Goal: Task Accomplishment & Management: Manage account settings

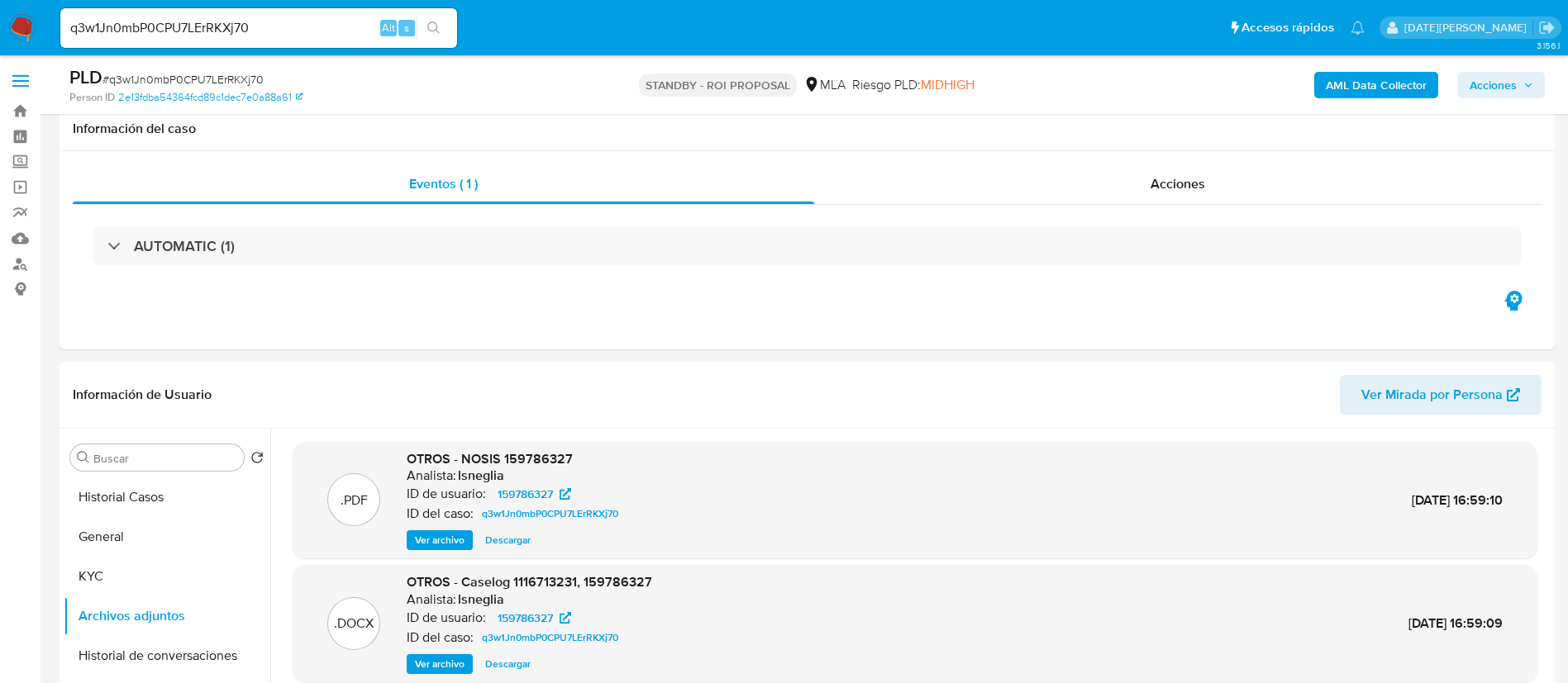
select select "10"
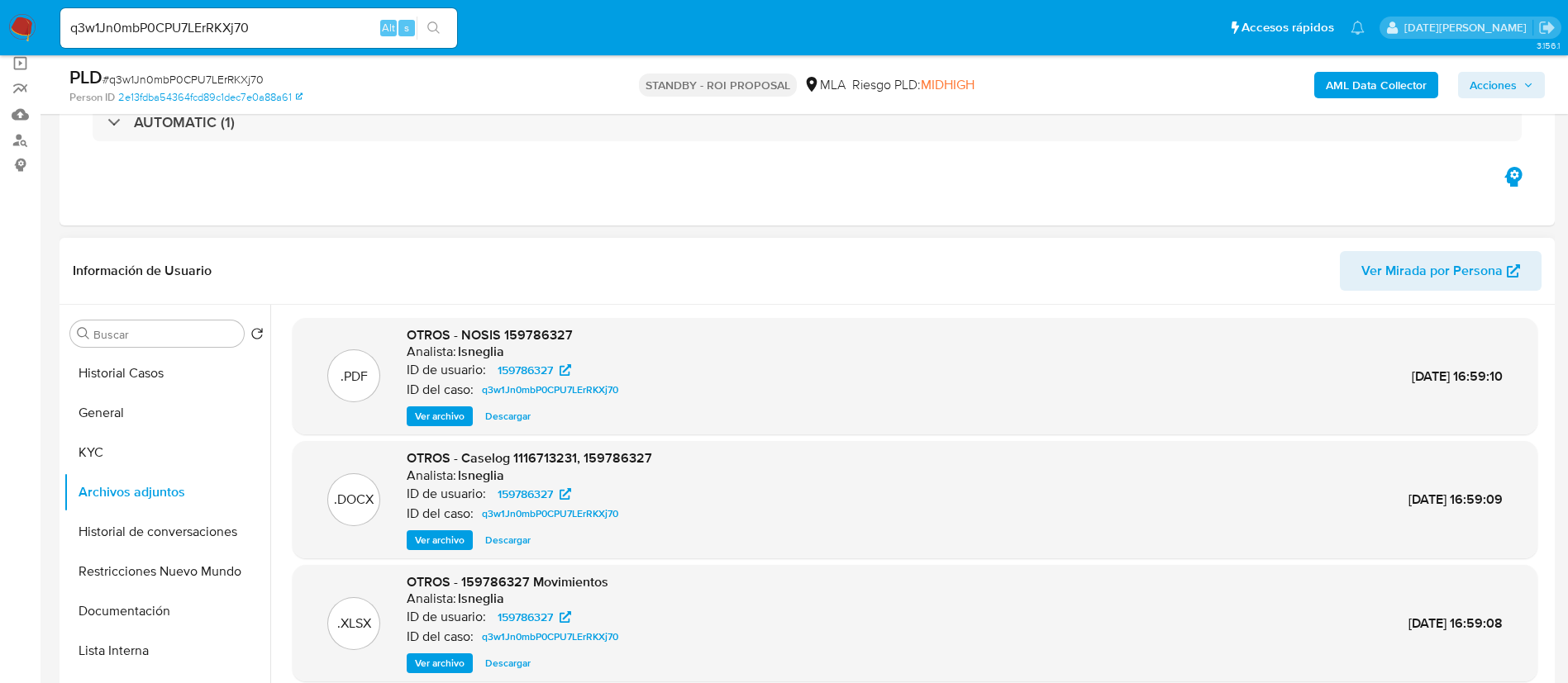
scroll to position [15, 0]
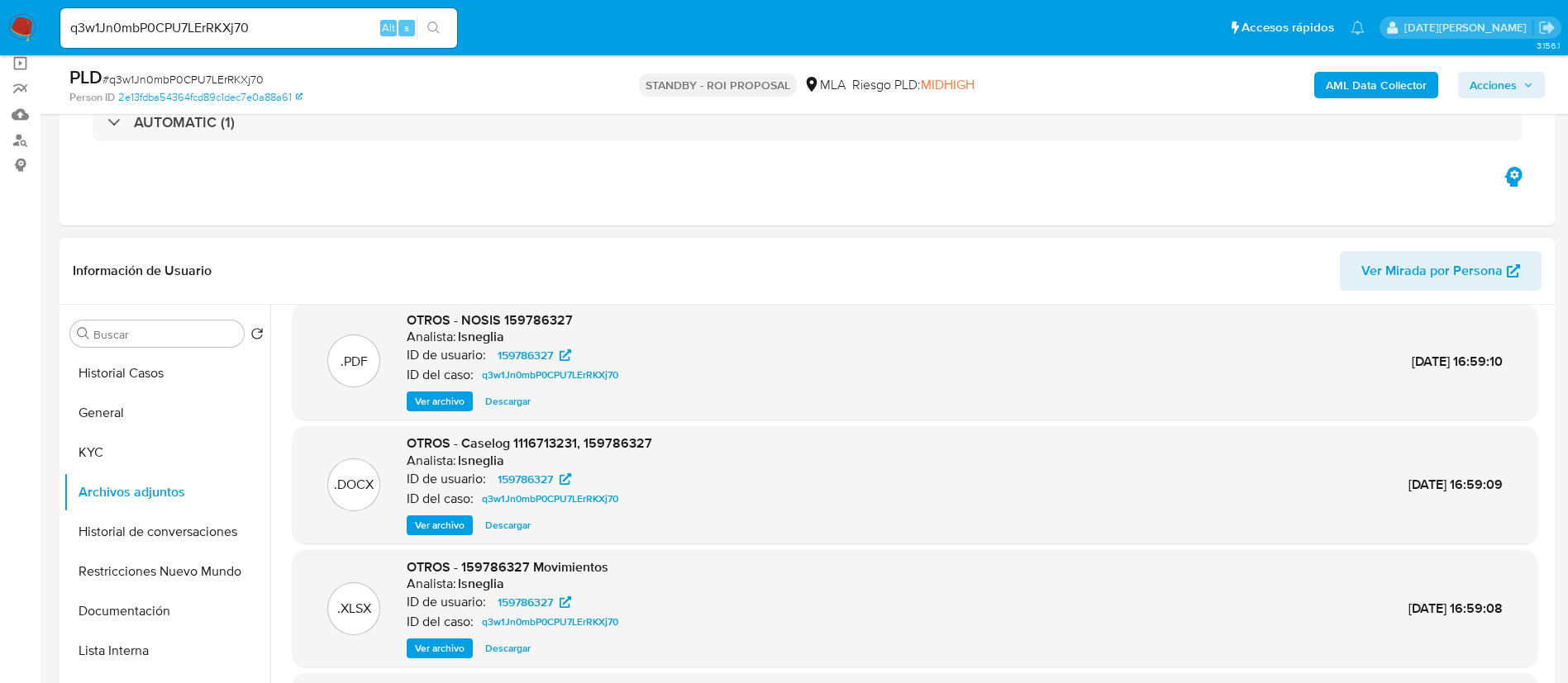
click at [1013, 413] on div ".PDF OTROS - NOSIS 159786327 Analista: lsneglia ID de usuario: 159786327 ID del…" at bounding box center [915, 361] width 1244 height 117
click at [218, 30] on input "q3w1Jn0mbP0CPU7LErRKXj70" at bounding box center [258, 28] width 397 height 21
paste input "ygH4wvBgjoDzcUk20tKSEXuN"
type input "ygH4wvBgjoDzcUk20tKSEXuN"
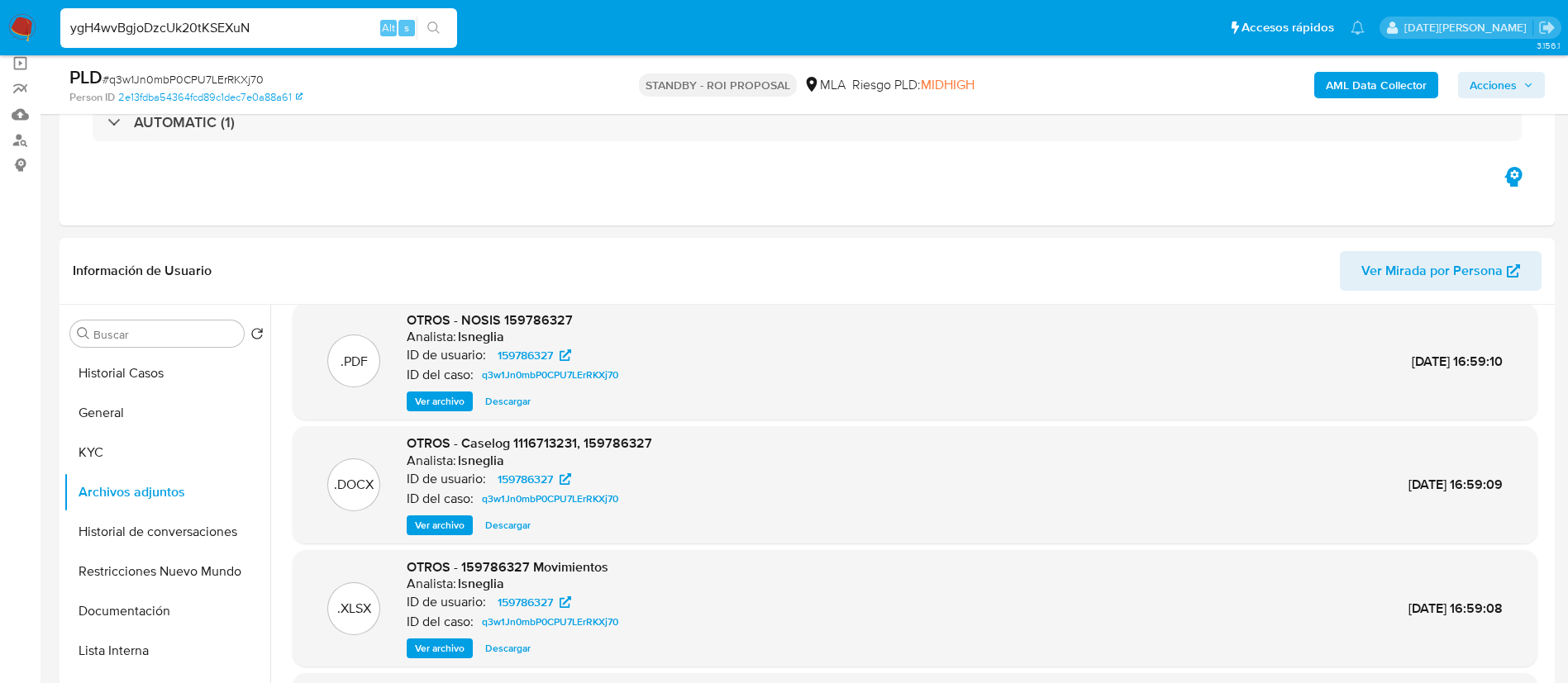
click at [429, 23] on icon "search-icon" at bounding box center [434, 27] width 13 height 13
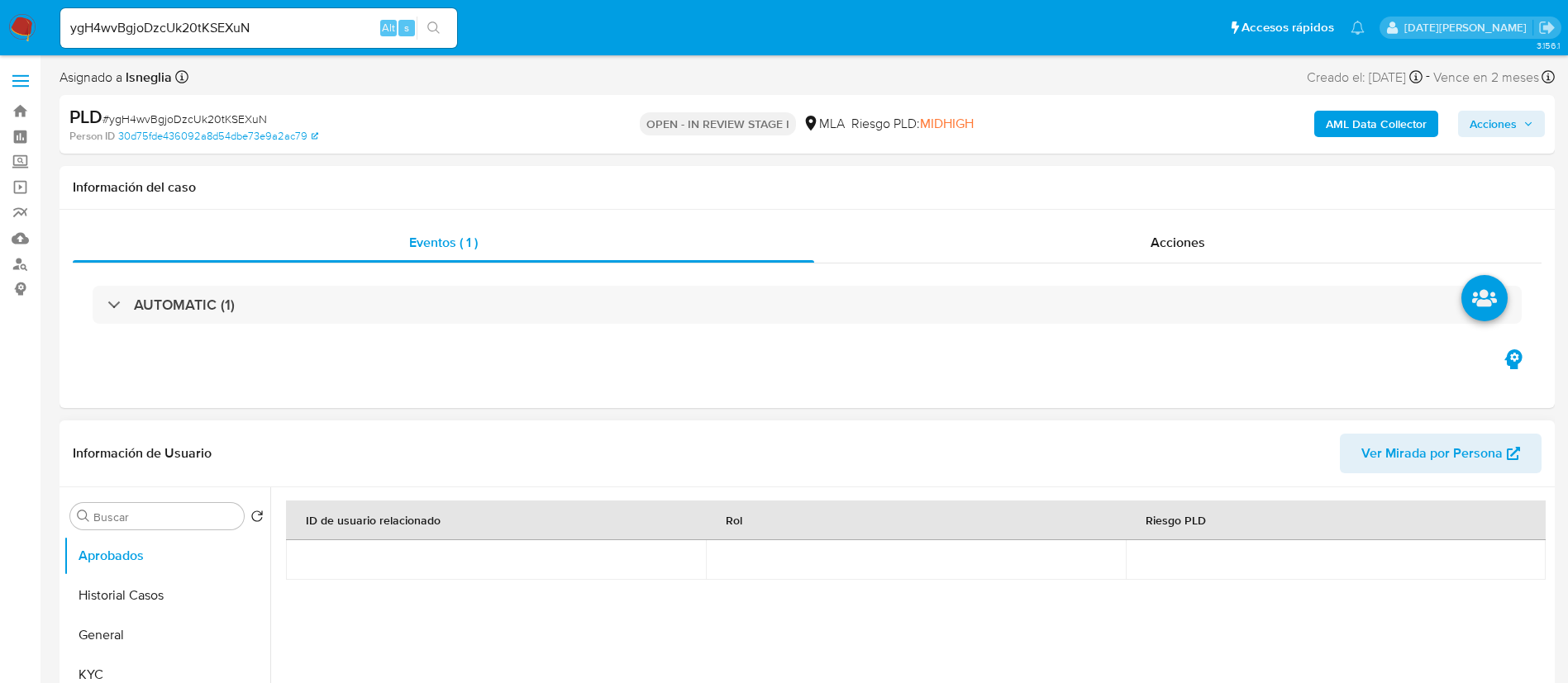
select select "10"
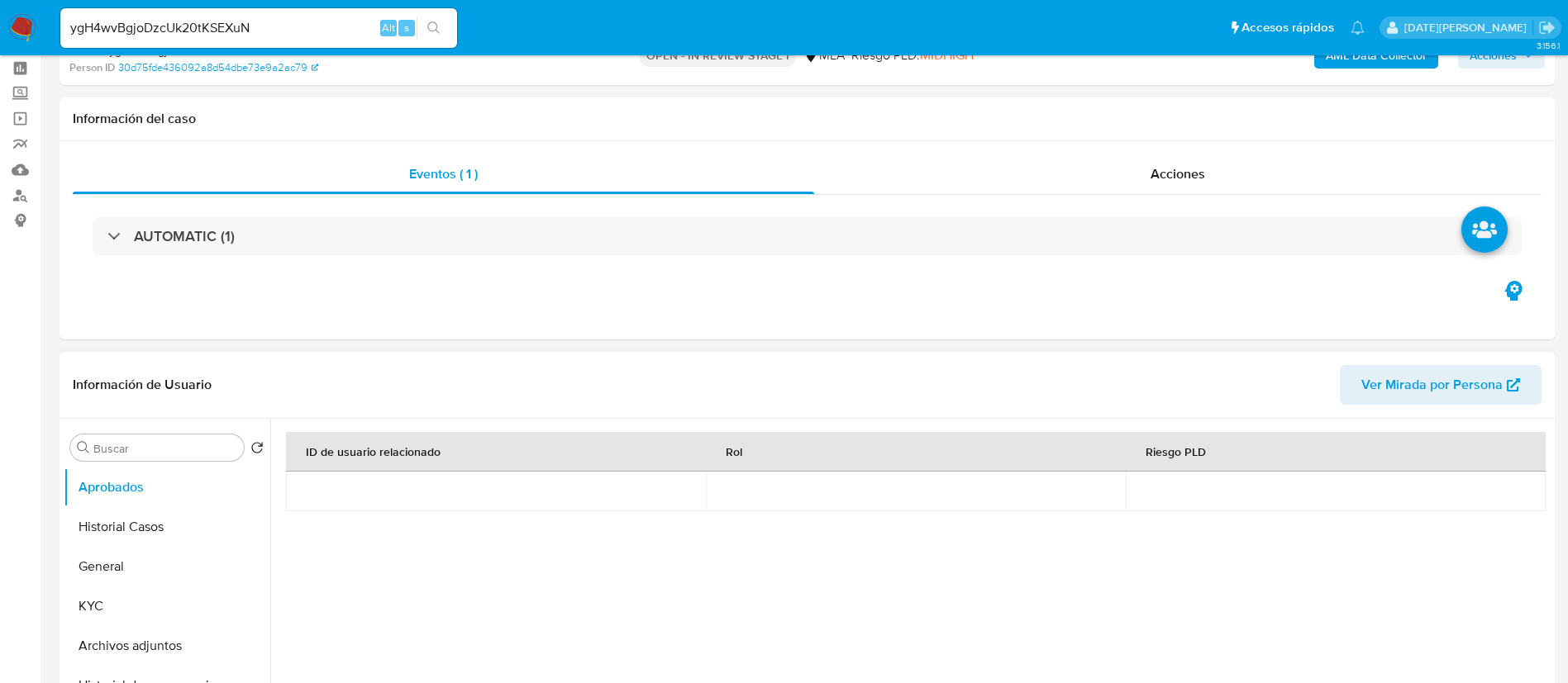
scroll to position [124, 0]
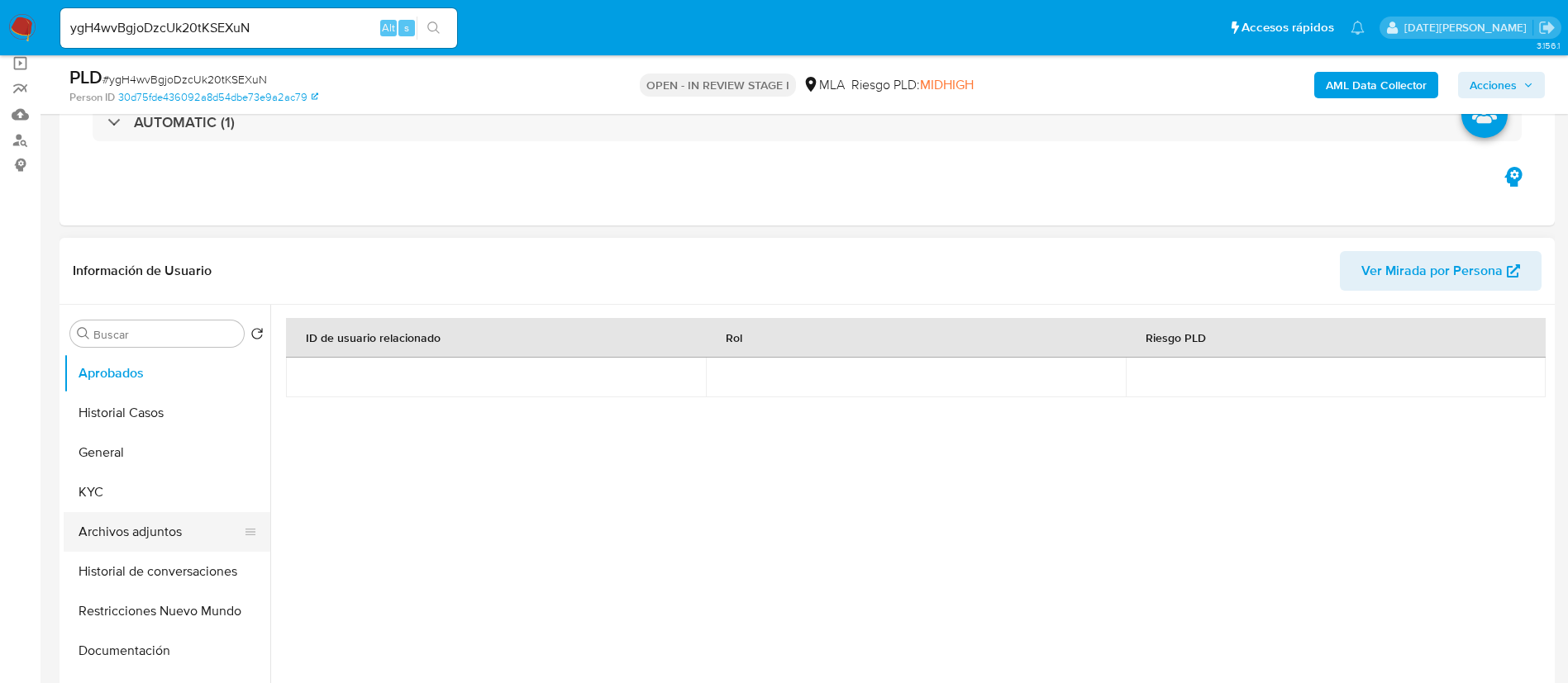
click at [165, 540] on button "Archivos adjuntos" at bounding box center [160, 531] width 193 height 40
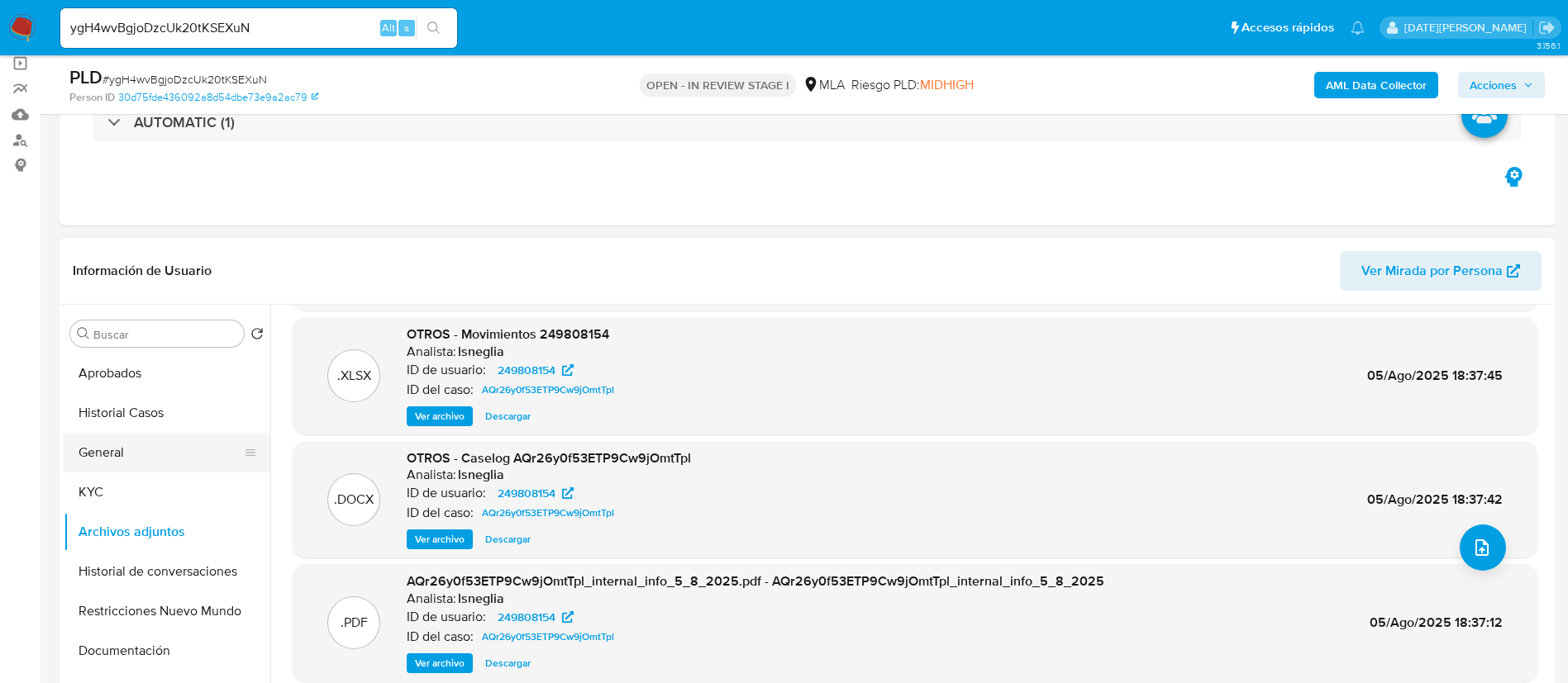
click at [107, 449] on button "General" at bounding box center [160, 452] width 193 height 40
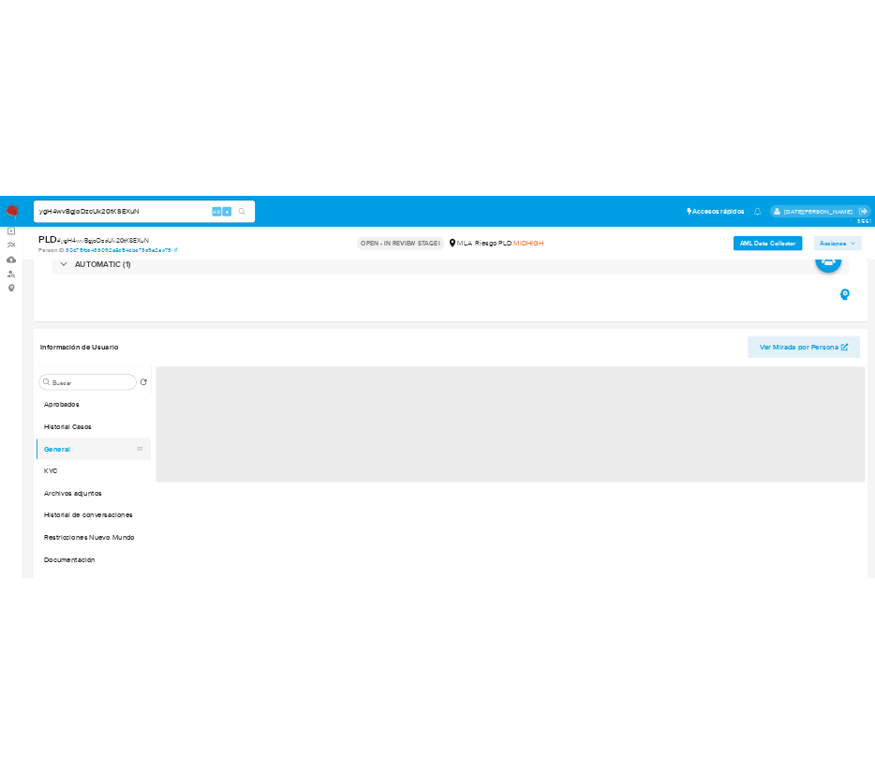
scroll to position [0, 0]
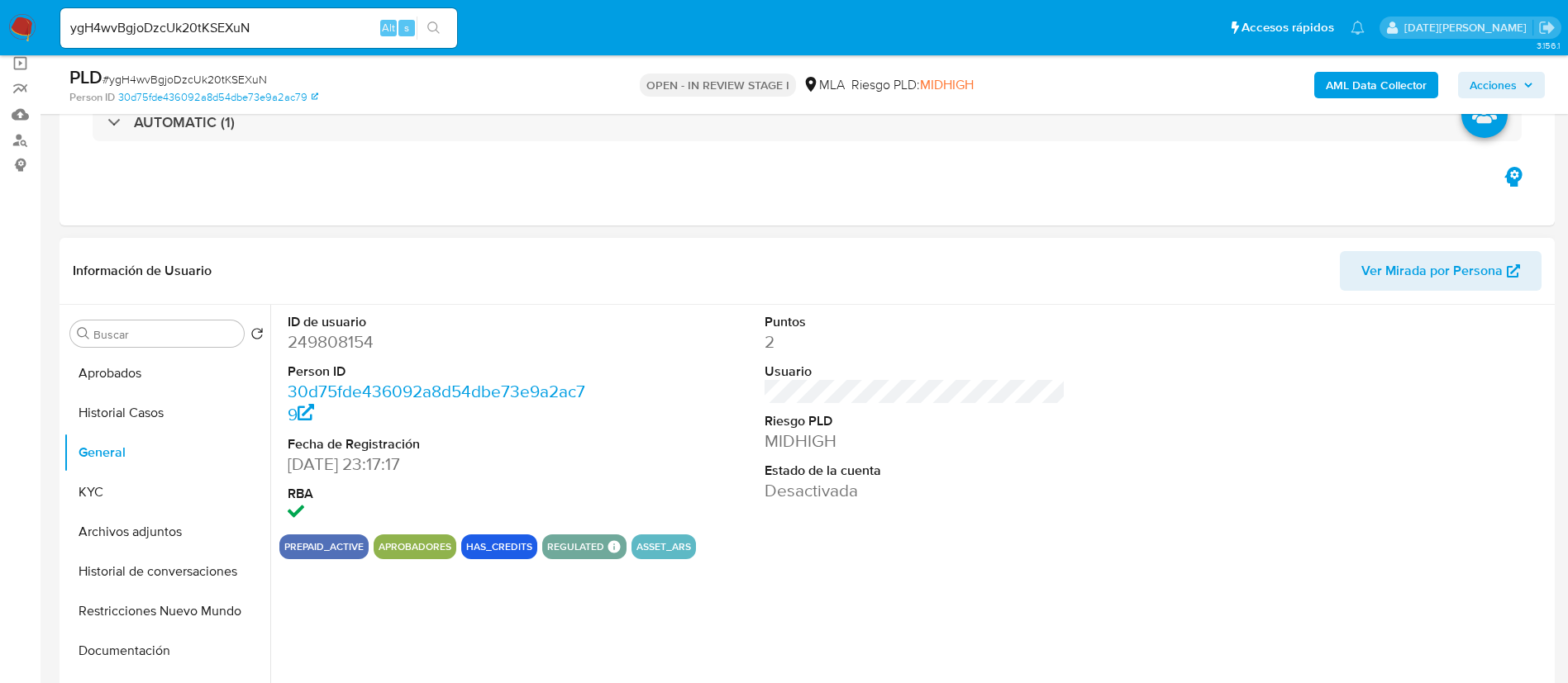
click at [347, 338] on dd "249808154" at bounding box center [438, 342] width 302 height 23
copy dd "249808154"
click at [334, 345] on dd "249808154" at bounding box center [438, 342] width 302 height 23
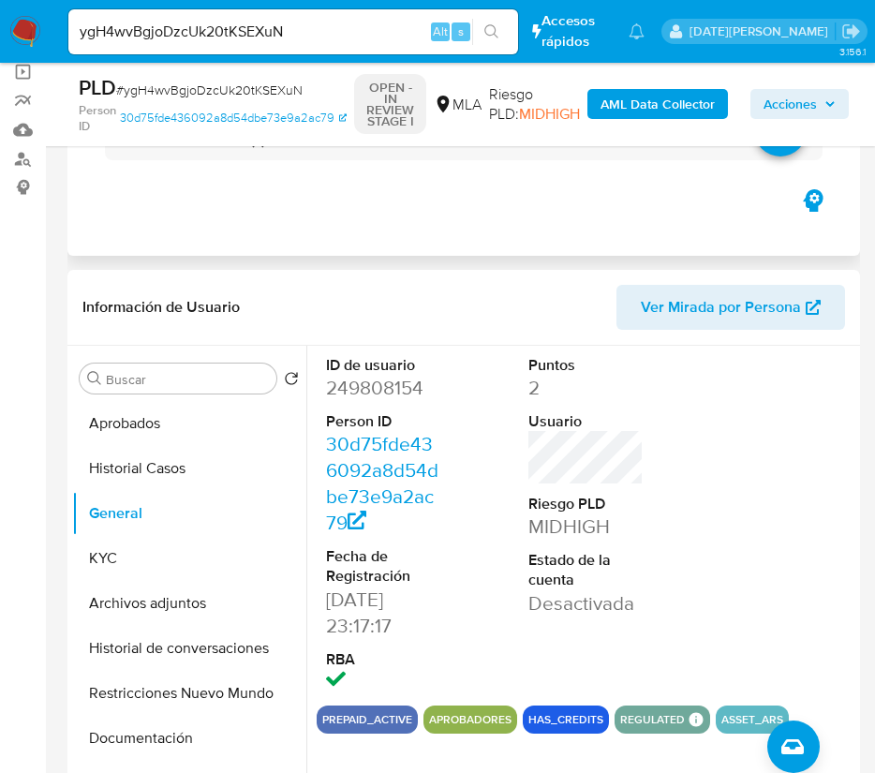
click at [254, 236] on div "Eventos ( 1 ) Acciones AUTOMATIC (1)" at bounding box center [463, 143] width 793 height 225
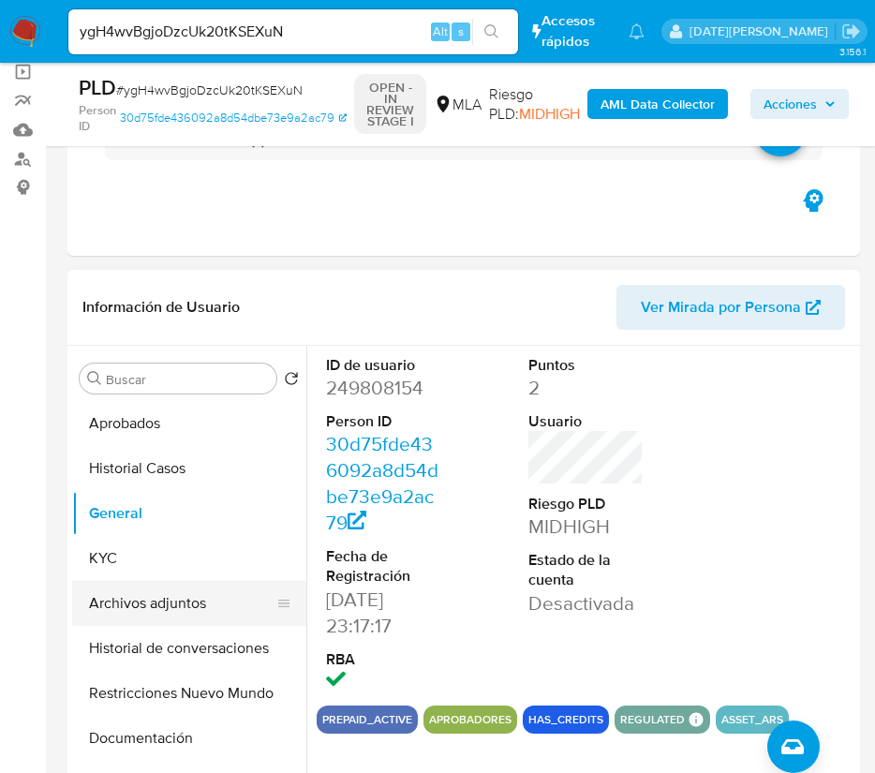
click at [180, 598] on button "Archivos adjuntos" at bounding box center [181, 603] width 219 height 45
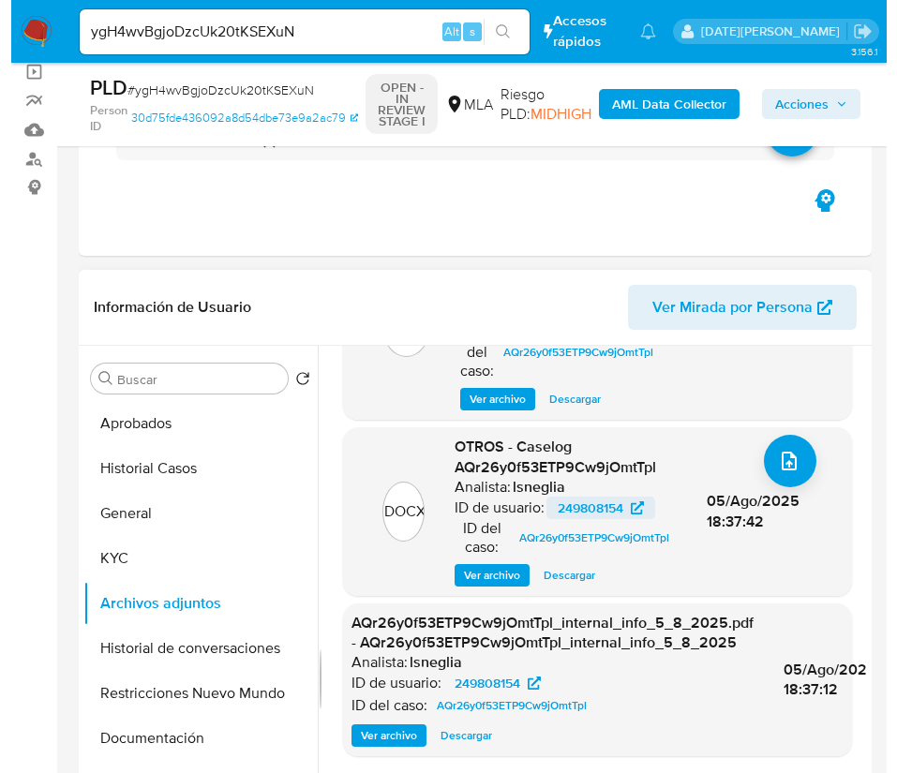
scroll to position [331, 0]
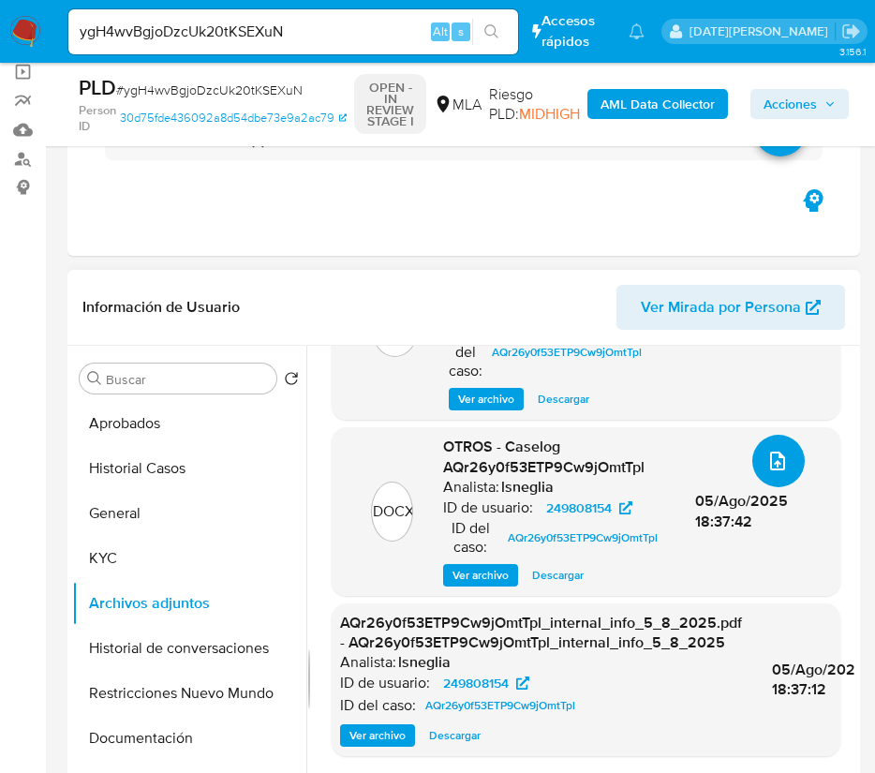
click at [774, 450] on icon "upload-file" at bounding box center [778, 461] width 22 height 22
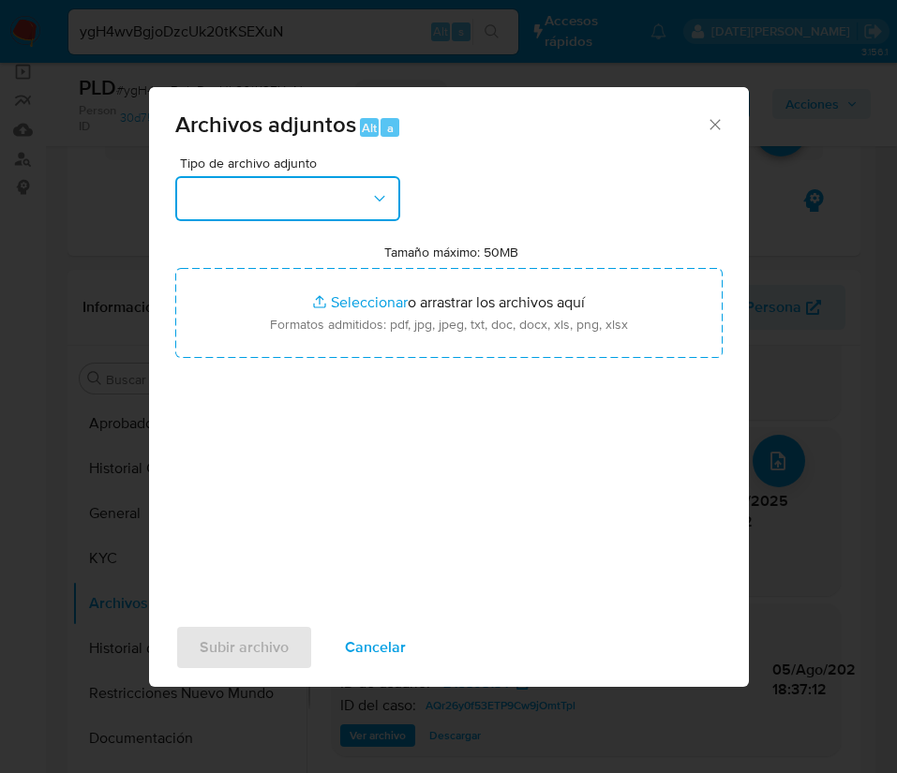
click at [344, 183] on button "button" at bounding box center [287, 198] width 225 height 45
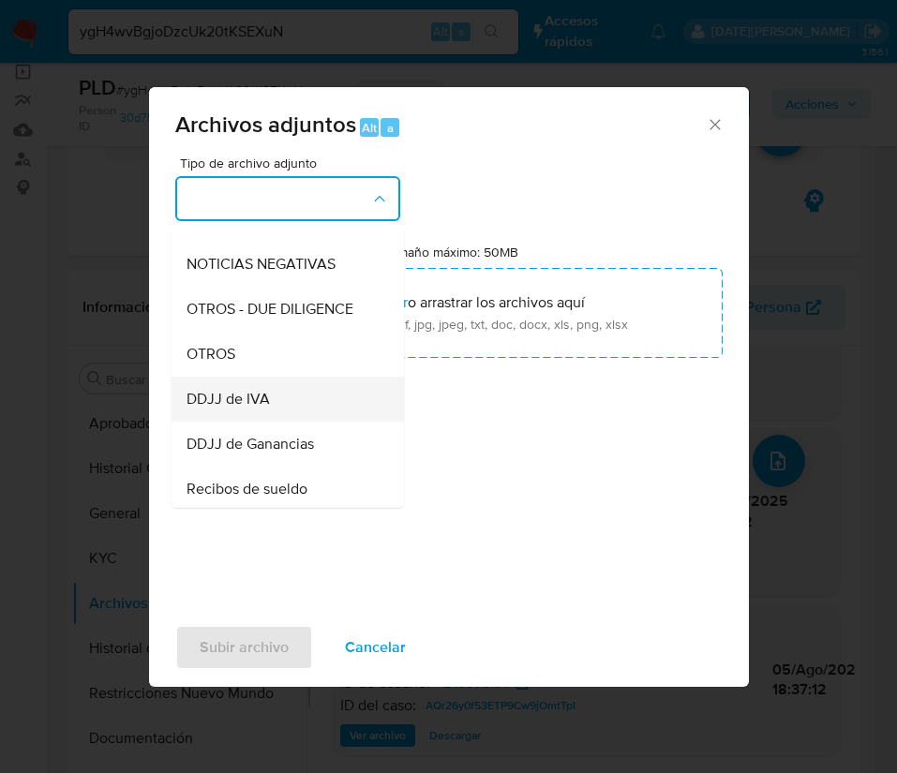
scroll to position [281, 0]
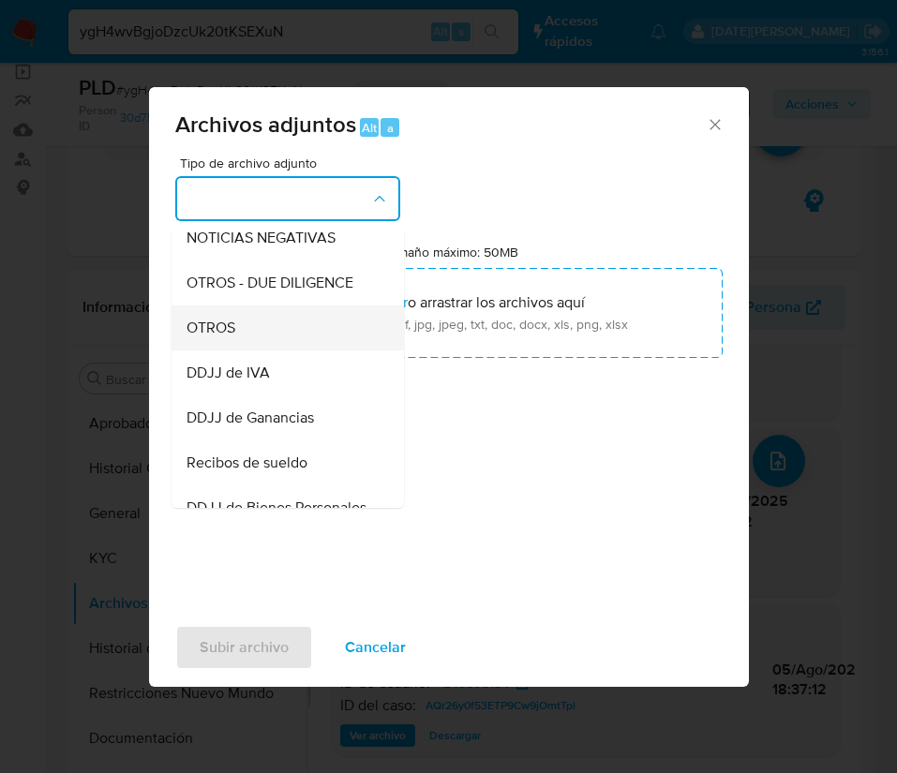
click at [260, 351] on div "OTROS" at bounding box center [282, 328] width 191 height 45
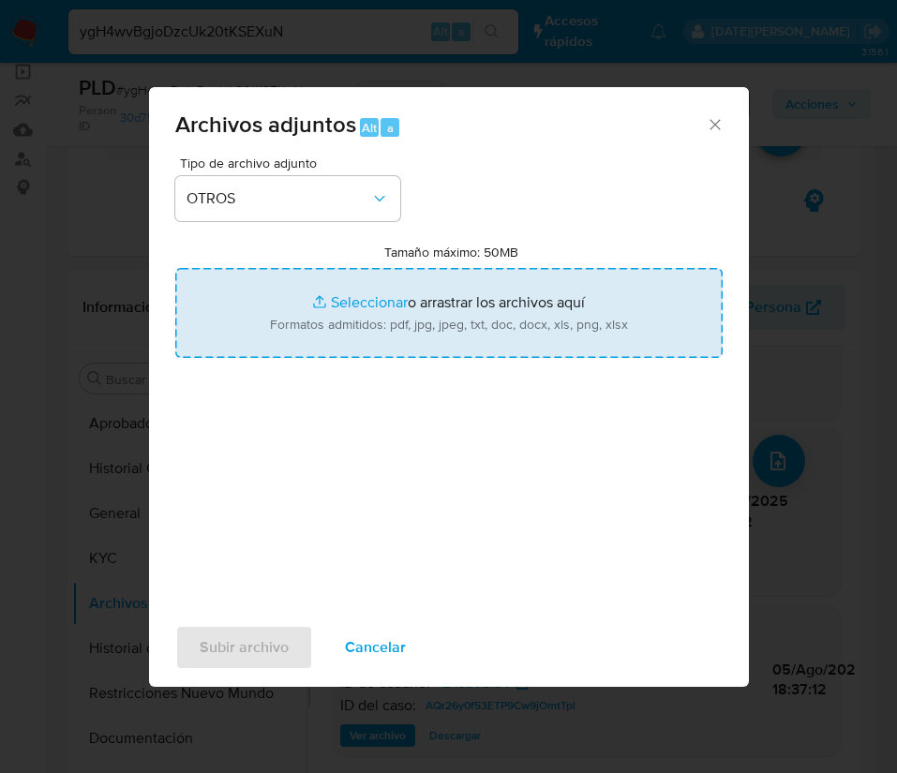
type input "C:\fakepath\Caselog AQr26y0f53ETP9Cw9jOmtTpl - ygH4wvBgjoDzcUk20tKSEXuN v2.docx"
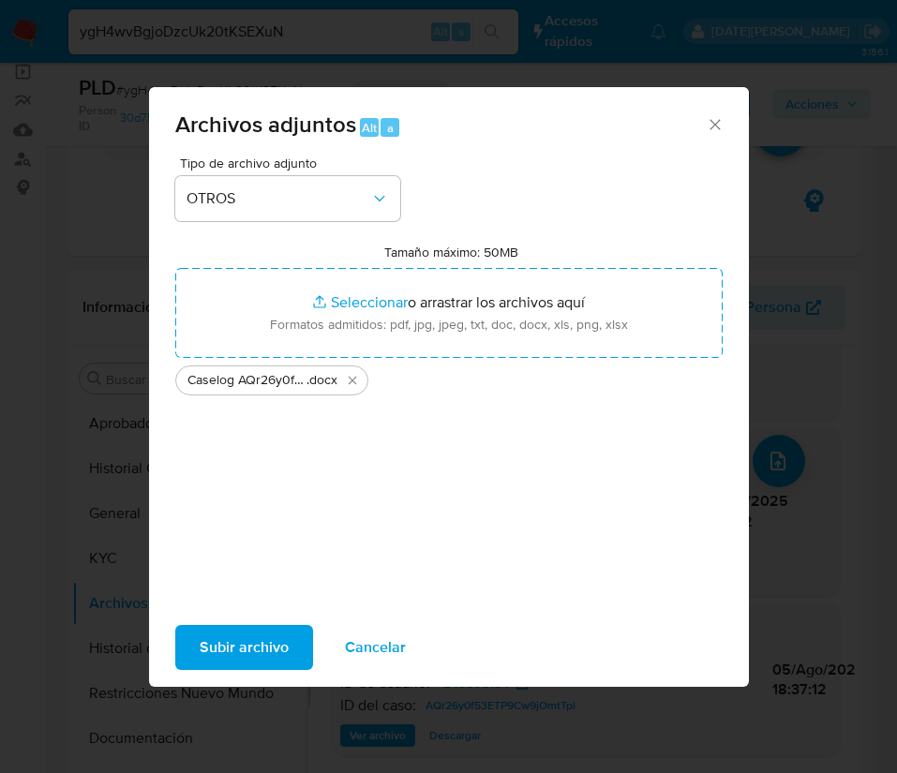
click at [269, 652] on span "Subir archivo" at bounding box center [244, 647] width 89 height 41
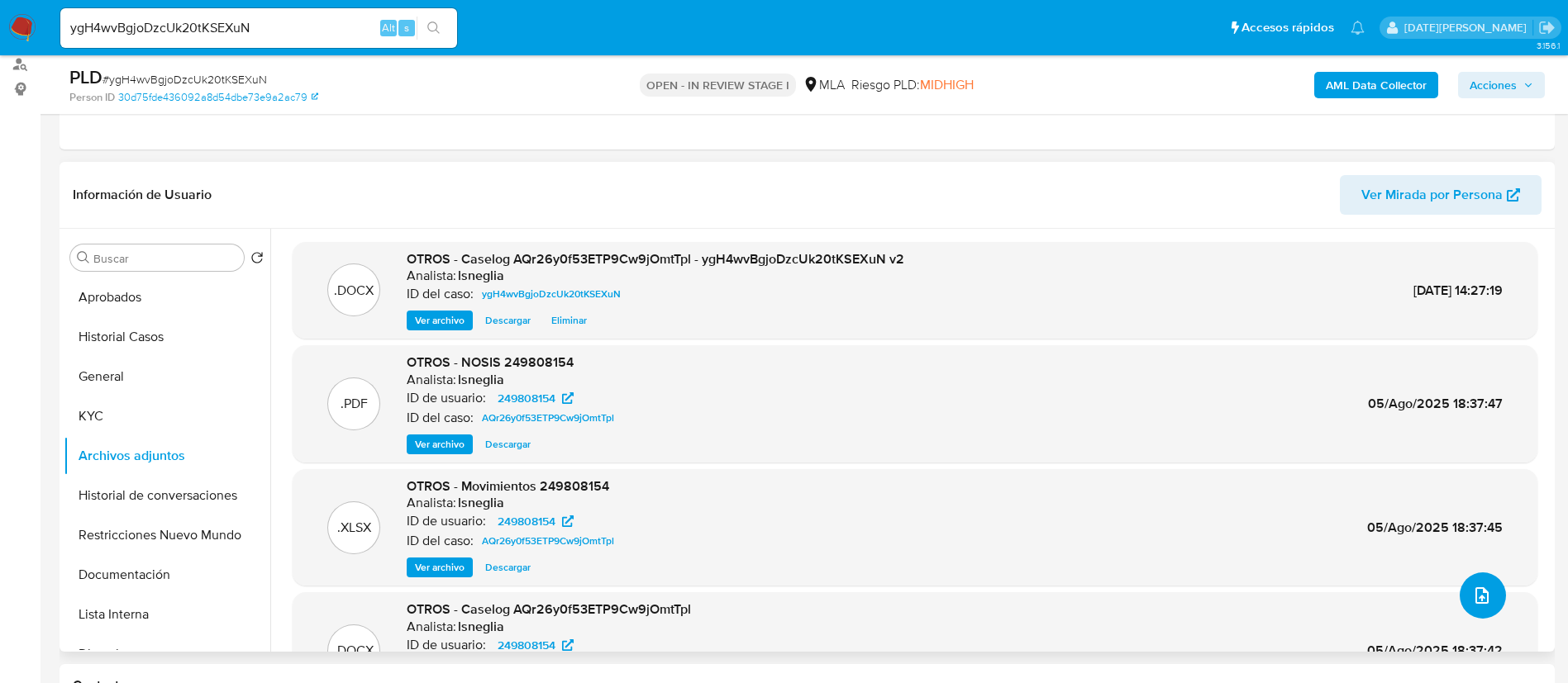
scroll to position [124, 0]
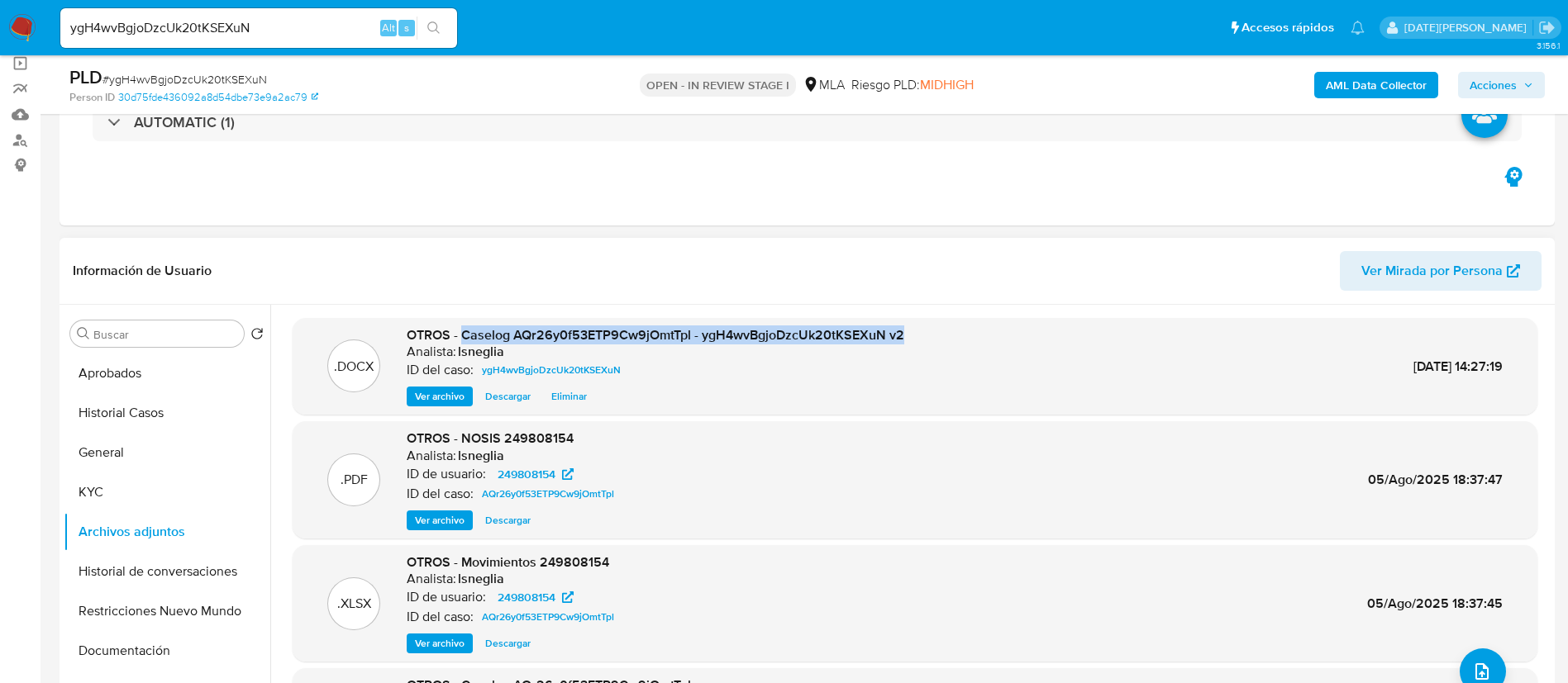
drag, startPoint x: 465, startPoint y: 331, endPoint x: 907, endPoint y: 335, distance: 442.0
click at [907, 335] on div ".DOCX OTROS - Caselog AQr26y0f53ETP9Cw9jOmtTpl - ygH4wvBgjoDzcUk20tKSEXuN v2 An…" at bounding box center [915, 367] width 1228 height 81
copy span "Caselog AQr26y0f53ETP9Cw9jOmtTpl - ygH4wvBgjoDzcUk20tKSEXuN v2"
click at [116, 567] on button "Historial de conversaciones" at bounding box center [160, 571] width 193 height 40
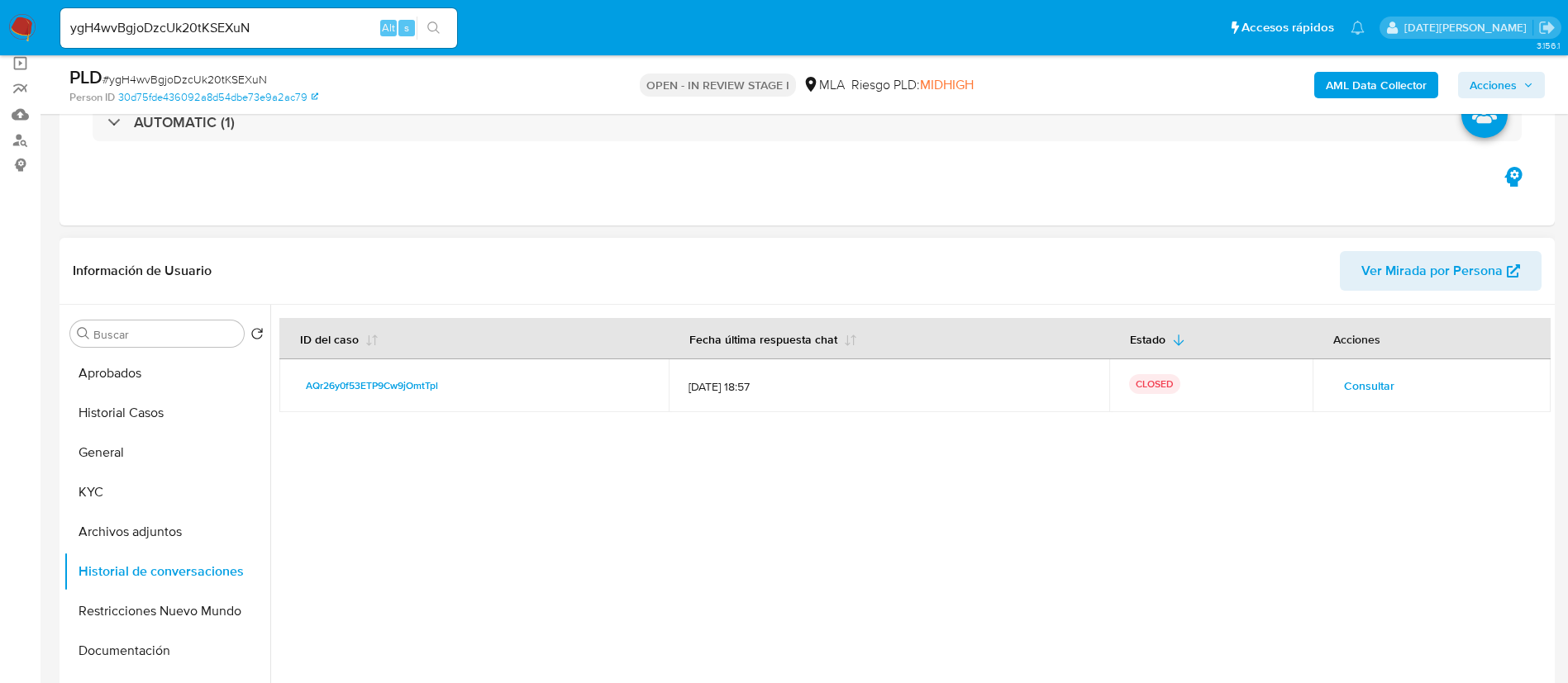
scroll to position [248, 0]
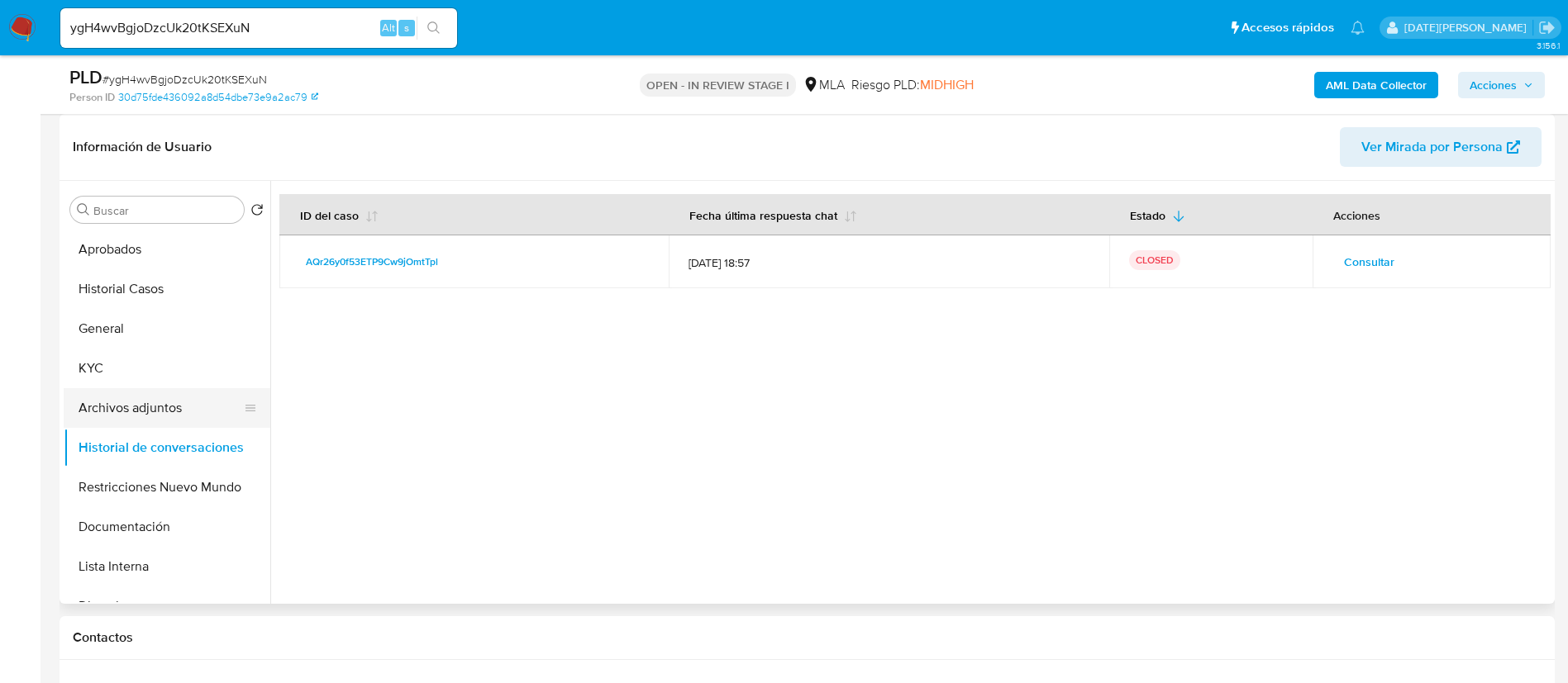
click at [170, 408] on button "Archivos adjuntos" at bounding box center [160, 407] width 193 height 40
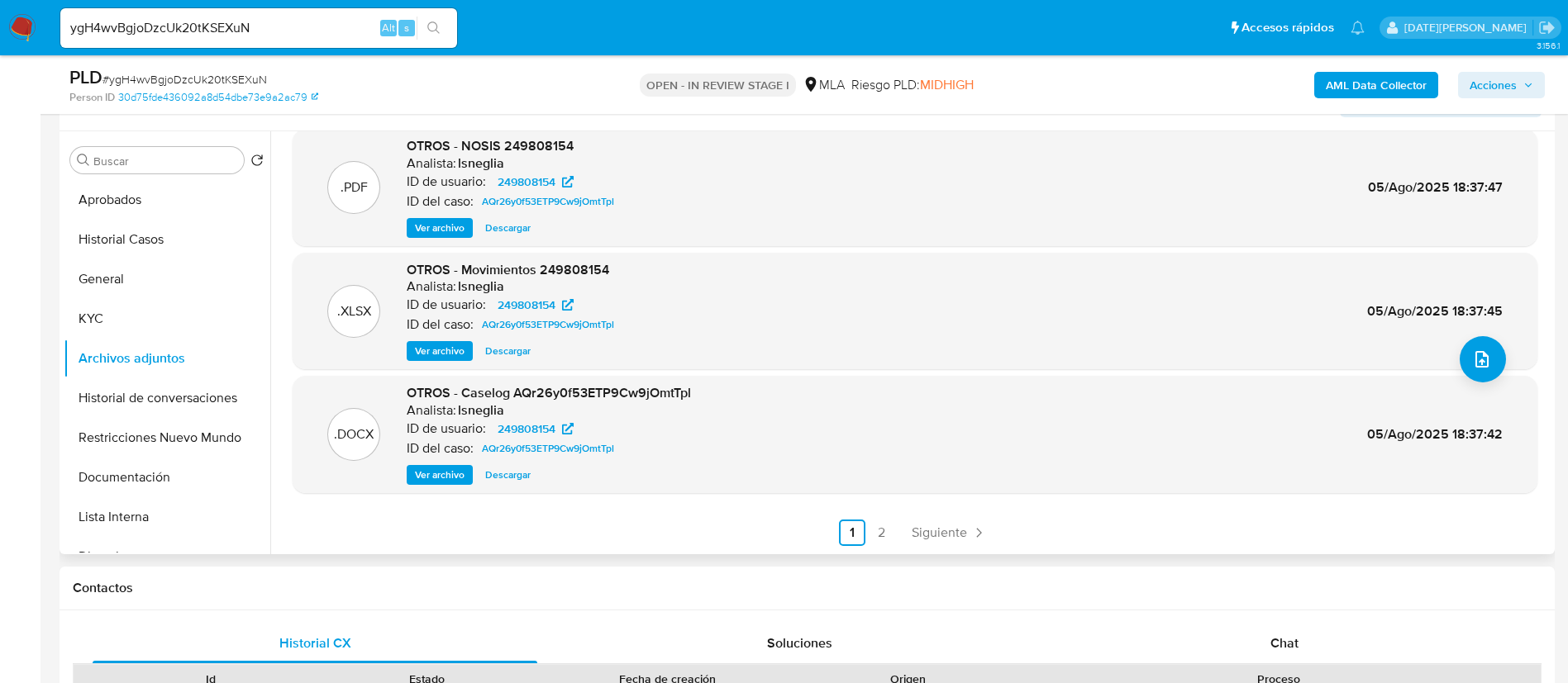
scroll to position [372, 0]
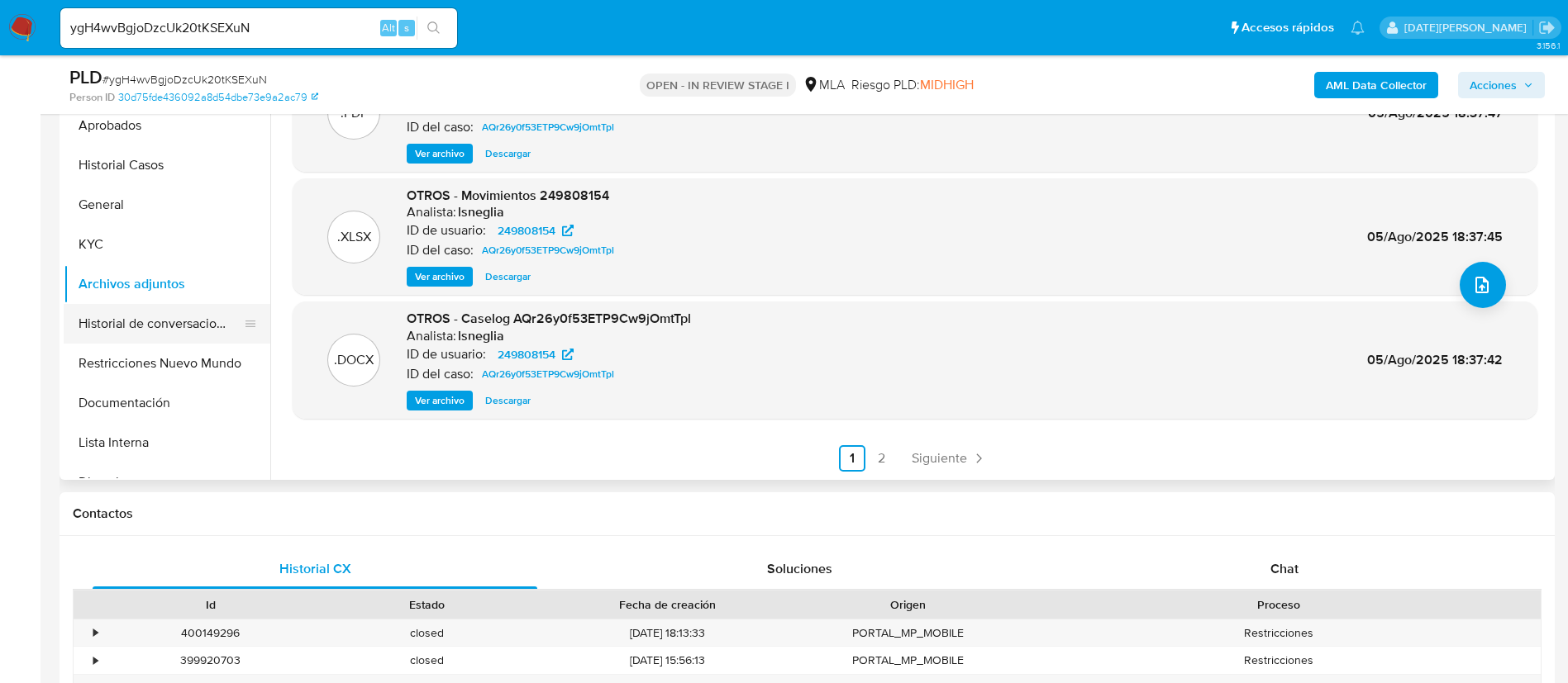
click at [174, 331] on button "Historial de conversaciones" at bounding box center [160, 323] width 193 height 40
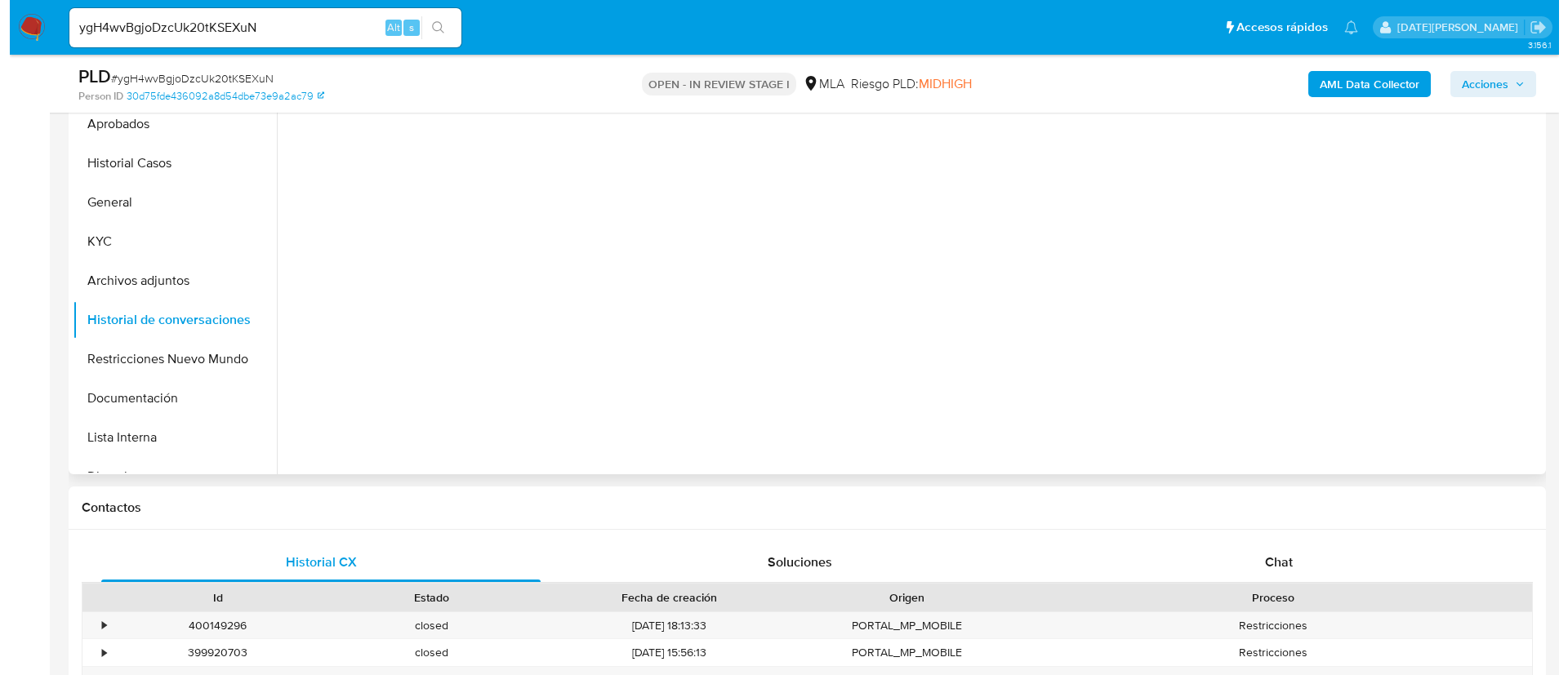
scroll to position [245, 0]
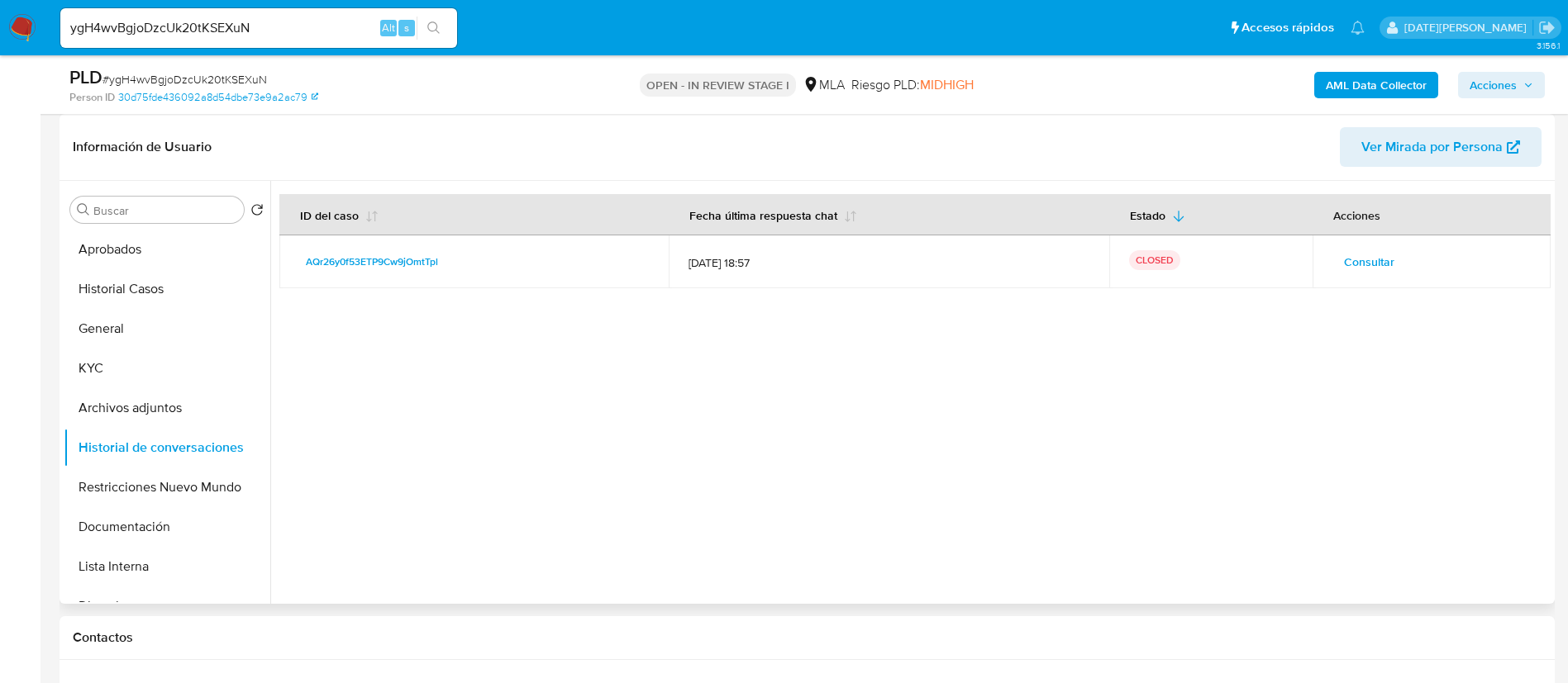
click at [1357, 270] on span "Consultar" at bounding box center [1369, 262] width 50 height 23
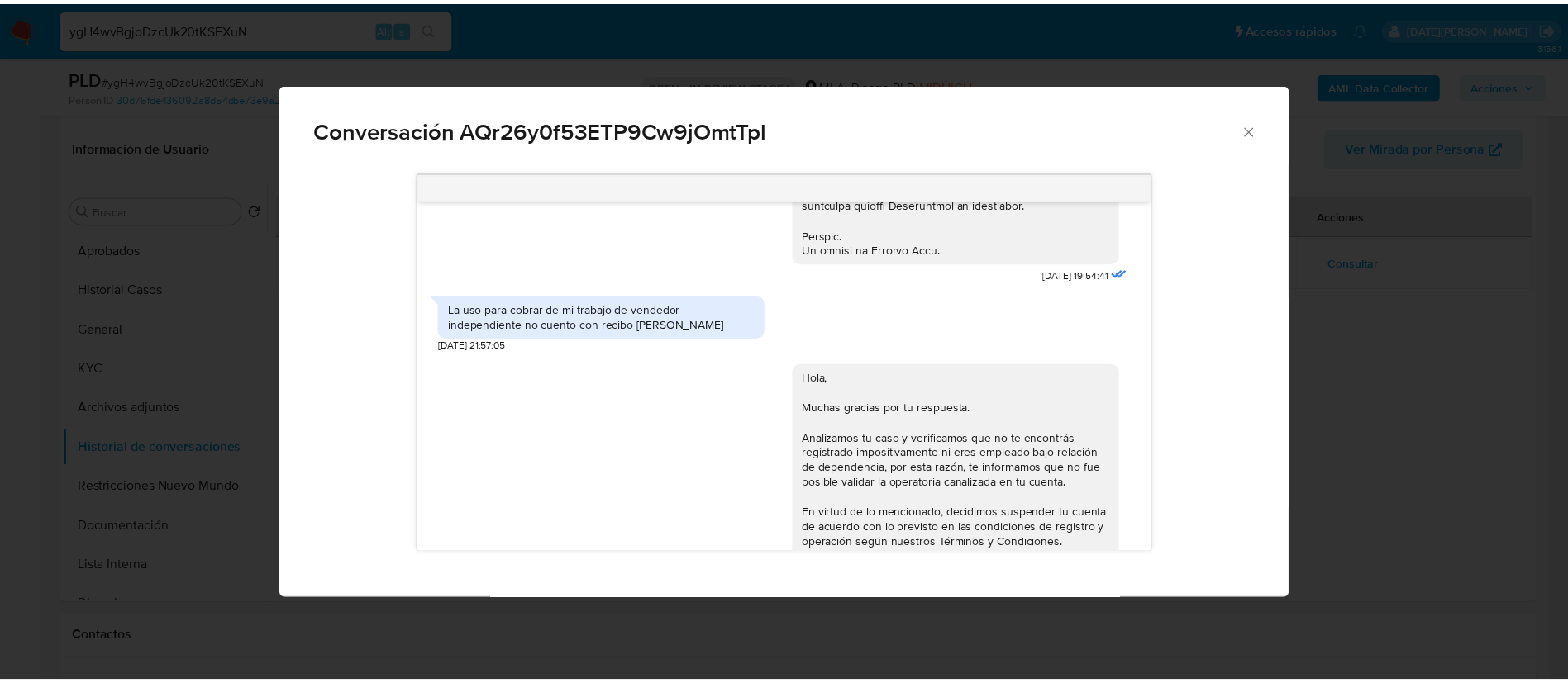
scroll to position [874, 0]
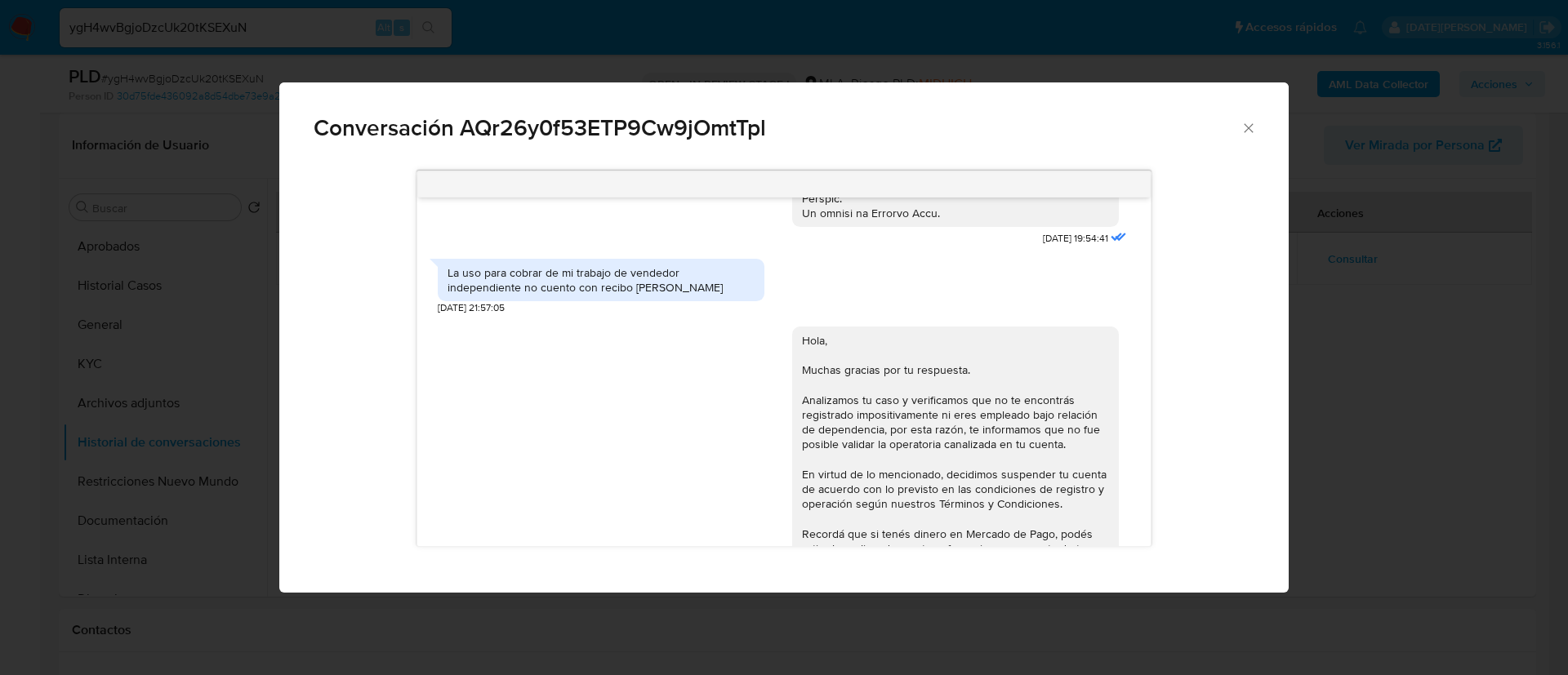
click at [1247, 137] on div "Conversación AQr26y0f53ETP9Cw9jOmtTpl" at bounding box center [784, 121] width 1009 height 78
click at [1252, 125] on icon "Cerrar" at bounding box center [1249, 128] width 17 height 17
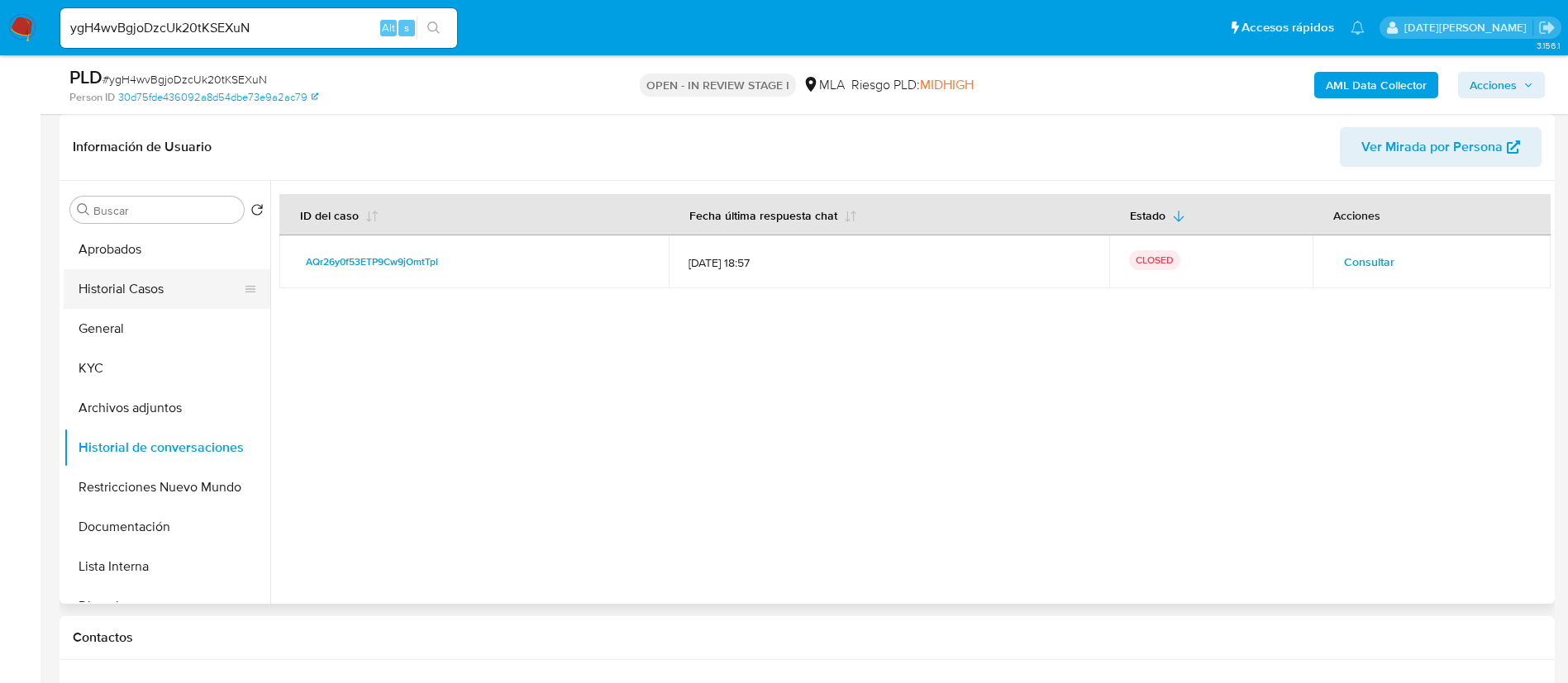
click at [103, 297] on button "Historial Casos" at bounding box center [160, 289] width 193 height 40
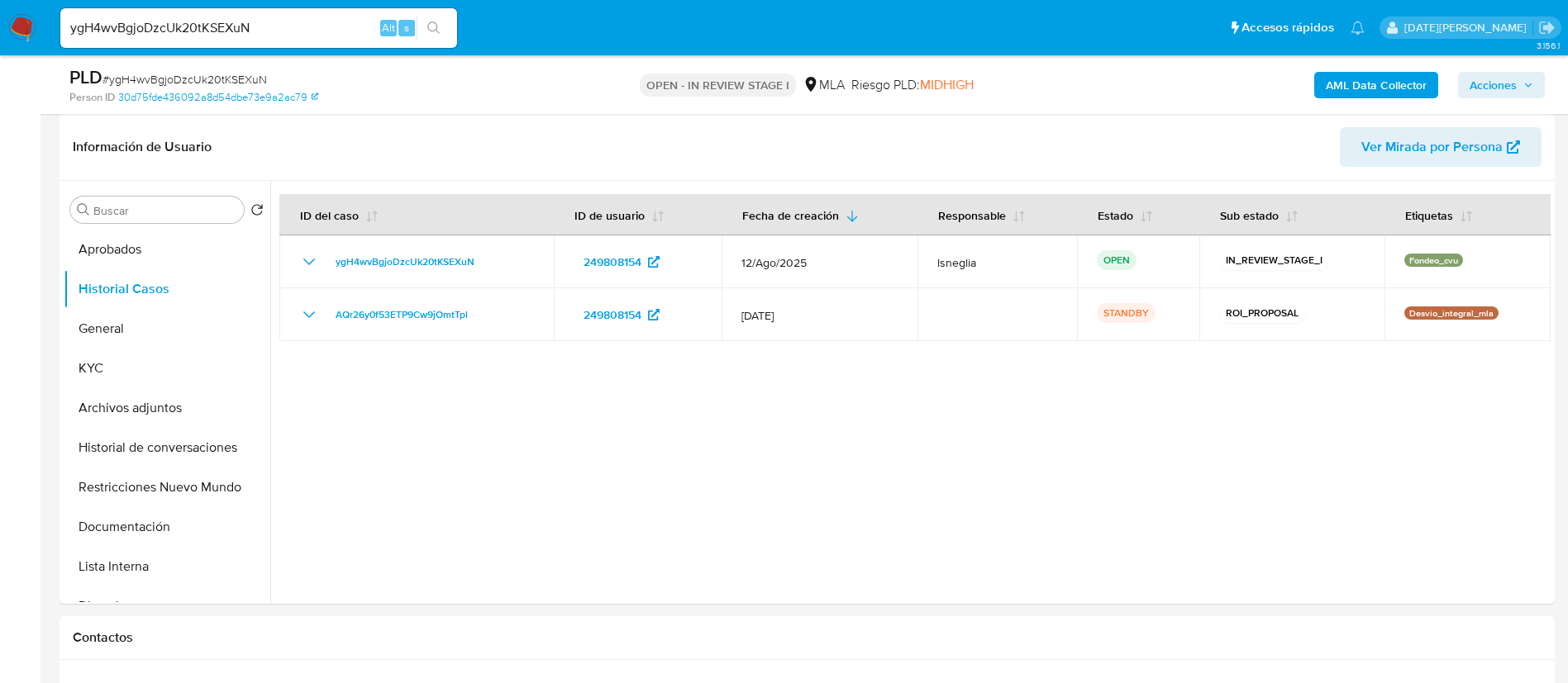
click at [1490, 78] on span "Acciones" at bounding box center [1492, 85] width 47 height 26
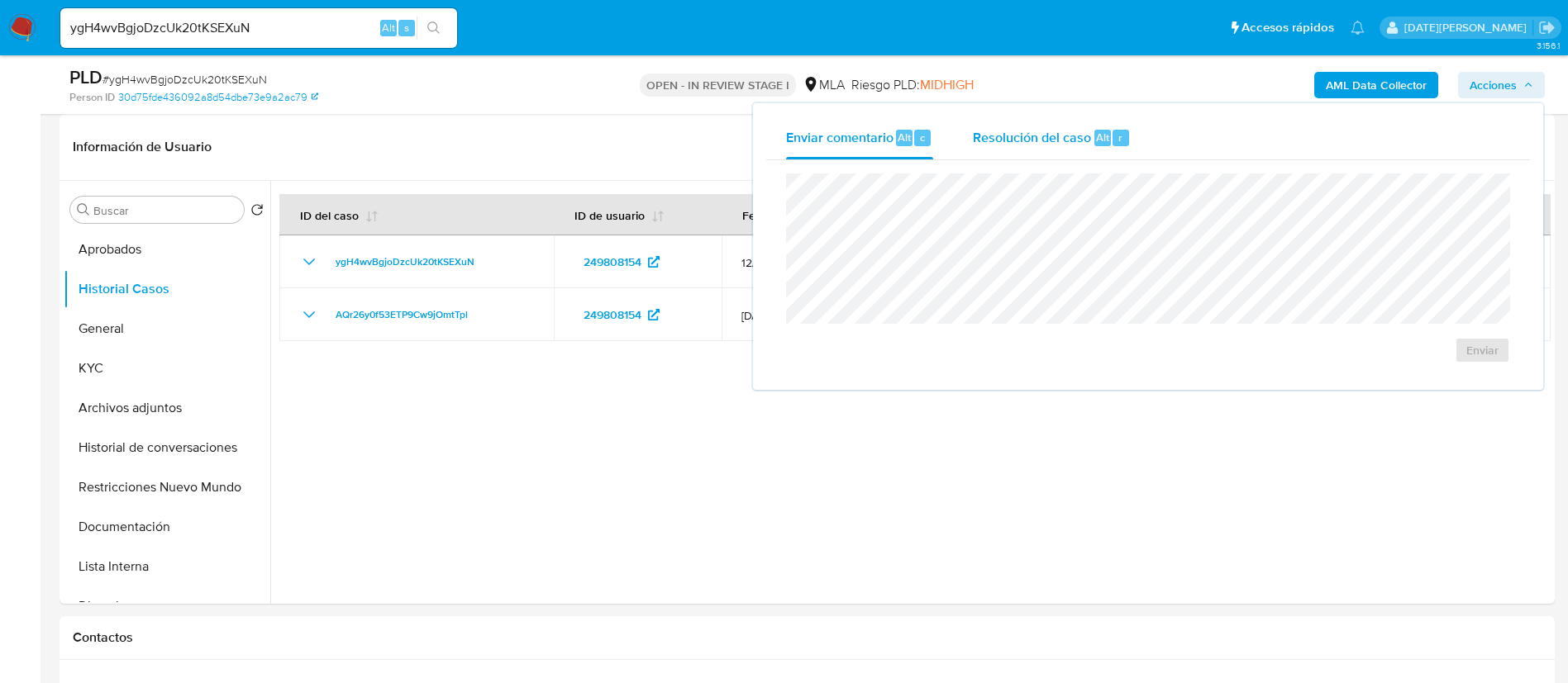
click at [1040, 137] on span "Resolución del caso" at bounding box center [1032, 137] width 118 height 19
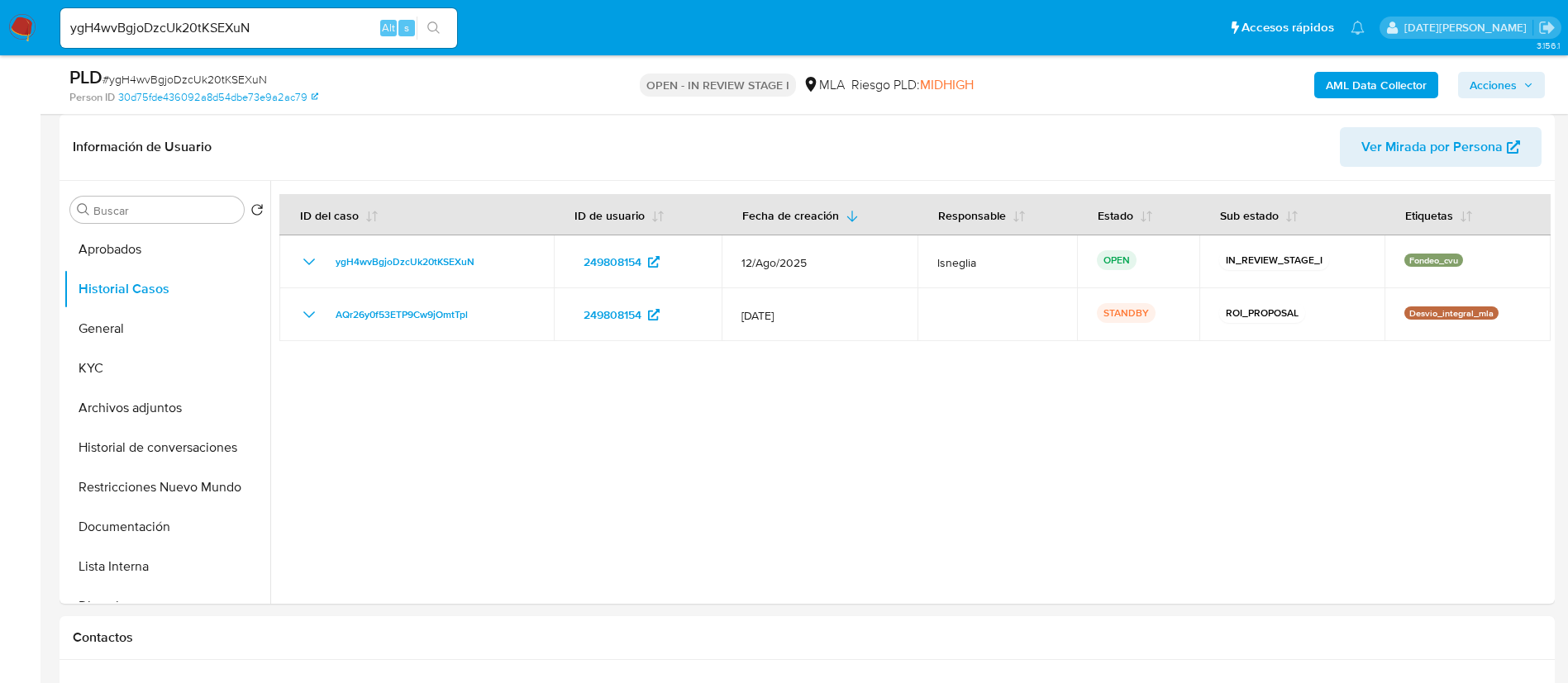
click at [1492, 85] on span "Acciones" at bounding box center [1492, 85] width 47 height 26
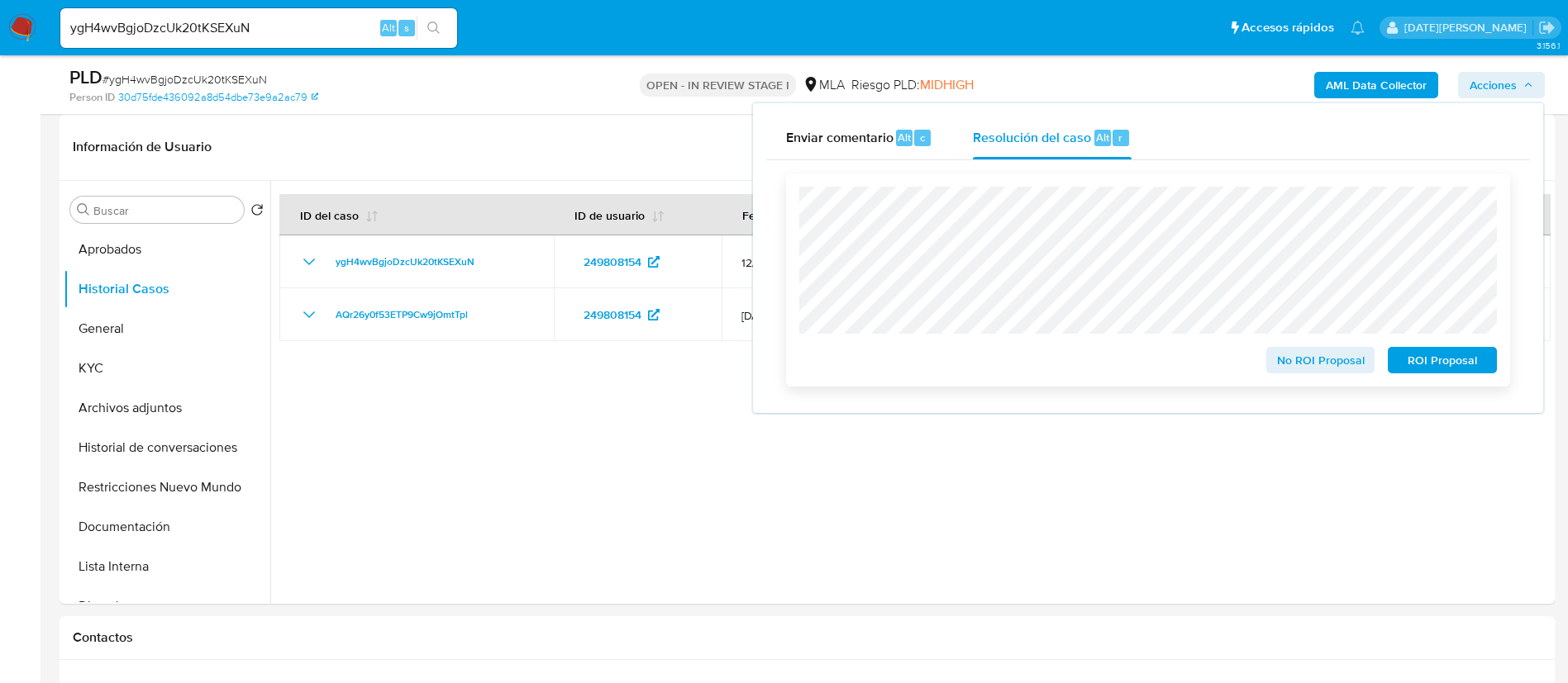
click at [1462, 361] on span "ROI Proposal" at bounding box center [1442, 360] width 86 height 23
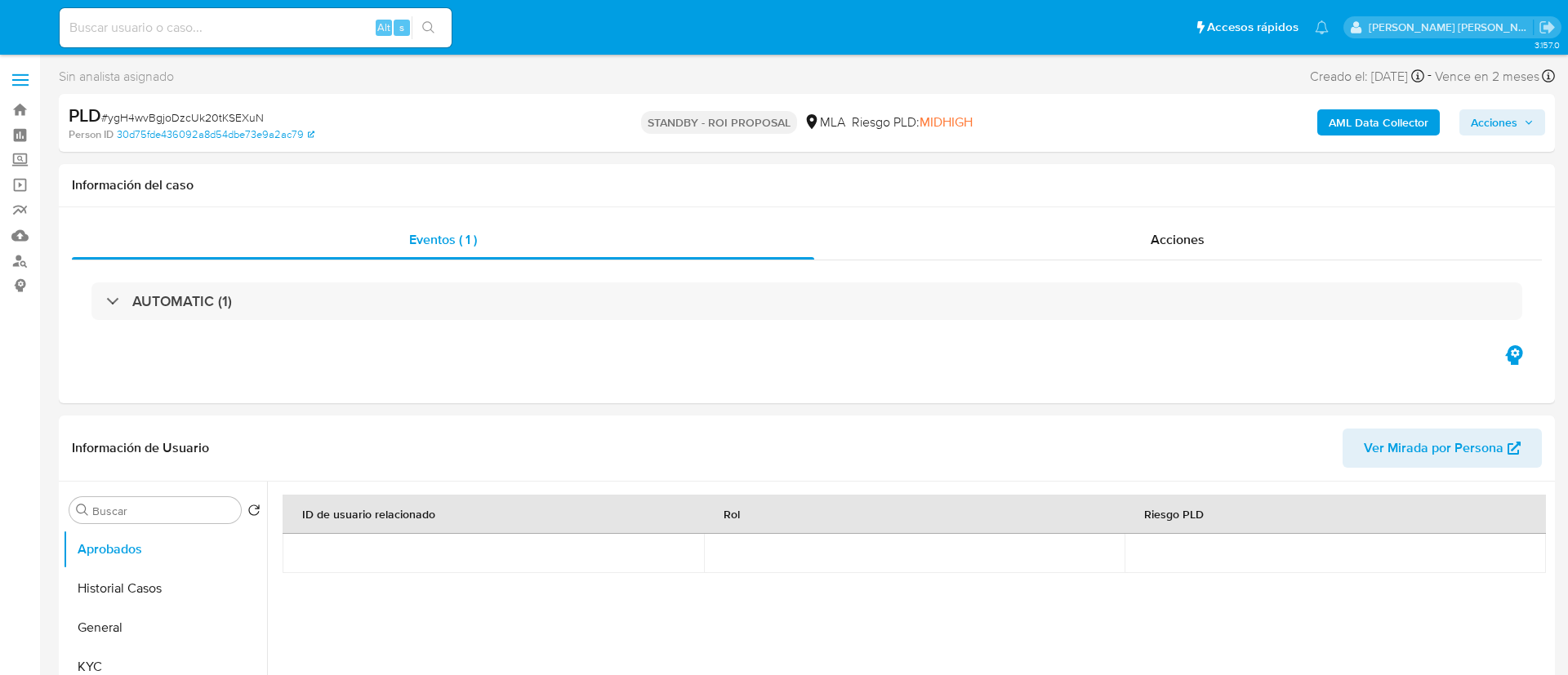
select select "10"
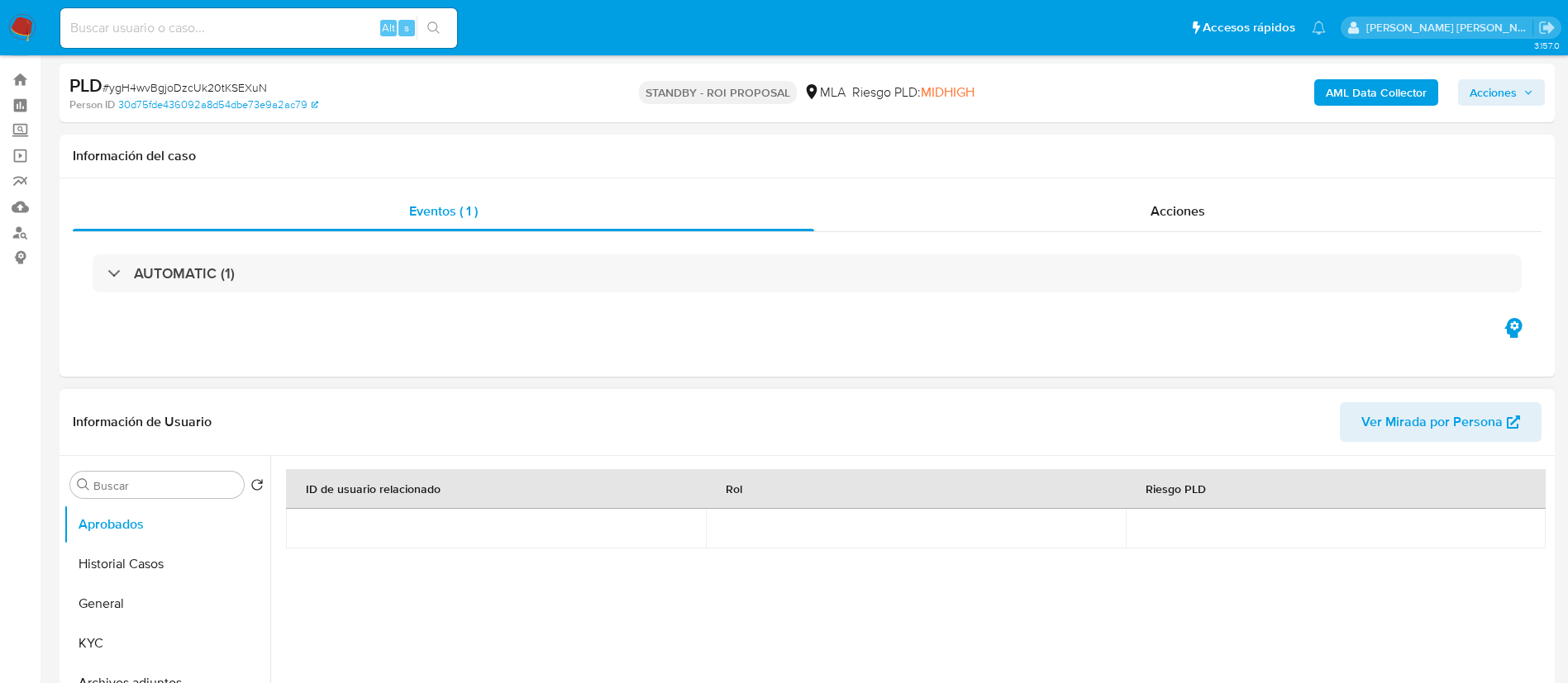
scroll to position [248, 0]
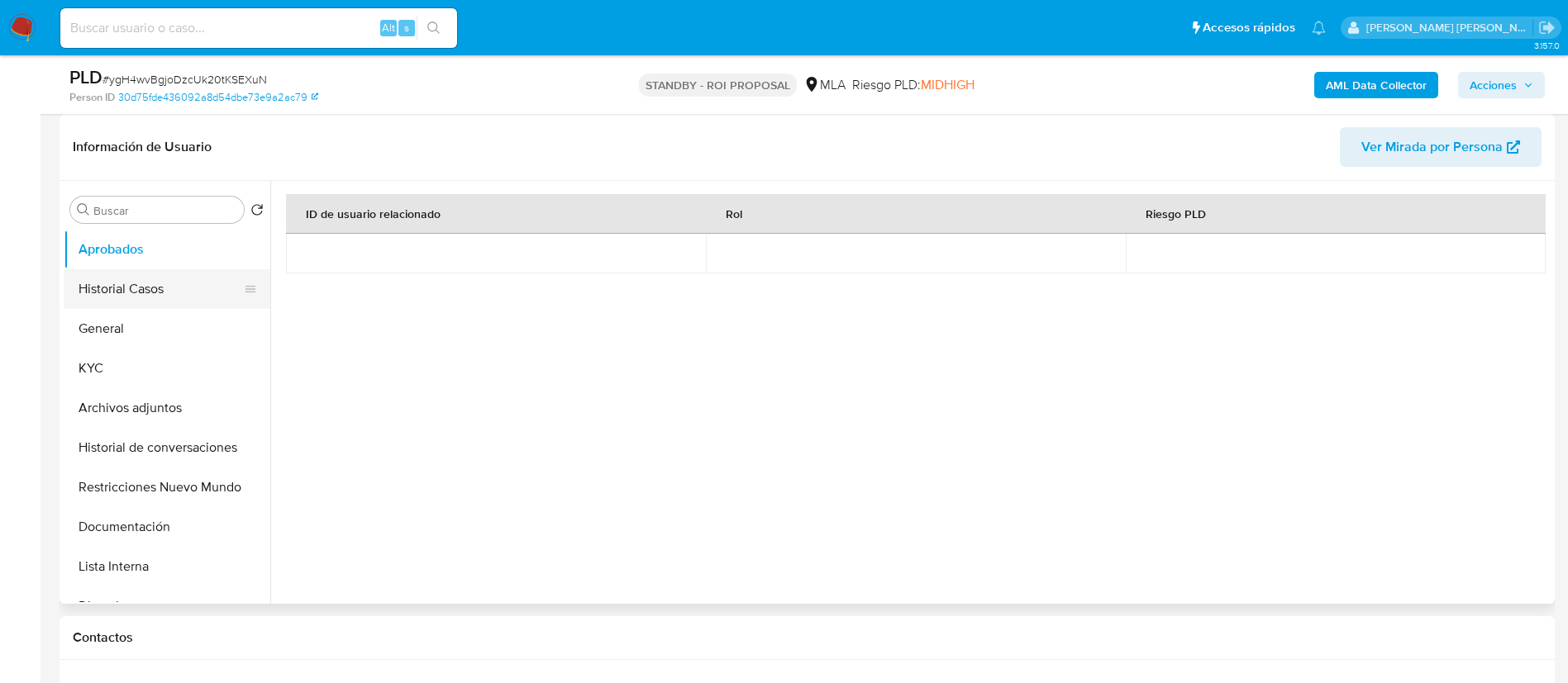
click at [109, 280] on button "Historial Casos" at bounding box center [160, 289] width 193 height 40
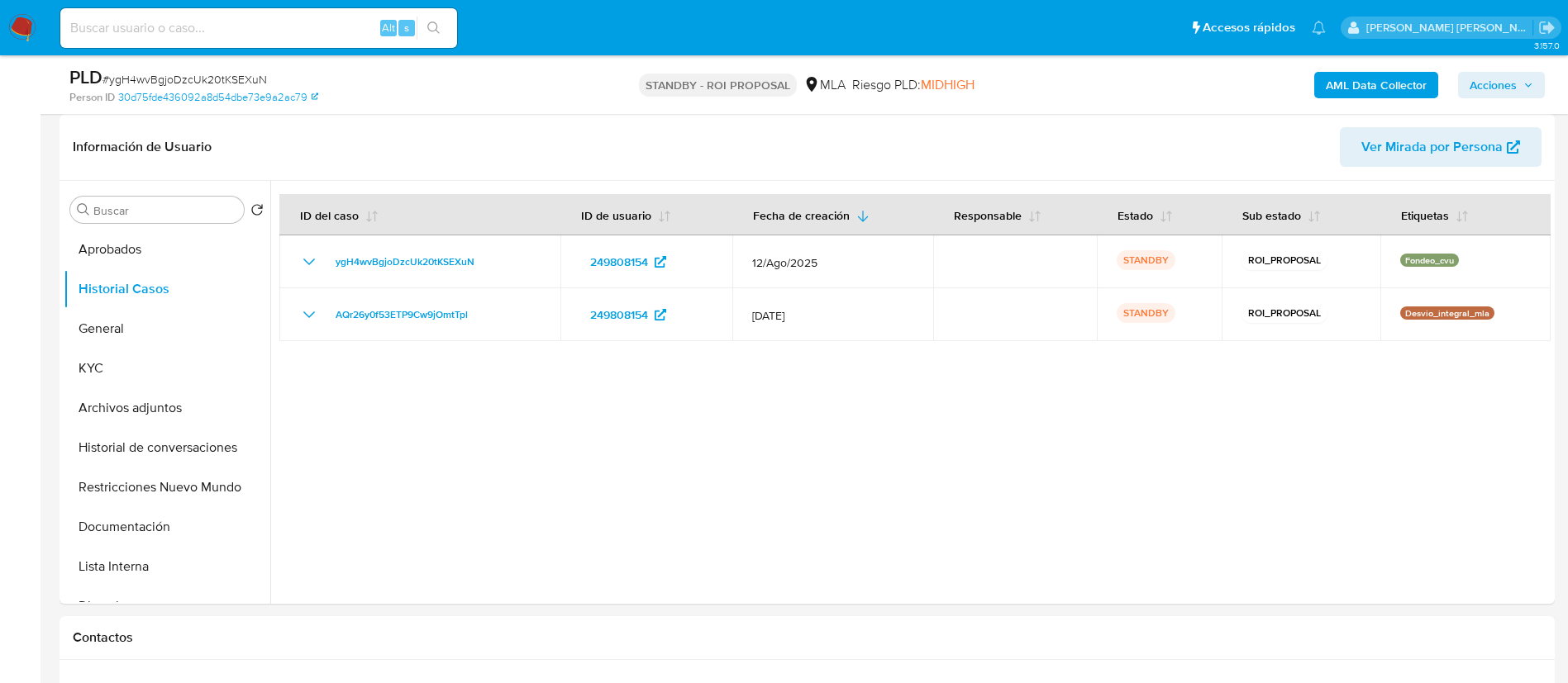
click at [225, 38] on input at bounding box center [258, 28] width 397 height 21
click at [228, 31] on input at bounding box center [258, 28] width 397 height 21
paste input "T4atgTFO0hg9F8seis3fySlr"
type input "T4atgTFO0hg9F8seis3fySlr"
click at [444, 27] on button "search-icon" at bounding box center [433, 28] width 34 height 23
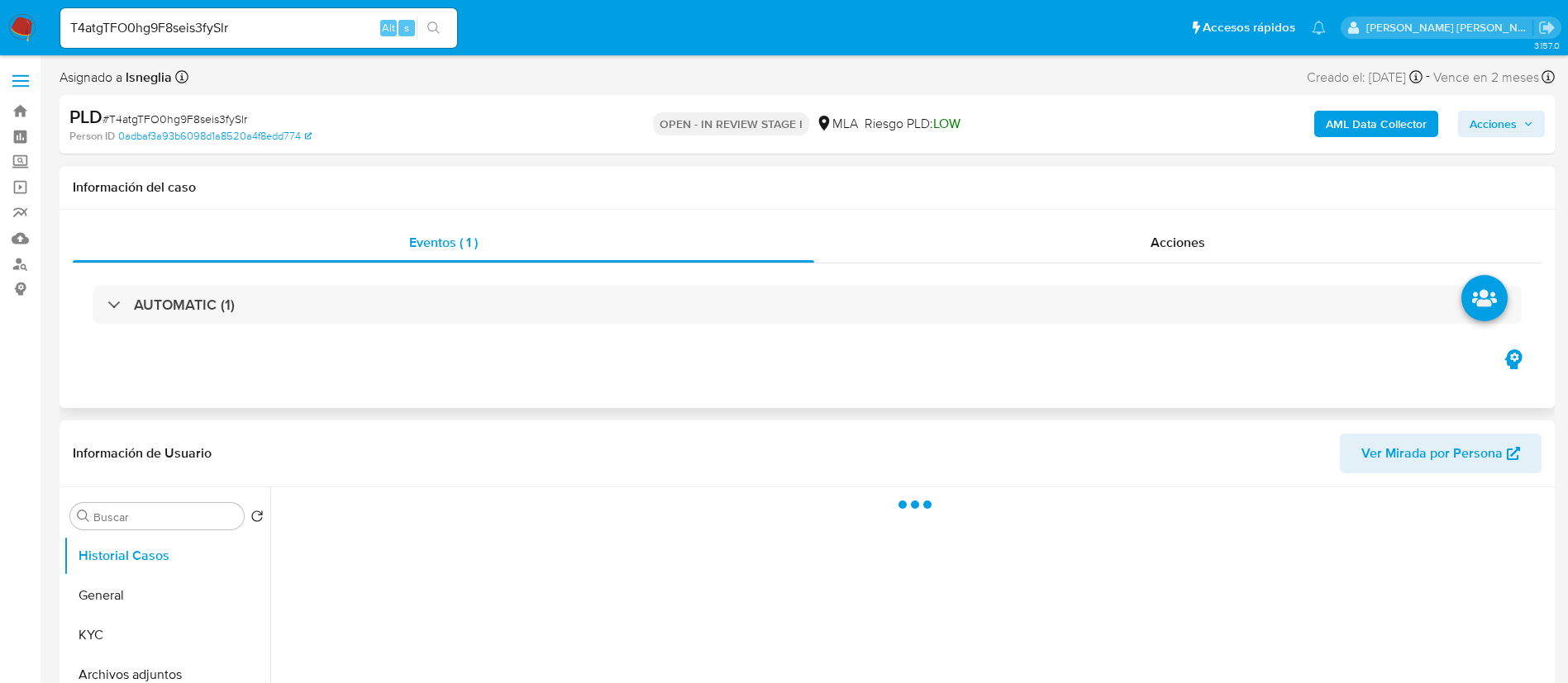
scroll to position [124, 0]
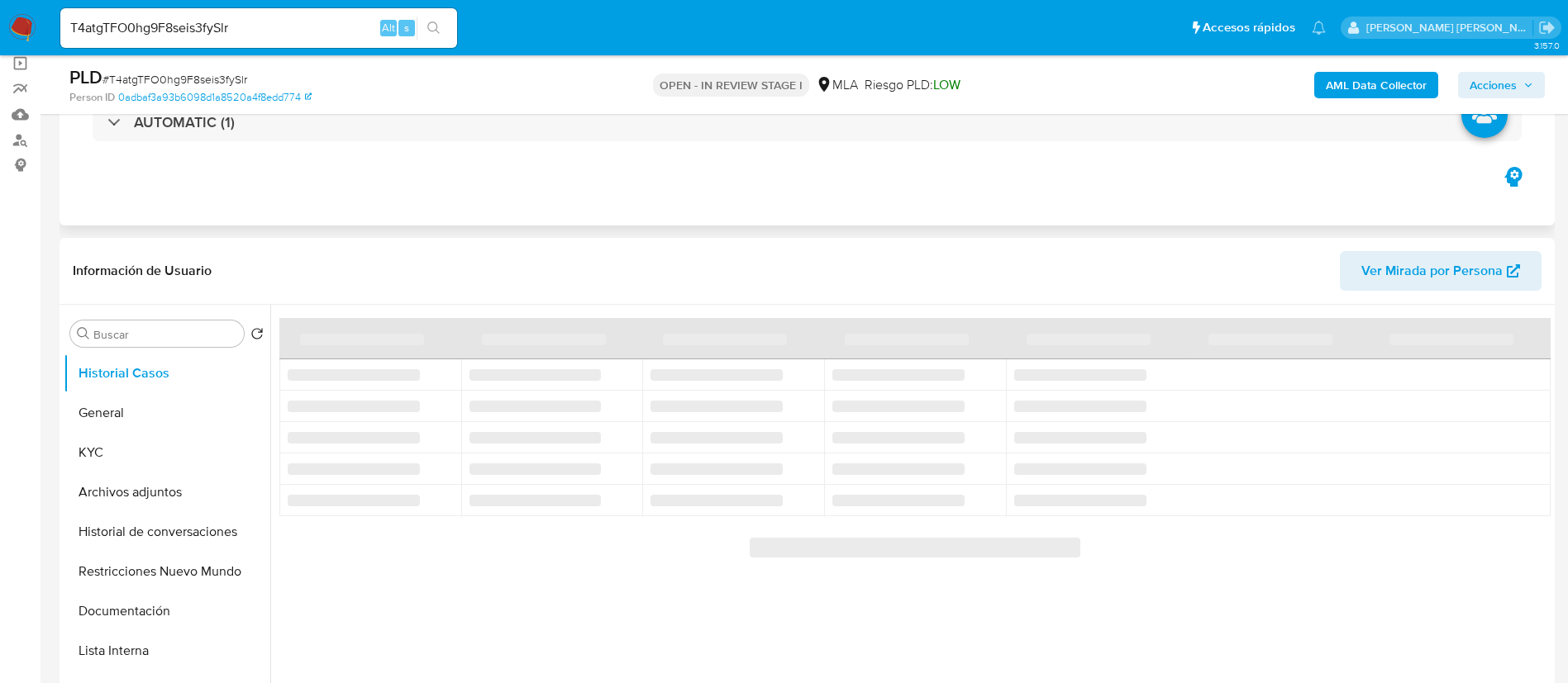
select select "10"
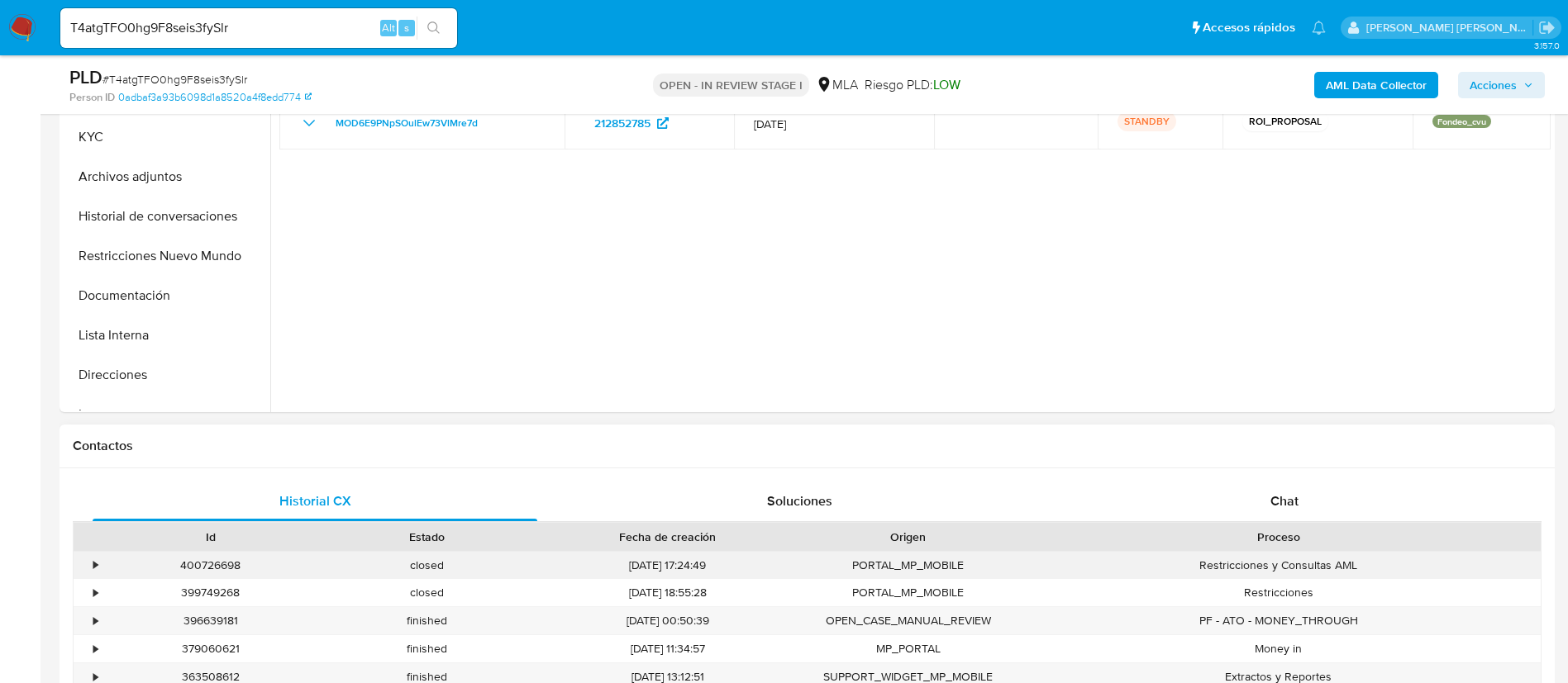
scroll to position [495, 0]
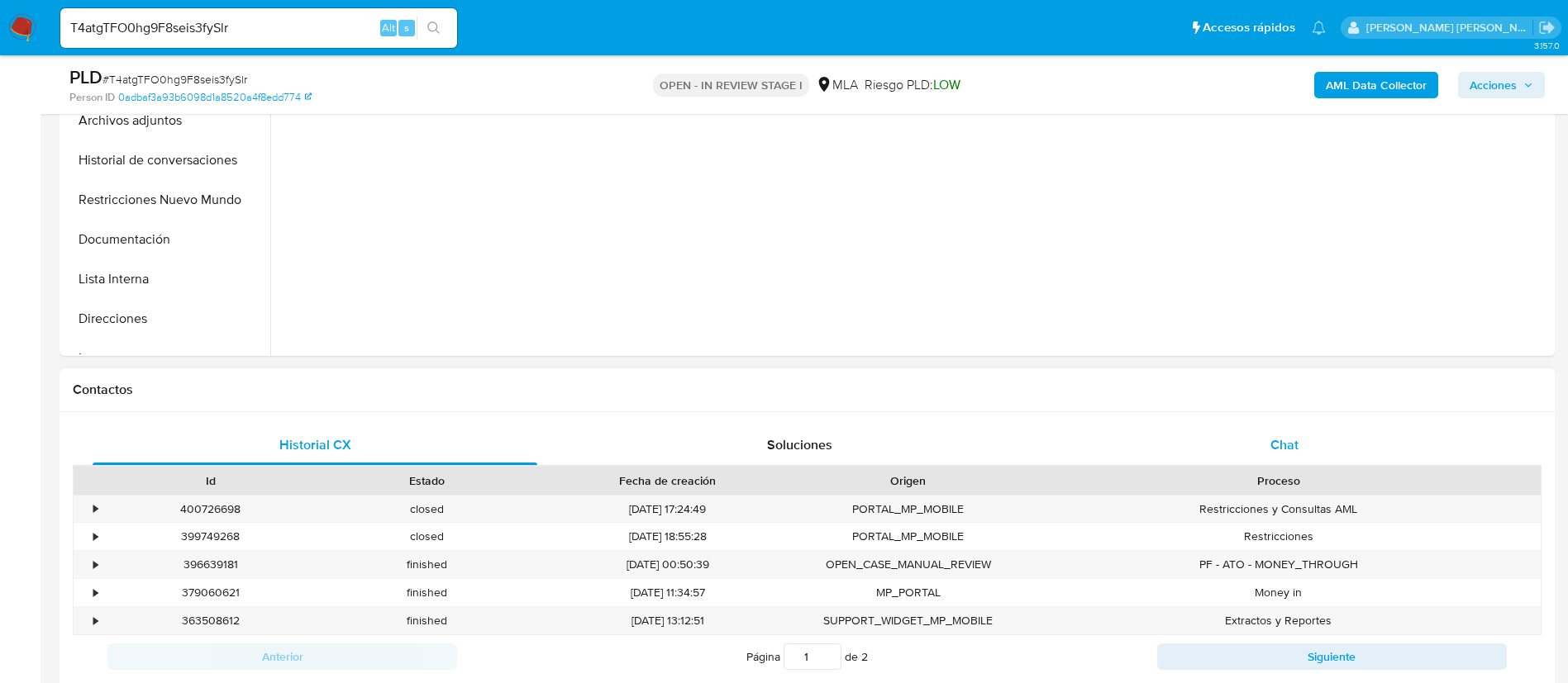
click at [1246, 432] on div "Chat" at bounding box center [1284, 445] width 444 height 40
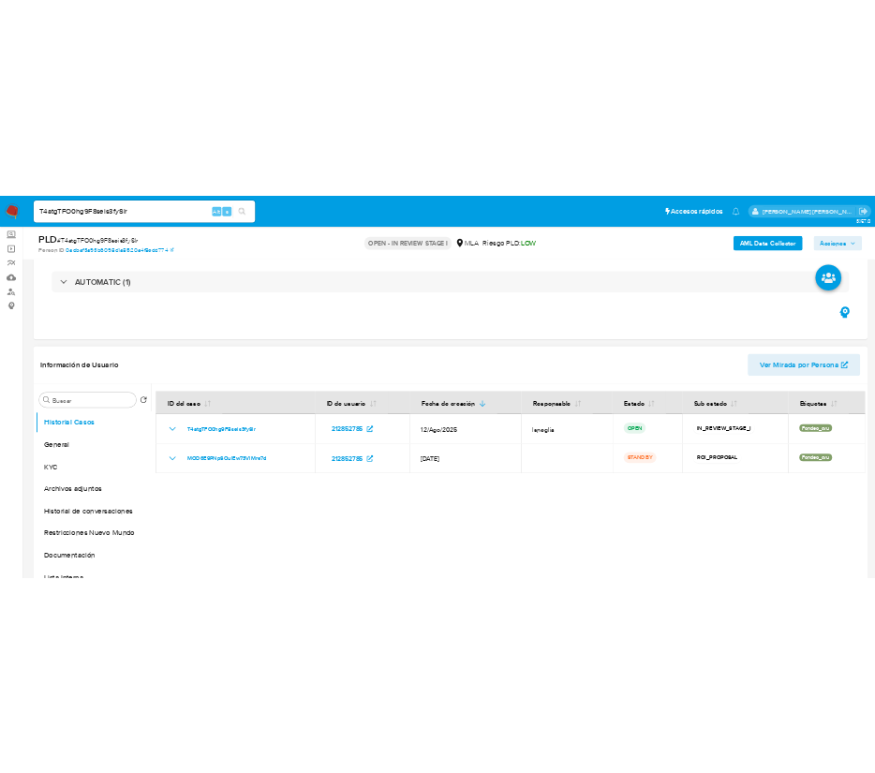
scroll to position [141, 0]
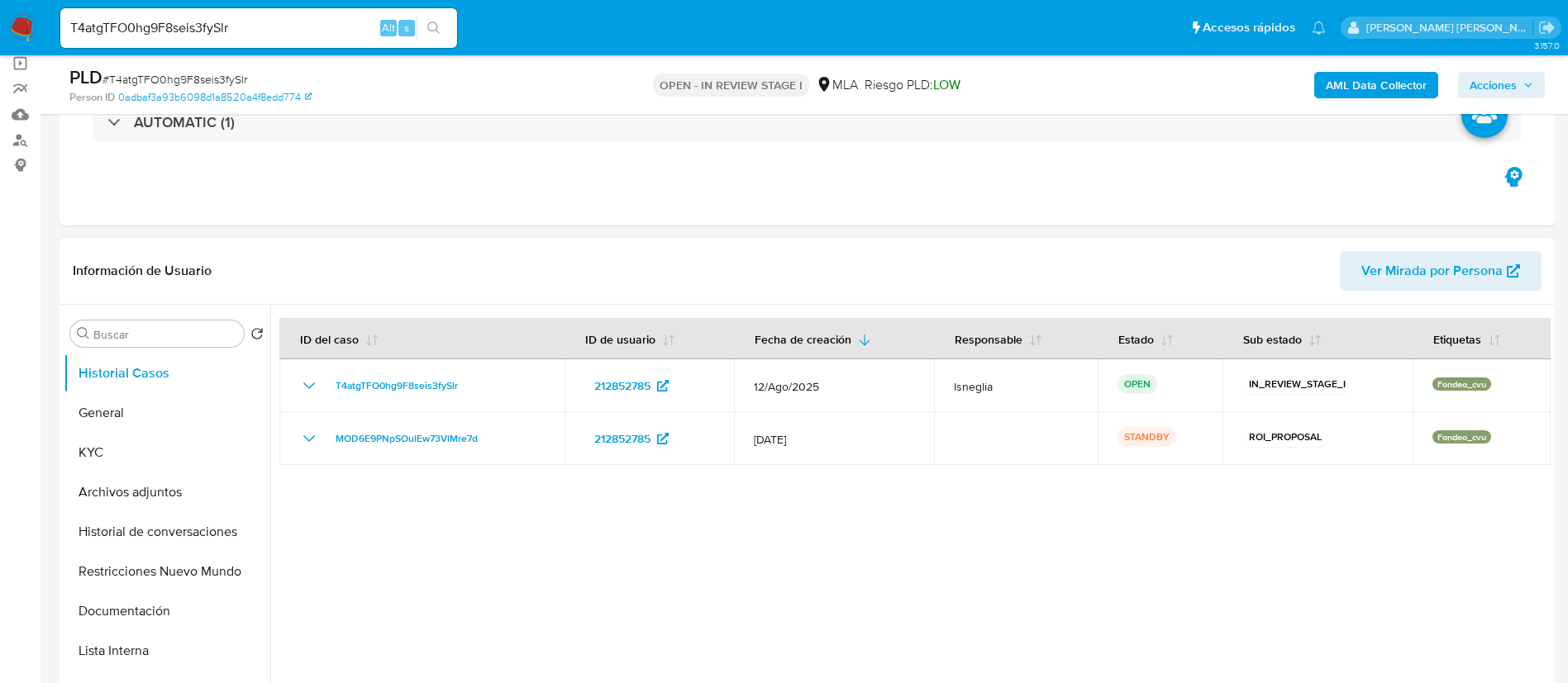
click at [732, 507] on div at bounding box center [910, 516] width 1281 height 423
click at [162, 408] on button "General" at bounding box center [160, 412] width 193 height 40
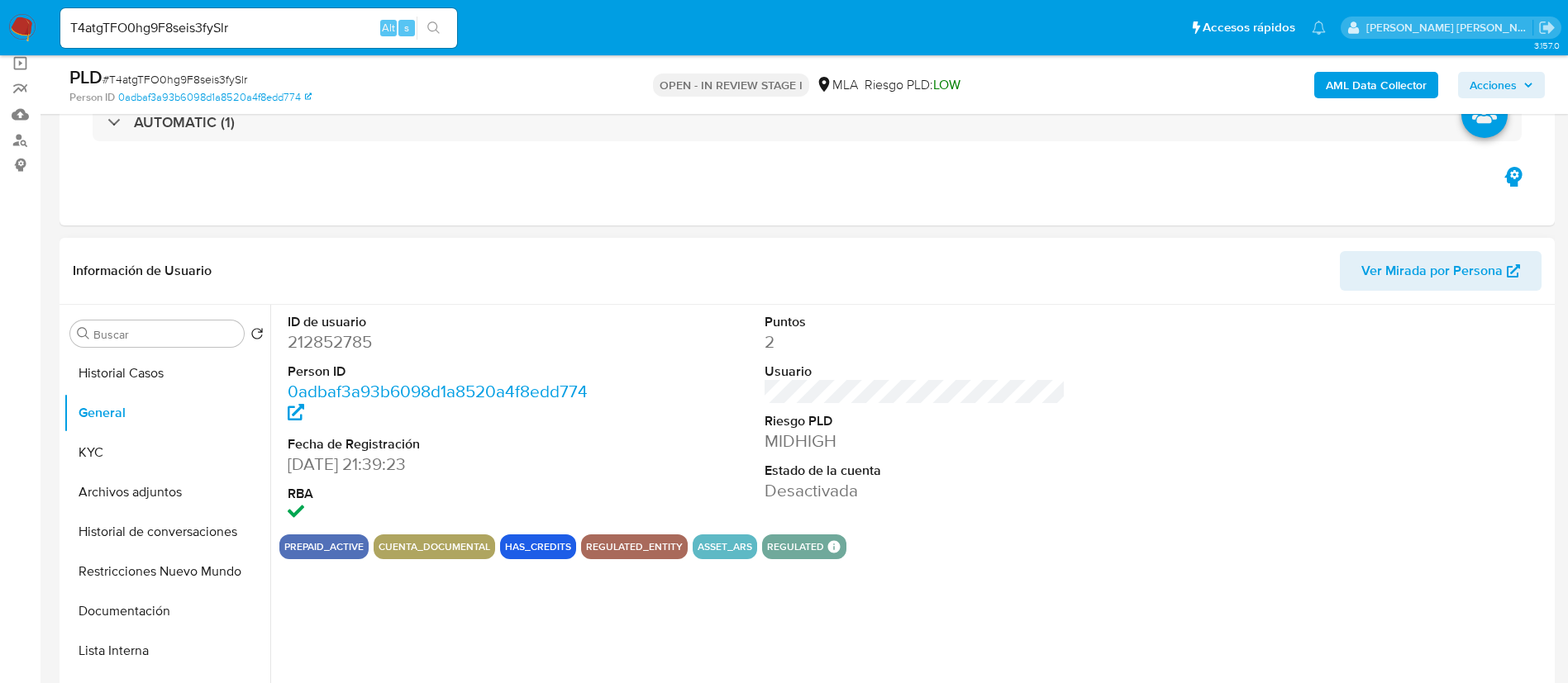
click at [348, 342] on dd "212852785" at bounding box center [438, 342] width 302 height 23
copy dd "212852785"
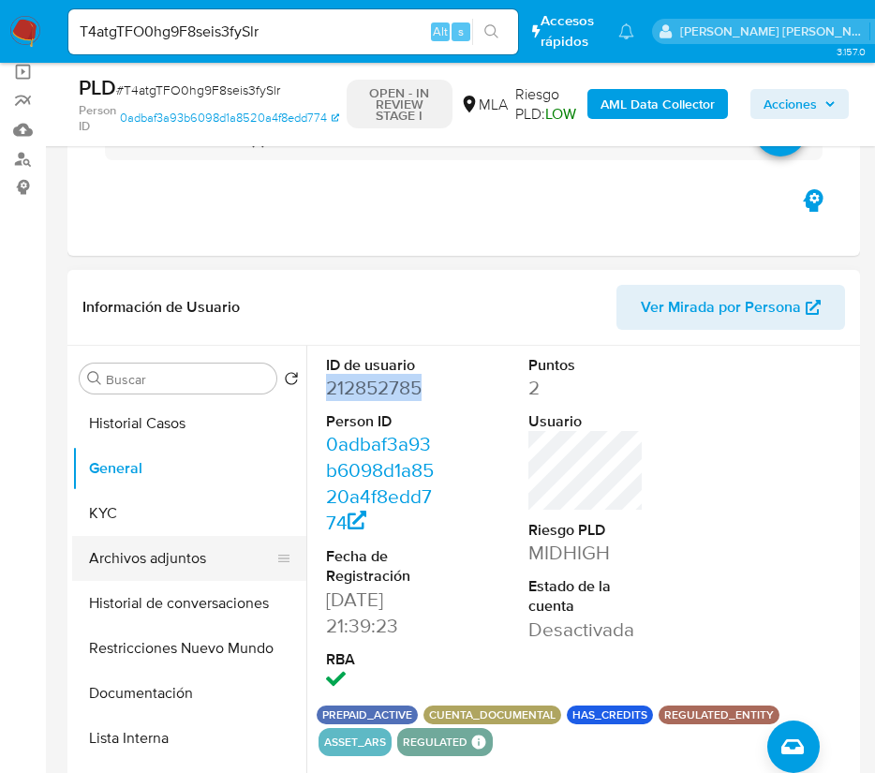
click at [172, 554] on button "Archivos adjuntos" at bounding box center [181, 558] width 219 height 45
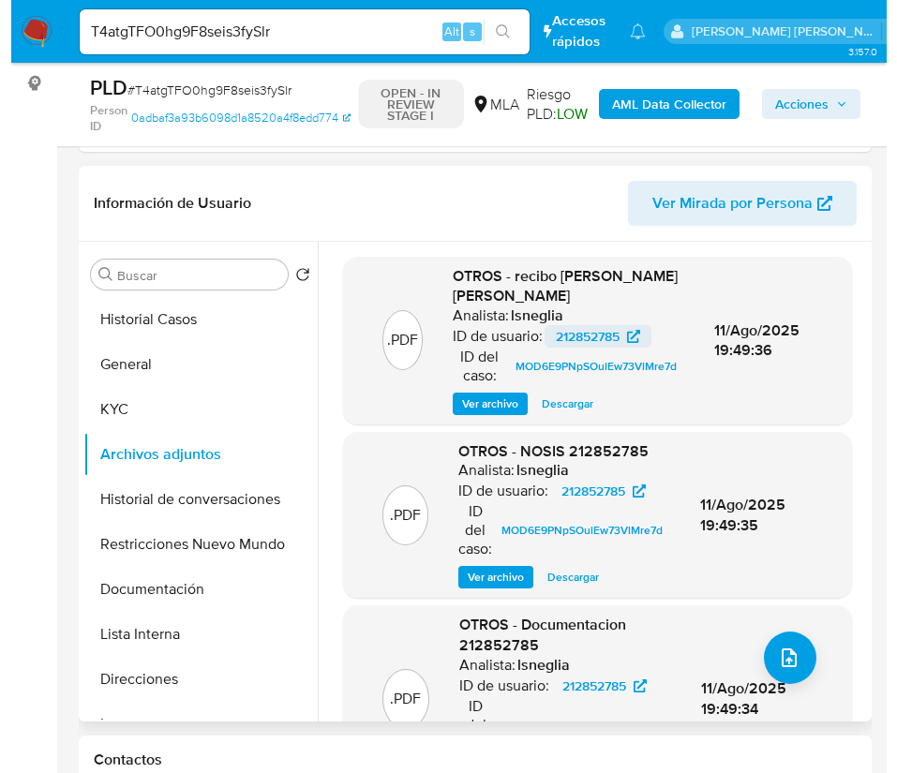
scroll to position [281, 0]
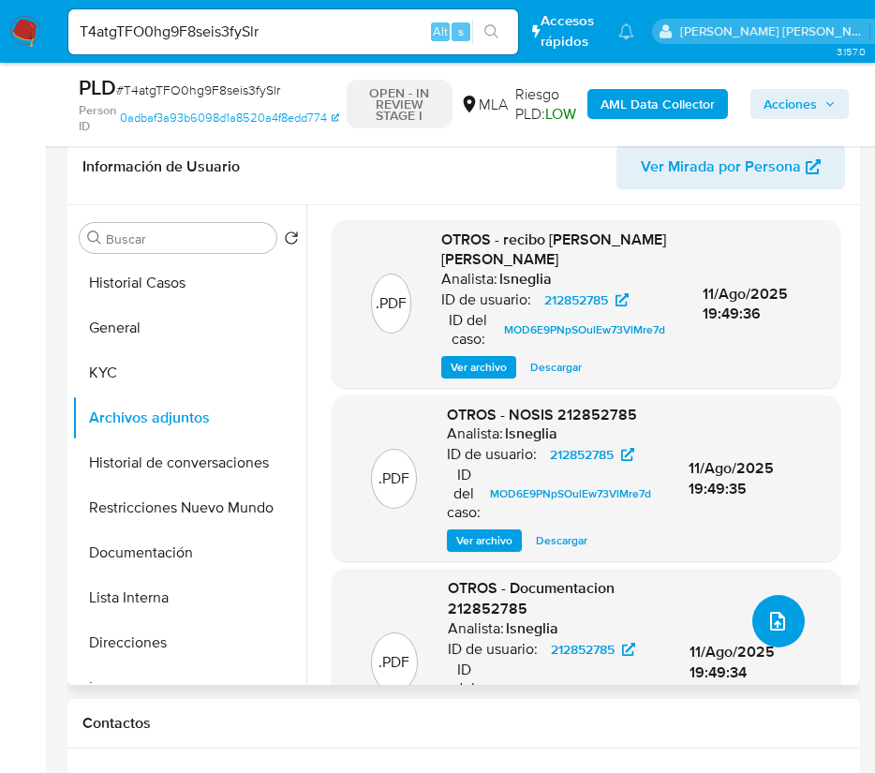
click at [779, 629] on span "upload-file" at bounding box center [778, 621] width 22 height 22
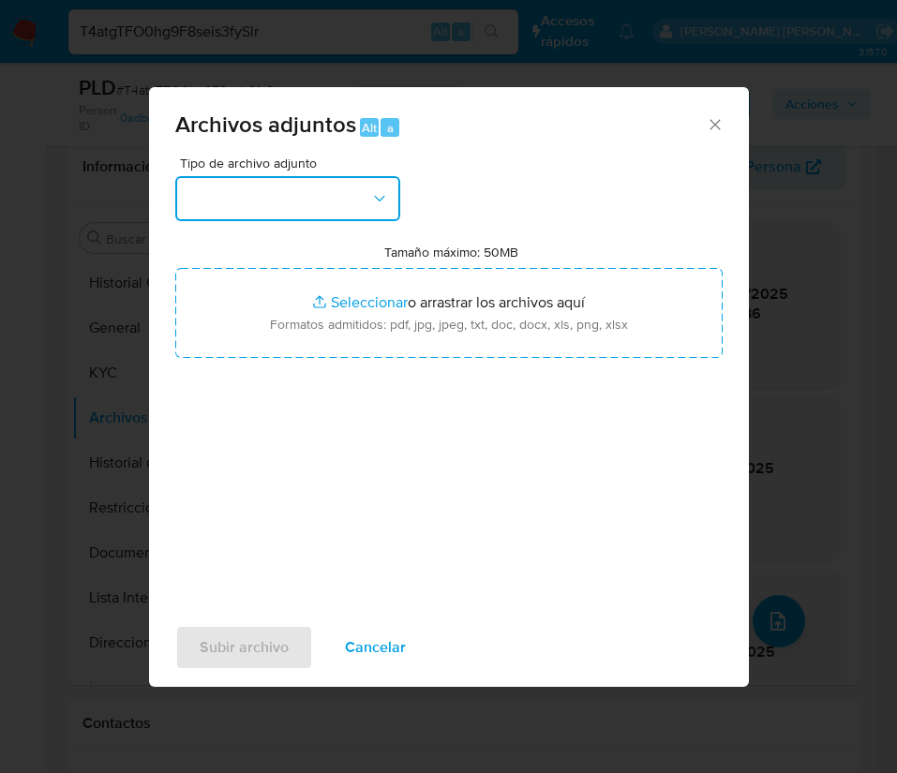
click at [326, 197] on button "button" at bounding box center [287, 198] width 225 height 45
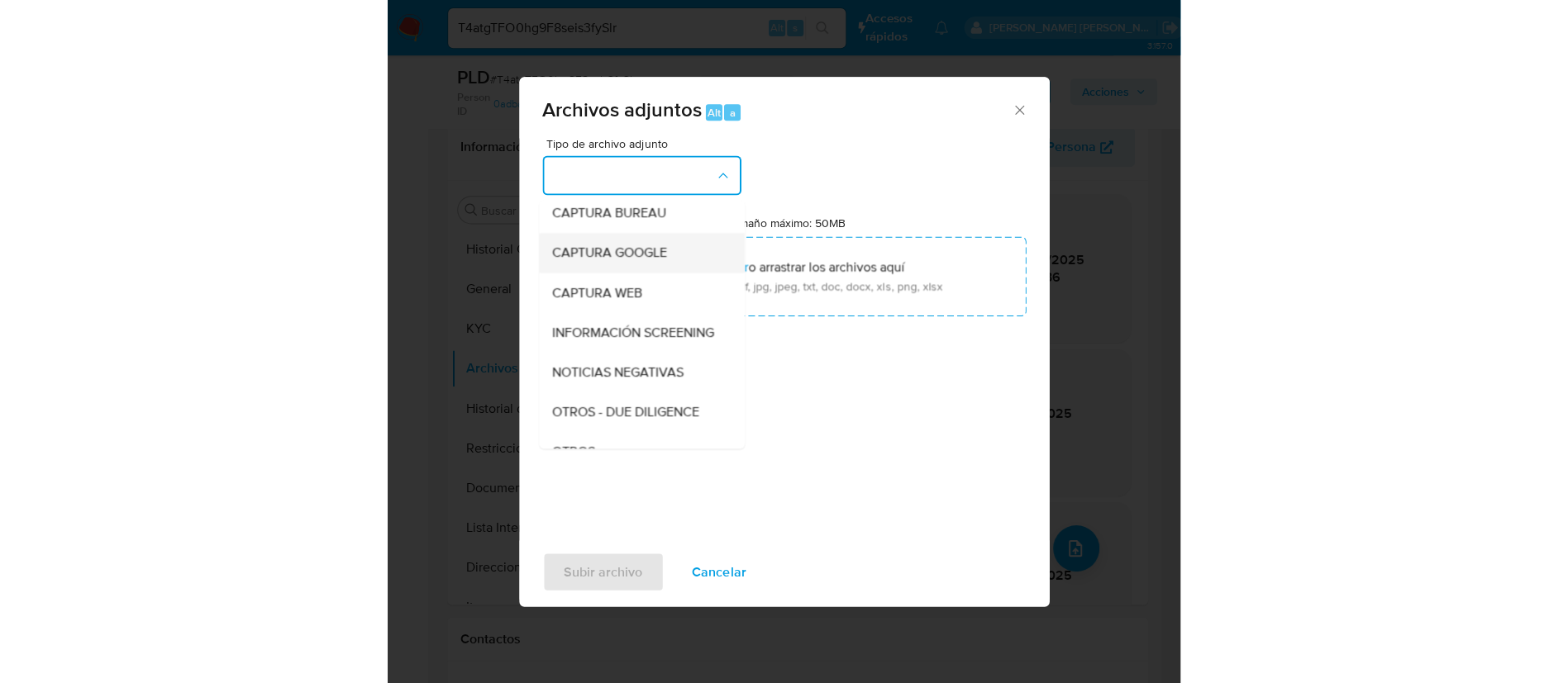
scroll to position [124, 0]
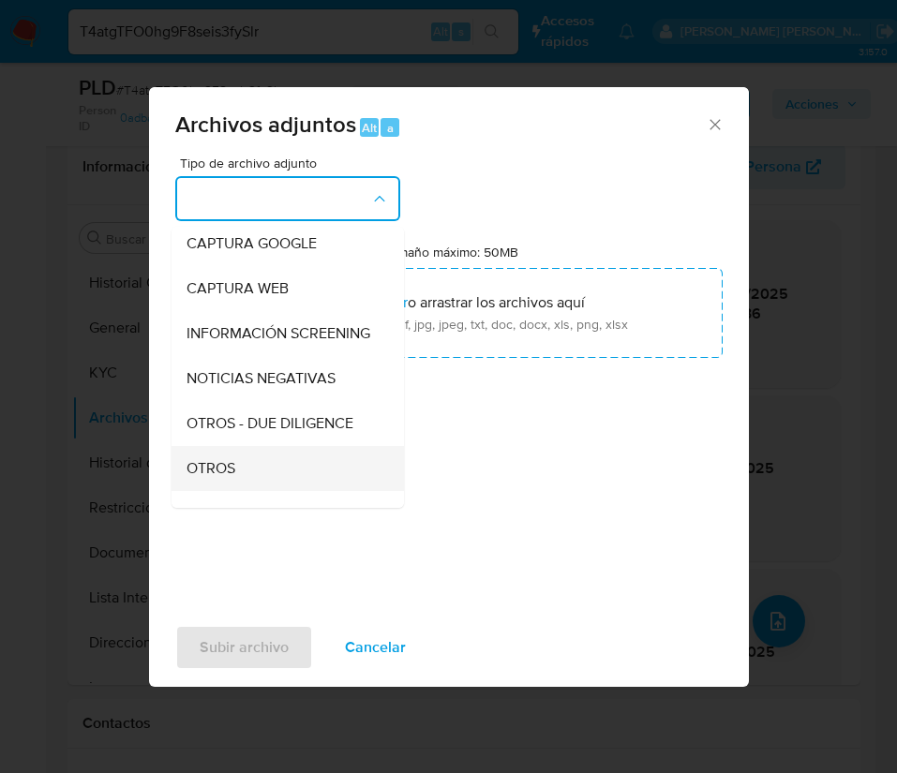
click at [237, 491] on div "OTROS" at bounding box center [282, 468] width 191 height 45
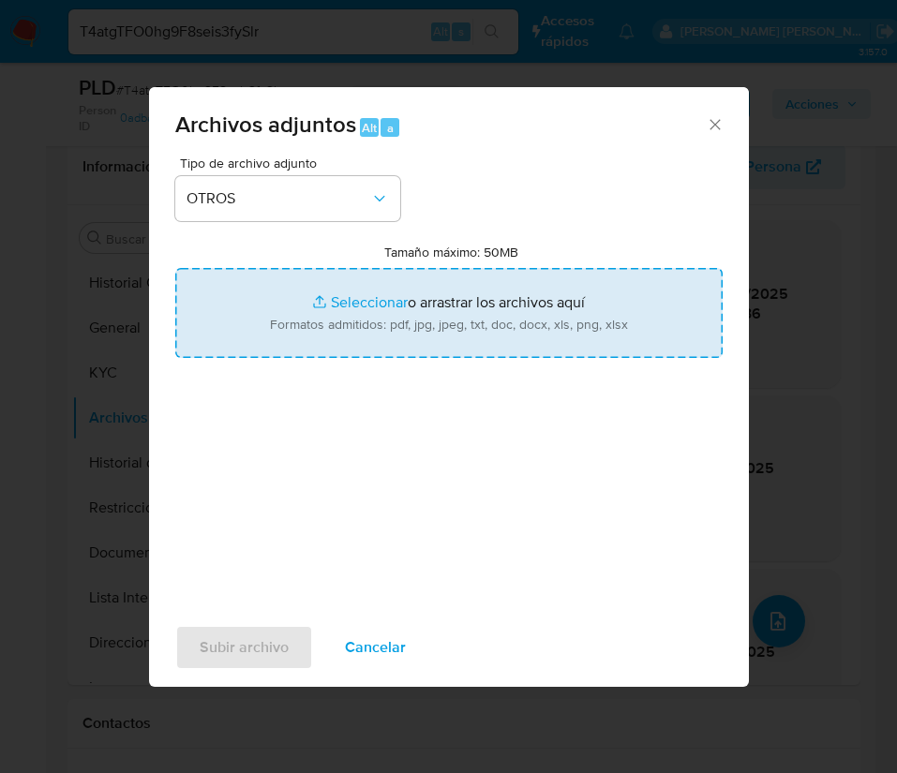
type input "C:\fakepath\v2 212852785 Movimientos.xlsx"
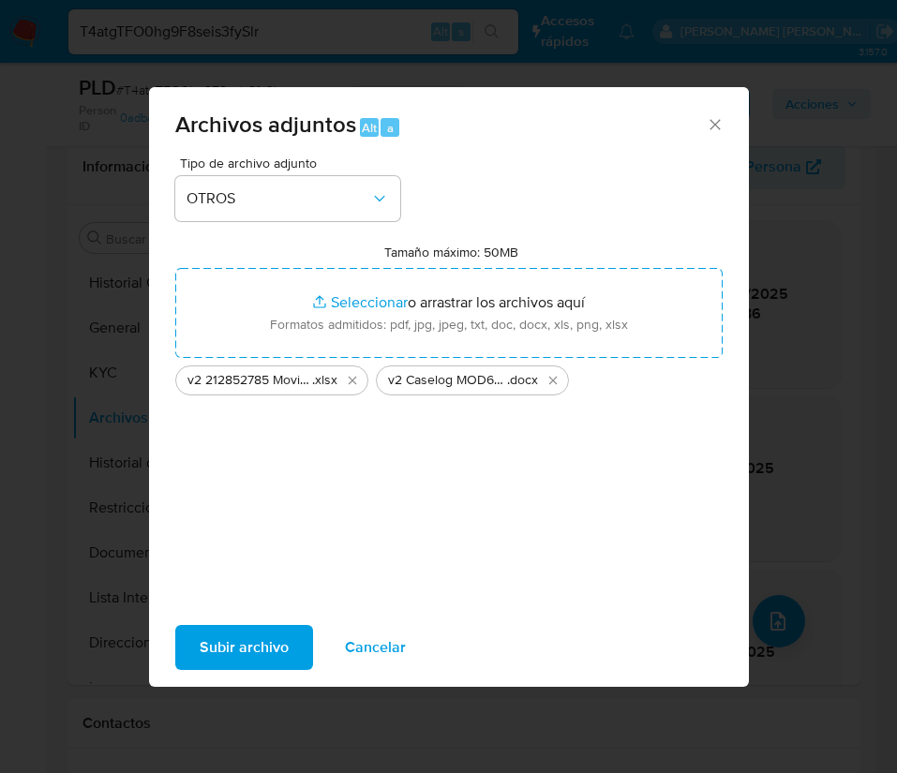
click at [273, 642] on span "Subir archivo" at bounding box center [244, 647] width 89 height 41
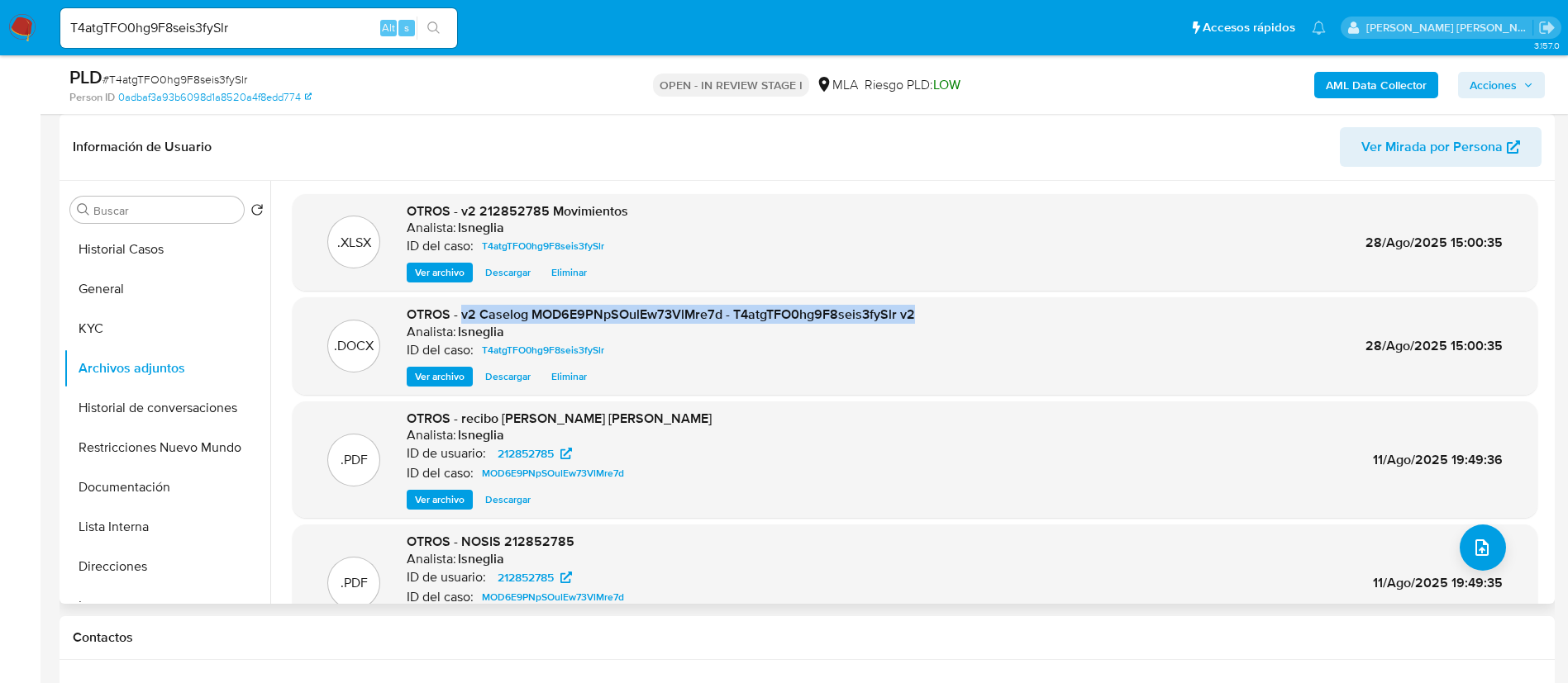
drag, startPoint x: 460, startPoint y: 313, endPoint x: 938, endPoint y: 309, distance: 478.0
click at [938, 309] on div ".DOCX OTROS - v2 Caselog MOD6E9PNpSOulEw73VlMre7d - T4atgTFO0hg9F8seis3fySlr v2…" at bounding box center [915, 346] width 1228 height 81
copy span "v2 Caselog MOD6E9PNpSOulEw73VlMre7d - T4atgTFO0hg9F8seis3fySlr v2"
click at [1483, 88] on span "Acciones" at bounding box center [1492, 85] width 47 height 26
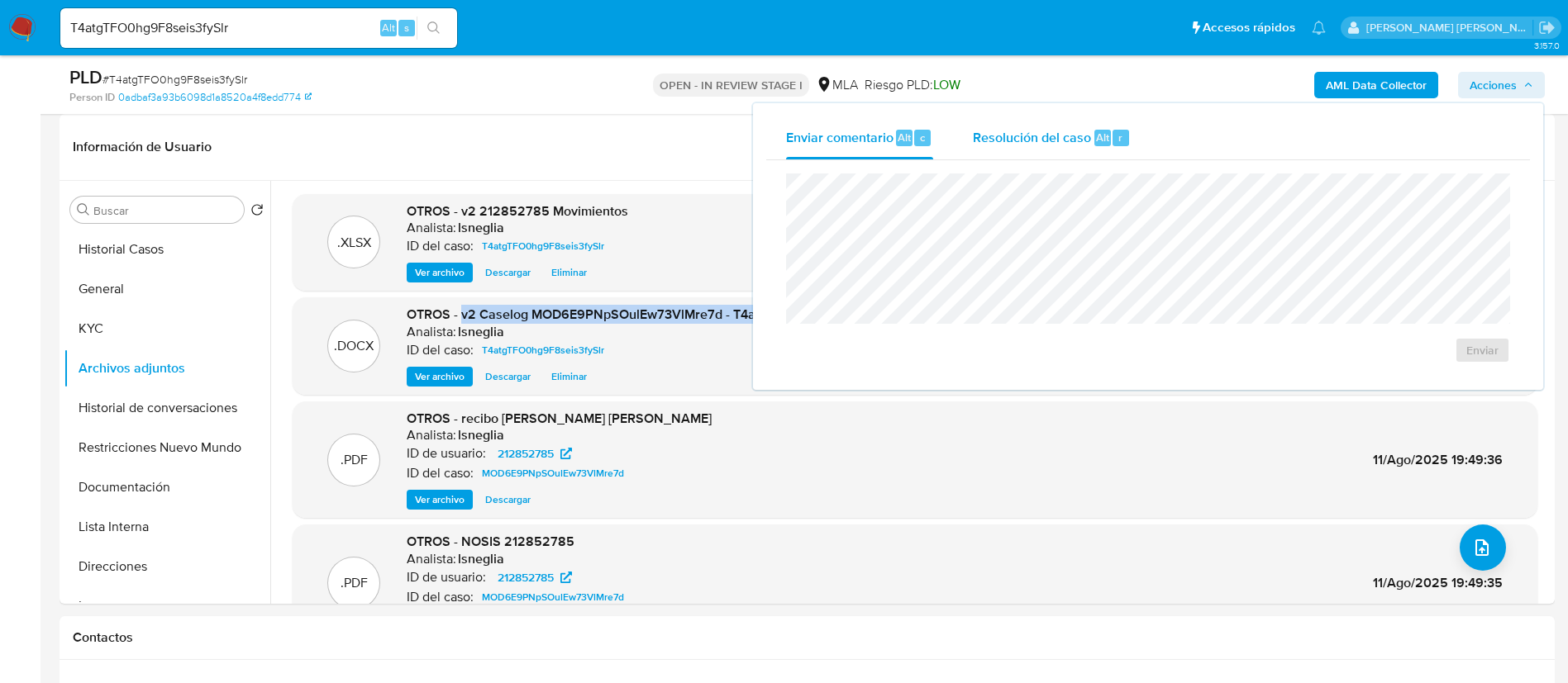
click at [1042, 141] on span "Resolución del caso" at bounding box center [1032, 137] width 118 height 19
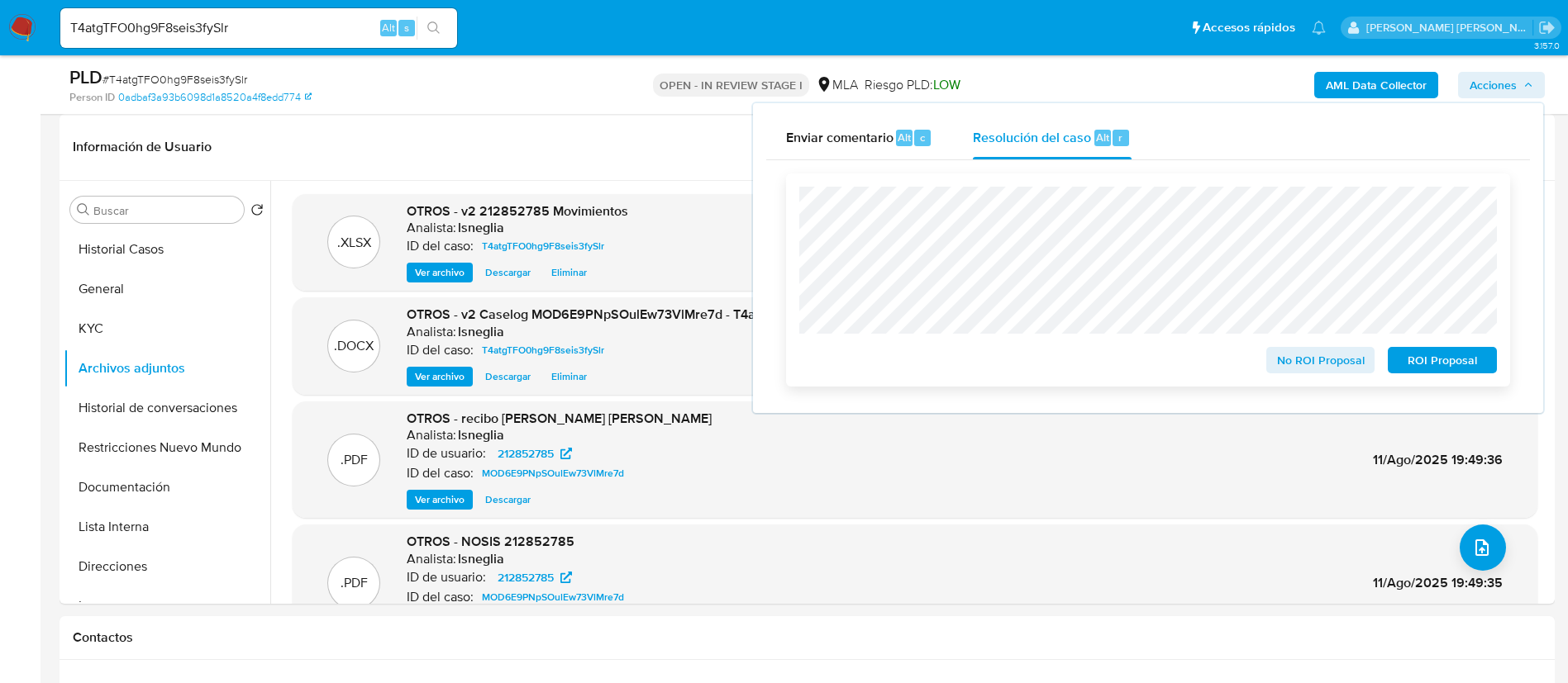
click at [1440, 367] on span "ROI Proposal" at bounding box center [1442, 360] width 86 height 23
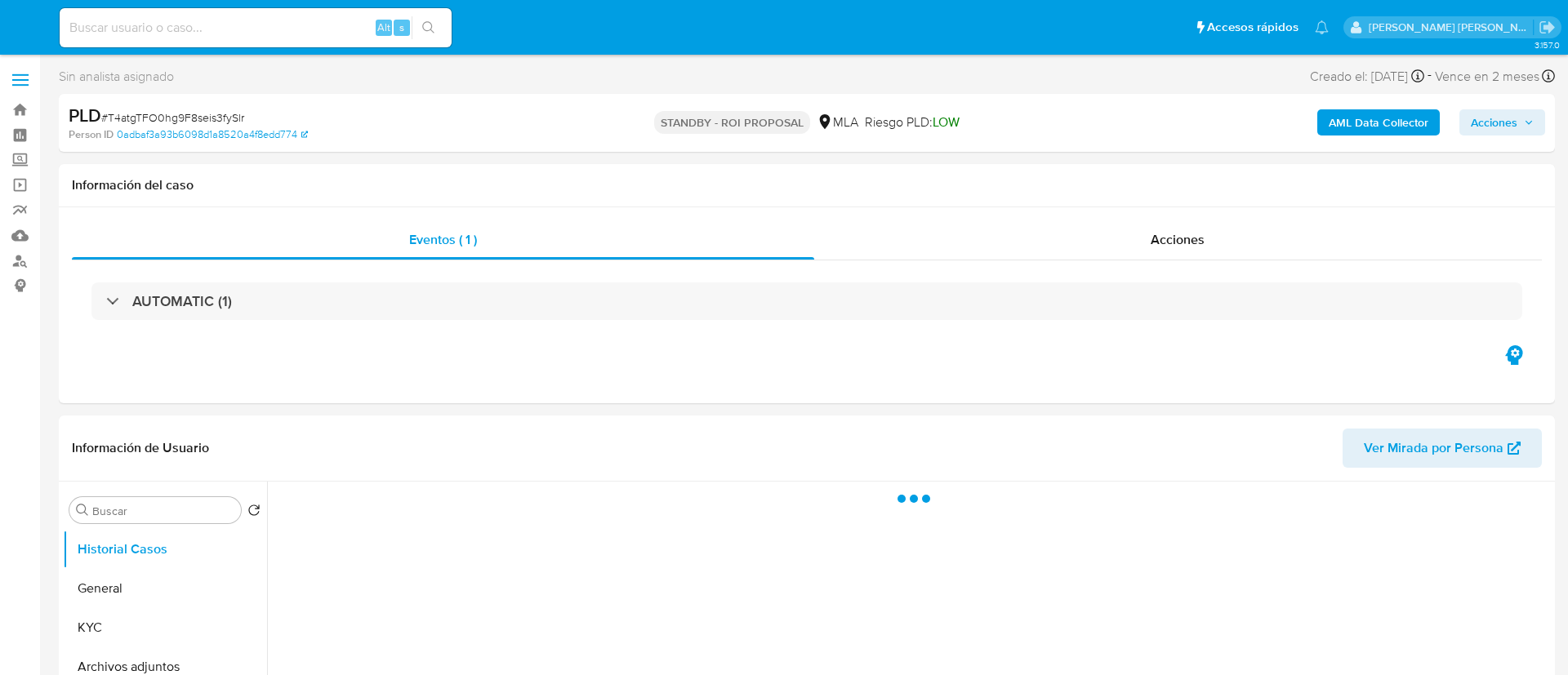
select select "10"
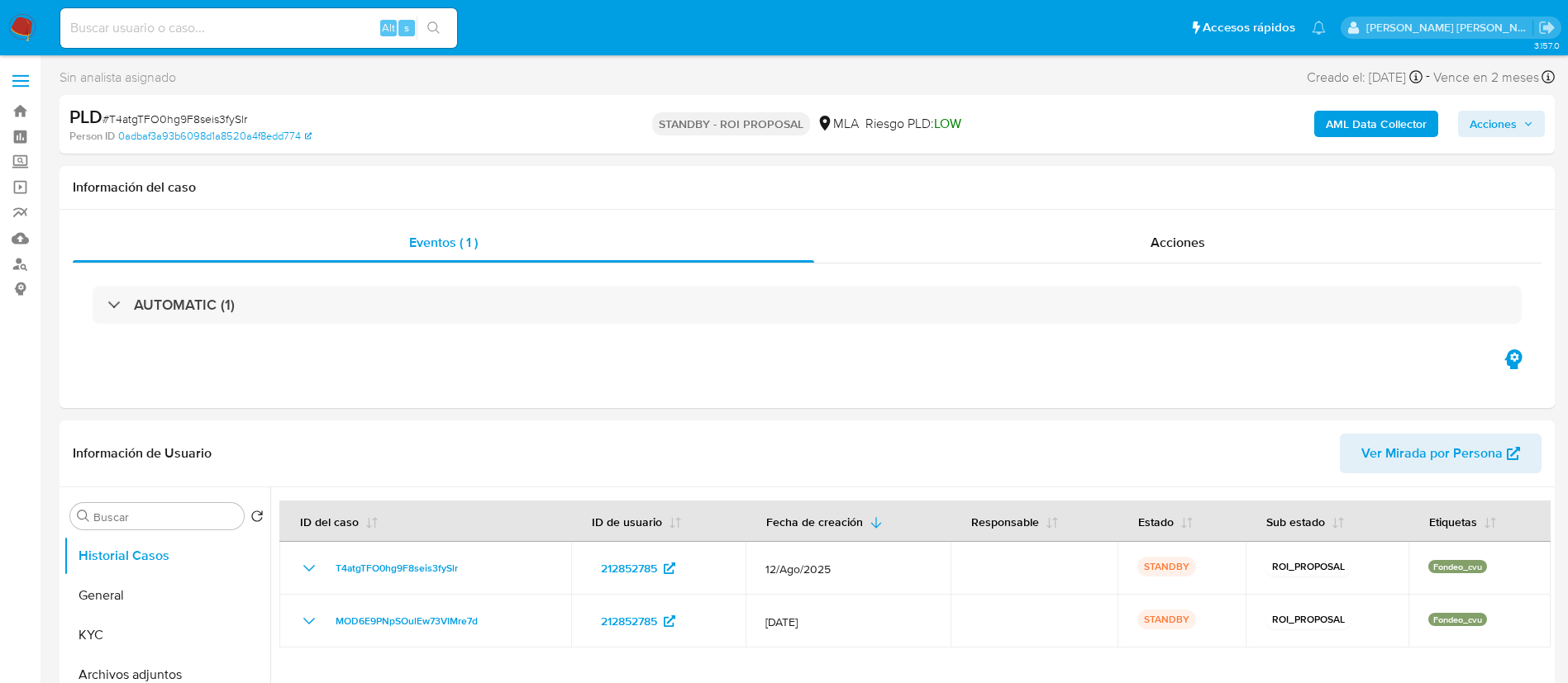
click at [283, 28] on input at bounding box center [258, 28] width 397 height 21
paste input "ygH4wvBgjoDzcUk20tKSEXuN"
type input "ygH4wvBgjoDzcUk20tKSEXuN"
click at [442, 19] on button "search-icon" at bounding box center [433, 28] width 34 height 23
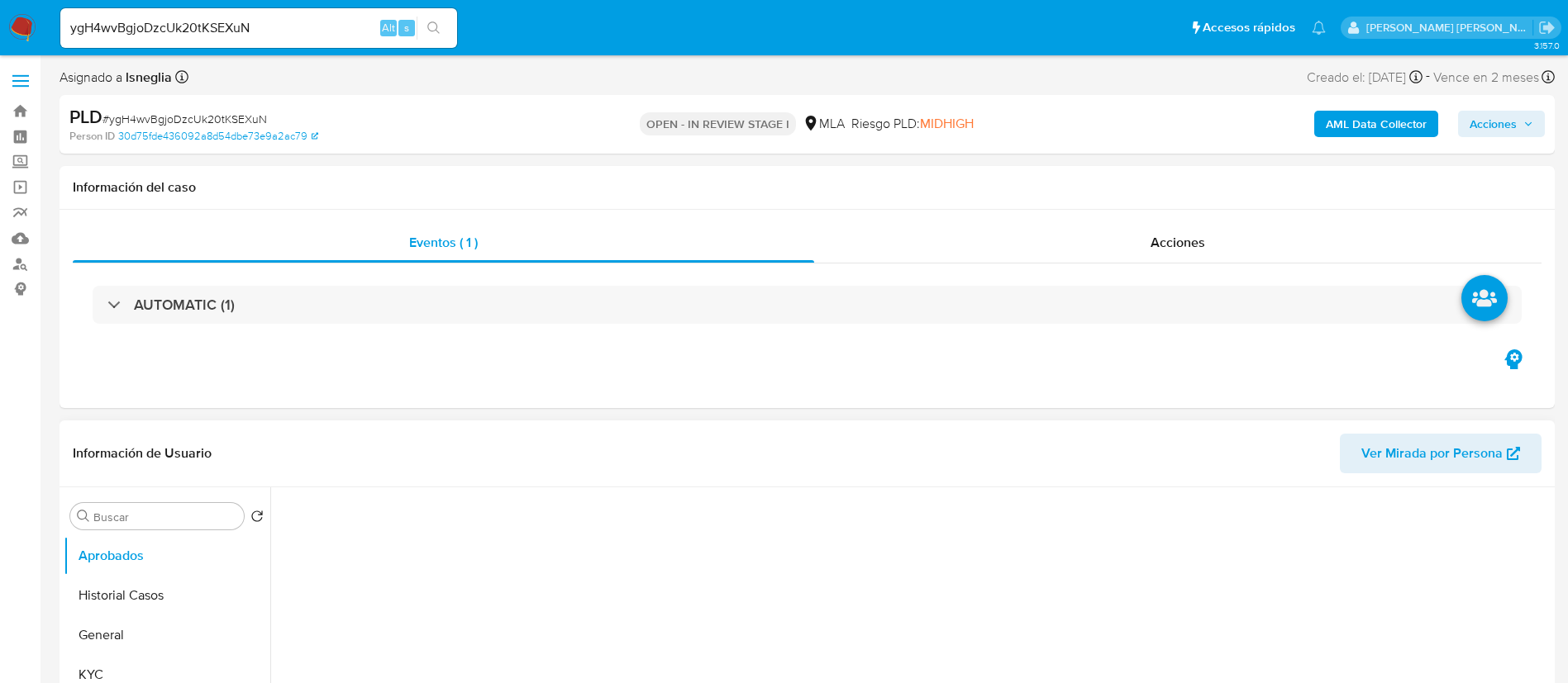
select select "10"
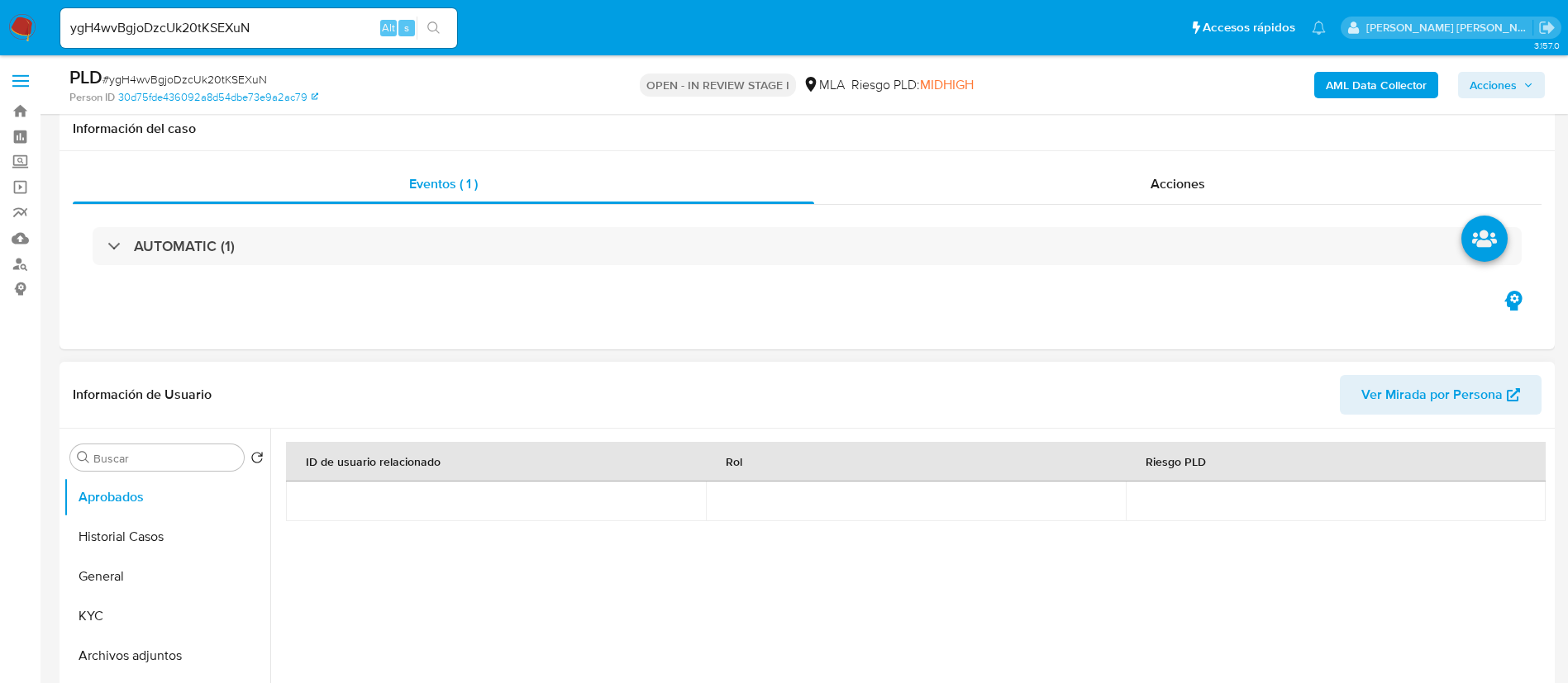
scroll to position [495, 0]
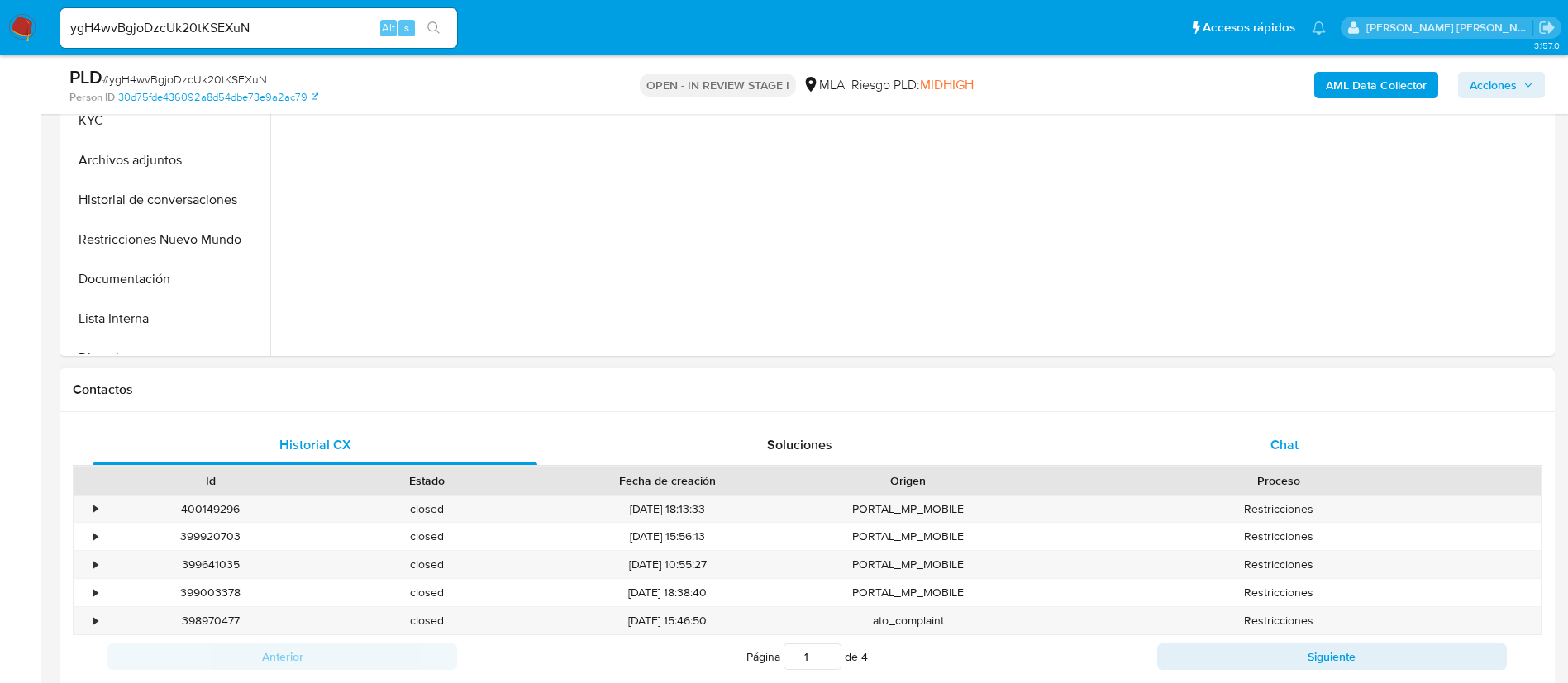
click at [1243, 436] on div "Chat" at bounding box center [1284, 445] width 444 height 40
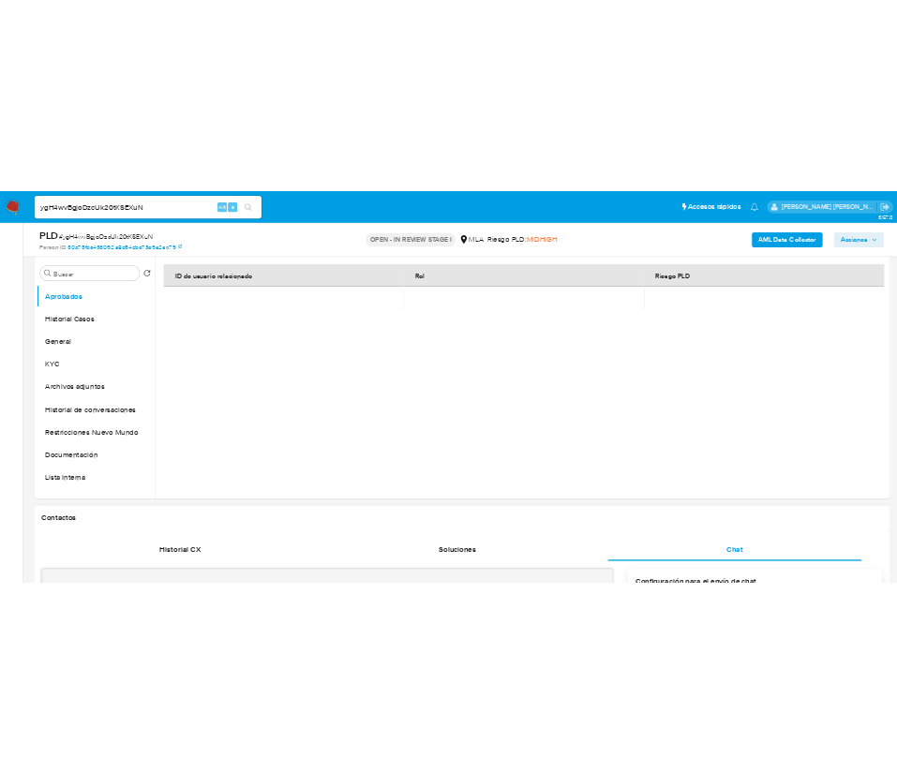
scroll to position [281, 0]
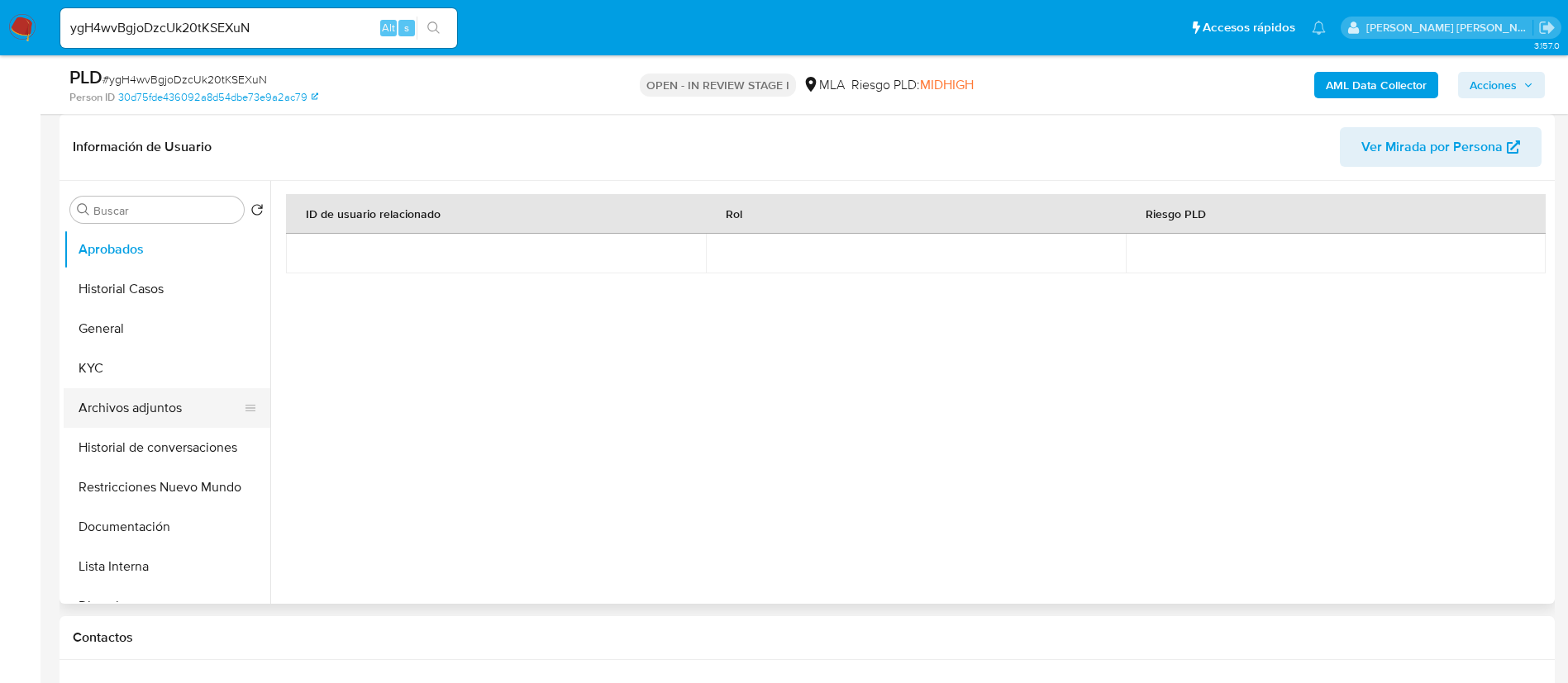
click at [177, 419] on button "Archivos adjuntos" at bounding box center [160, 407] width 193 height 40
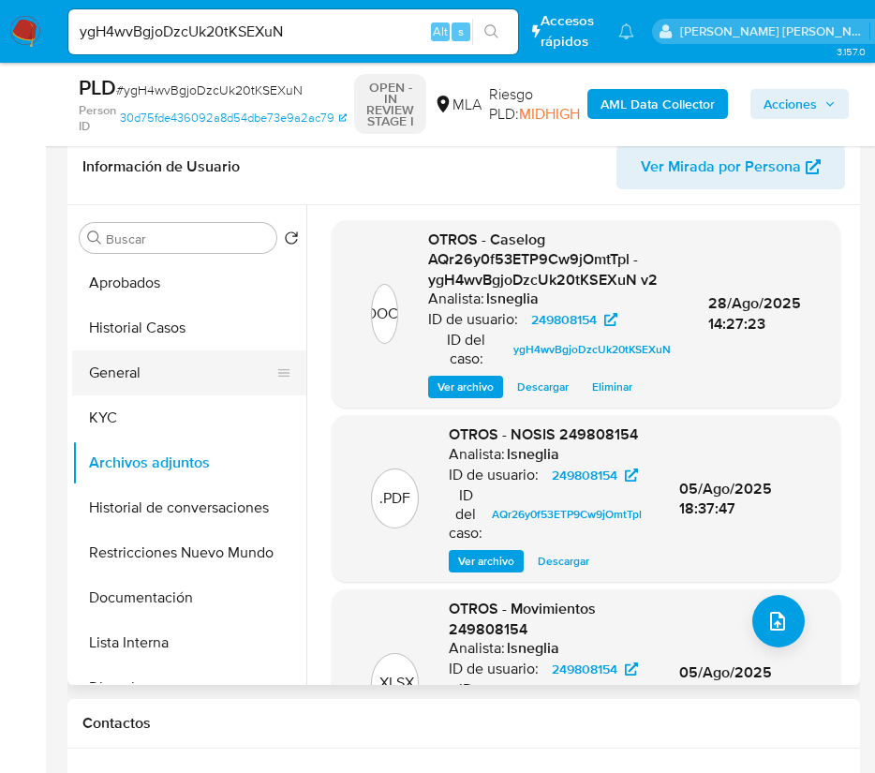
click at [141, 355] on button "General" at bounding box center [181, 373] width 219 height 45
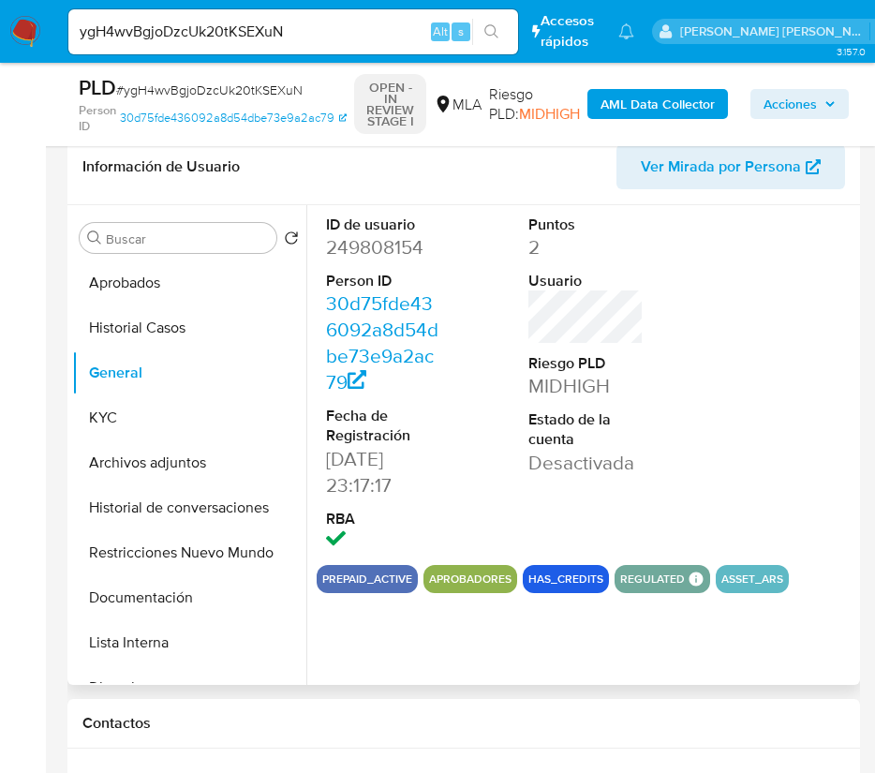
click at [367, 241] on dd "249808154" at bounding box center [384, 247] width 116 height 26
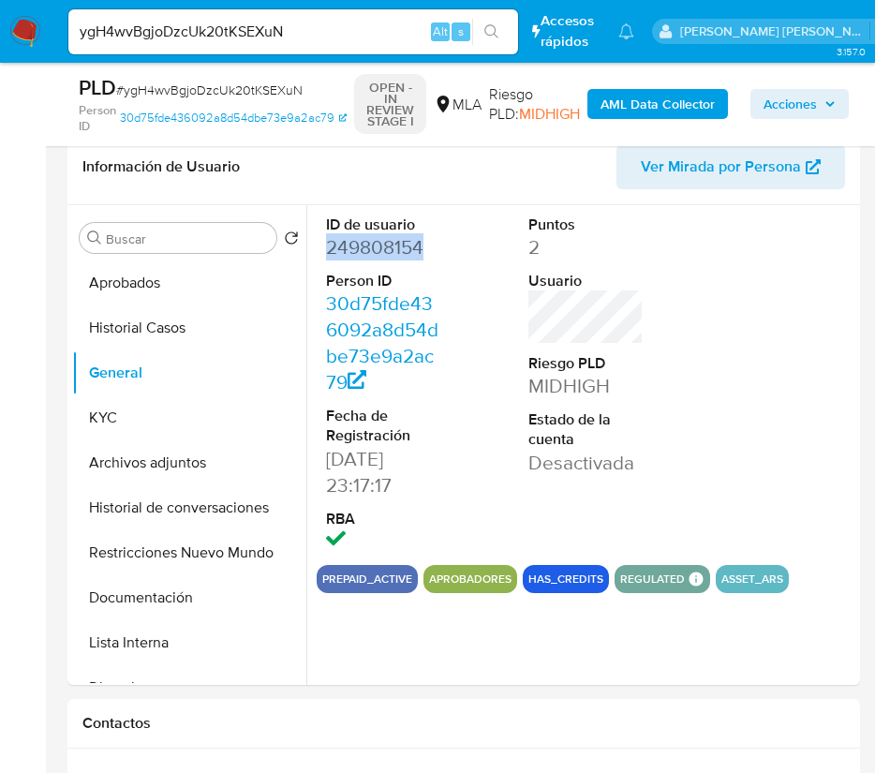
copy dd "249808154"
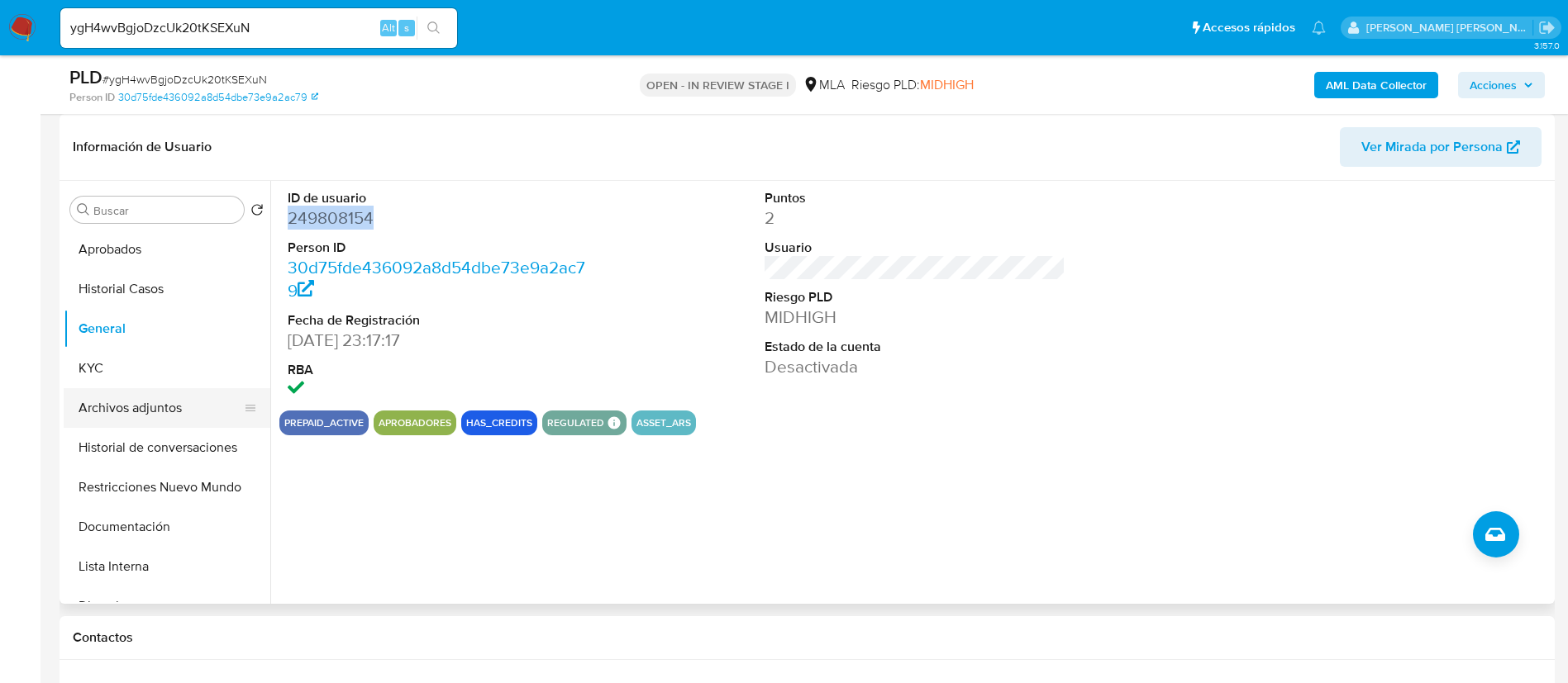
click at [129, 399] on button "Archivos adjuntos" at bounding box center [160, 407] width 193 height 40
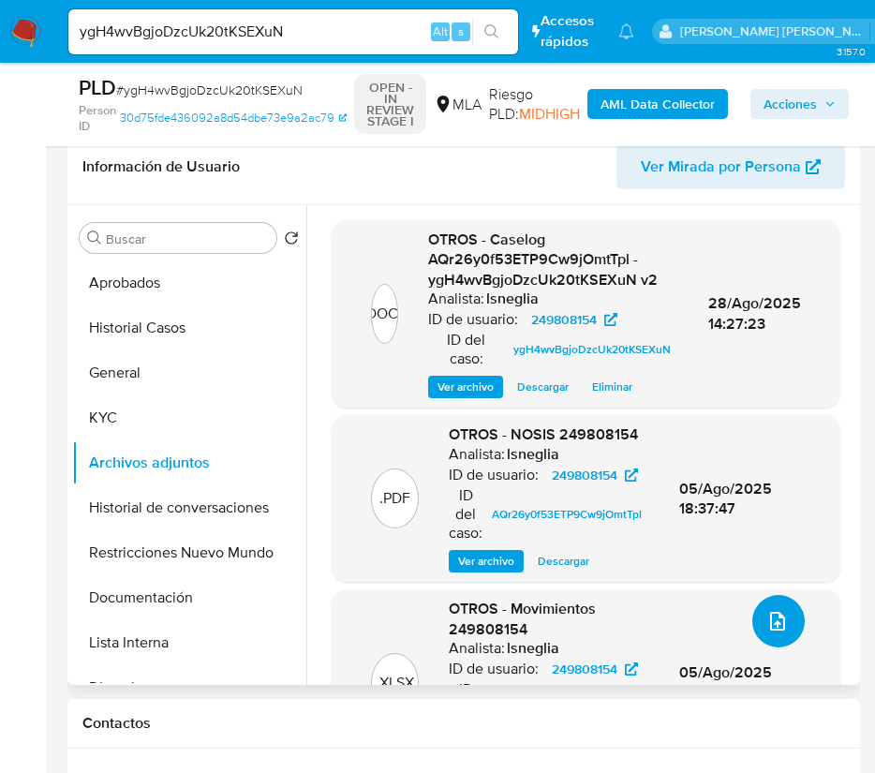
click at [793, 608] on button "upload-file" at bounding box center [779, 621] width 52 height 52
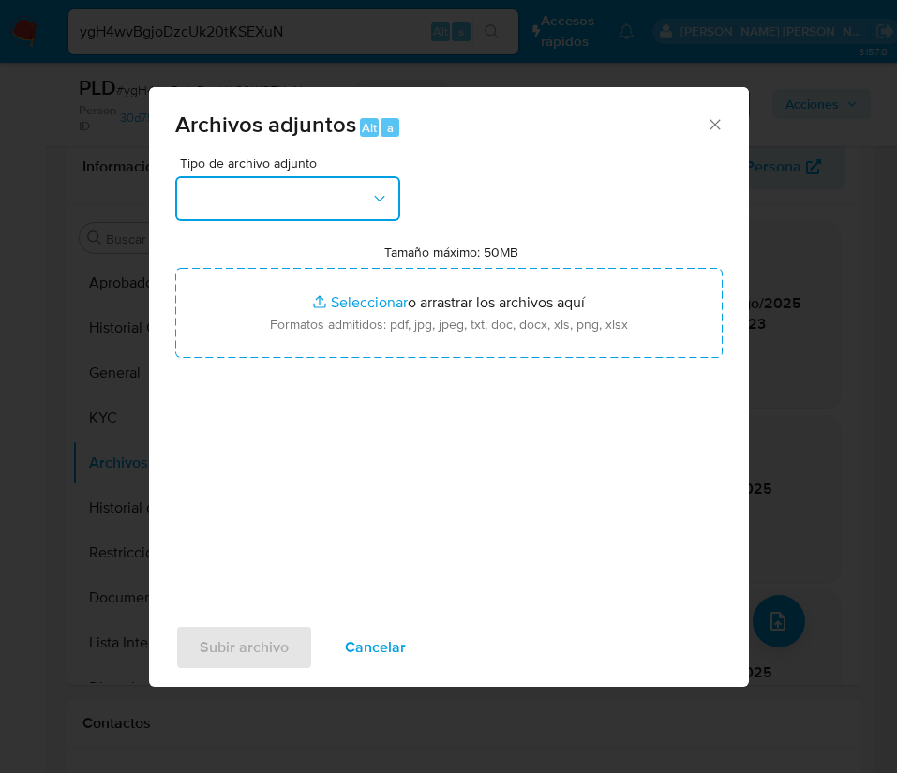
click at [389, 192] on button "button" at bounding box center [287, 198] width 225 height 45
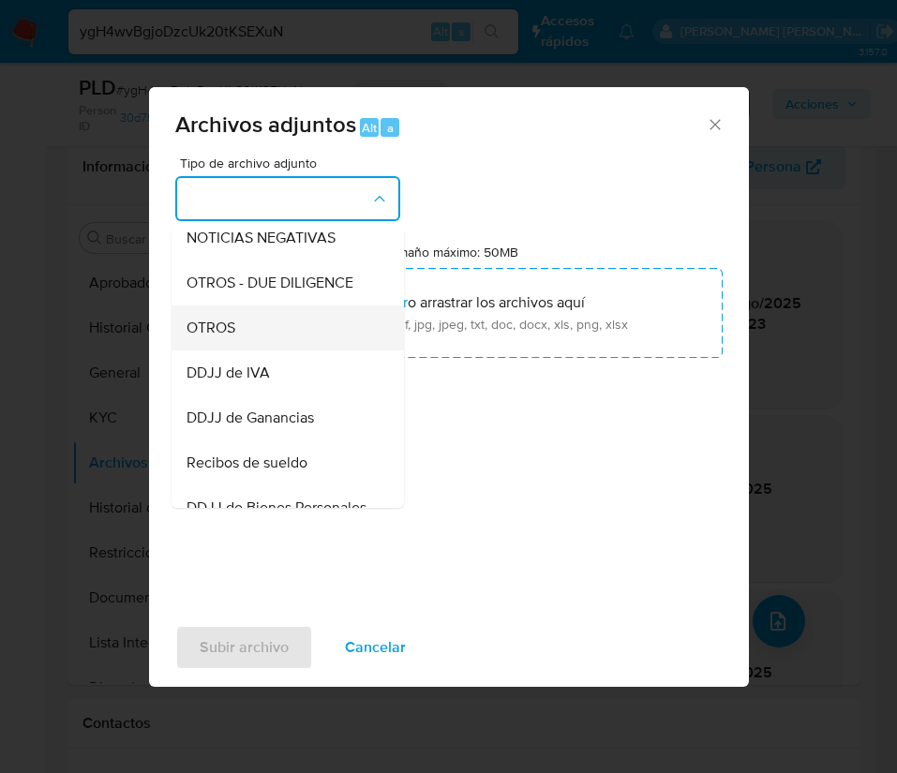
click at [303, 336] on div "OTROS" at bounding box center [282, 328] width 191 height 45
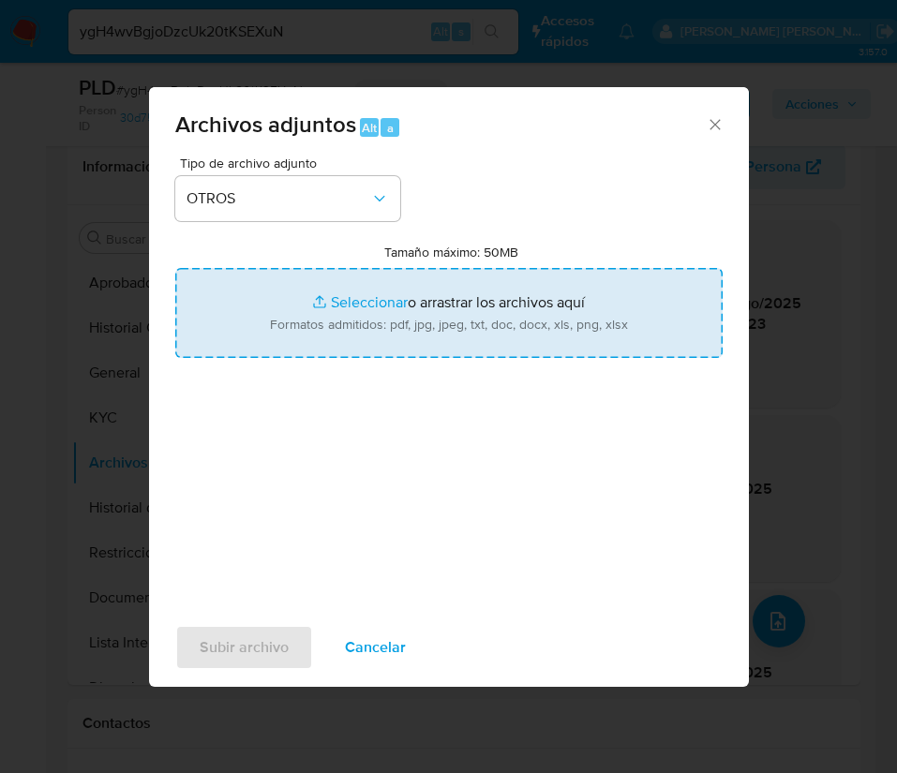
type input "C:\fakepath\Movimientos 249808154 v2.xlsx"
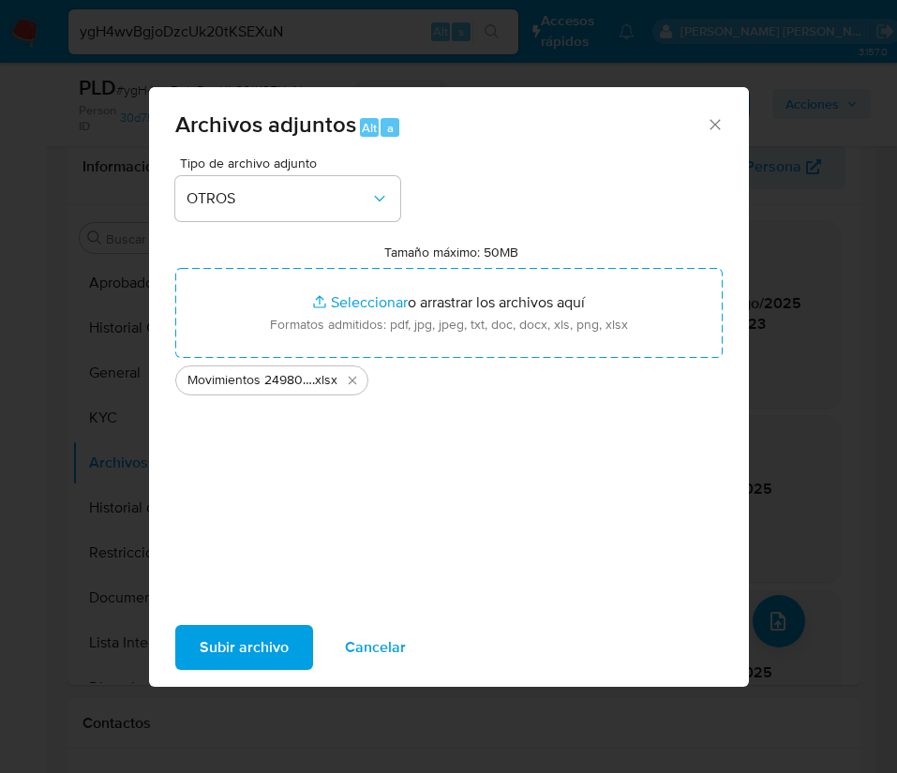
click at [235, 636] on span "Subir archivo" at bounding box center [244, 647] width 89 height 41
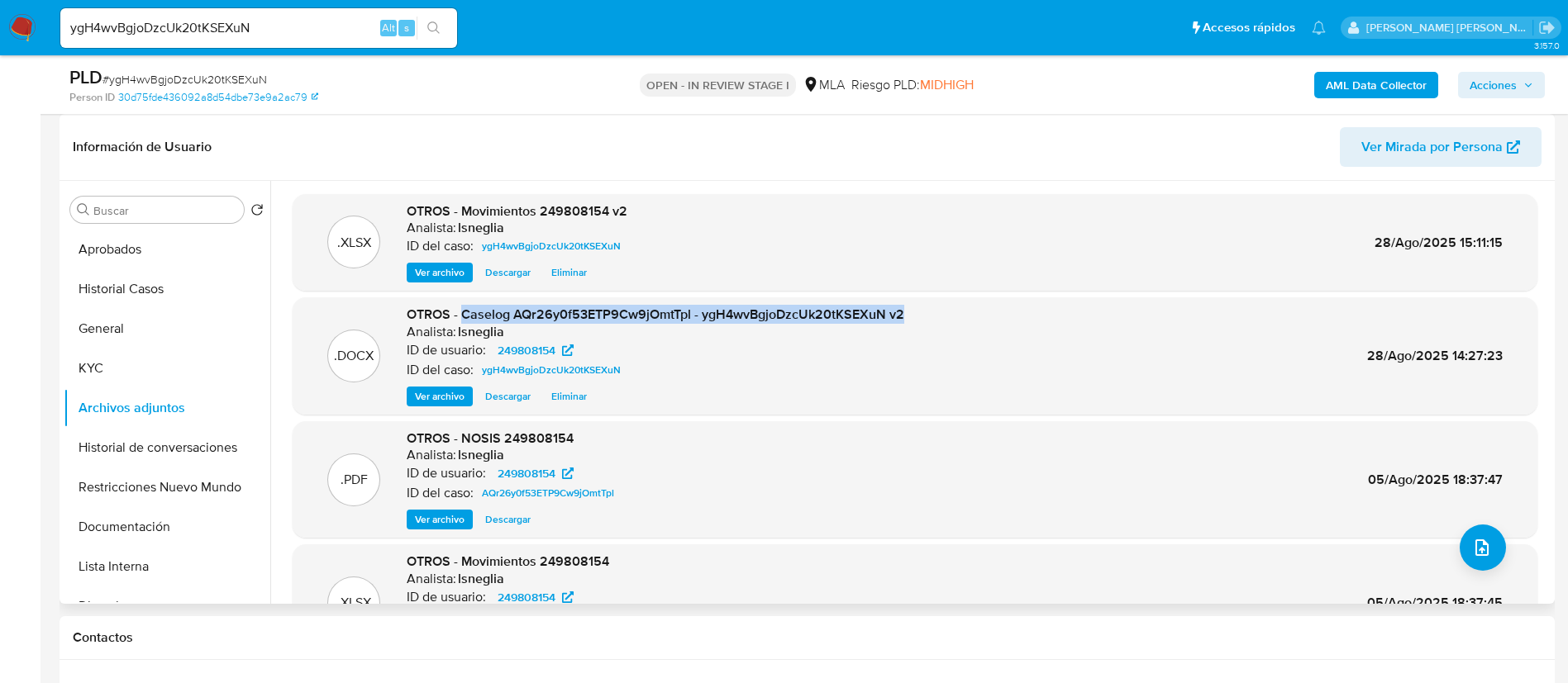
drag, startPoint x: 463, startPoint y: 315, endPoint x: 945, endPoint y: 310, distance: 482.0
click at [945, 310] on div ".DOCX OTROS - Caselog AQr26y0f53ETP9Cw9jOmtTpl - ygH4wvBgjoDzcUk20tKSEXuN v2 An…" at bounding box center [915, 356] width 1228 height 100
copy span "Caselog AQr26y0f53ETP9Cw9jOmtTpl - ygH4wvBgjoDzcUk20tKSEXuN v2"
click at [1514, 17] on div "[DATE][PERSON_NAME]" at bounding box center [1450, 27] width 220 height 22
click at [1530, 78] on span "Acciones" at bounding box center [1501, 85] width 63 height 23
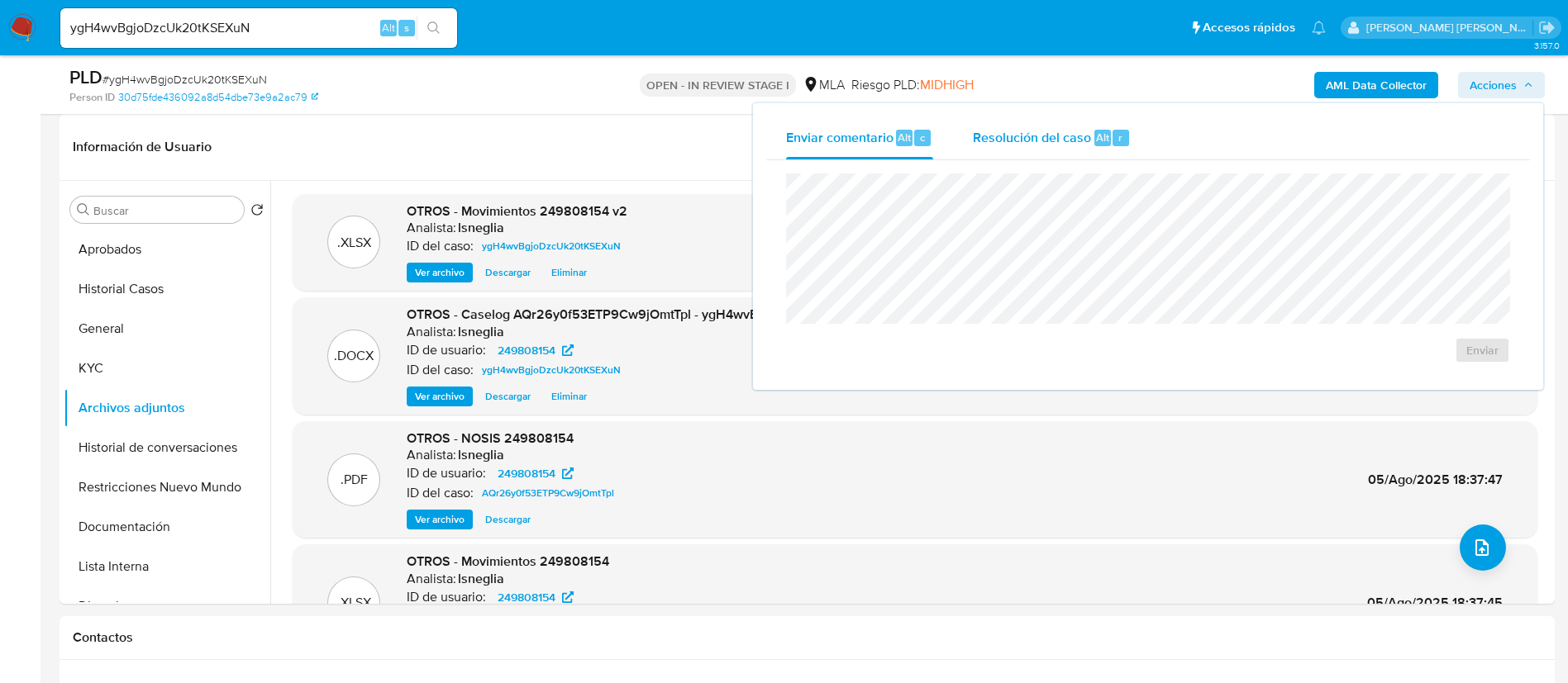
click at [984, 135] on span "Resolución del caso" at bounding box center [1032, 137] width 118 height 19
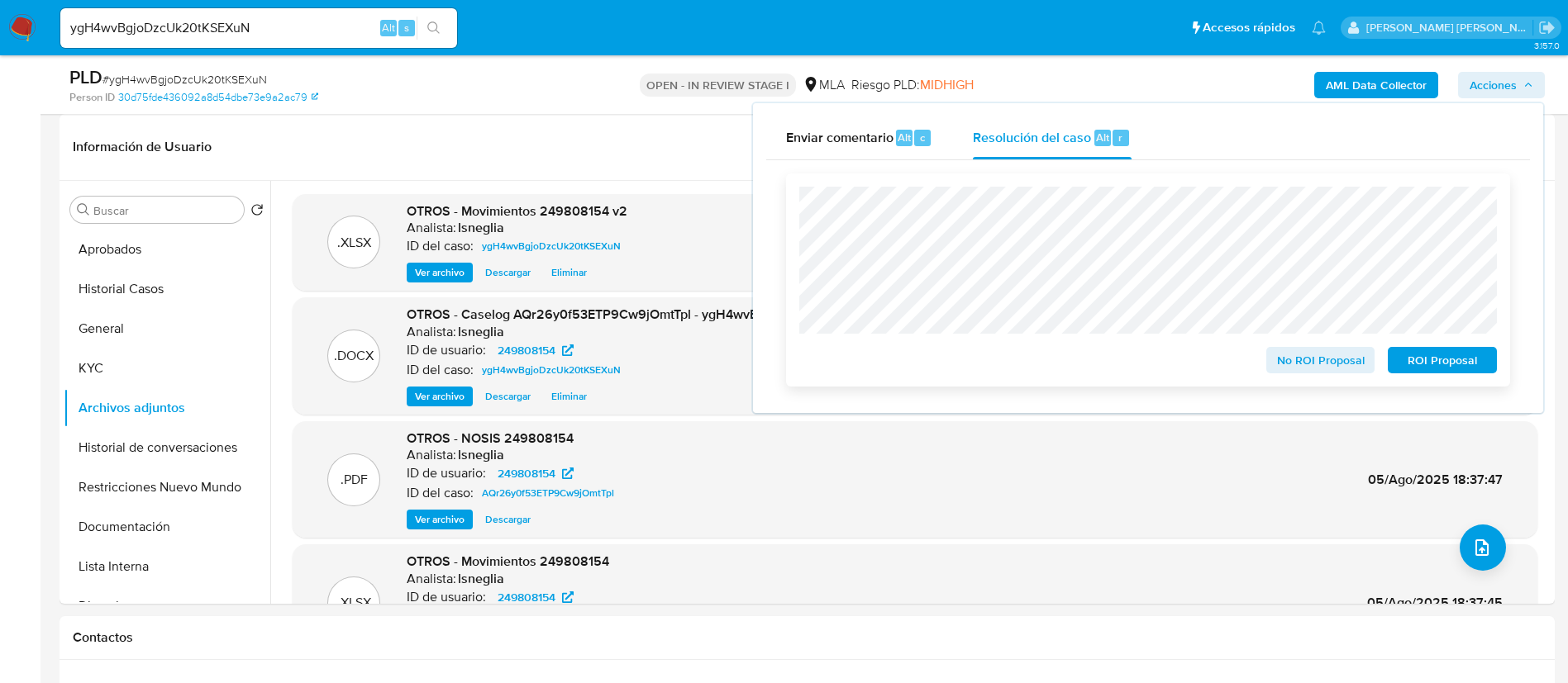
click at [1419, 367] on span "ROI Proposal" at bounding box center [1442, 360] width 86 height 23
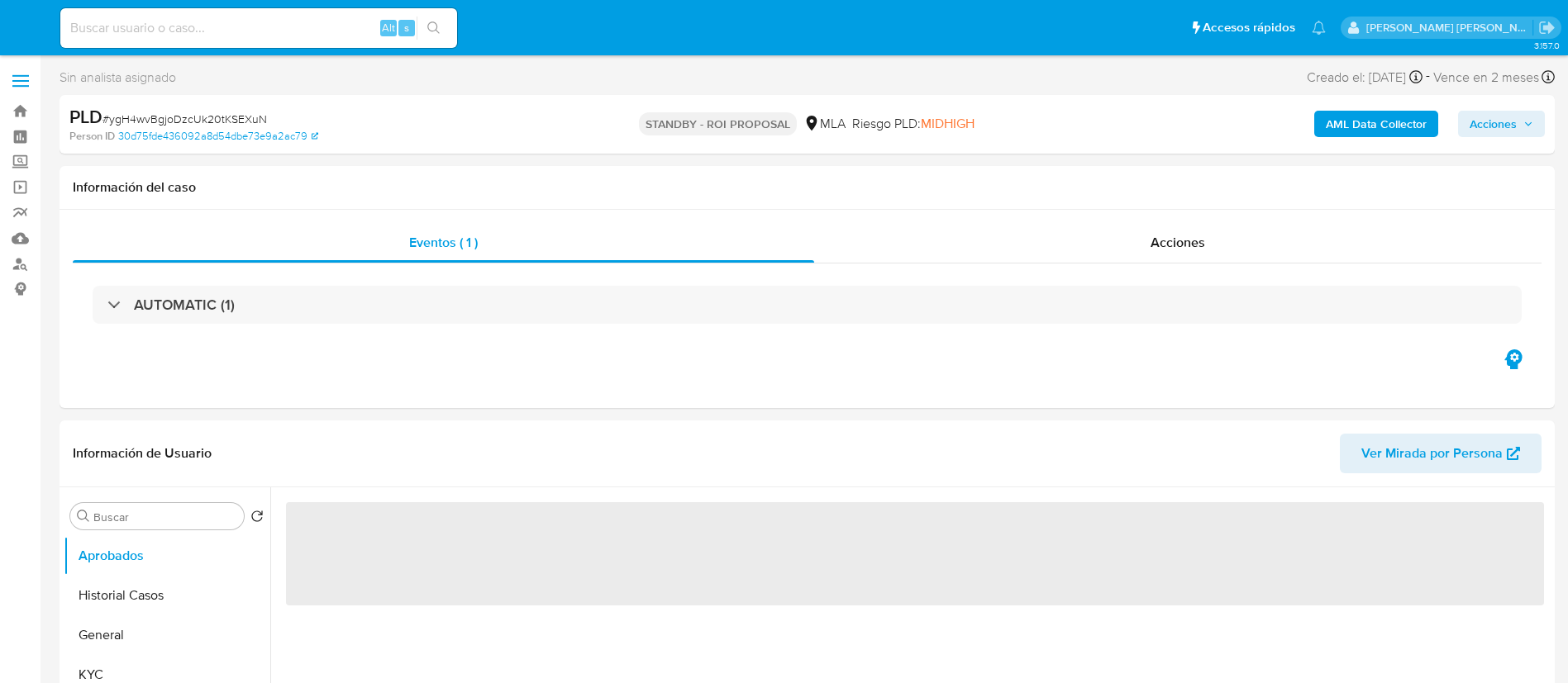
select select "10"
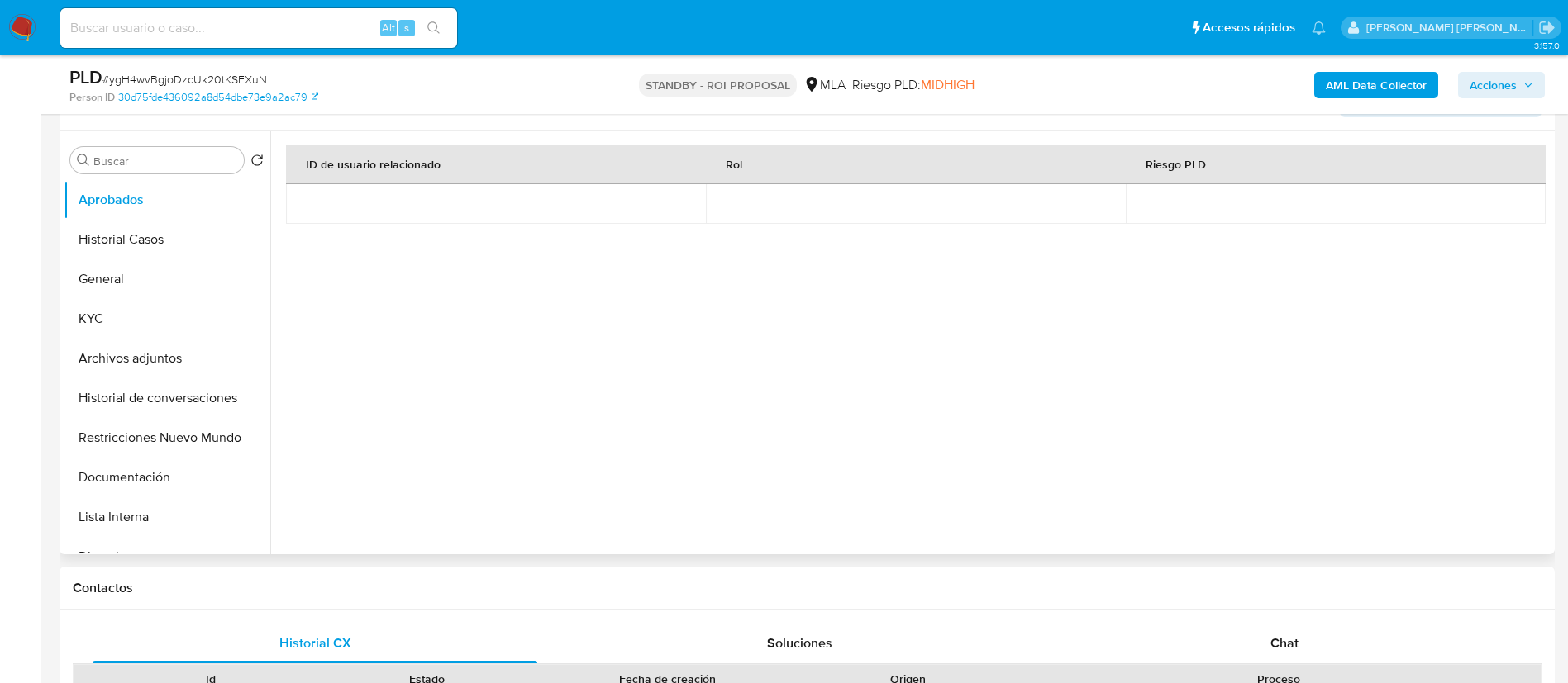
scroll to position [372, 0]
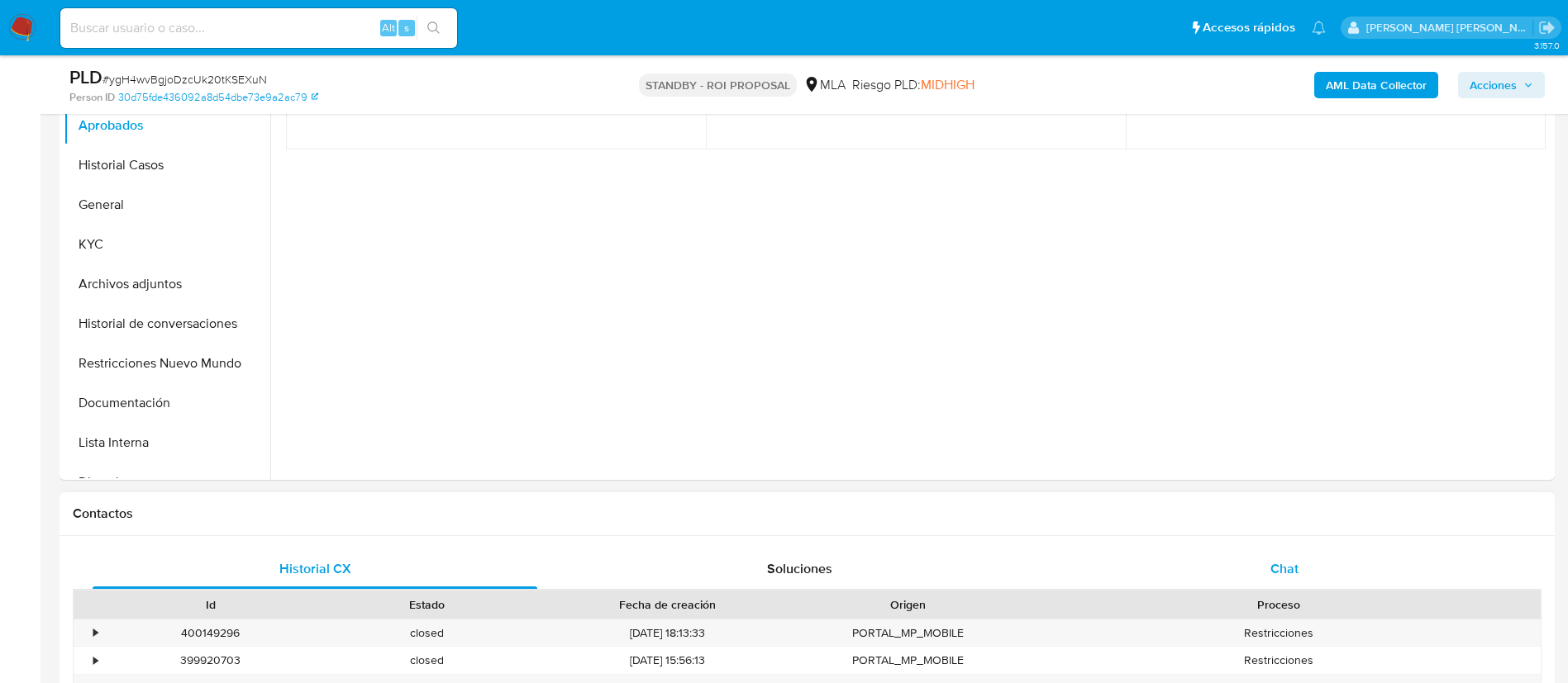
click at [1282, 571] on span "Chat" at bounding box center [1284, 568] width 28 height 19
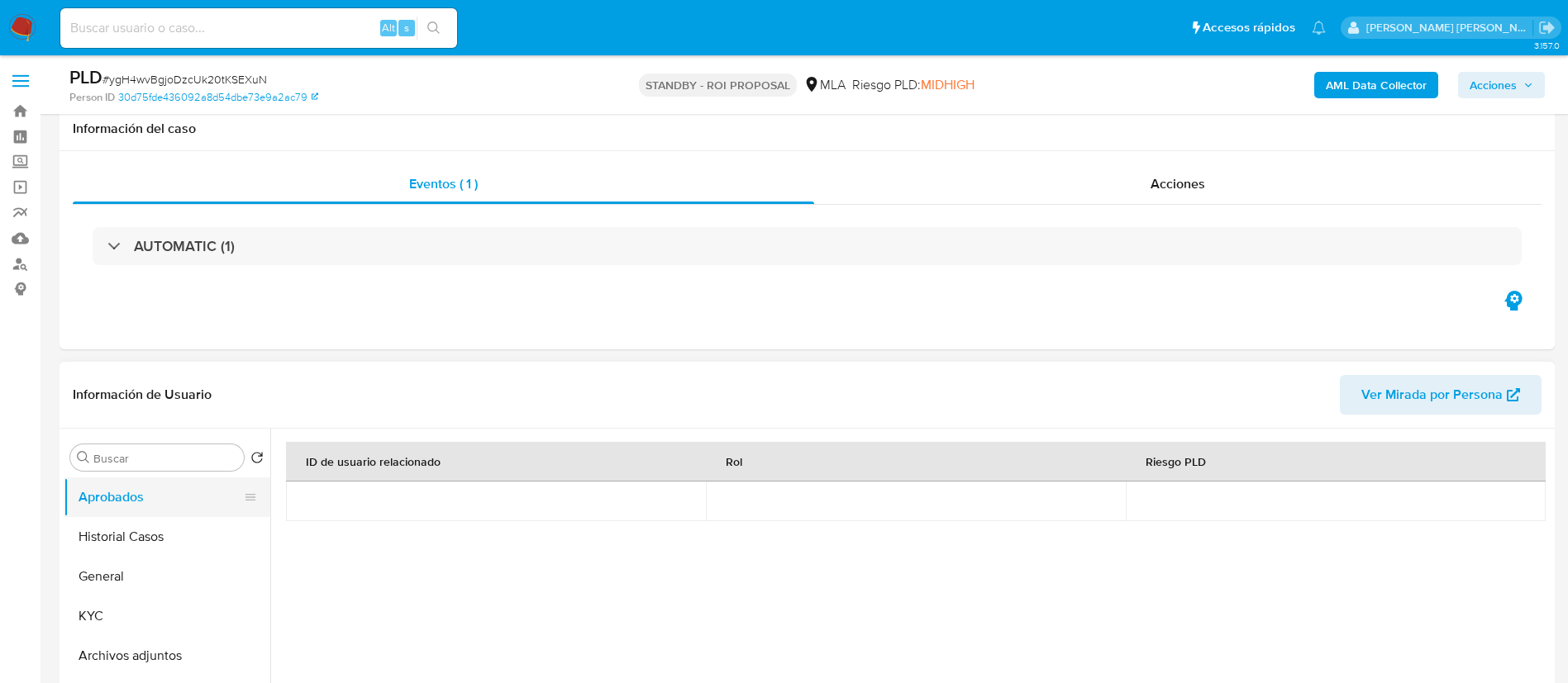
scroll to position [124, 0]
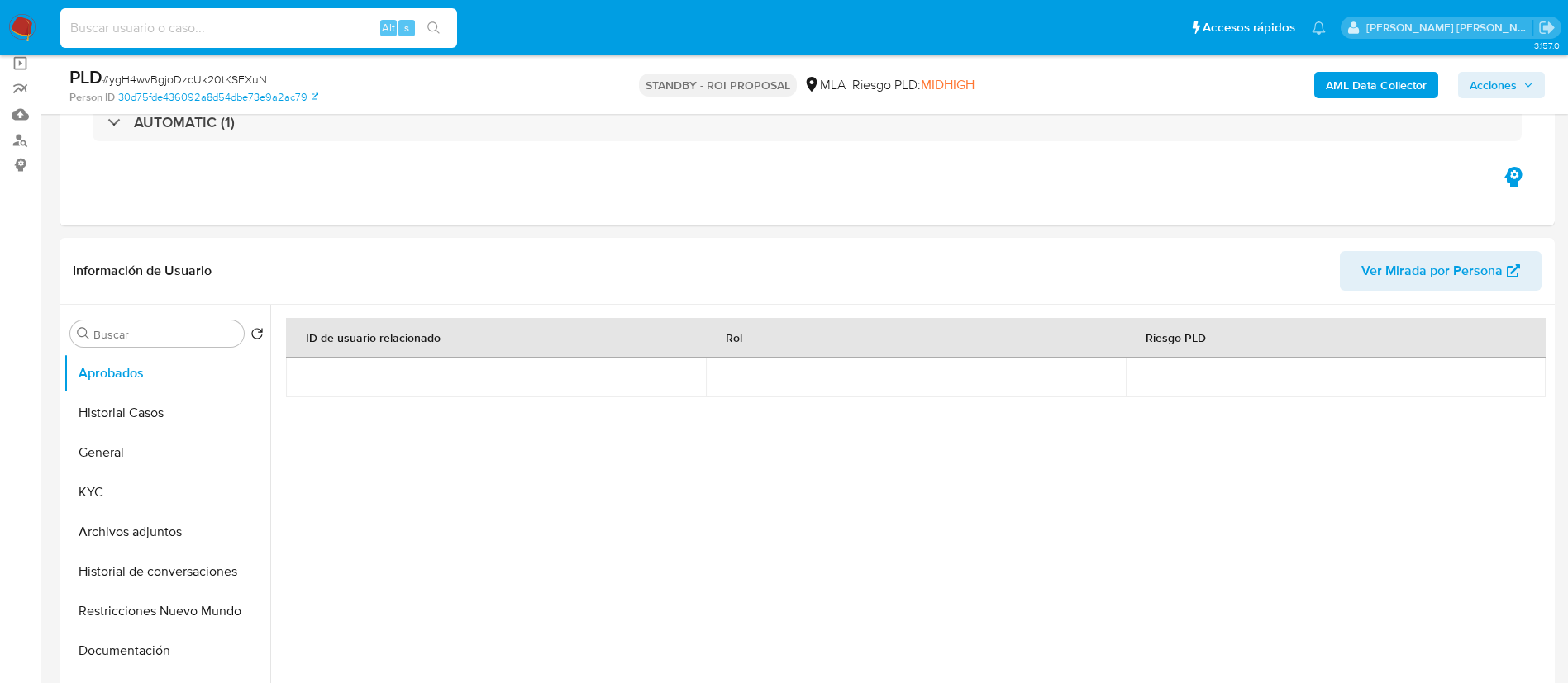
click at [277, 35] on input at bounding box center [258, 28] width 397 height 21
paste input "dLOiKLcTOPfueFRUQBxPu6ne"
type input "dLOiKLcTOPfueFRUQBxPu6ne"
click at [434, 29] on icon "search-icon" at bounding box center [434, 27] width 13 height 13
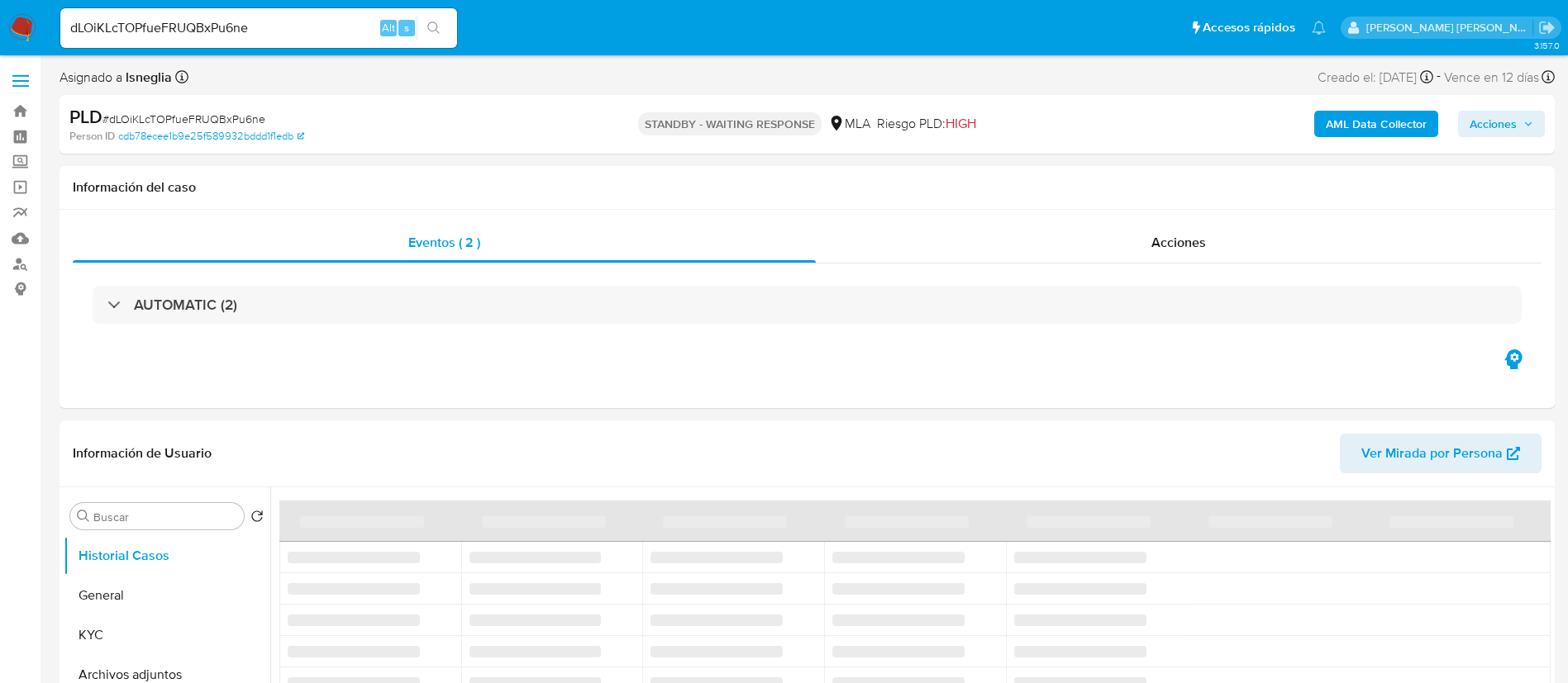
select select "10"
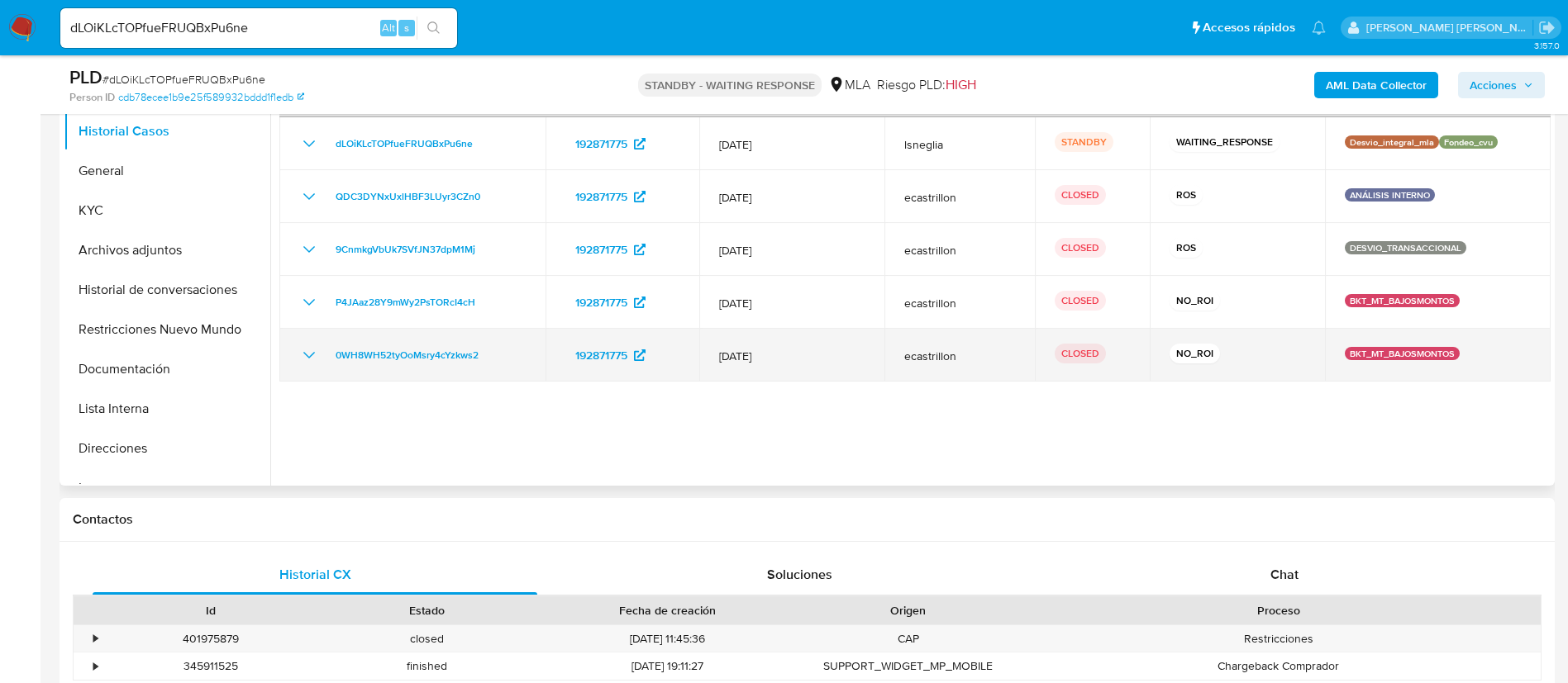
scroll to position [495, 0]
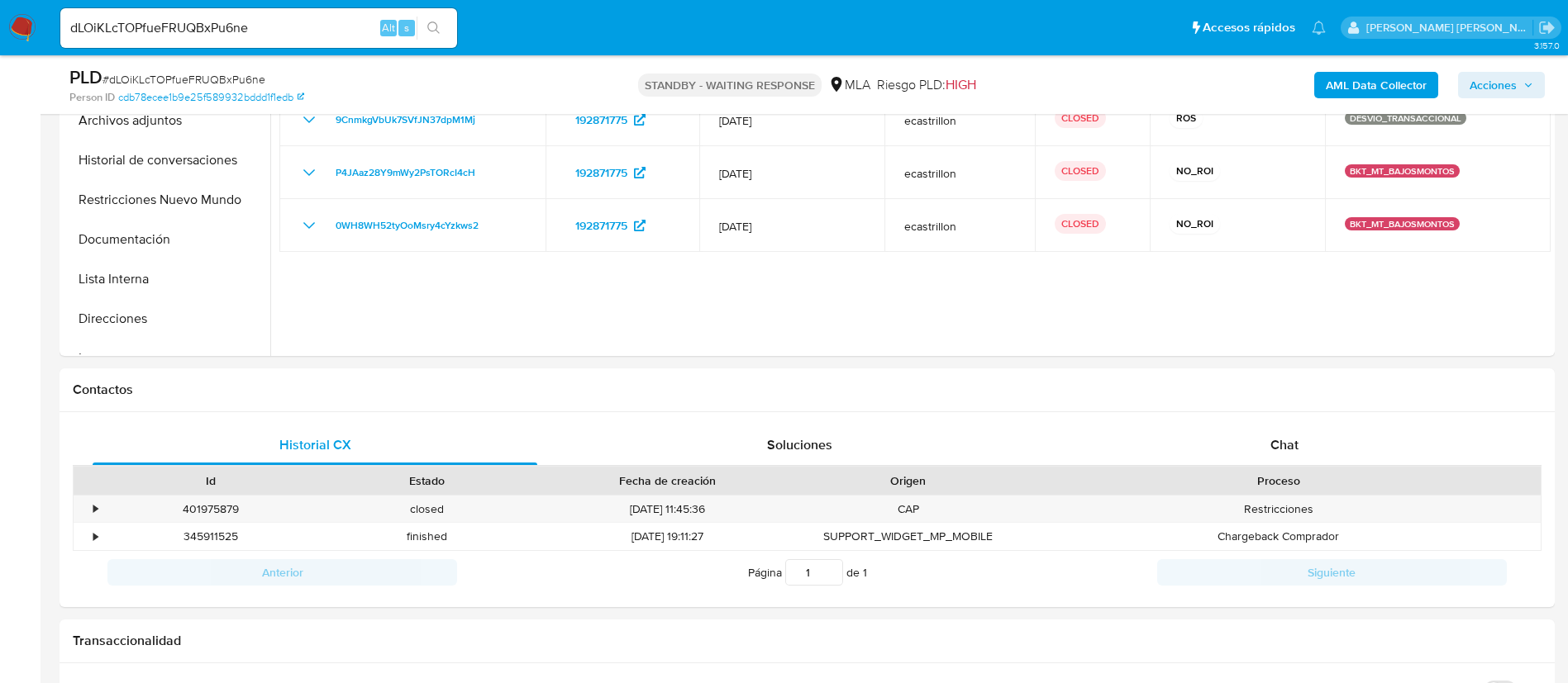
click at [195, 71] on span "# dLOiKLcTOPfueFRUQBxPu6ne" at bounding box center [183, 79] width 163 height 17
copy span "dLOiKLcTOPfueFRUQBxPu6ne"
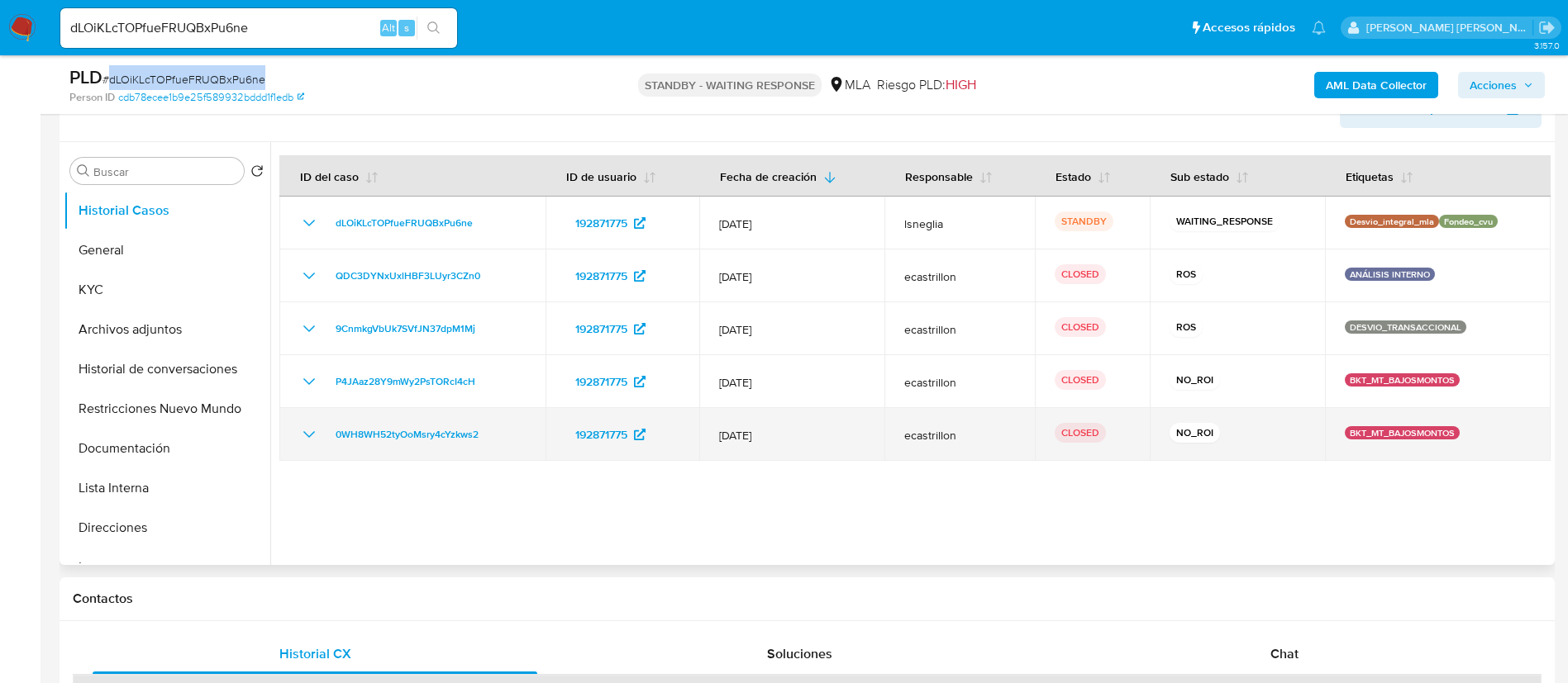
scroll to position [248, 0]
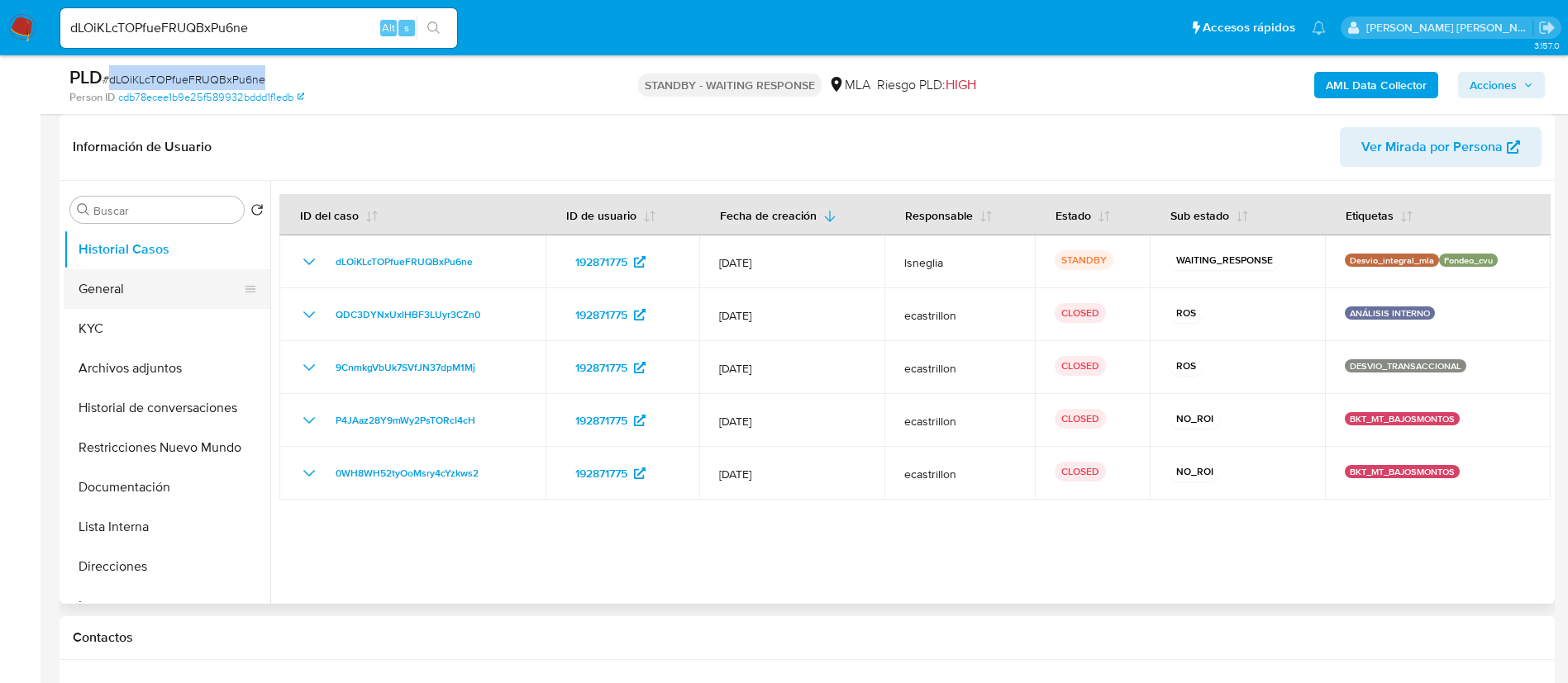
click at [141, 282] on button "General" at bounding box center [160, 289] width 193 height 40
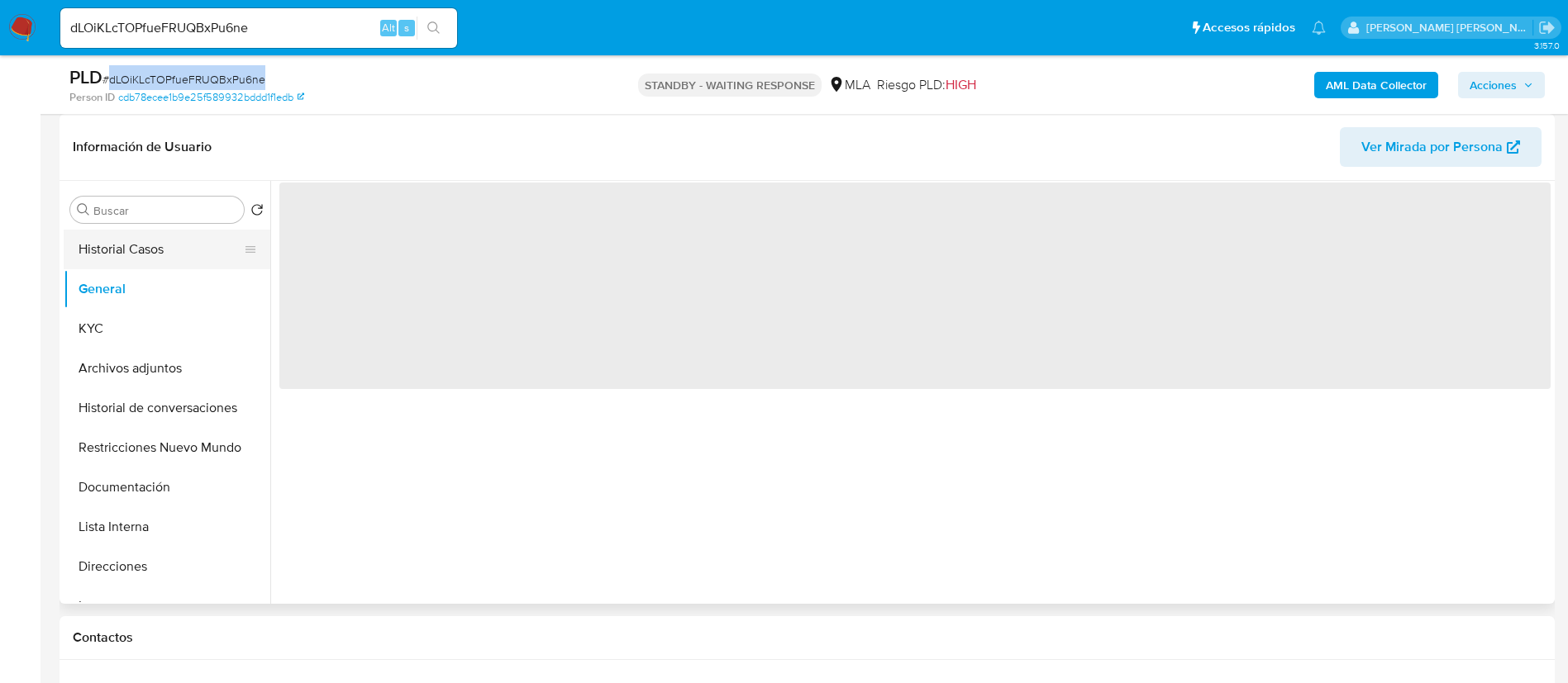
click at [141, 257] on button "Historial Casos" at bounding box center [160, 249] width 193 height 40
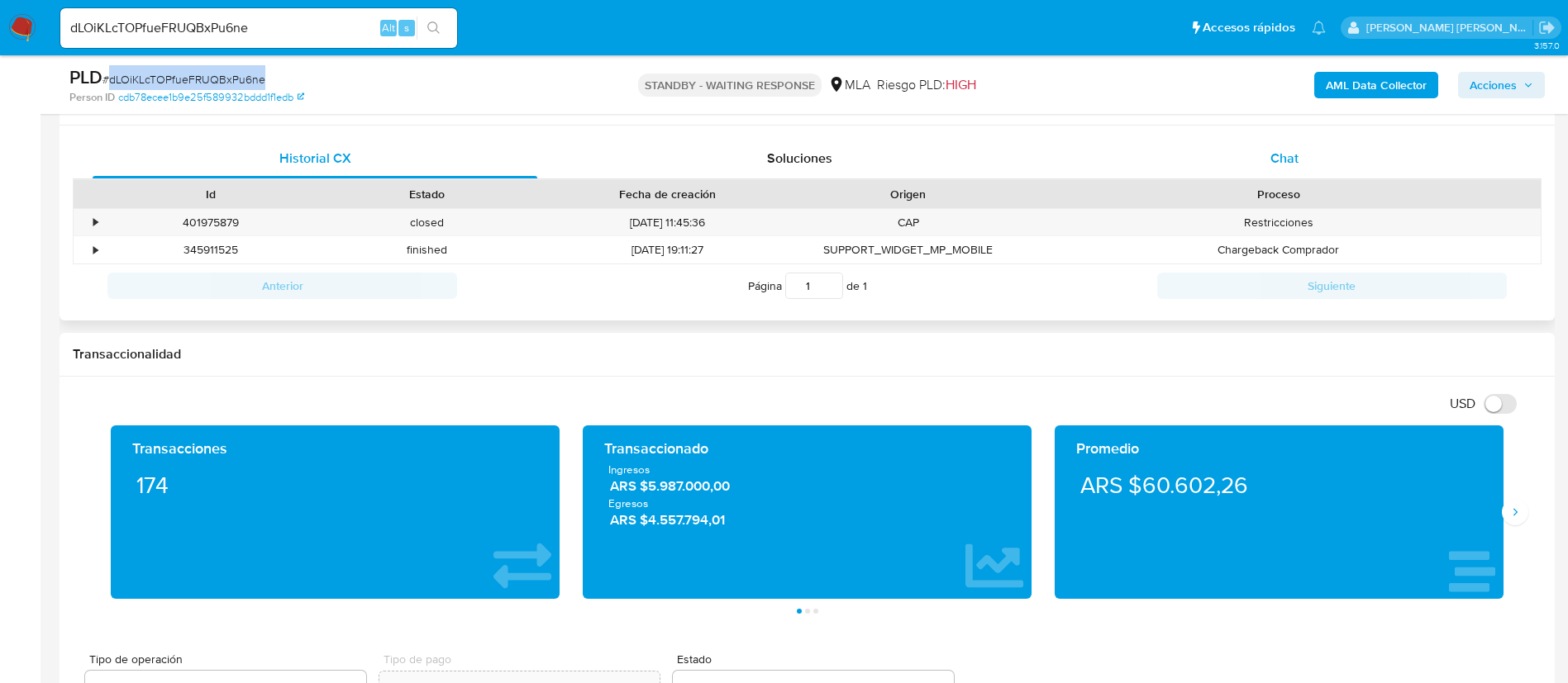
scroll to position [743, 0]
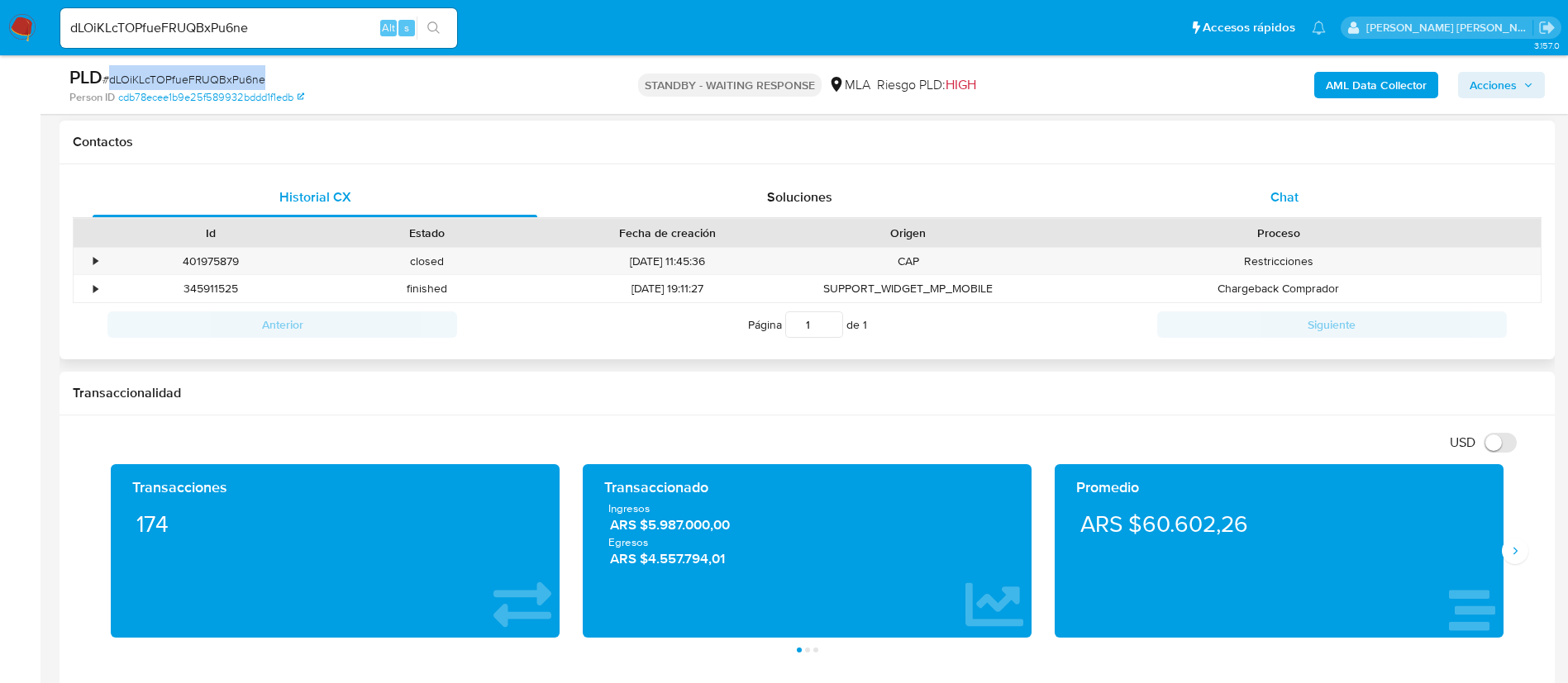
click at [1264, 196] on div "Chat" at bounding box center [1284, 197] width 444 height 40
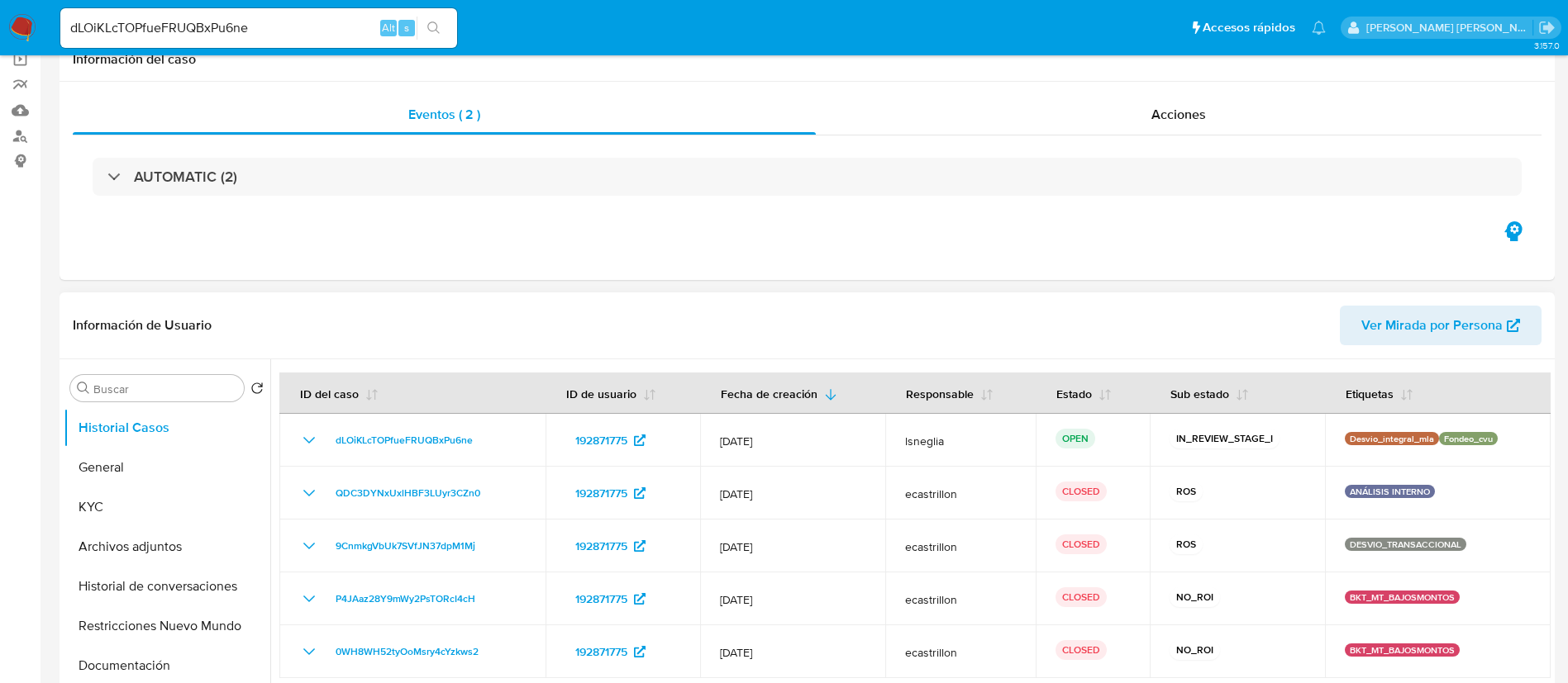
scroll to position [0, 0]
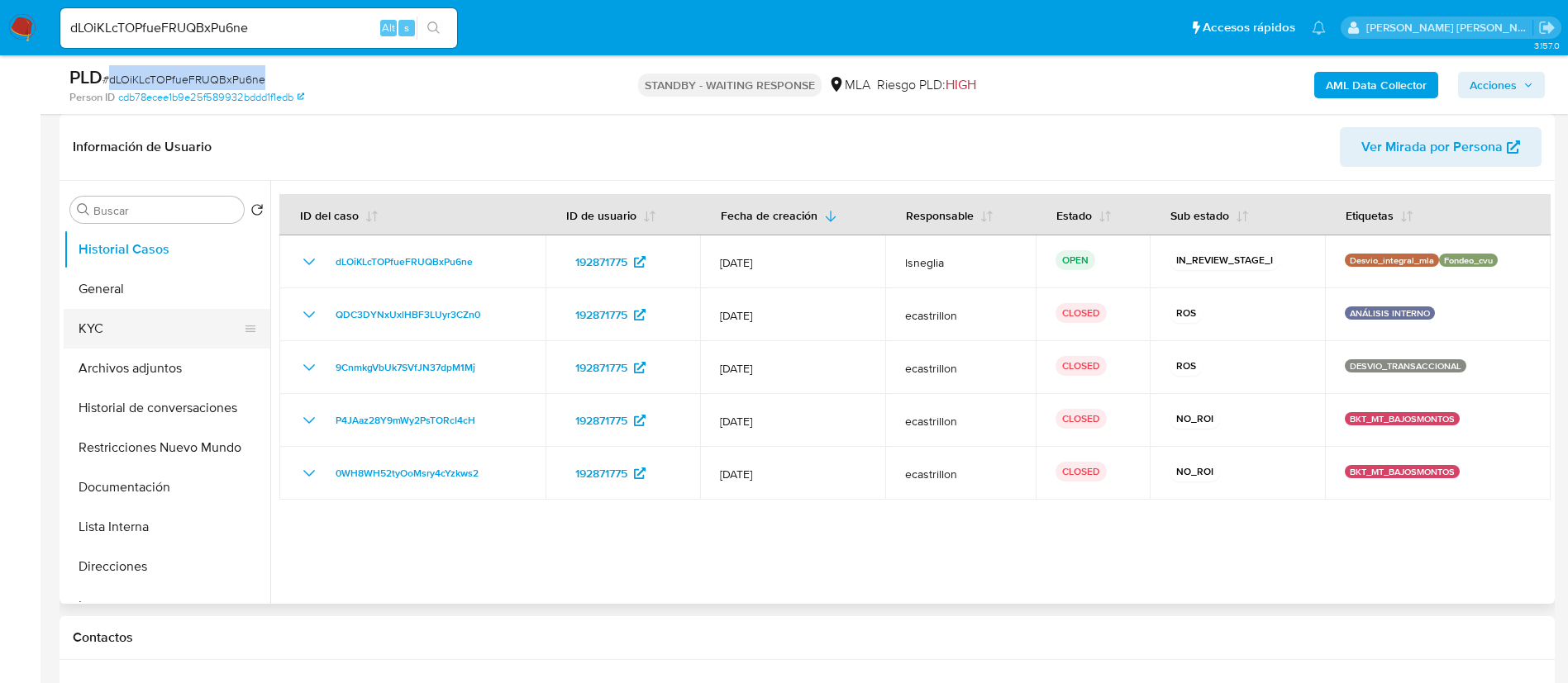
click at [138, 331] on button "KYC" at bounding box center [160, 329] width 193 height 40
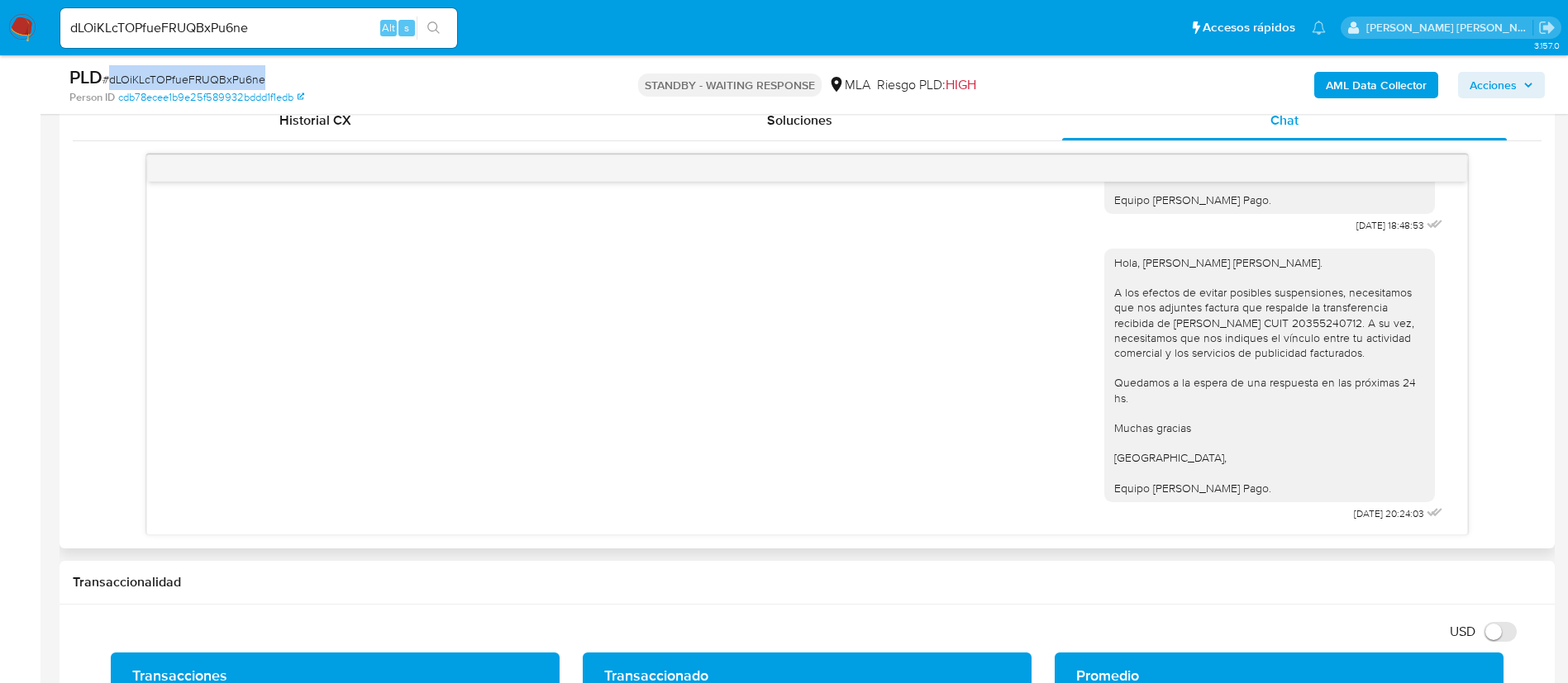
scroll to position [768, 0]
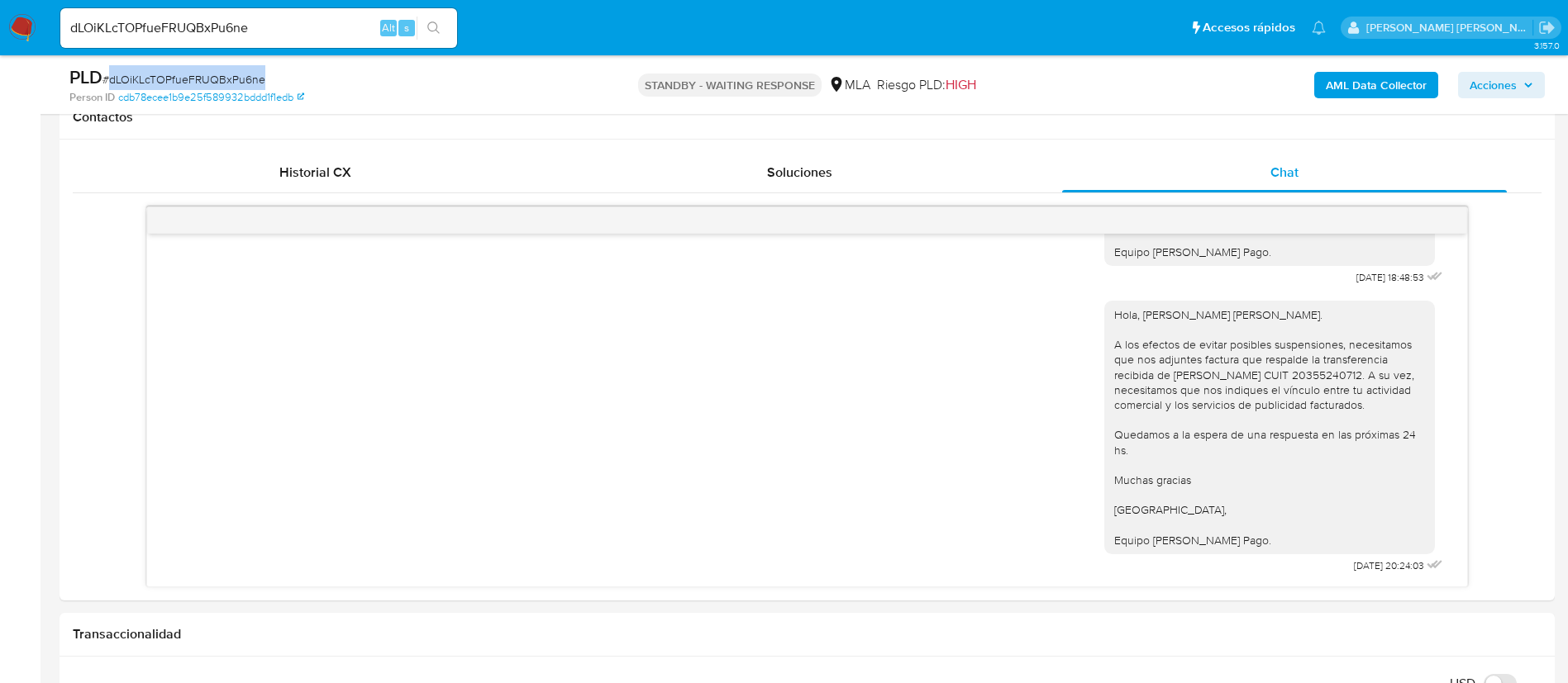
click at [220, 36] on input "dLOiKLcTOPfueFRUQBxPu6ne" at bounding box center [258, 28] width 397 height 21
paste input "knh2cxlbia6wfXhhJciR9GYd"
type input "knh2cxlbia6wfXhhJciR9GYd"
click at [444, 25] on button "search-icon" at bounding box center [433, 28] width 34 height 23
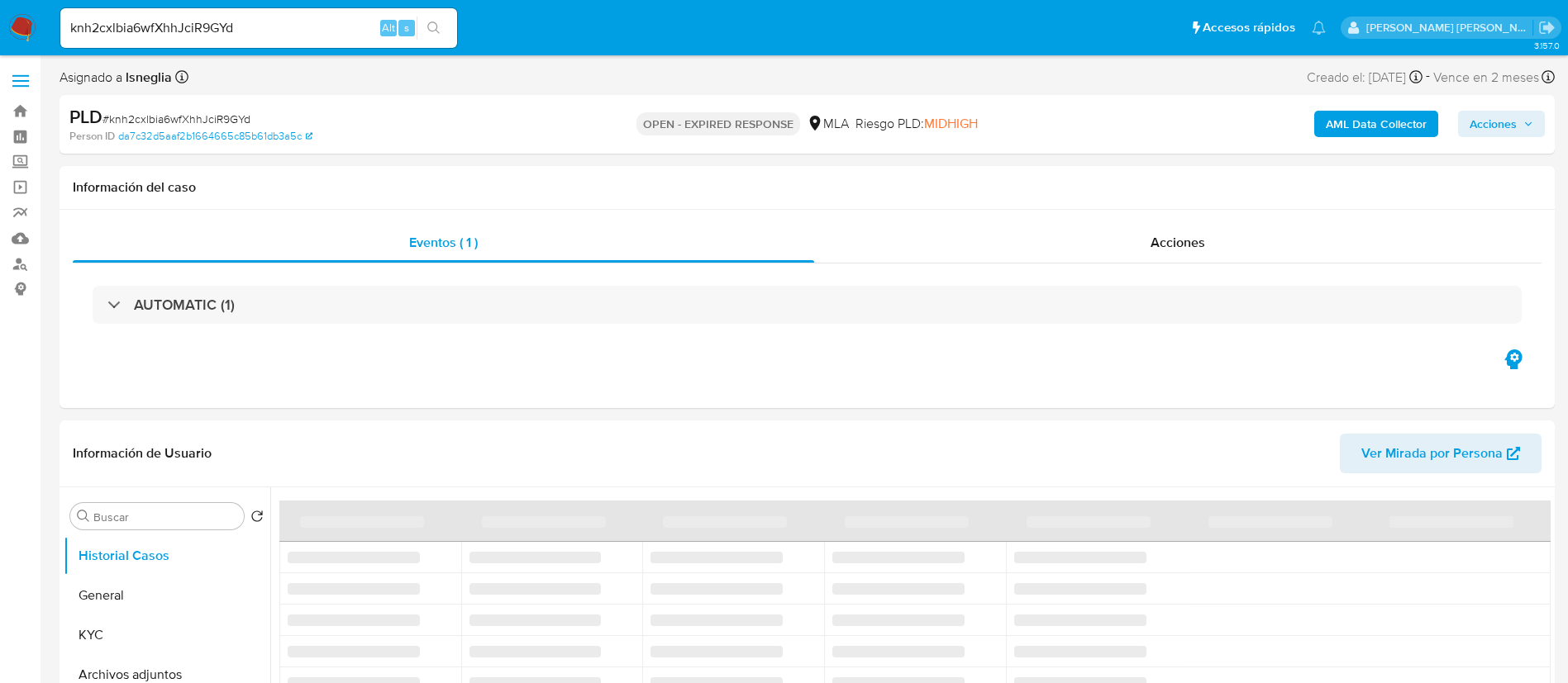
select select "10"
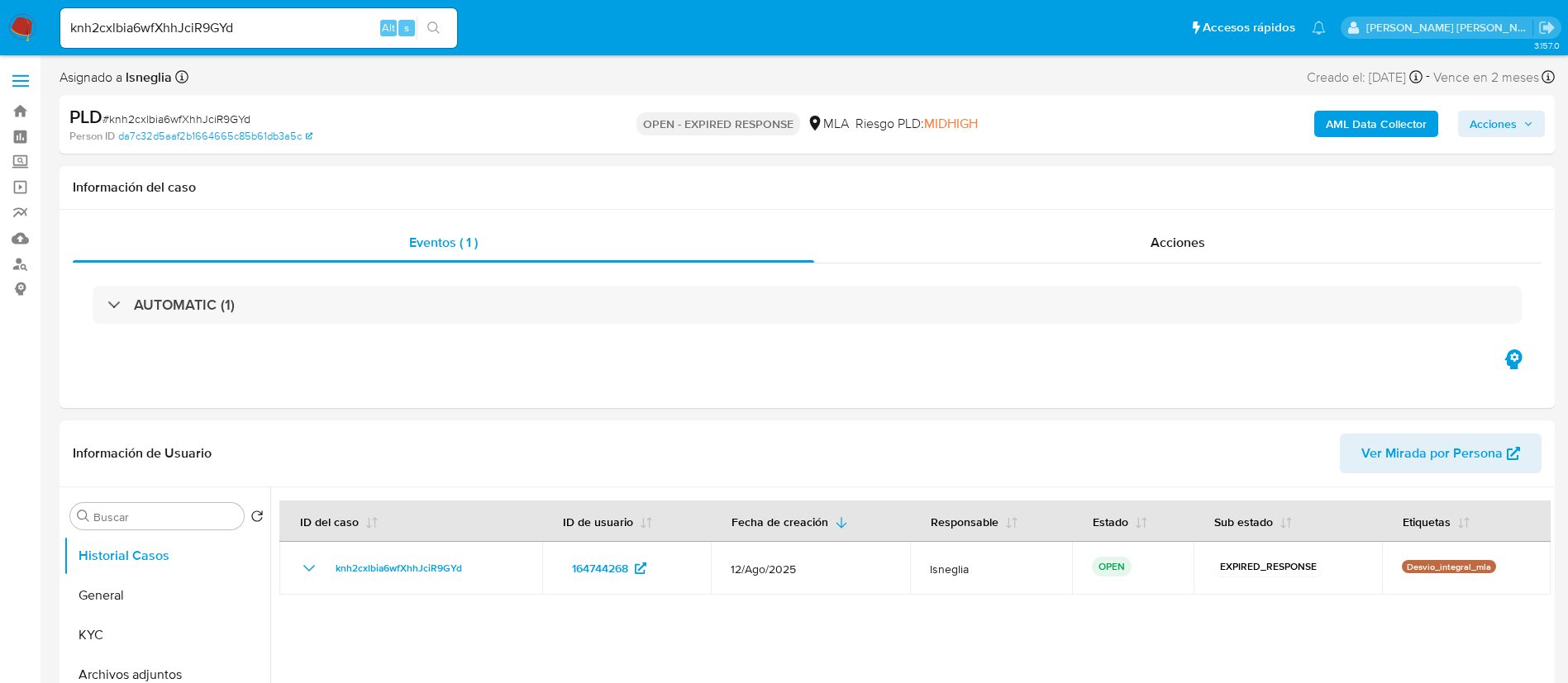
click at [157, 113] on span "# knh2cxlbia6wfXhhJciR9GYd" at bounding box center [176, 119] width 148 height 17
copy span "knh2cxlbia6wfXhhJciR9GYd"
click at [31, 19] on img at bounding box center [22, 28] width 28 height 28
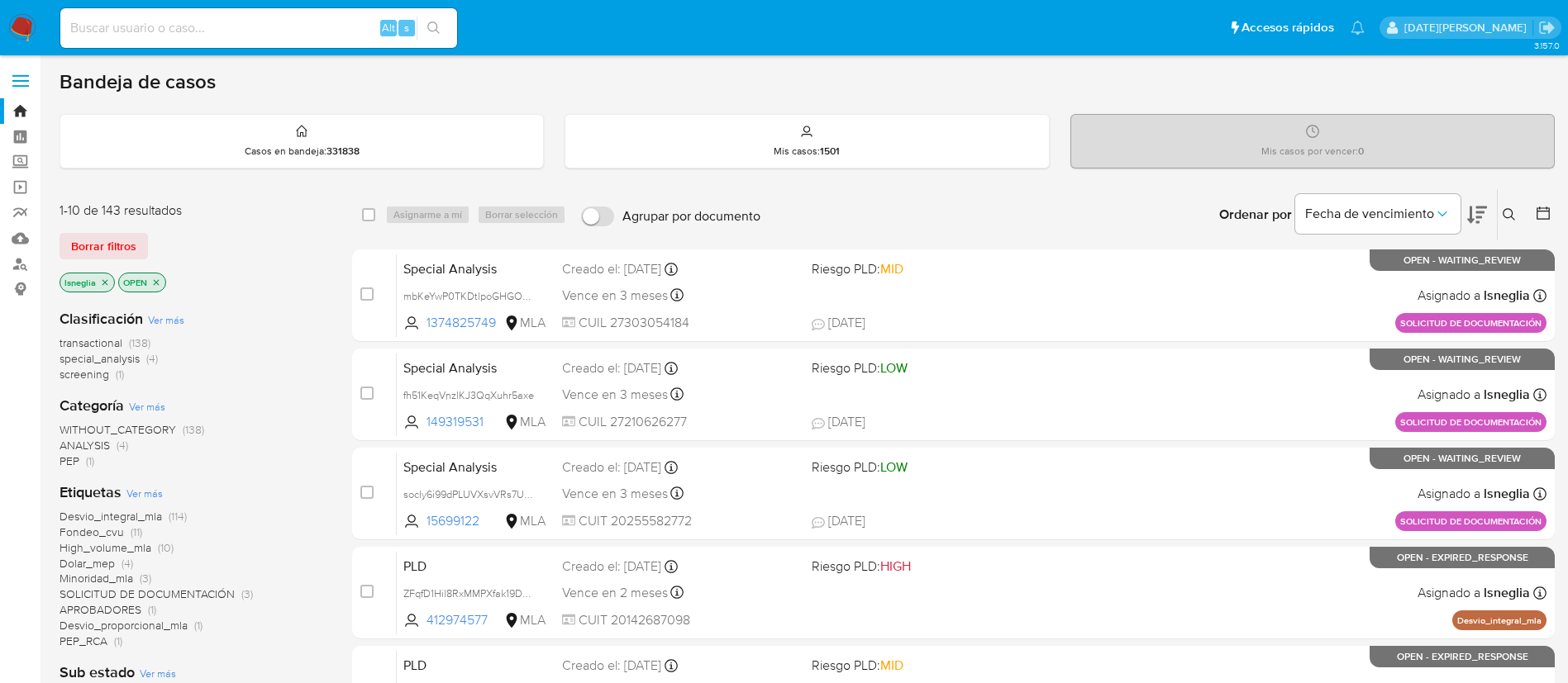
click at [107, 283] on icon "close-filter" at bounding box center [104, 282] width 10 height 10
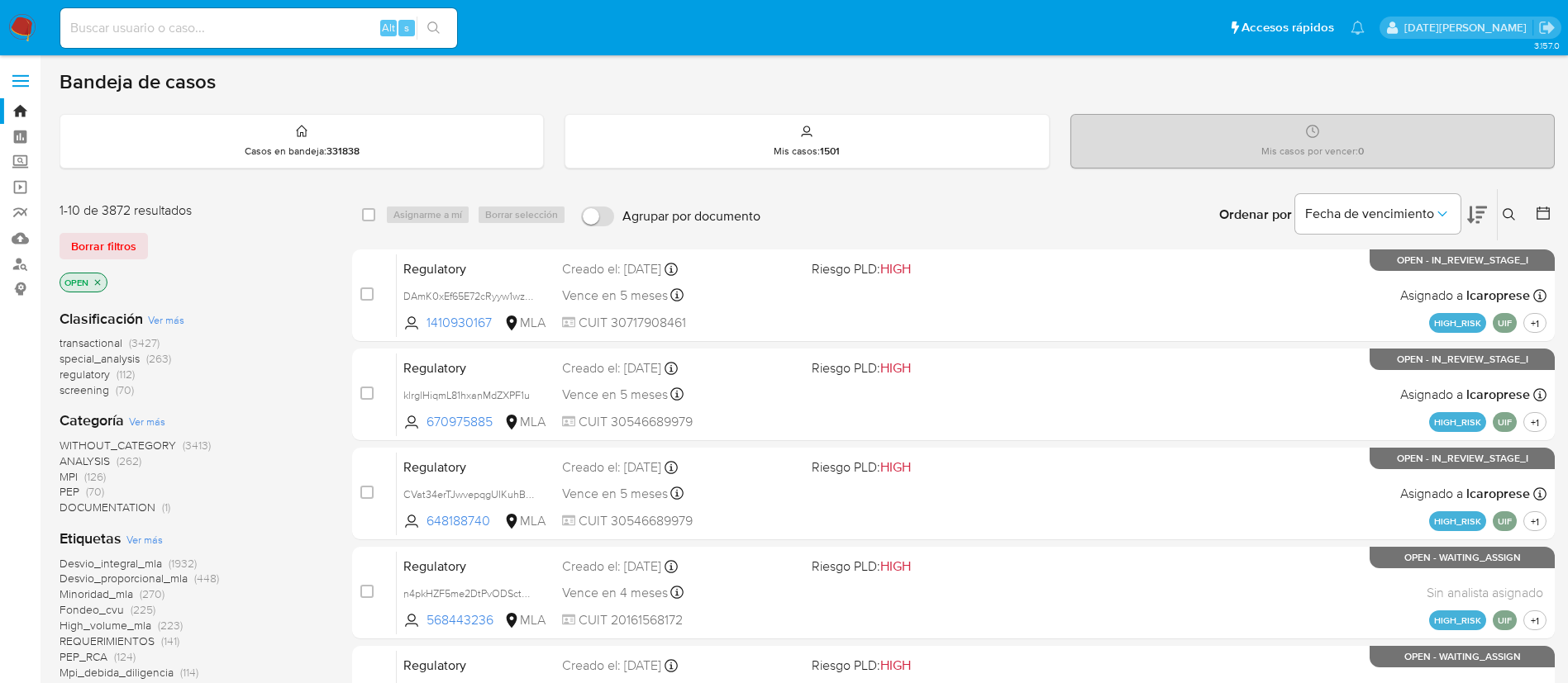
click at [1542, 217] on icon at bounding box center [1542, 212] width 17 height 17
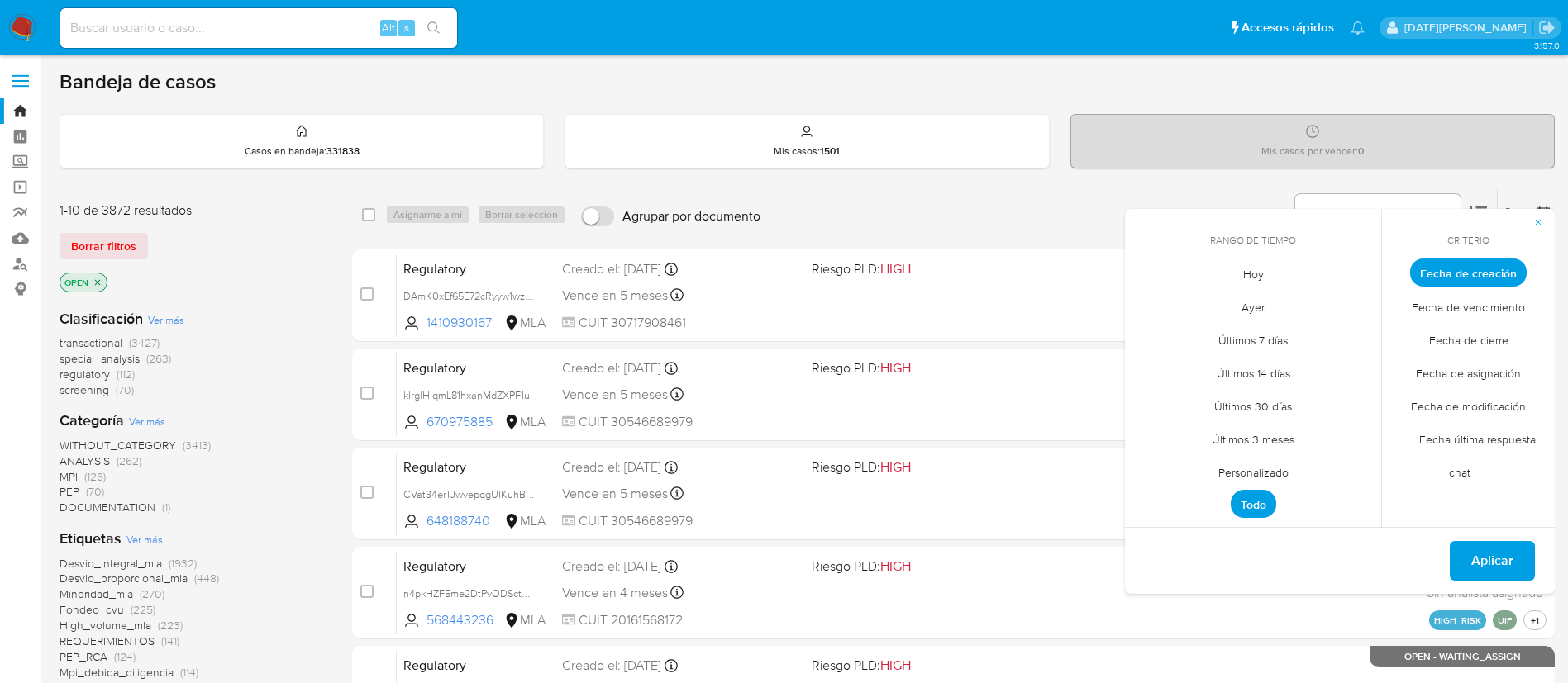
click at [1267, 476] on span "Personalizado" at bounding box center [1253, 471] width 105 height 33
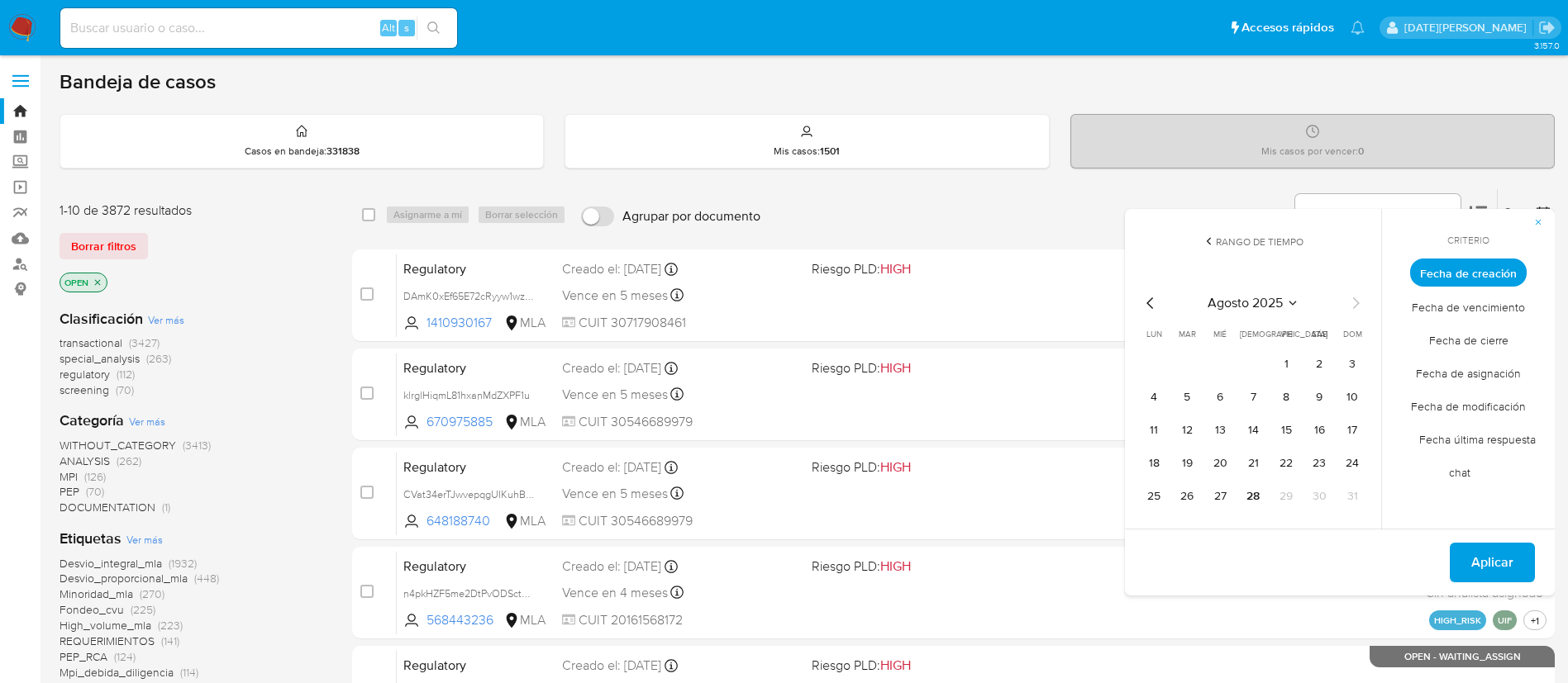
click at [1149, 312] on icon "Mes anterior" at bounding box center [1150, 303] width 19 height 19
click at [1350, 294] on icon "Mes siguiente" at bounding box center [1355, 303] width 19 height 19
click at [1185, 358] on button "1" at bounding box center [1187, 364] width 26 height 26
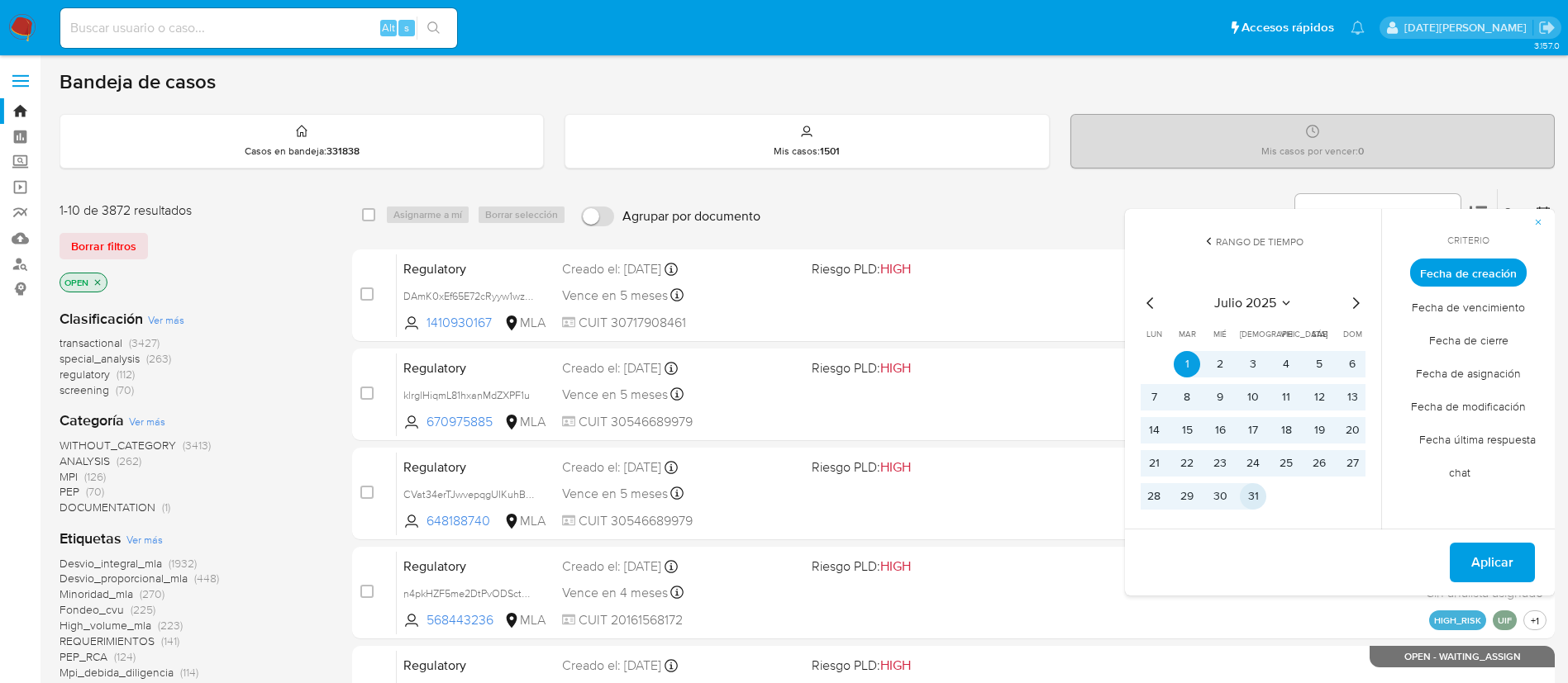
click at [1262, 495] on button "31" at bounding box center [1253, 496] width 26 height 26
click at [1471, 560] on button "Aplicar" at bounding box center [1492, 562] width 86 height 40
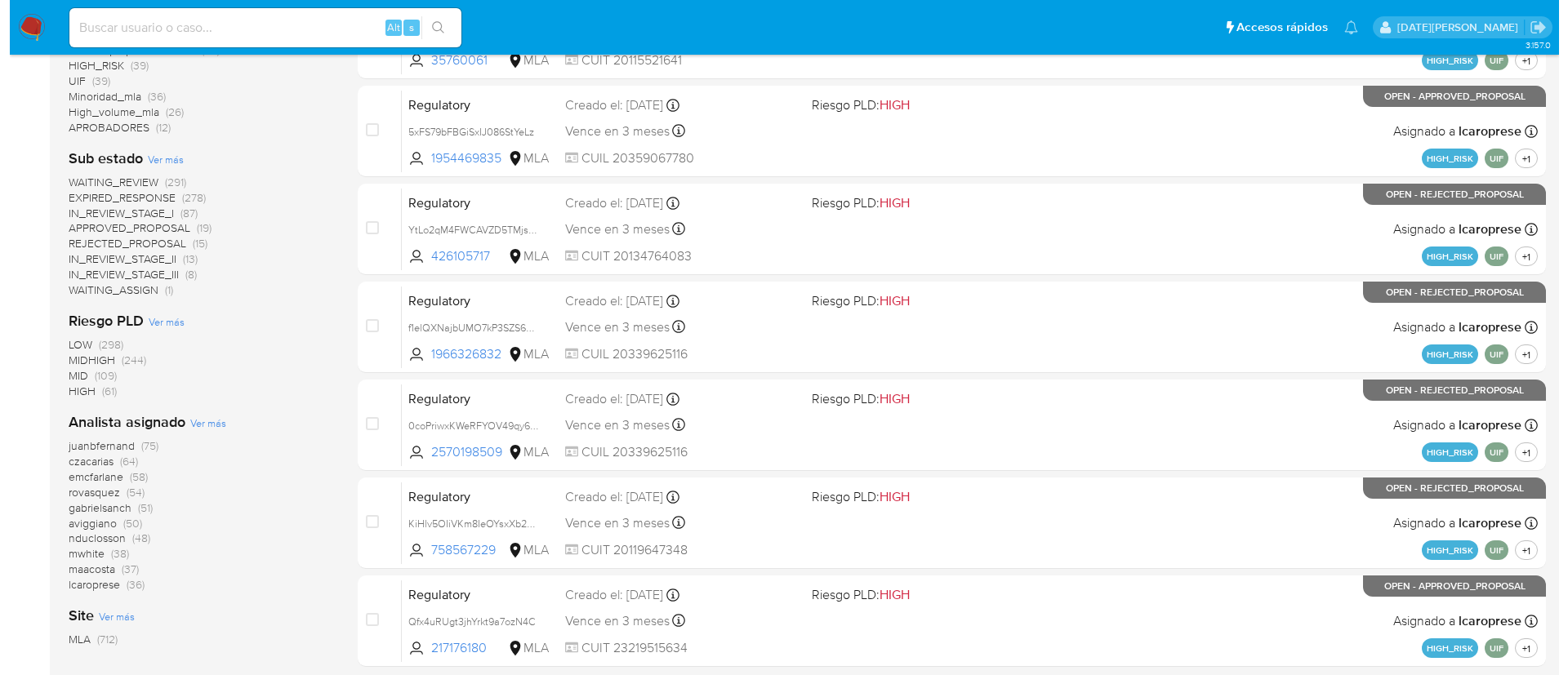
scroll to position [612, 0]
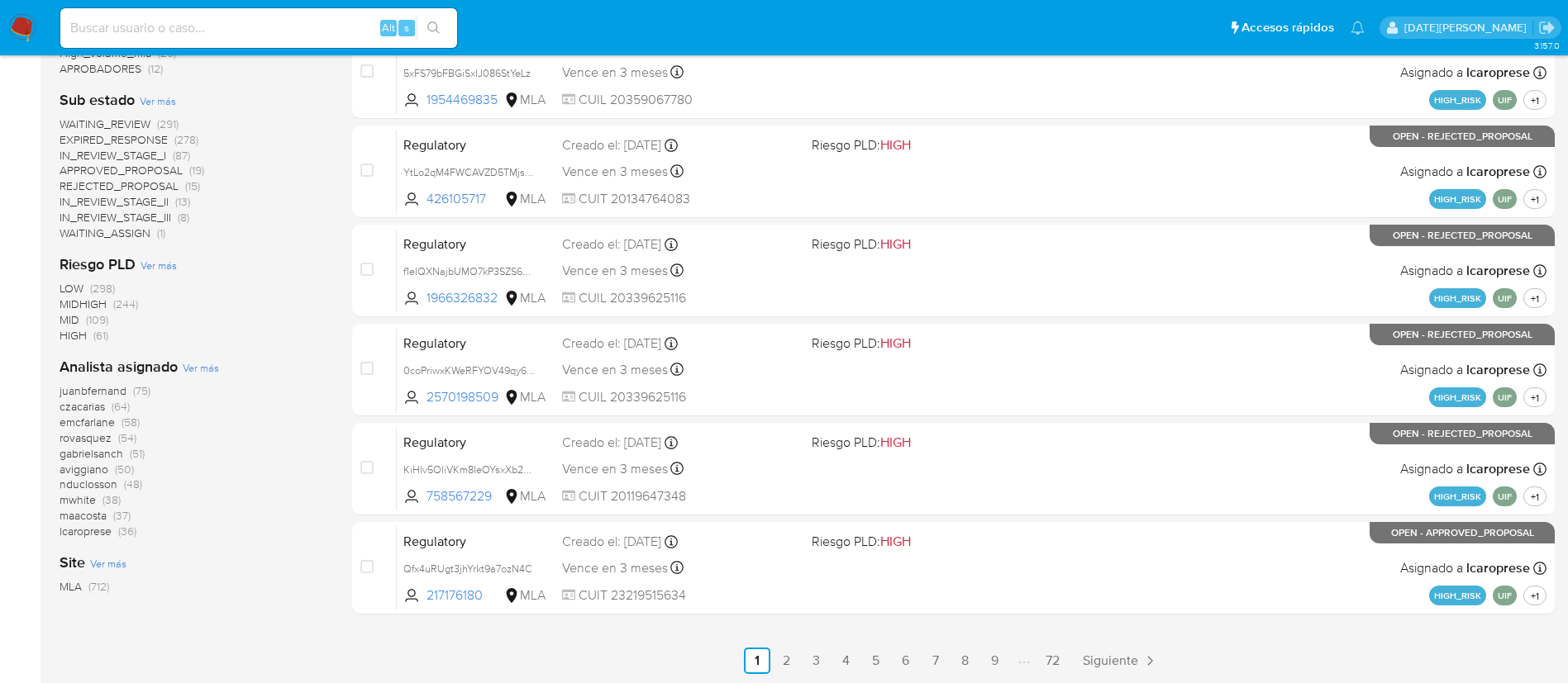
click at [197, 367] on span "Ver más" at bounding box center [200, 367] width 36 height 15
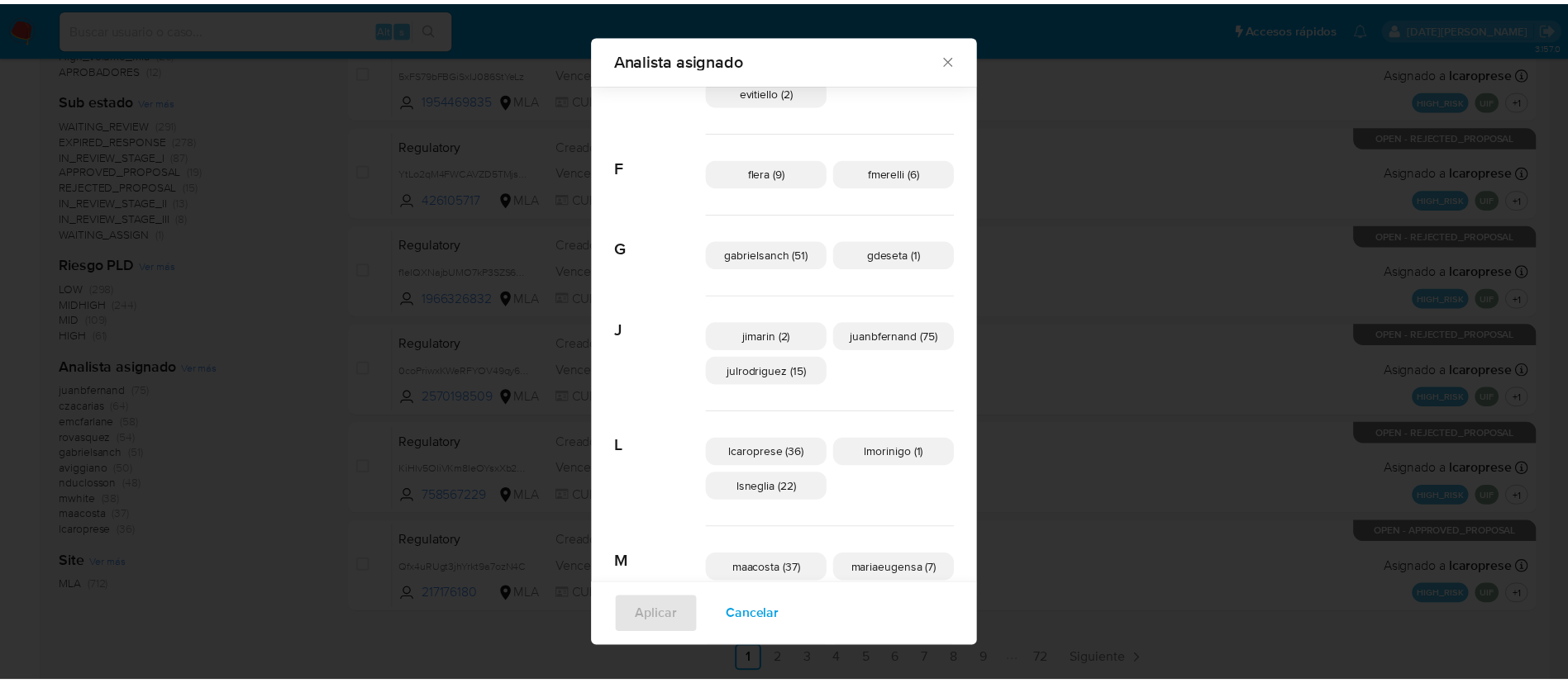
scroll to position [360, 0]
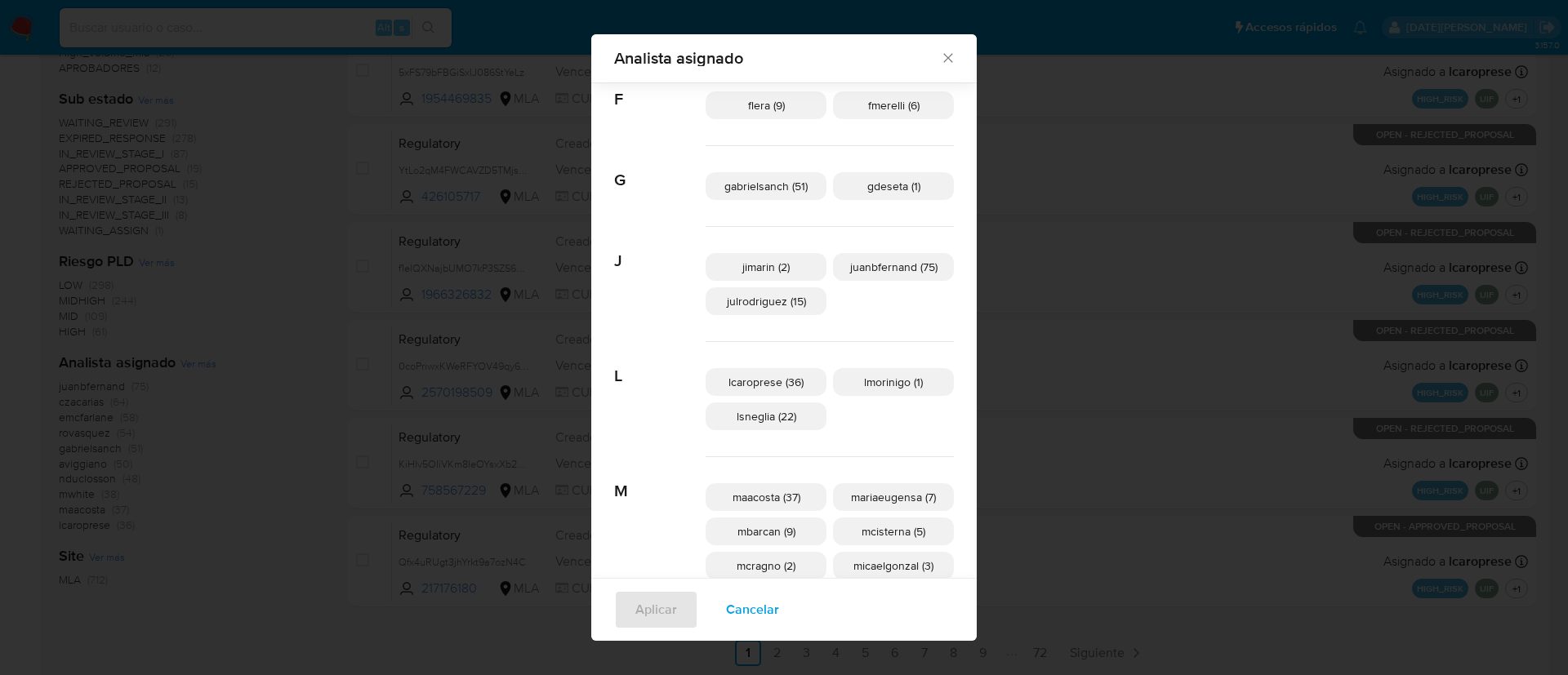
click at [909, 61] on span "Analista asignado" at bounding box center [777, 57] width 326 height 17
click at [940, 60] on icon "Cerrar" at bounding box center [948, 57] width 17 height 17
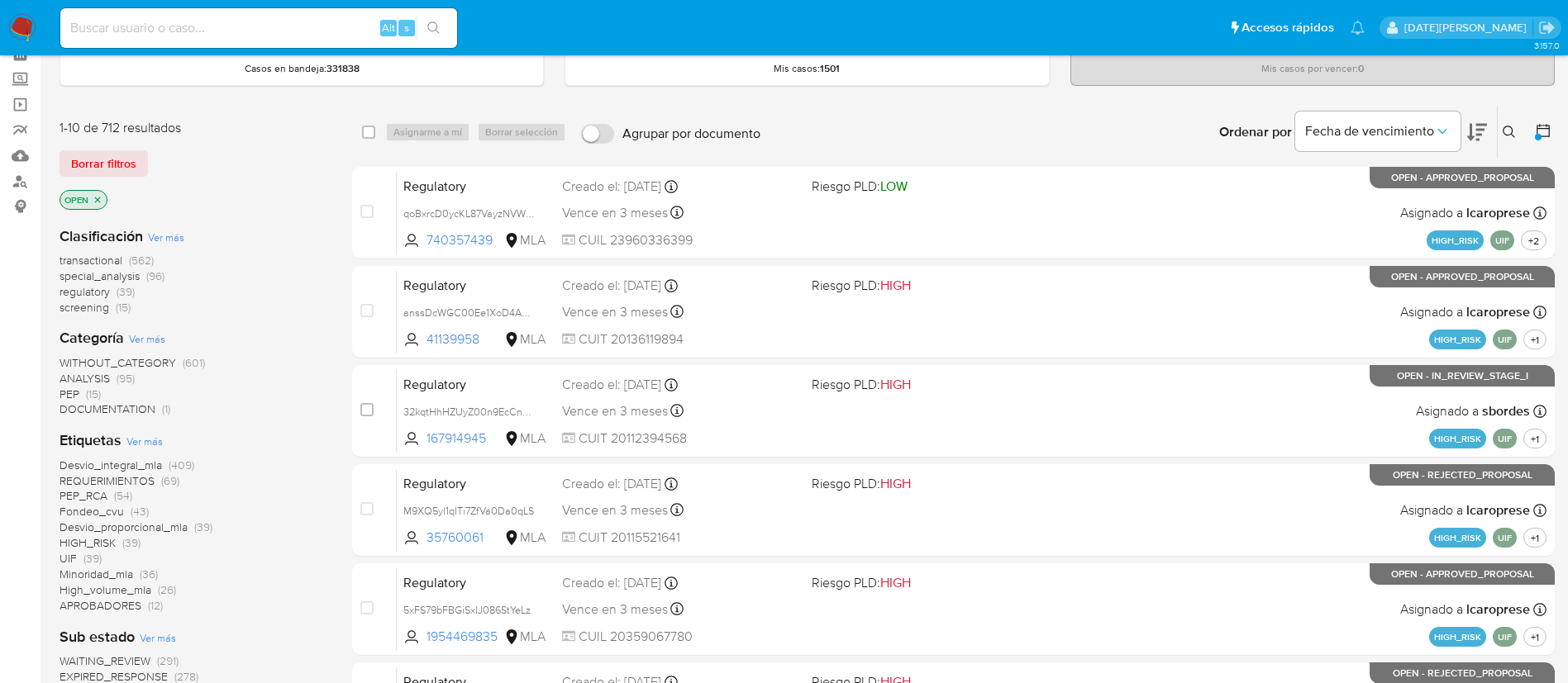
scroll to position [0, 0]
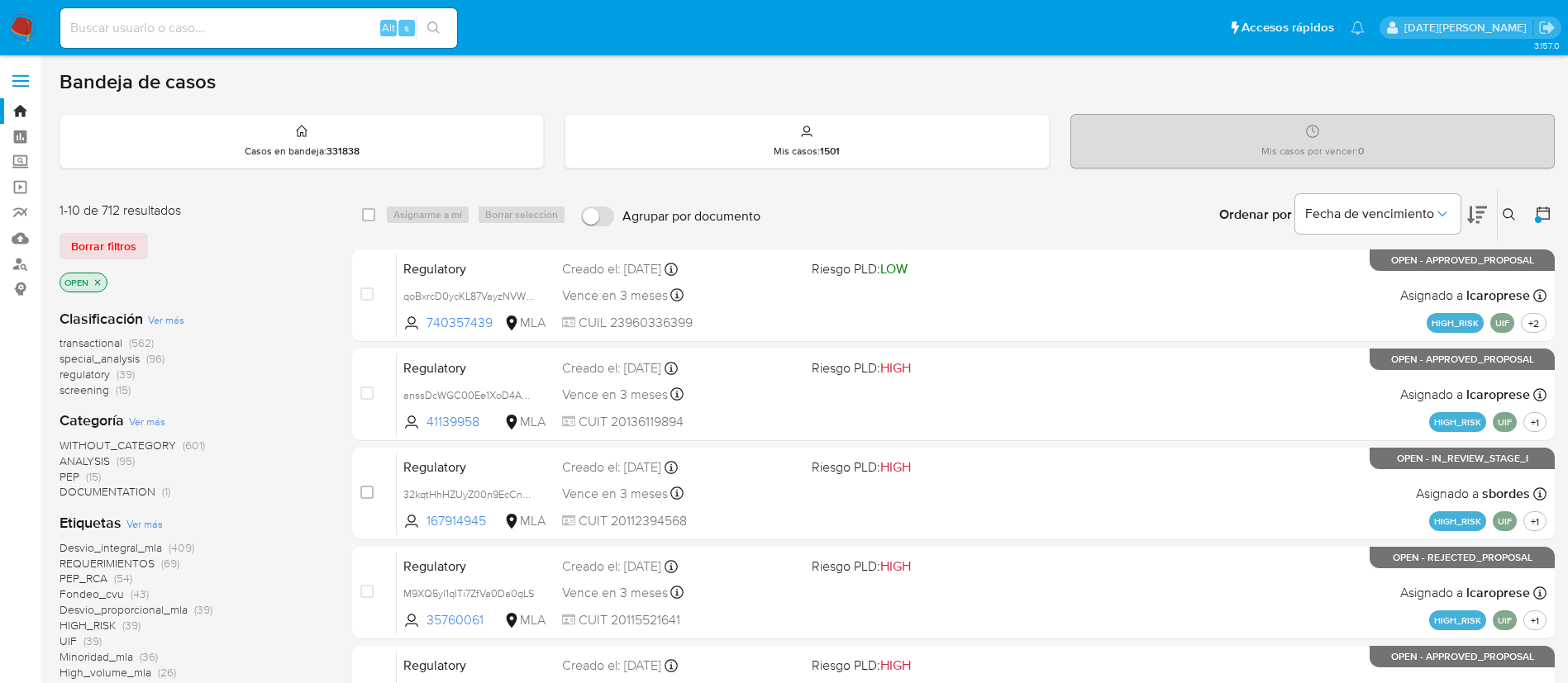
click at [1544, 211] on icon at bounding box center [1542, 212] width 17 height 17
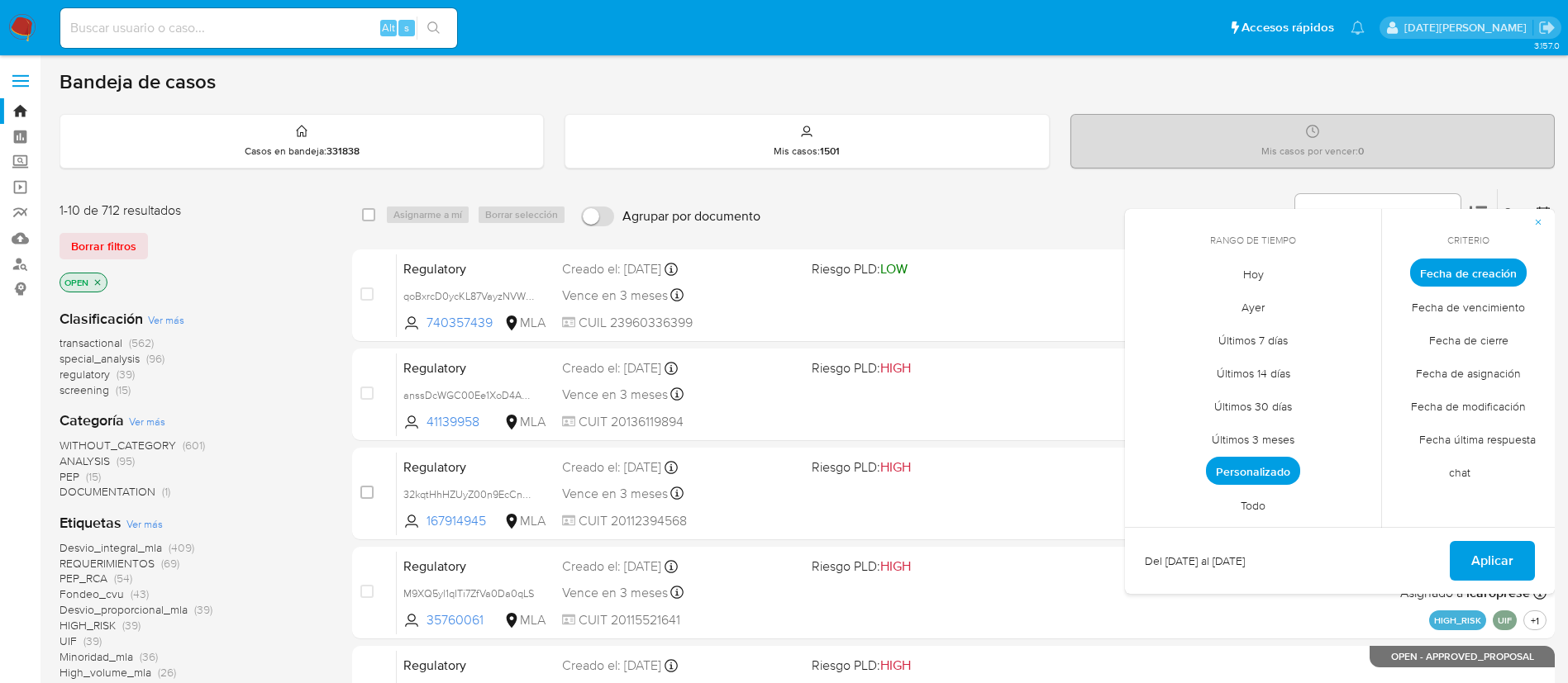
click at [1242, 501] on span "Todo" at bounding box center [1252, 505] width 59 height 33
click at [1249, 470] on span "Personalizado" at bounding box center [1253, 471] width 105 height 33
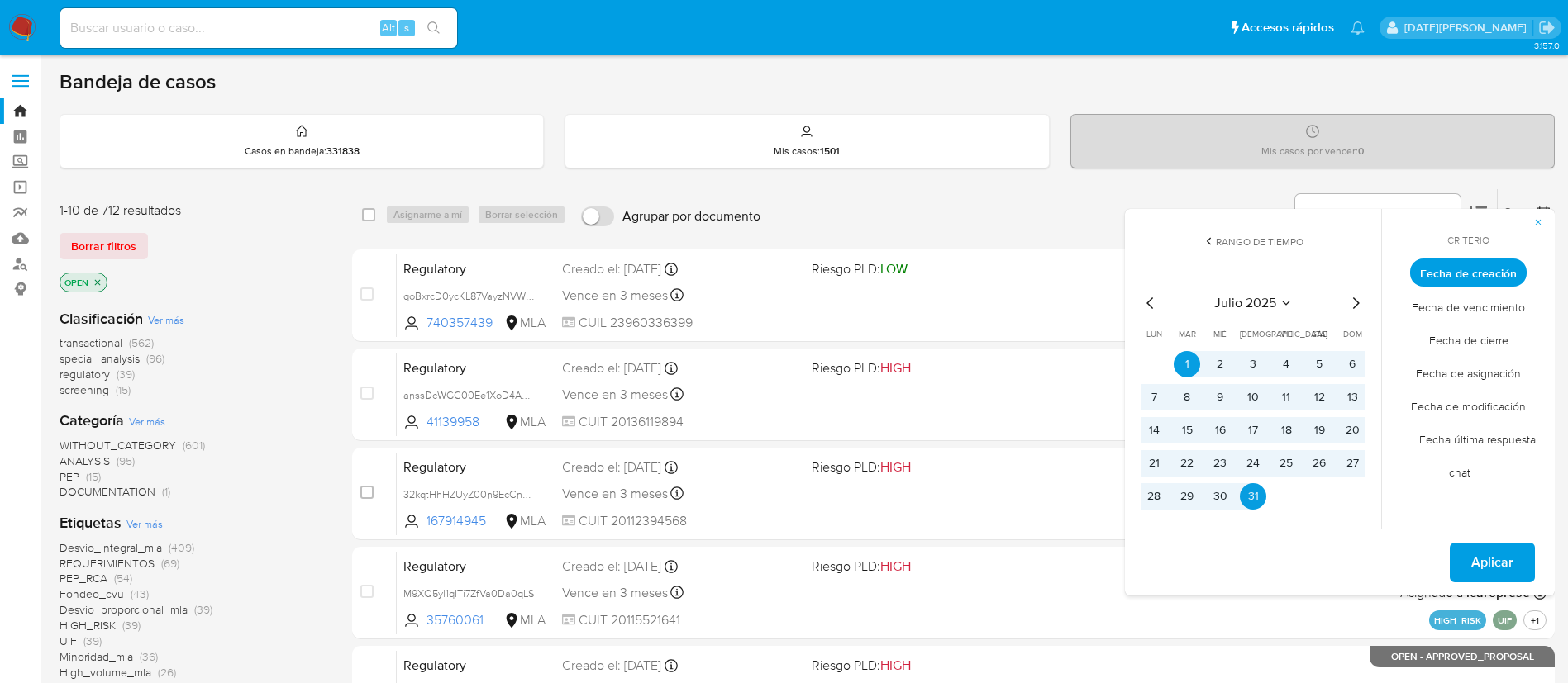
click at [1355, 305] on icon "Mes siguiente" at bounding box center [1355, 303] width 19 height 19
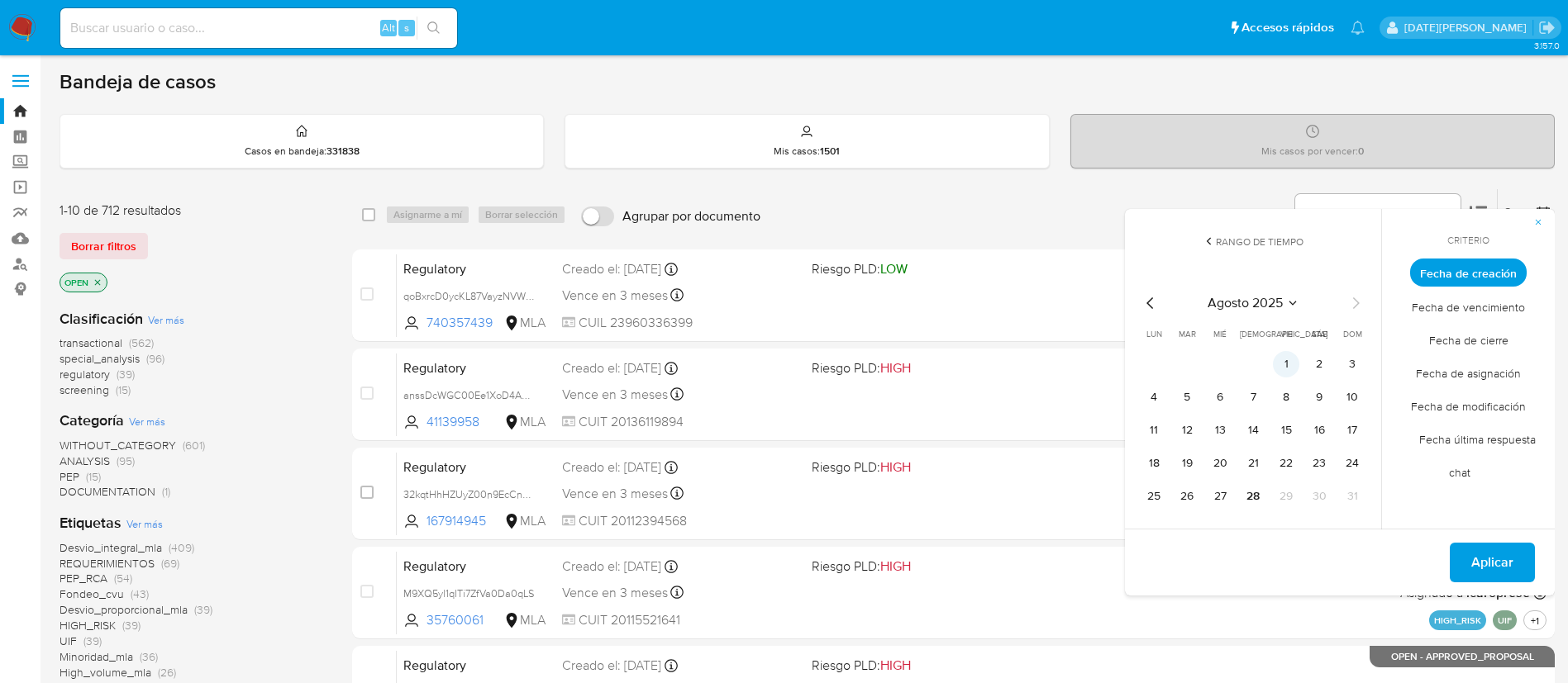
click at [1277, 358] on button "1" at bounding box center [1286, 364] width 26 height 26
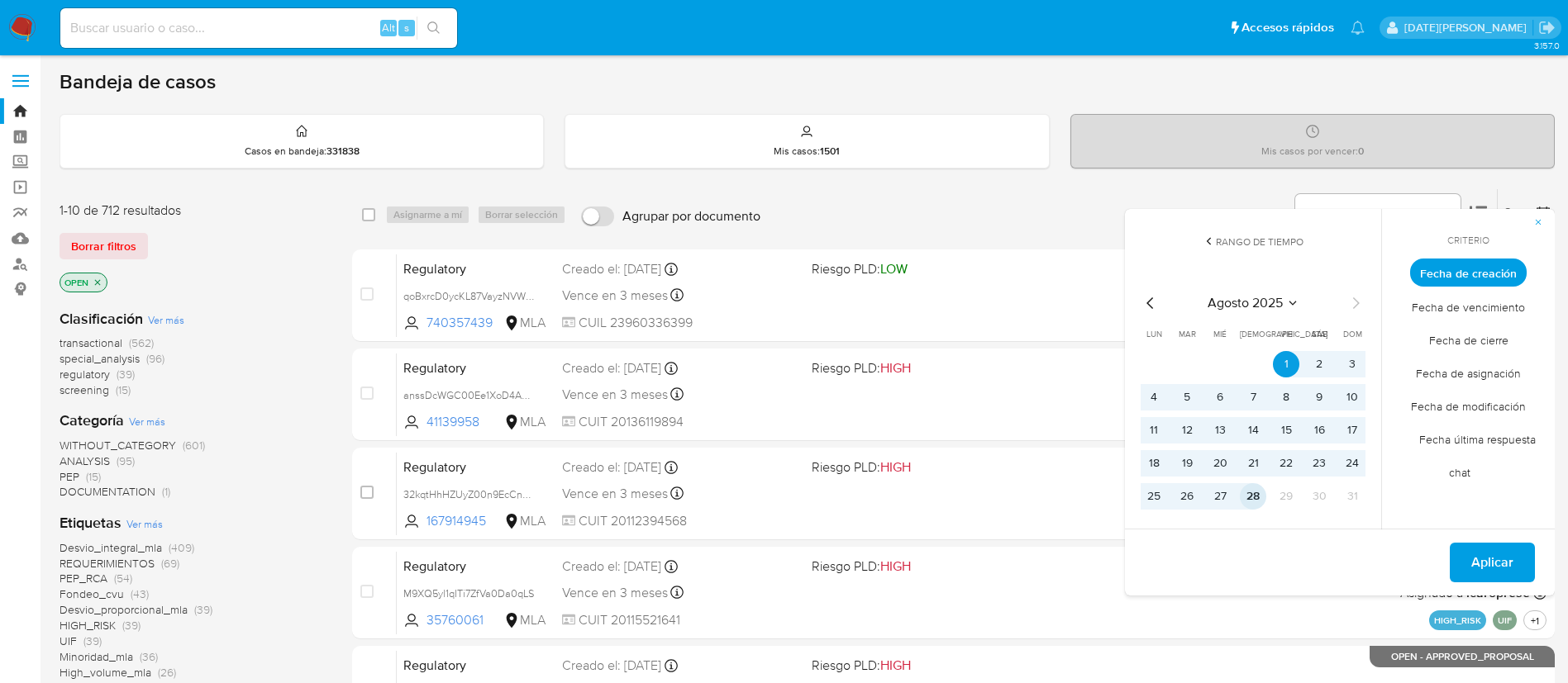
click at [1257, 499] on button "28" at bounding box center [1253, 496] width 26 height 26
click at [1495, 557] on span "Aplicar" at bounding box center [1492, 562] width 42 height 36
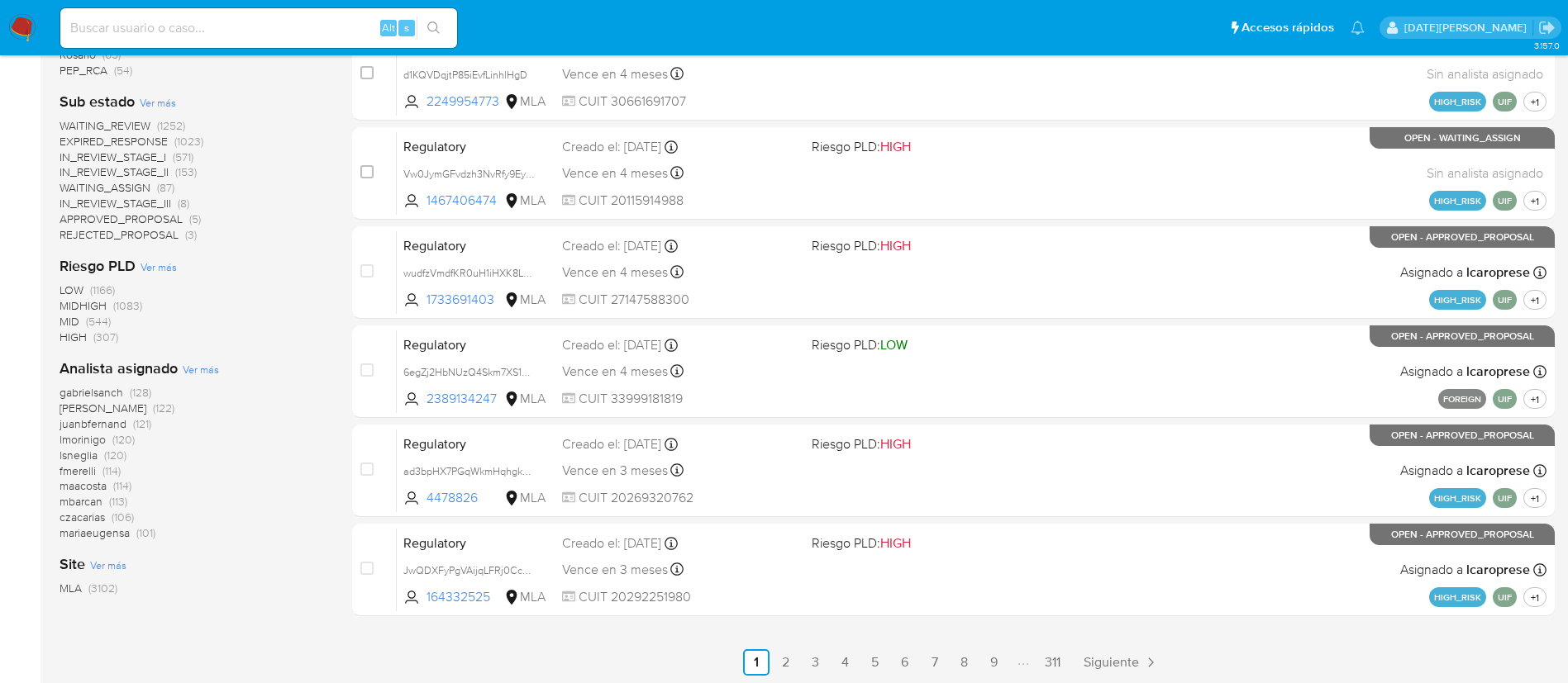
scroll to position [621, 0]
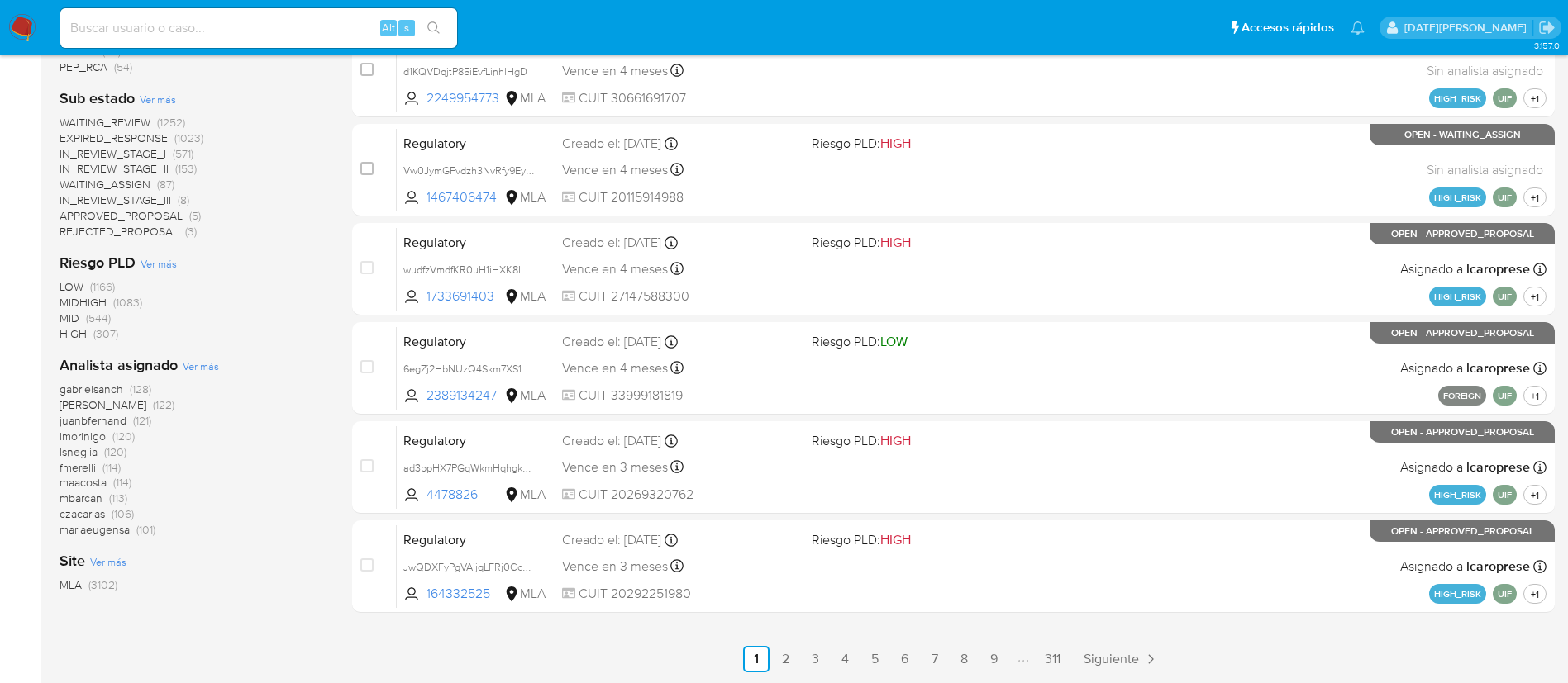
click at [142, 26] on input at bounding box center [258, 28] width 397 height 21
paste input "knh2cxlbia6wfXhhJciR9GYd"
type input "knh2cxlbia6wfXhhJciR9GYd"
click at [439, 27] on icon "search-icon" at bounding box center [434, 27] width 13 height 13
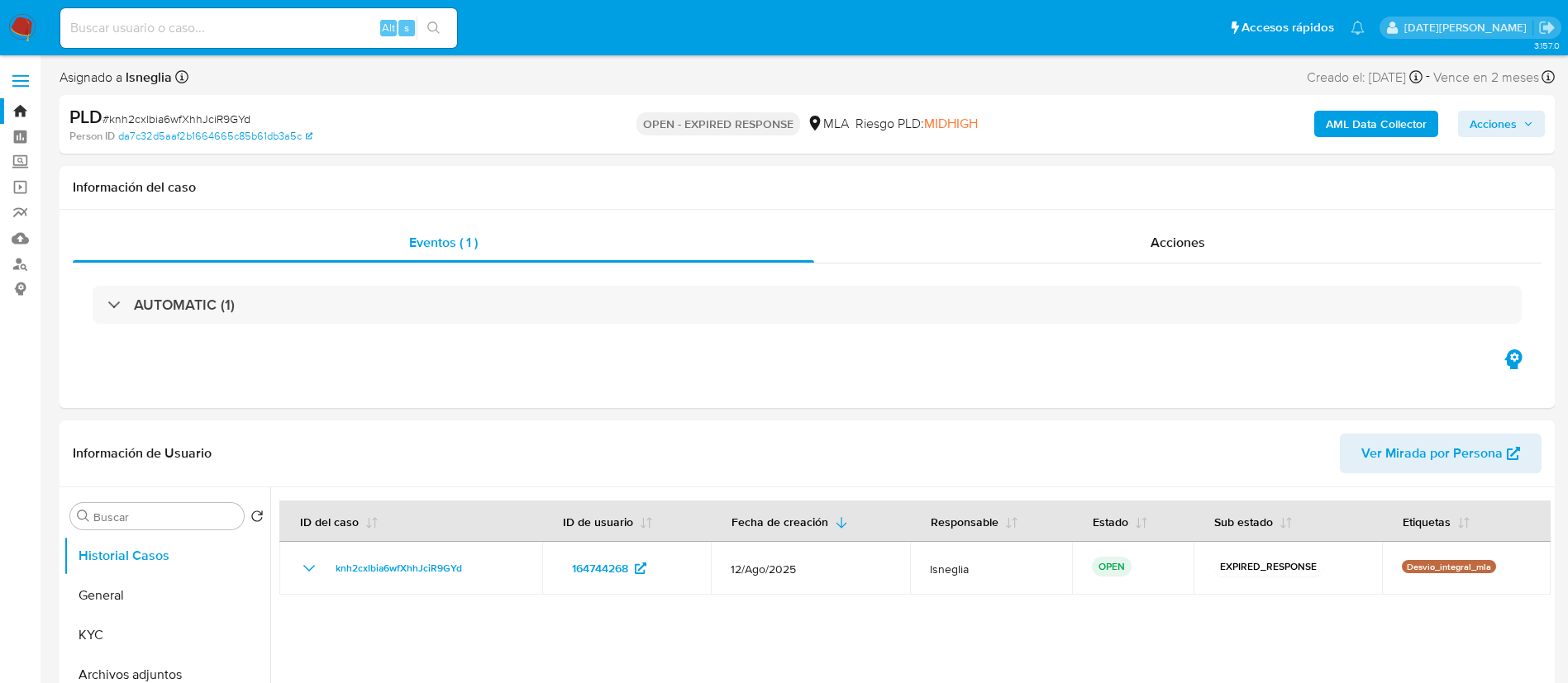
select select "10"
click at [206, 120] on span "# knh2cxlbia6wfXhhJciR9GYd" at bounding box center [176, 119] width 148 height 17
copy span "knh2cxlbia6wfXhhJciR9GYd"
click at [22, 34] on img at bounding box center [22, 28] width 28 height 28
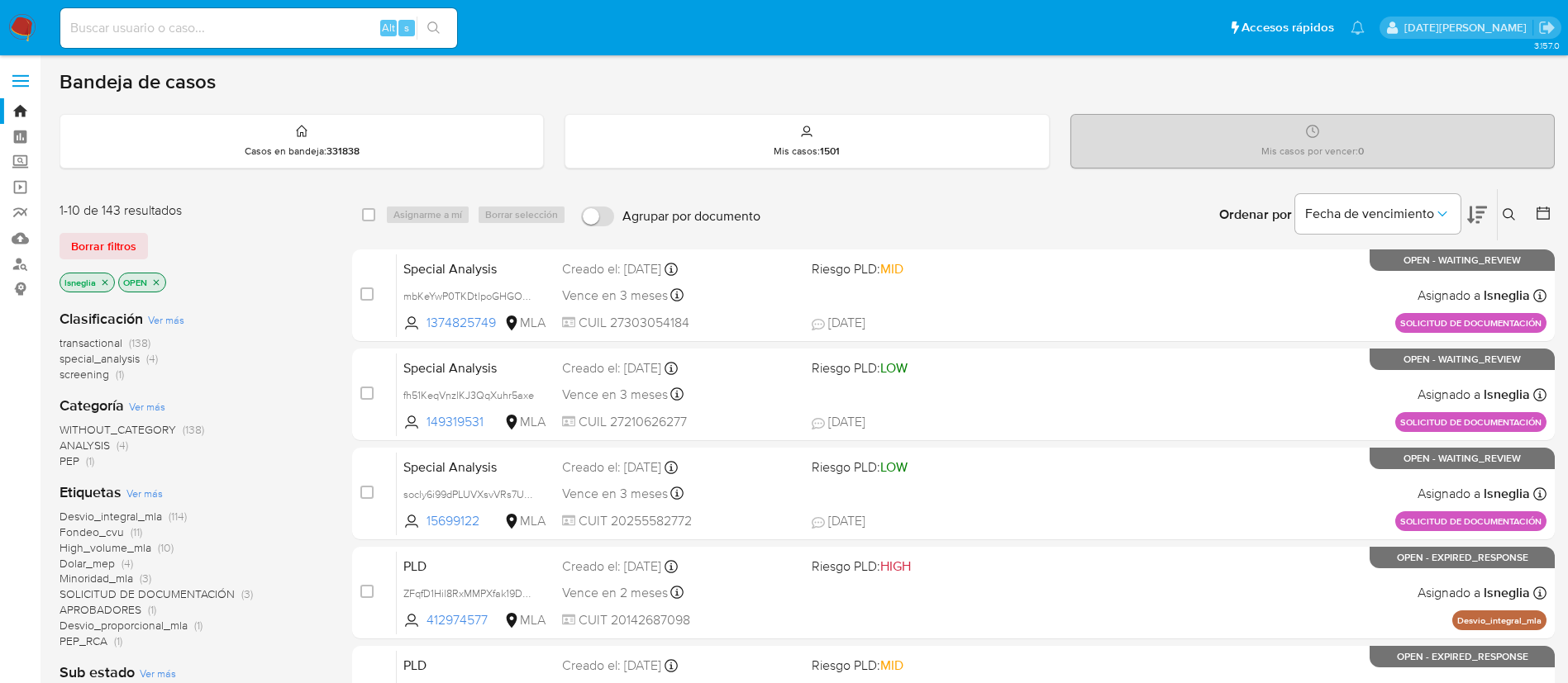
click at [1506, 217] on icon at bounding box center [1509, 214] width 12 height 12
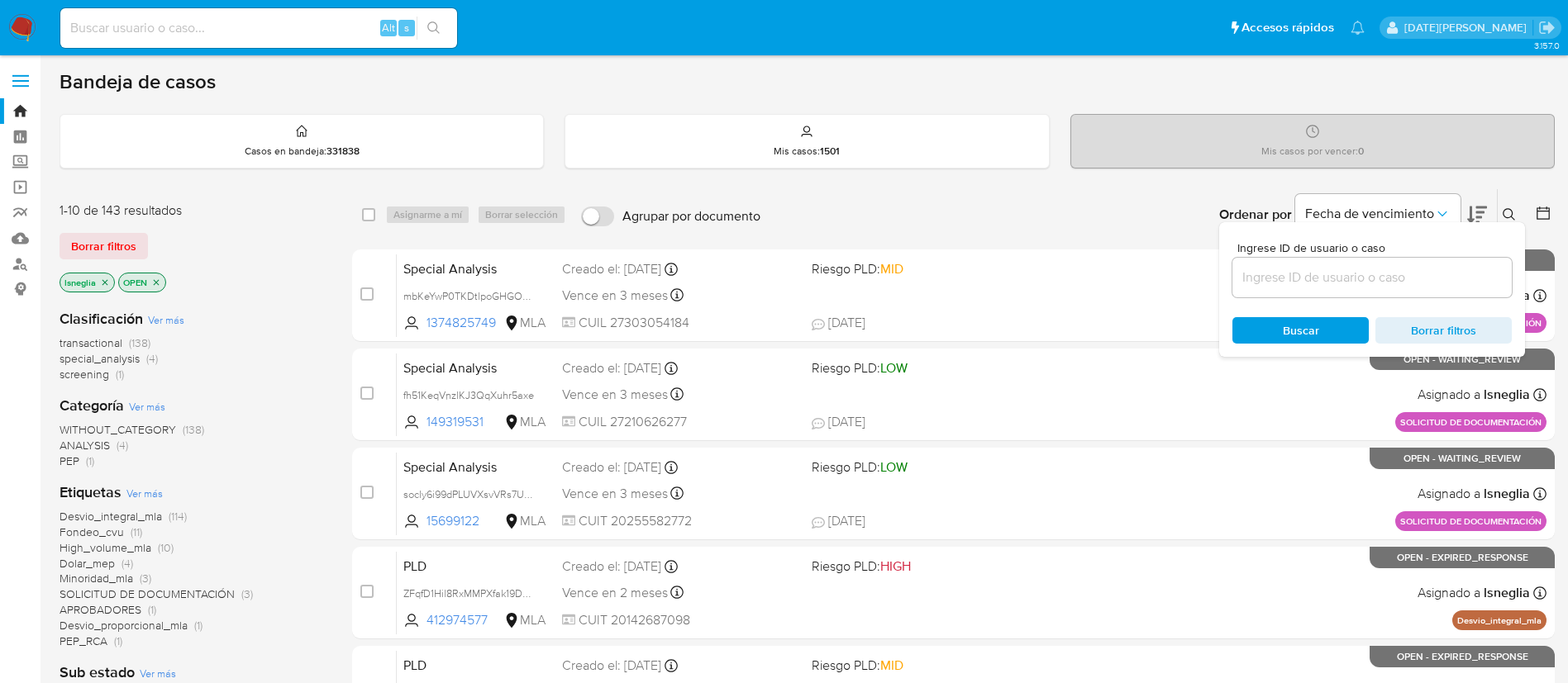
click at [1338, 282] on input at bounding box center [1371, 278] width 280 height 21
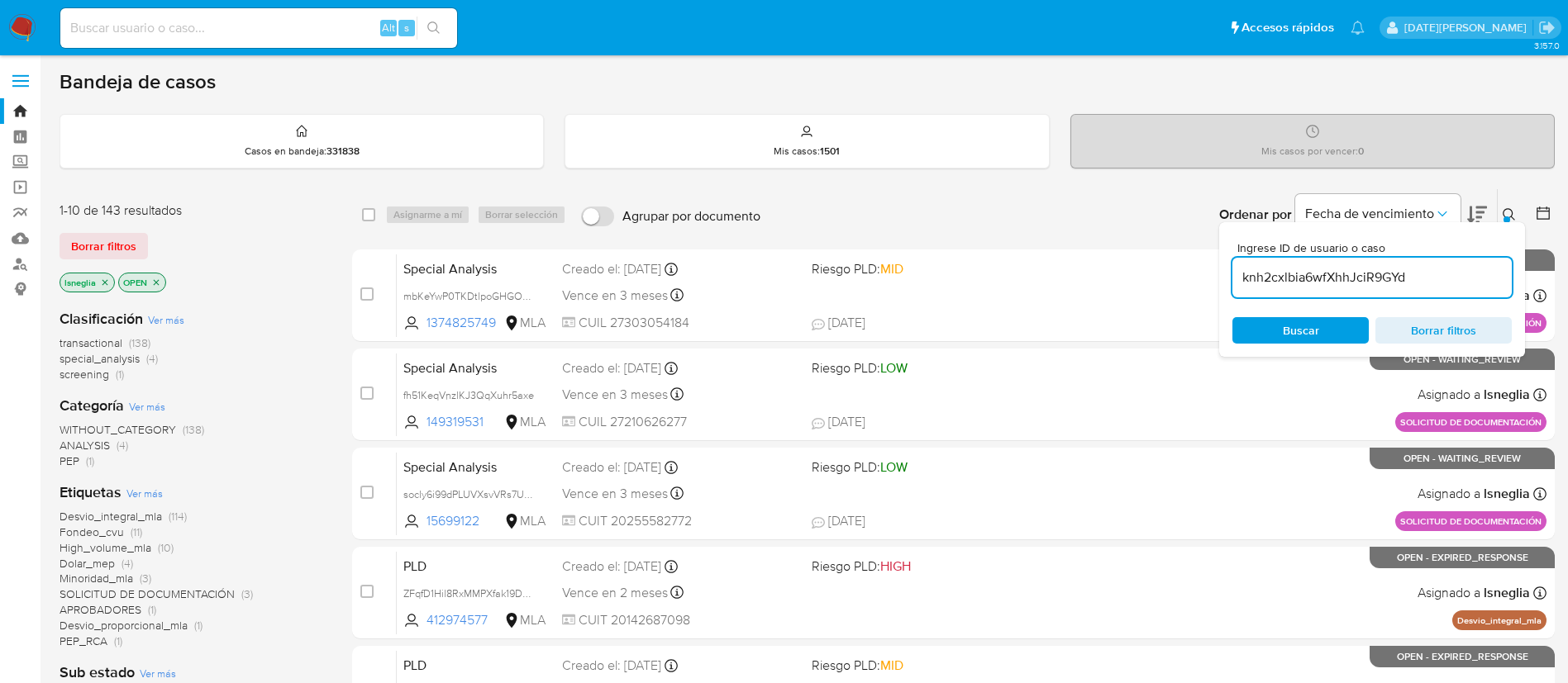
type input "knh2cxlbia6wfXhhJciR9GYd"
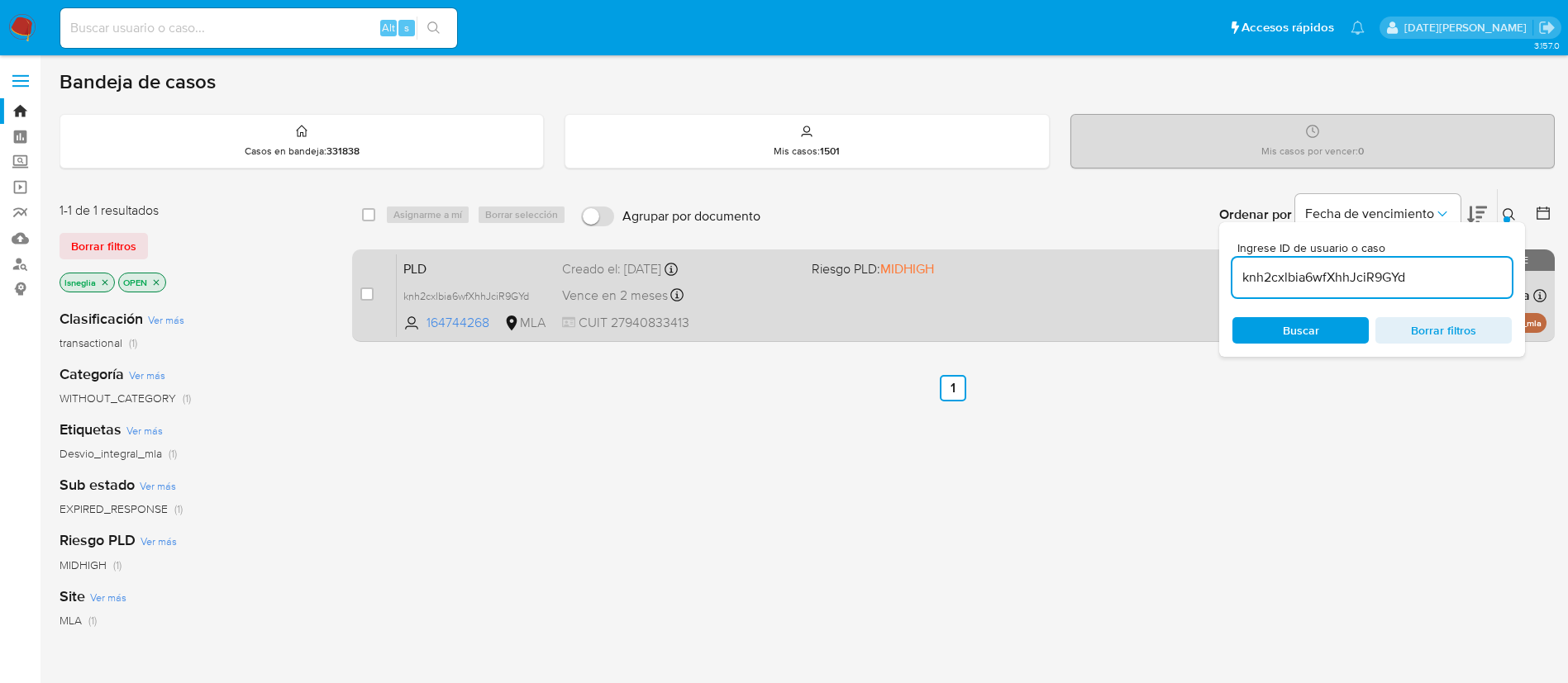
click at [377, 296] on div "case-item-checkbox No es posible asignar el caso" at bounding box center [378, 295] width 36 height 84
click at [369, 293] on input "checkbox" at bounding box center [367, 293] width 13 height 13
checkbox input "true"
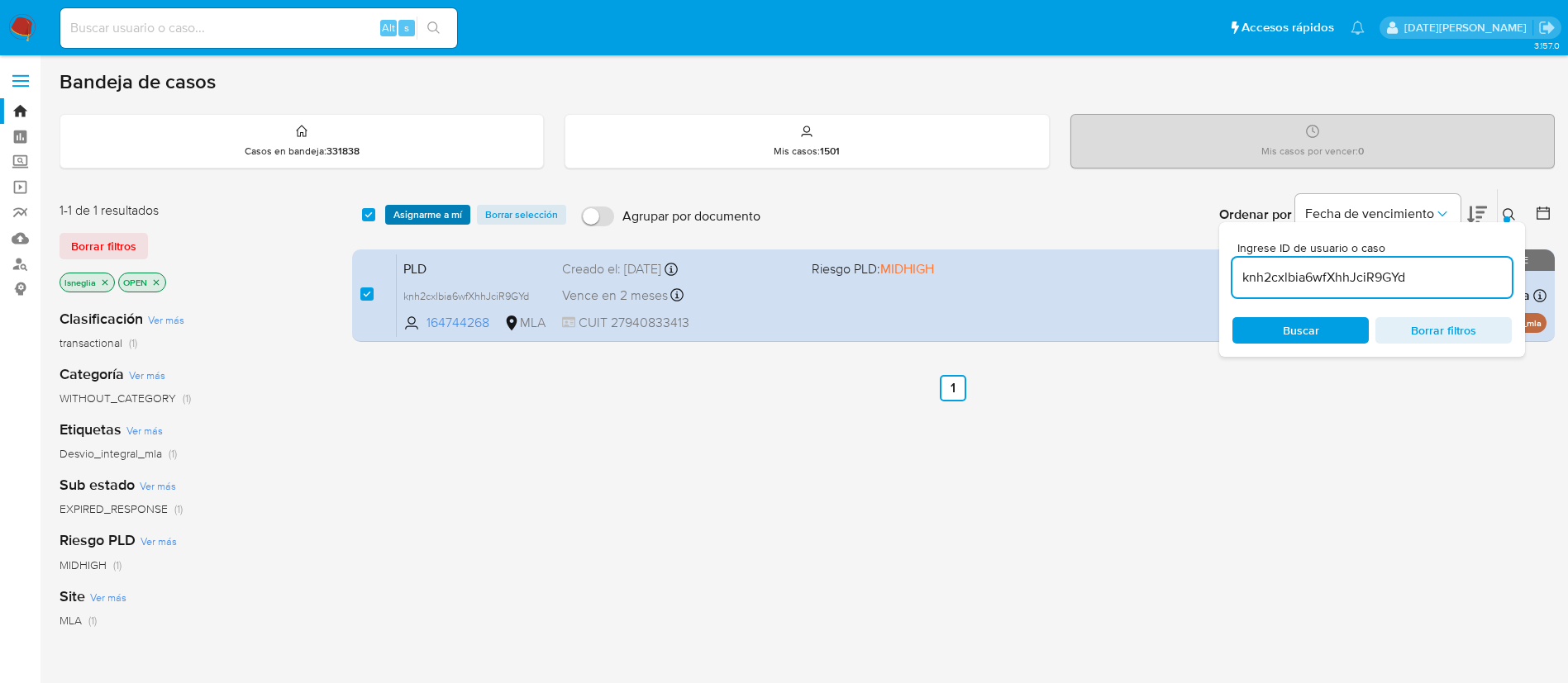
click at [429, 221] on span "Asignarme a mí" at bounding box center [428, 214] width 69 height 17
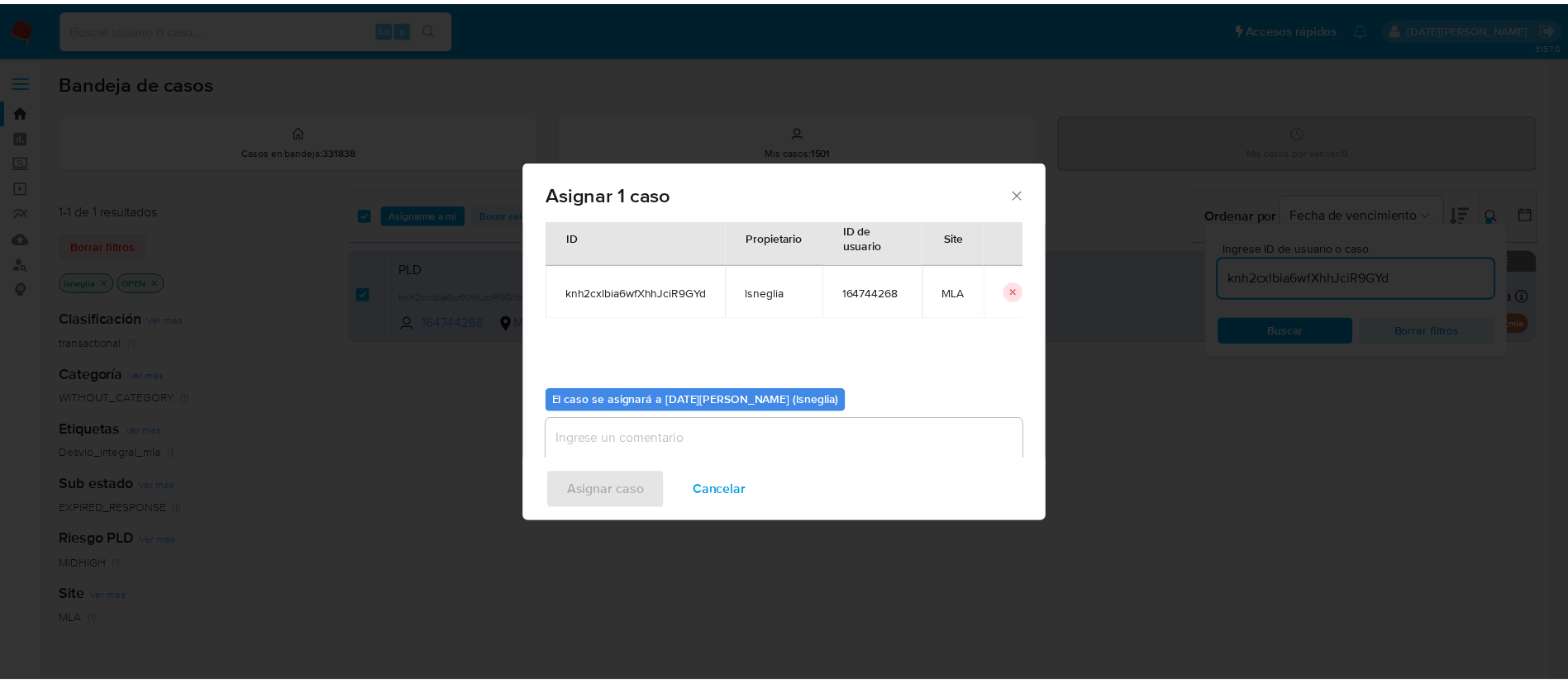
scroll to position [85, 0]
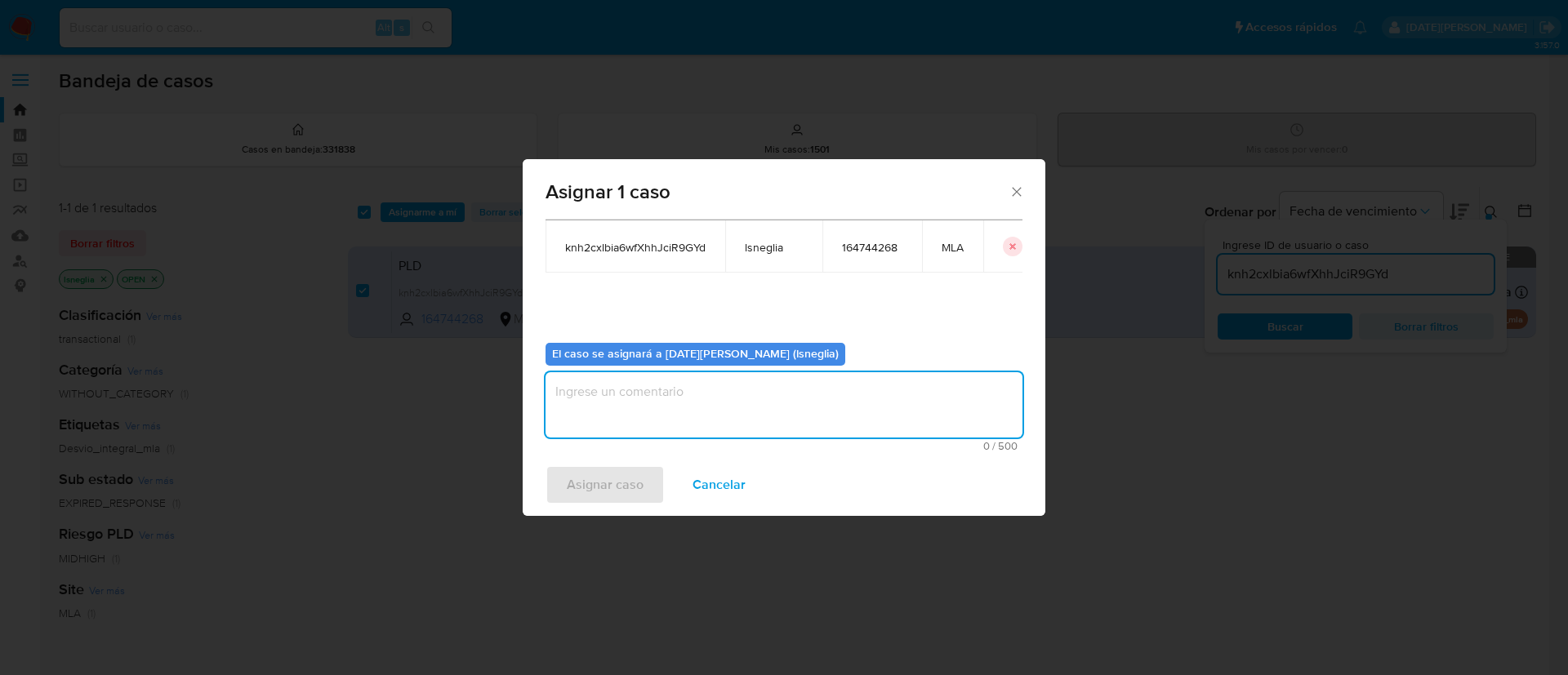
click at [678, 410] on textarea "assign-modal" at bounding box center [784, 404] width 477 height 65
type textarea "."
click at [598, 488] on span "Asignar caso" at bounding box center [605, 484] width 77 height 36
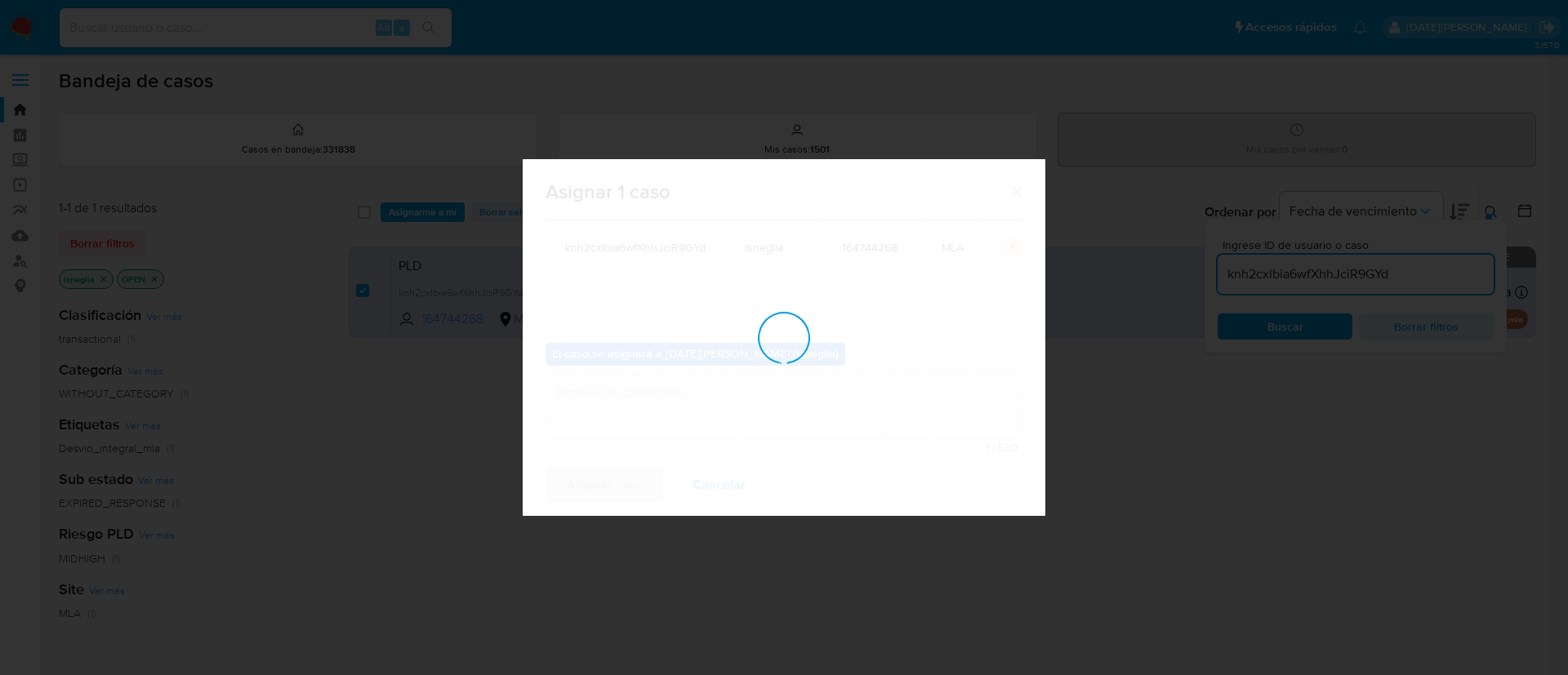
checkbox input "false"
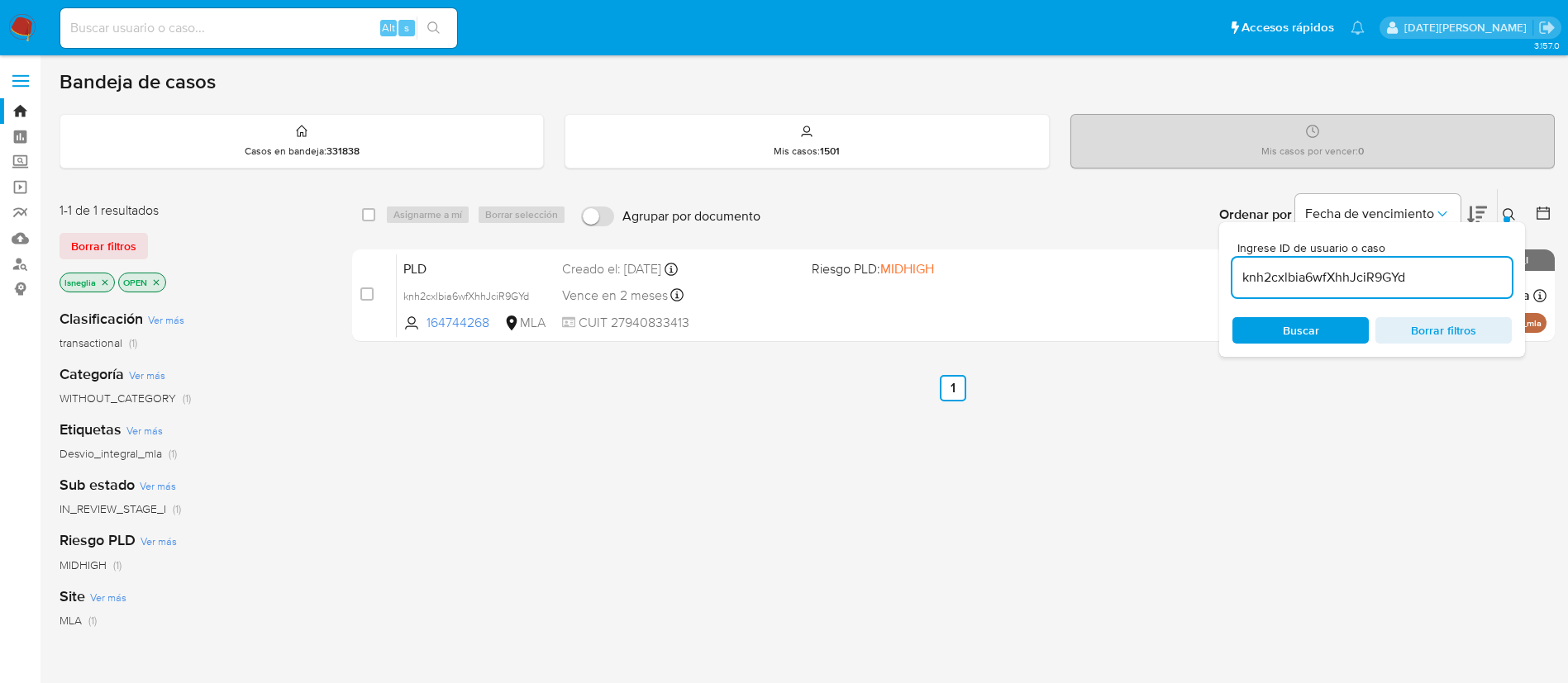
click at [1497, 217] on div "Ordenar por Fecha de vencimiento No es posible ordenar los resultados mientras …" at bounding box center [1161, 215] width 786 height 51
click at [1509, 208] on icon at bounding box center [1509, 214] width 13 height 13
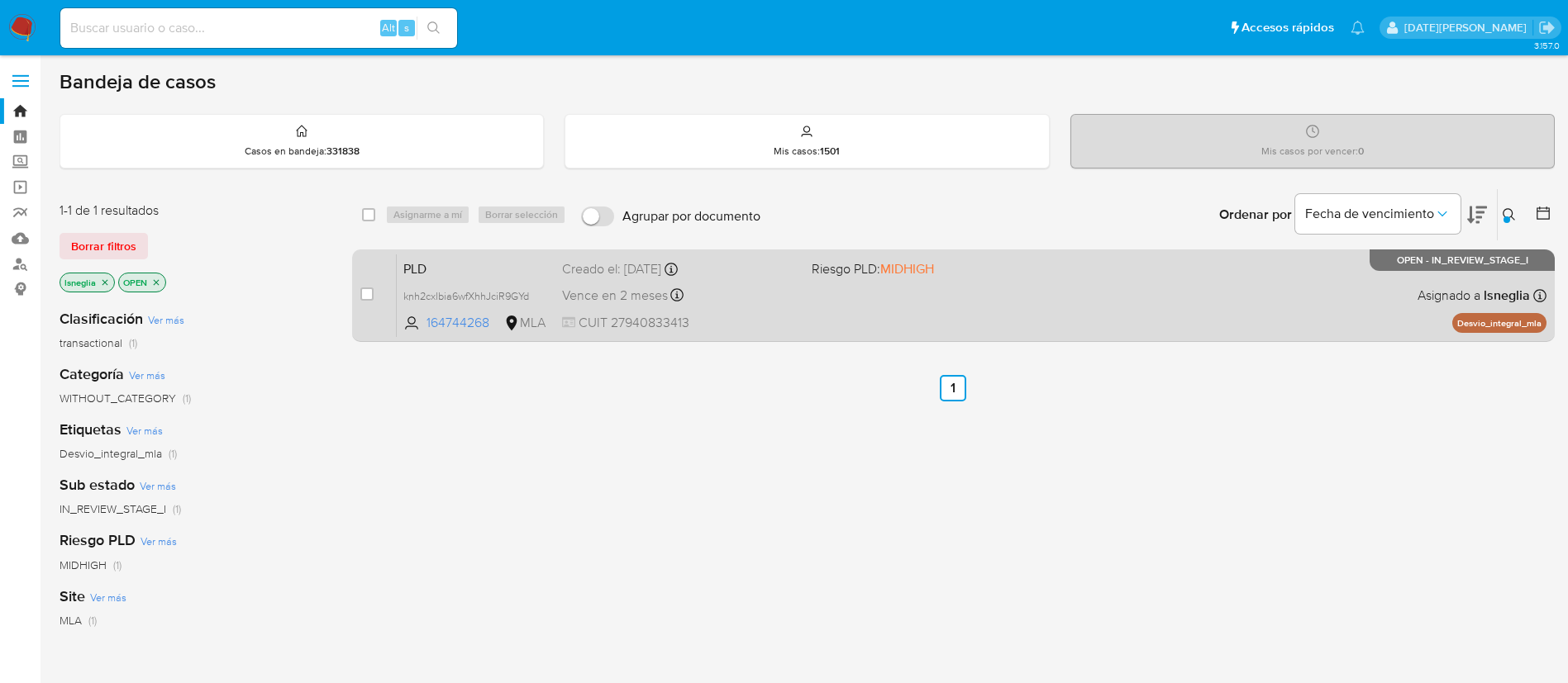
click at [459, 273] on span "PLD" at bounding box center [475, 267] width 146 height 21
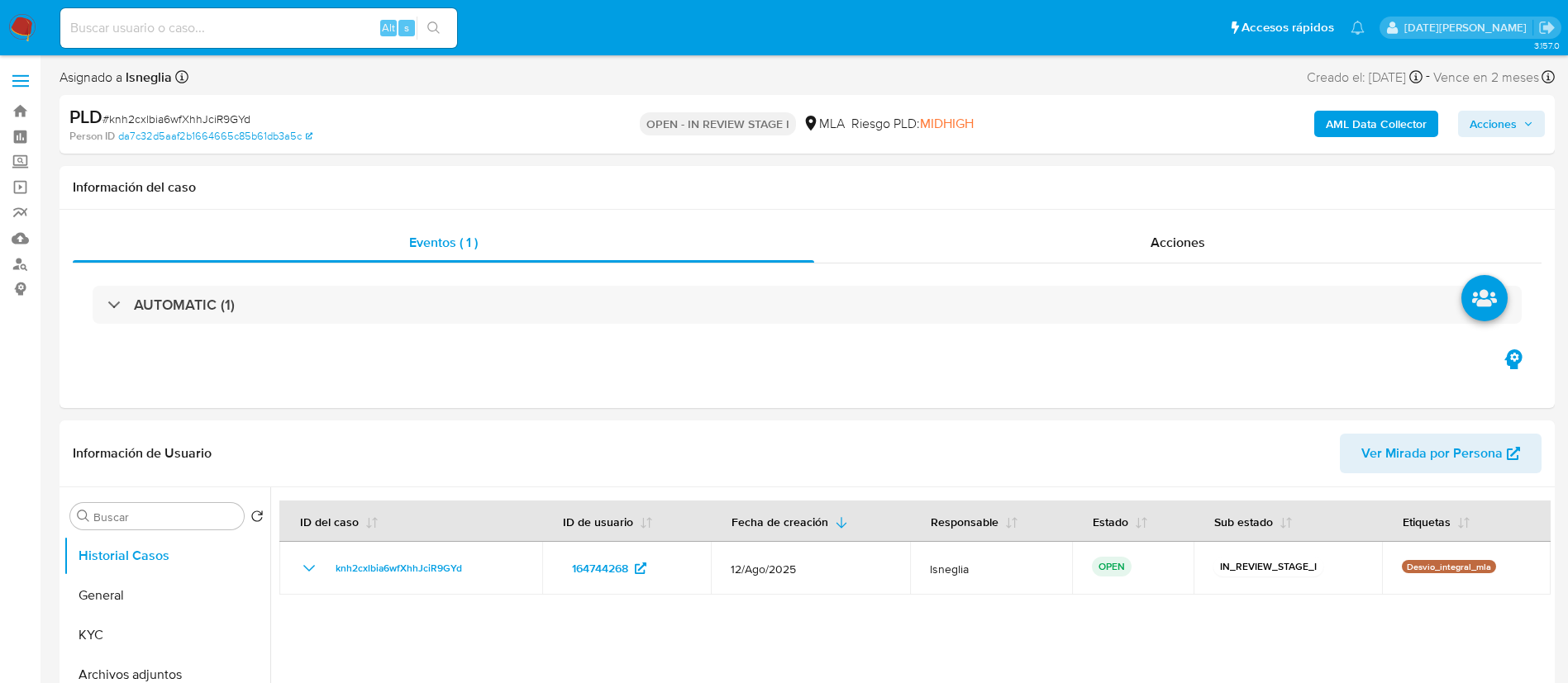
select select "10"
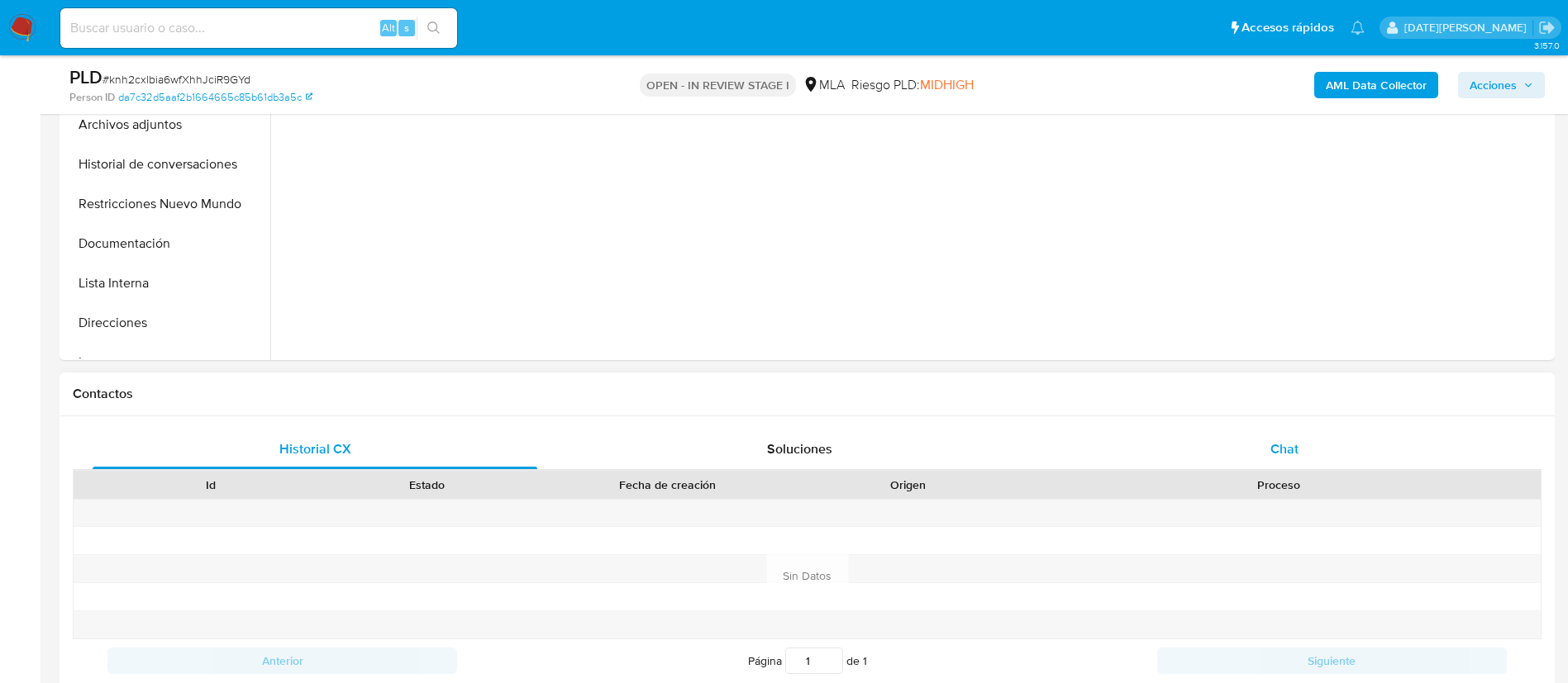
scroll to position [495, 0]
click at [1243, 457] on div "Chat" at bounding box center [1284, 445] width 444 height 40
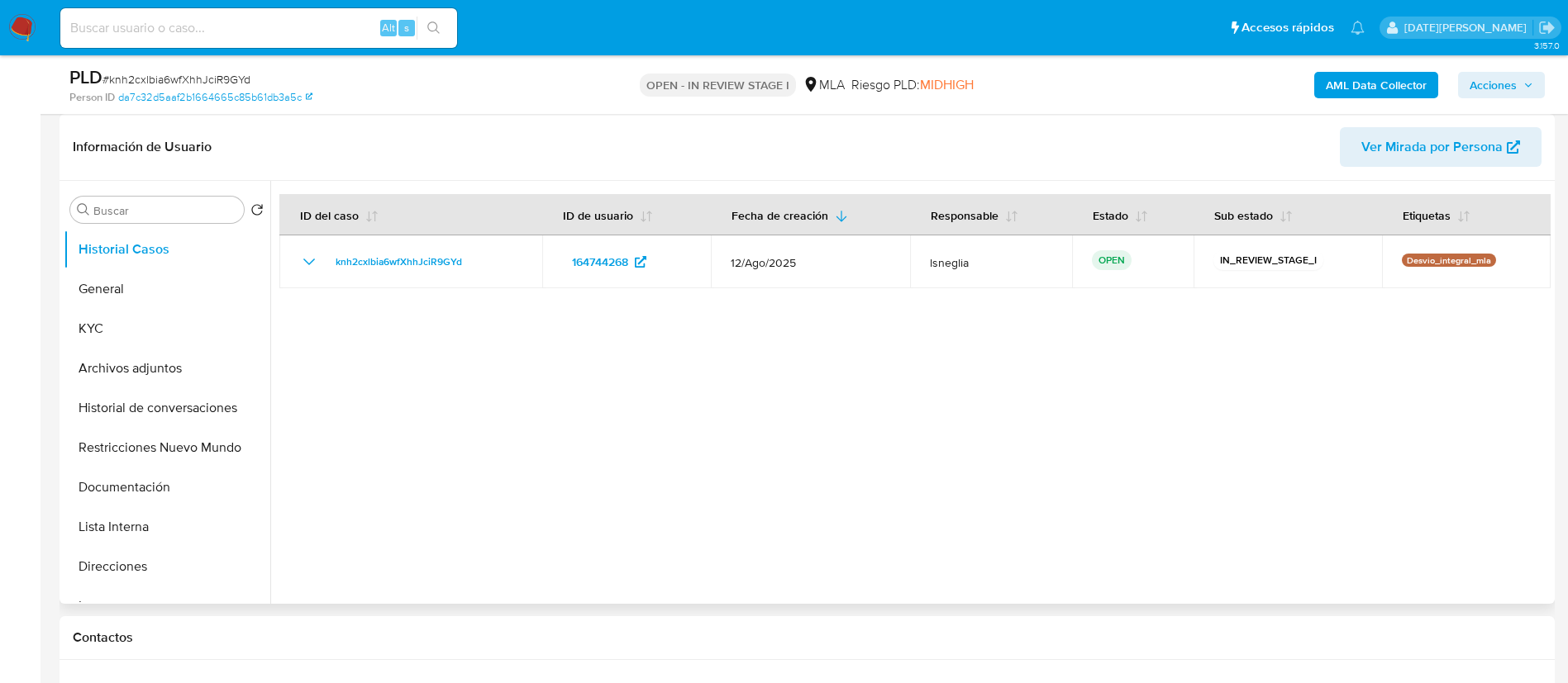
scroll to position [124, 0]
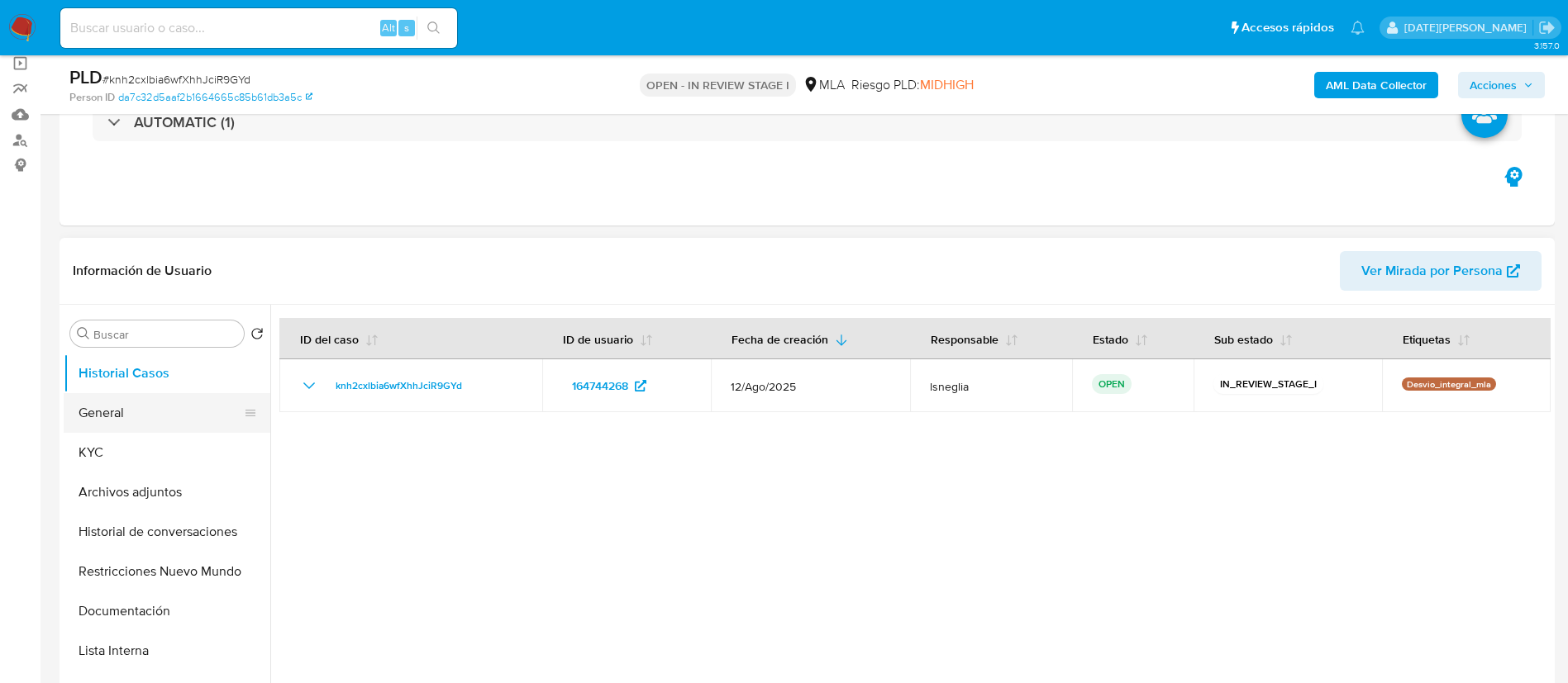
click at [99, 409] on button "General" at bounding box center [160, 412] width 193 height 40
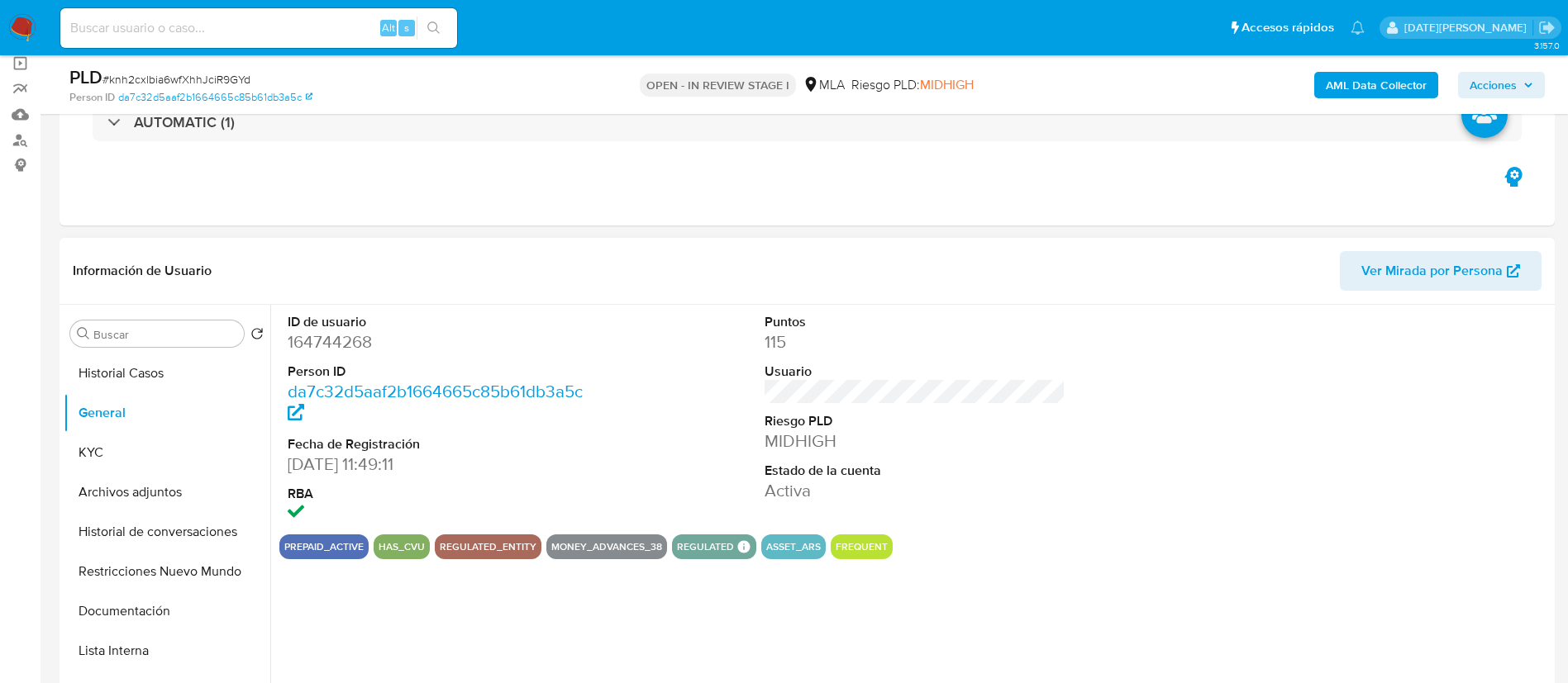
click at [341, 341] on dd "164744268" at bounding box center [438, 342] width 302 height 23
click at [343, 341] on dd "164744268" at bounding box center [438, 342] width 302 height 23
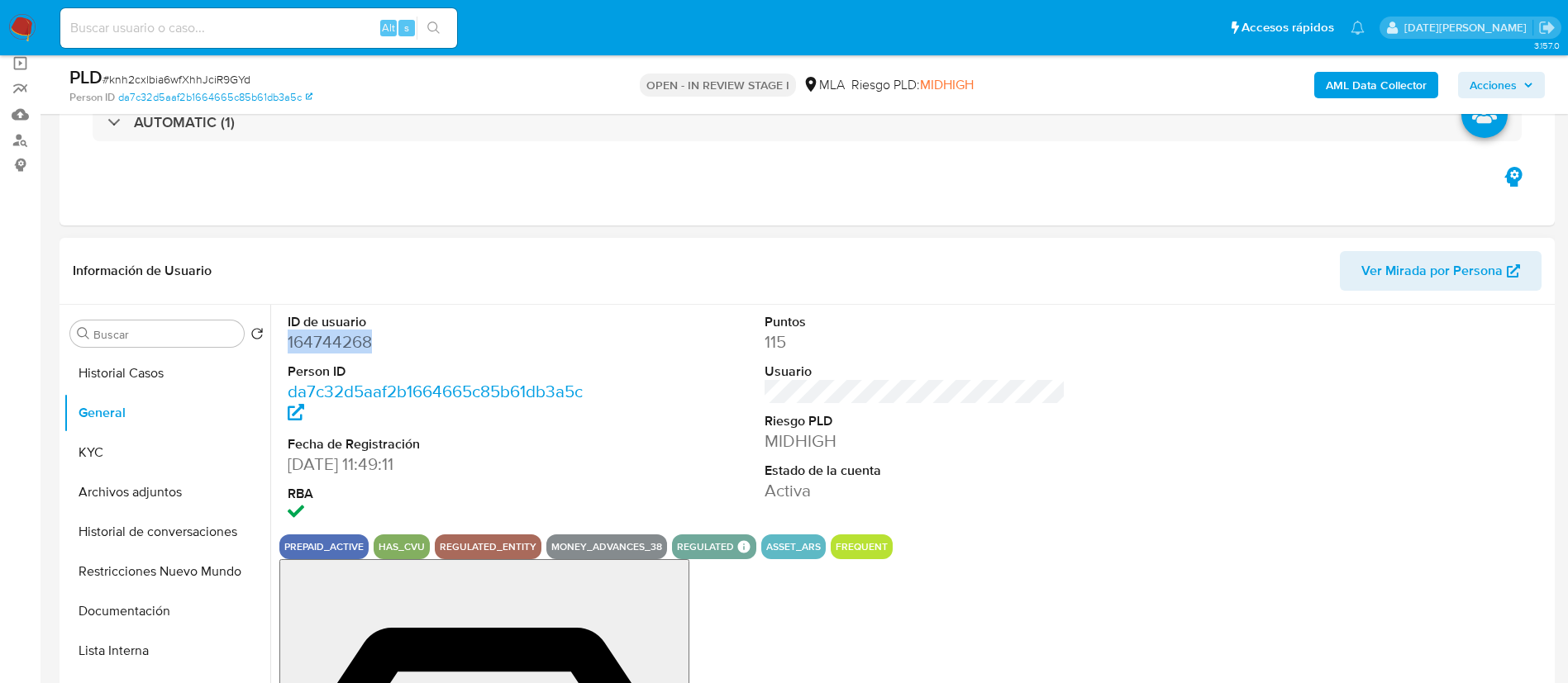
copy dd "164744268"
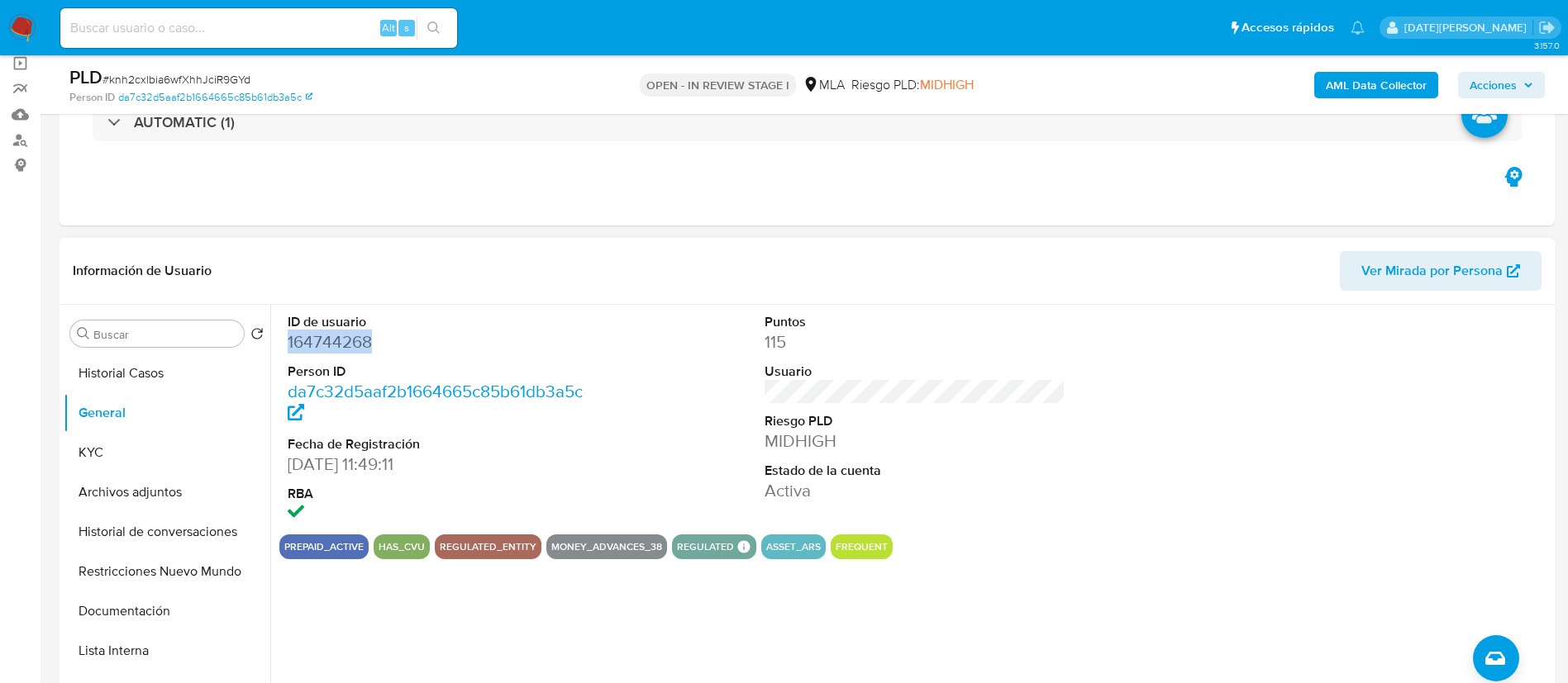
click at [350, 340] on dd "164744268" at bounding box center [438, 342] width 302 height 23
click at [88, 447] on button "KYC" at bounding box center [160, 452] width 193 height 40
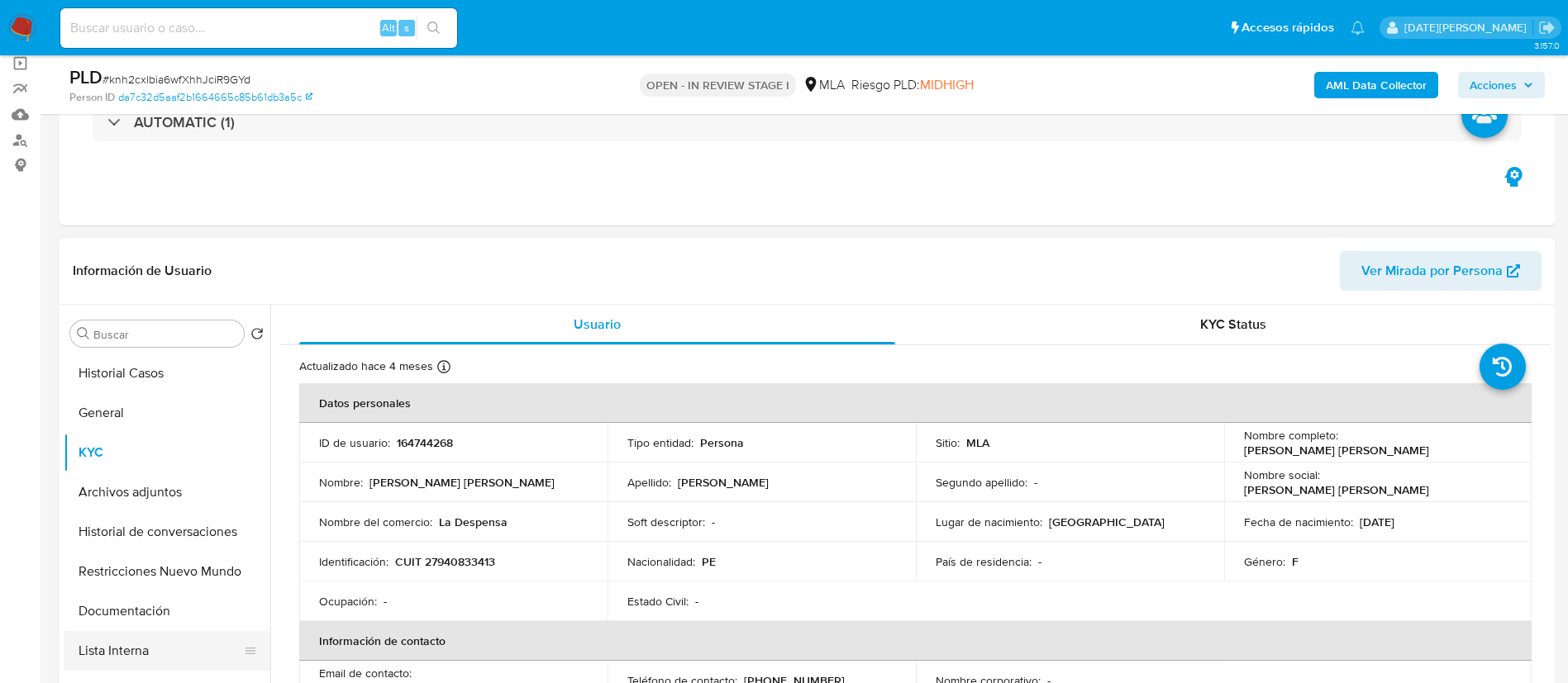
click at [125, 631] on button "Lista Interna" at bounding box center [160, 650] width 193 height 40
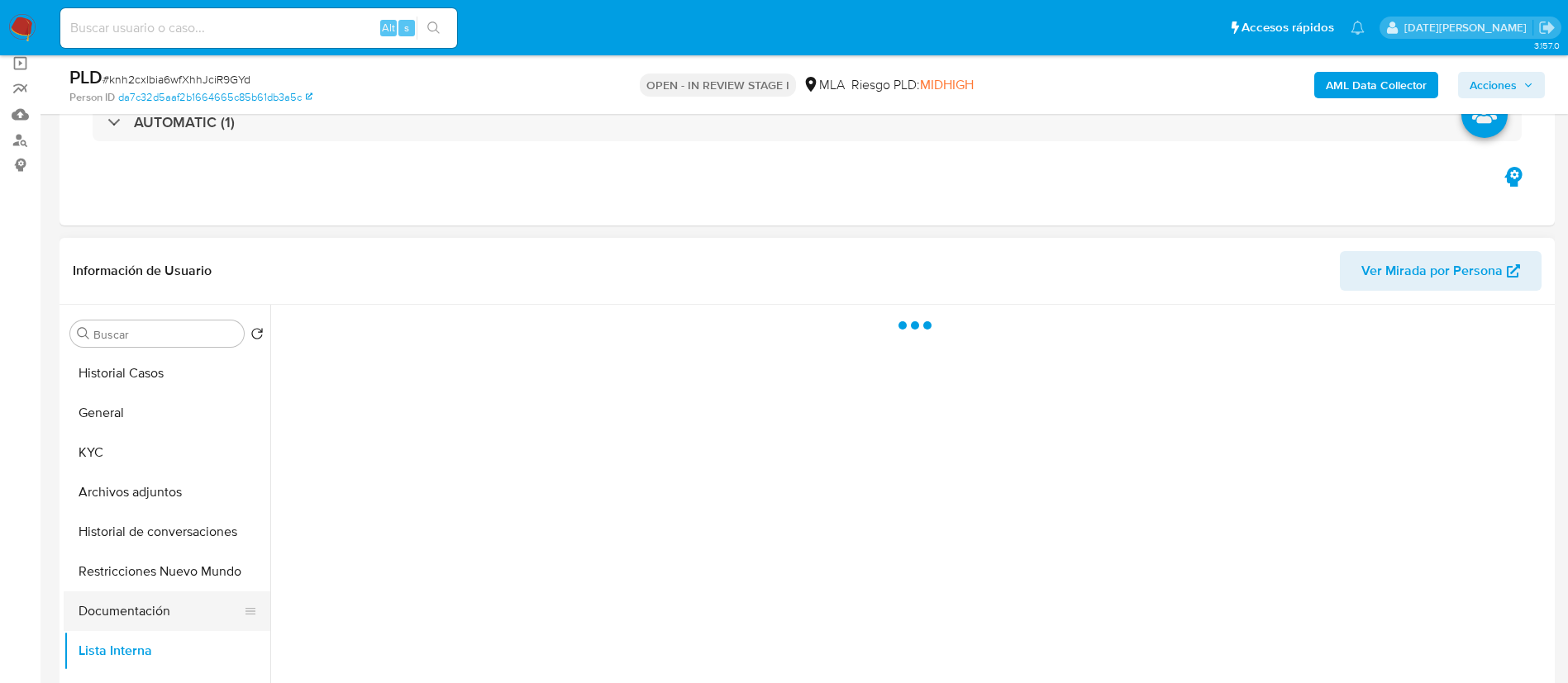
click at [125, 614] on button "Documentación" at bounding box center [160, 611] width 193 height 40
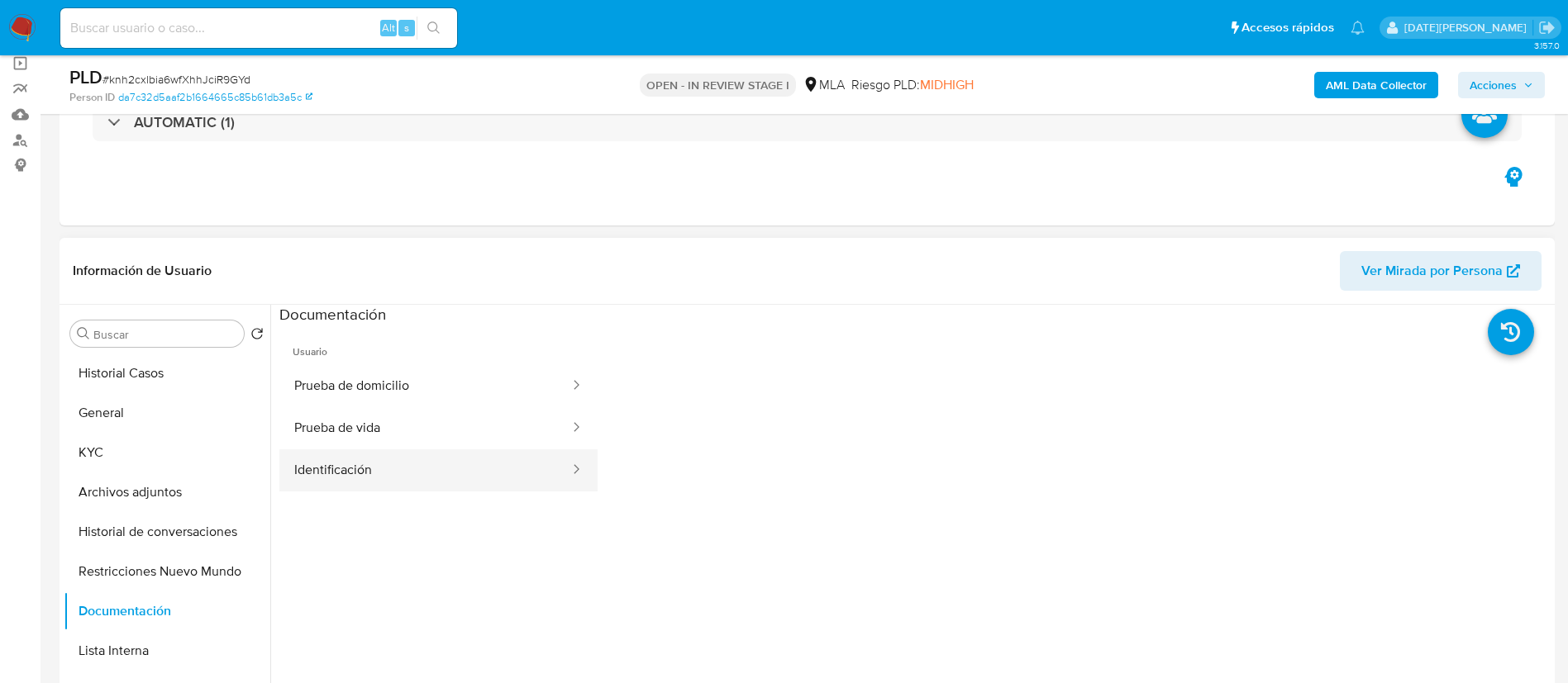
click at [388, 472] on button "Identificación" at bounding box center [425, 471] width 292 height 42
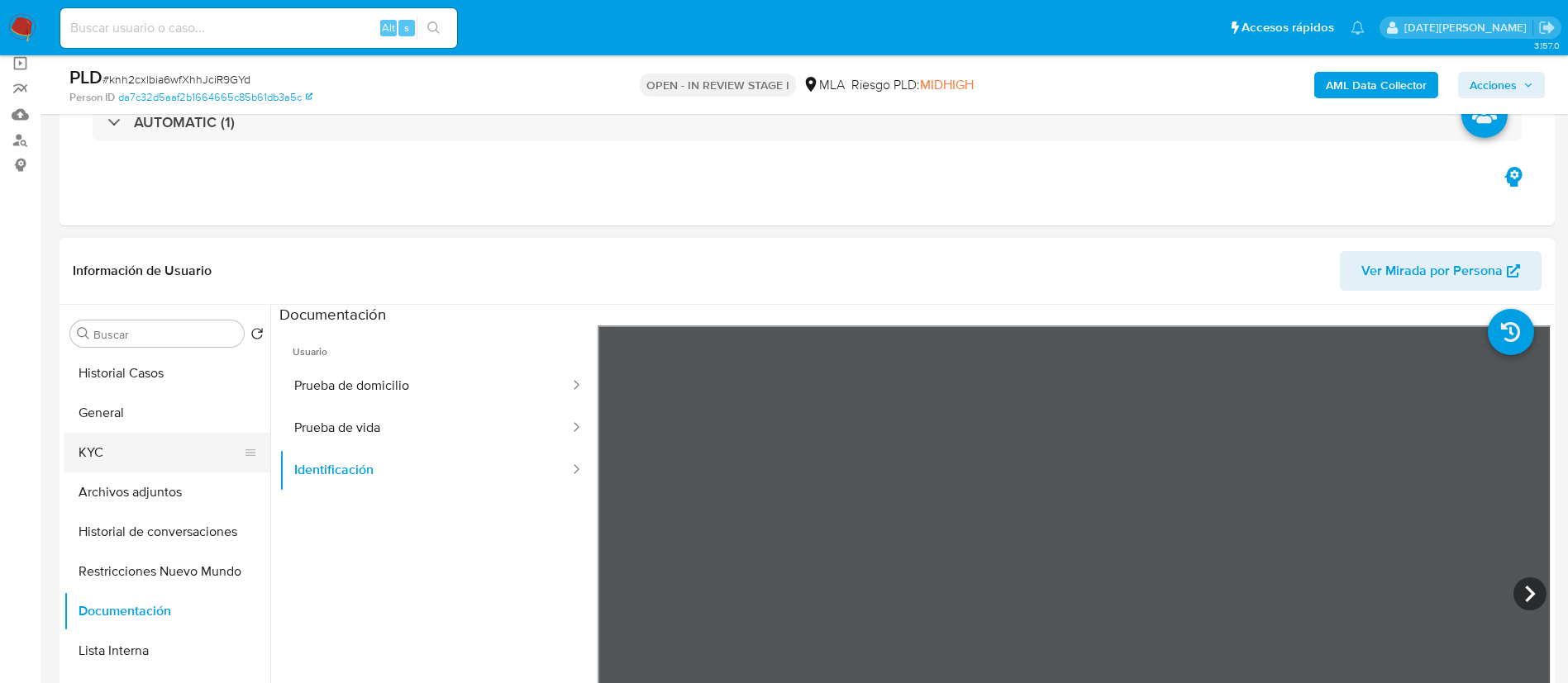
click at [117, 455] on button "KYC" at bounding box center [160, 452] width 193 height 40
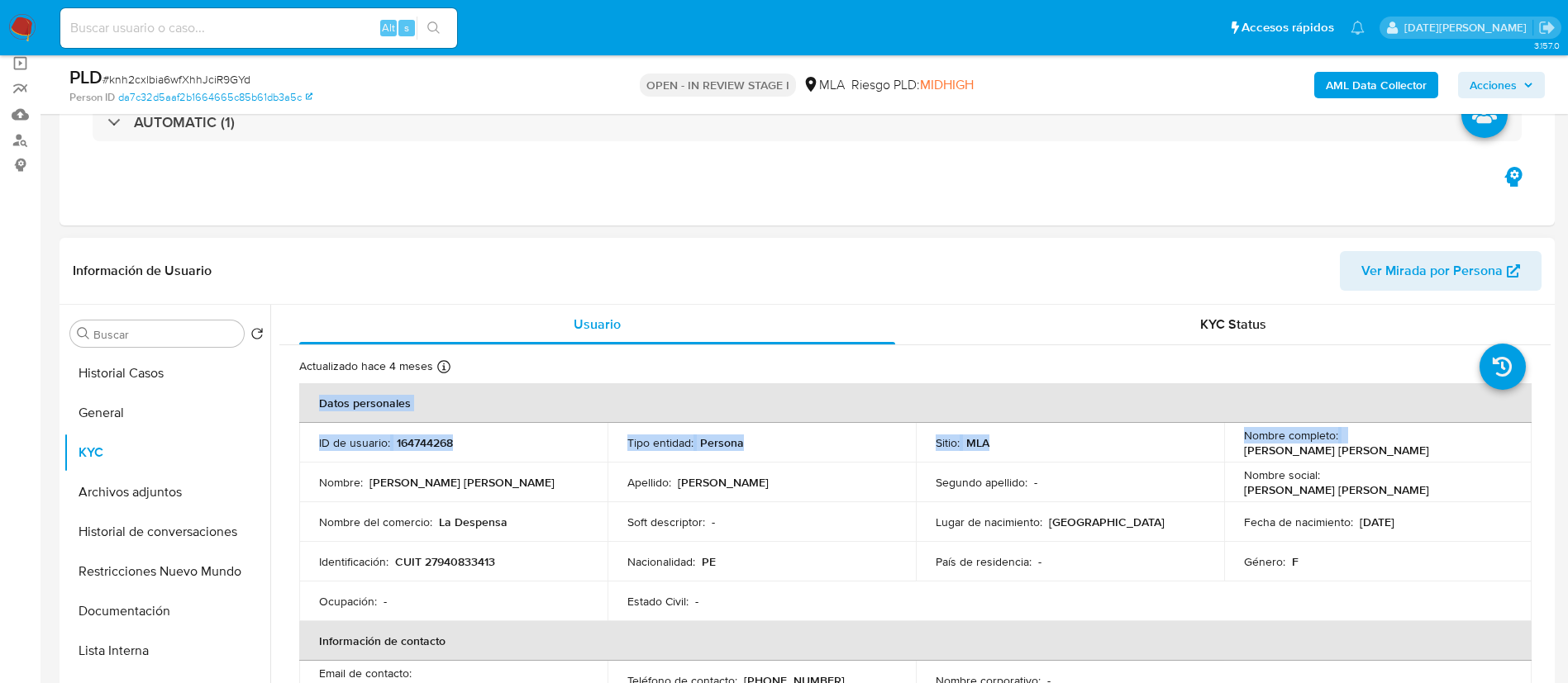
drag, startPoint x: 1240, startPoint y: 453, endPoint x: 1547, endPoint y: 453, distance: 307.0
click at [1547, 453] on div "Usuario KYC Status Actualizado hace 4 meses Creado: 15/03/2020 00:41:59 Actuali…" at bounding box center [910, 516] width 1281 height 423
click at [1390, 492] on td "Nombre social : Lauralili Del Carmen Zoraida" at bounding box center [1378, 482] width 309 height 40
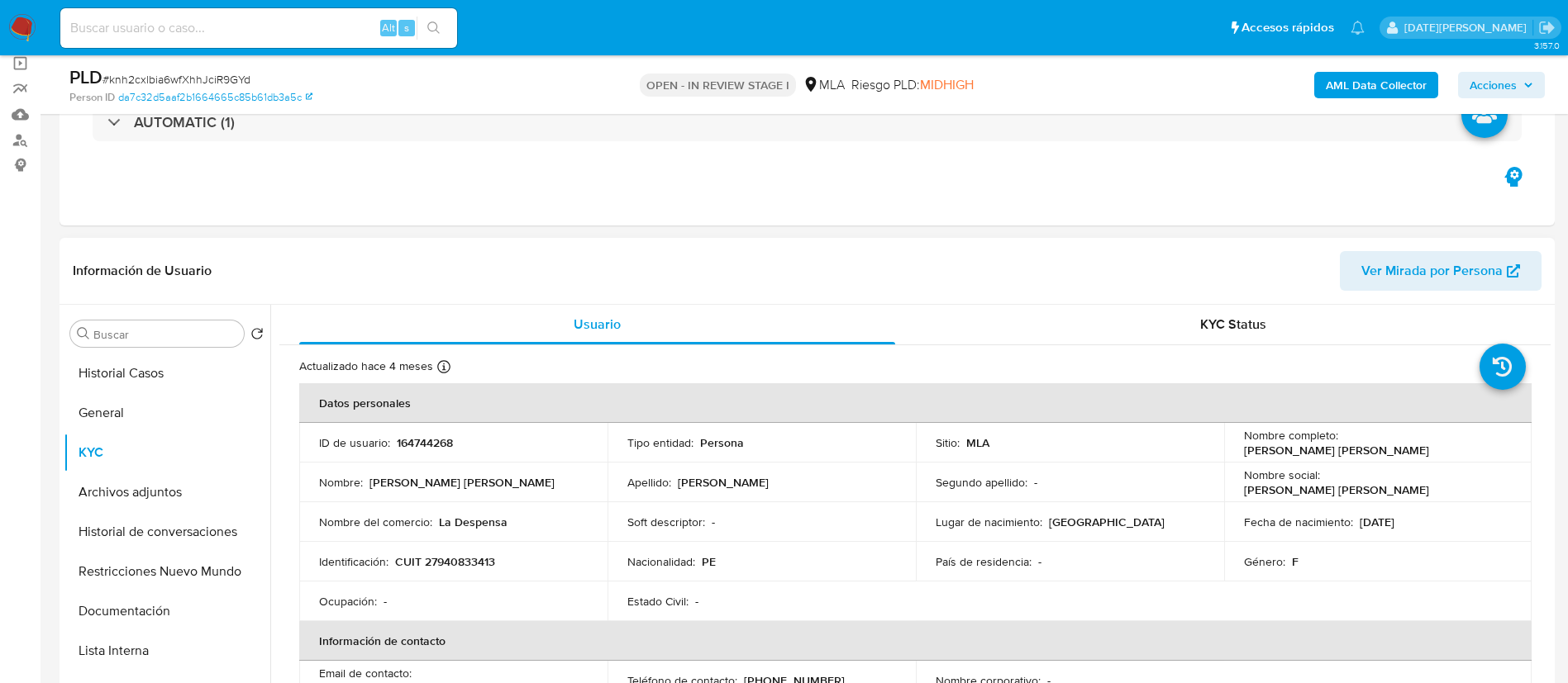
drag, startPoint x: 1241, startPoint y: 450, endPoint x: 1412, endPoint y: 462, distance: 171.4
click at [1481, 447] on div "Nombre completo : Lauralili del Carmen Zoraida Carbonell Bringas" at bounding box center [1378, 442] width 269 height 30
copy p "[PERSON_NAME] [PERSON_NAME]"
drag, startPoint x: 398, startPoint y: 561, endPoint x: 516, endPoint y: 561, distance: 118.0
click at [516, 561] on div "Identificación : CUIT 27940833413" at bounding box center [453, 561] width 269 height 15
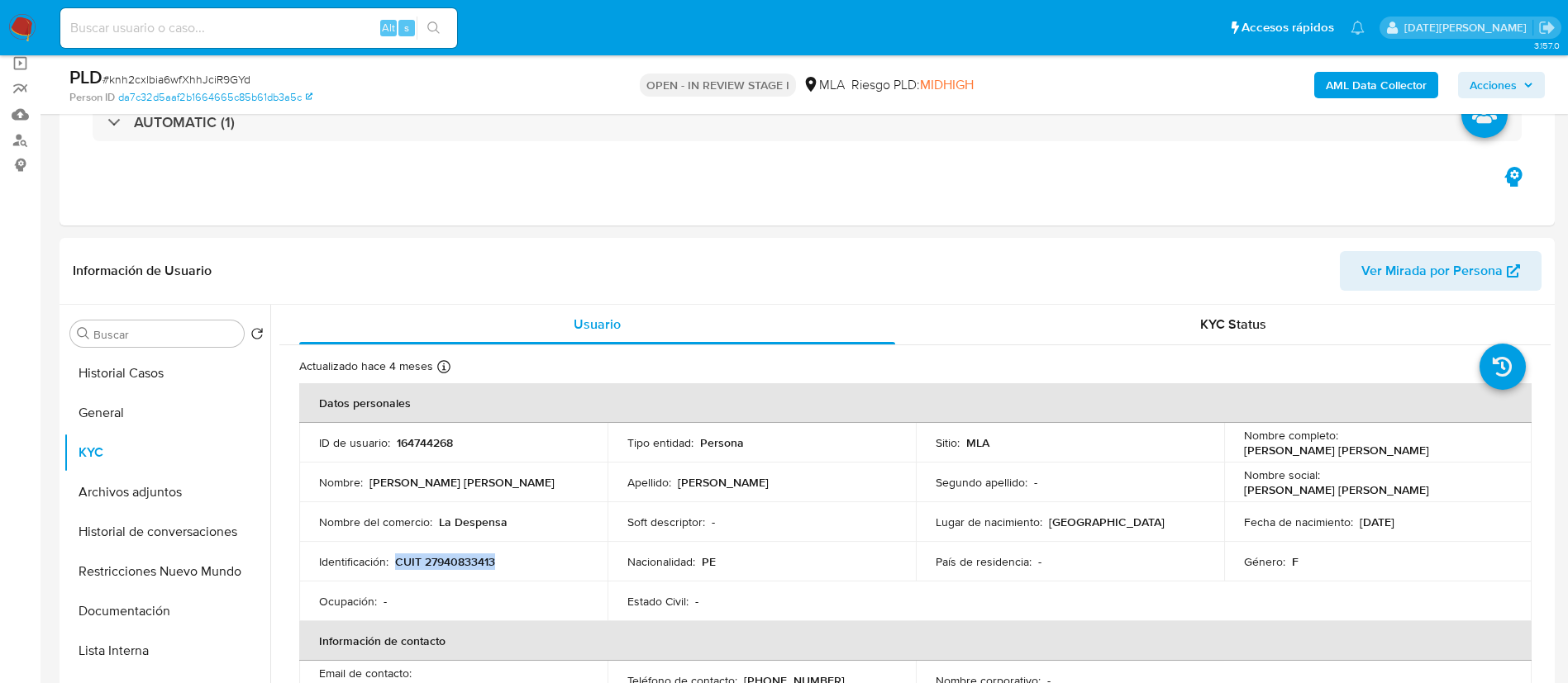
copy p "CUIT 27940833413"
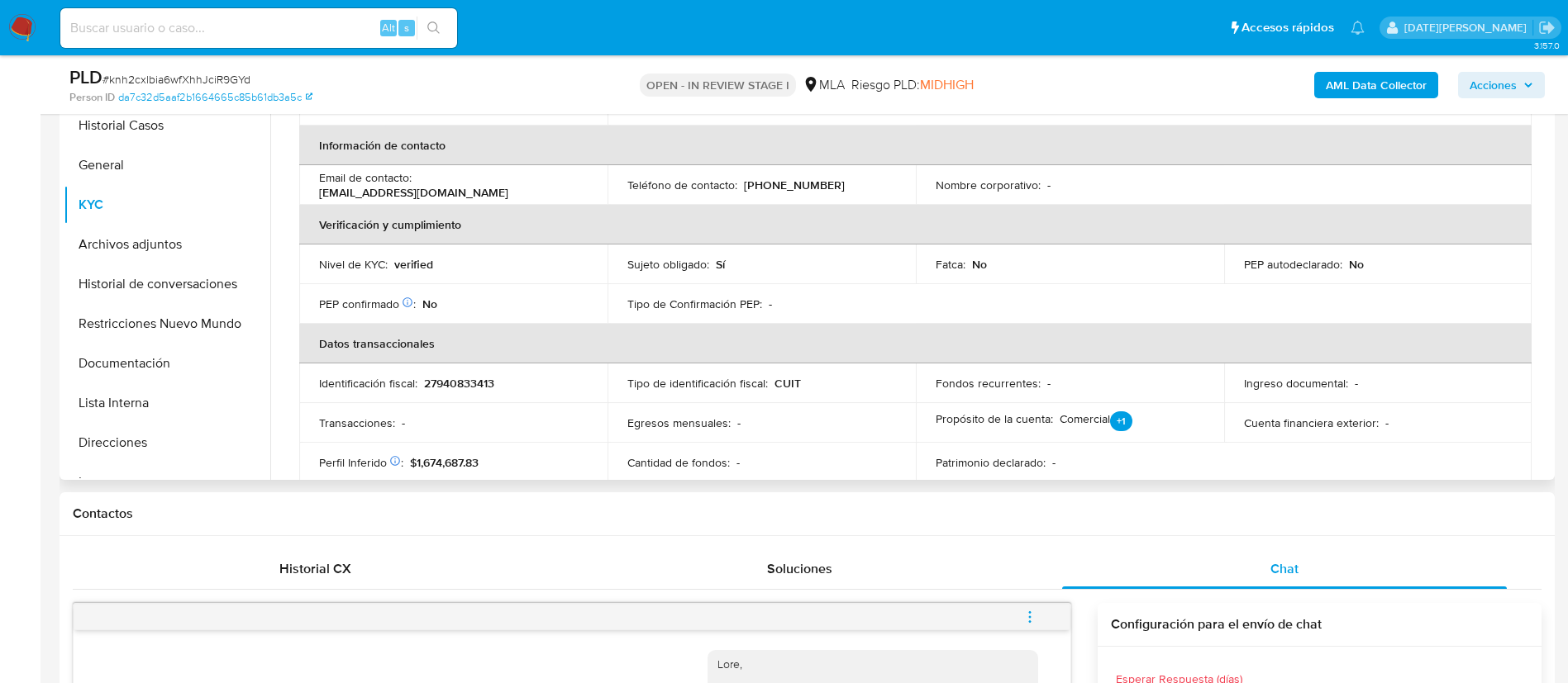
scroll to position [0, 0]
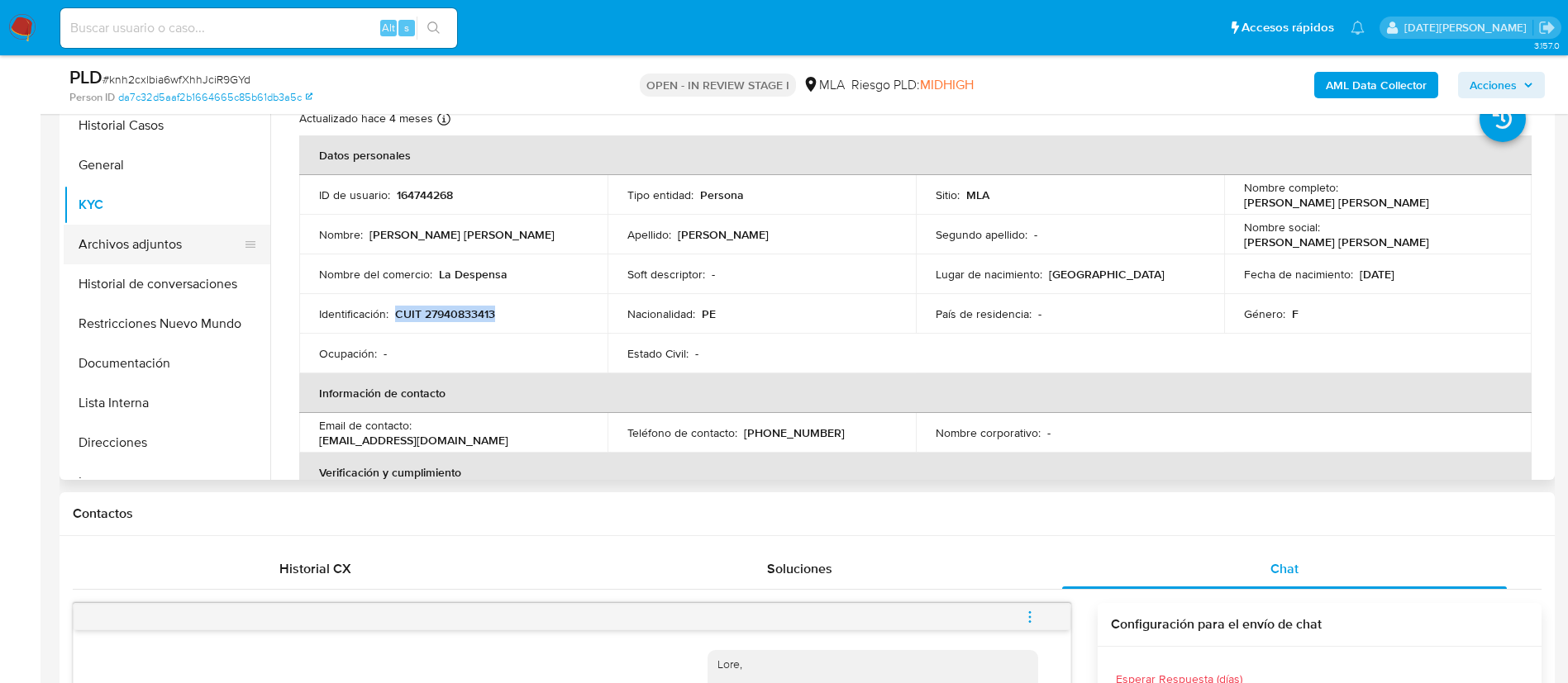
click at [166, 247] on button "Archivos adjuntos" at bounding box center [160, 244] width 193 height 40
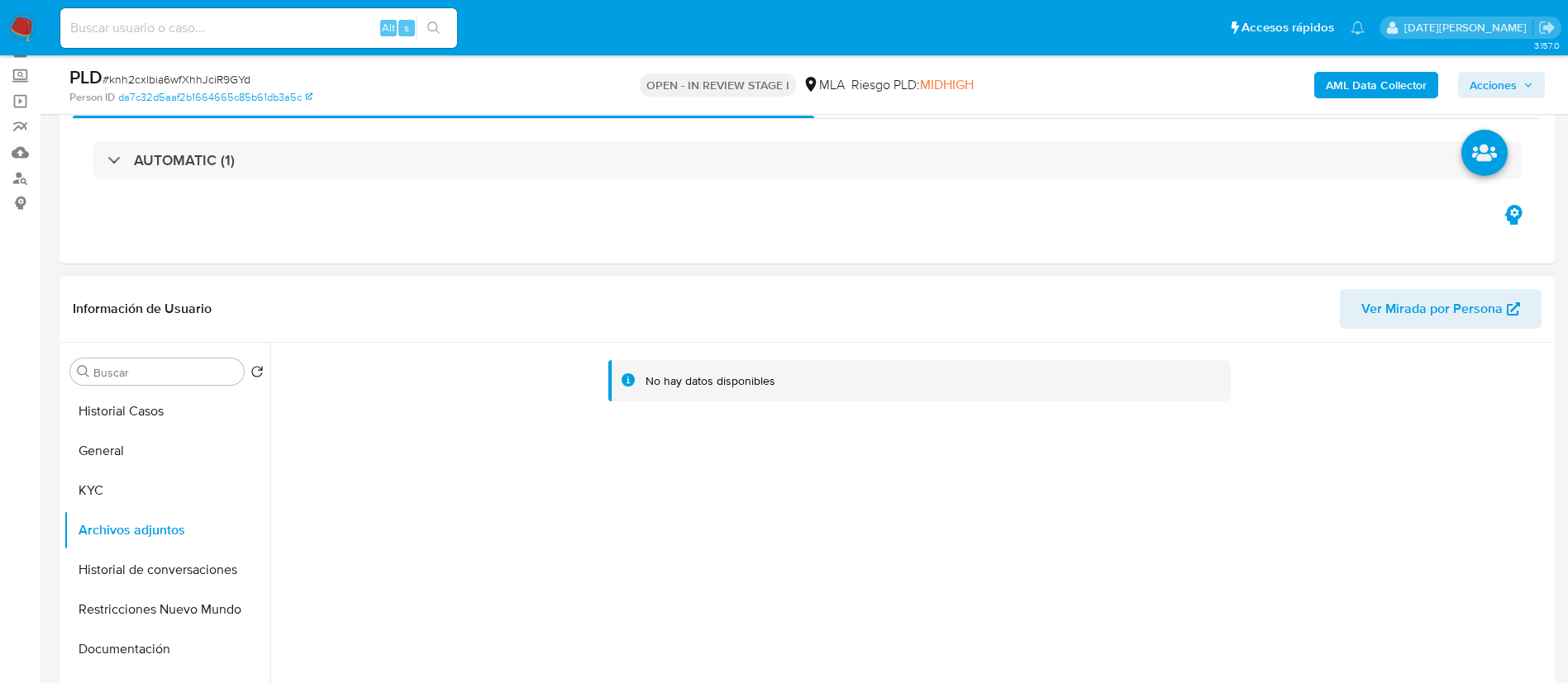
scroll to position [124, 0]
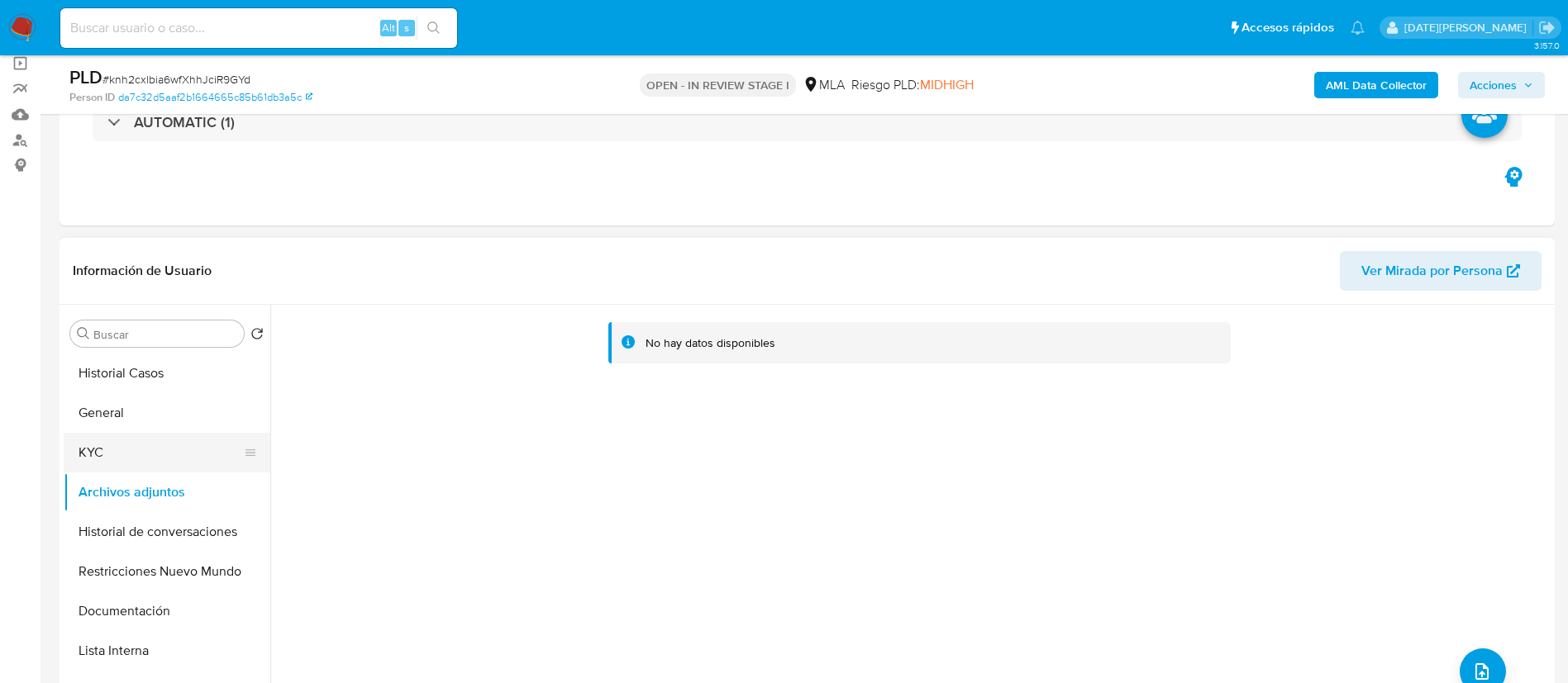
click at [125, 464] on button "KYC" at bounding box center [160, 452] width 193 height 40
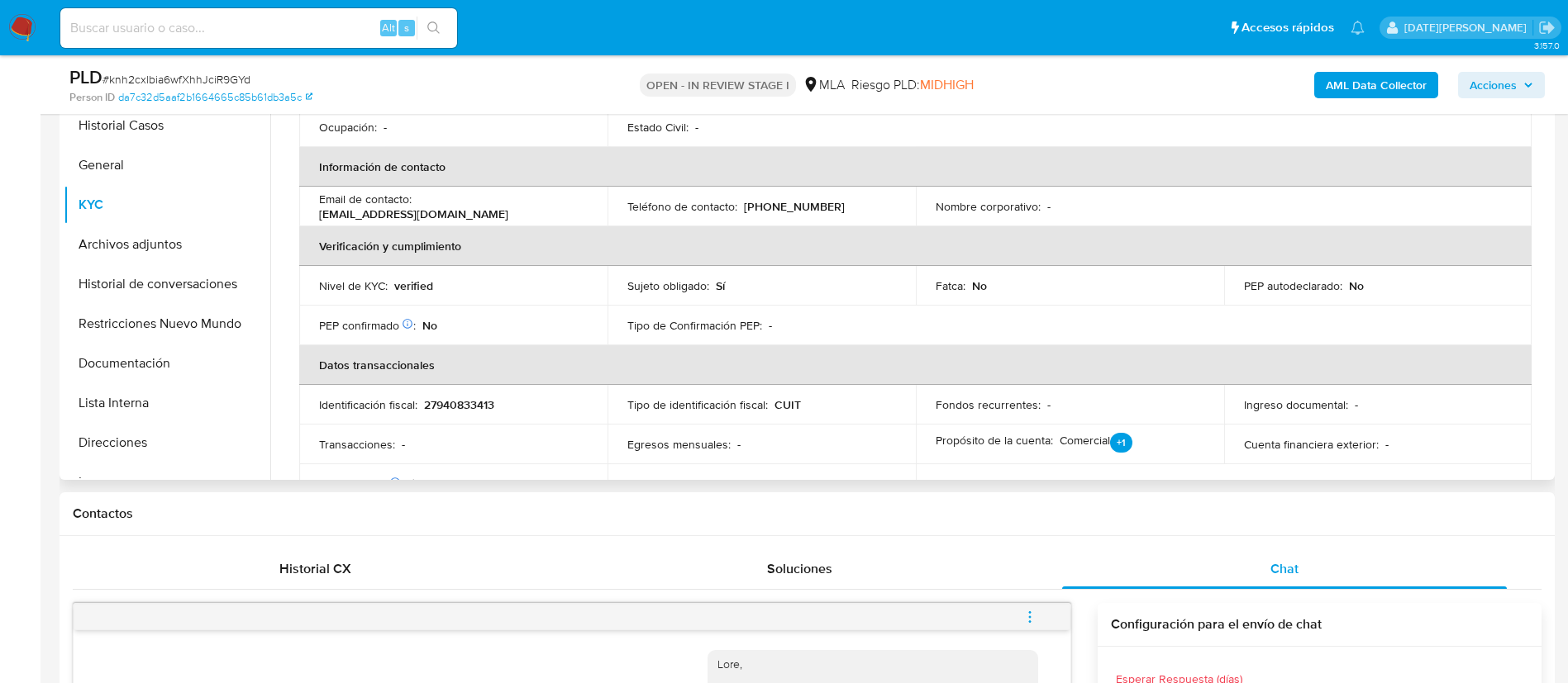
scroll to position [265, 0]
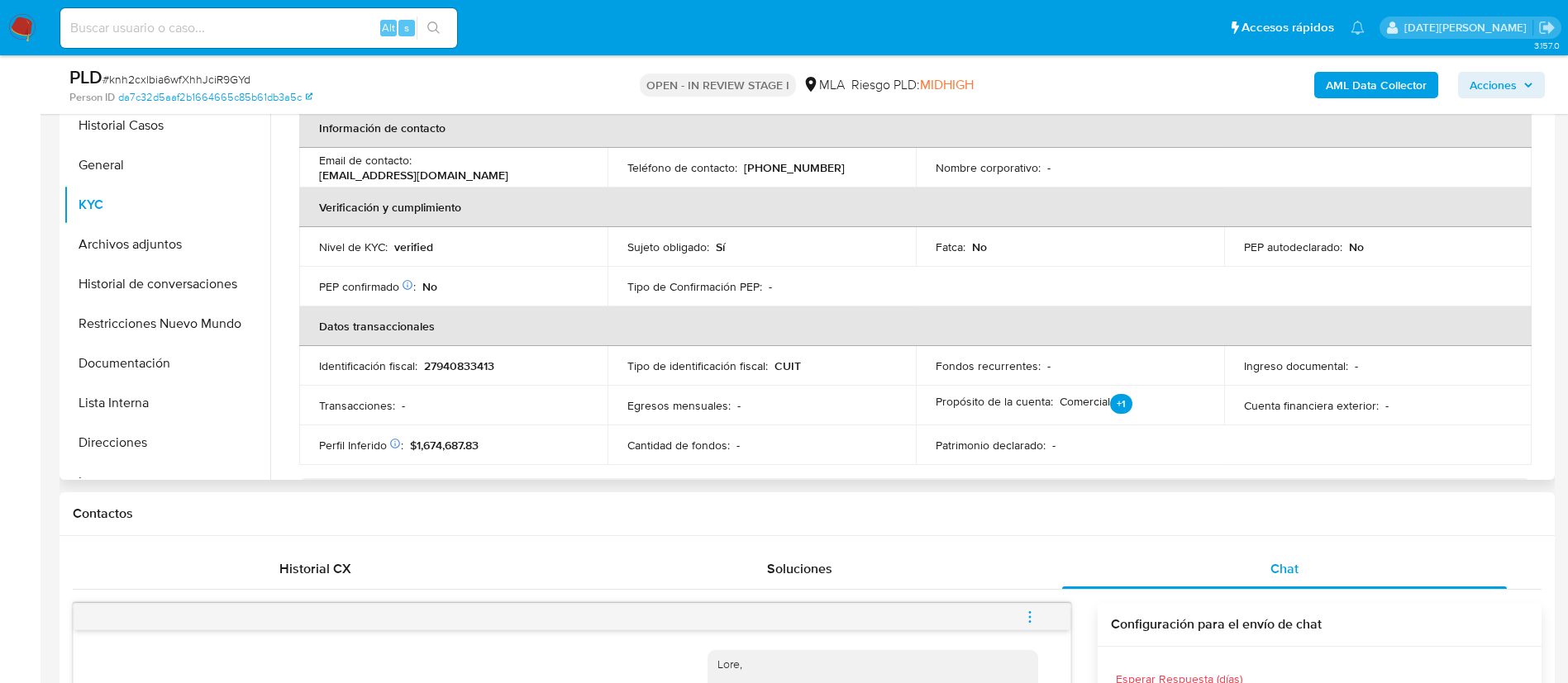
click at [454, 369] on p "27940833413" at bounding box center [459, 366] width 71 height 15
copy p "27940833413"
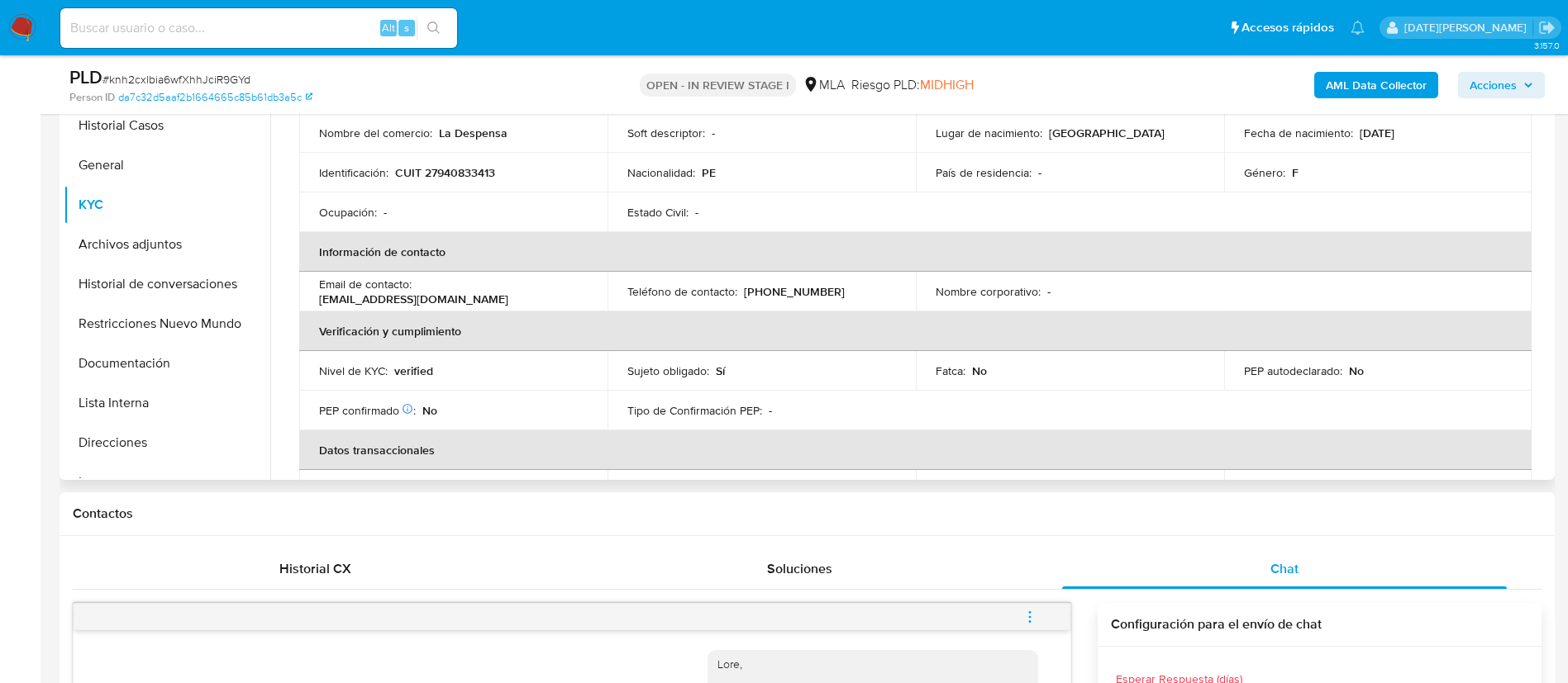
scroll to position [18, 0]
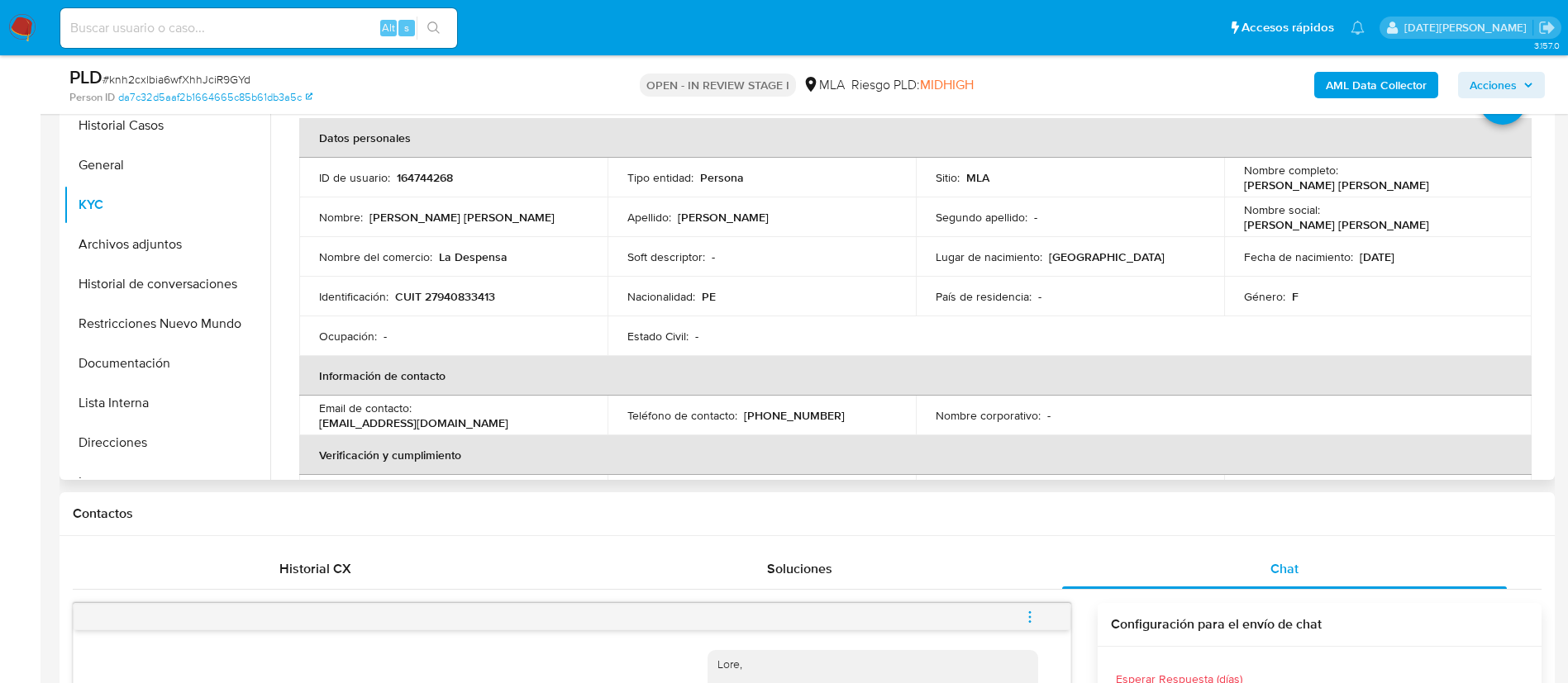
click at [445, 296] on p "CUIT 27940833413" at bounding box center [444, 296] width 100 height 15
copy p "27940833413"
drag, startPoint x: 1239, startPoint y: 185, endPoint x: 1505, endPoint y: 186, distance: 266.0
click at [1505, 186] on div "Nombre completo : Lauralili del Carmen Zoraida Carbonell Bringas" at bounding box center [1378, 178] width 269 height 30
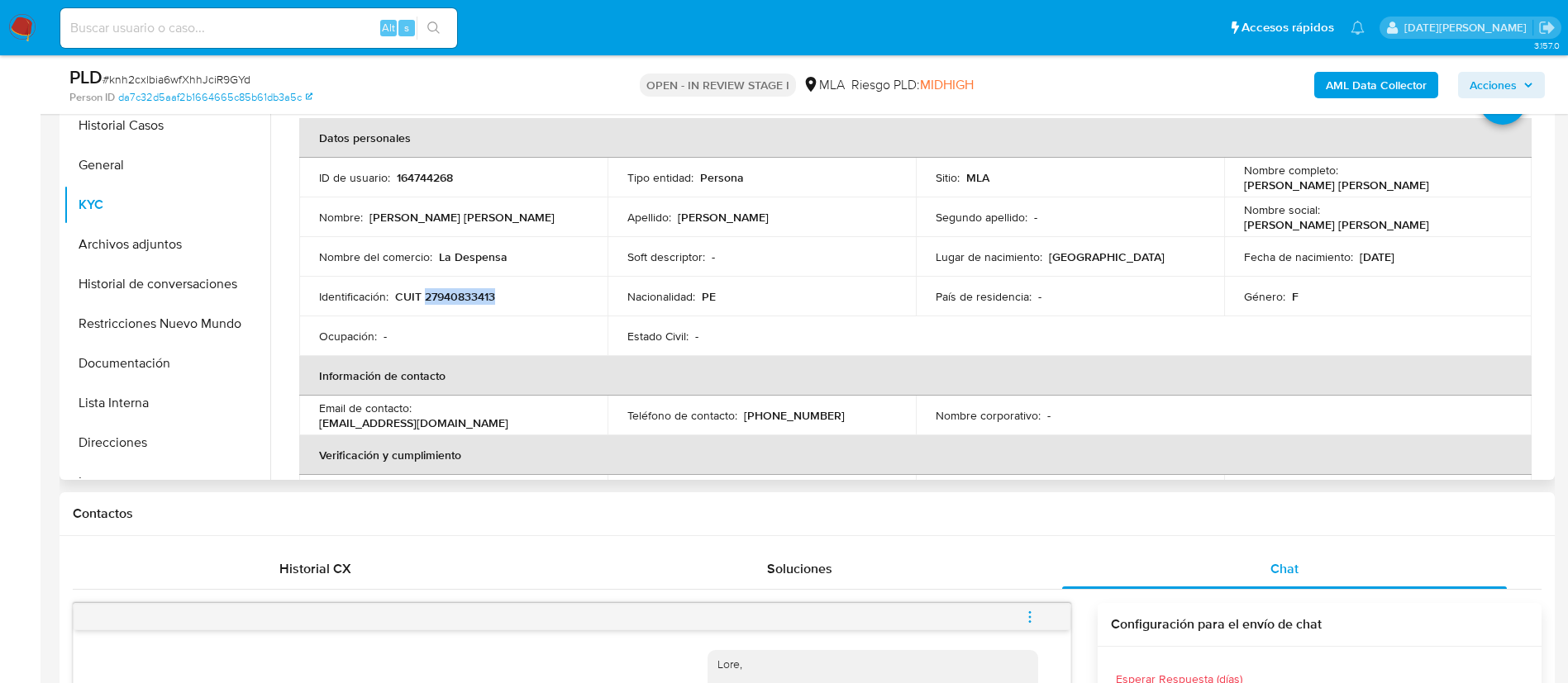
copy p "[PERSON_NAME] [PERSON_NAME]"
click at [137, 446] on button "Direcciones" at bounding box center [160, 442] width 193 height 40
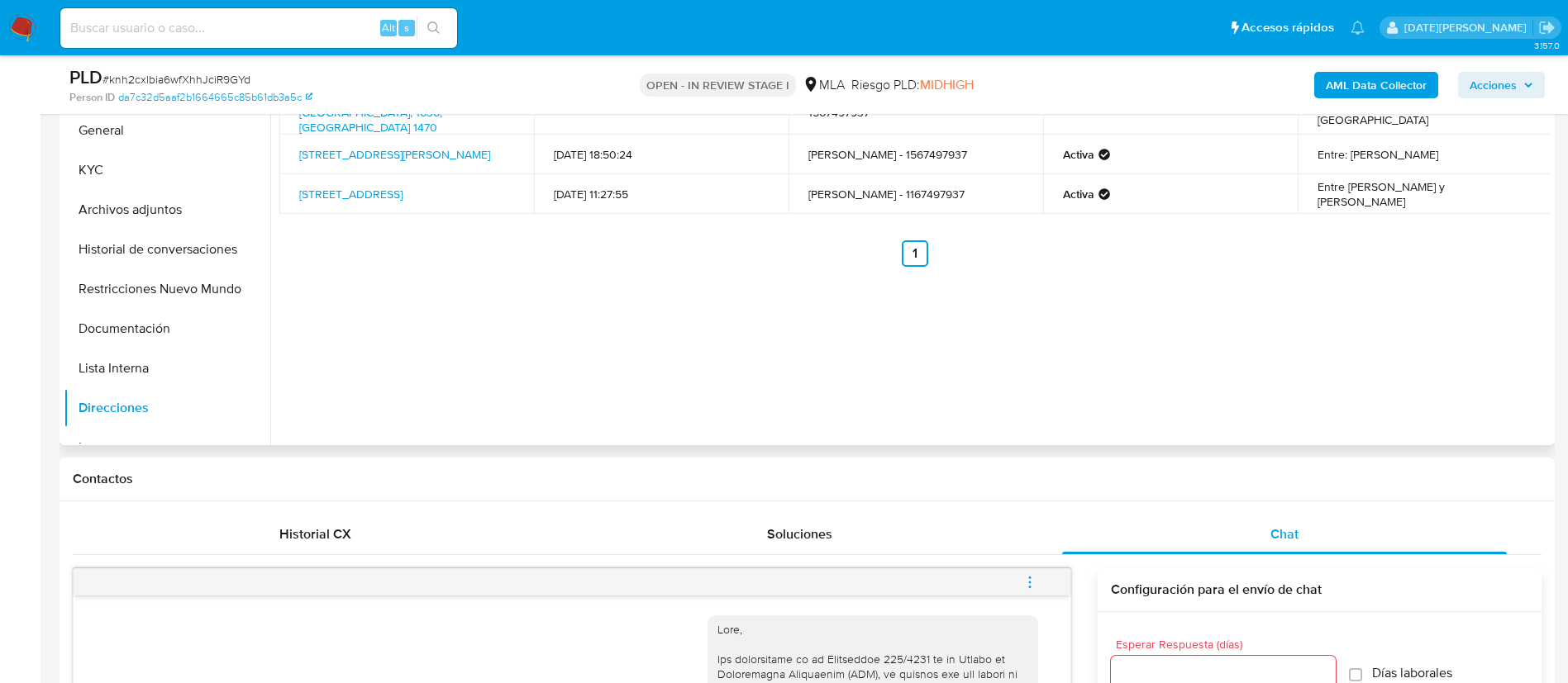
scroll to position [248, 0]
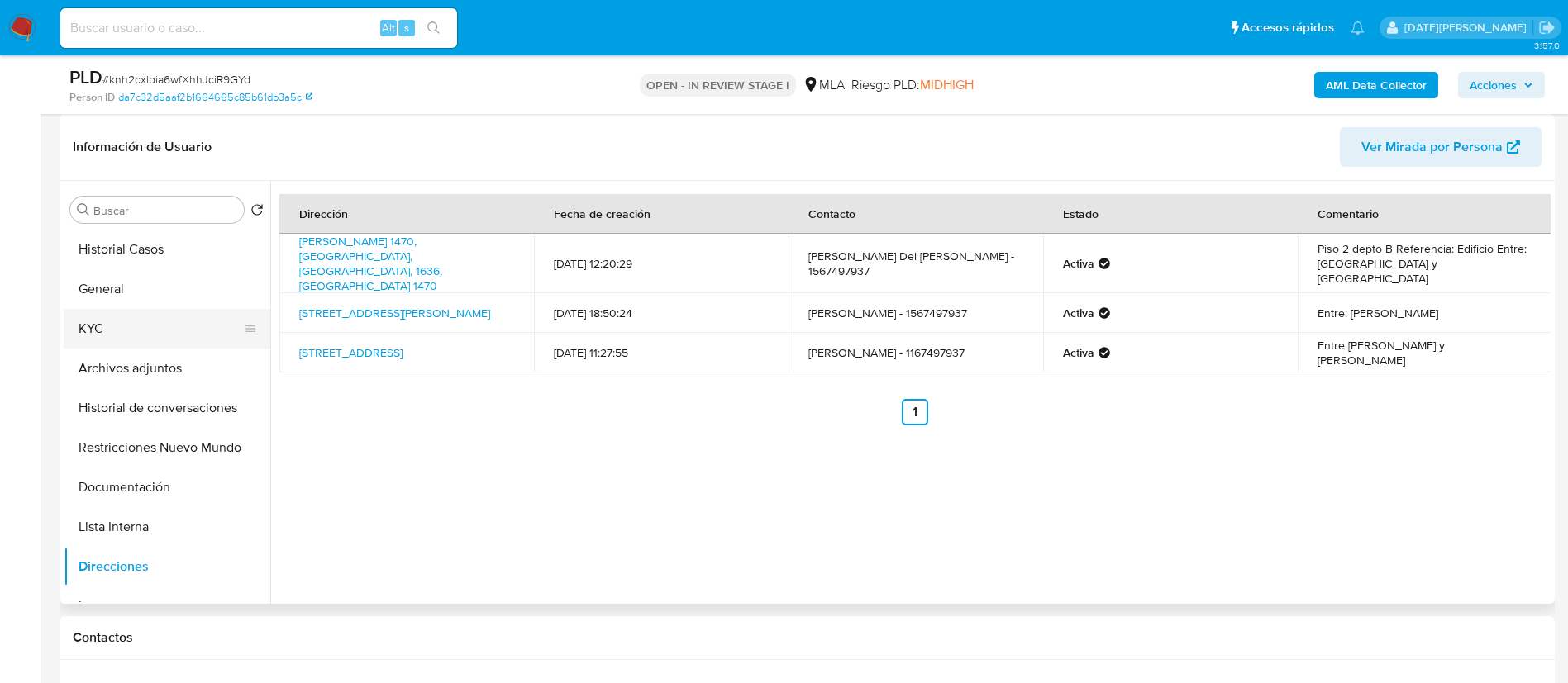
click at [102, 314] on button "KYC" at bounding box center [160, 329] width 193 height 40
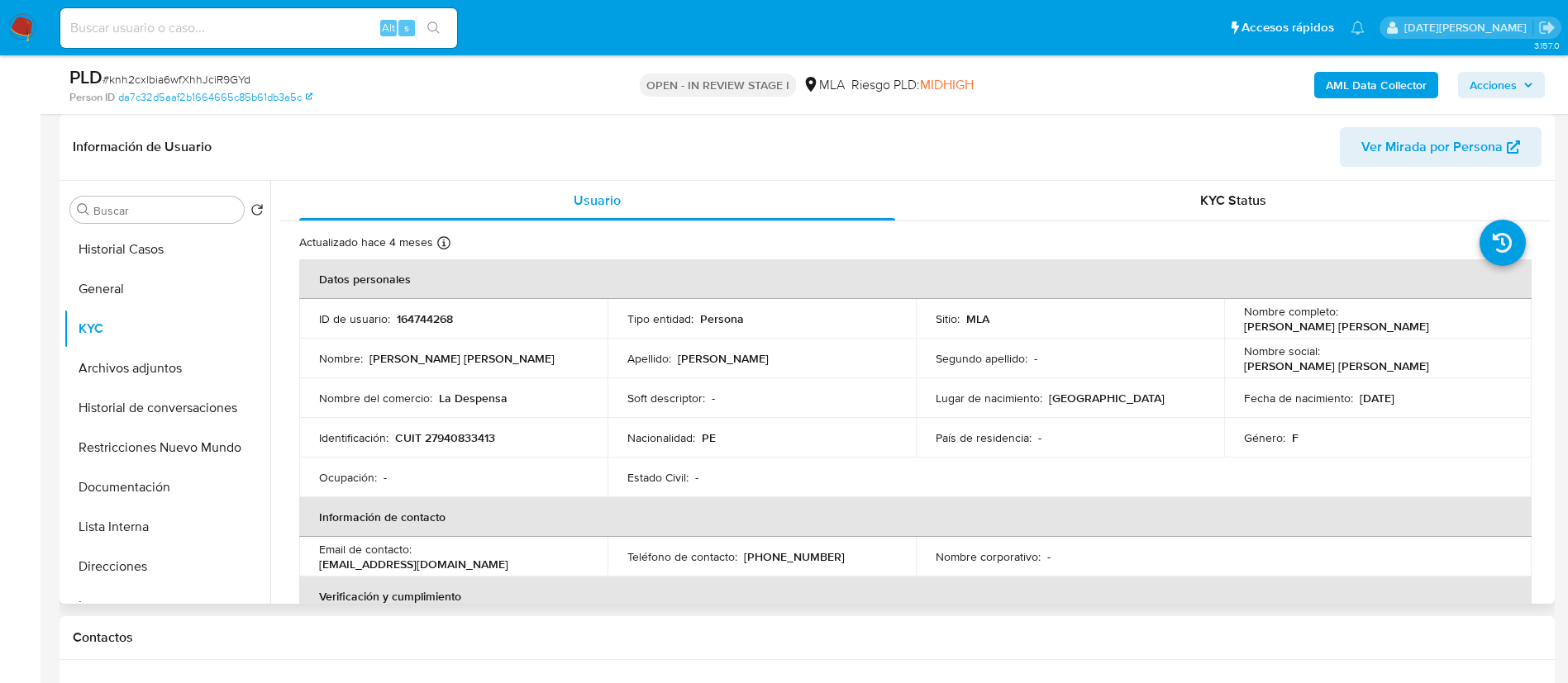
scroll to position [124, 0]
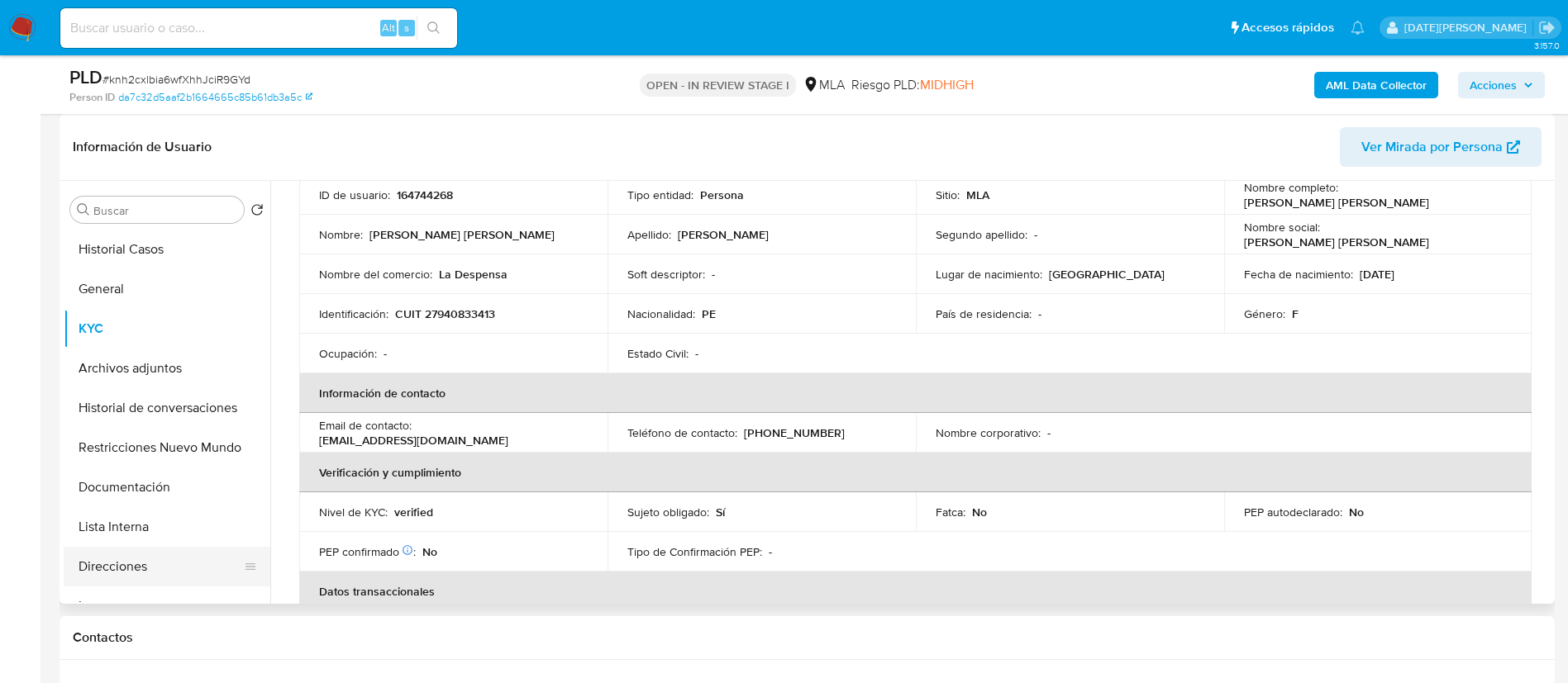
click at [142, 568] on button "Direcciones" at bounding box center [160, 566] width 193 height 40
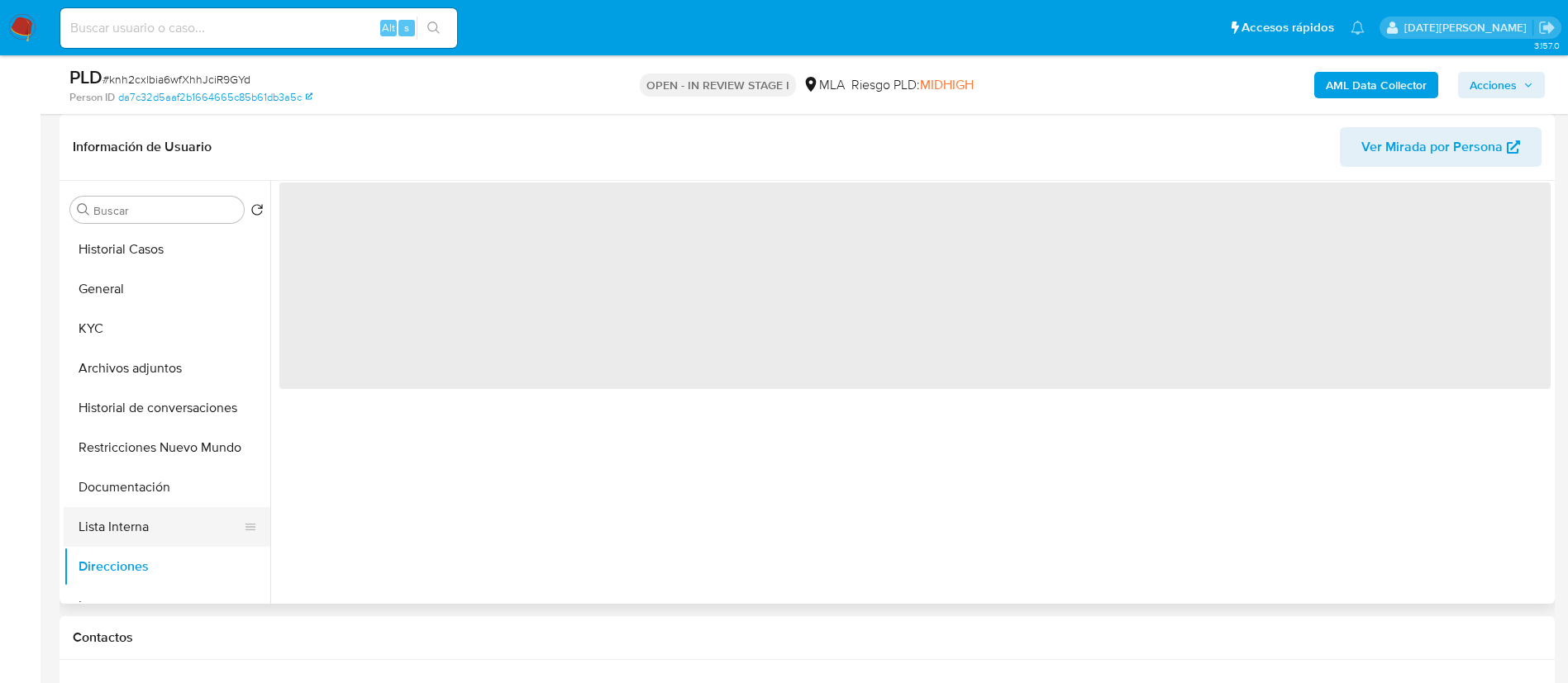
scroll to position [0, 0]
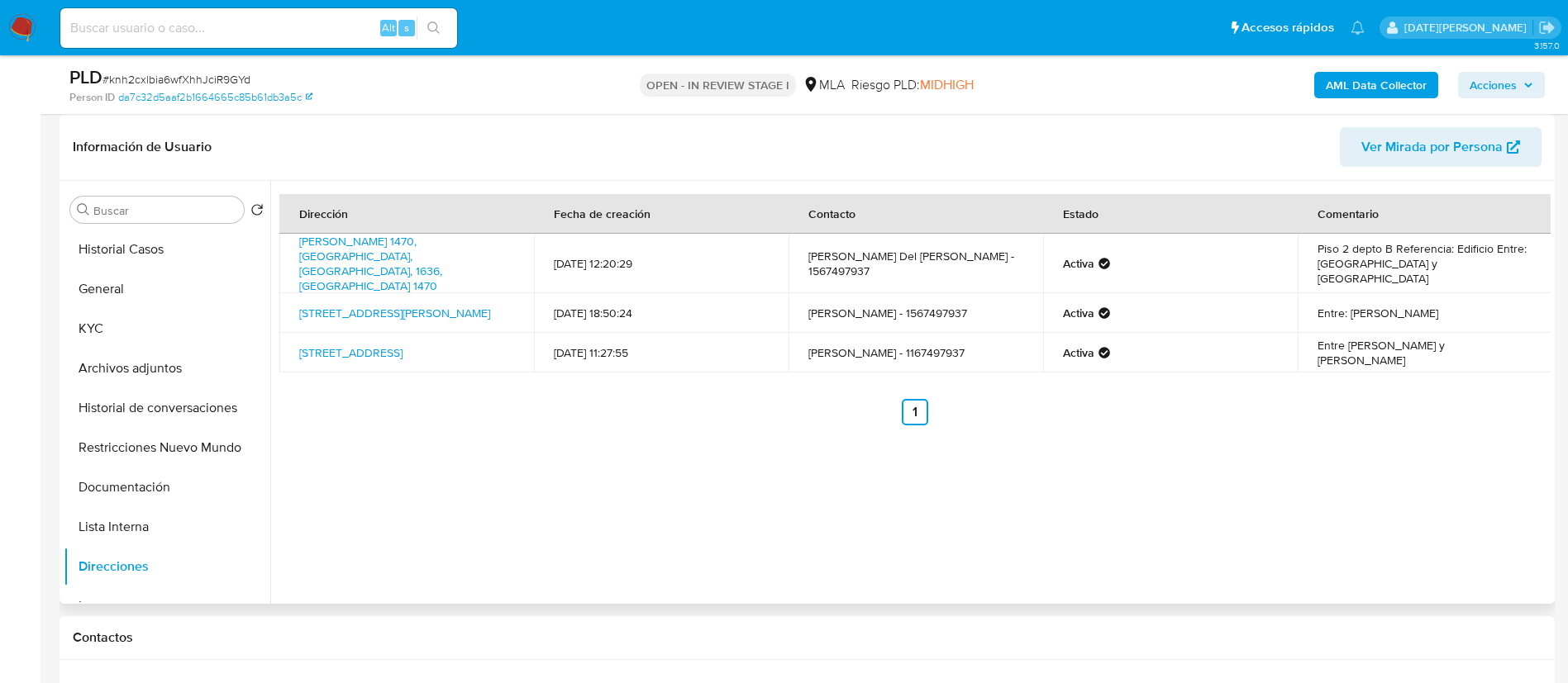
drag, startPoint x: 295, startPoint y: 320, endPoint x: 485, endPoint y: 346, distance: 191.8
click at [485, 346] on td "Cuenca 2275, Buenos Aires Olivos, Buenos Aires, 1636, Argentina 2275" at bounding box center [407, 353] width 255 height 40
copy link "Cuenca 2275, Buenos Aires Olivos, Buenos Aires, 1636, Argentina 2275"
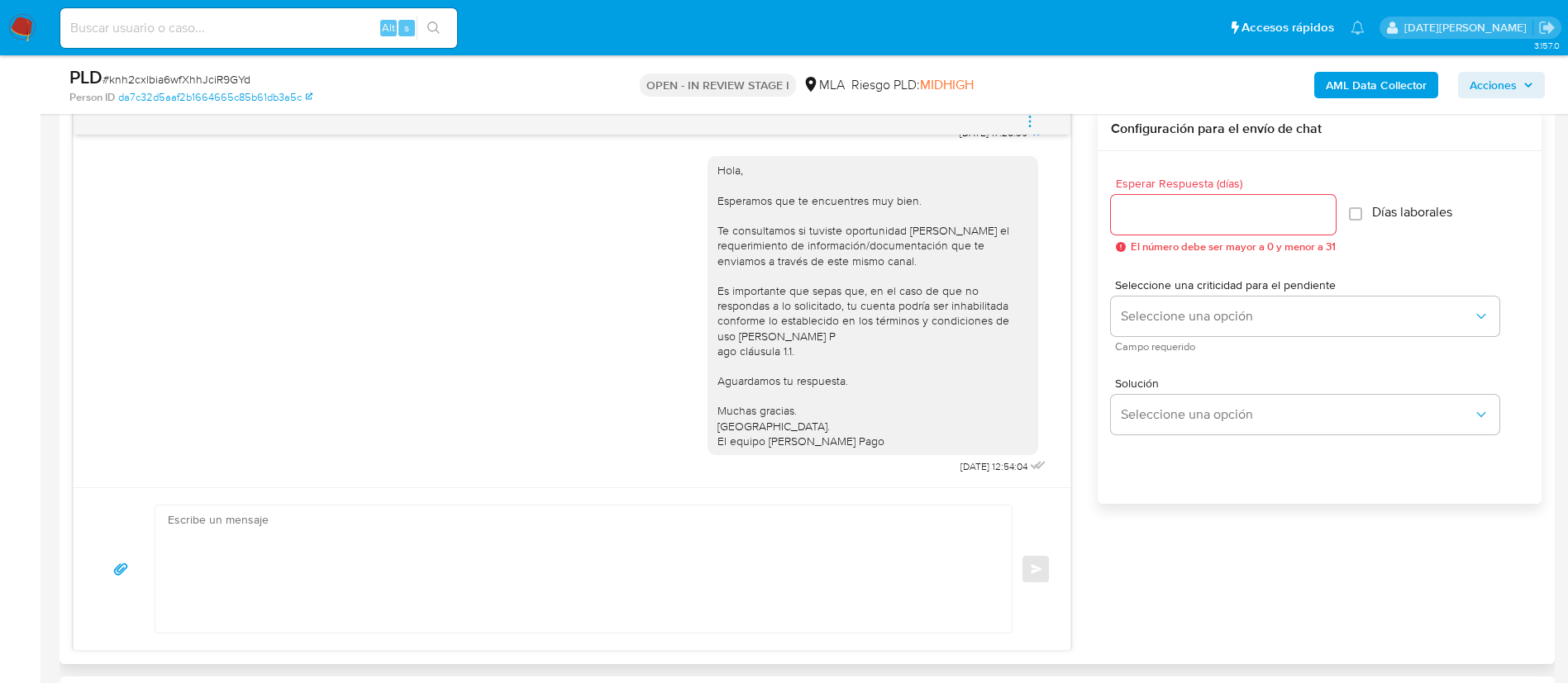
scroll to position [947, 0]
click at [665, 535] on textarea at bounding box center [579, 569] width 823 height 127
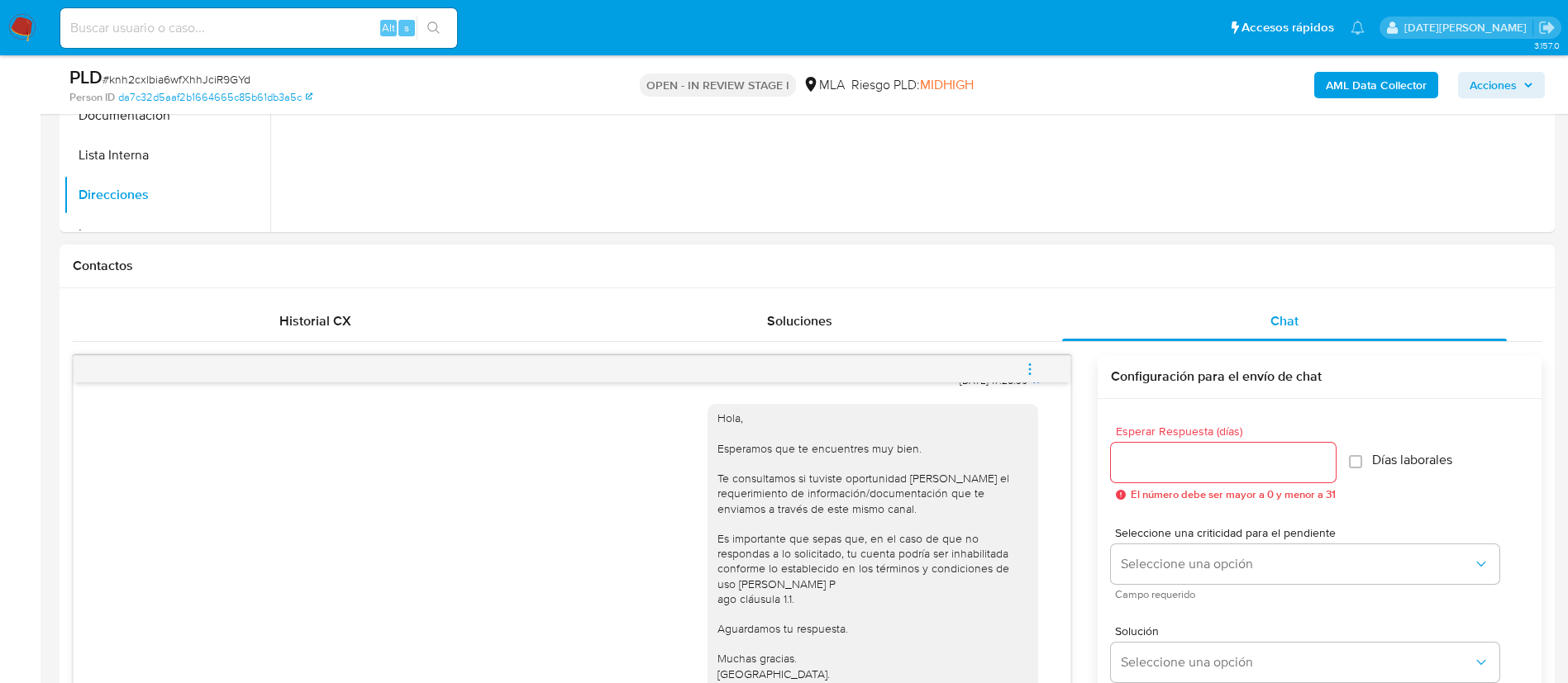
scroll to position [0, 0]
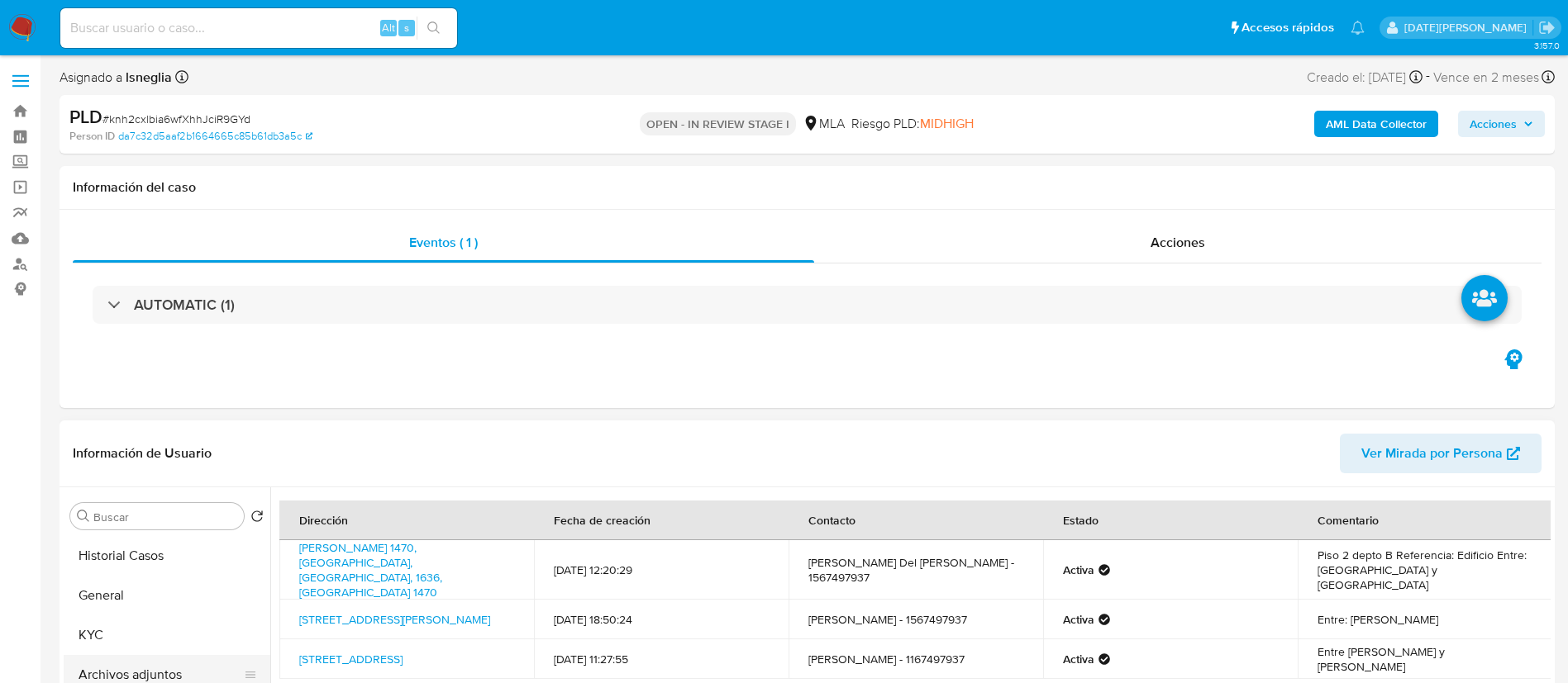
click at [143, 656] on button "Archivos adjuntos" at bounding box center [160, 674] width 193 height 40
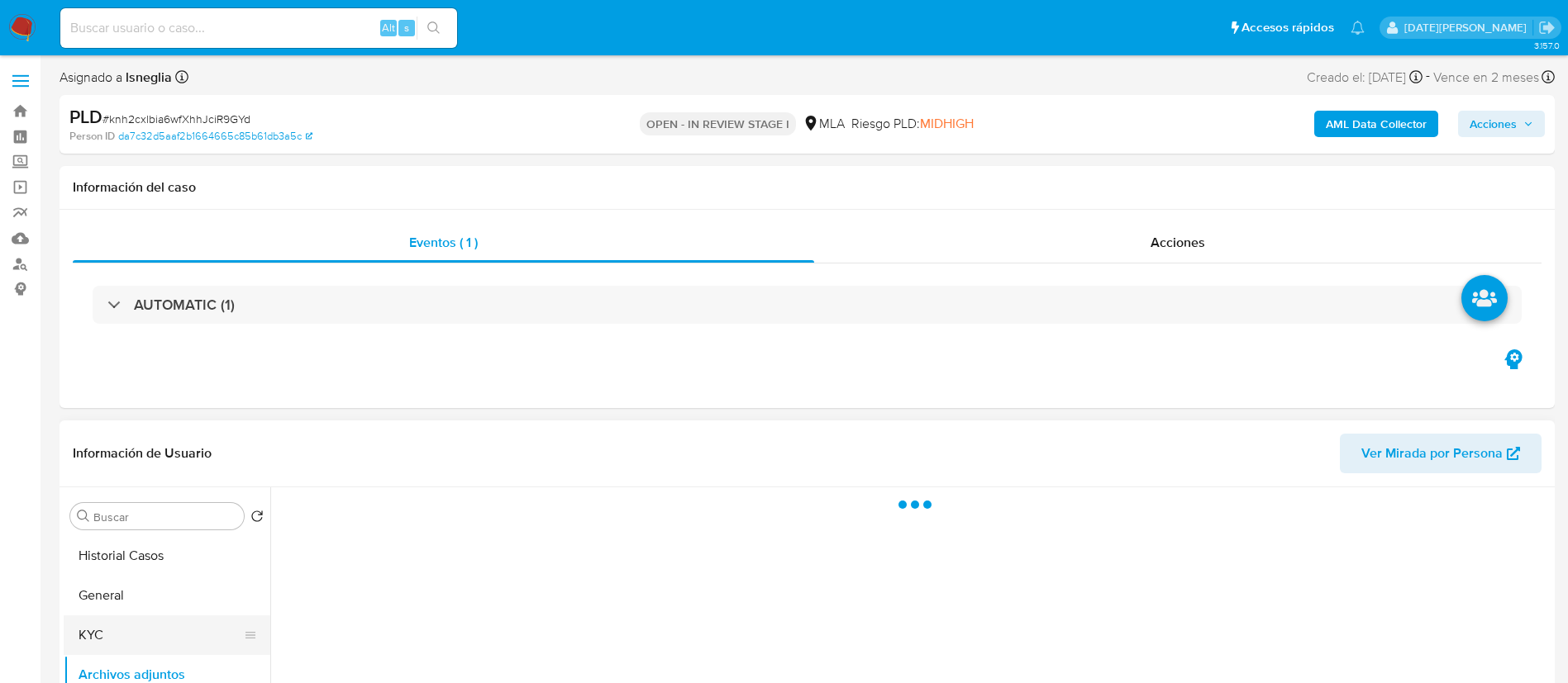
click at [146, 642] on button "KYC" at bounding box center [160, 635] width 193 height 40
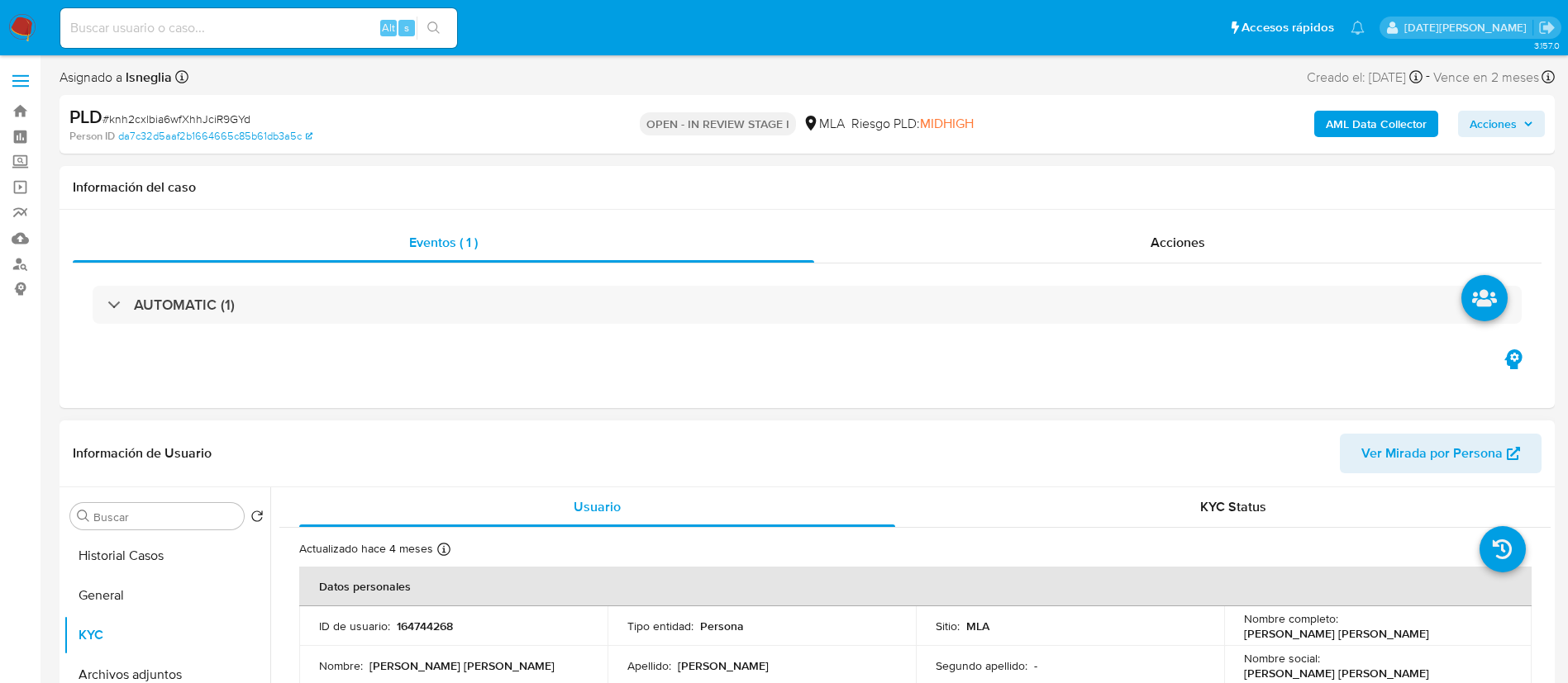
scroll to position [124, 0]
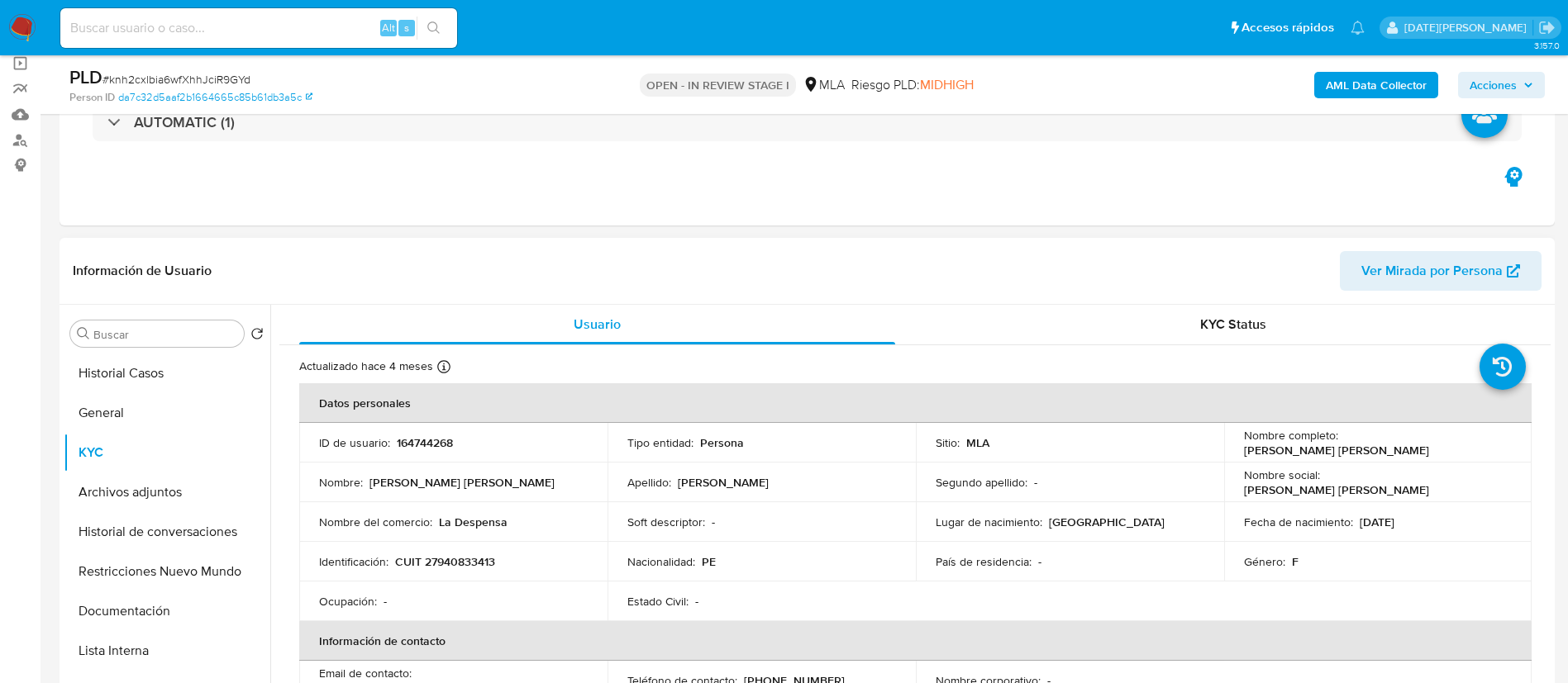
drag, startPoint x: 1241, startPoint y: 452, endPoint x: 1481, endPoint y: 454, distance: 240.0
click at [1481, 454] on div "Nombre completo : Lauralili del Carmen Zoraida Carbonell Bringas" at bounding box center [1378, 442] width 269 height 30
copy p "[PERSON_NAME] [PERSON_NAME]"
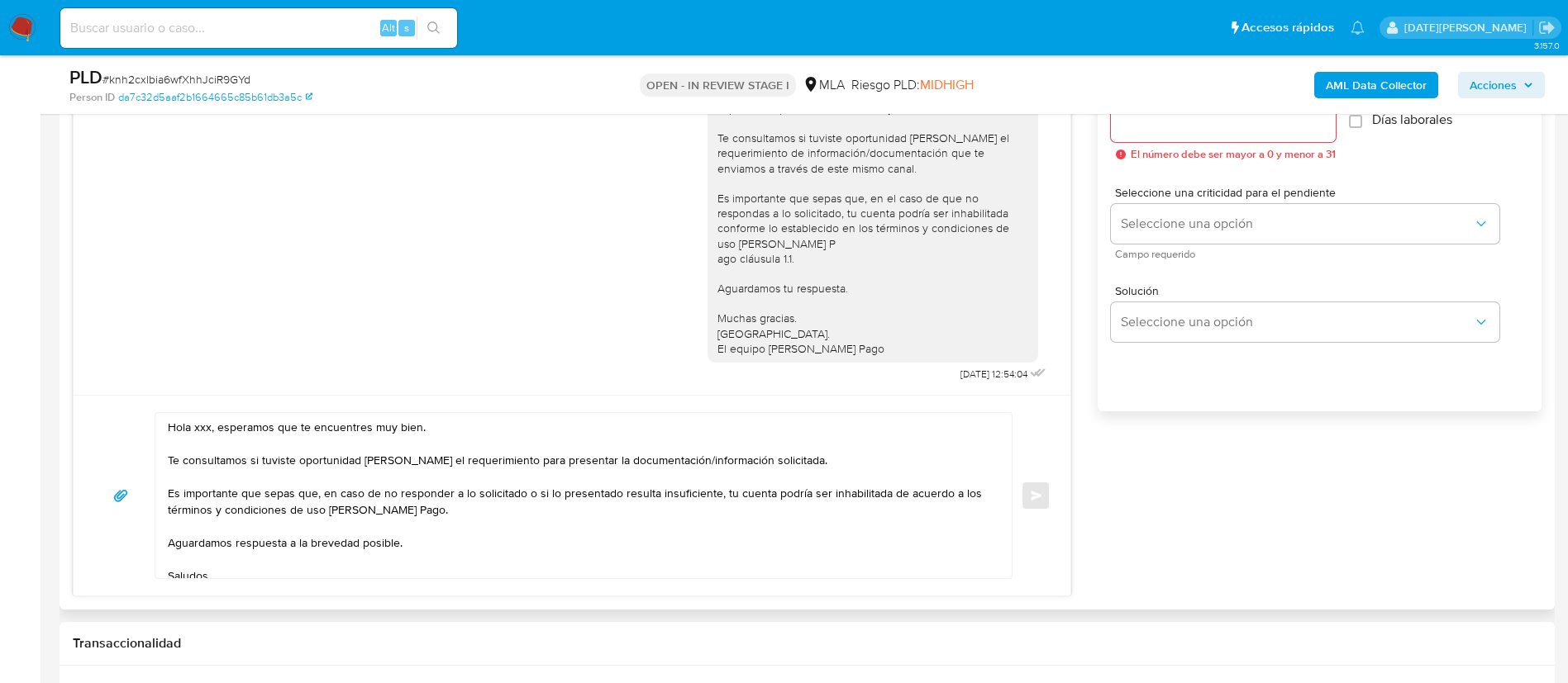
scroll to position [1115, 0]
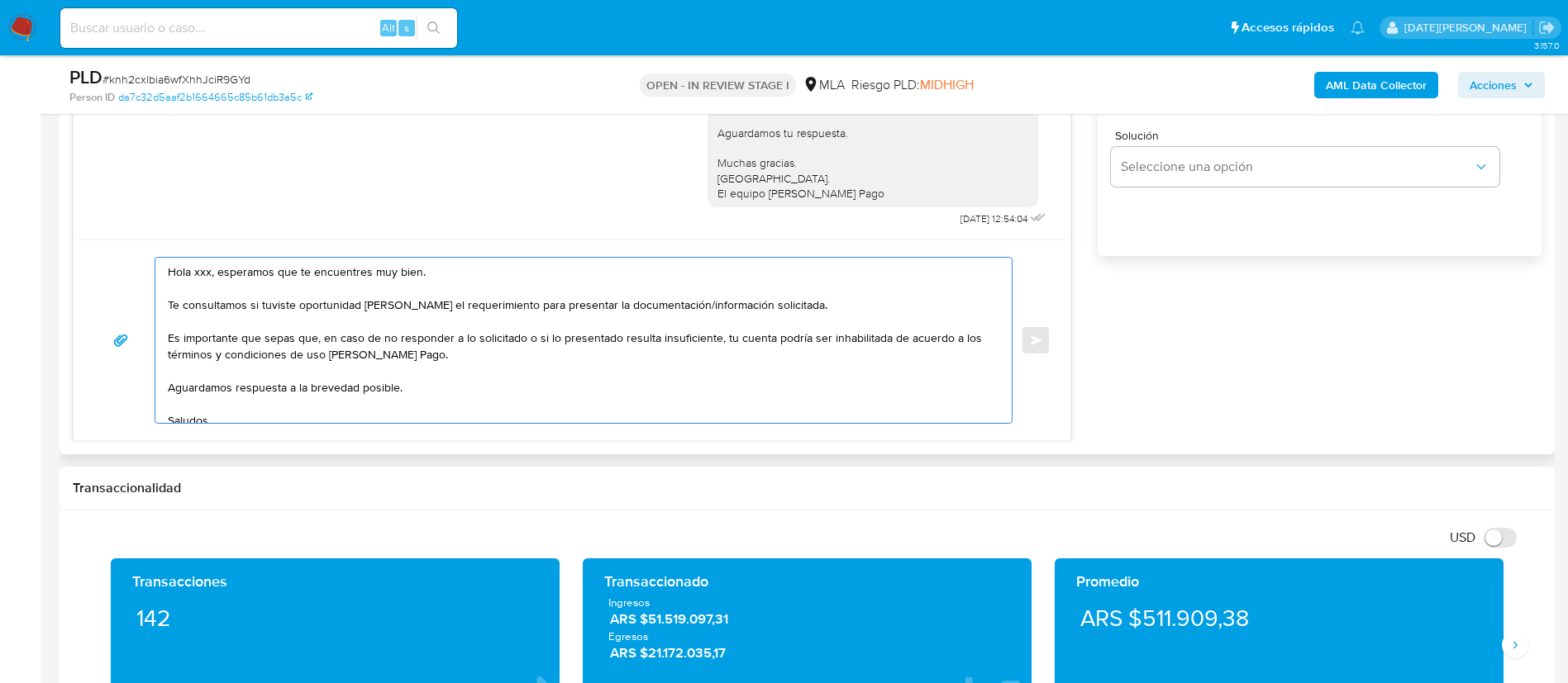
click at [195, 266] on textarea "Hola xxx, esperamos que te encuentres muy bien. Te consultamos si tuviste oport…" at bounding box center [579, 339] width 823 height 165
paste textarea "[PERSON_NAME] [PERSON_NAME]"
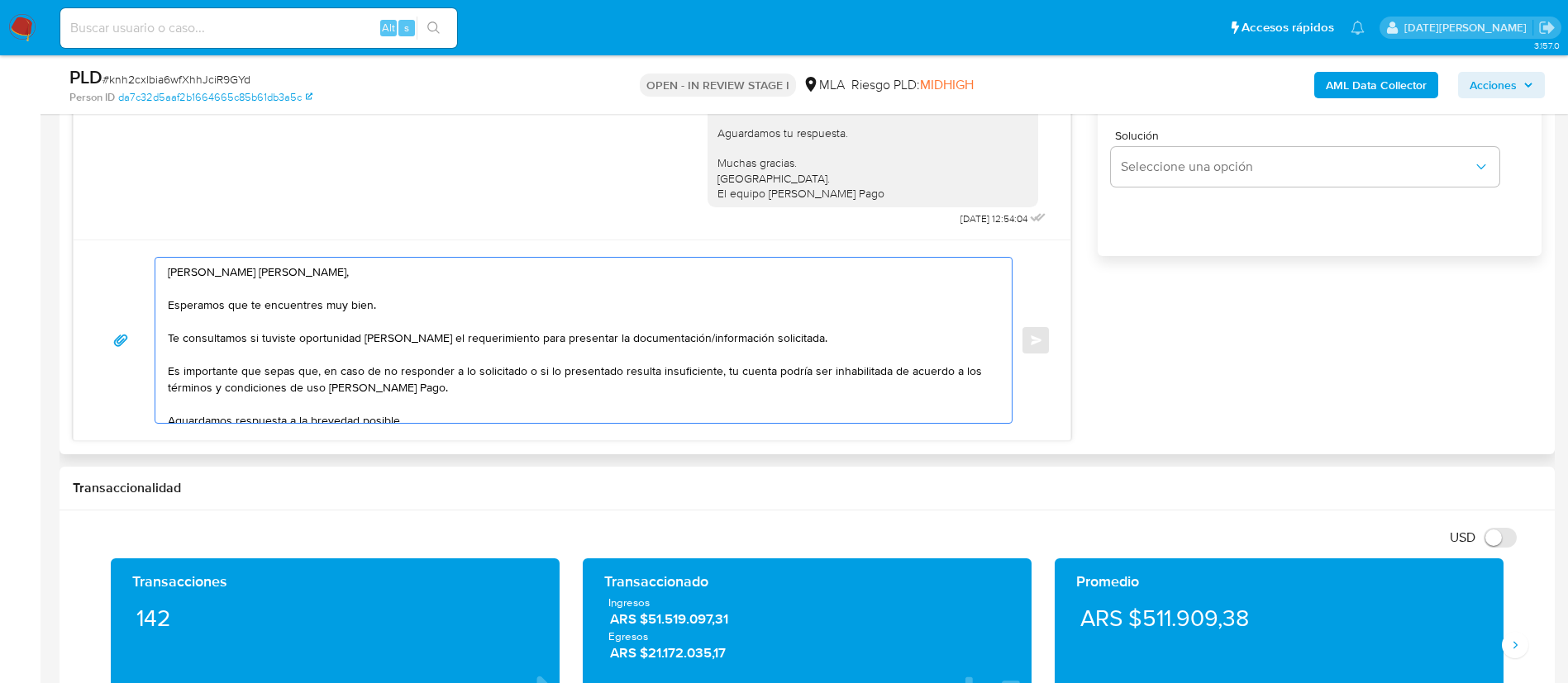
click at [772, 340] on textarea "Hola Lauralili del Carmen Zoraida Carbonell Bringas, Esperamos que te encuentre…" at bounding box center [579, 339] width 823 height 165
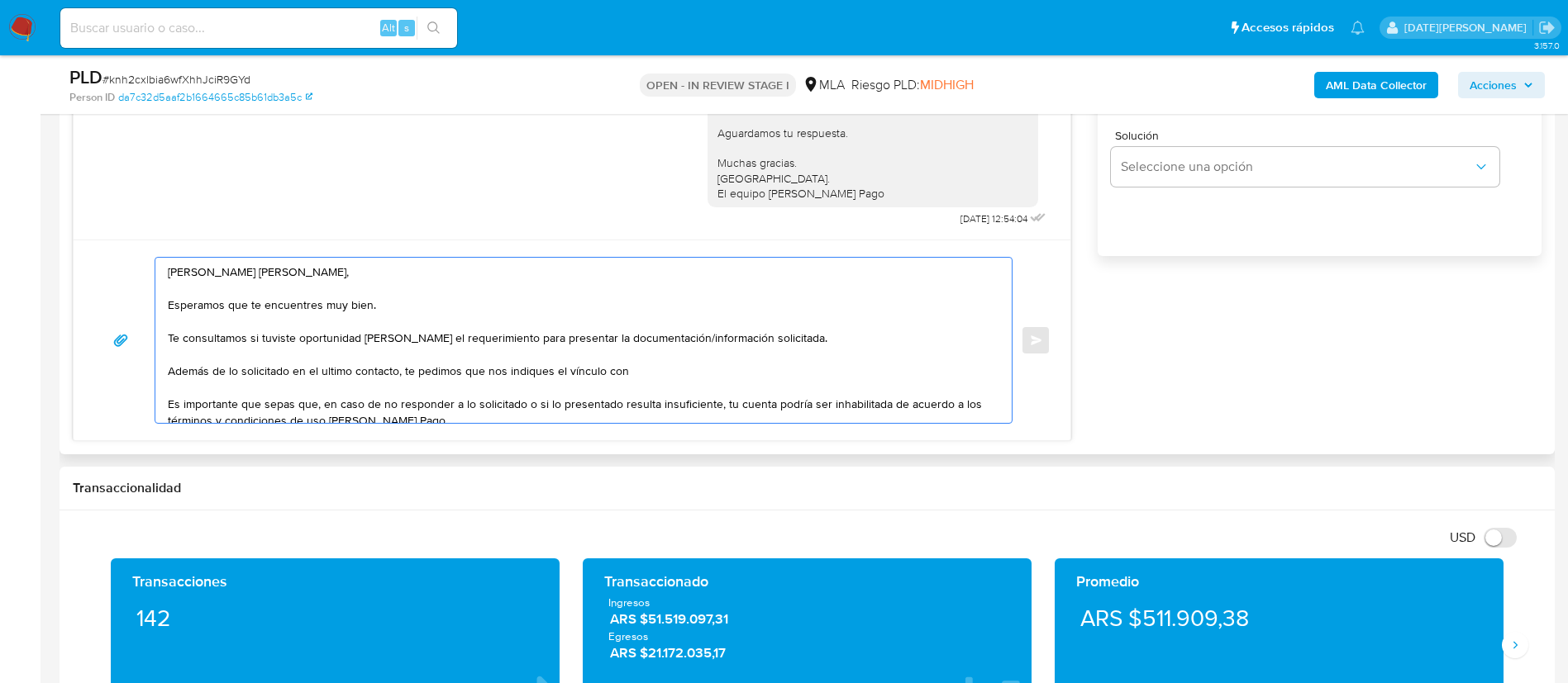
paste textarea "Walter Alan Coldwell"
click at [341, 375] on textarea "Hola Lauralili del Carmen Zoraida Carbonell Bringas, Esperamos que te encuentre…" at bounding box center [579, 339] width 823 height 165
click at [0, 0] on lt-span "el ú ltimo" at bounding box center [0, 0] width 0 height 0
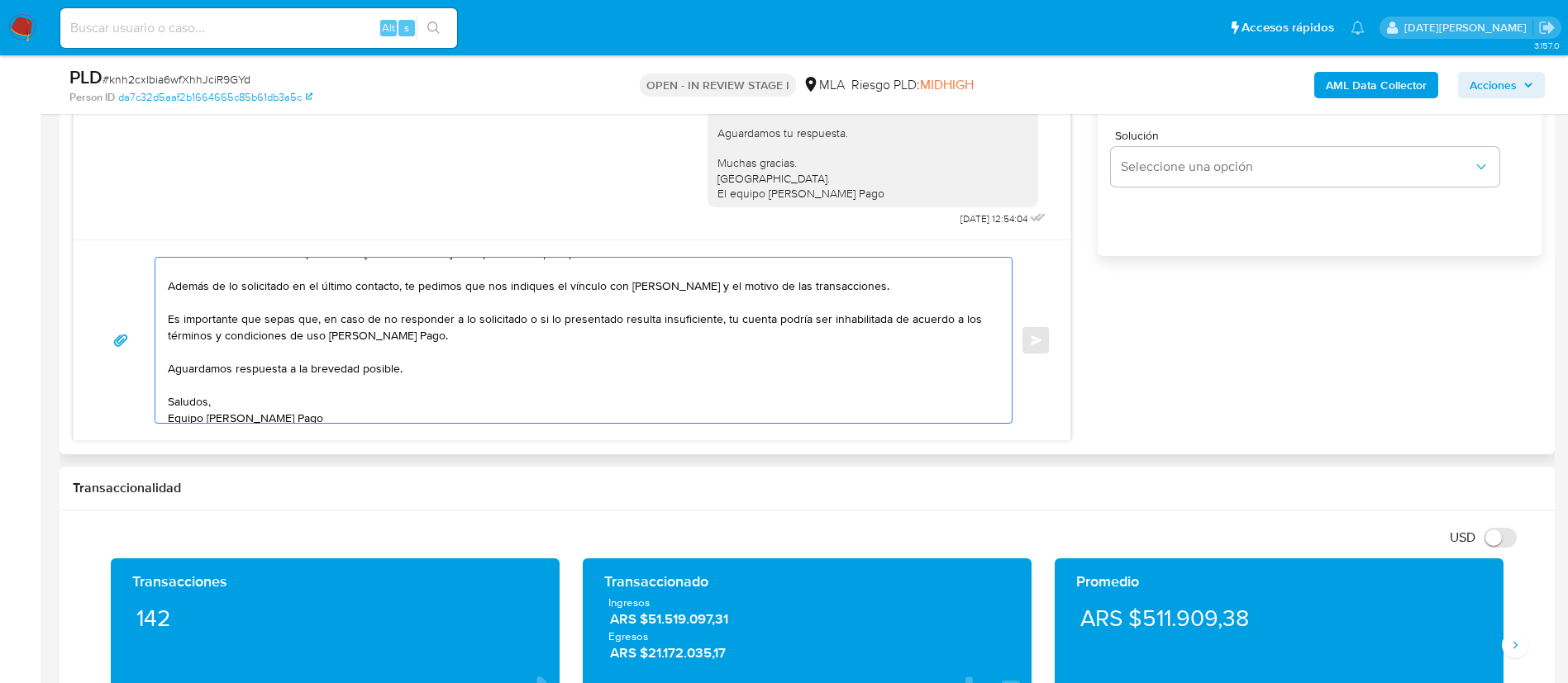
scroll to position [94, 0]
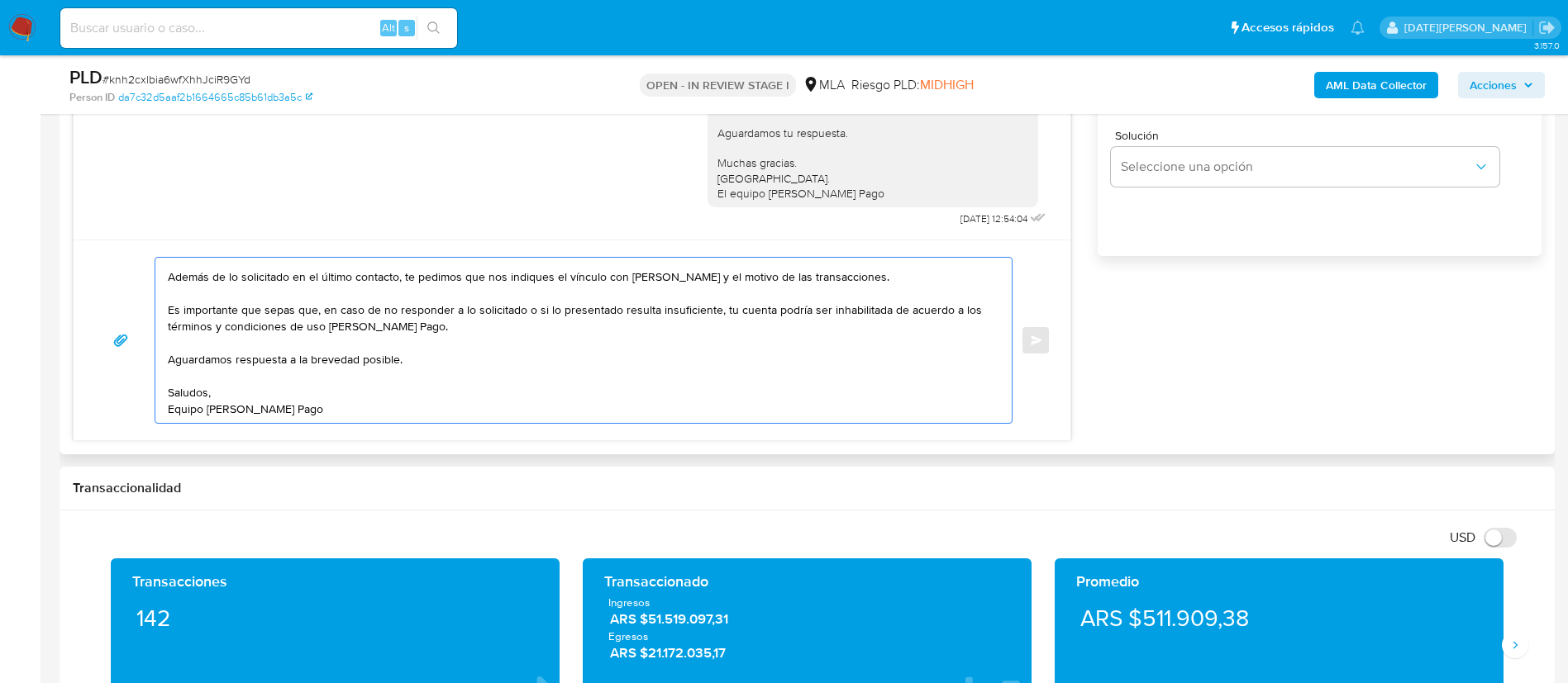
click at [872, 375] on textarea "Hola Lauralili del Carmen Zoraida Carbonell Bringas, Esperamos que te encuentre…" at bounding box center [579, 339] width 823 height 165
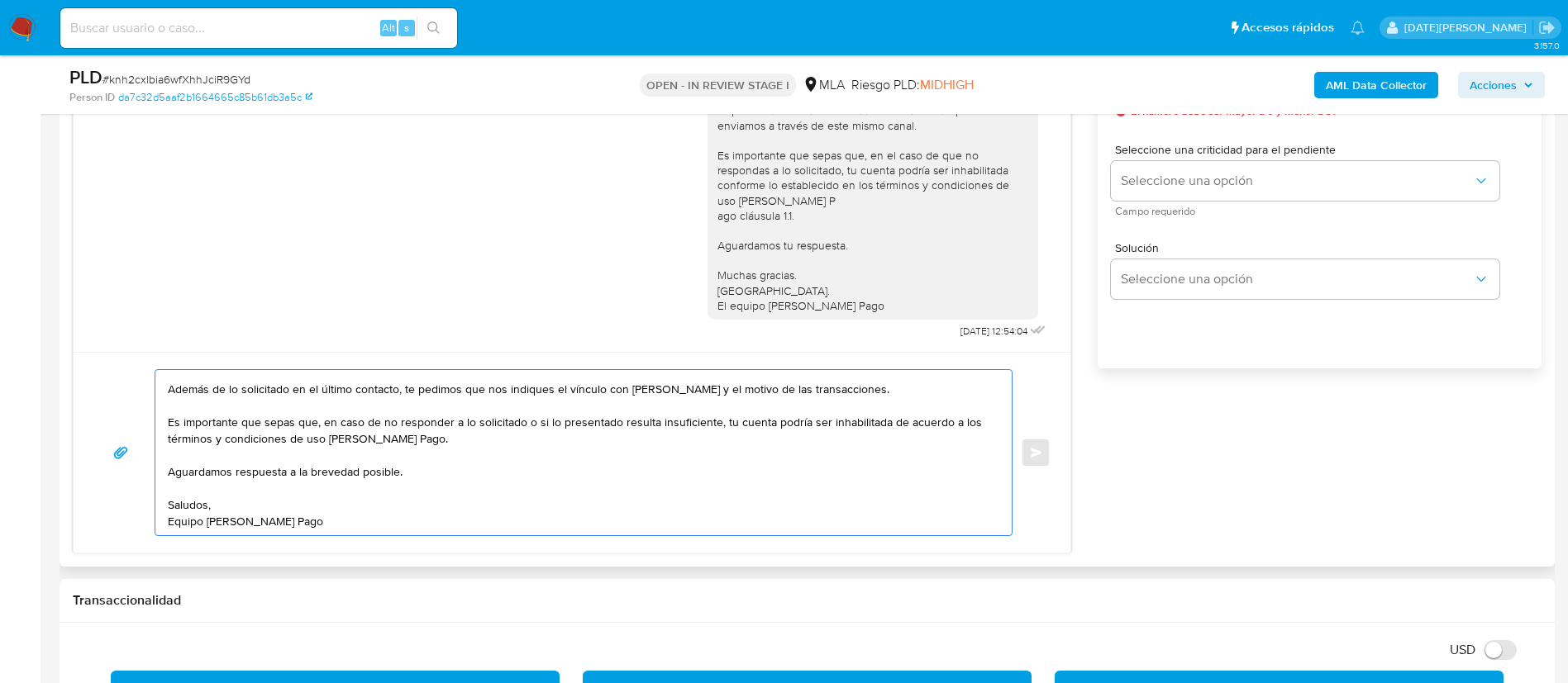
scroll to position [867, 0]
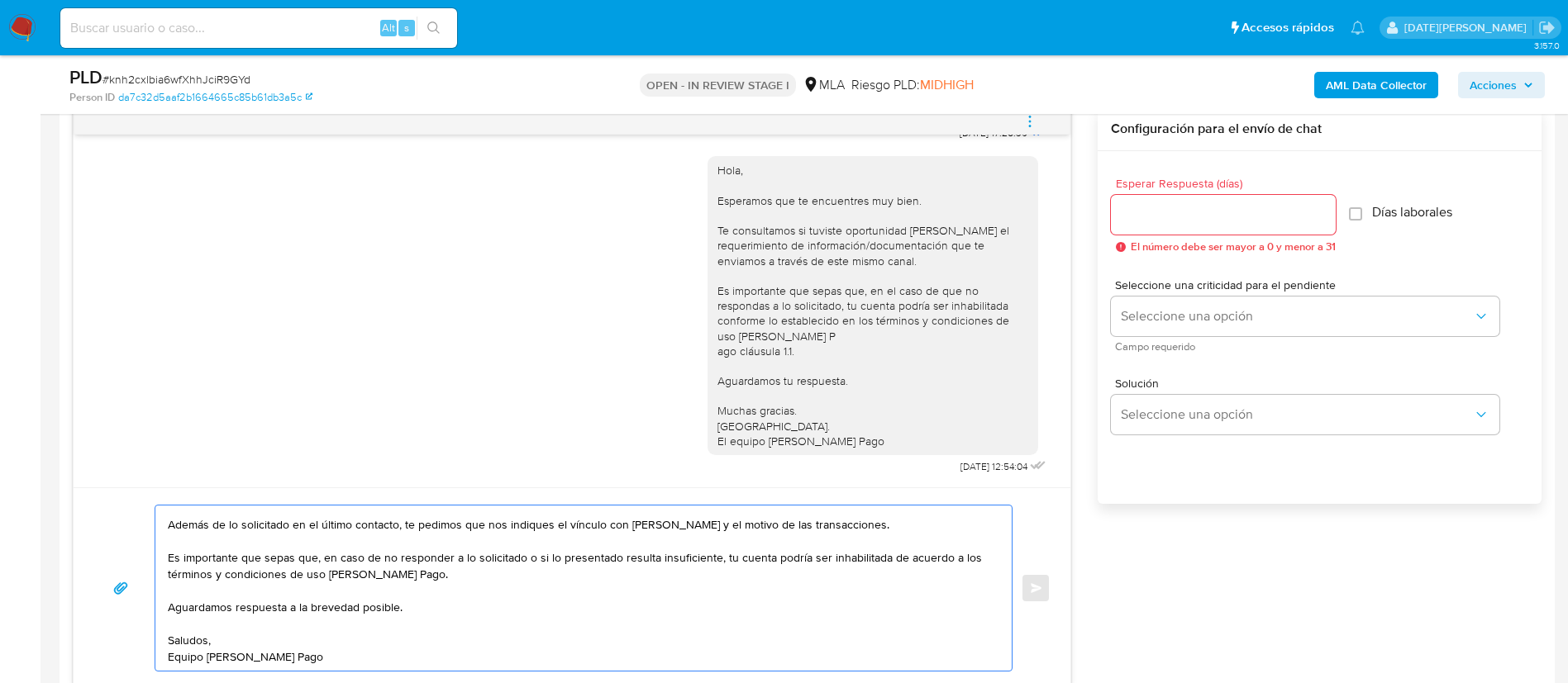
type textarea "Hola Lauralili del Carmen Zoraida Carbonell Bringas, Esperamos que te encuentre…"
click at [1145, 234] on div "Esperar Respuesta (días) El número debe ser mayor a 0 y menor a 31" at bounding box center [1223, 214] width 225 height 75
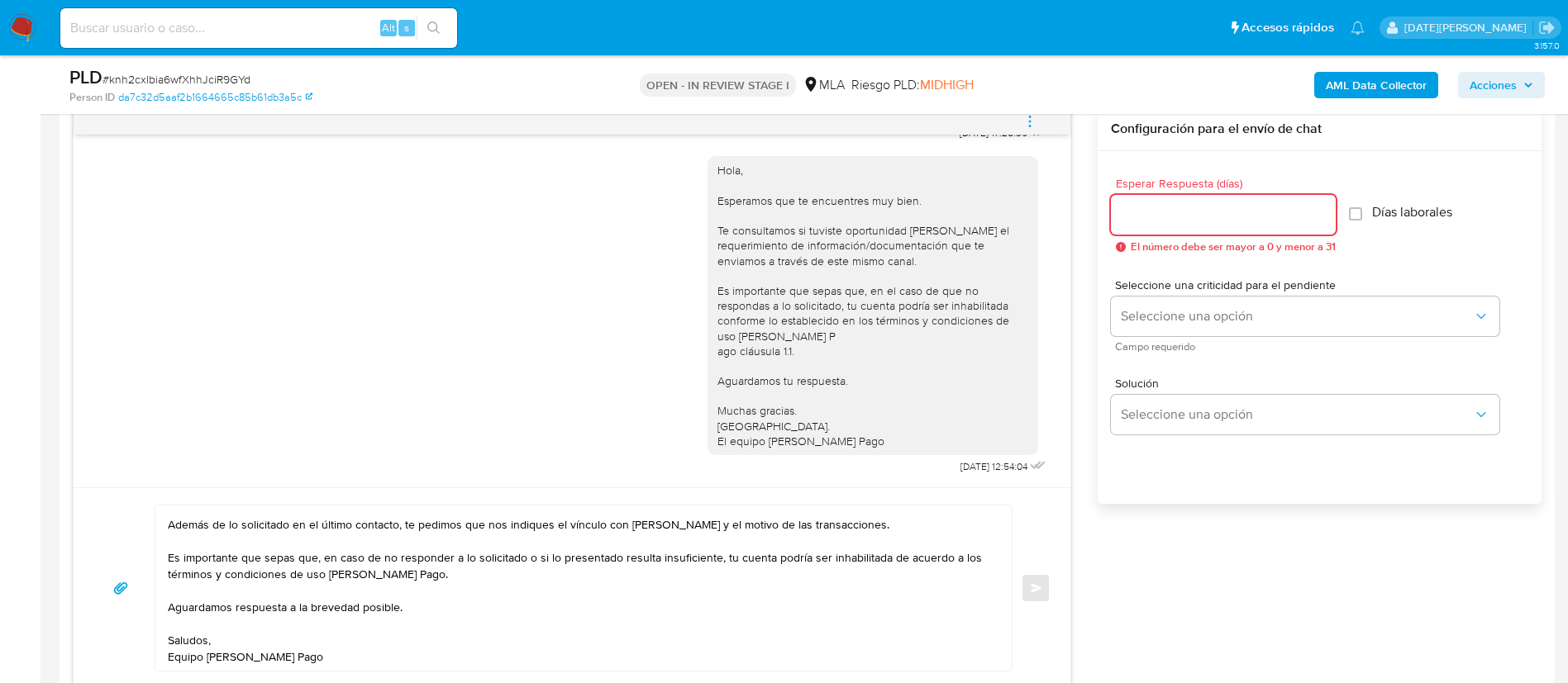
click at [1149, 223] on input "Esperar Respuesta (días)" at bounding box center [1223, 214] width 225 height 21
type input "3"
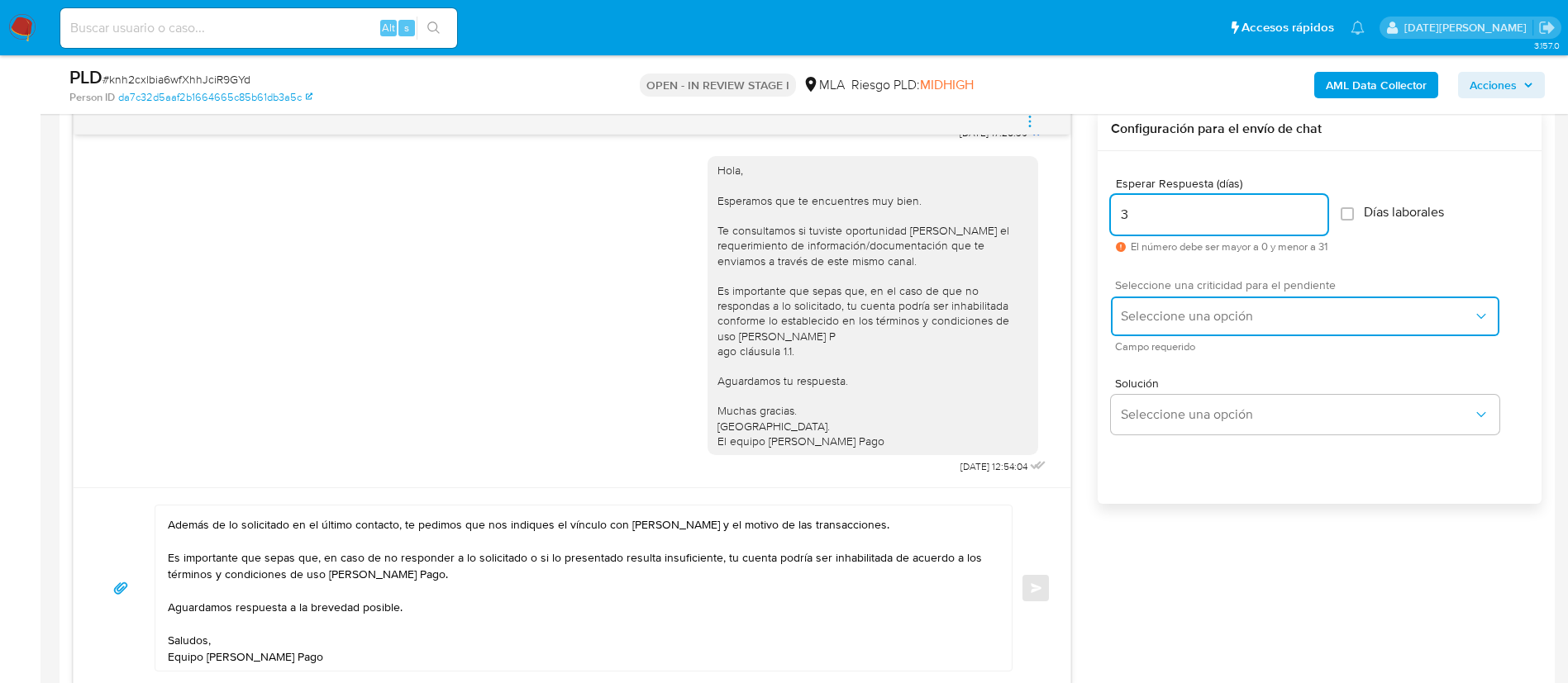
click at [1195, 304] on button "Seleccione una opción" at bounding box center [1305, 316] width 388 height 40
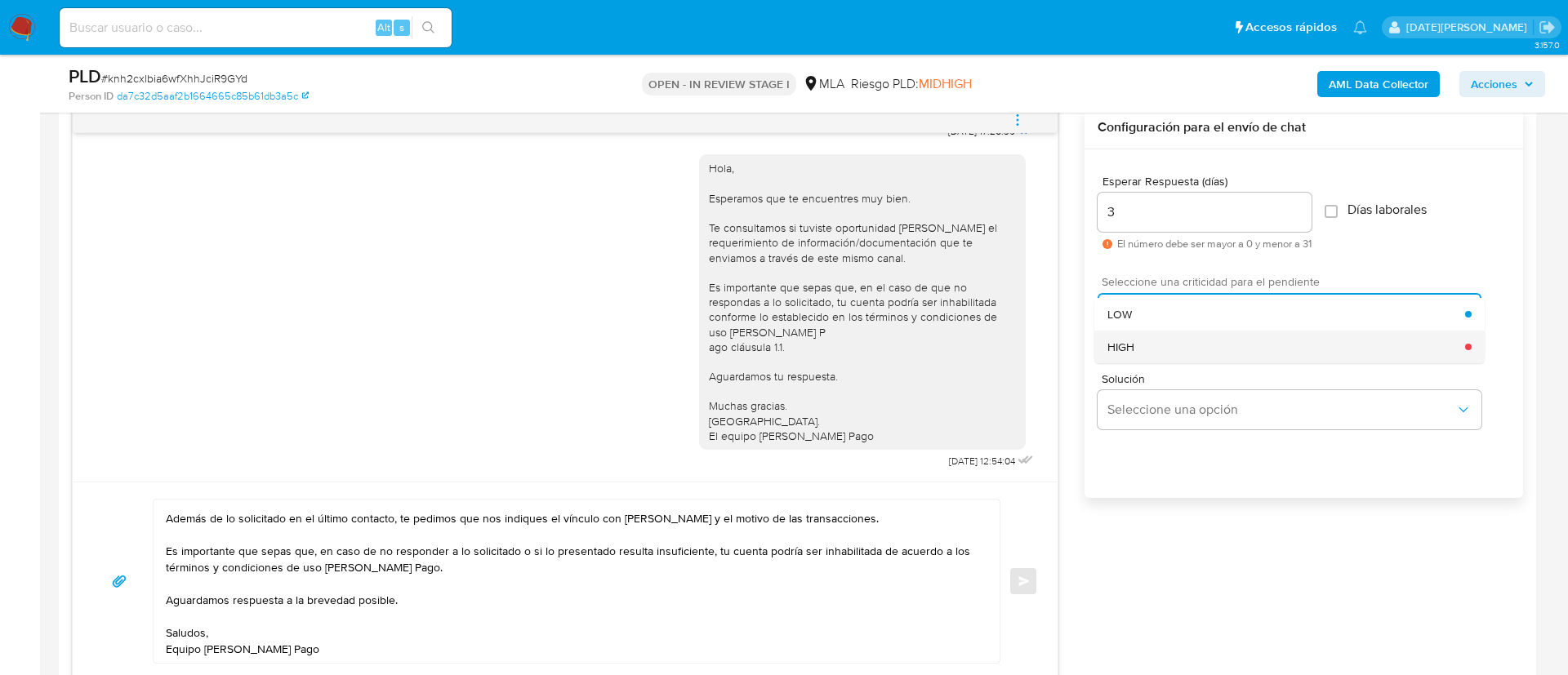
click at [1172, 352] on div "HIGH" at bounding box center [1286, 347] width 357 height 32
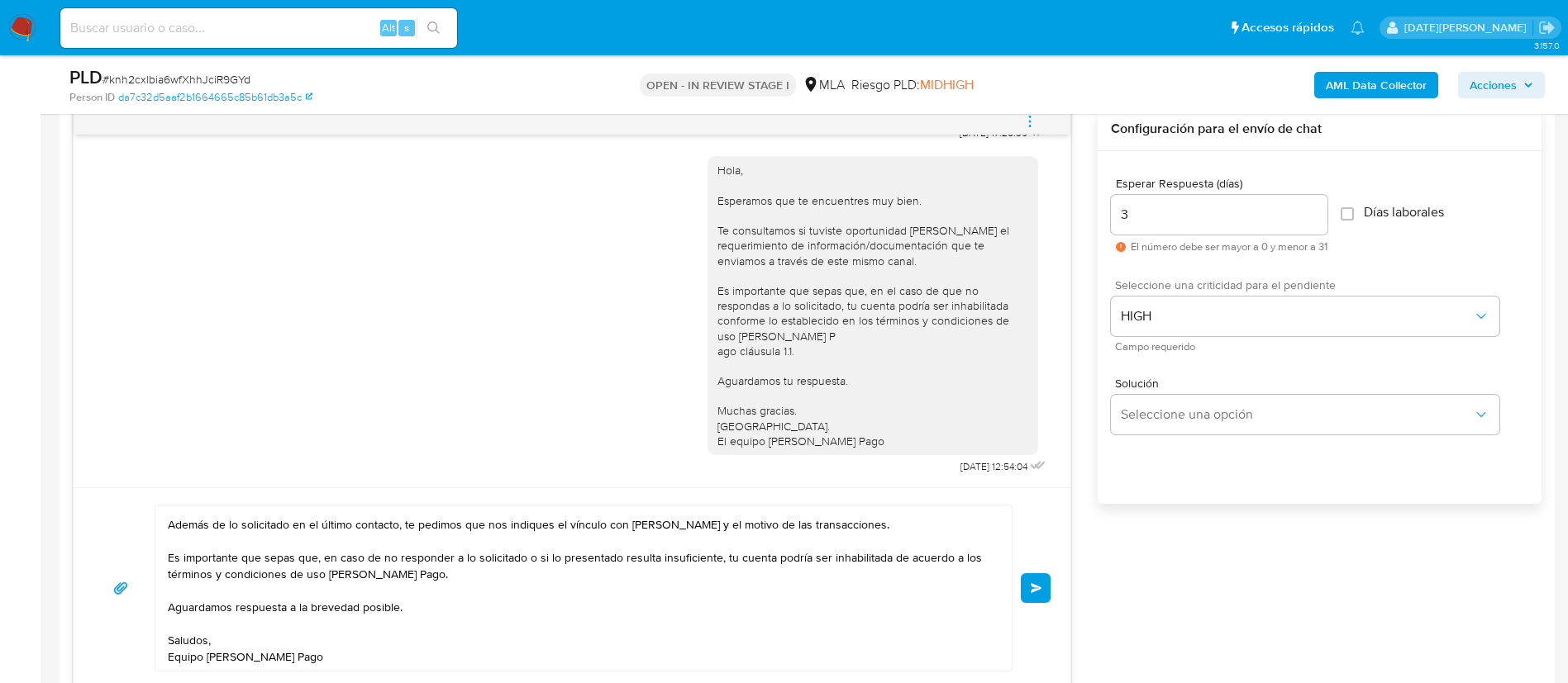
click at [1041, 585] on span "Enviar" at bounding box center [1036, 588] width 11 height 10
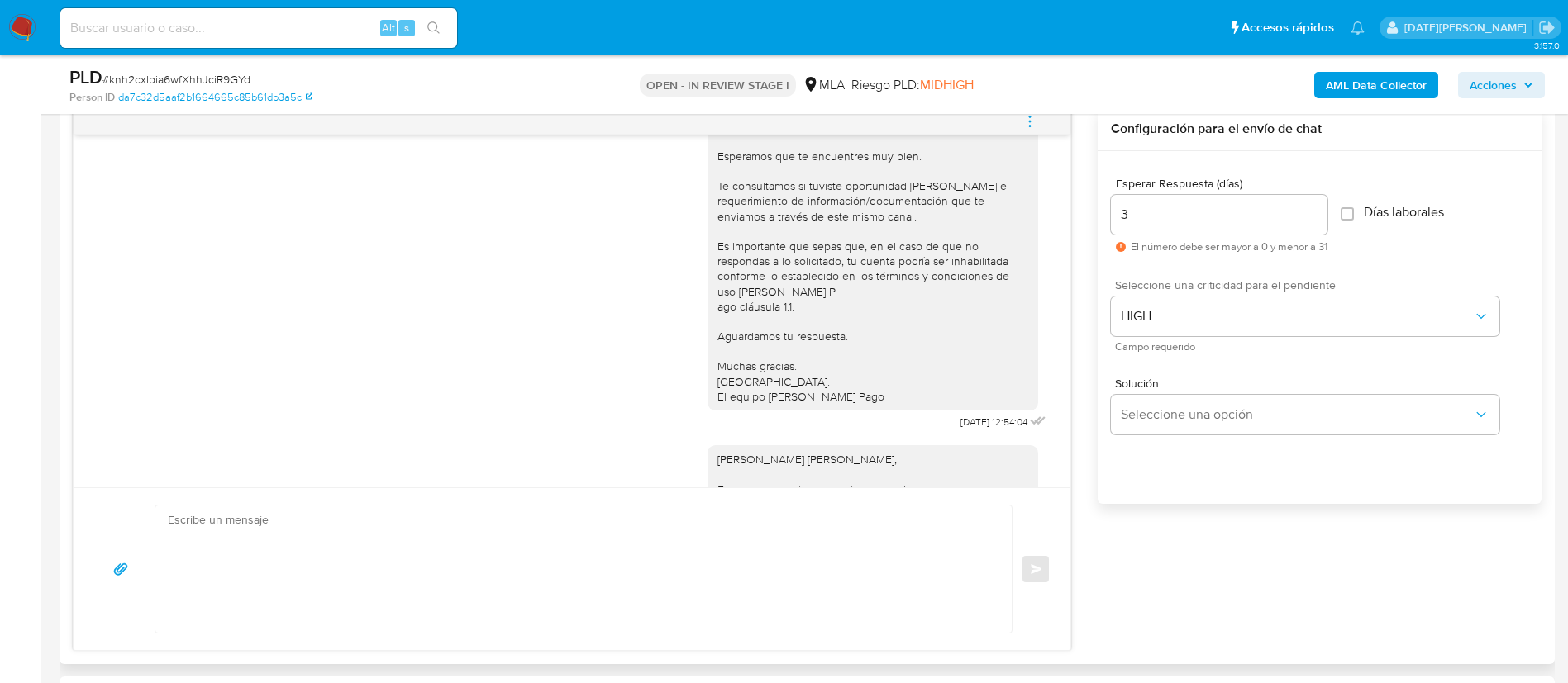
scroll to position [1310, 0]
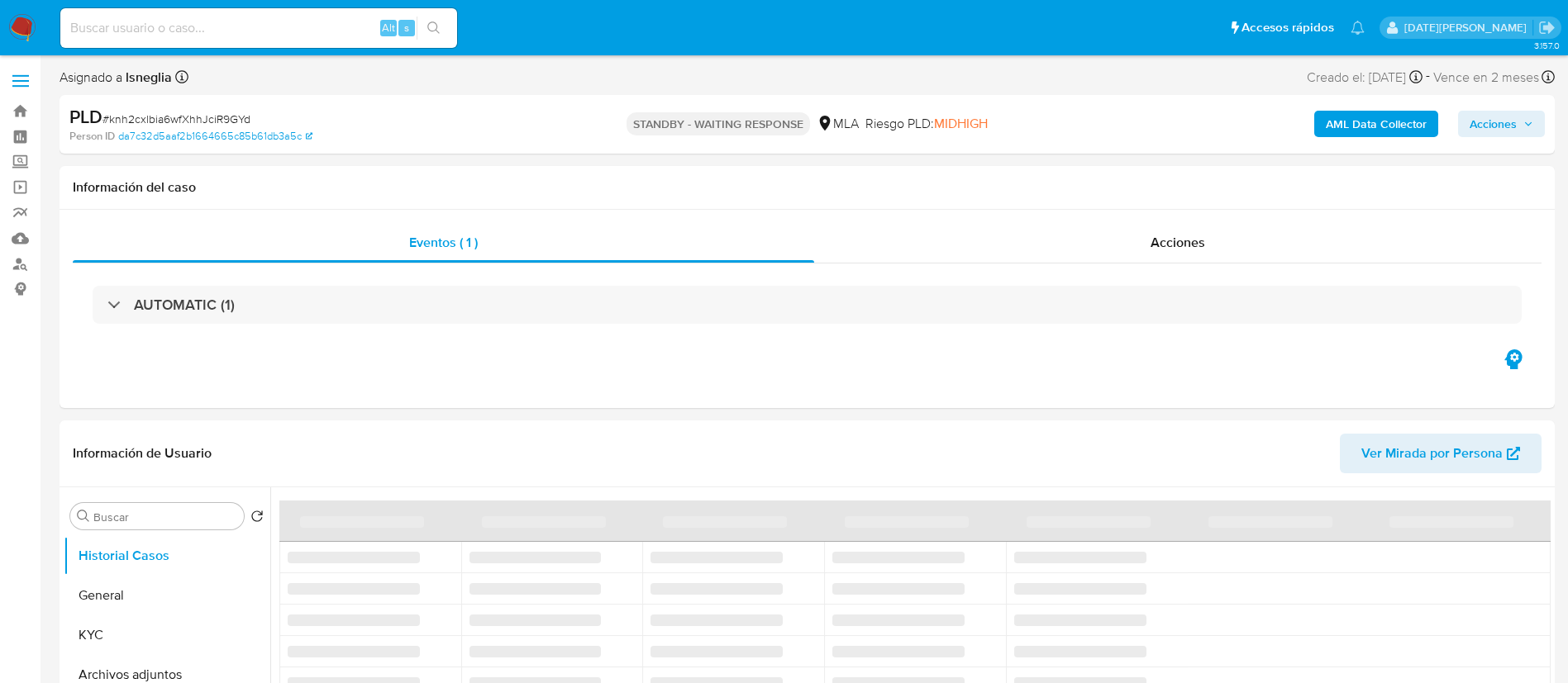
select select "10"
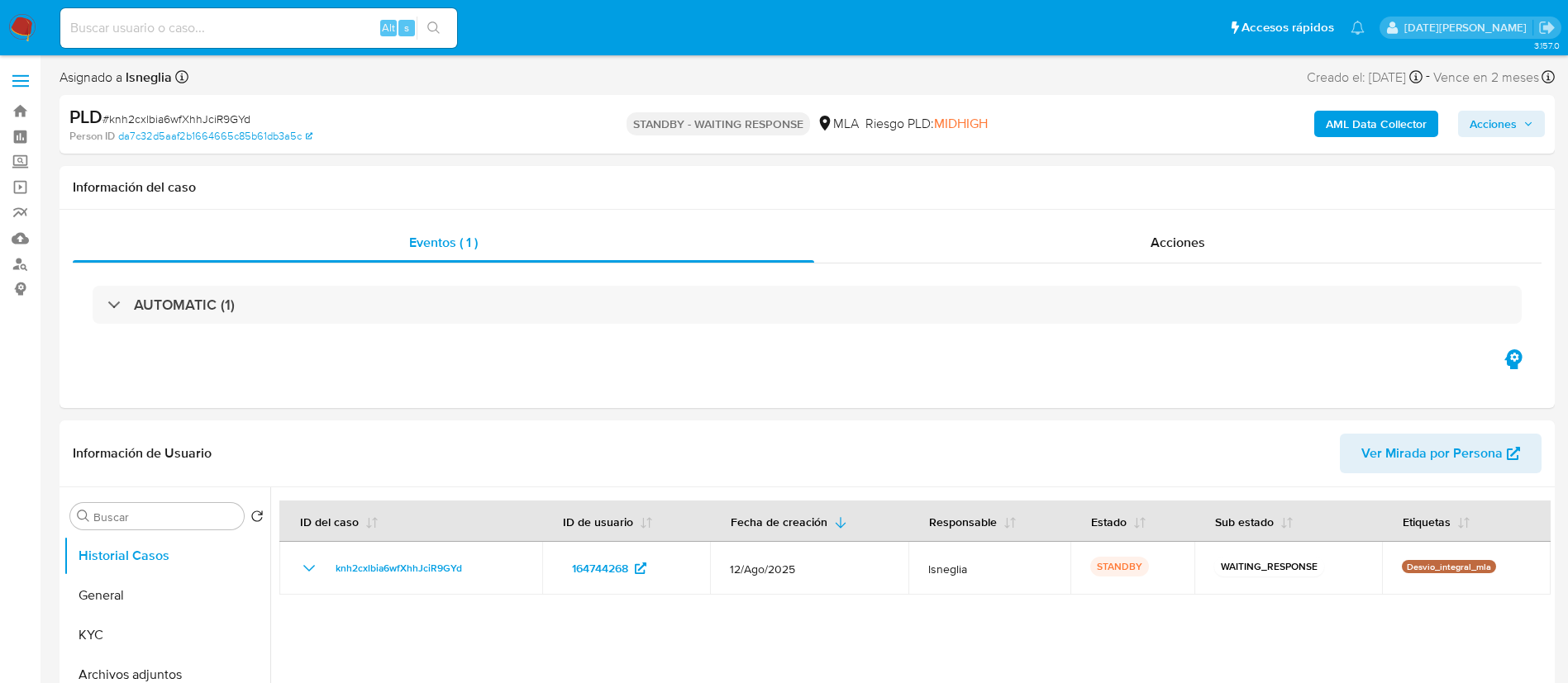
click at [185, 29] on input at bounding box center [258, 28] width 397 height 21
paste input "dLOiKLcTOPfueFRUQBxPu6ne"
type input "dLOiKLcTOPfueFRUQBxPu6ne"
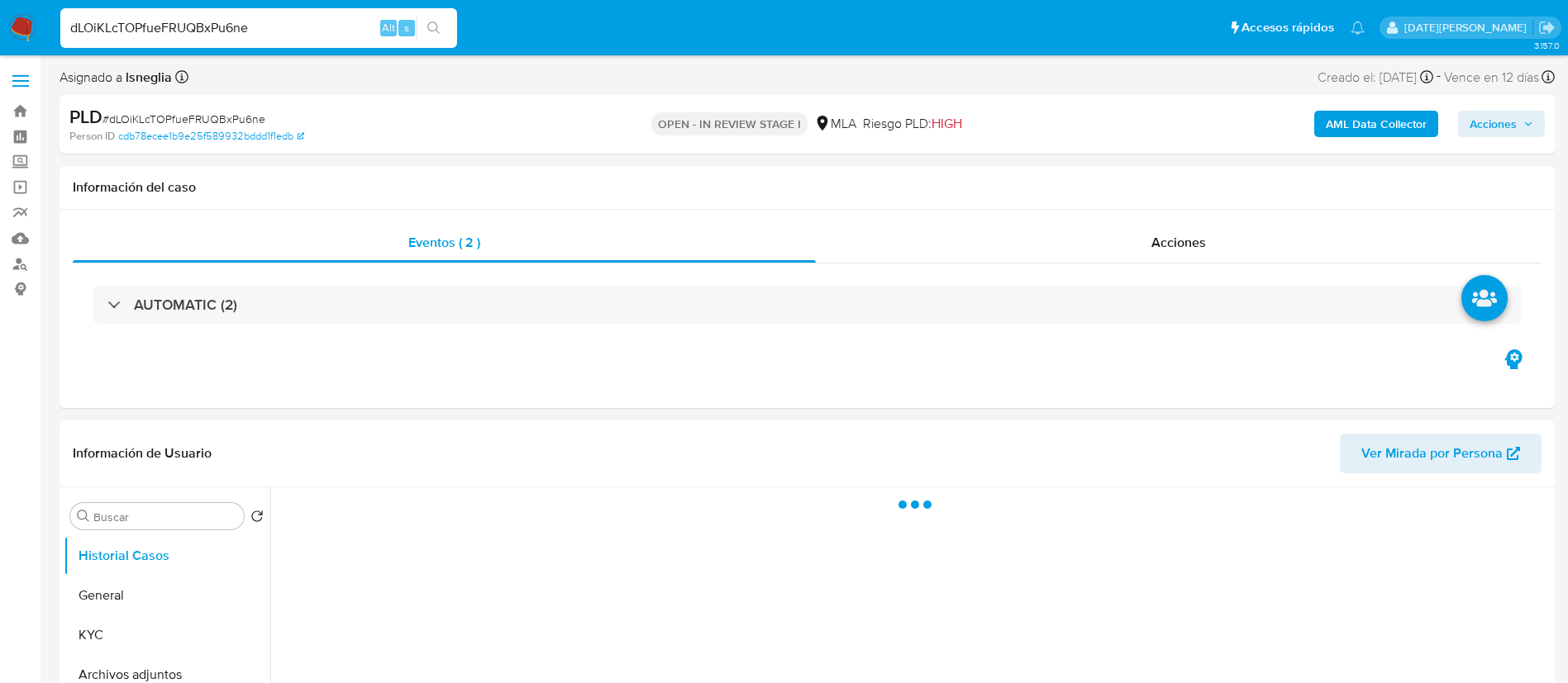
select select "10"
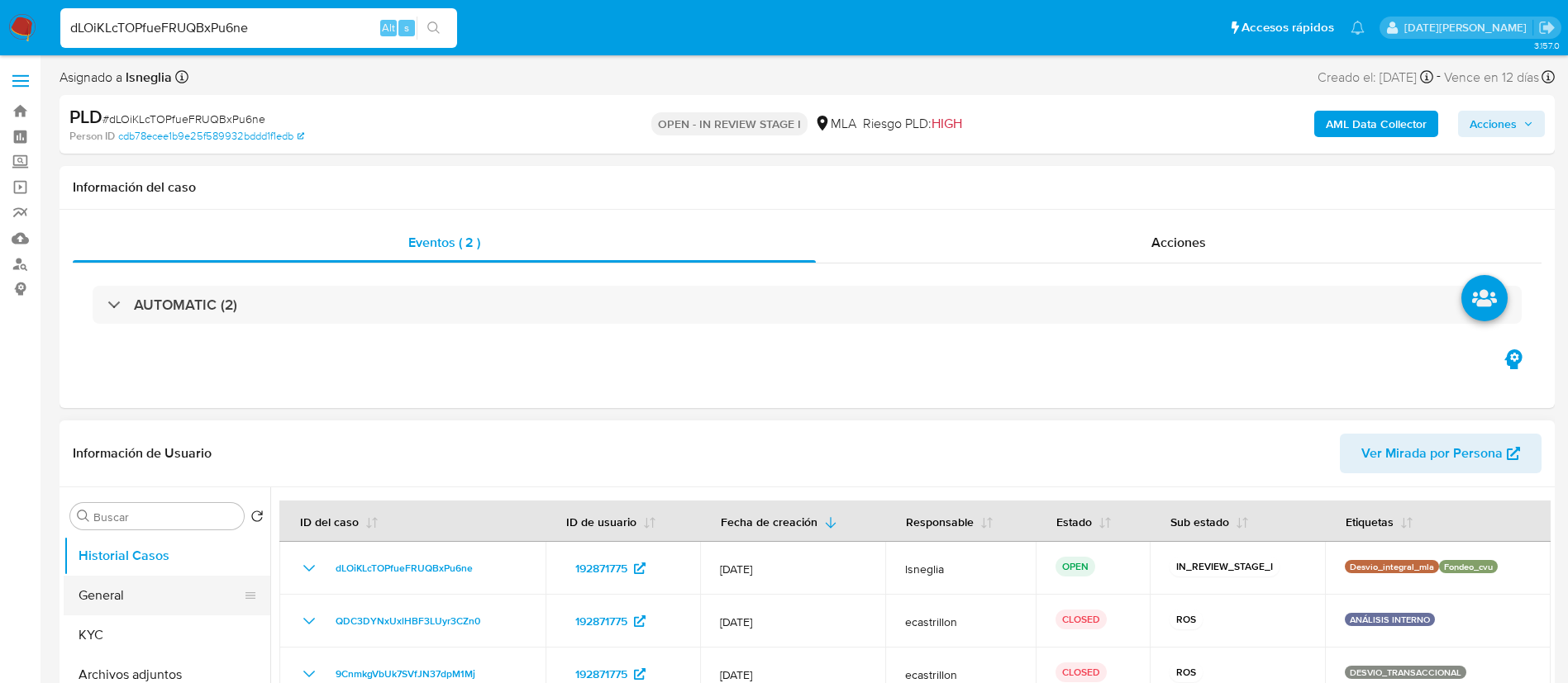
click at [131, 608] on button "General" at bounding box center [160, 595] width 193 height 40
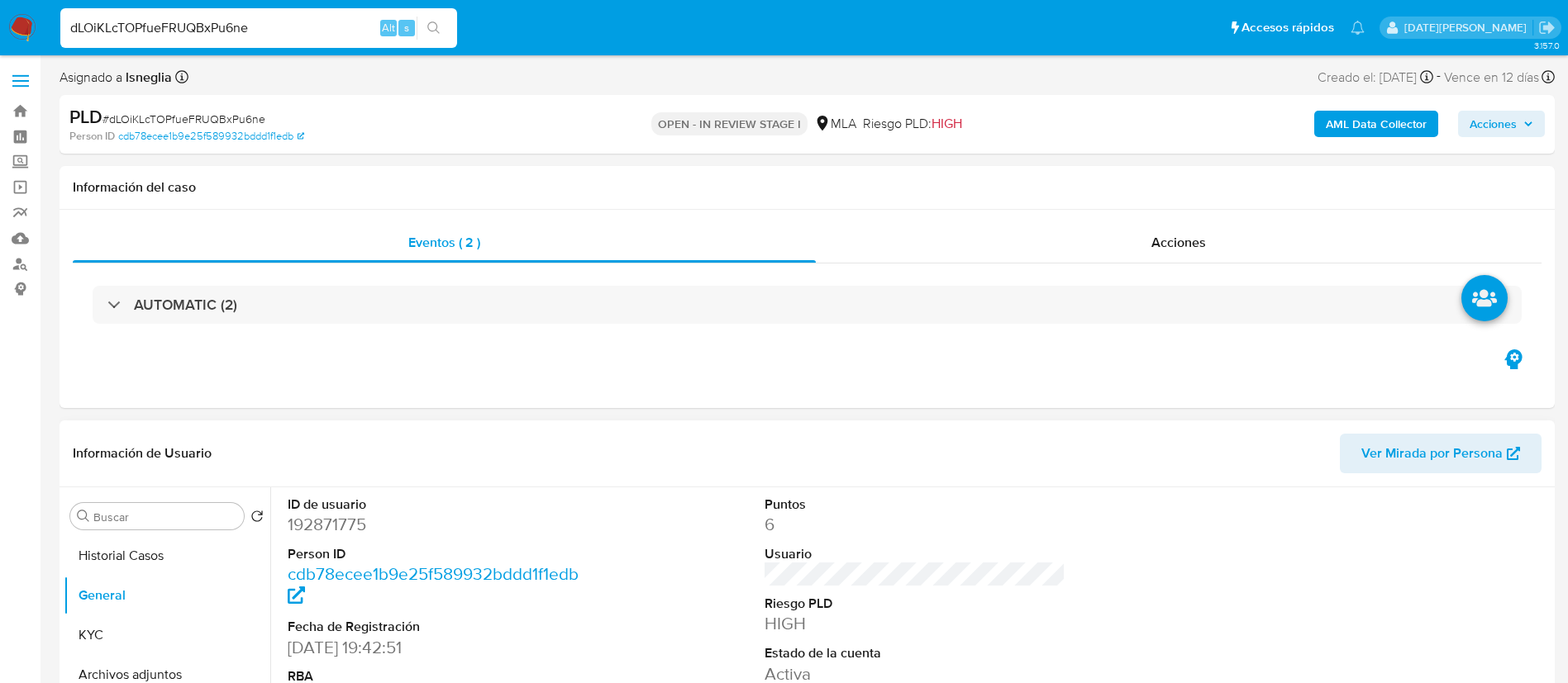
click at [345, 524] on dd "192871775" at bounding box center [438, 524] width 302 height 23
copy dd "192871775"
click at [343, 523] on dd "192871775" at bounding box center [438, 524] width 302 height 23
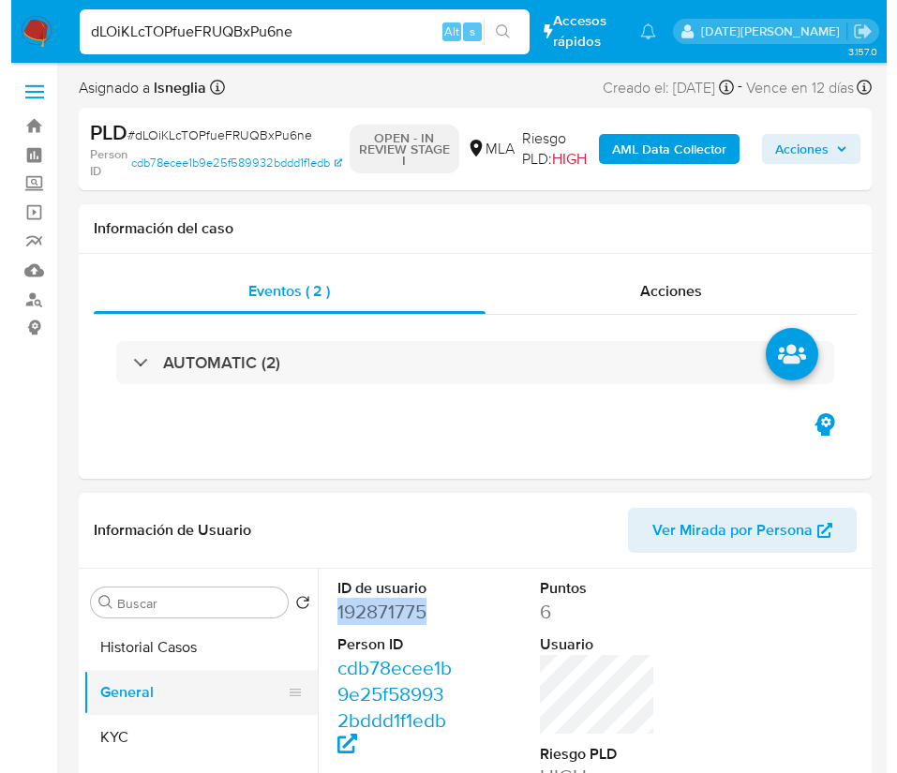
scroll to position [281, 0]
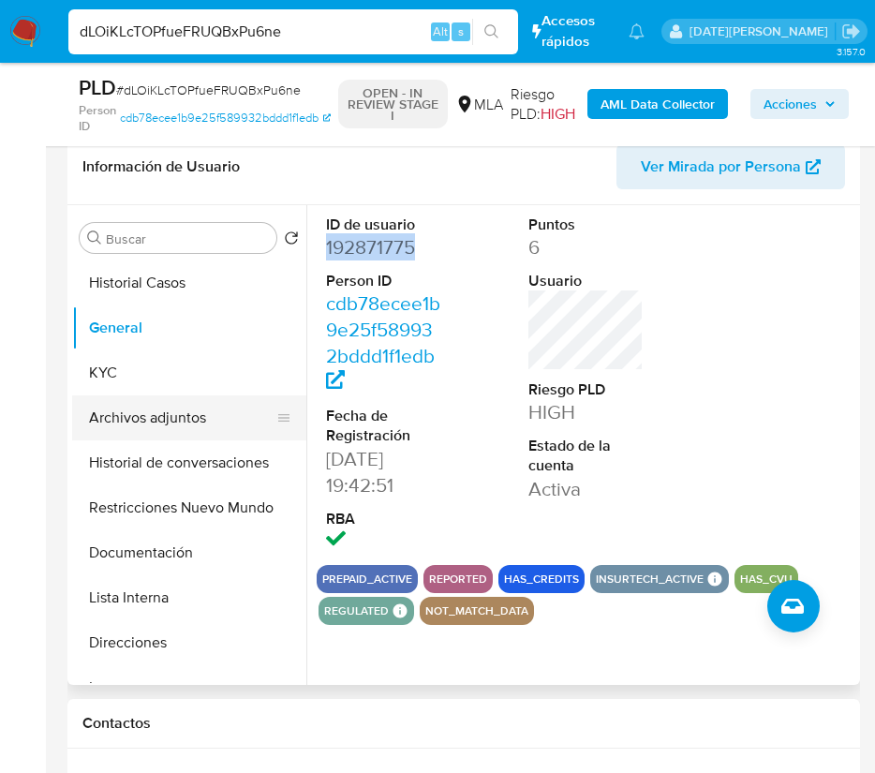
click at [157, 409] on button "Archivos adjuntos" at bounding box center [181, 417] width 219 height 45
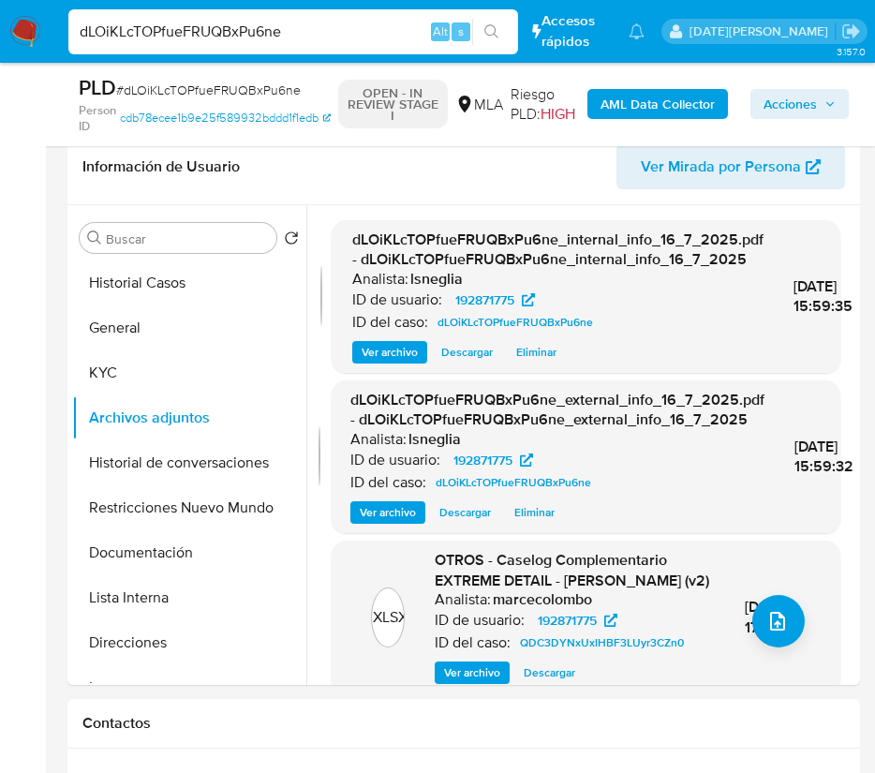
click at [657, 105] on b "AML Data Collector" at bounding box center [658, 104] width 114 height 30
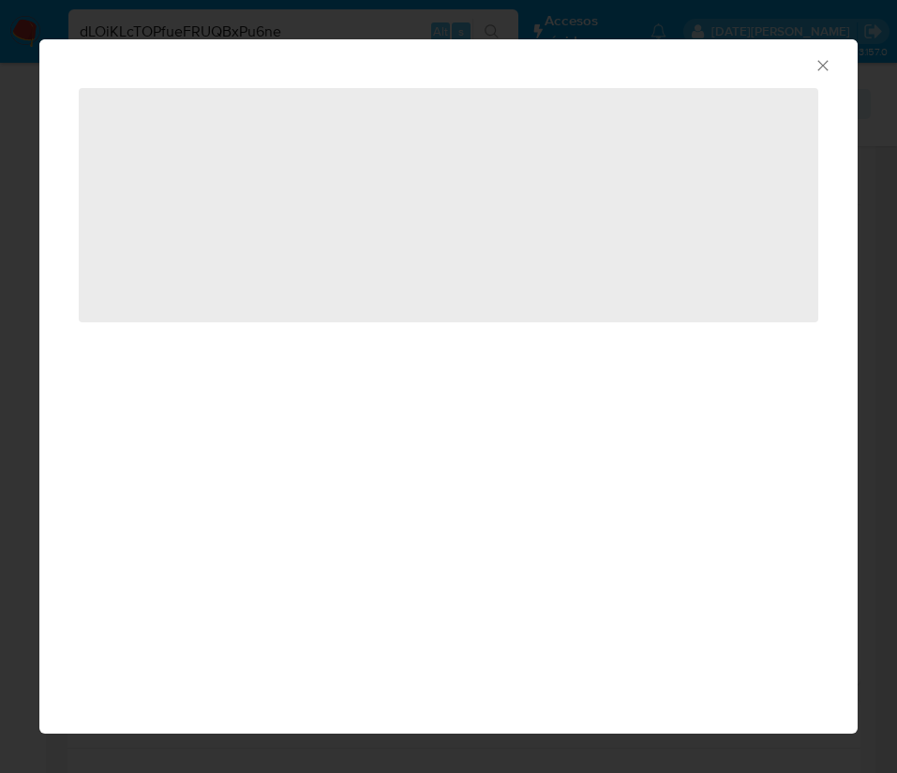
click at [825, 65] on icon "Cerrar ventana" at bounding box center [822, 65] width 19 height 19
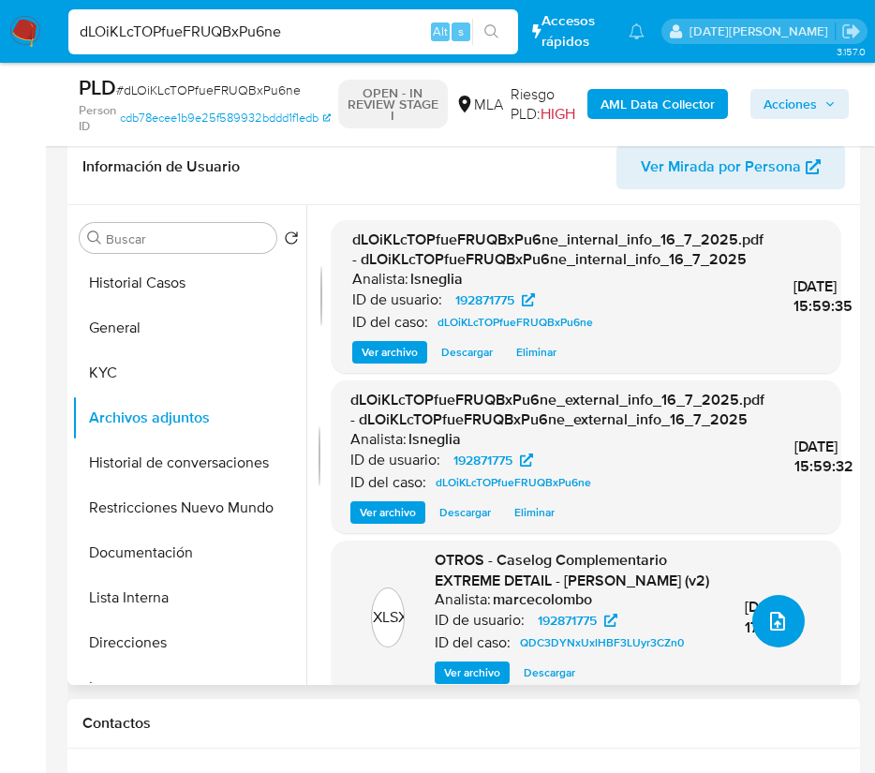
click at [773, 606] on button "upload-file" at bounding box center [779, 621] width 52 height 52
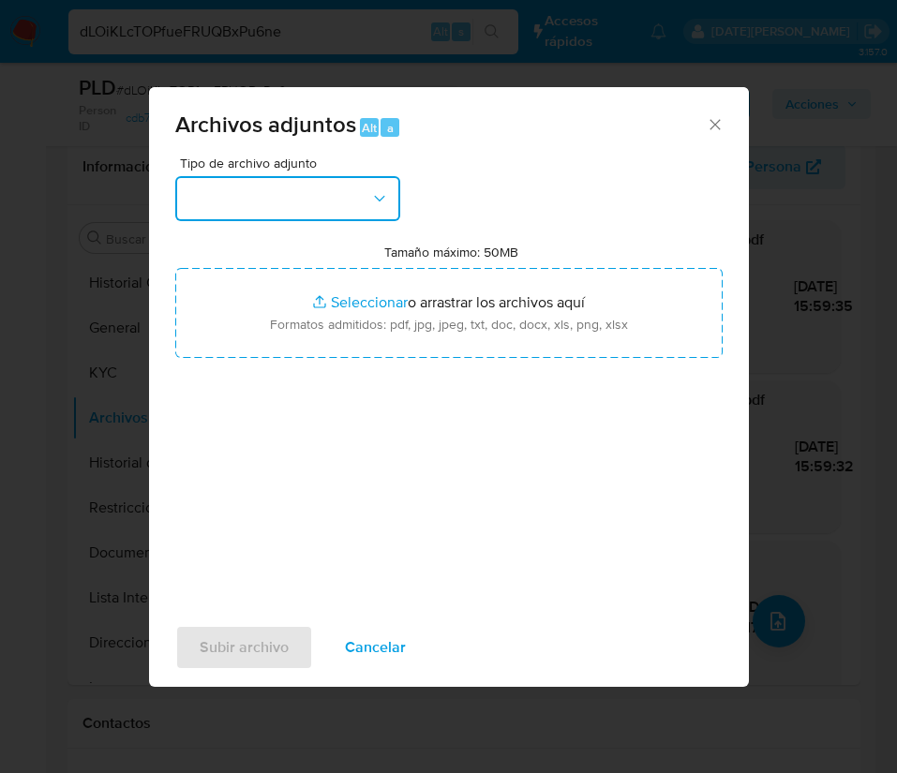
click at [336, 196] on button "button" at bounding box center [287, 198] width 225 height 45
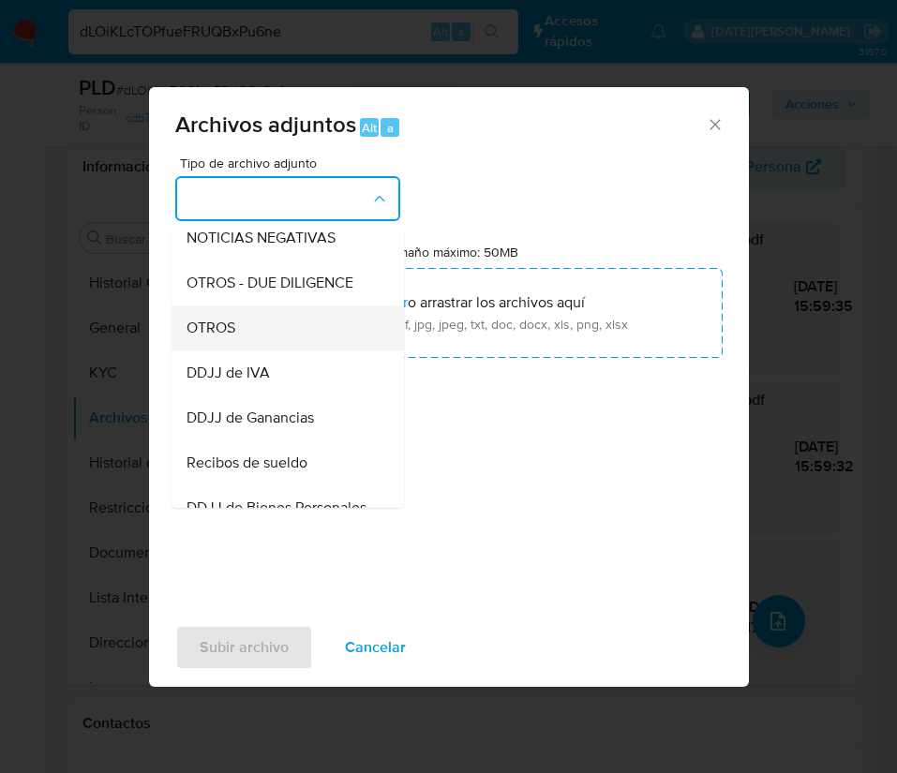
click at [231, 351] on div "OTROS" at bounding box center [282, 328] width 191 height 45
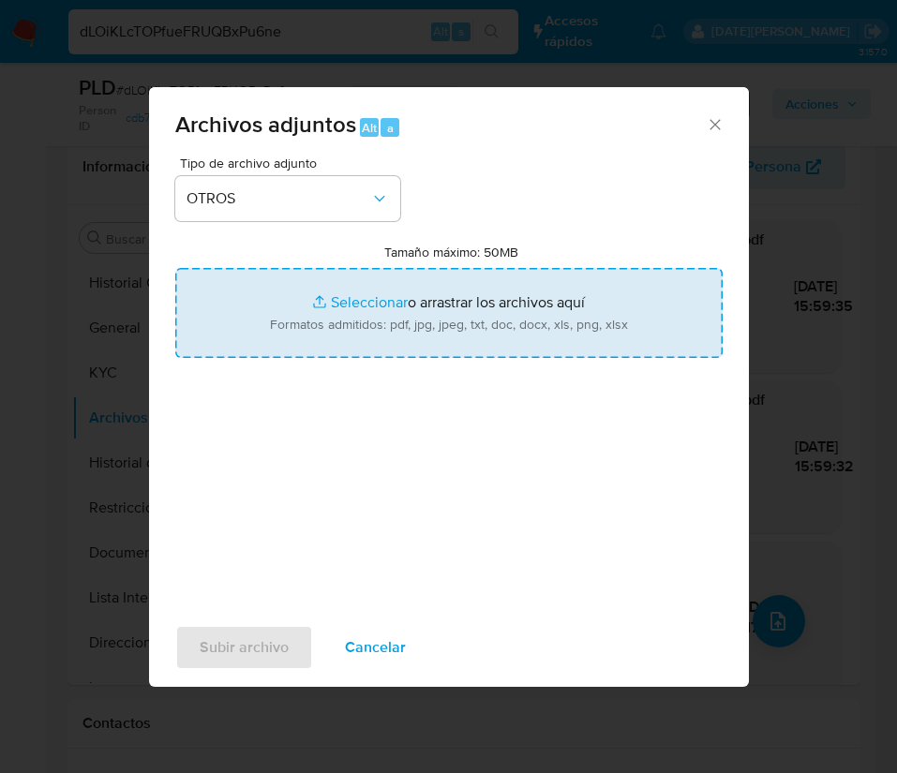
type input "C:\fakepath\192871775 Movimientos.xlsx"
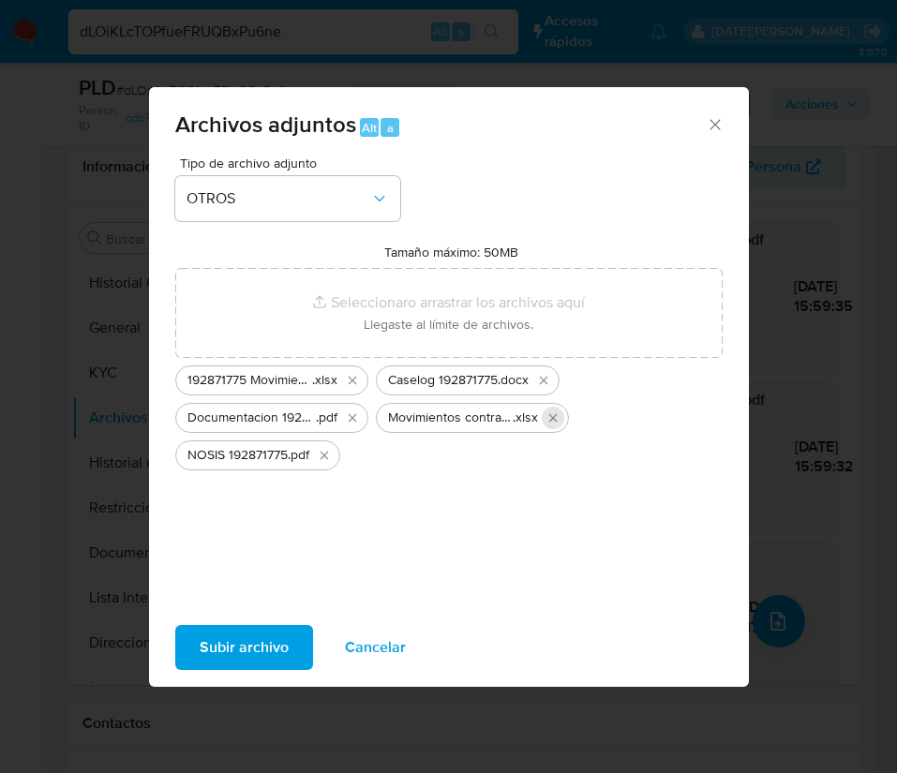
click at [552, 417] on icon "Eliminar Movimientos contraparte Luciano Marcelo Avundo.xlsx" at bounding box center [552, 418] width 8 height 8
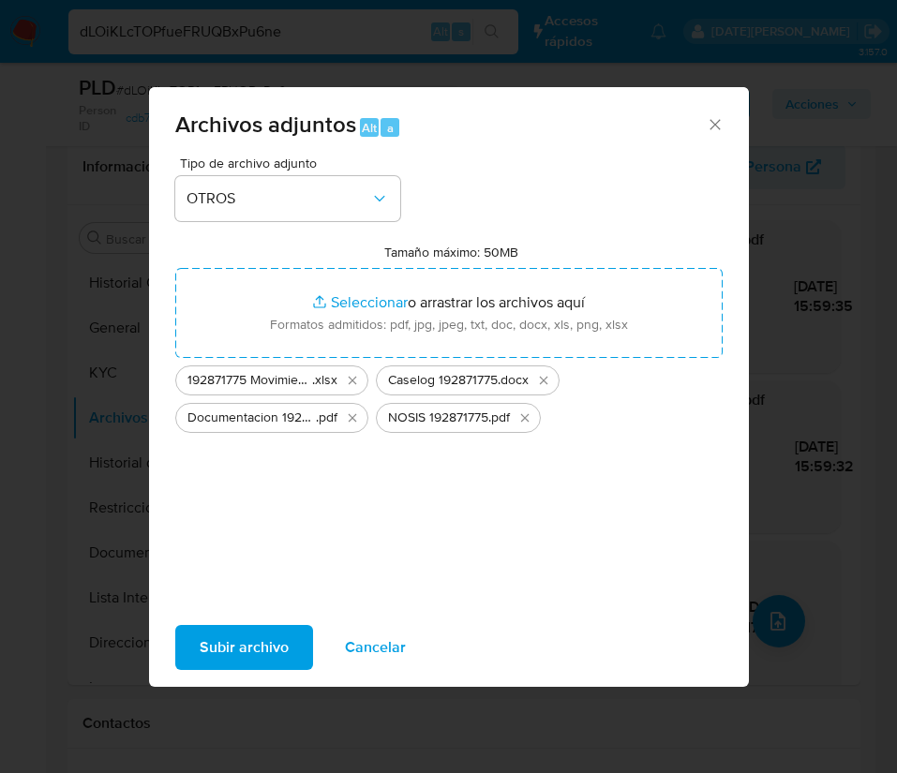
click at [263, 640] on span "Subir archivo" at bounding box center [244, 647] width 89 height 41
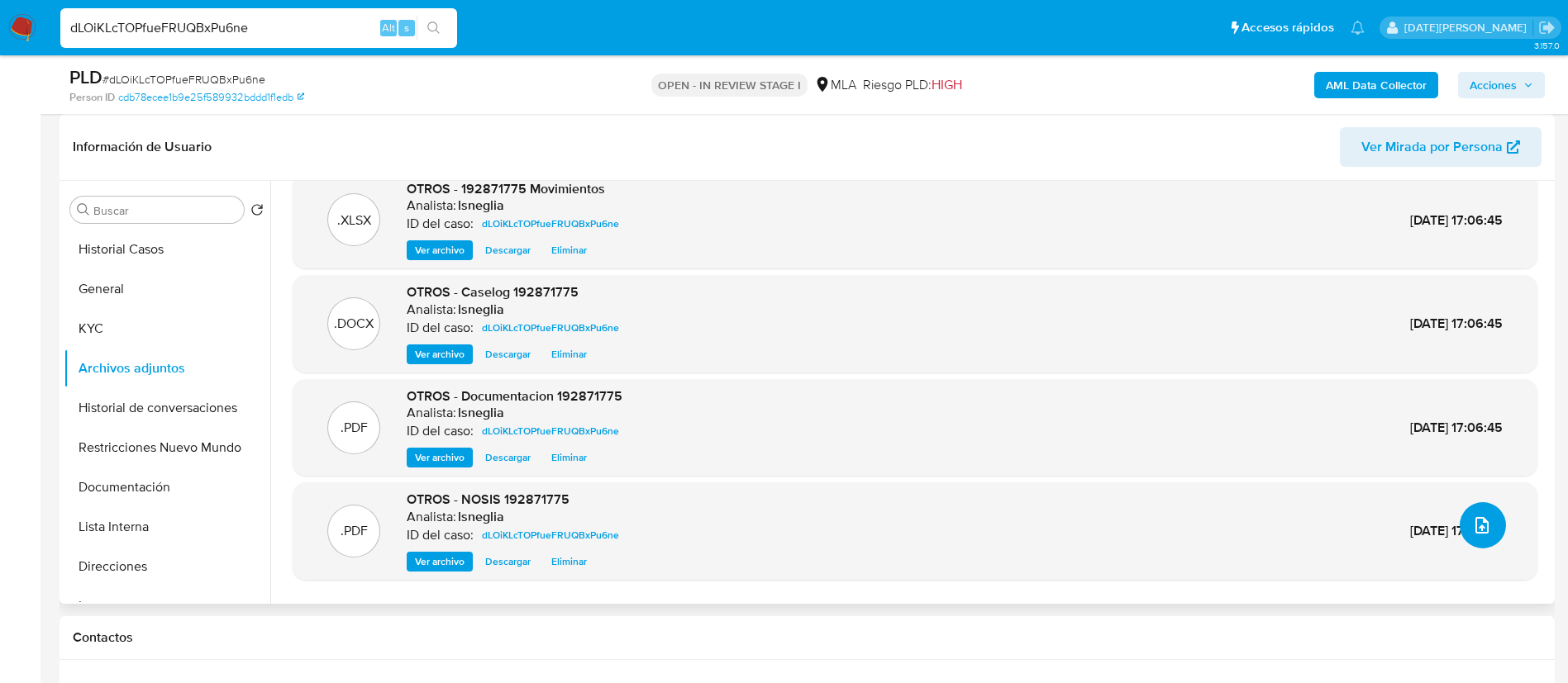
scroll to position [59, 0]
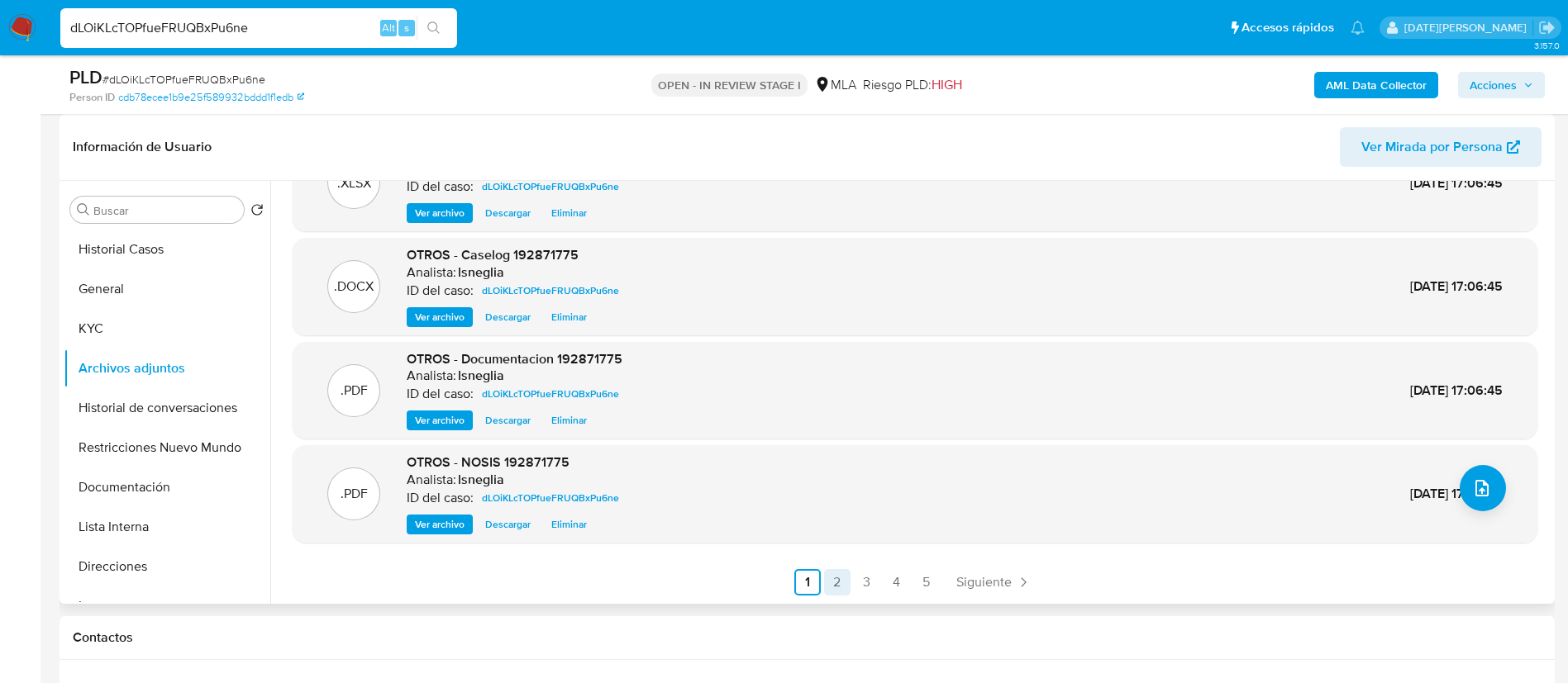
click at [827, 576] on link "2" at bounding box center [837, 583] width 26 height 26
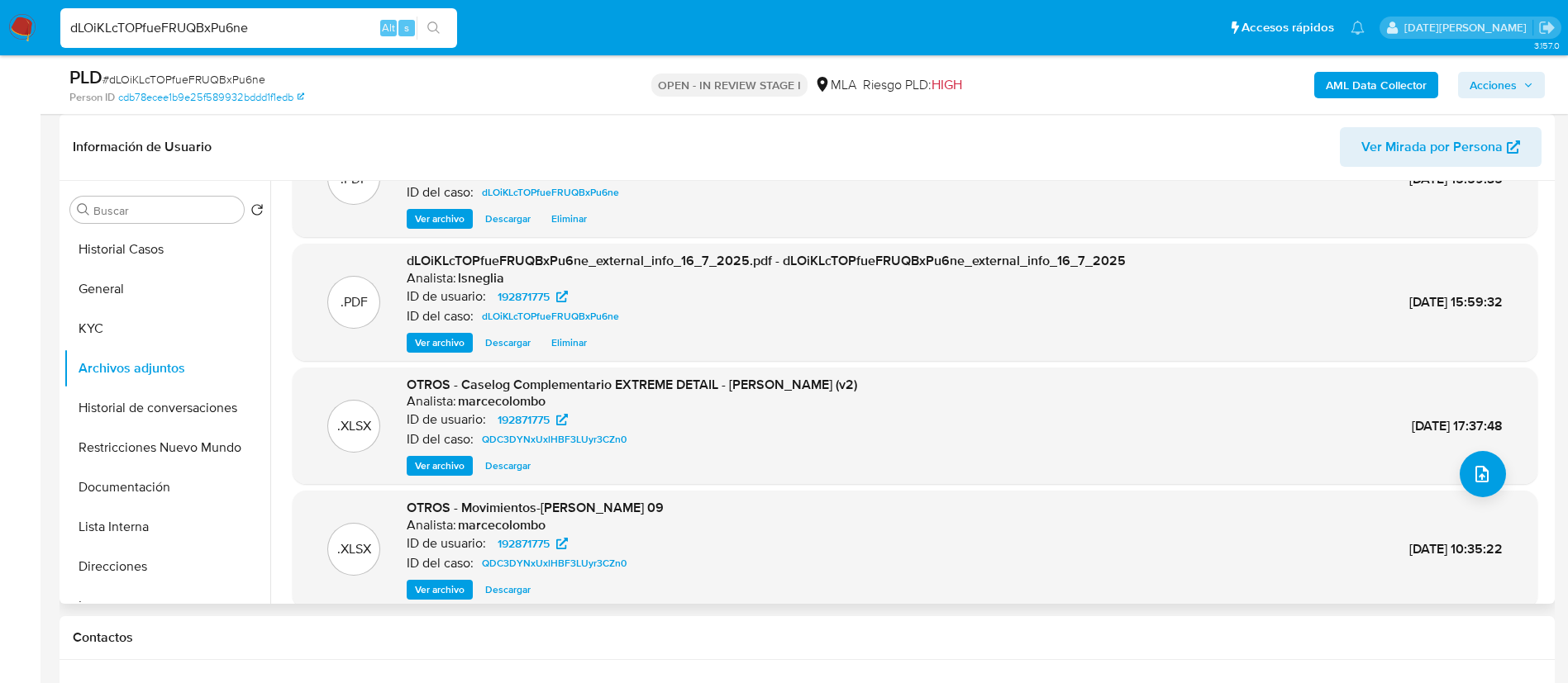
scroll to position [138, 0]
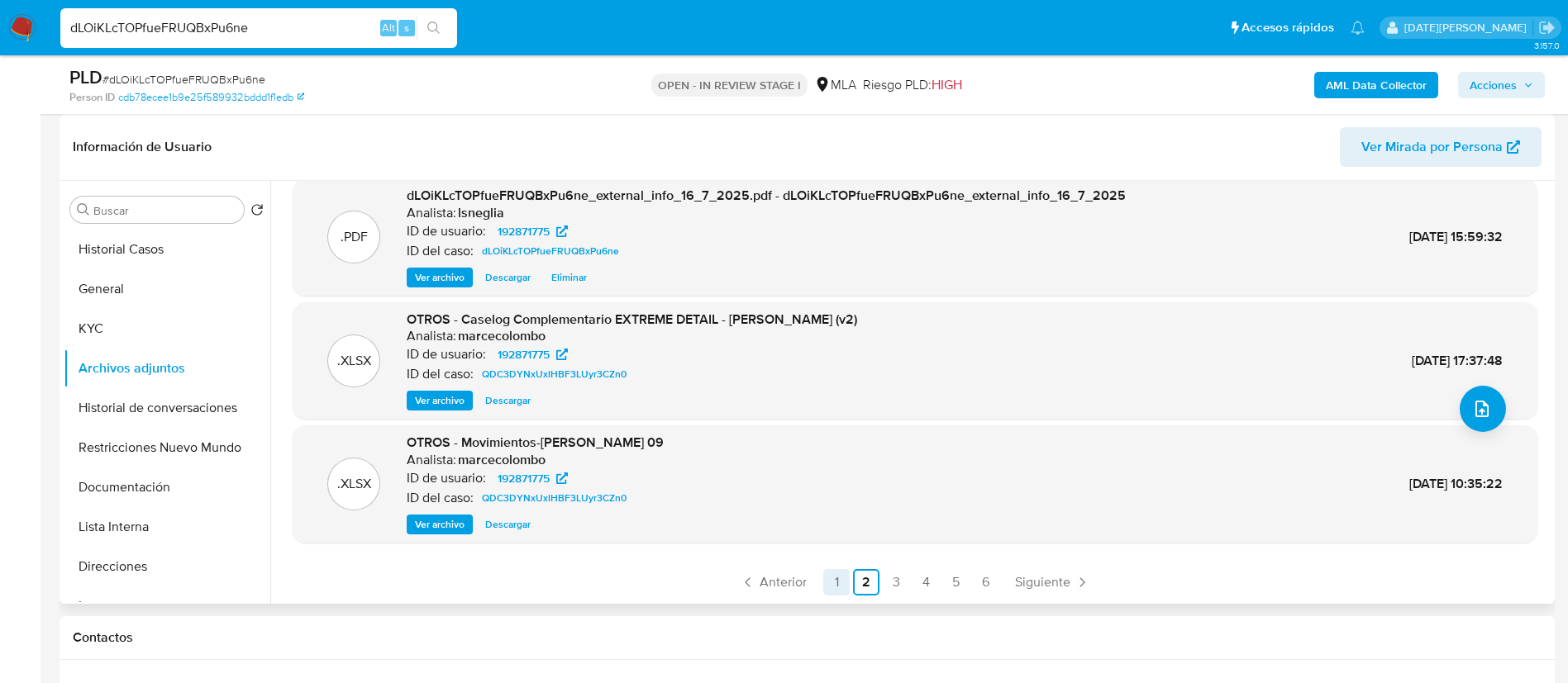
click at [831, 579] on link "1" at bounding box center [836, 583] width 26 height 26
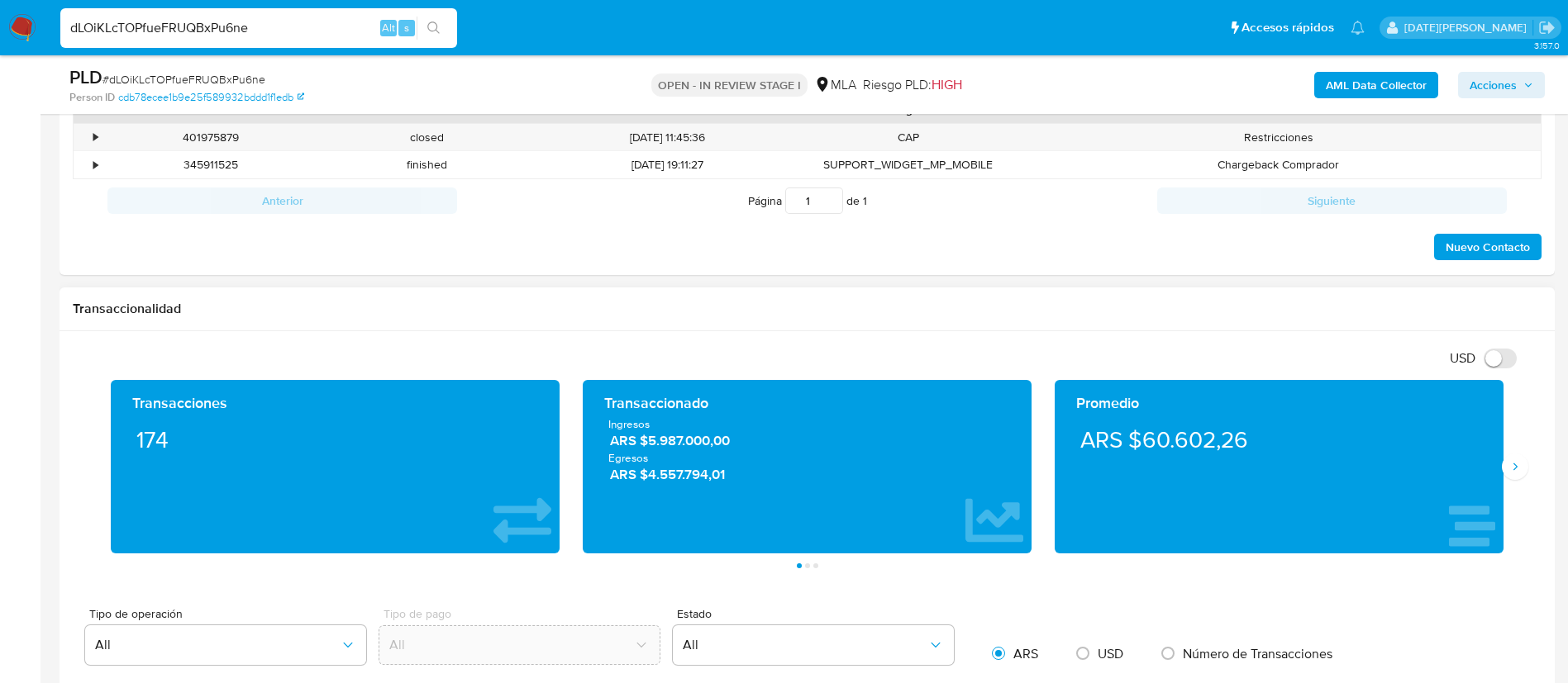
scroll to position [620, 0]
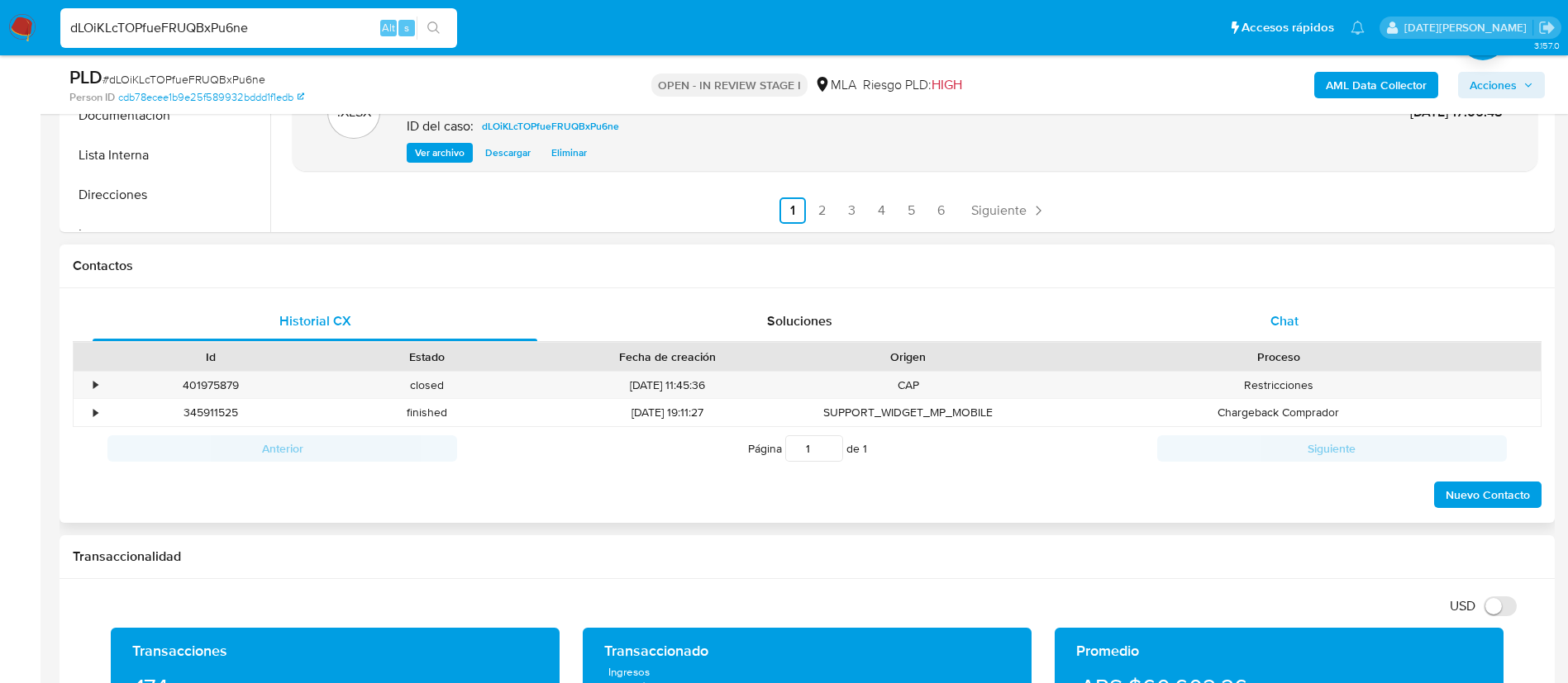
click at [1252, 323] on div "Chat" at bounding box center [1284, 321] width 444 height 40
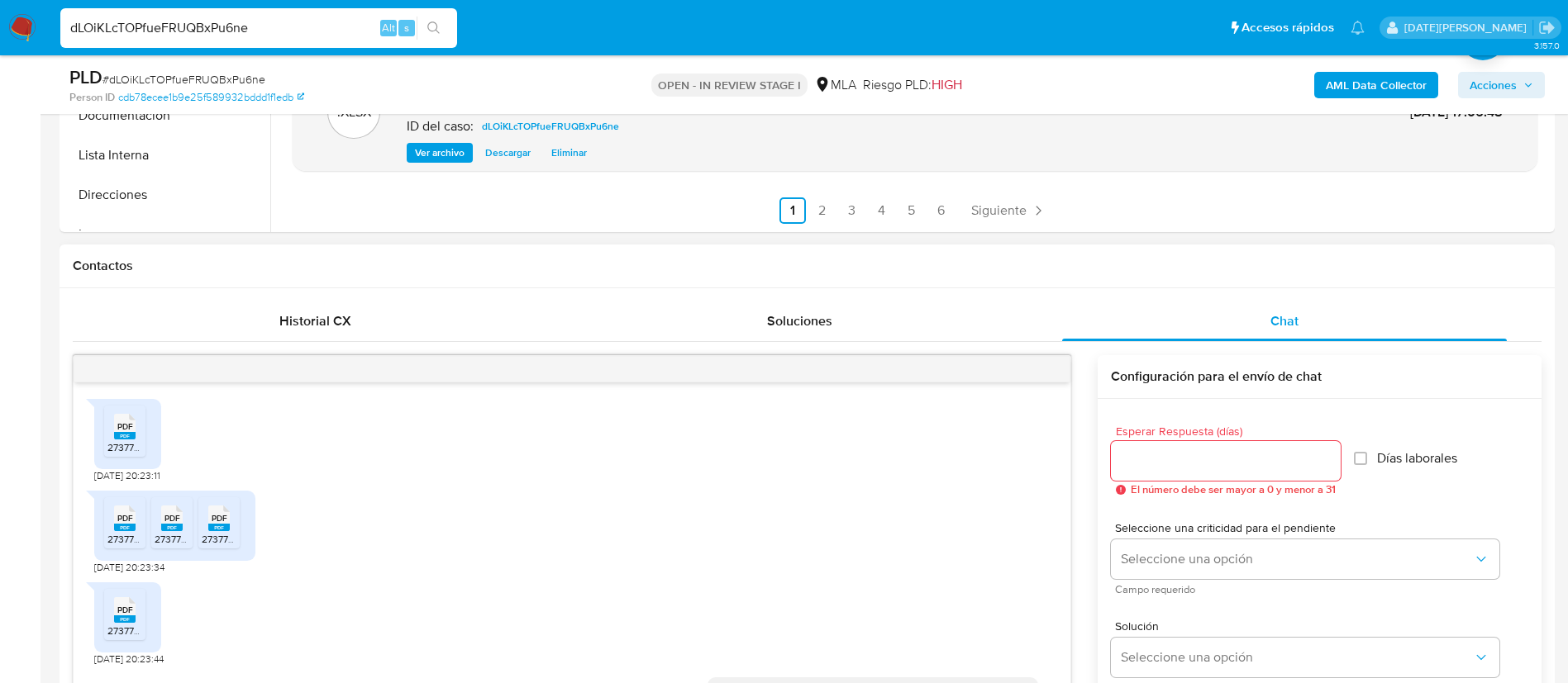
scroll to position [3039, 0]
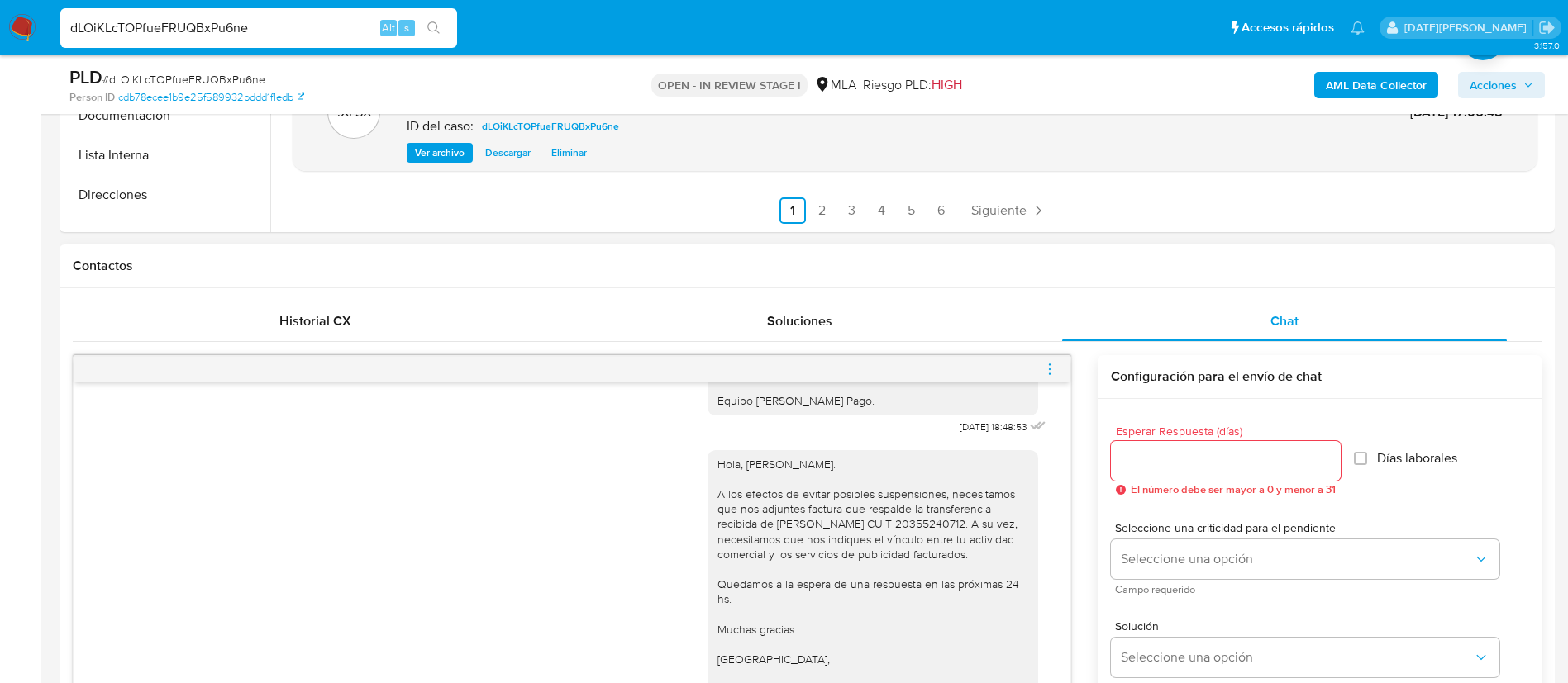
click at [1048, 372] on icon "menu-action" at bounding box center [1049, 368] width 15 height 15
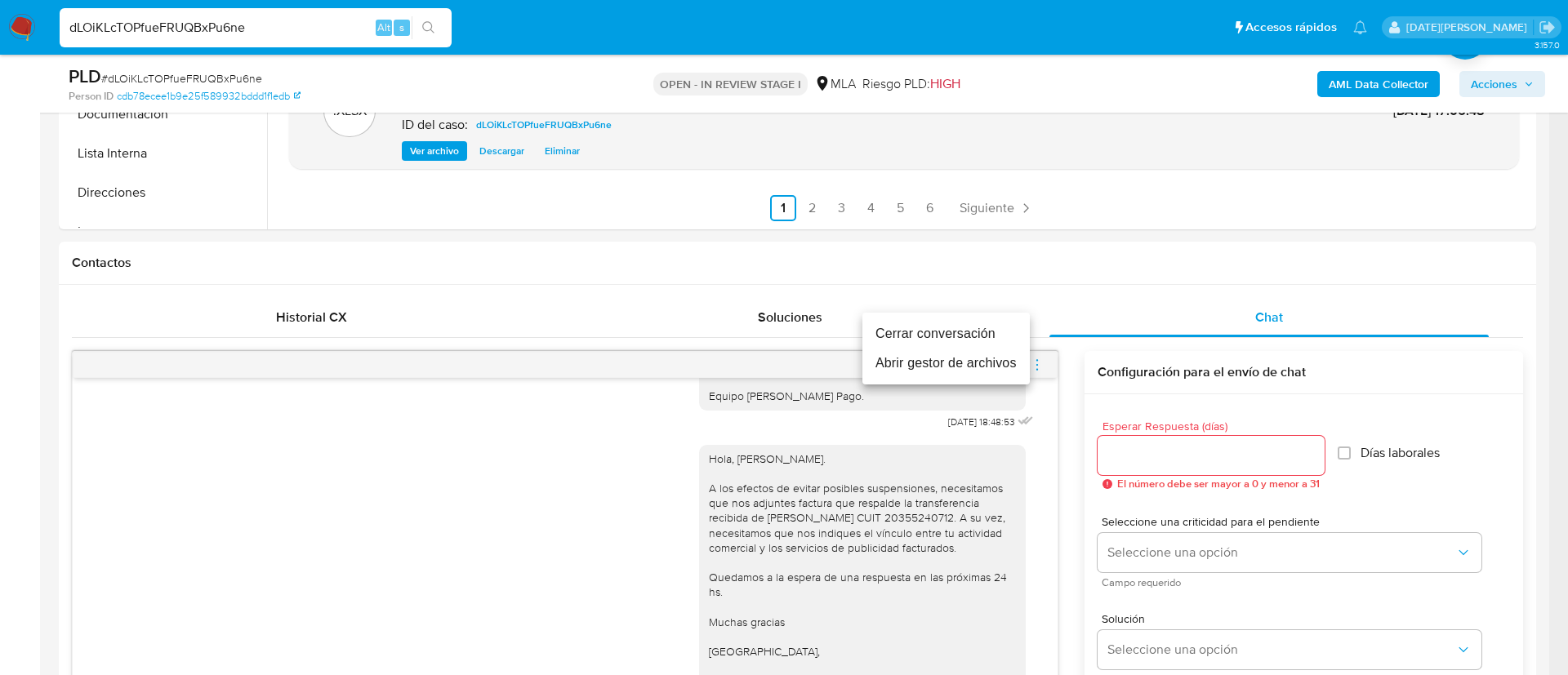
click at [964, 333] on li "Cerrar conversación" at bounding box center [947, 334] width 167 height 30
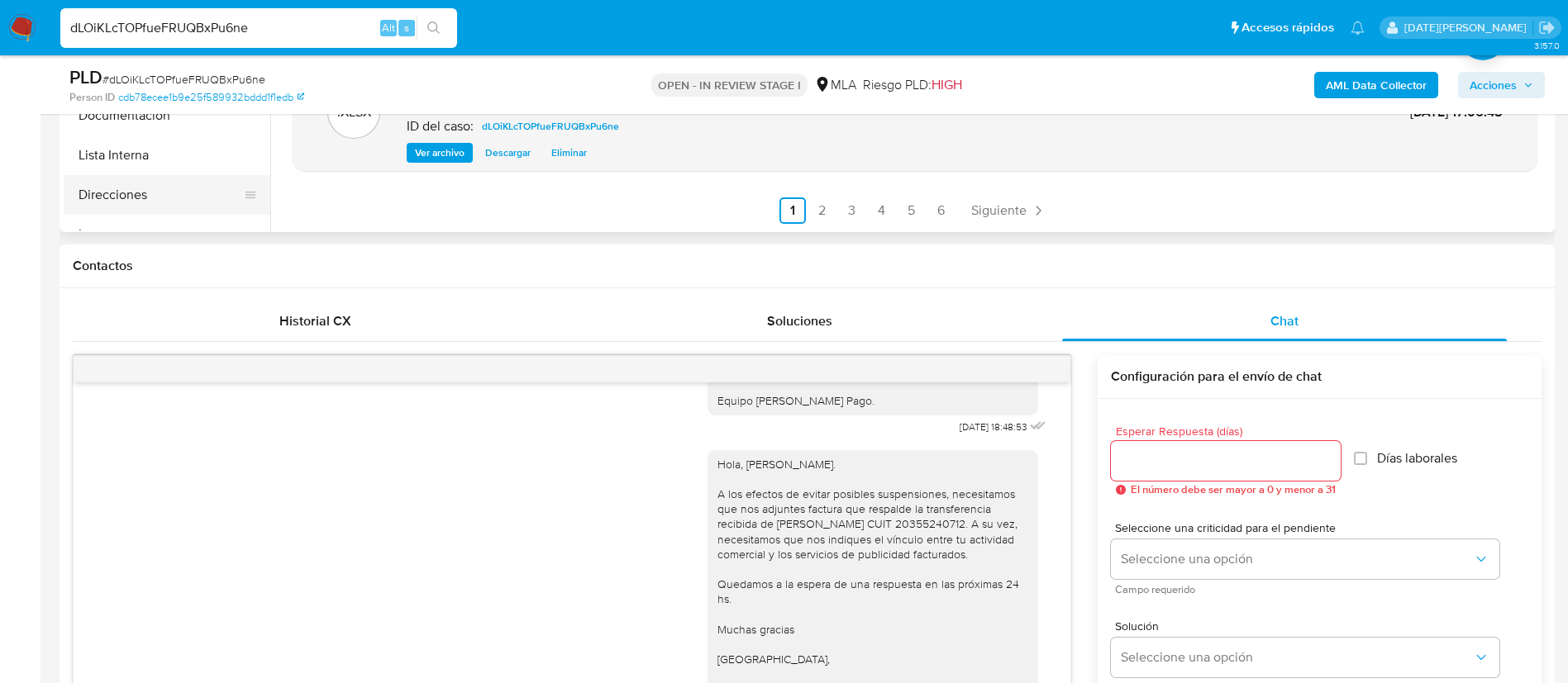
scroll to position [248, 0]
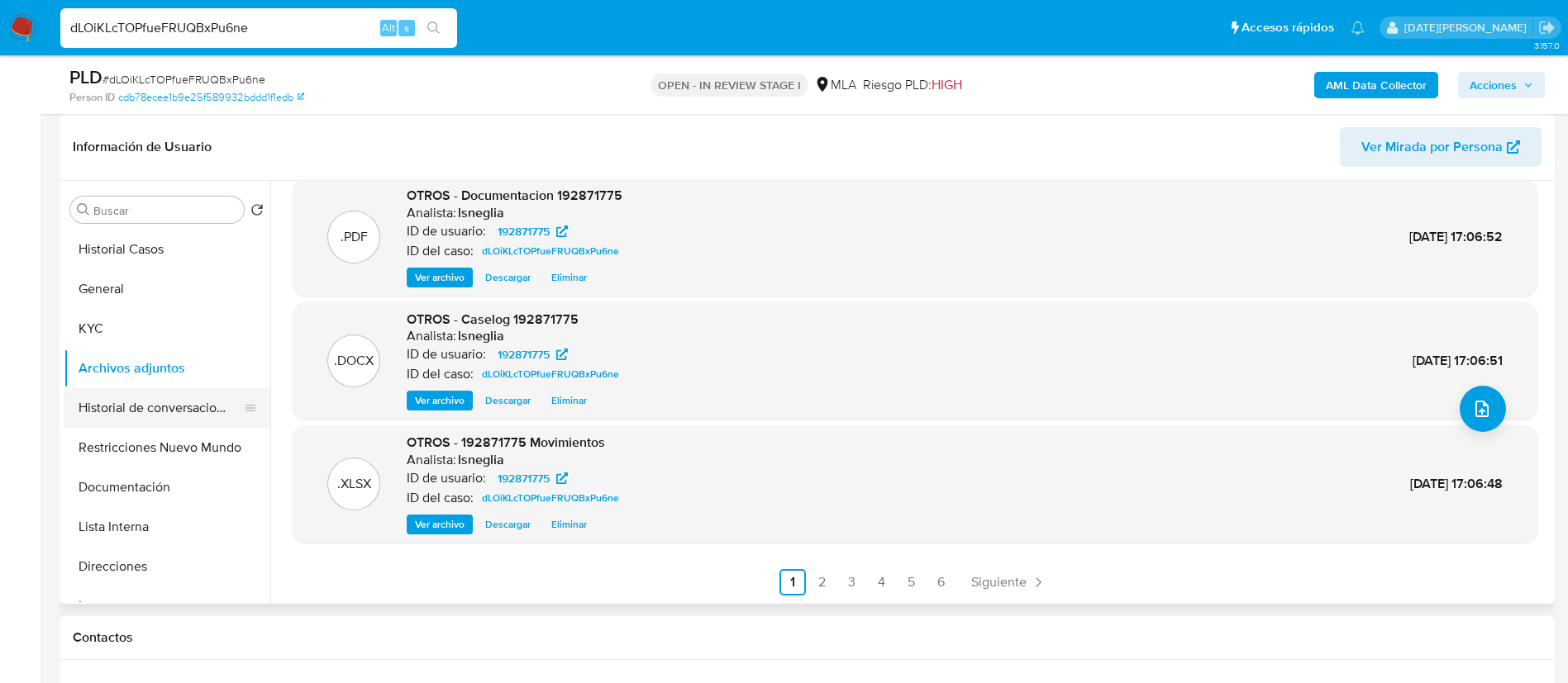
click at [138, 403] on button "Historial de conversaciones" at bounding box center [160, 407] width 193 height 40
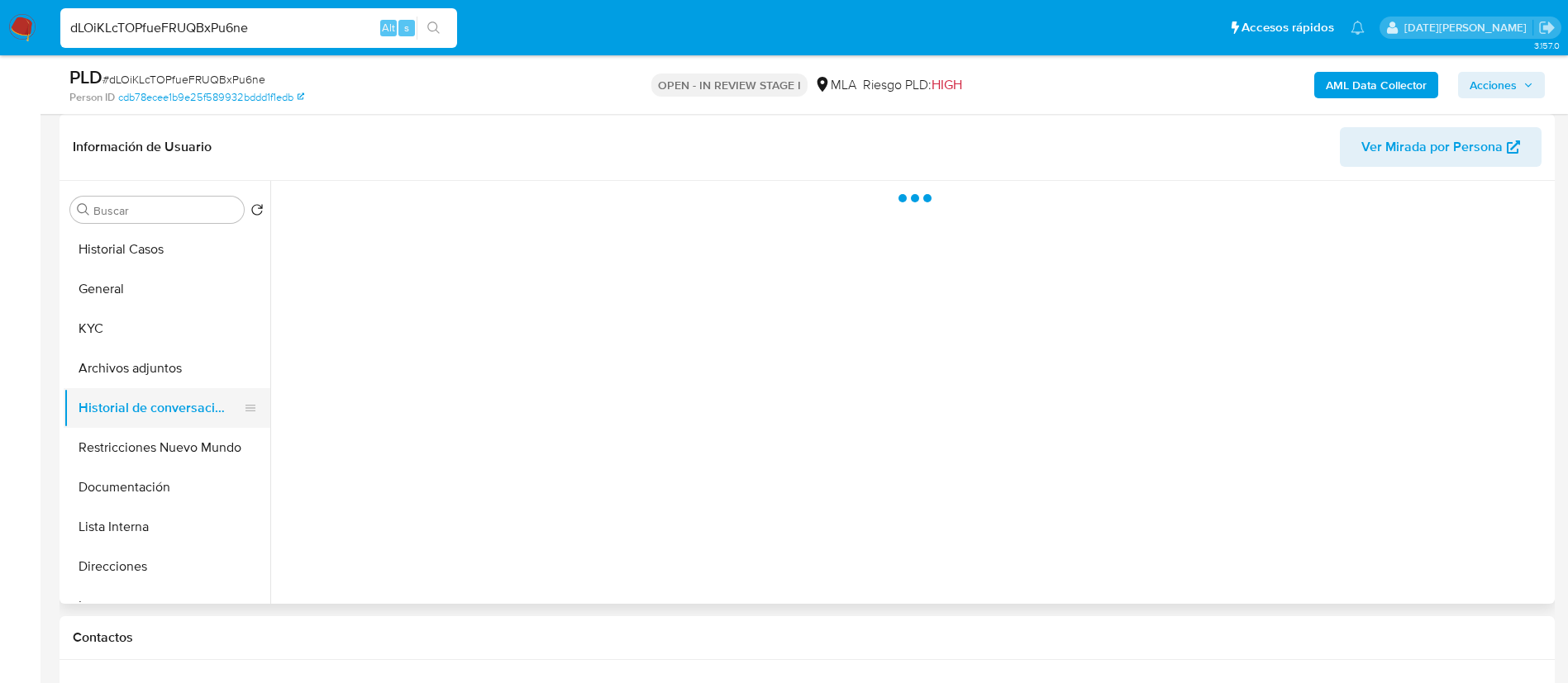
scroll to position [0, 0]
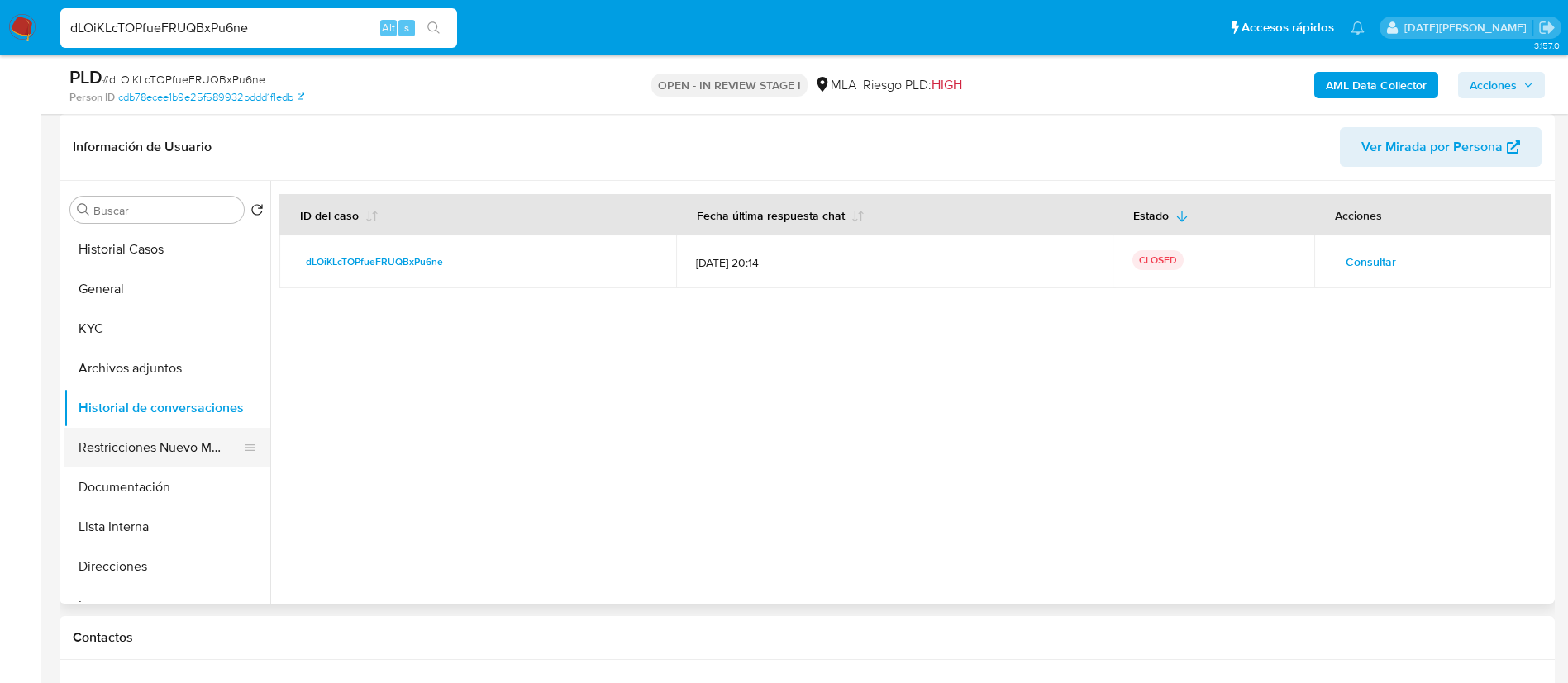
click at [151, 446] on button "Restricciones Nuevo Mundo" at bounding box center [160, 447] width 193 height 40
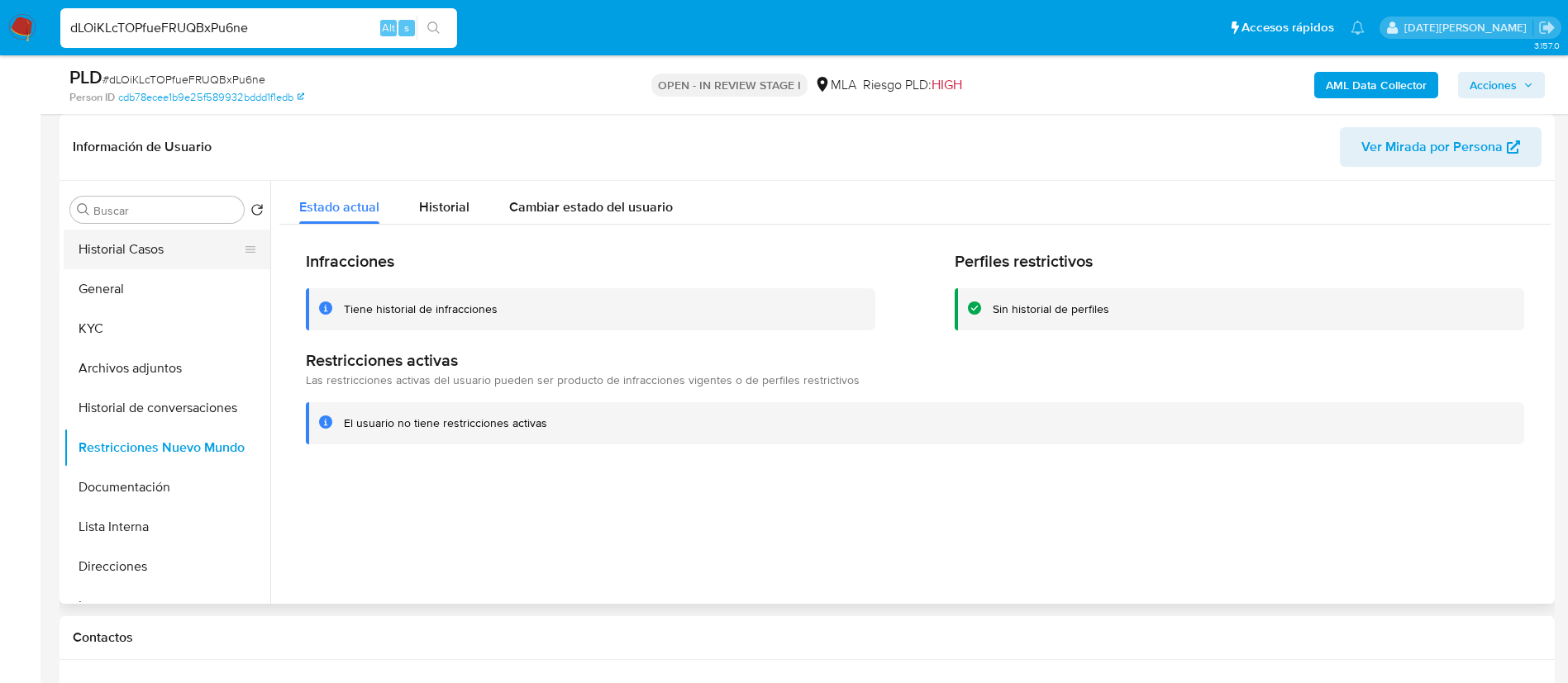
click at [146, 253] on button "Historial Casos" at bounding box center [160, 249] width 193 height 40
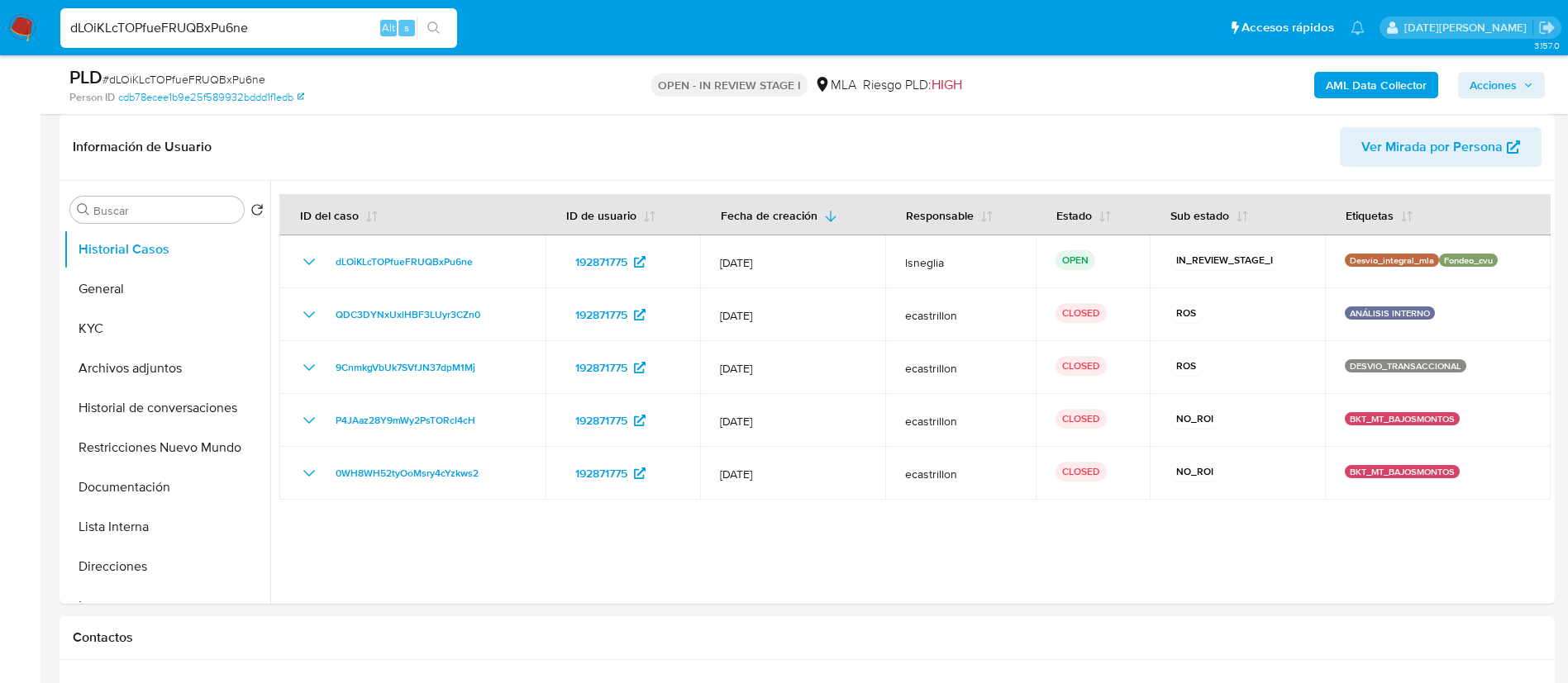
click at [1525, 85] on icon "button" at bounding box center [1527, 85] width 10 height 10
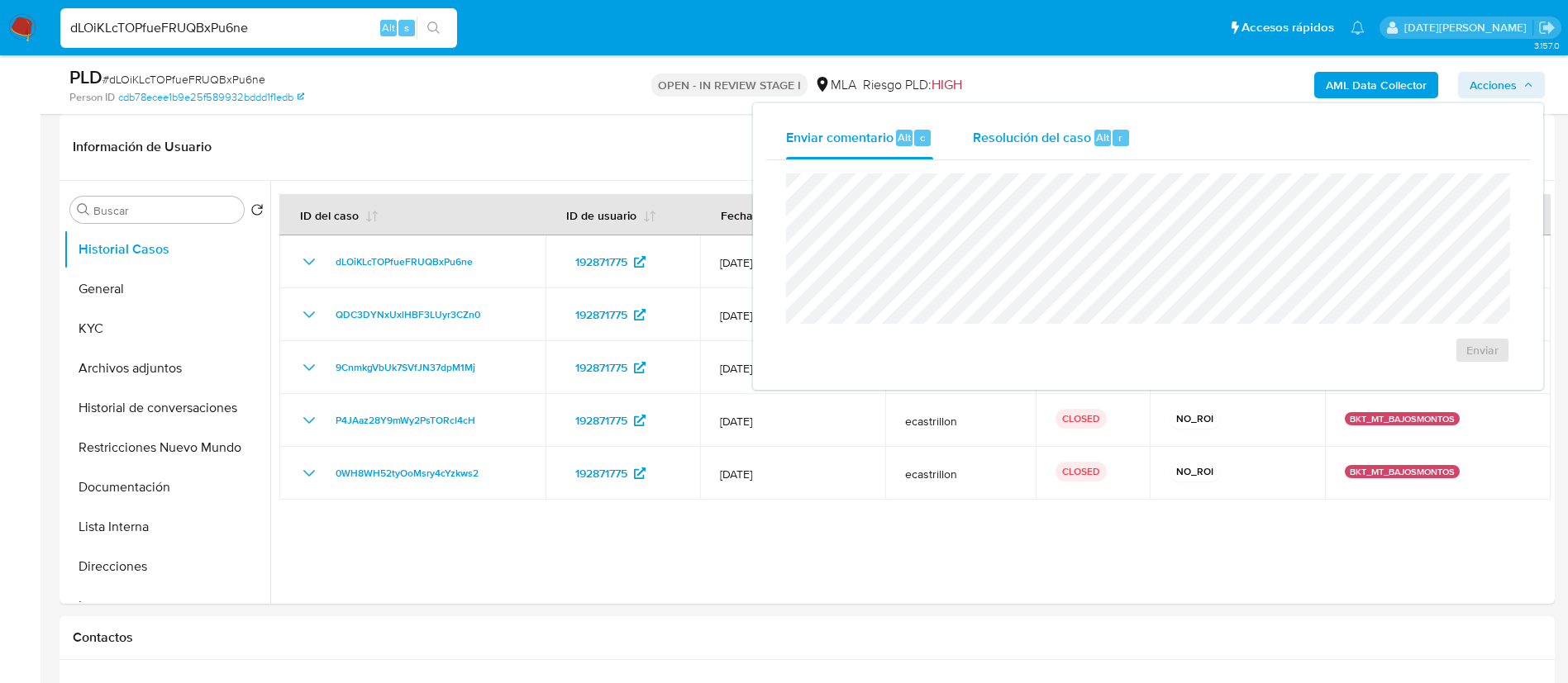
click at [1077, 134] on span "Resolución del caso" at bounding box center [1032, 137] width 118 height 19
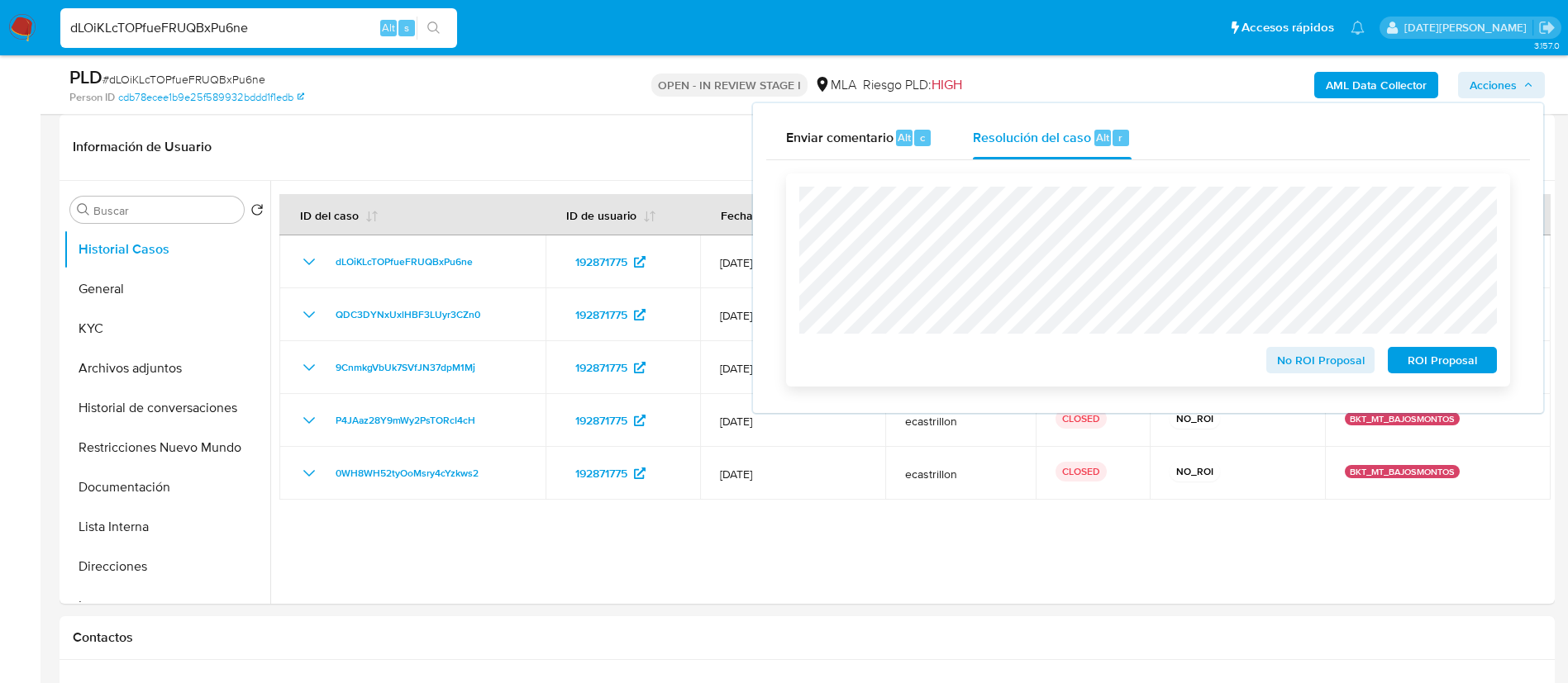
click at [1341, 360] on span "No ROI Proposal" at bounding box center [1320, 360] width 86 height 23
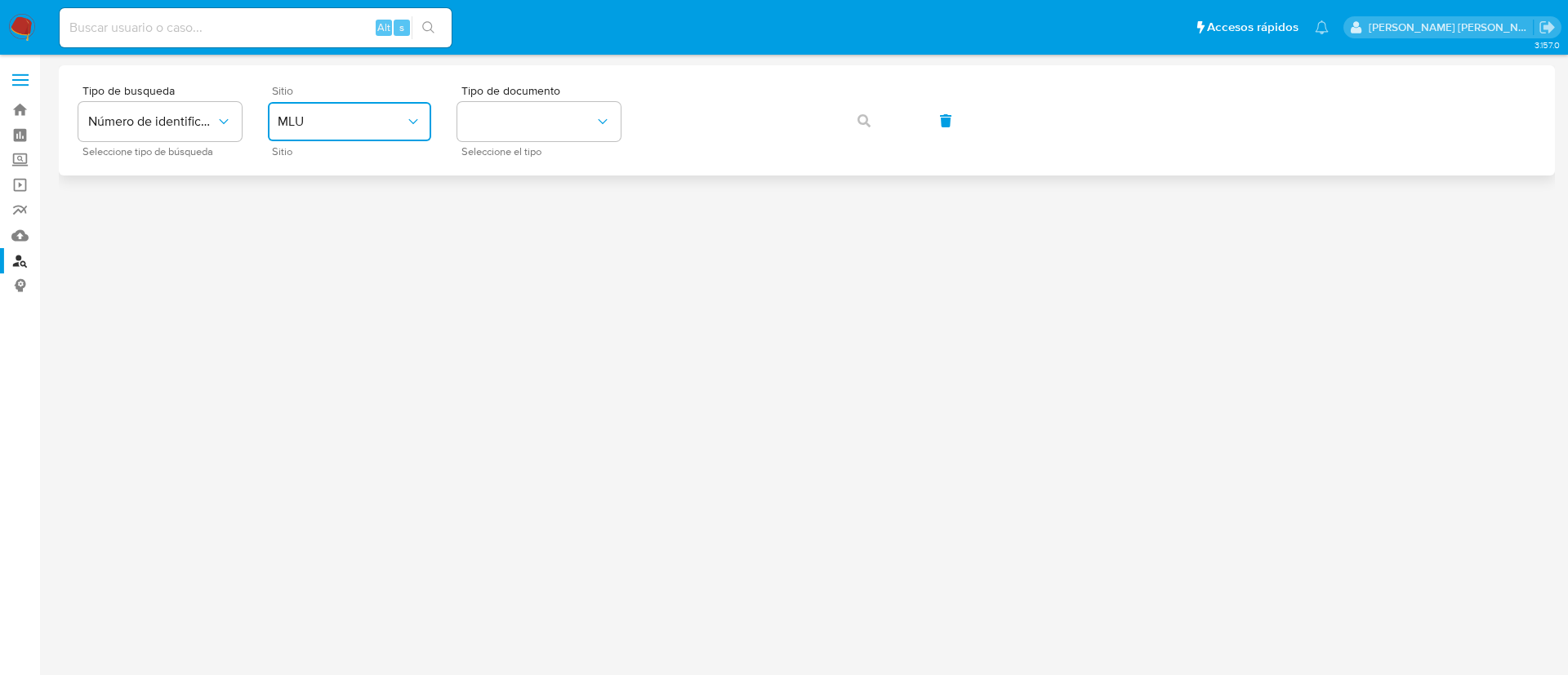
click at [409, 115] on icon "site_id" at bounding box center [413, 121] width 17 height 17
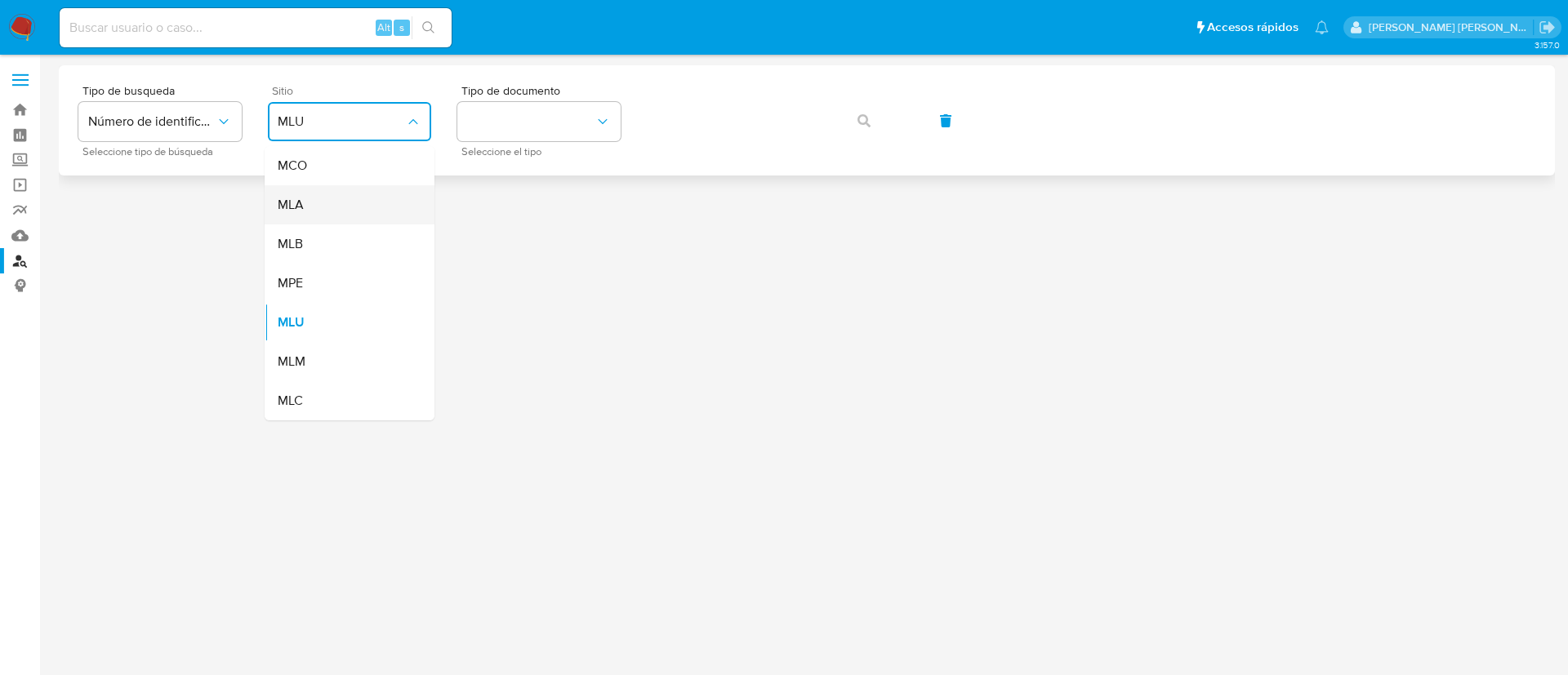
click at [326, 201] on div "MLA" at bounding box center [345, 205] width 134 height 39
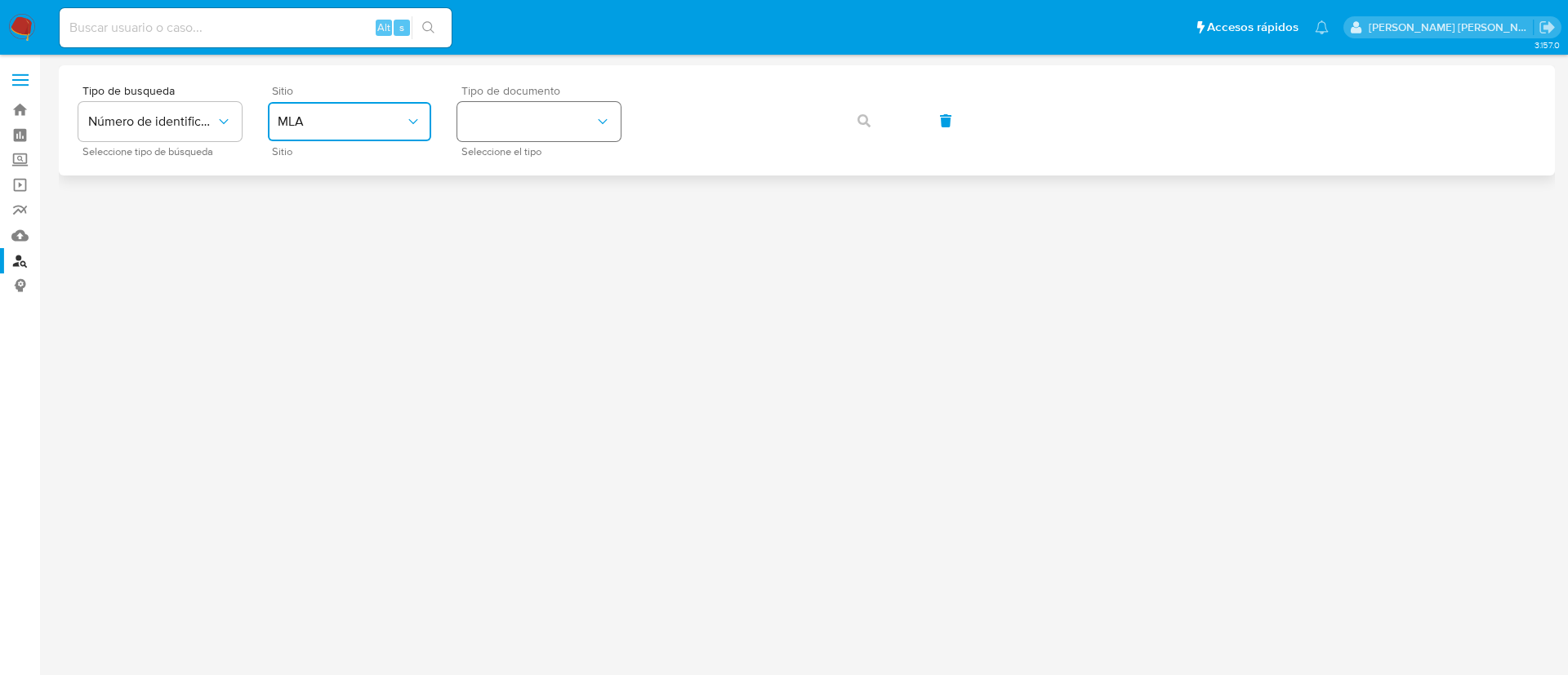
click at [501, 132] on button "identificationType" at bounding box center [539, 121] width 163 height 39
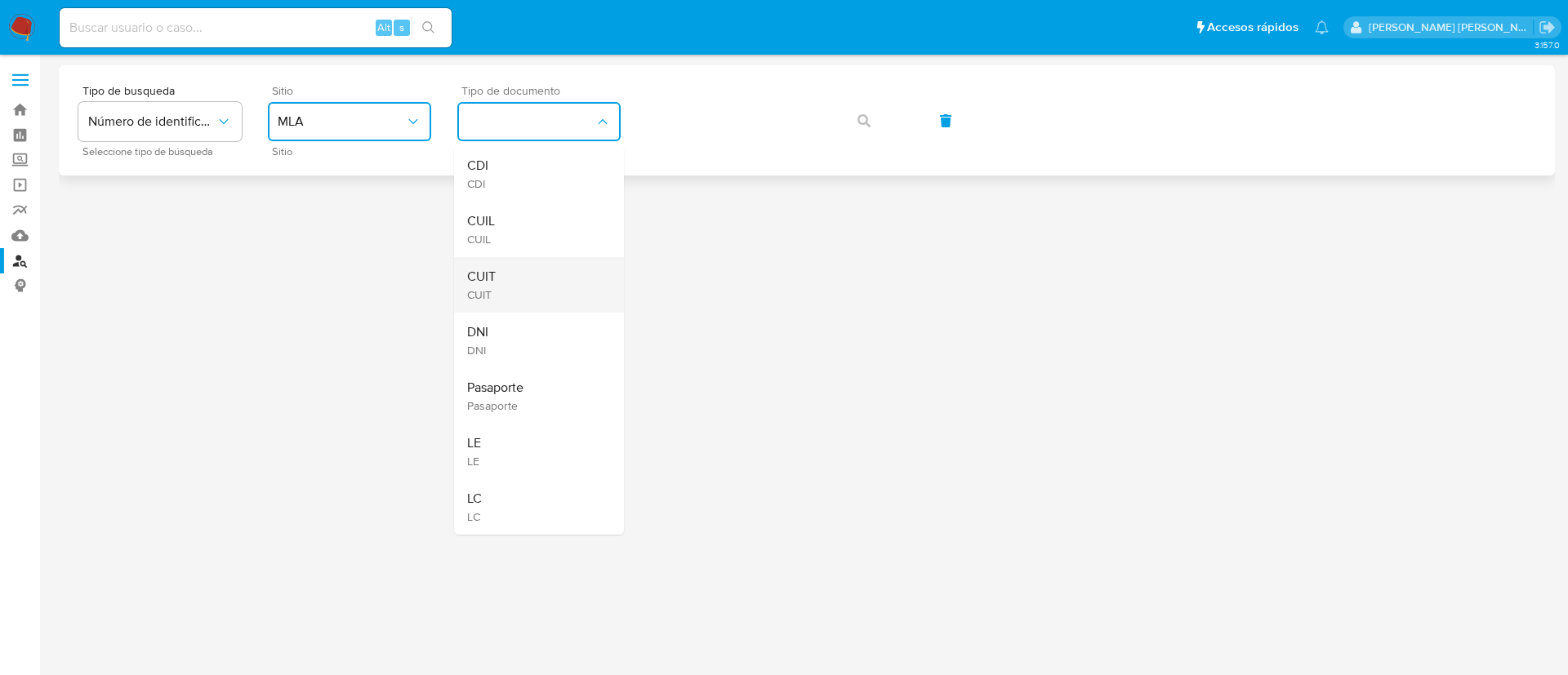
click at [503, 273] on div "CUIT CUIT" at bounding box center [534, 285] width 134 height 56
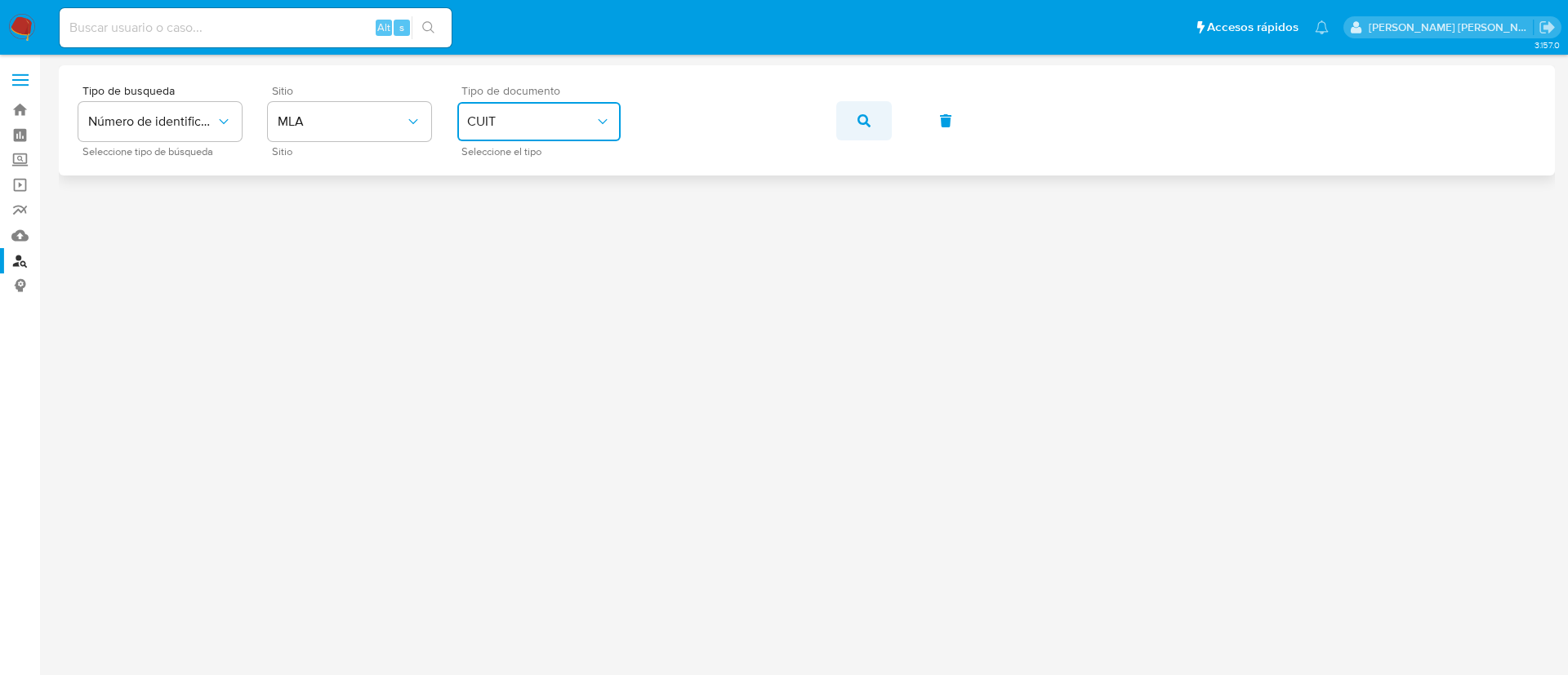
click at [850, 118] on button "button" at bounding box center [865, 120] width 56 height 39
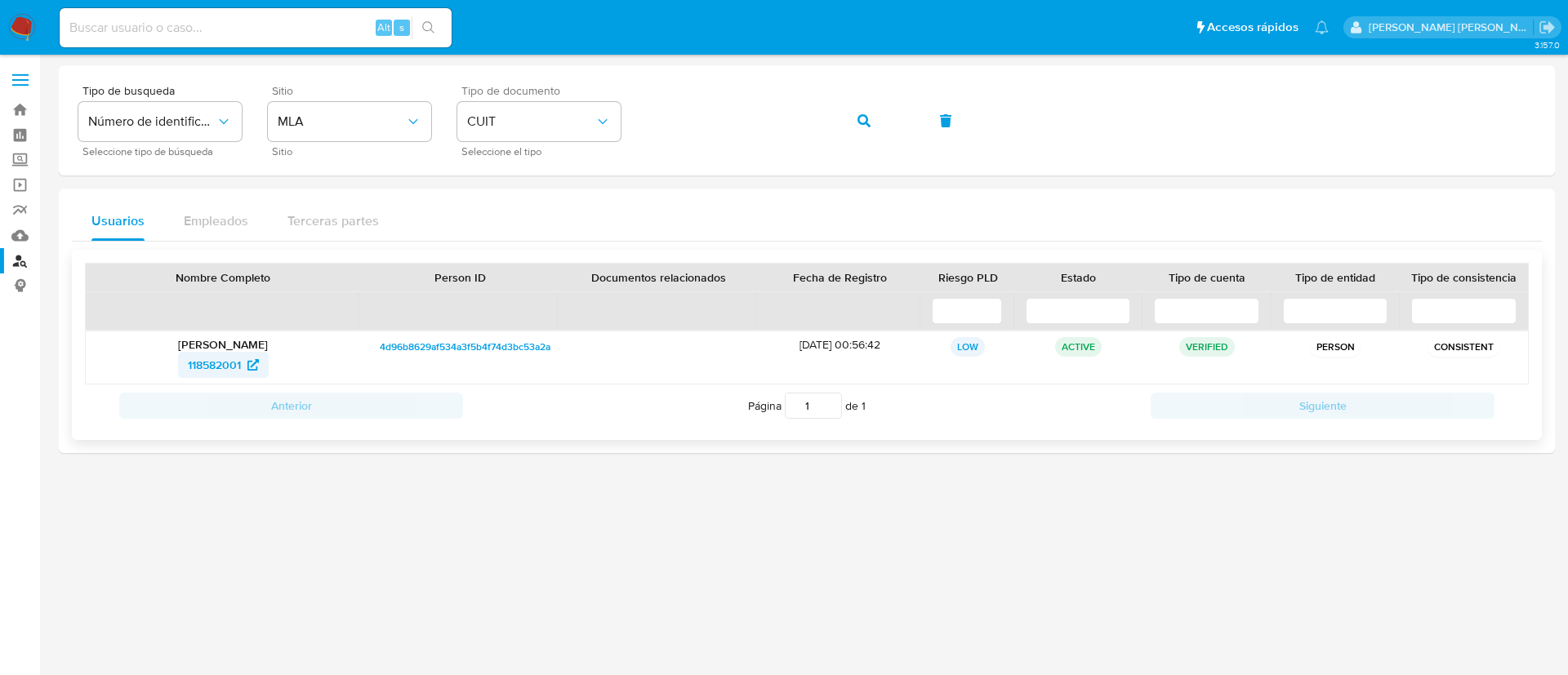
click at [221, 361] on span "118582001" at bounding box center [214, 365] width 53 height 26
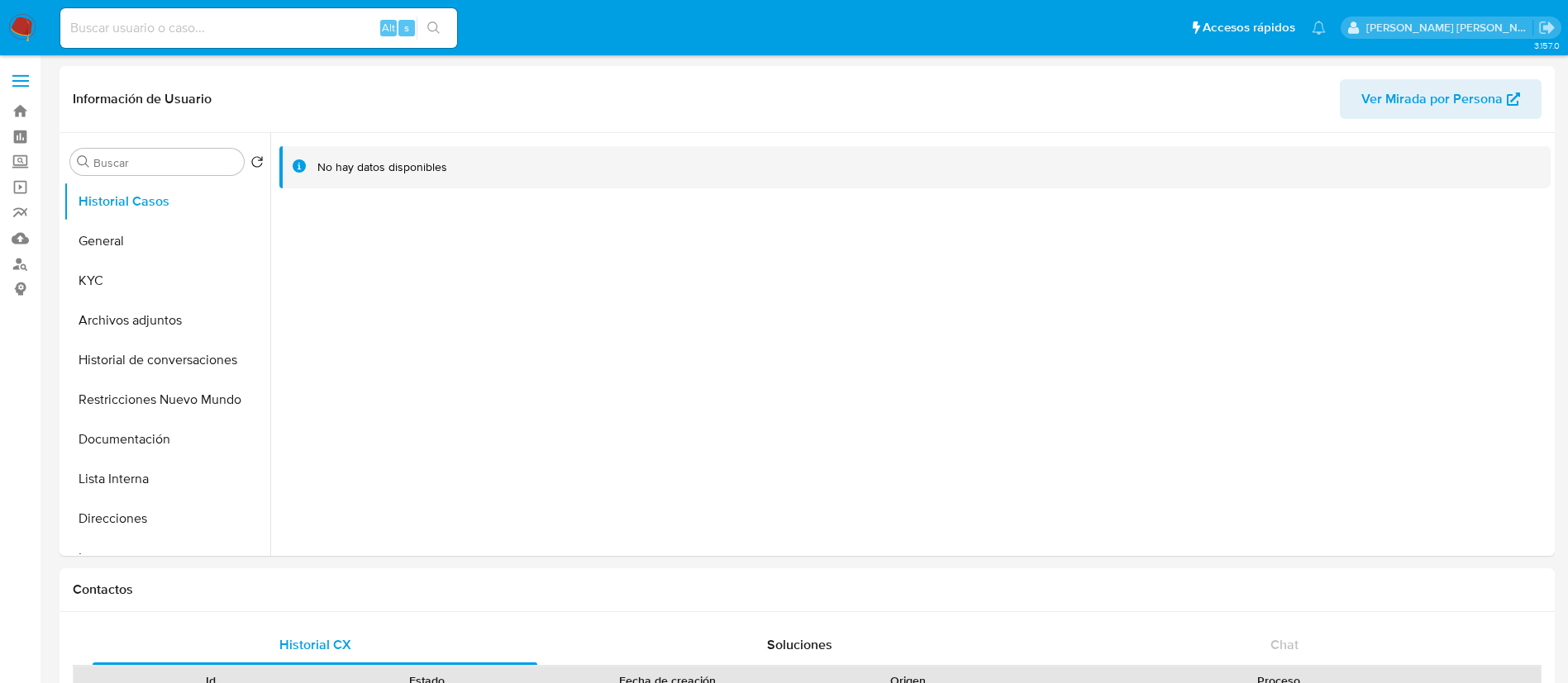
select select "10"
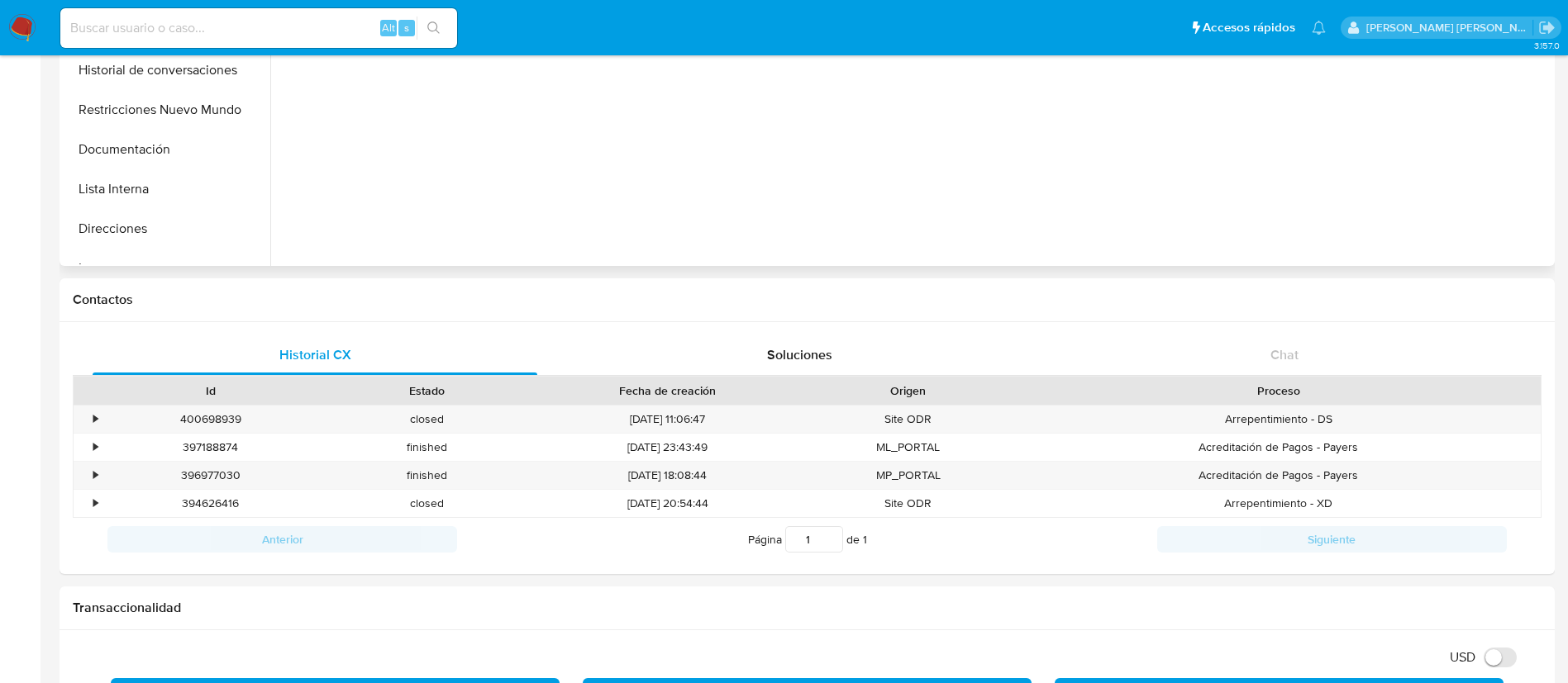
scroll to position [124, 0]
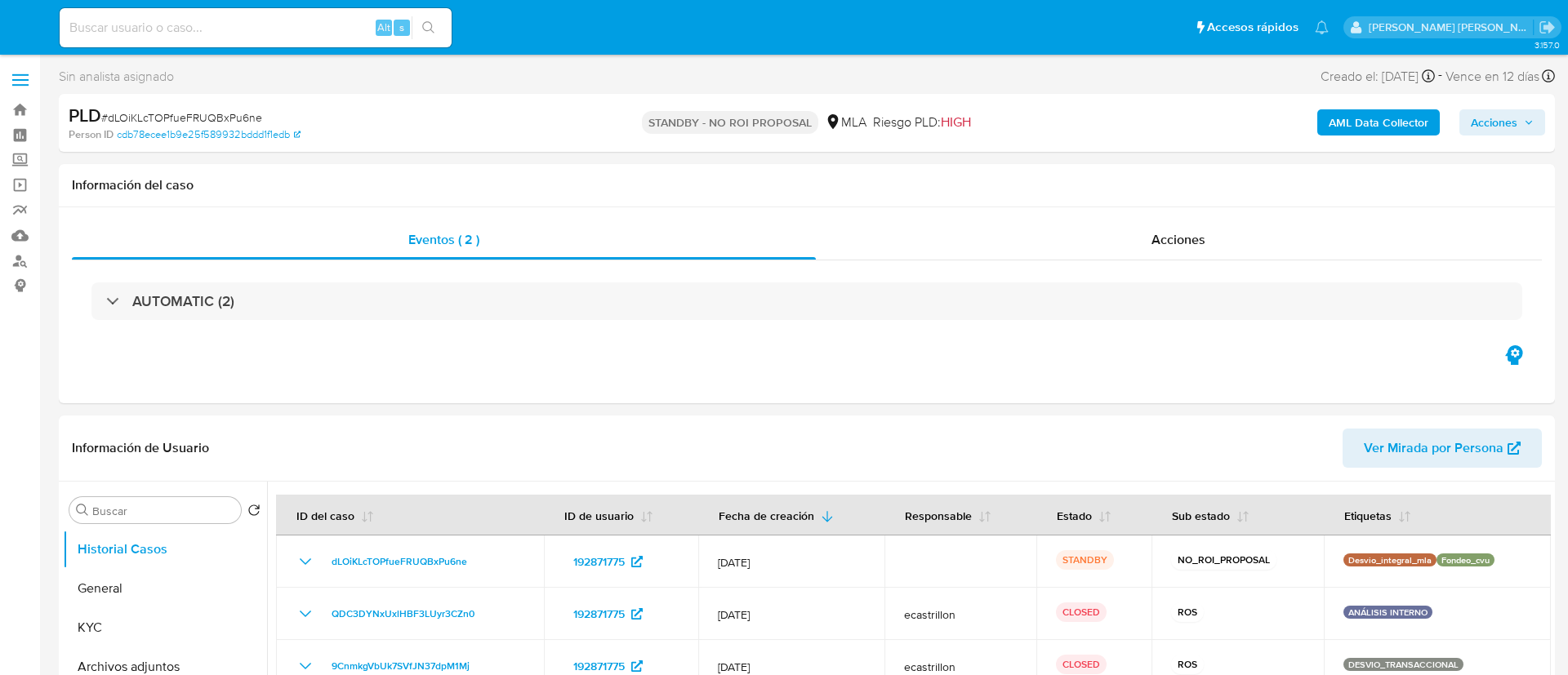
select select "10"
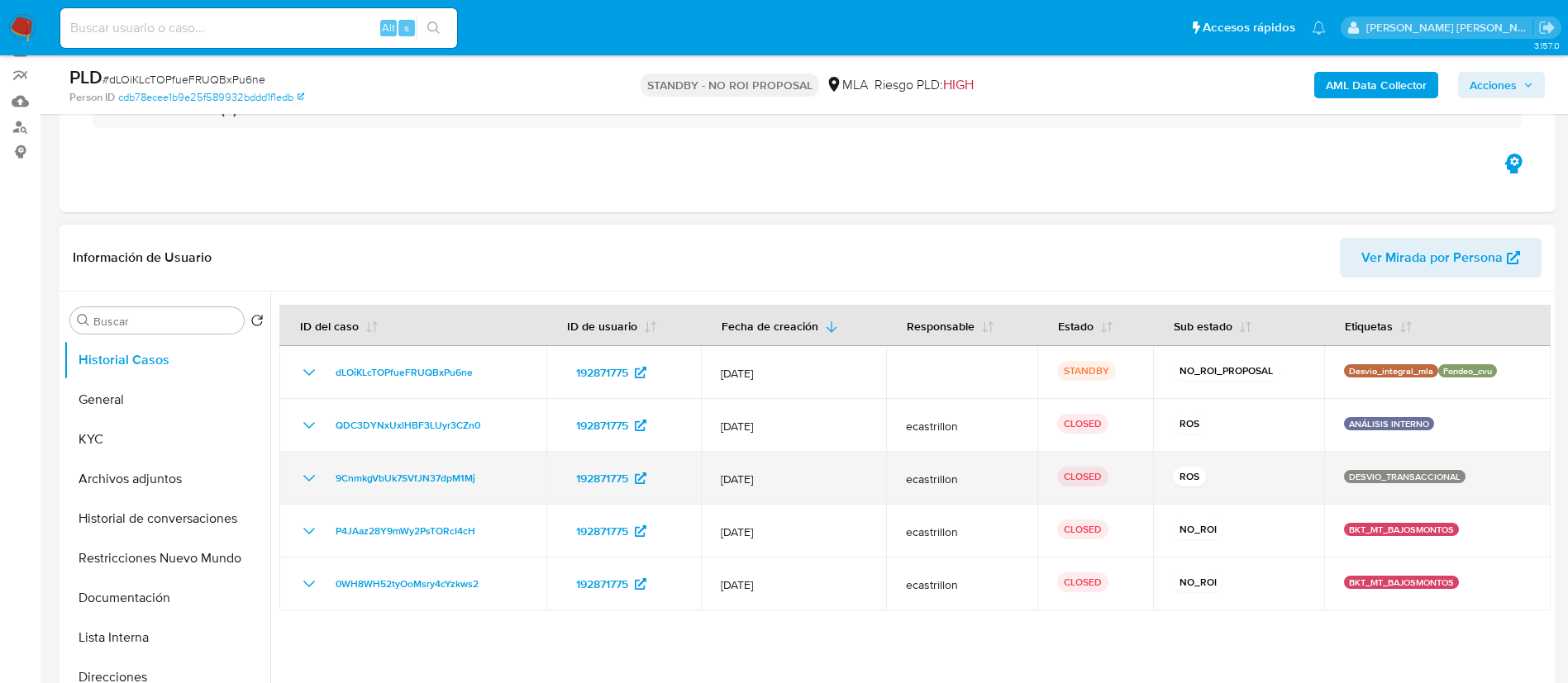
scroll to position [248, 0]
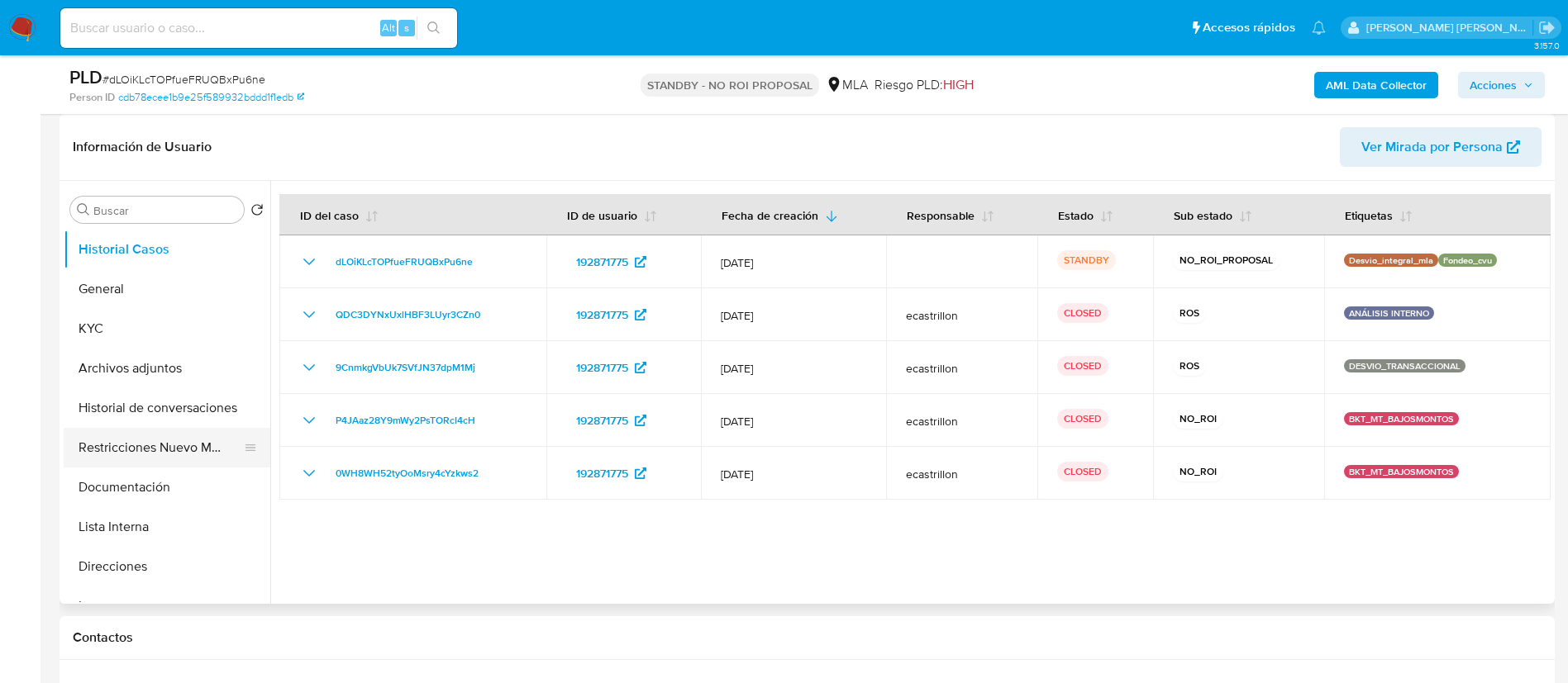
click at [205, 457] on button "Restricciones Nuevo Mundo" at bounding box center [160, 447] width 193 height 40
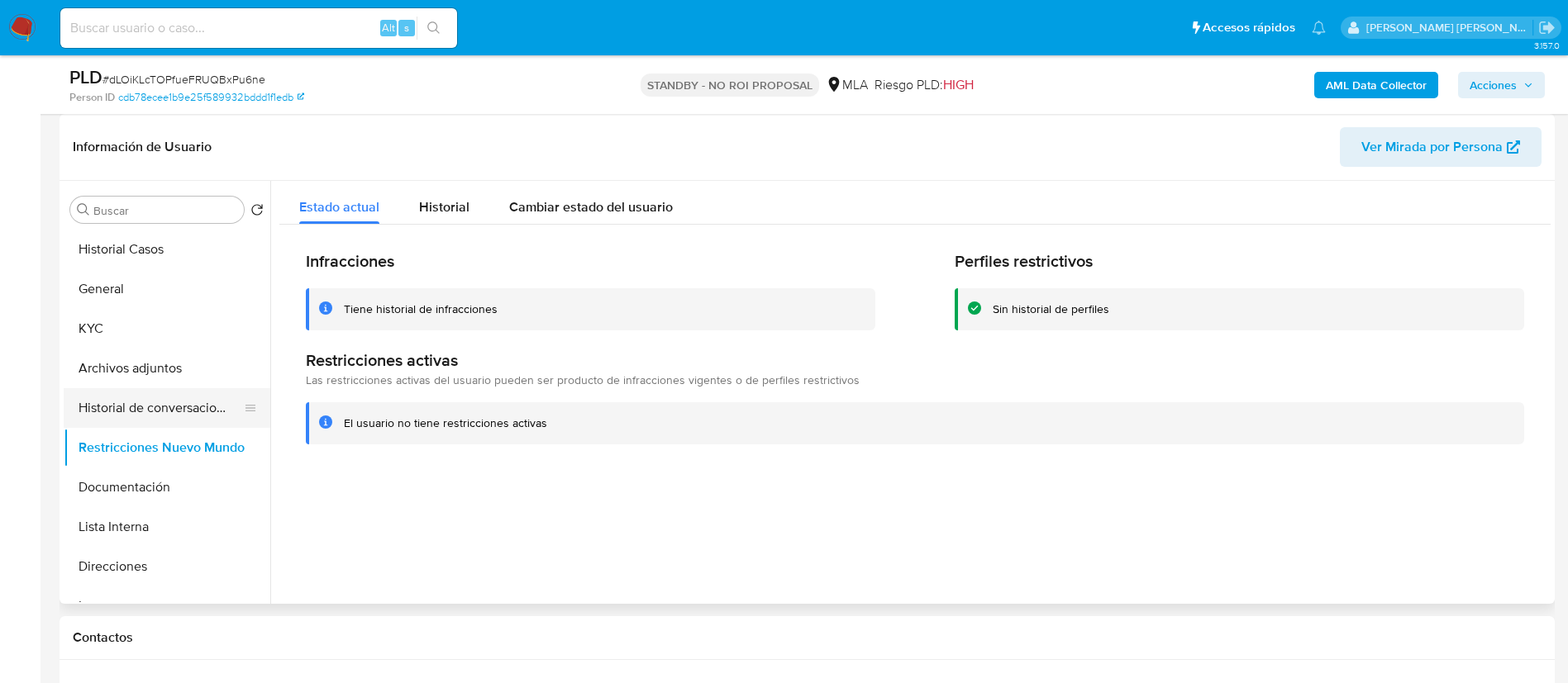
click at [190, 419] on button "Historial de conversaciones" at bounding box center [160, 407] width 193 height 40
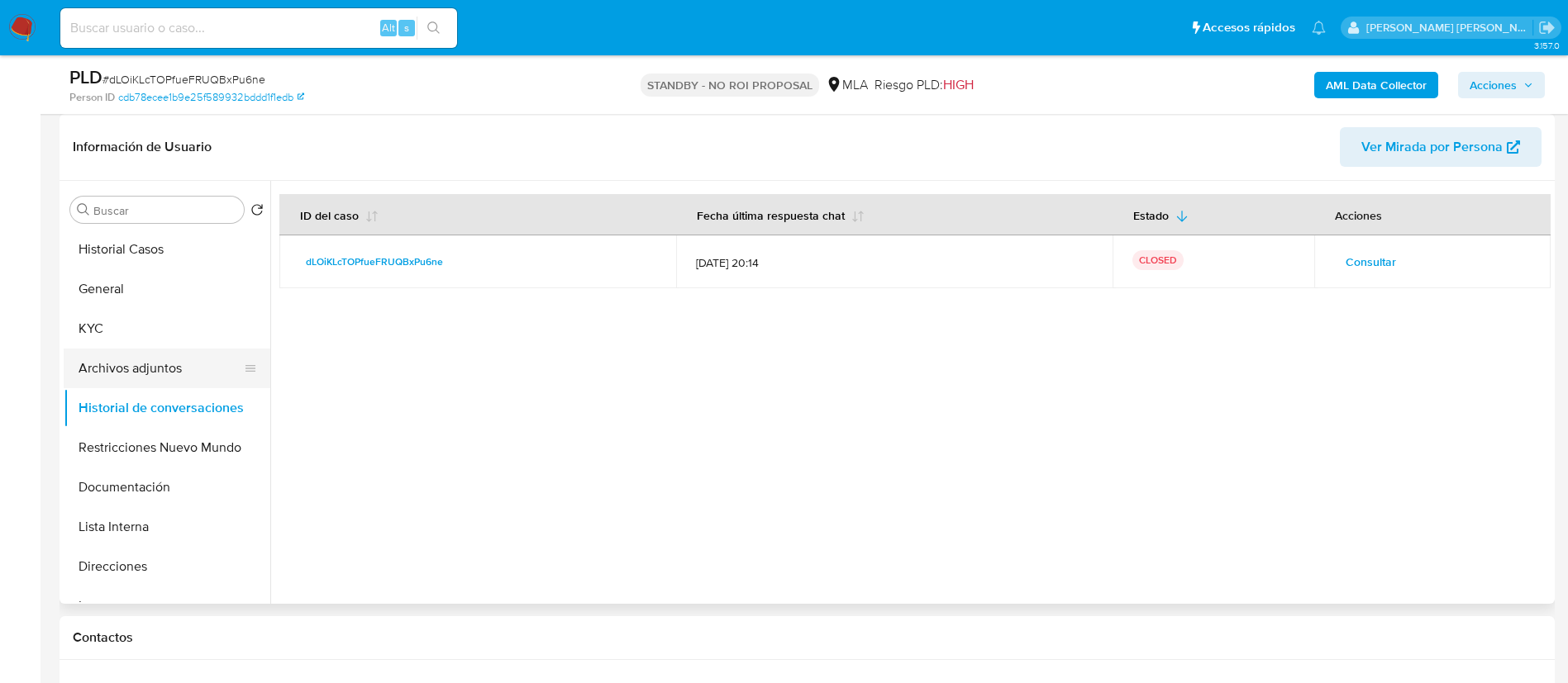
click at [116, 374] on button "Archivos adjuntos" at bounding box center [160, 367] width 193 height 40
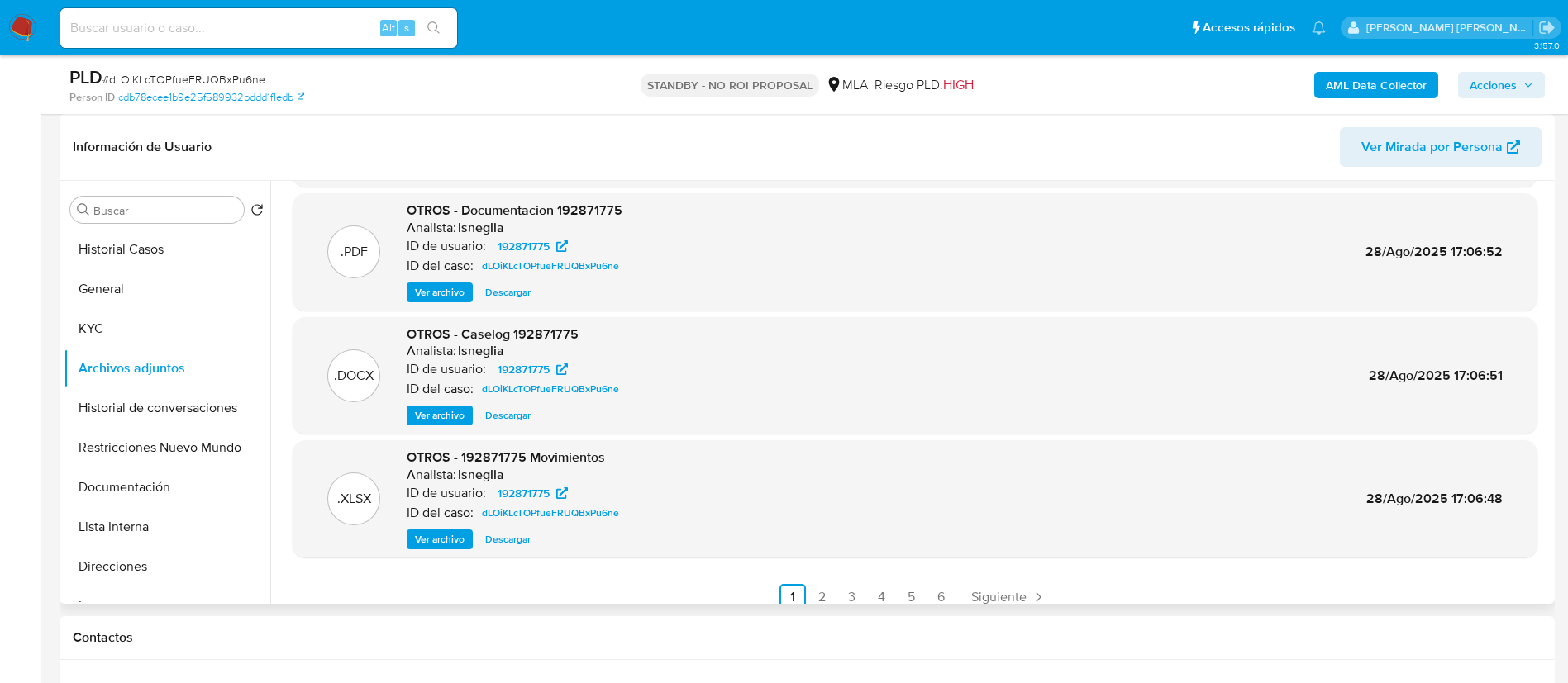
scroll to position [138, 0]
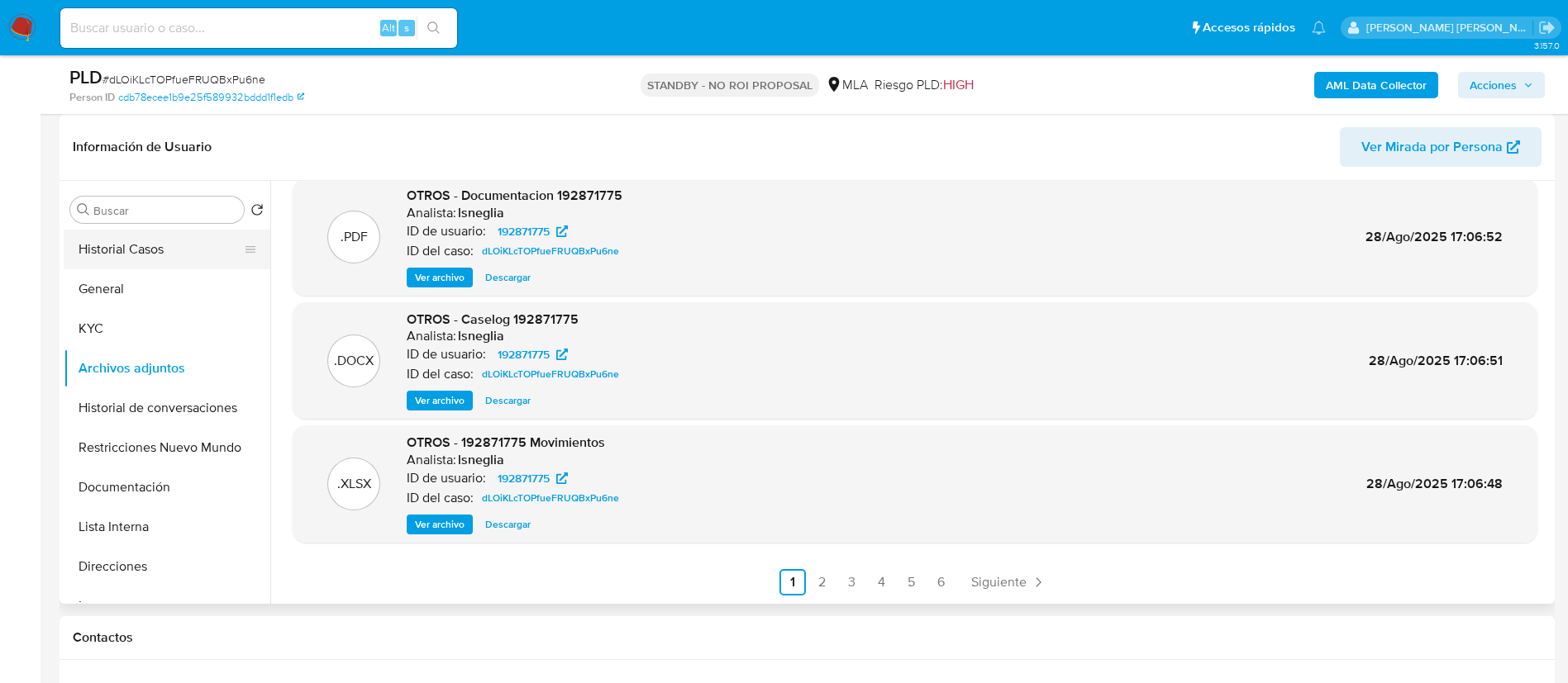
click at [141, 247] on button "Historial Casos" at bounding box center [160, 249] width 193 height 40
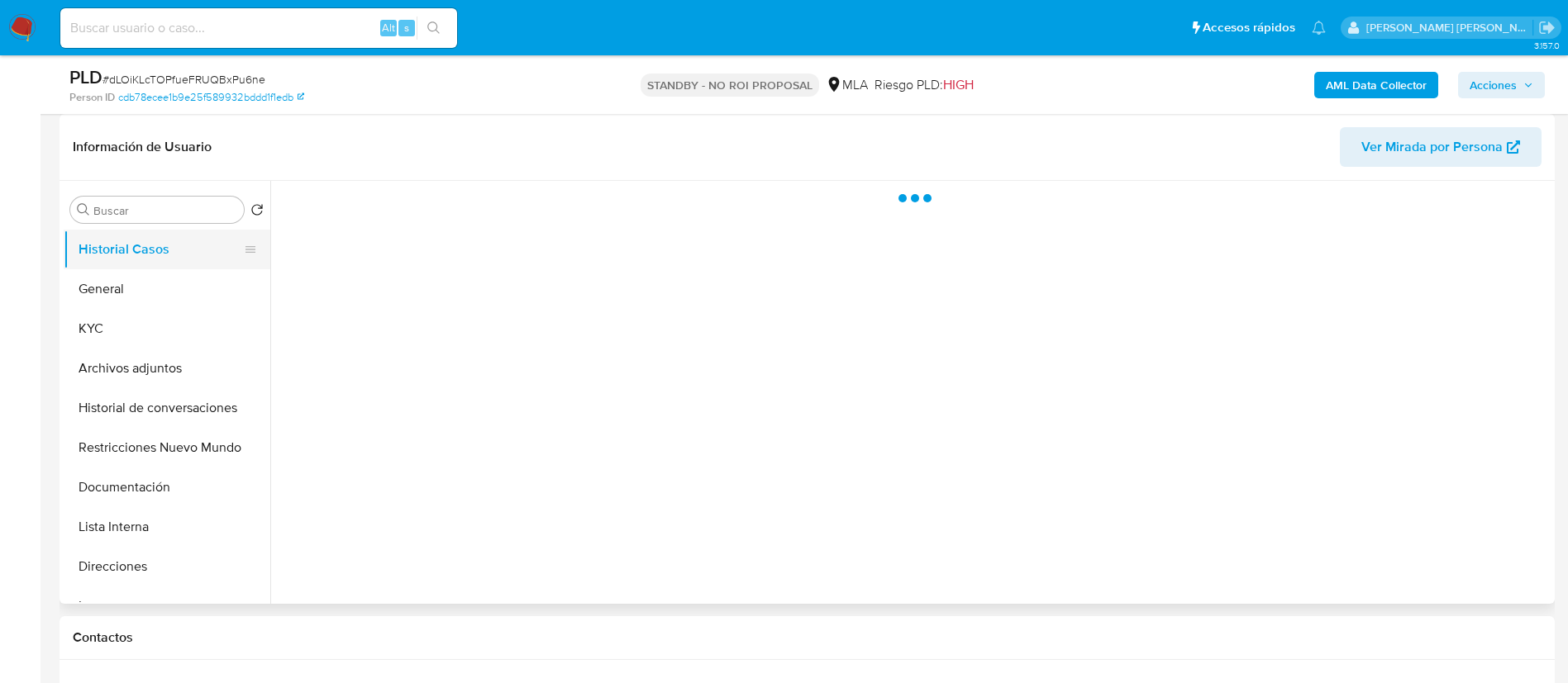
scroll to position [0, 0]
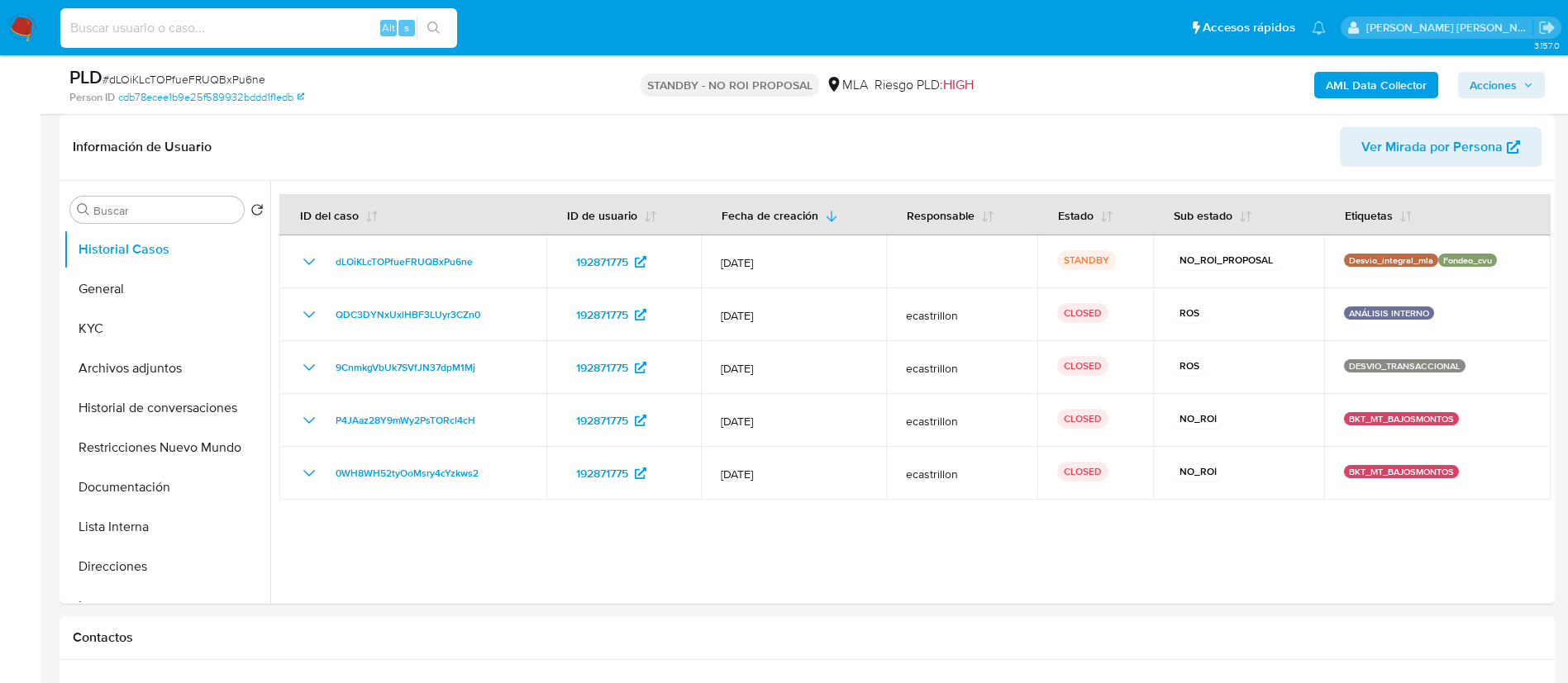
click at [277, 18] on input at bounding box center [258, 28] width 397 height 21
paste input "FLASqygYjL0WEqLir5djS3VO"
type input "FLASqygYjL0WEqLir5djS3VO"
click at [434, 32] on icon "search-icon" at bounding box center [434, 27] width 13 height 13
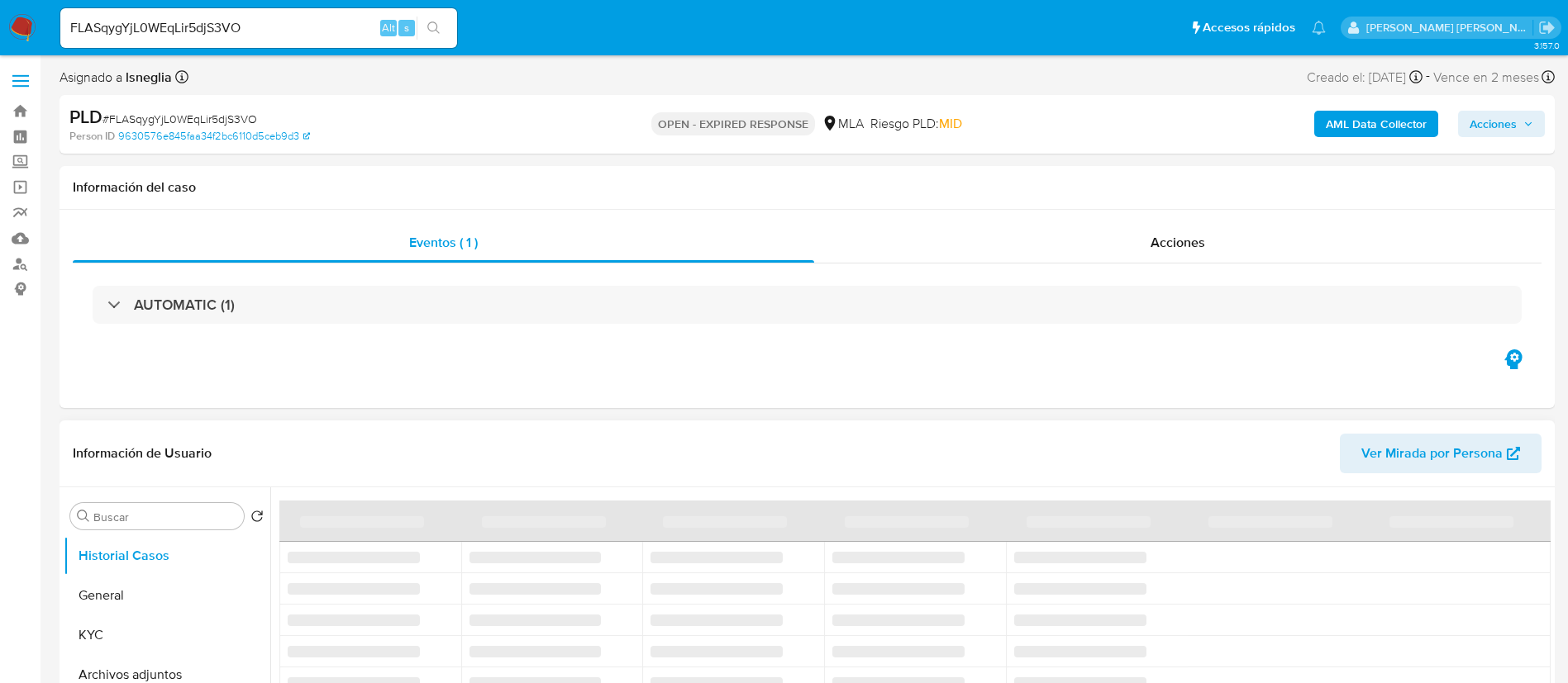
select select "10"
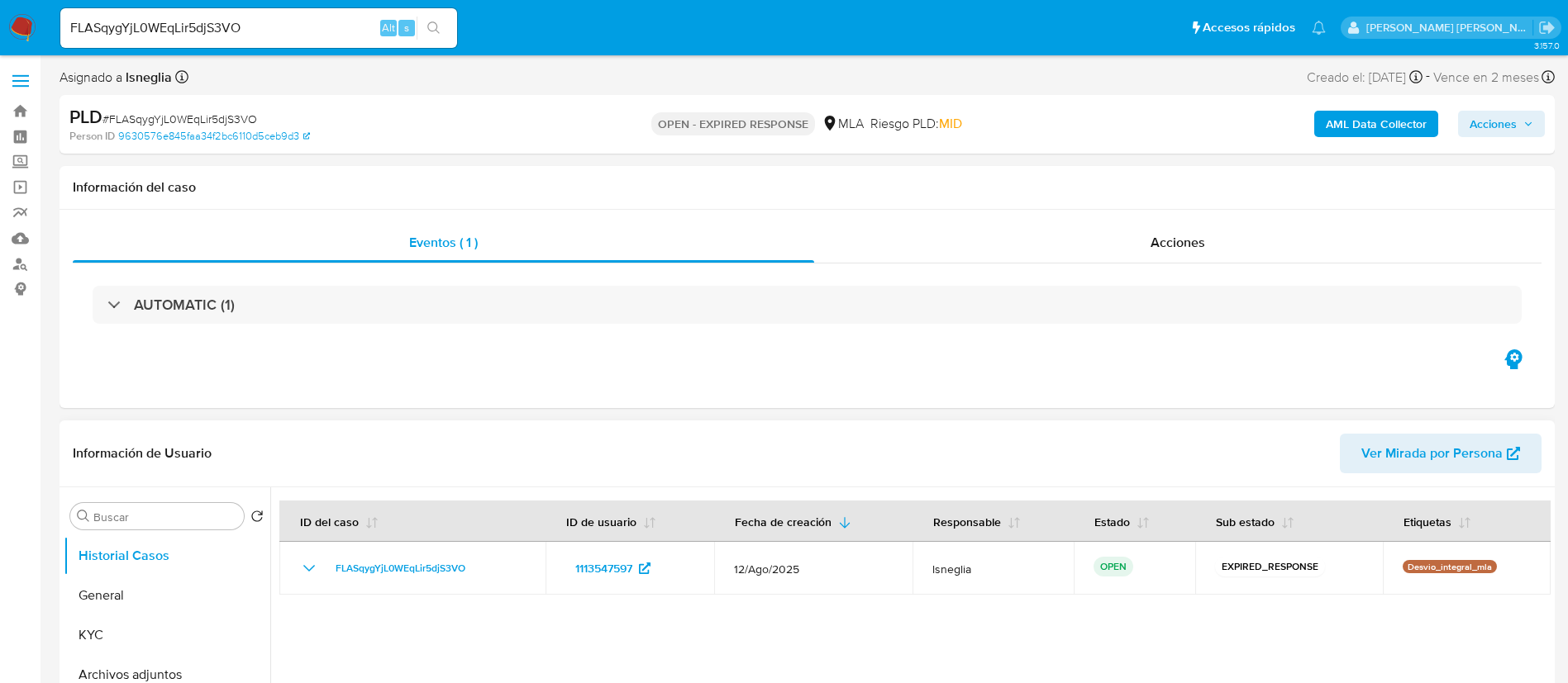
click at [220, 117] on span "# FLASqygYjL0WEqLir5djS3VO" at bounding box center [179, 119] width 154 height 17
copy span "FLASqygYjL0WEqLir5djS3VO"
click at [14, 27] on img at bounding box center [22, 28] width 28 height 28
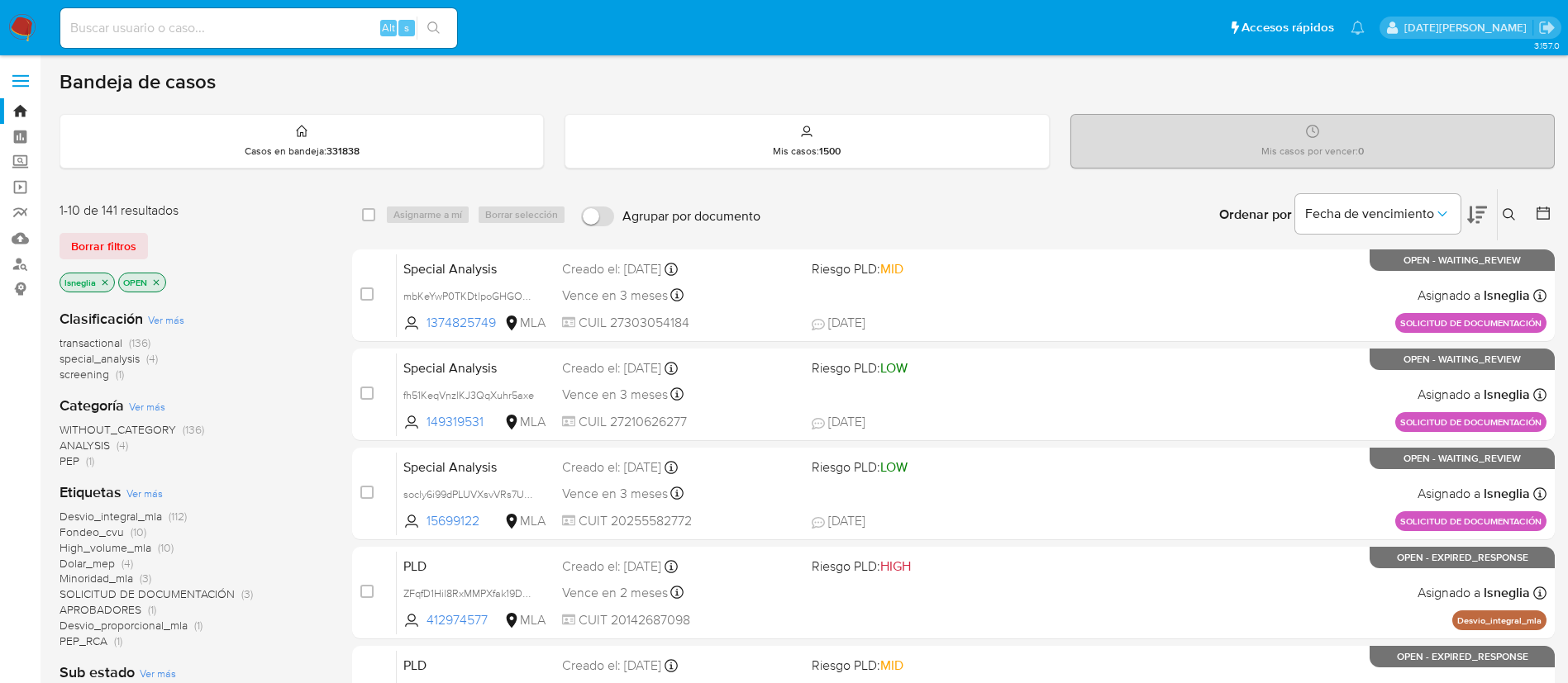
click at [1507, 215] on icon at bounding box center [1509, 214] width 13 height 13
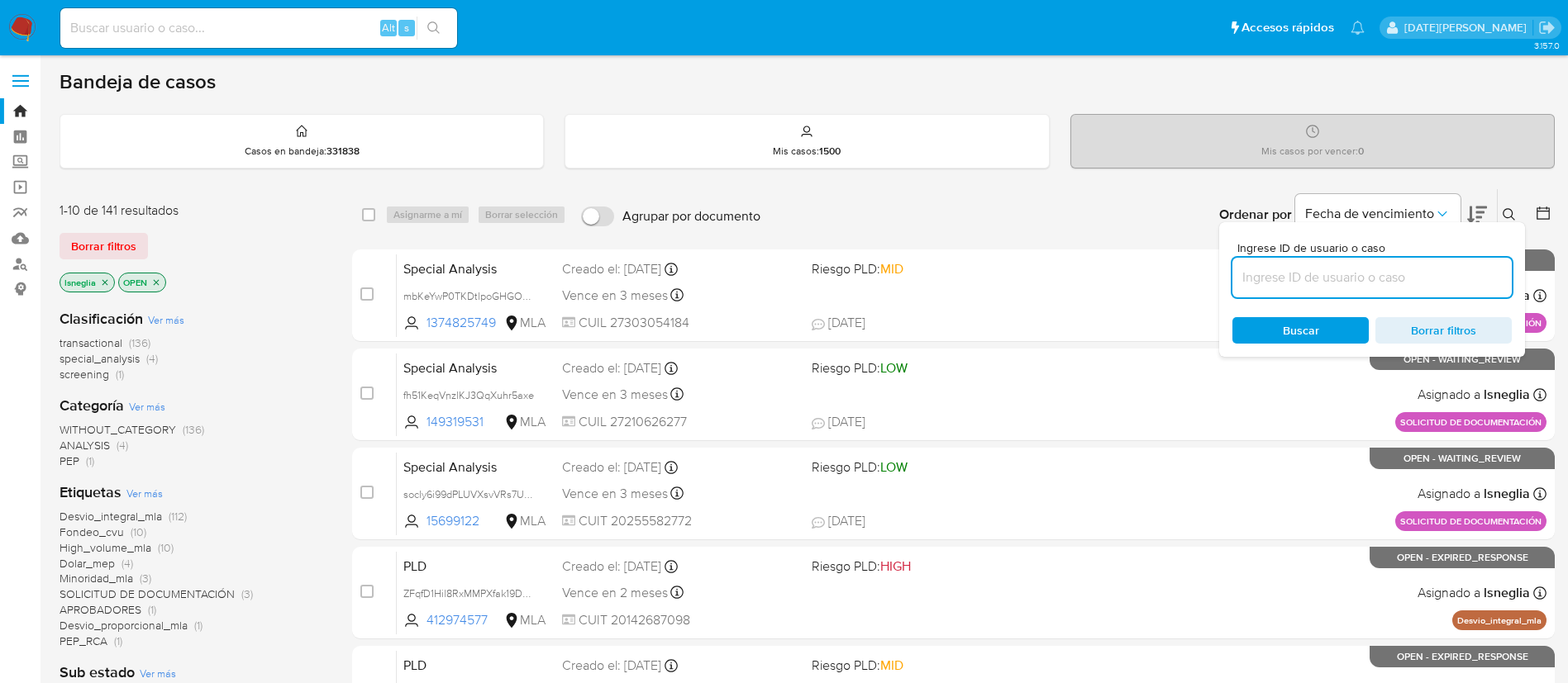
click at [1341, 279] on input at bounding box center [1371, 278] width 280 height 21
type input "FLASqygYjL0WEqLir5djS3VO"
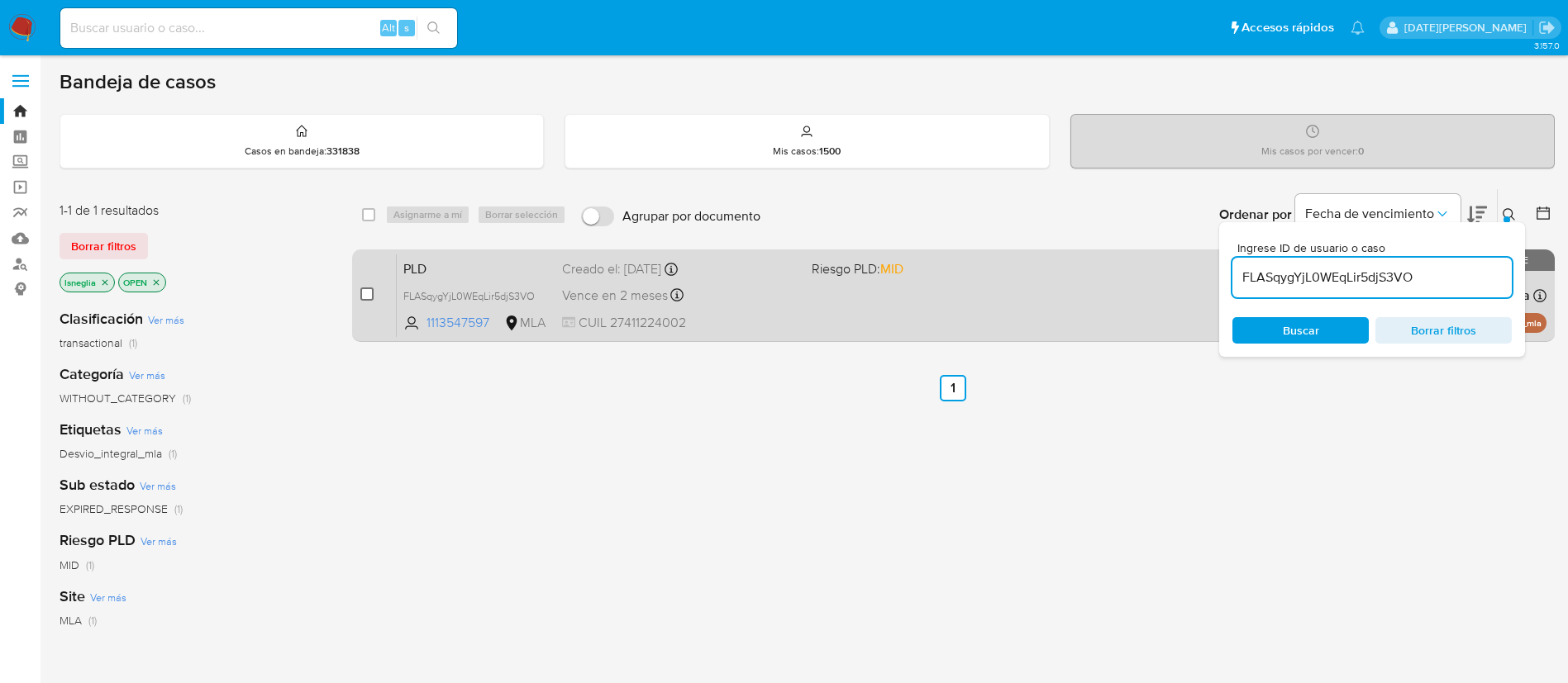
click at [364, 297] on input "checkbox" at bounding box center [367, 293] width 13 height 13
checkbox input "true"
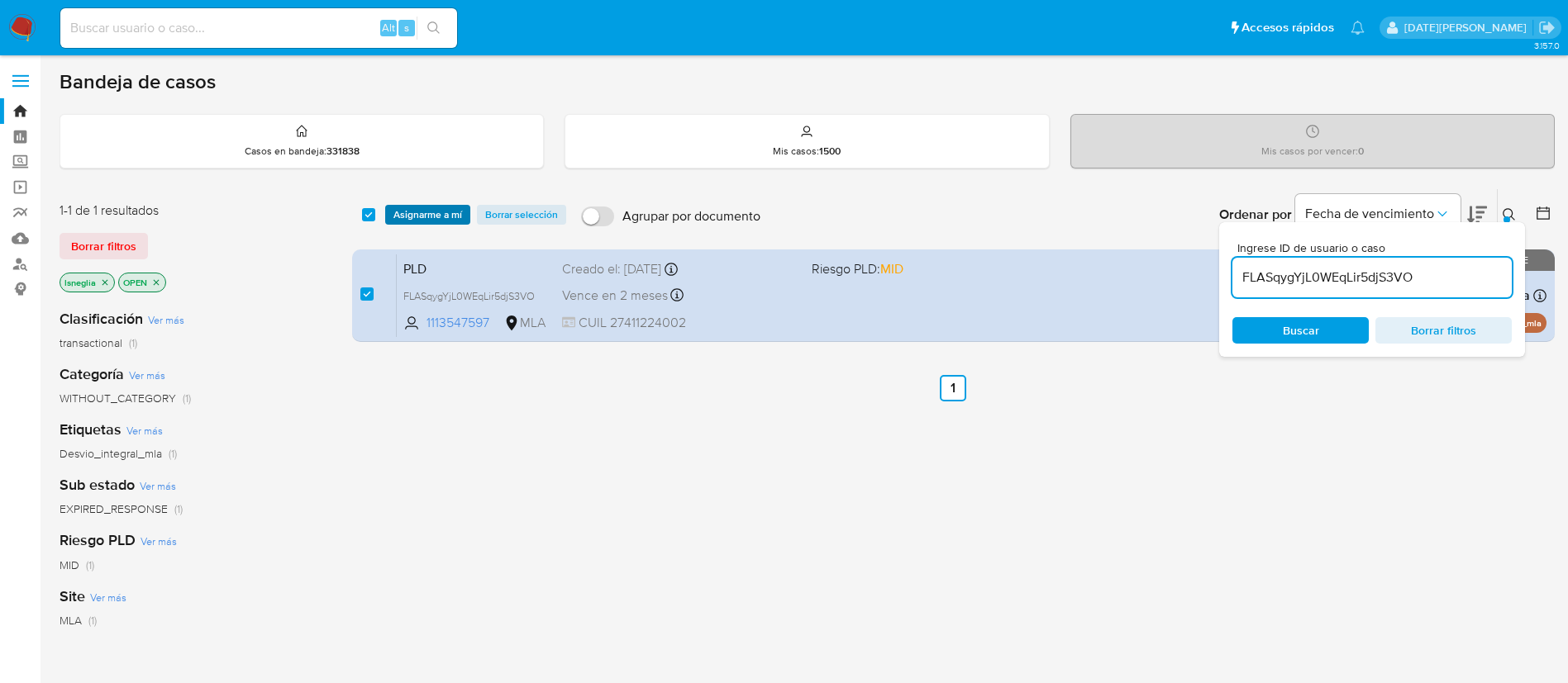
click at [422, 215] on span "Asignarme a mí" at bounding box center [428, 214] width 69 height 17
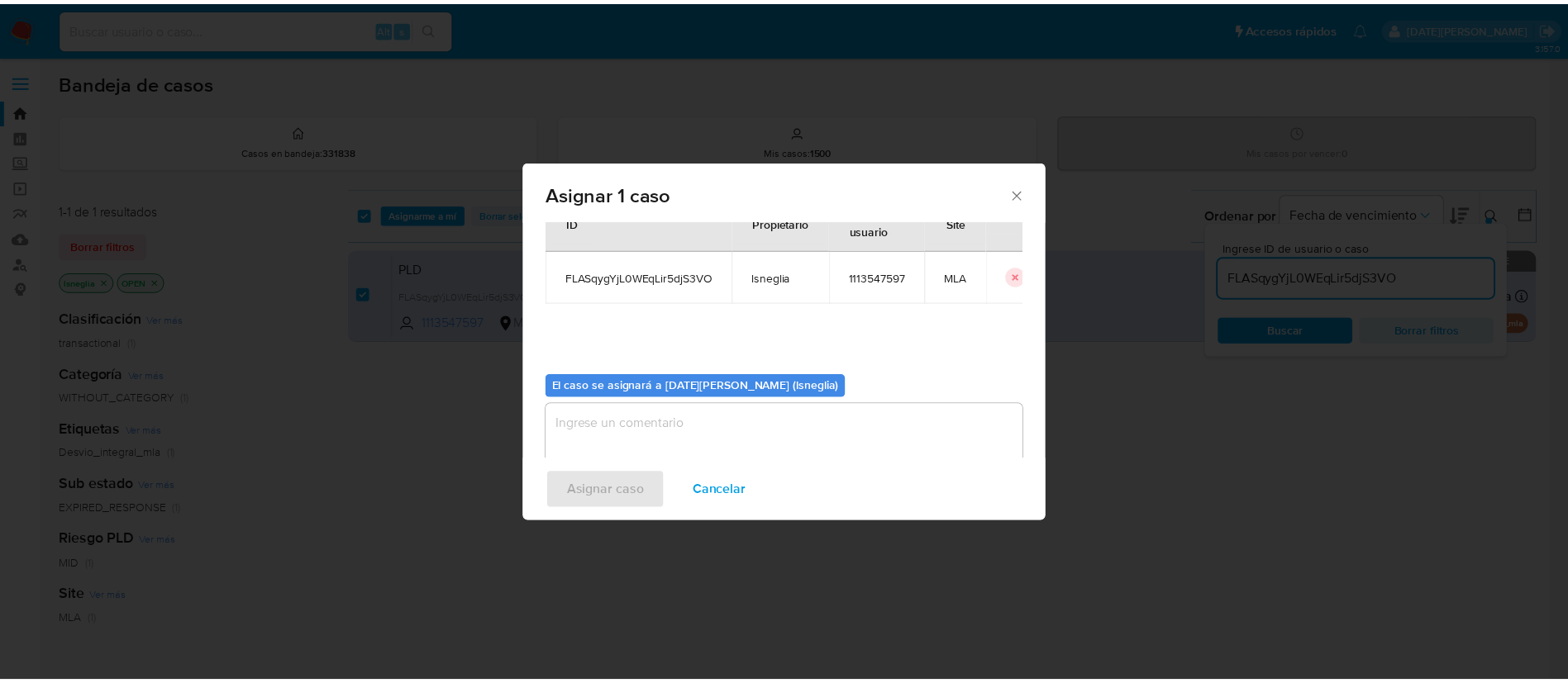
scroll to position [85, 0]
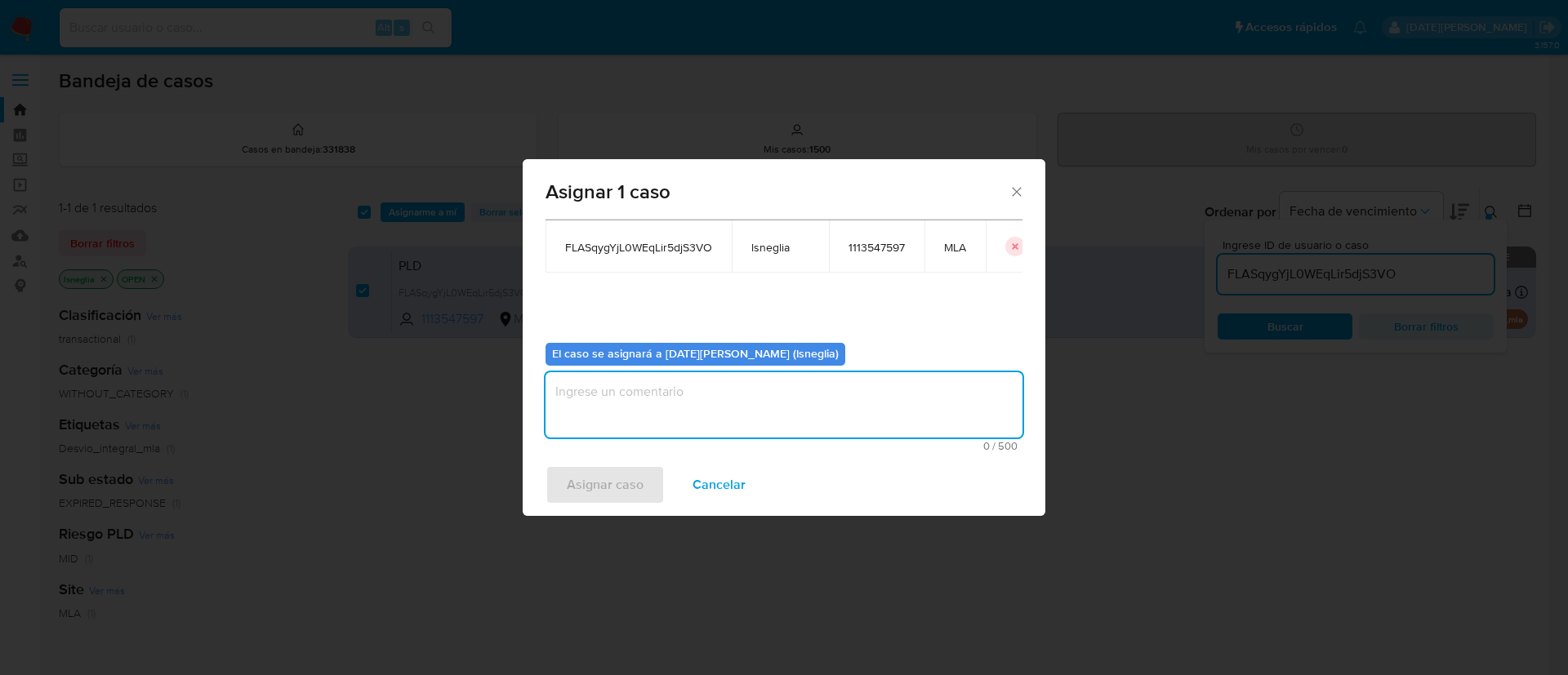
click at [625, 405] on textarea "assign-modal" at bounding box center [784, 404] width 477 height 65
type textarea "."
click at [595, 494] on span "Asignar caso" at bounding box center [605, 484] width 77 height 36
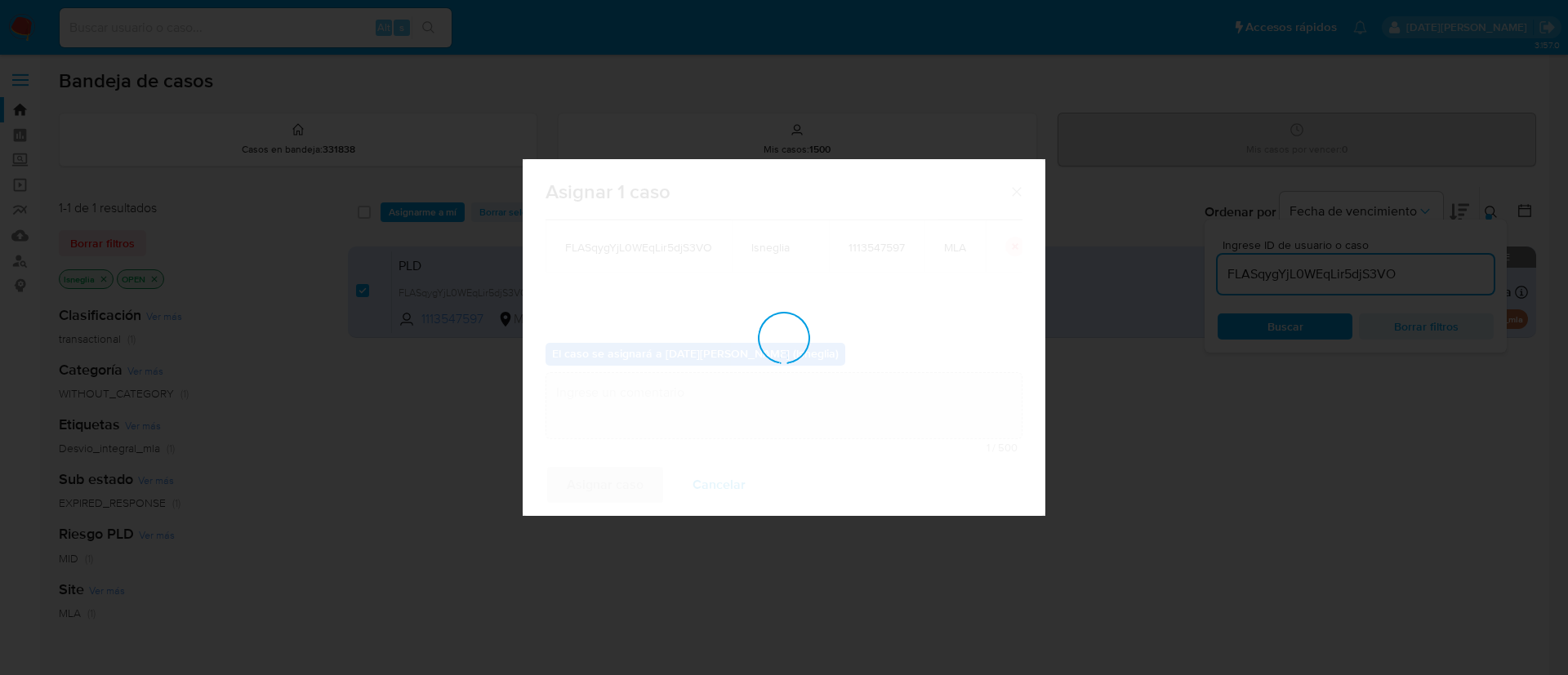
checkbox input "false"
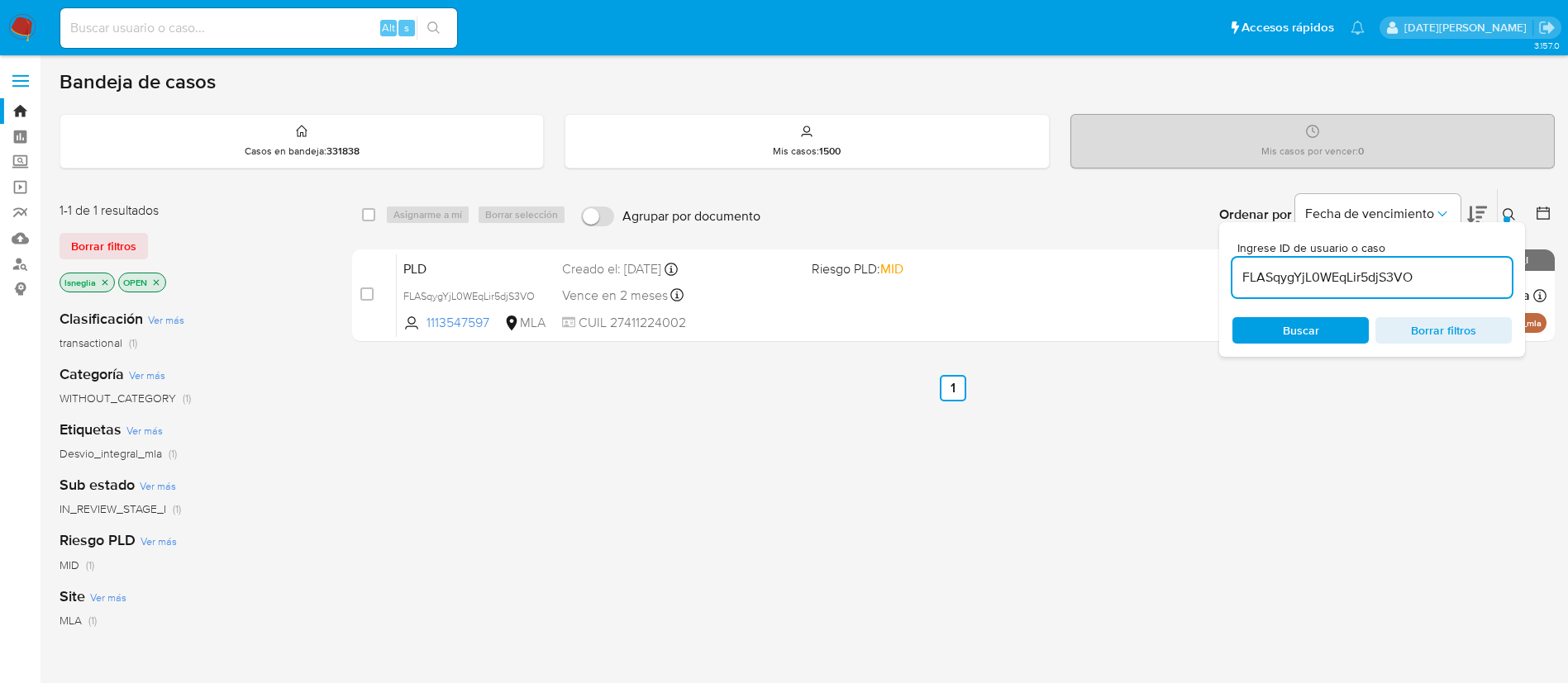
click at [1512, 215] on icon at bounding box center [1509, 214] width 13 height 13
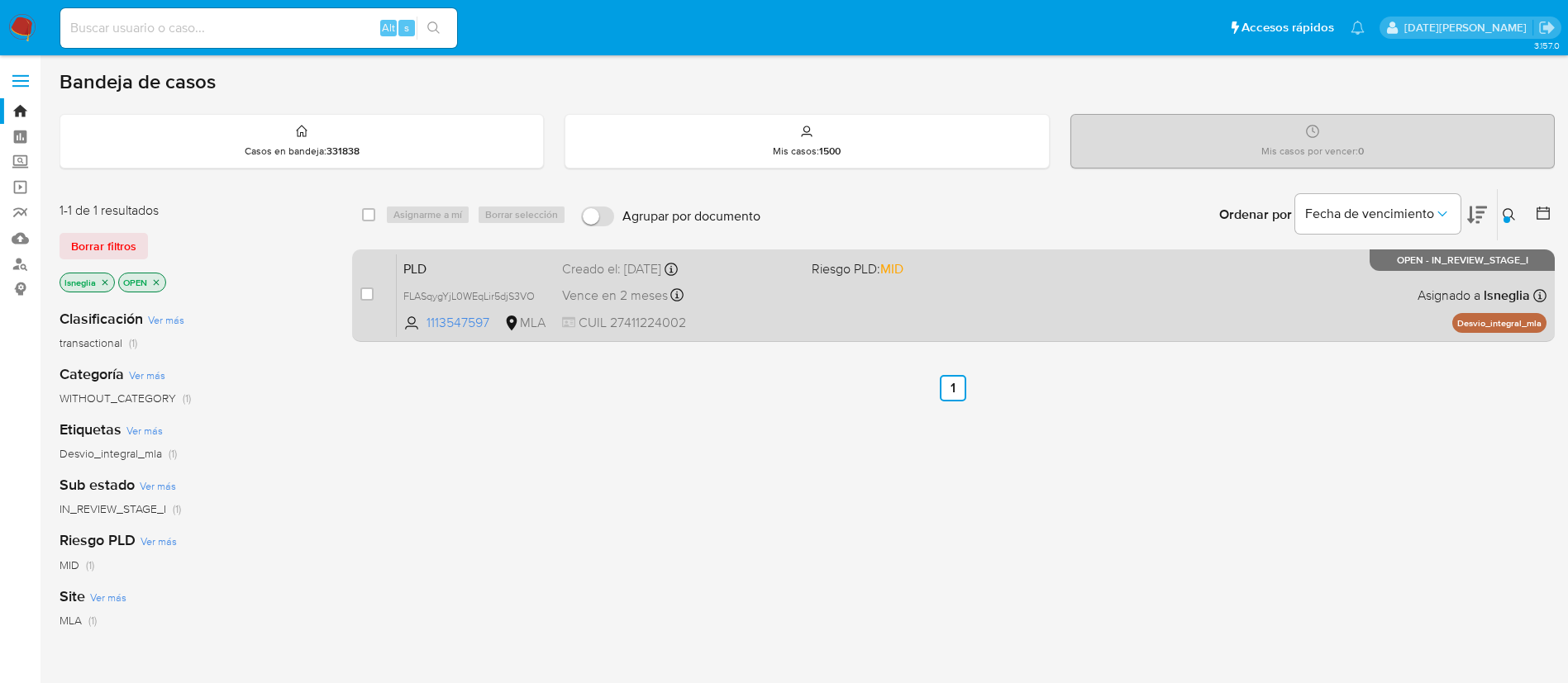
click at [462, 266] on span "PLD" at bounding box center [475, 267] width 146 height 21
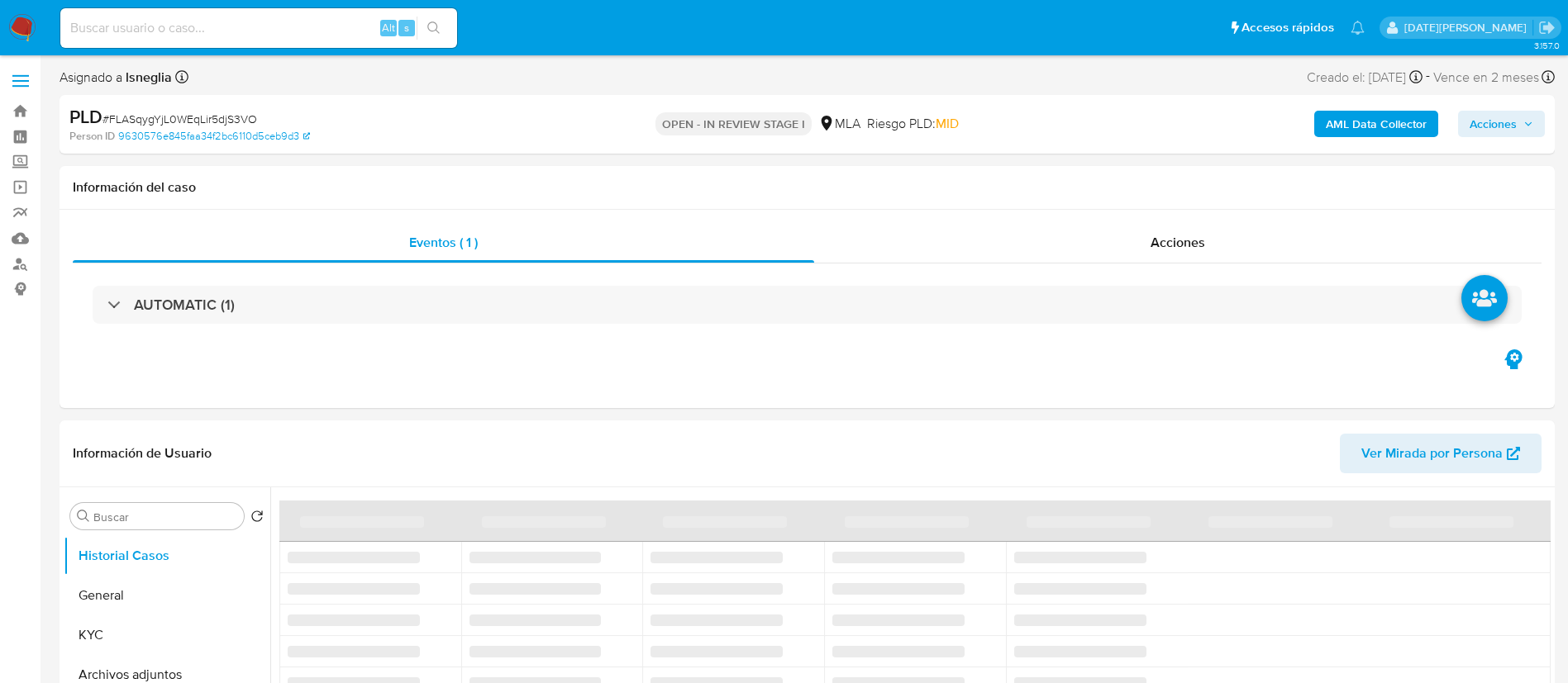
select select "10"
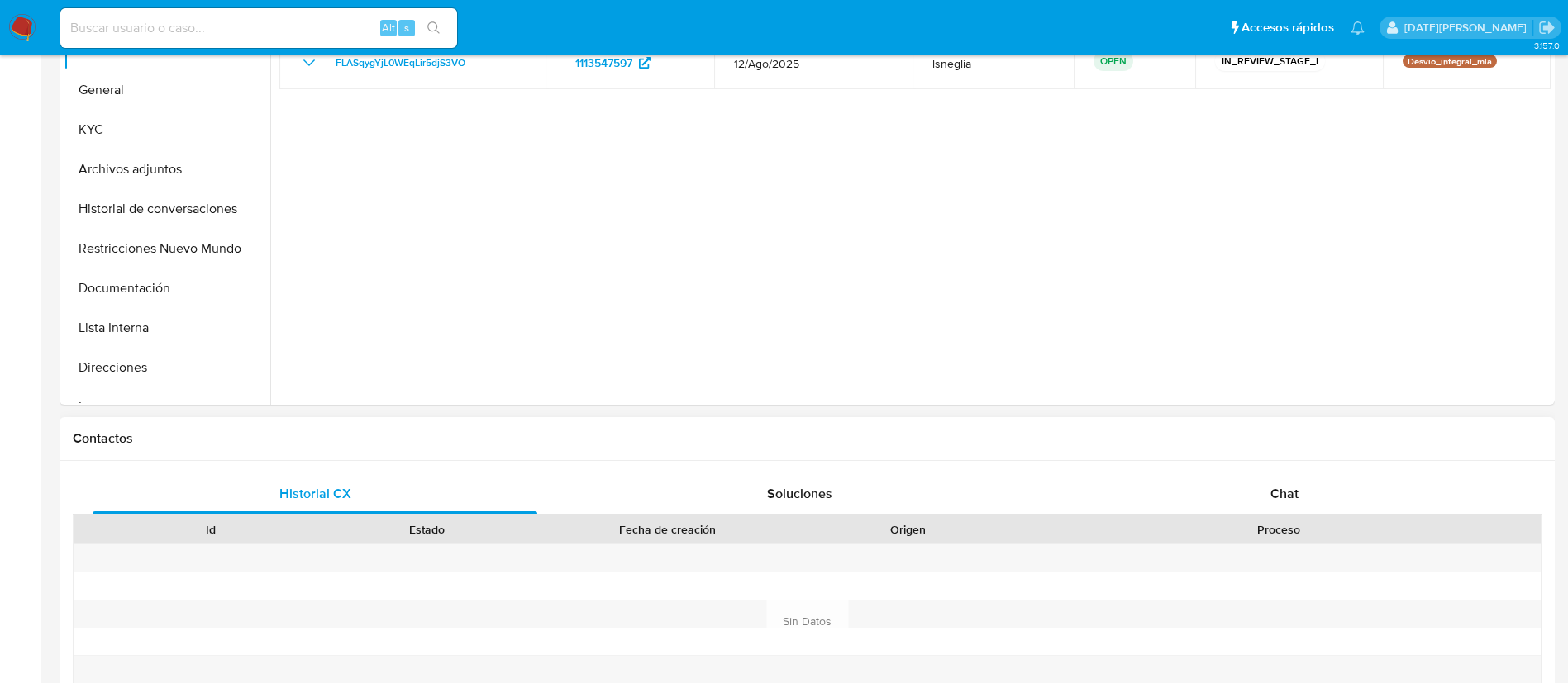
scroll to position [620, 0]
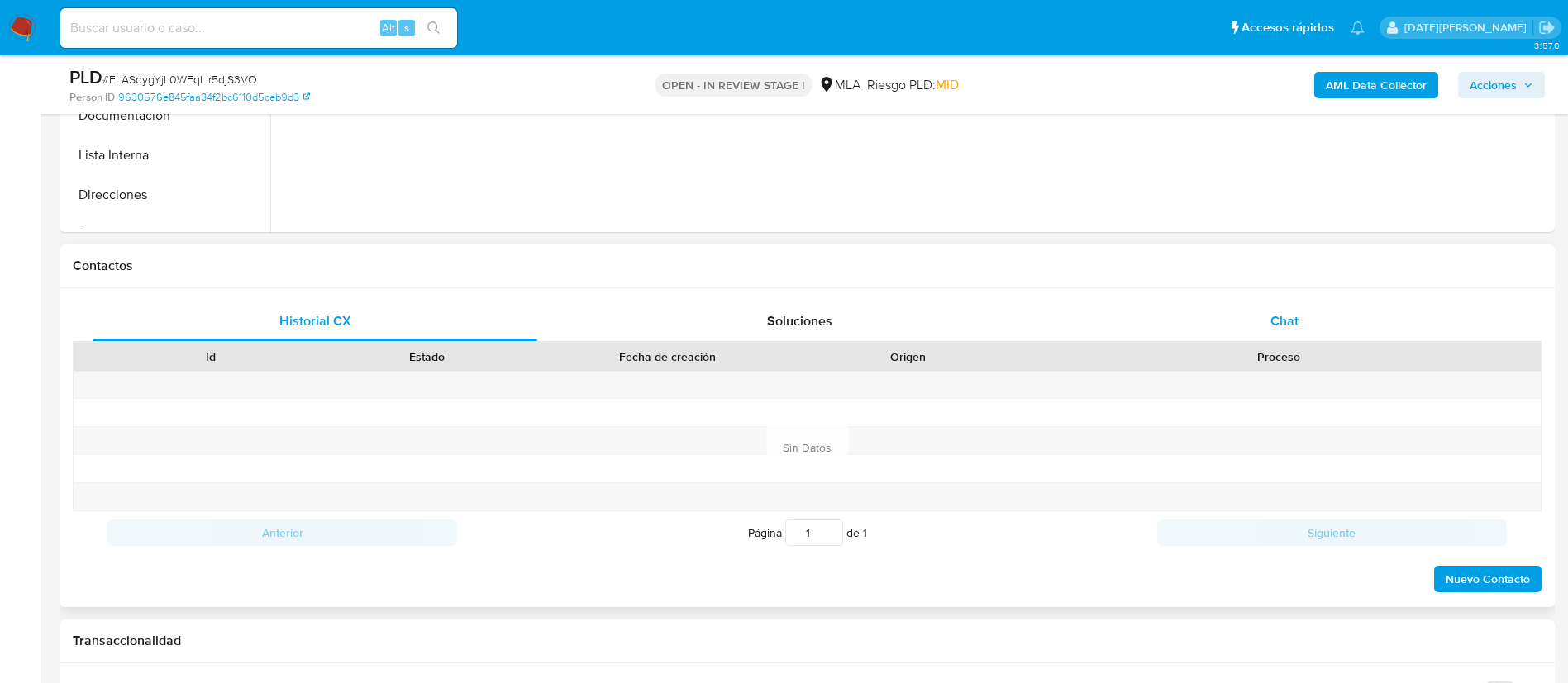
click at [1267, 301] on div "Chat" at bounding box center [1284, 321] width 444 height 40
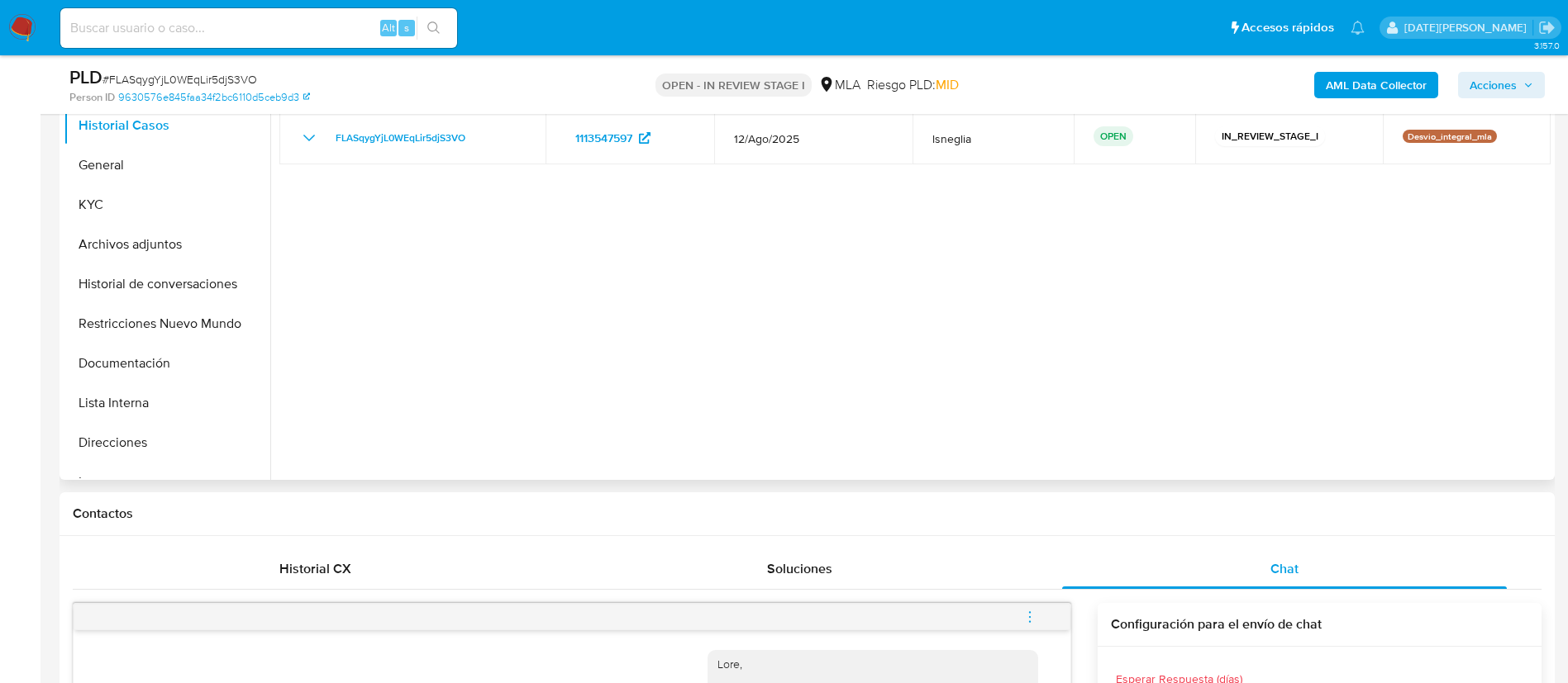
scroll to position [124, 0]
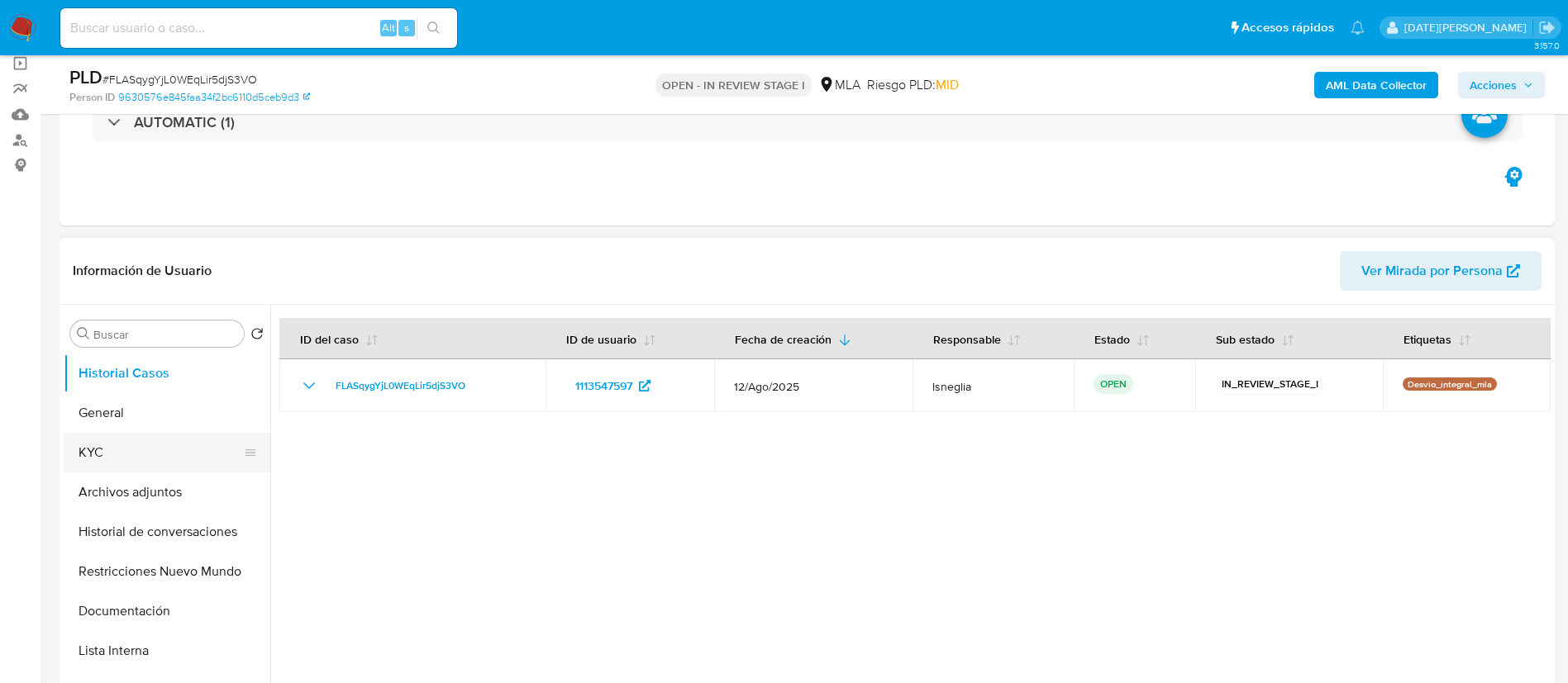
click at [142, 453] on button "KYC" at bounding box center [160, 452] width 193 height 40
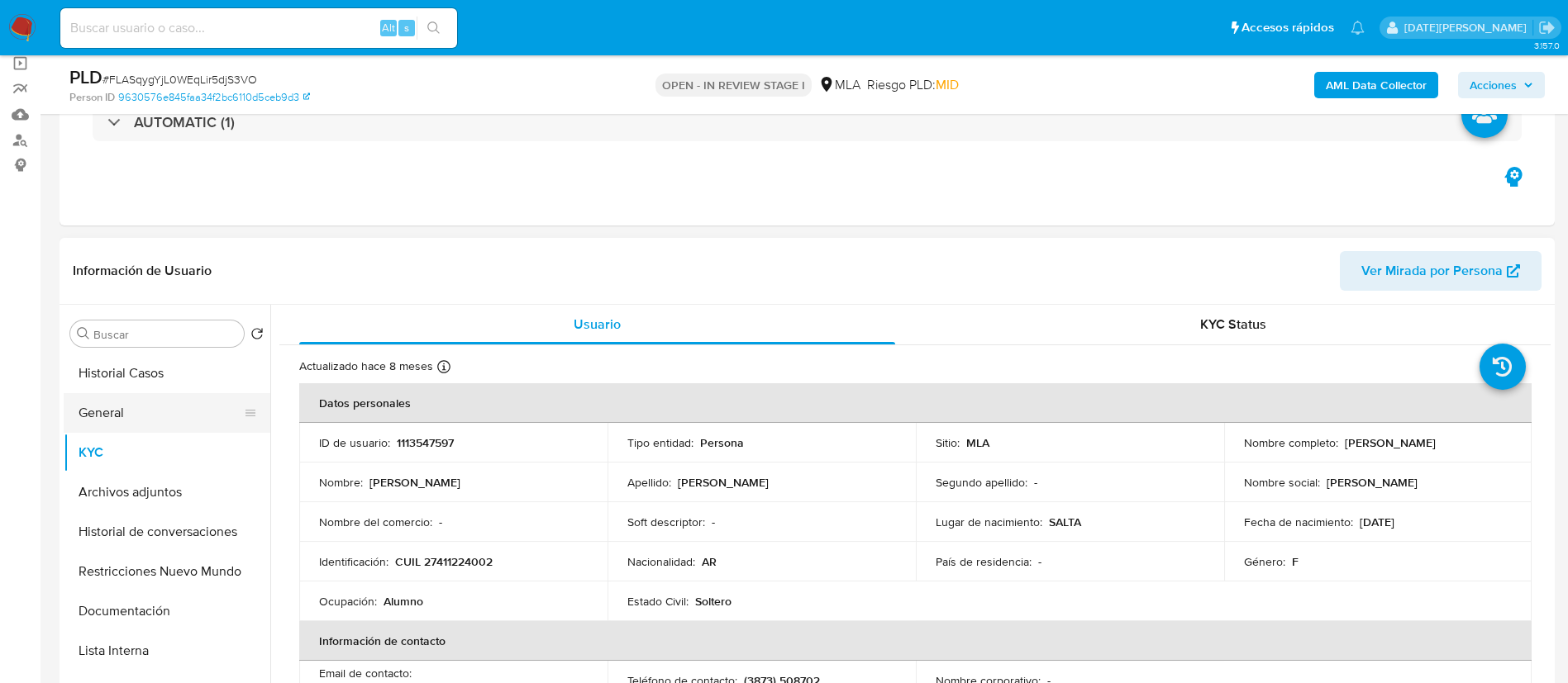
click at [101, 414] on button "General" at bounding box center [160, 412] width 193 height 40
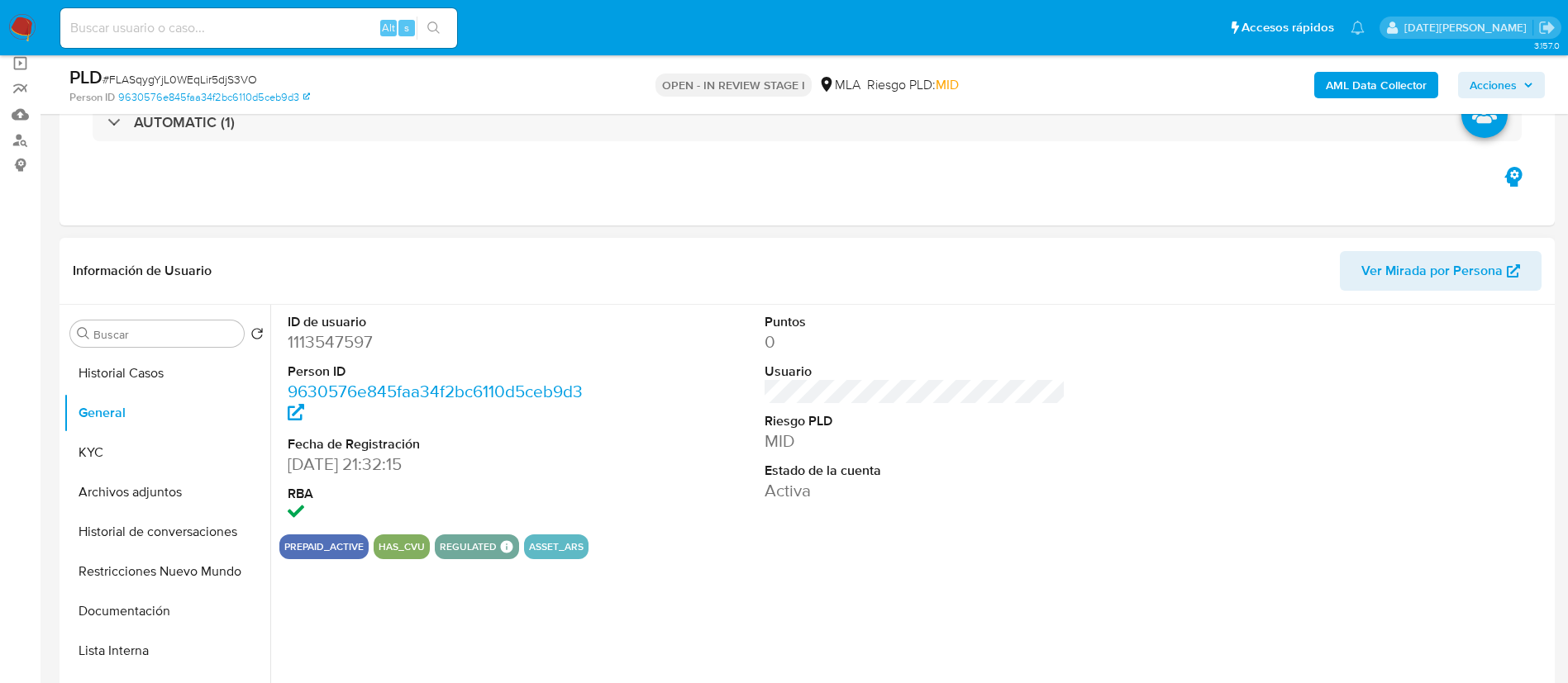
click at [332, 344] on dd "1113547597" at bounding box center [438, 342] width 302 height 23
copy dd "1113547597"
click at [361, 336] on dd "1113547597" at bounding box center [438, 342] width 302 height 23
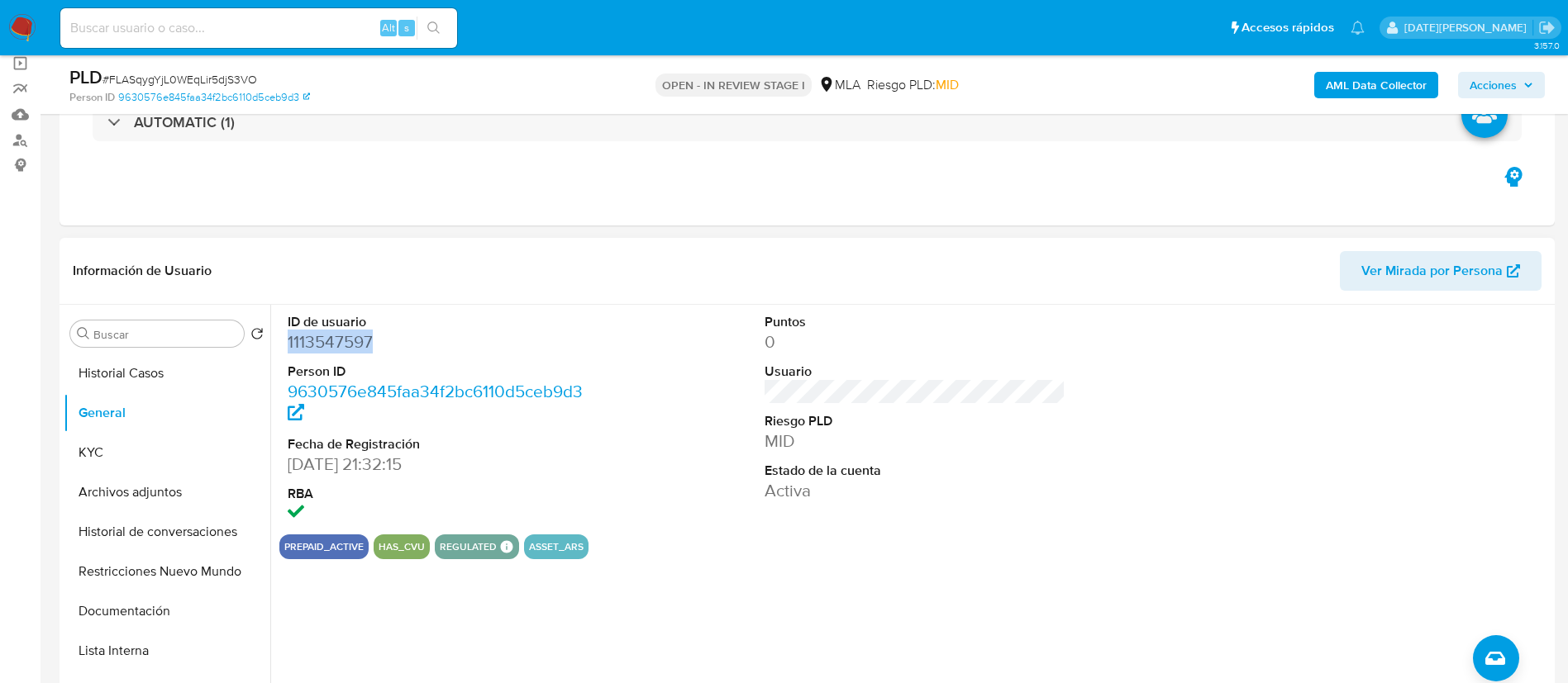
click at [361, 336] on dd "1113547597" at bounding box center [438, 342] width 302 height 23
click at [339, 344] on dd "1113547597" at bounding box center [438, 342] width 302 height 23
click at [340, 344] on dd "1113547597" at bounding box center [438, 342] width 302 height 23
drag, startPoint x: 123, startPoint y: 449, endPoint x: 165, endPoint y: 462, distance: 44.0
click at [123, 449] on button "KYC" at bounding box center [160, 452] width 193 height 40
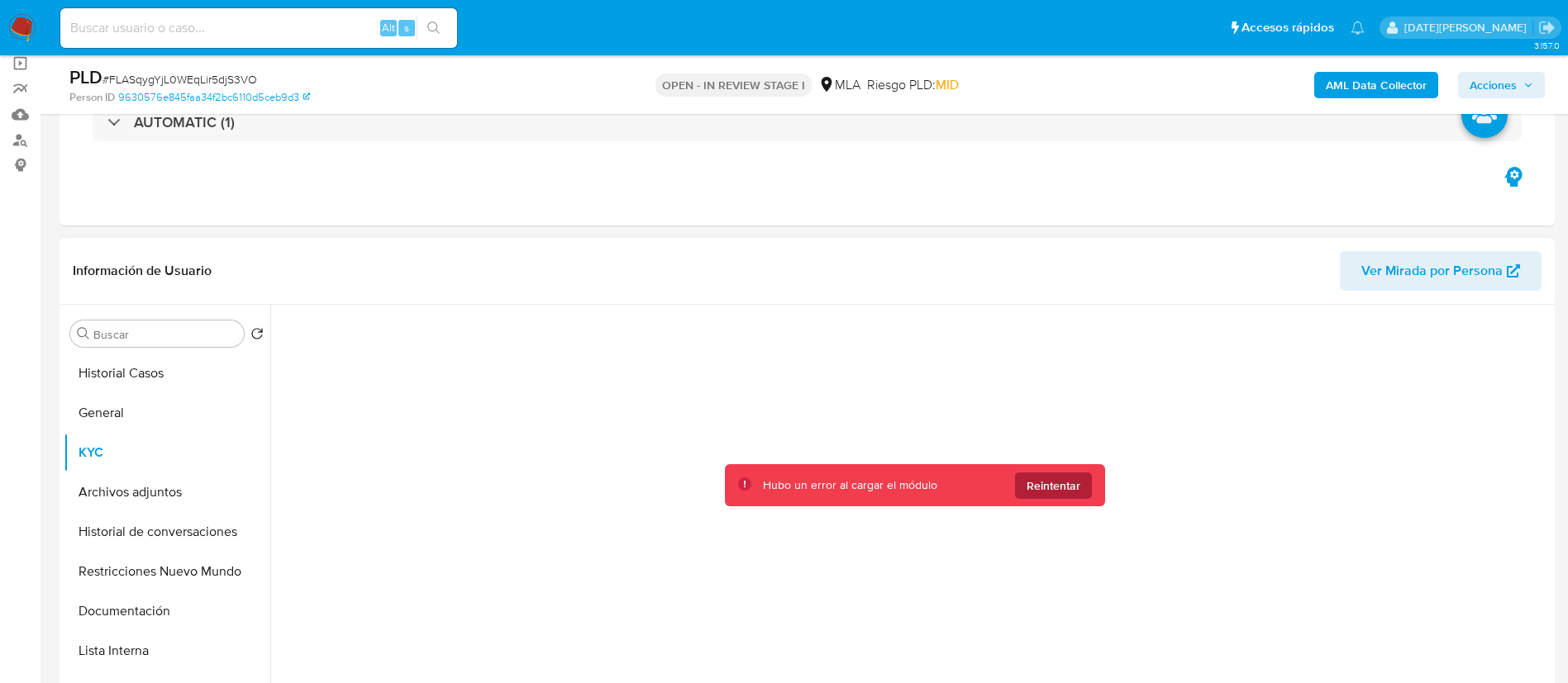
click at [1046, 488] on span "Reintentar" at bounding box center [1053, 486] width 54 height 26
click at [1217, 400] on div at bounding box center [915, 512] width 1271 height 414
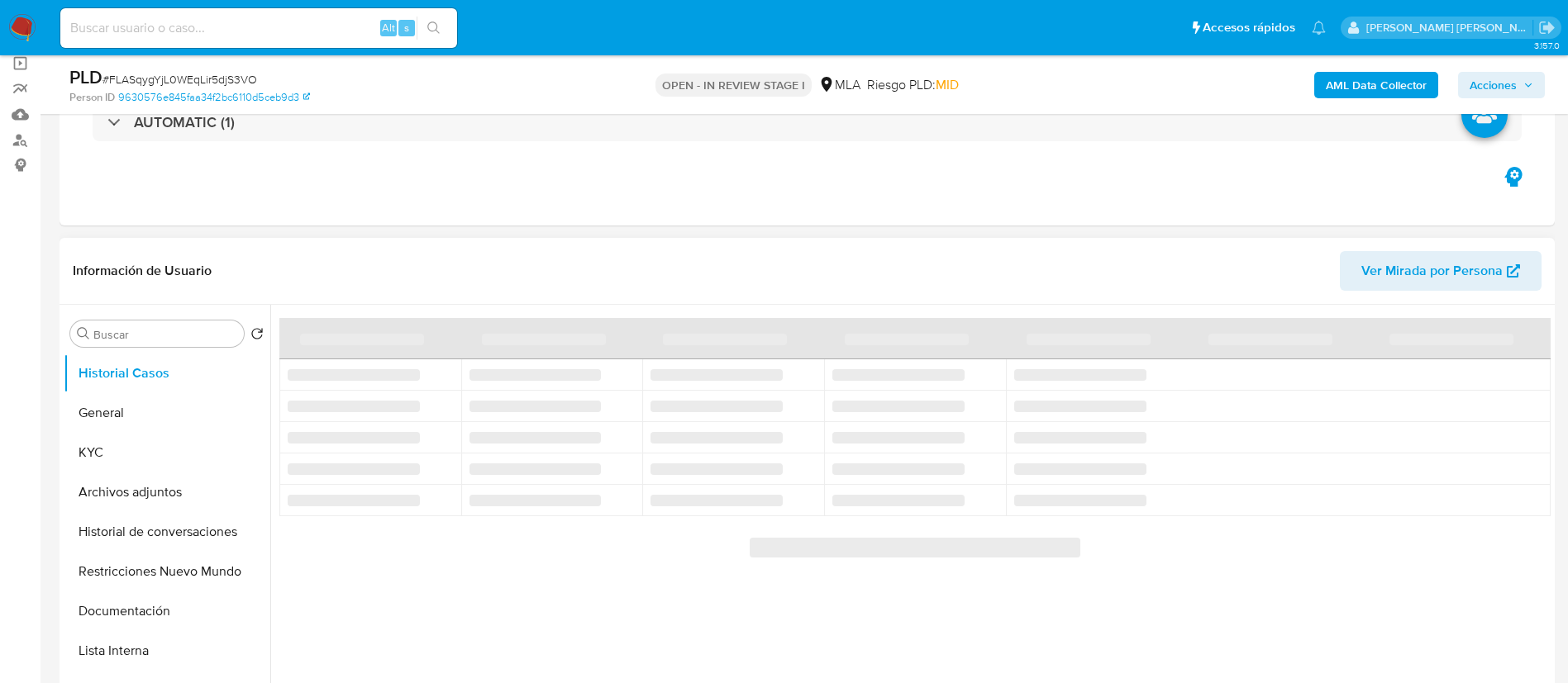
select select "10"
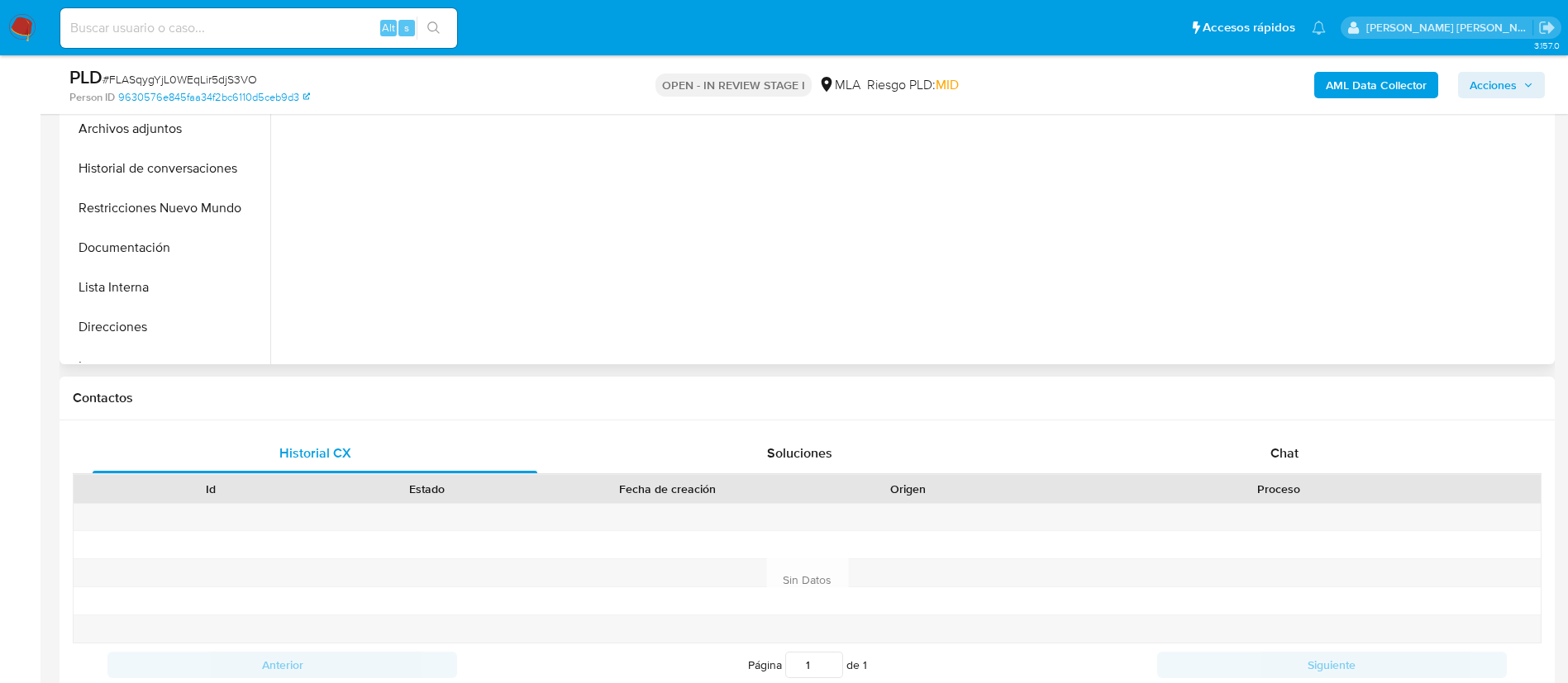
scroll to position [495, 0]
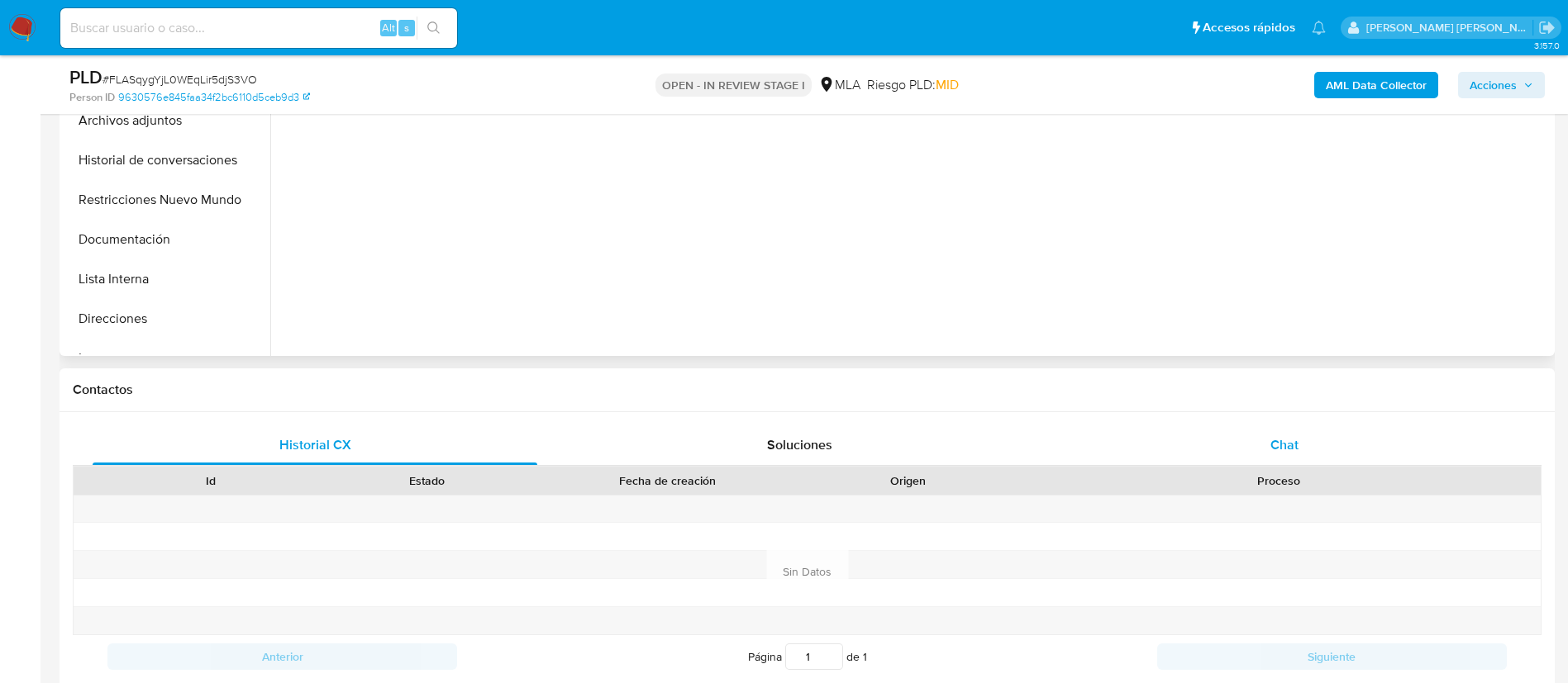
click at [1273, 438] on span "Chat" at bounding box center [1284, 445] width 28 height 19
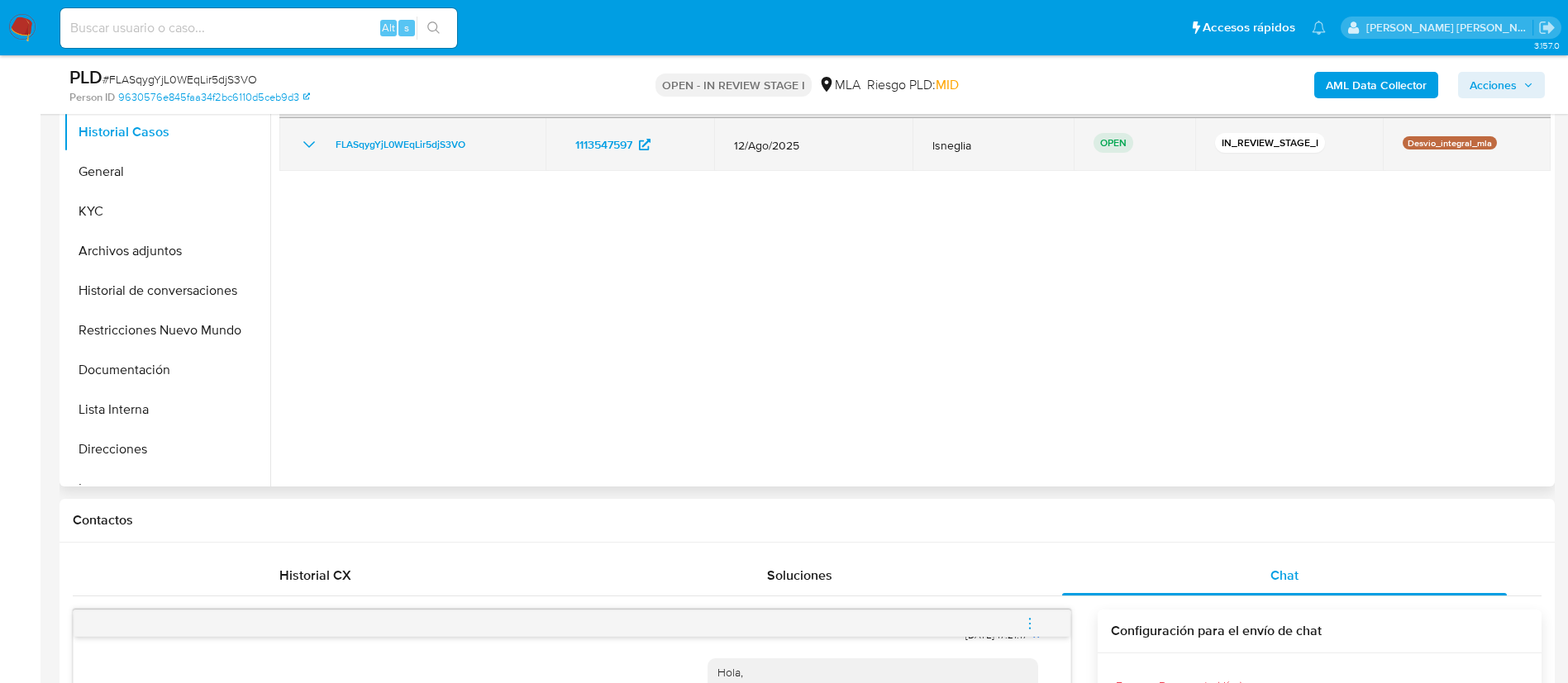
scroll to position [124, 0]
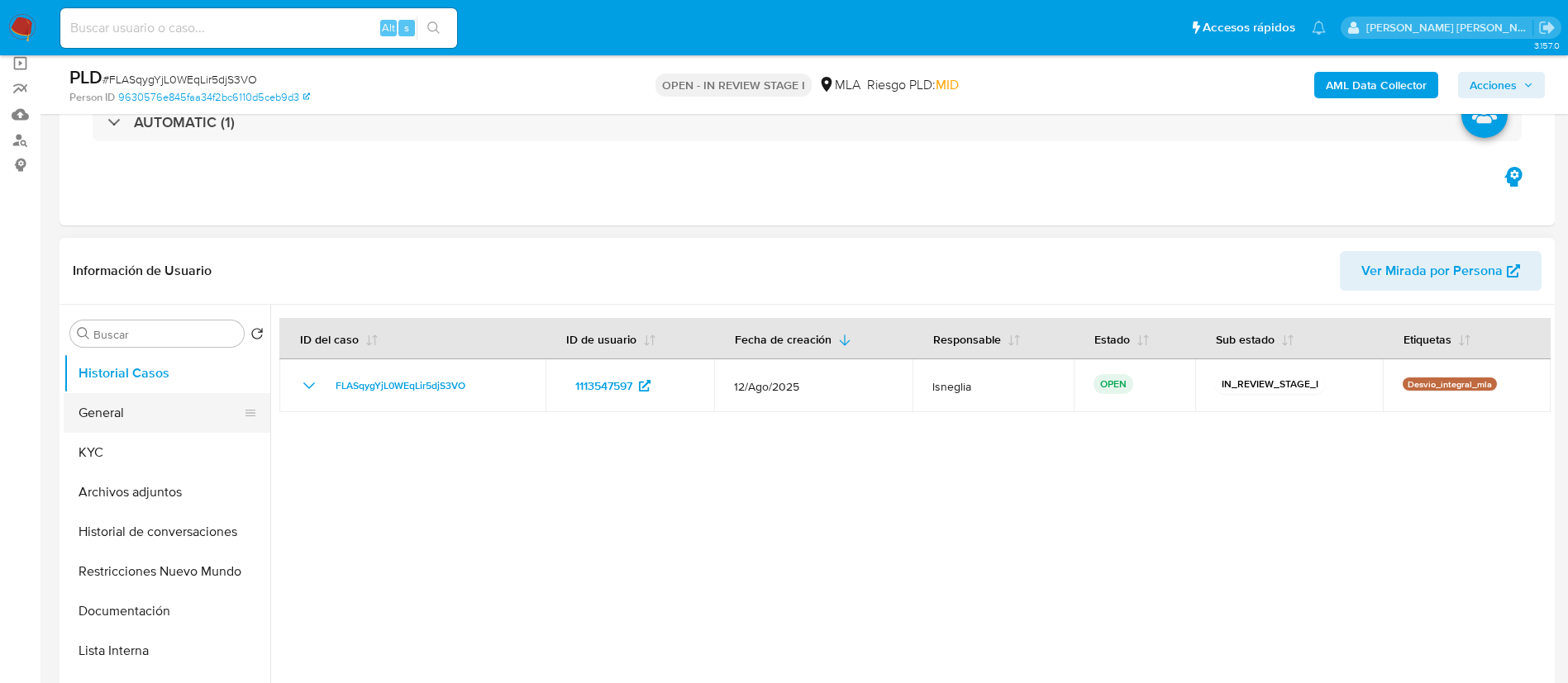
click at [131, 415] on button "General" at bounding box center [160, 412] width 193 height 40
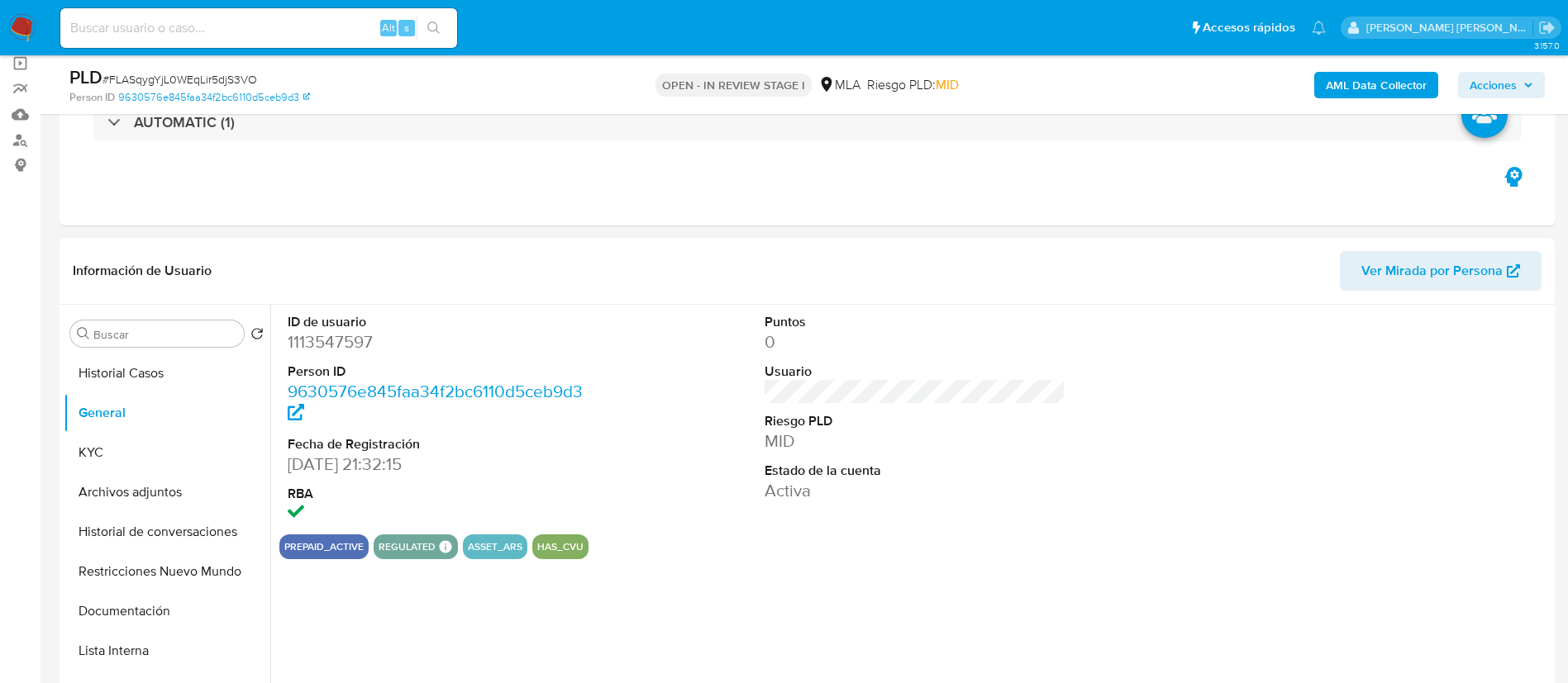
click at [355, 345] on dd "1113547597" at bounding box center [438, 342] width 302 height 23
copy dd "1113547597"
click at [104, 450] on button "KYC" at bounding box center [160, 452] width 193 height 40
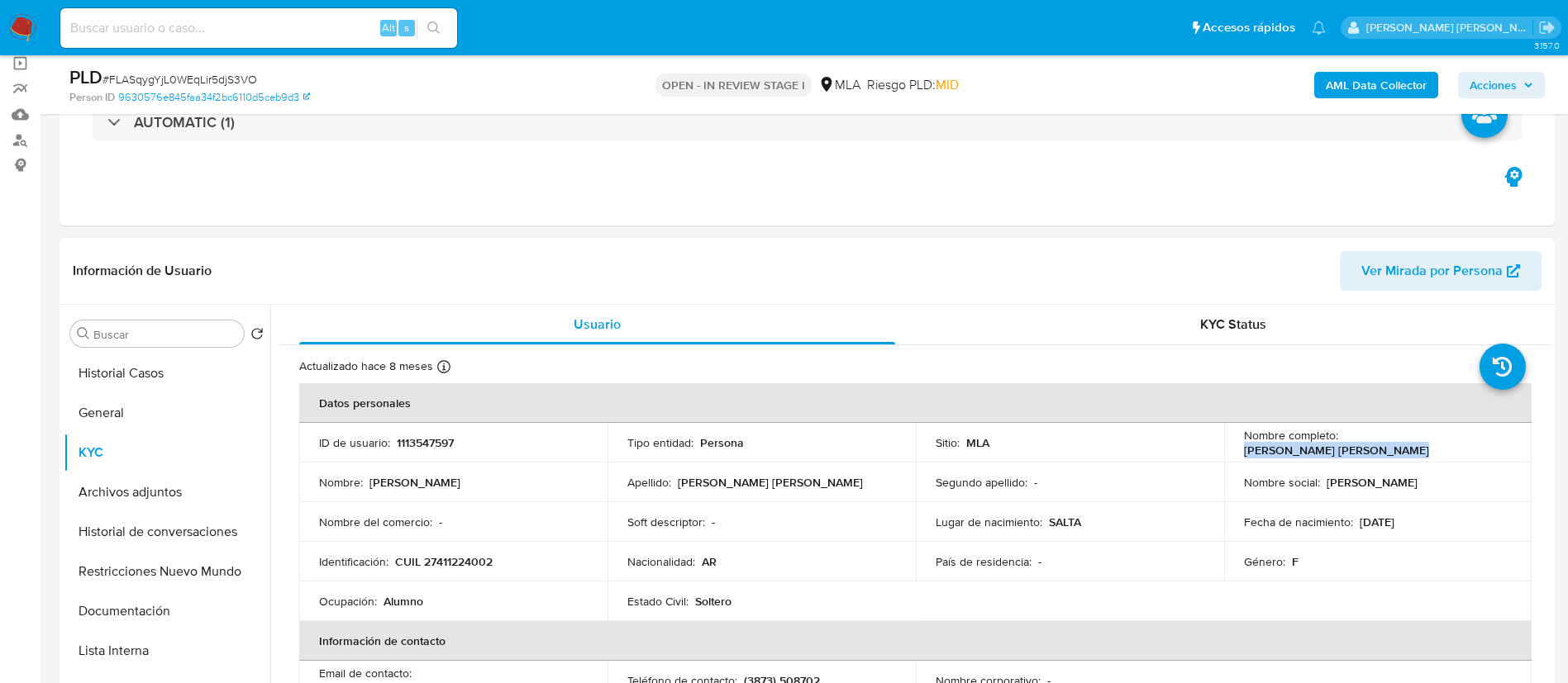
drag, startPoint x: 1339, startPoint y: 442, endPoint x: 1498, endPoint y: 440, distance: 159.0
click at [1498, 440] on div "Nombre completo : Karen Yanila Torrico Quispe" at bounding box center [1378, 442] width 269 height 30
copy p "Karen Yanila Torrico Quispe"
drag, startPoint x: 398, startPoint y: 568, endPoint x: 491, endPoint y: 559, distance: 93.4
click at [491, 559] on p "CUIL 27411224002" at bounding box center [444, 561] width 98 height 15
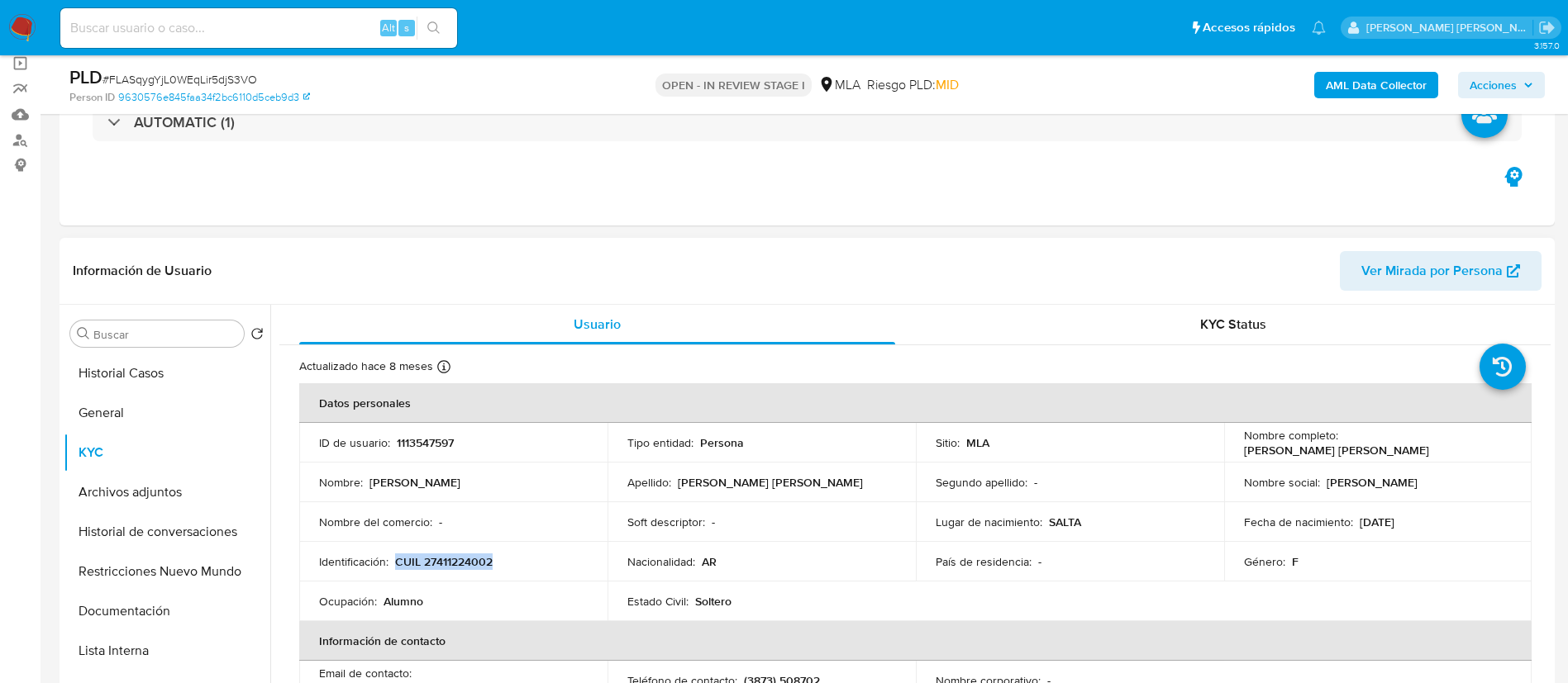
copy p "CUIL 27411224002"
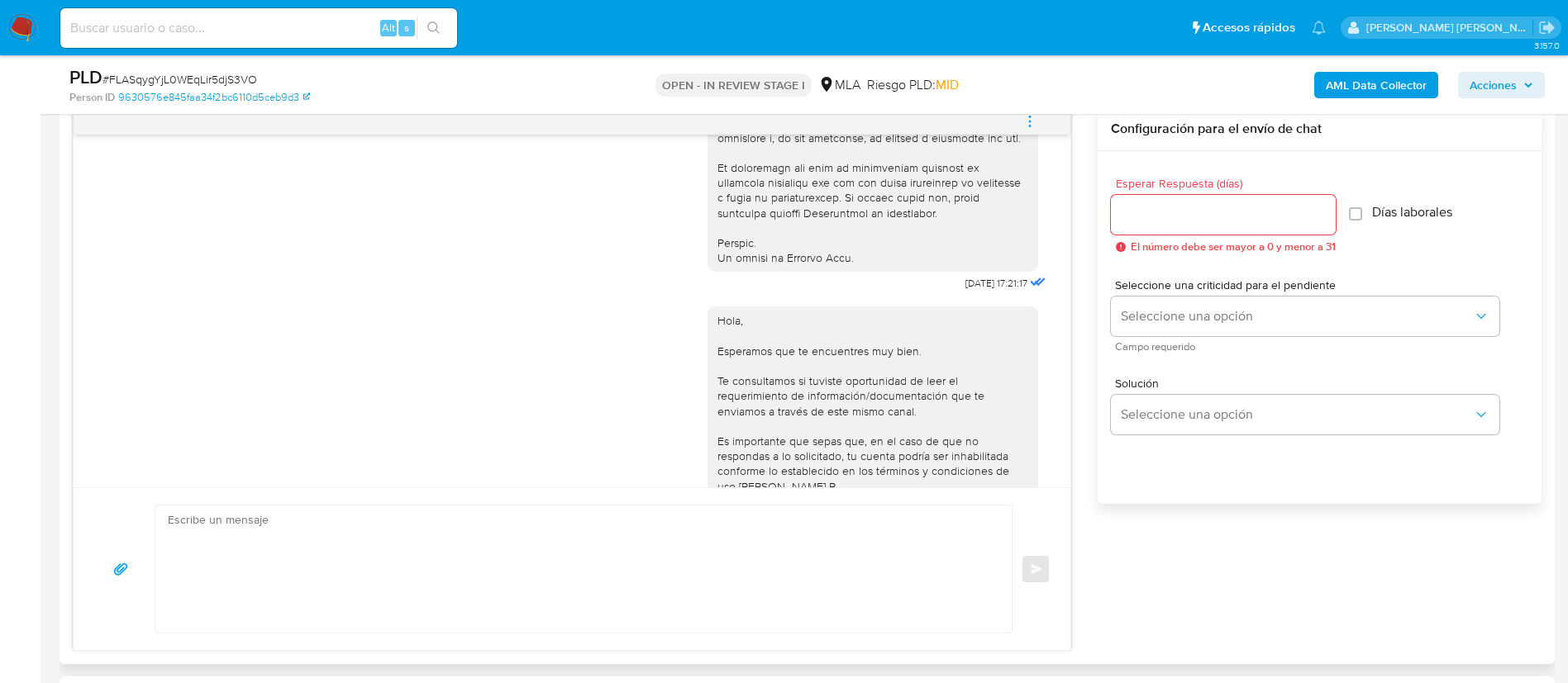
scroll to position [779, 0]
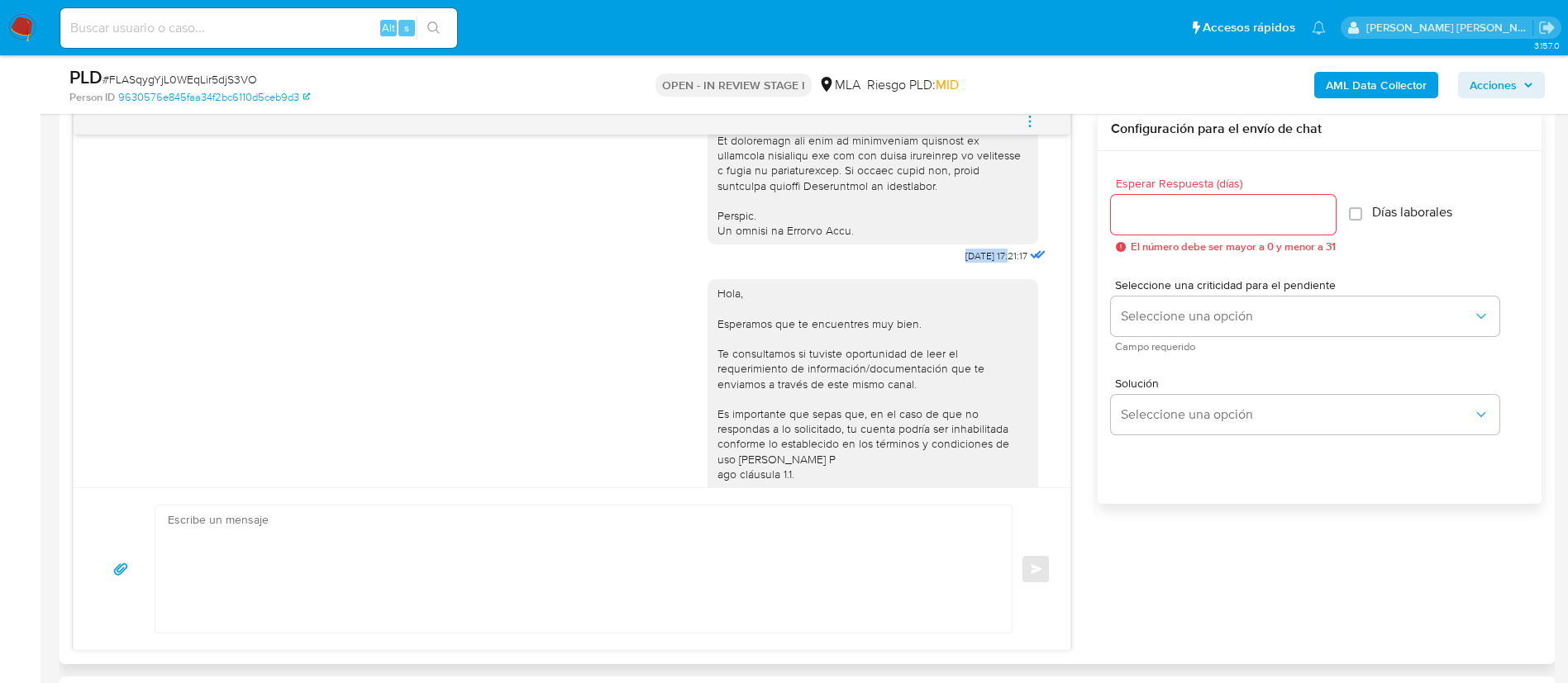
drag, startPoint x: 926, startPoint y: 284, endPoint x: 975, endPoint y: 283, distance: 49.0
copy span "[DATE]"
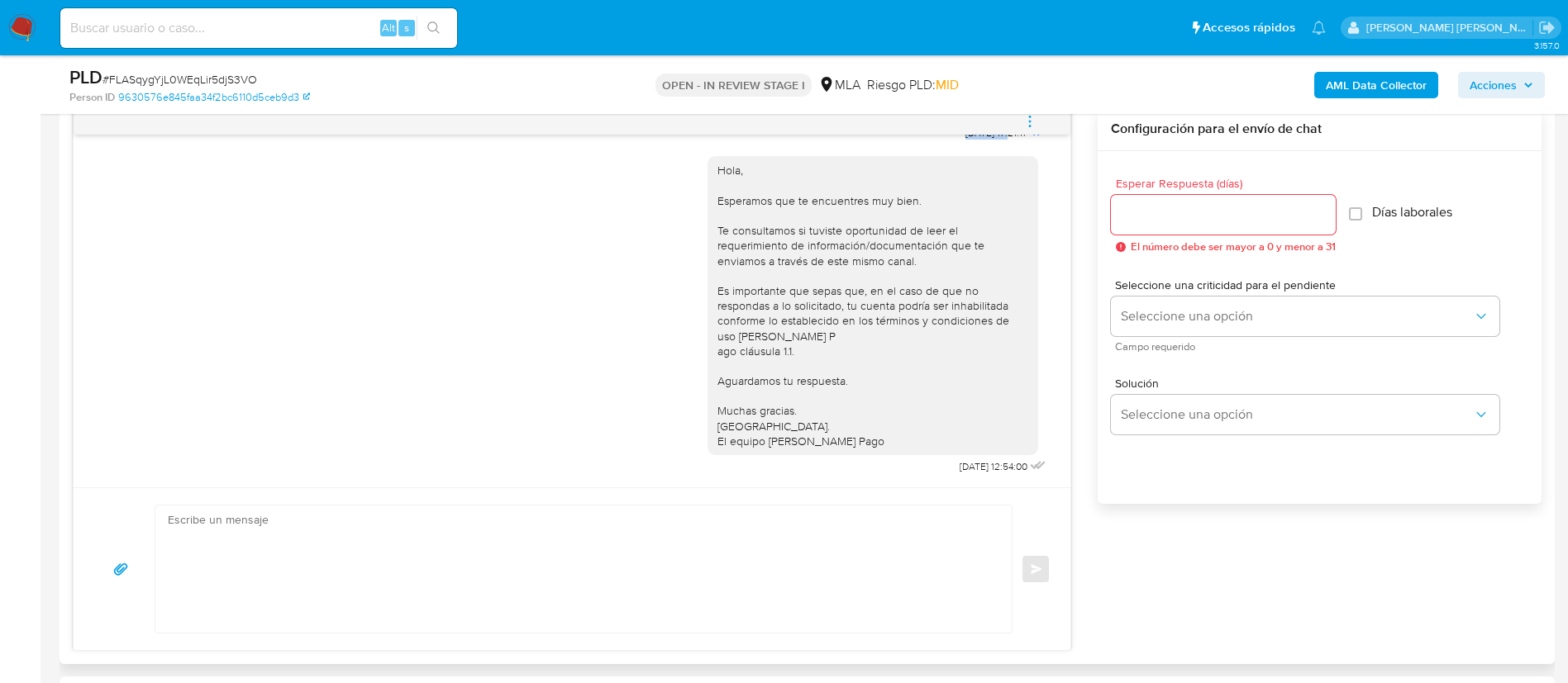
scroll to position [947, 0]
click at [959, 460] on span "22/08/2025 12:54:00" at bounding box center [993, 466] width 68 height 13
drag, startPoint x: 918, startPoint y: 465, endPoint x: 967, endPoint y: 465, distance: 49.0
click at [967, 465] on span "22/08/2025 12:54:00" at bounding box center [993, 466] width 68 height 13
copy span "22/08/2025"
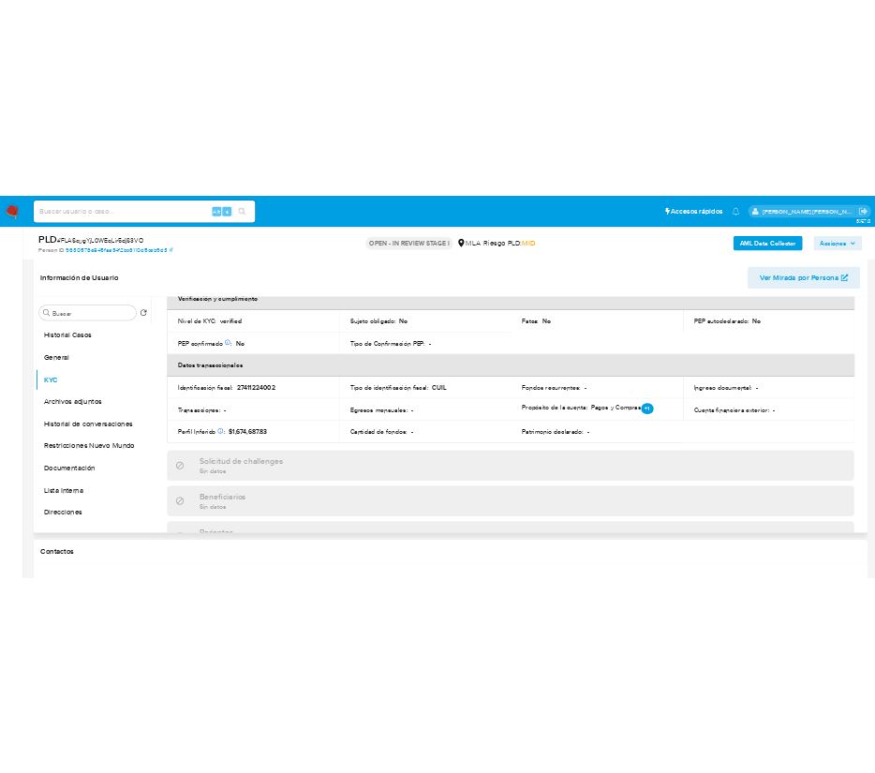
scroll to position [408, 0]
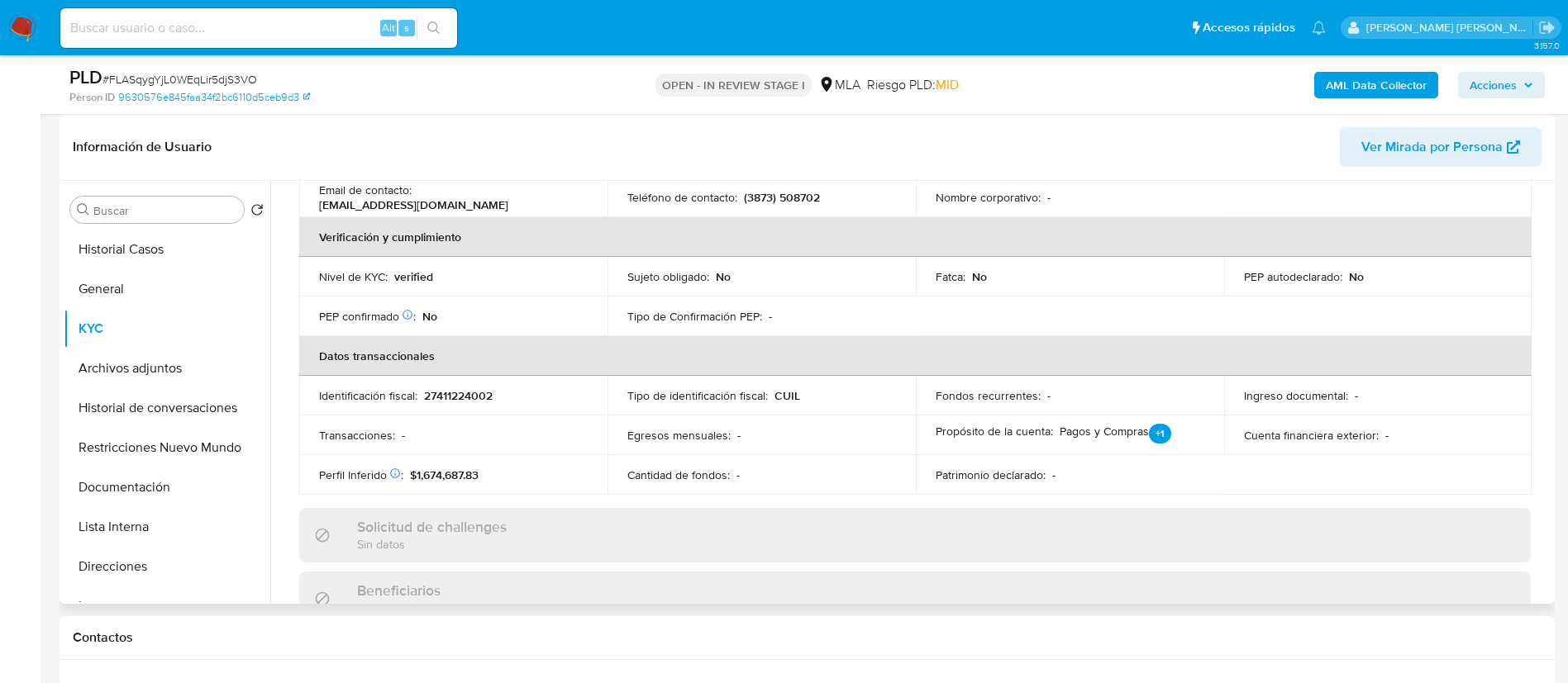
click at [454, 397] on p "27411224002" at bounding box center [459, 395] width 69 height 15
copy p "27411224002"
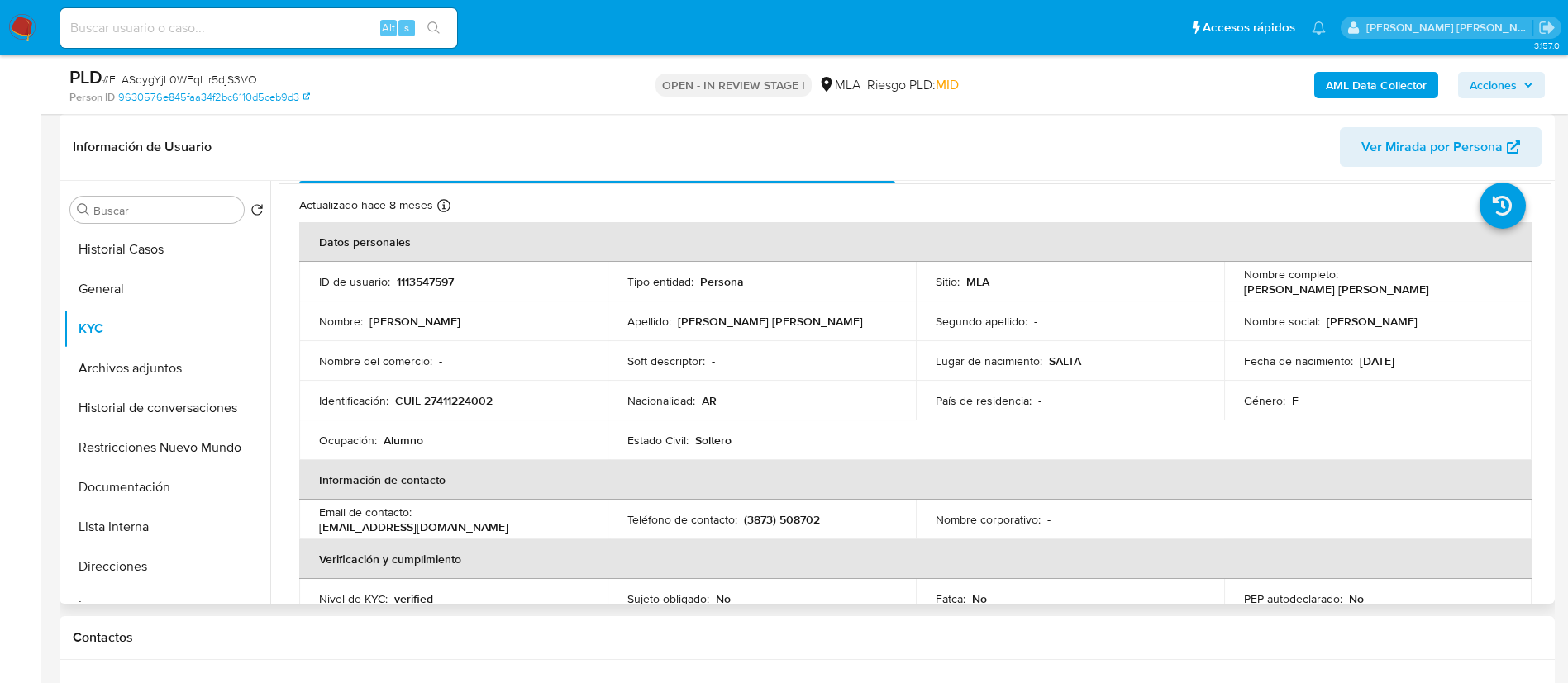
scroll to position [0, 0]
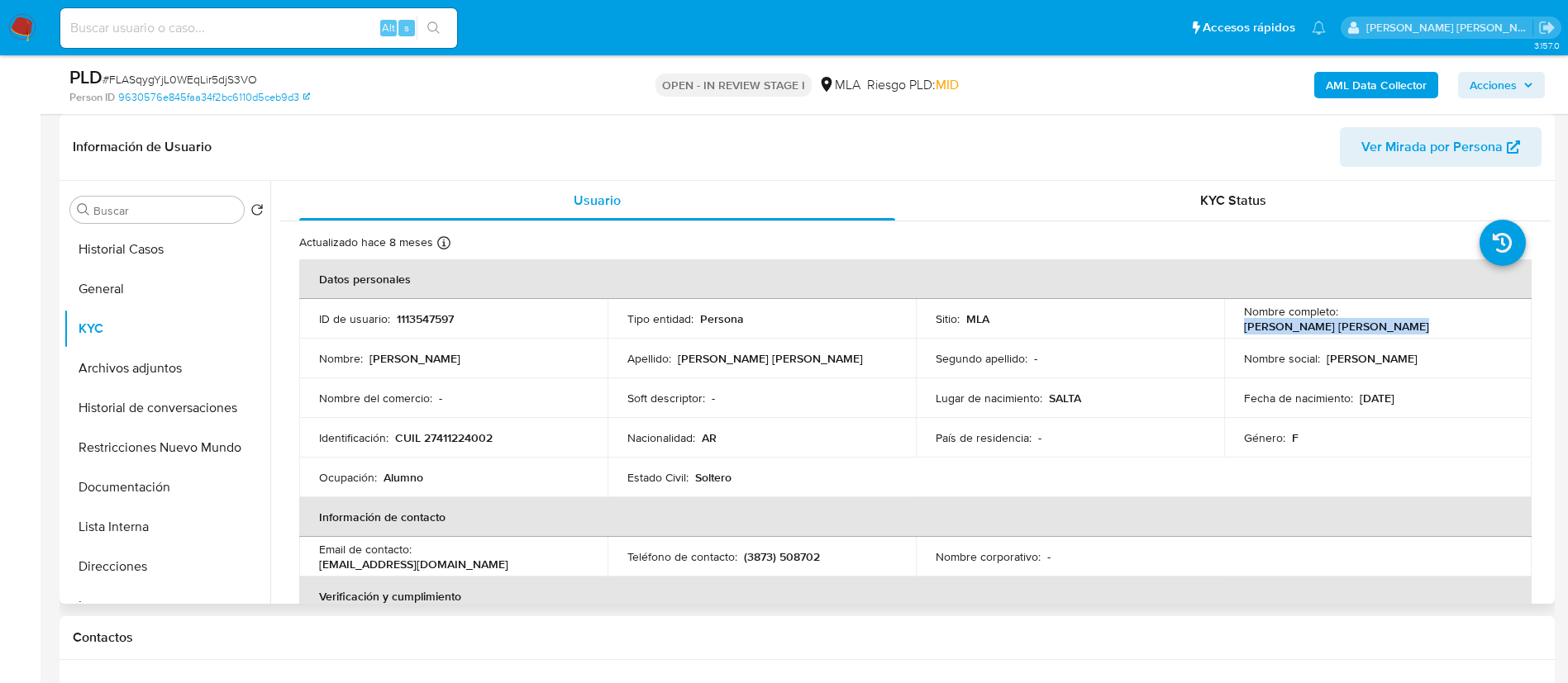
drag, startPoint x: 1340, startPoint y: 319, endPoint x: 1483, endPoint y: 319, distance: 143.0
click at [1483, 319] on div "Nombre completo : Karen Yanila Torrico Quispe" at bounding box center [1378, 319] width 269 height 30
copy p "Karen Yanila Torrico Quispe"
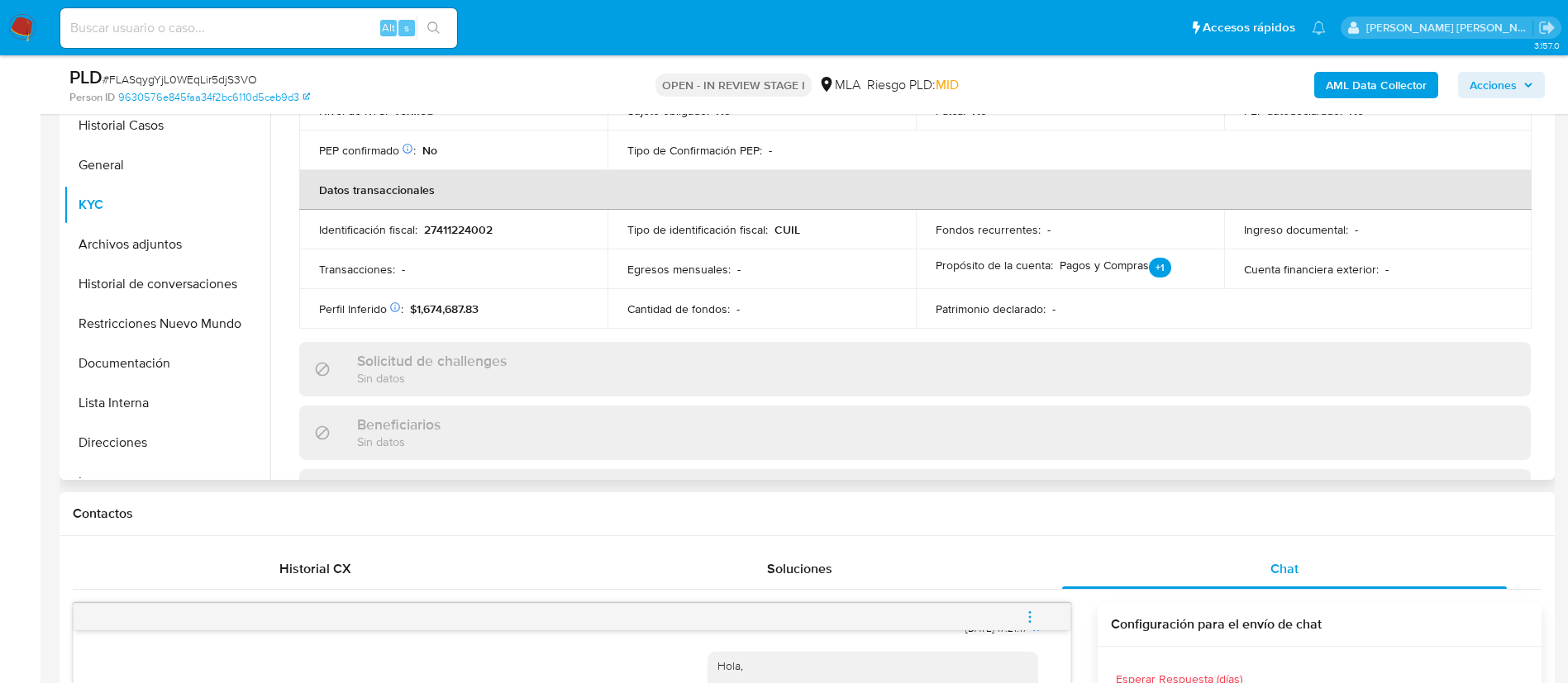
scroll to position [112, 0]
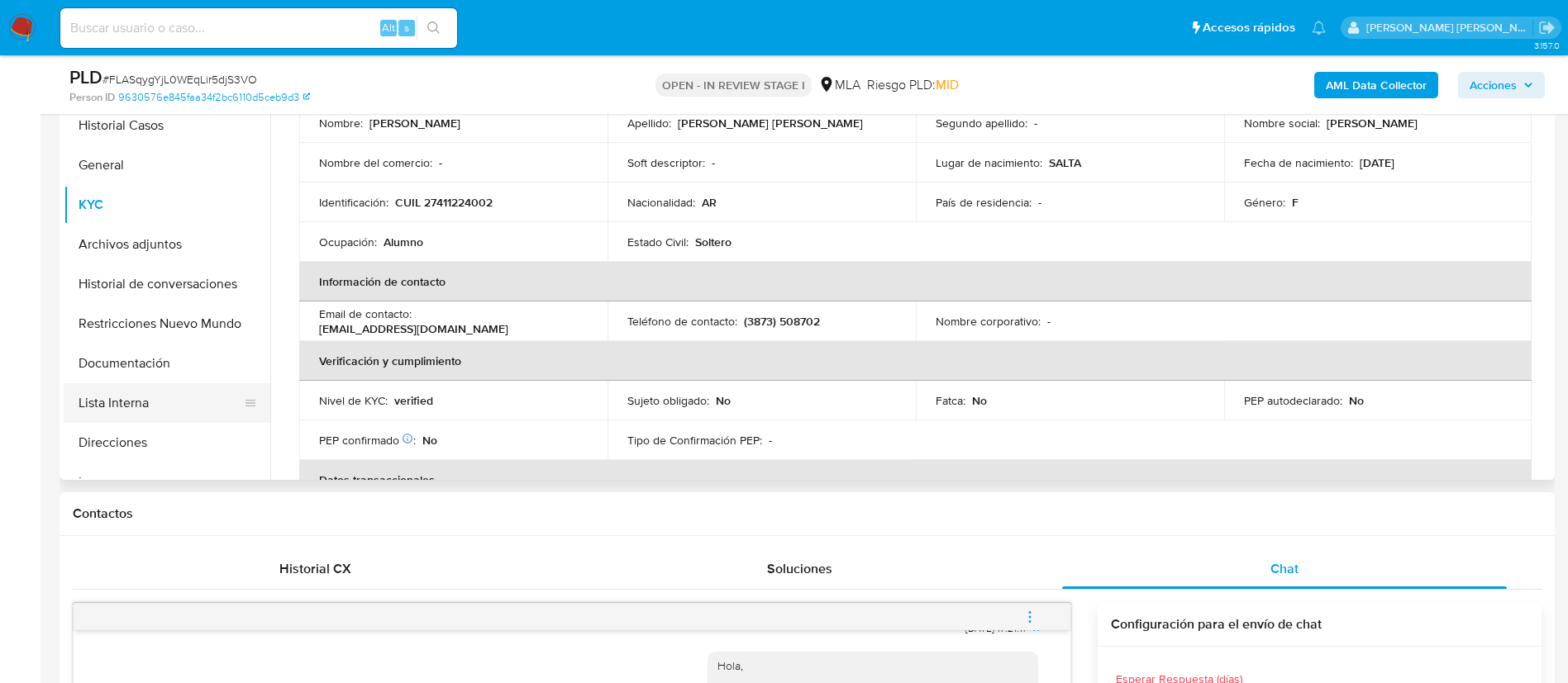
click at [144, 435] on button "Direcciones" at bounding box center [167, 442] width 206 height 40
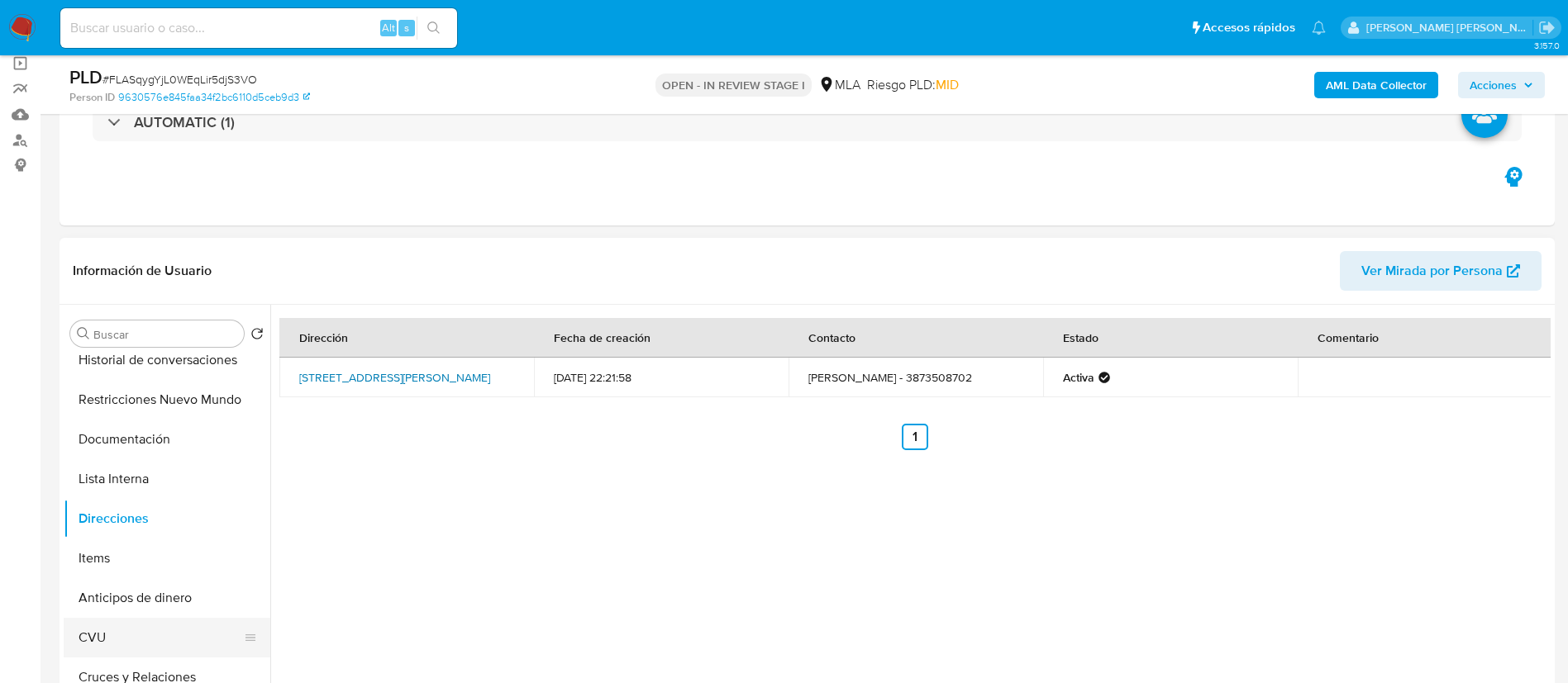
scroll to position [248, 0]
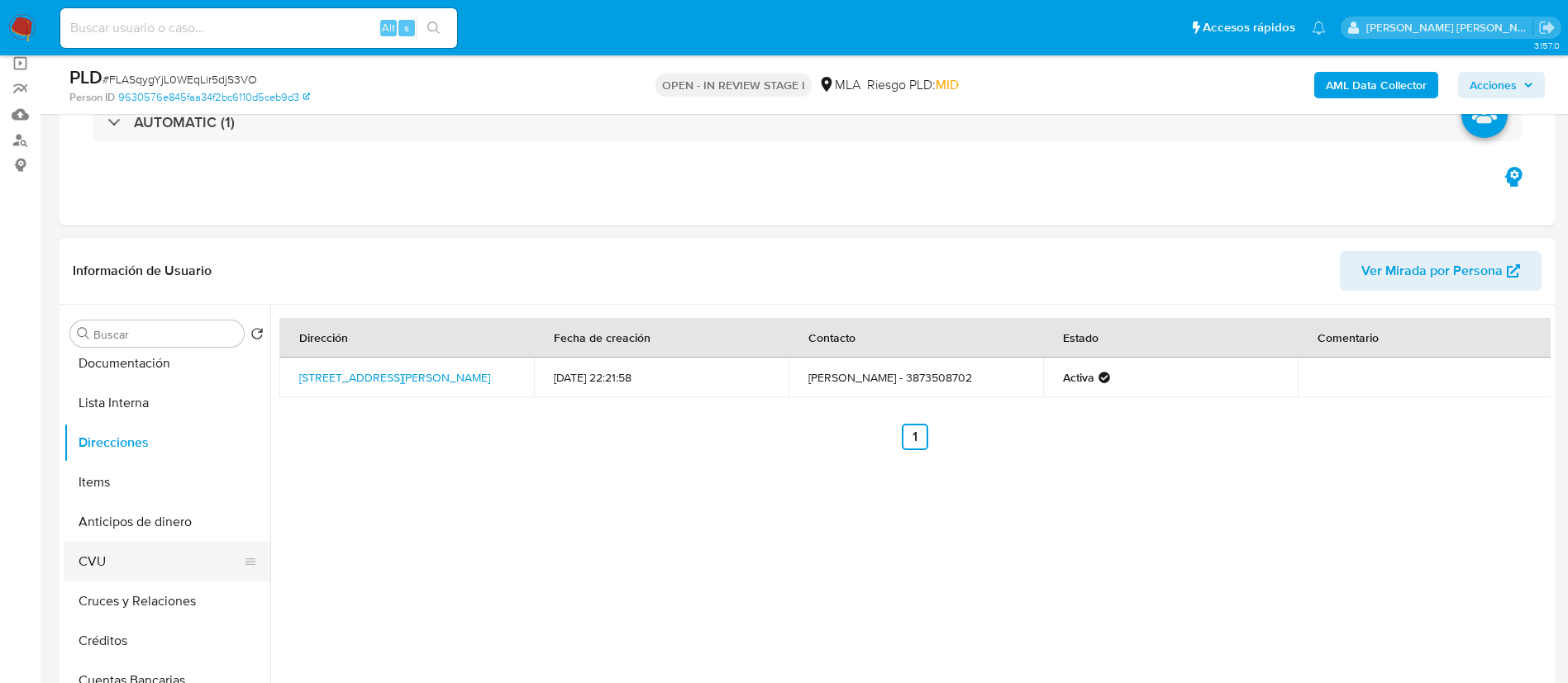
click at [130, 572] on button "CVU" at bounding box center [160, 561] width 193 height 40
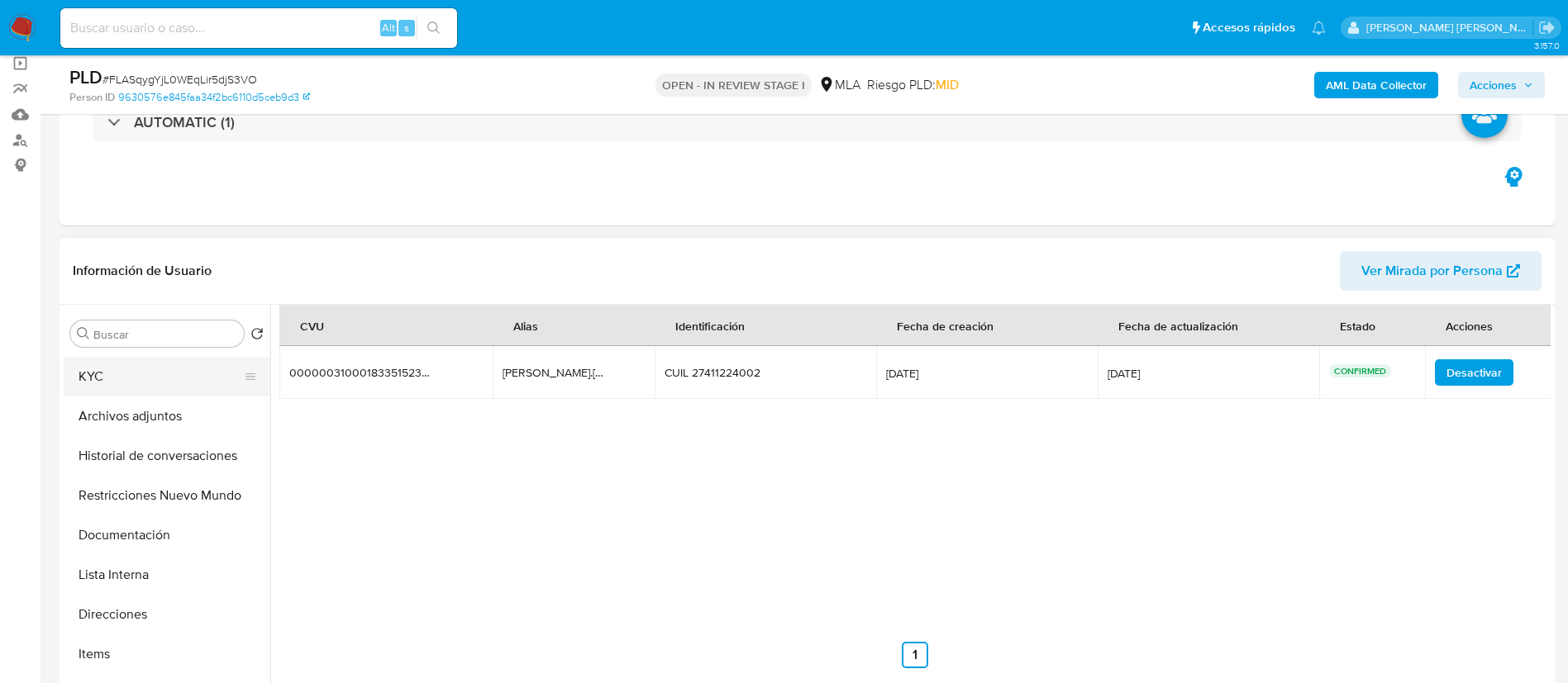
scroll to position [0, 0]
click at [152, 450] on button "KYC" at bounding box center [160, 452] width 193 height 40
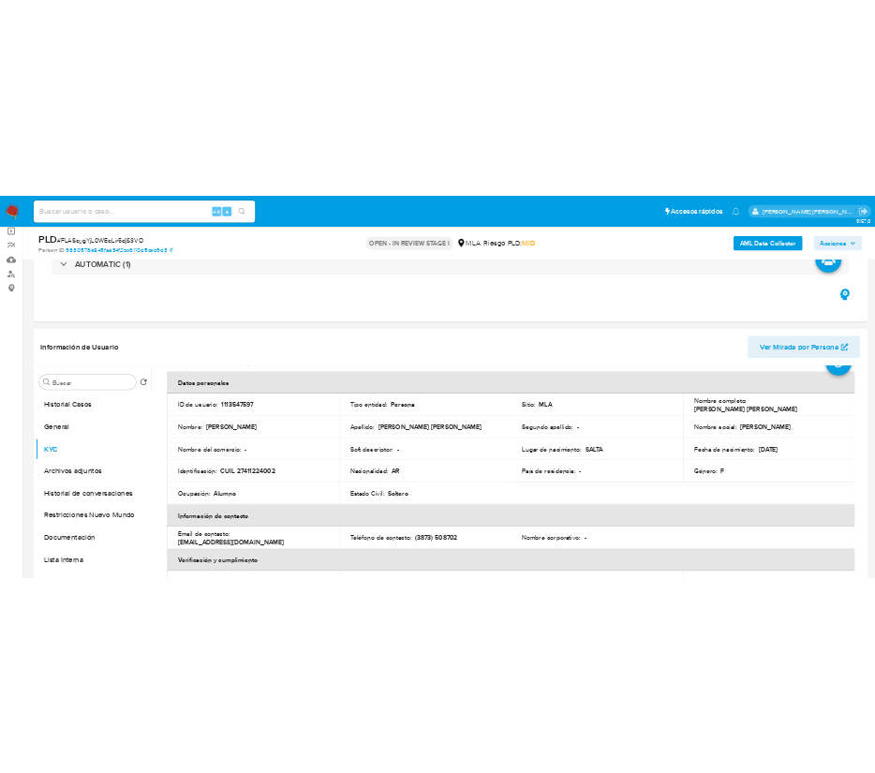
scroll to position [141, 0]
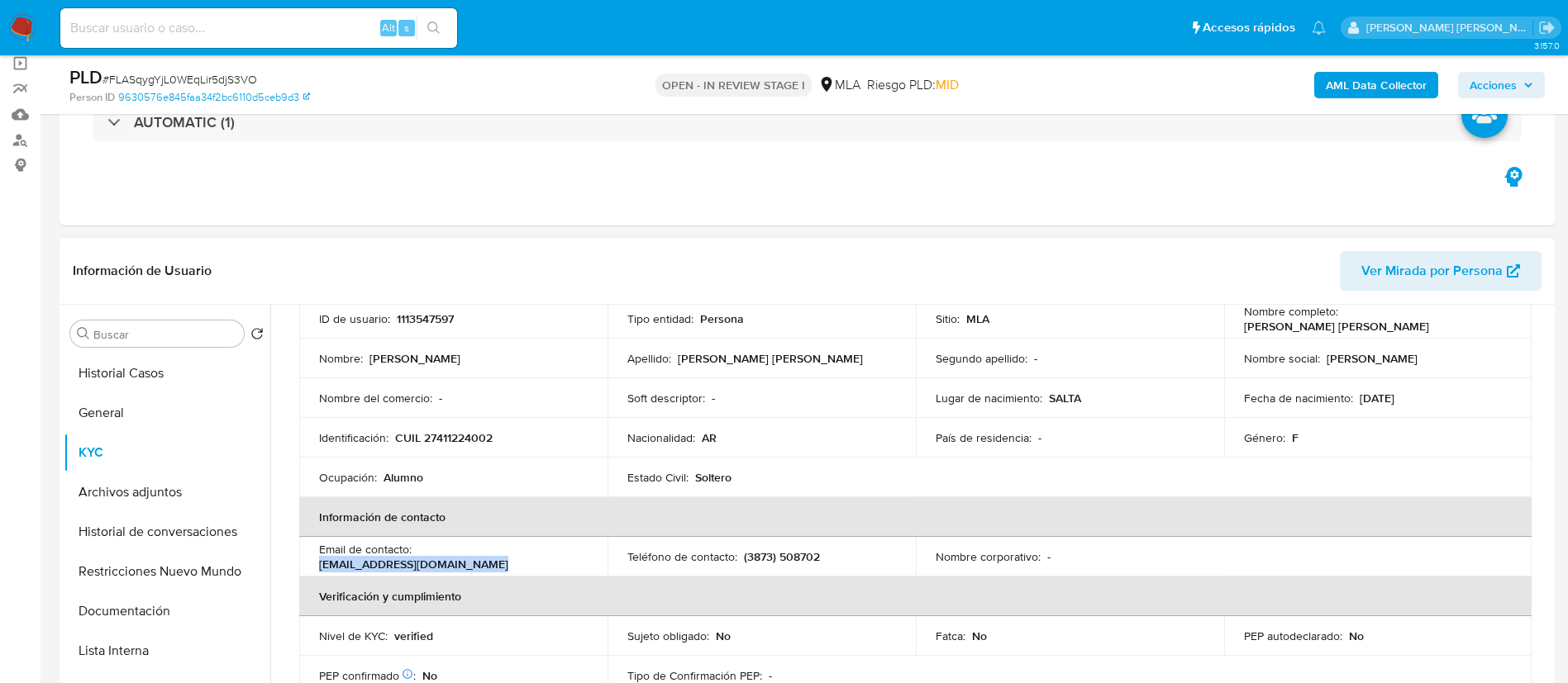
drag, startPoint x: 418, startPoint y: 557, endPoint x: 625, endPoint y: 538, distance: 207.9
click at [625, 538] on tr "Email de contacto : karentorrico55@gmail.com Teléfono de contacto : (3873) 5087…" at bounding box center [915, 556] width 1232 height 40
copy p "karentorrico55@gmail.com"
drag, startPoint x: 740, startPoint y: 555, endPoint x: 842, endPoint y: 552, distance: 102.0
click at [842, 552] on div "Teléfono de contacto : (3873) 508702" at bounding box center [761, 556] width 269 height 15
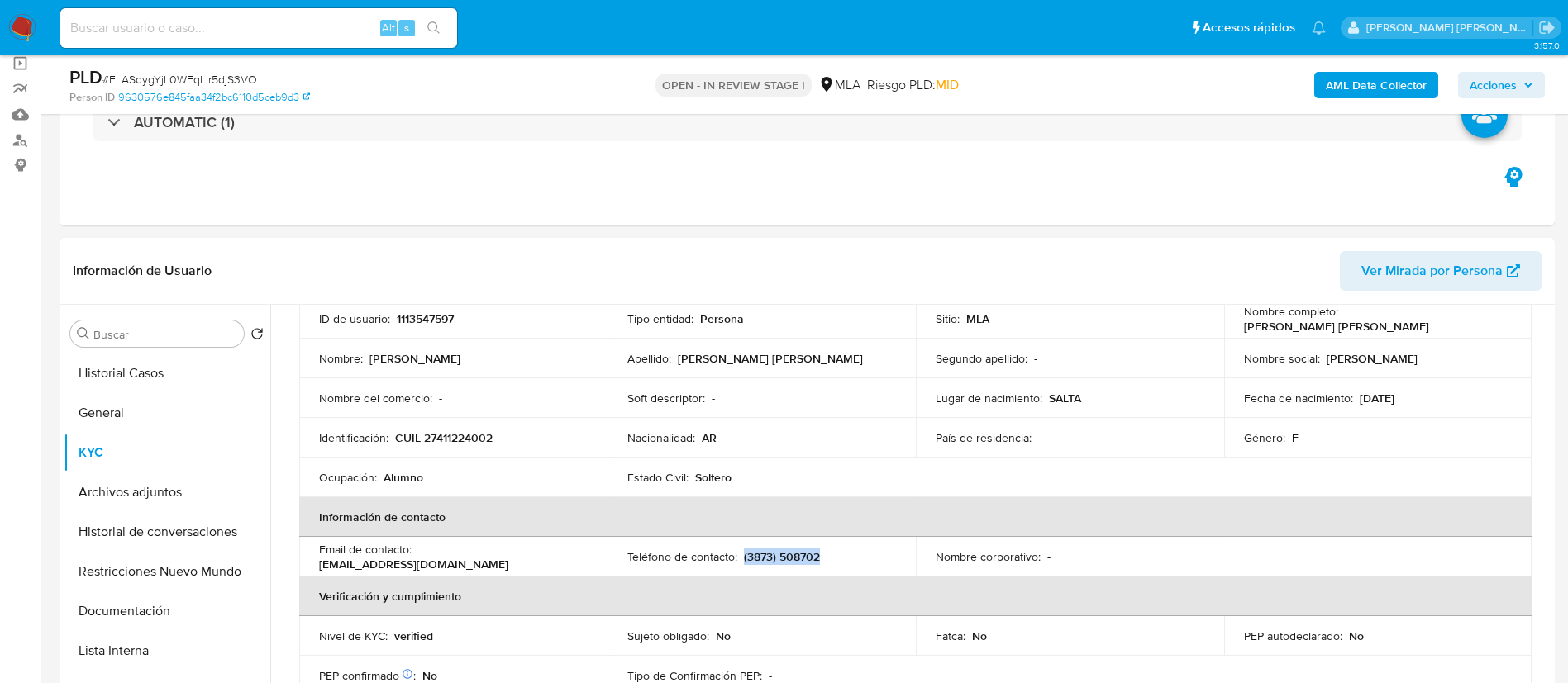
copy p "(3873) 508702"
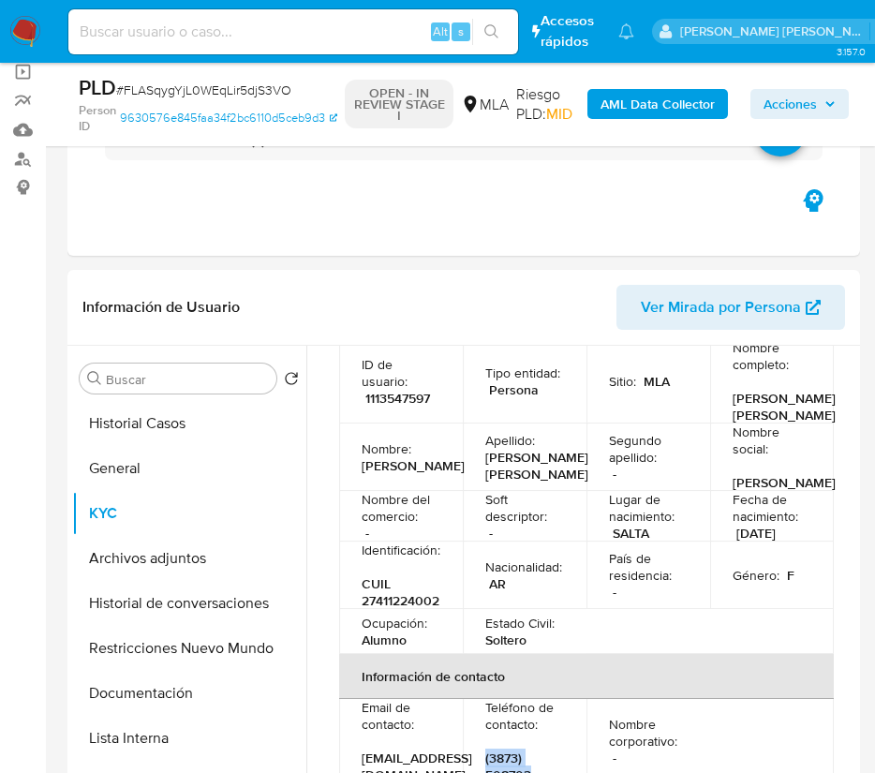
scroll to position [152, 0]
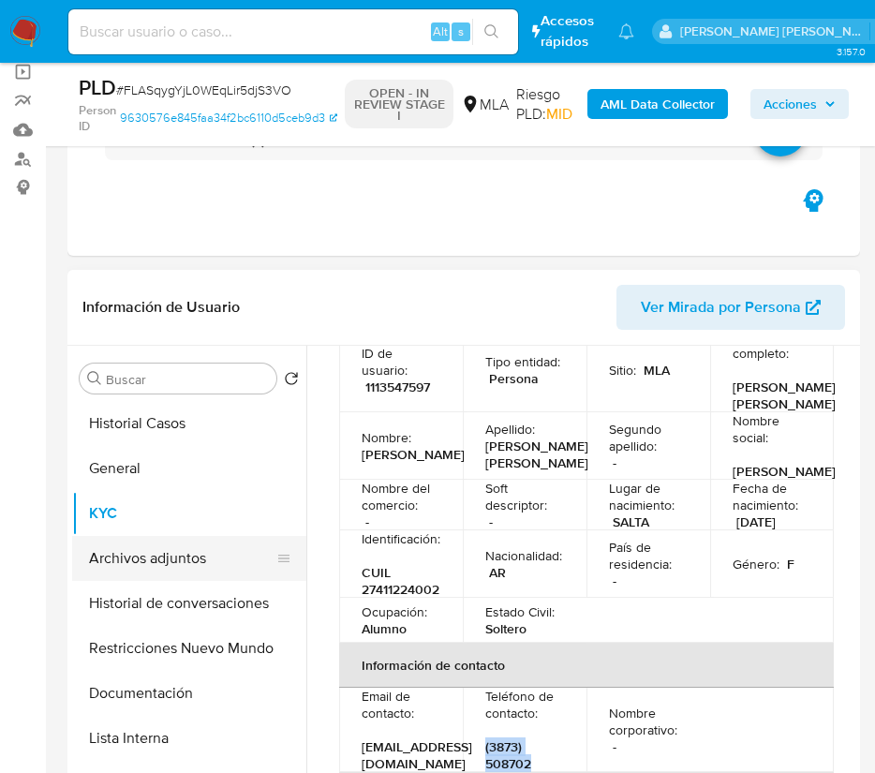
click at [166, 554] on button "Archivos adjuntos" at bounding box center [181, 558] width 219 height 45
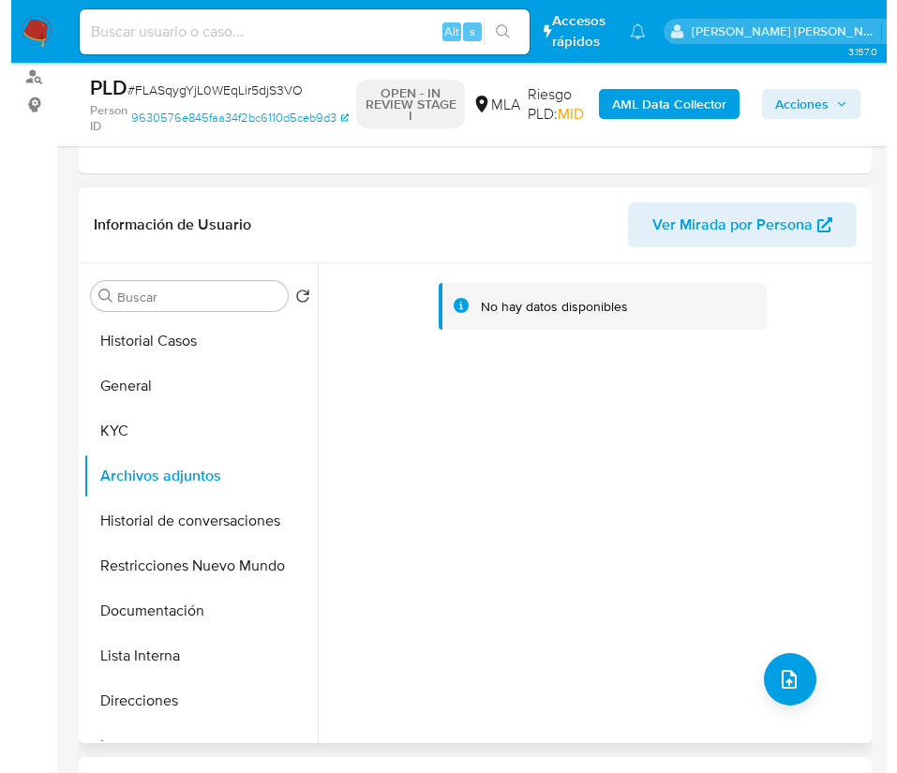
scroll to position [281, 0]
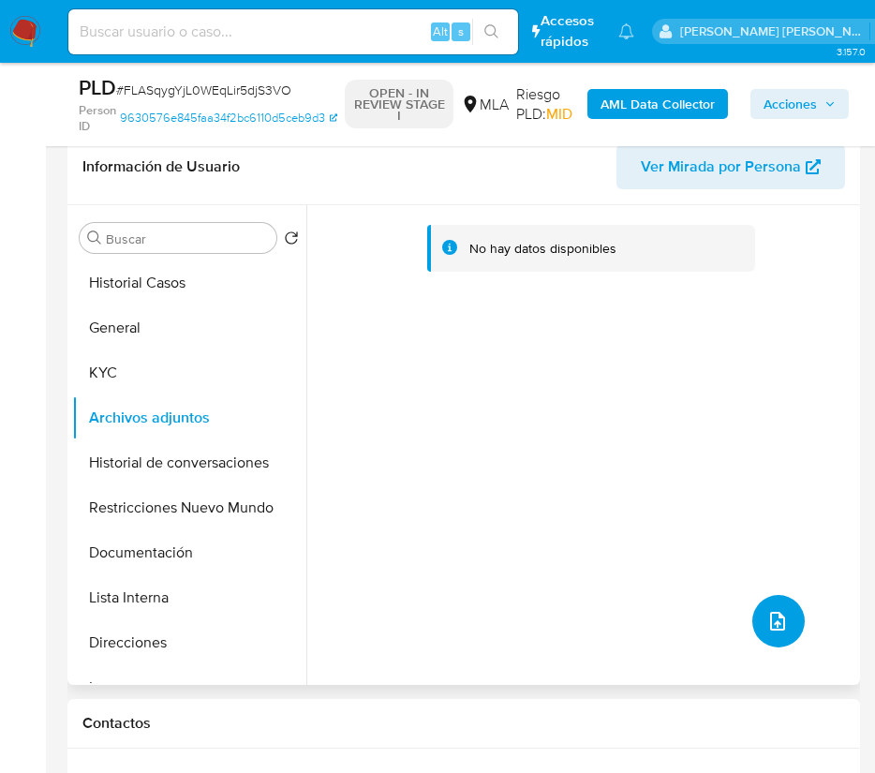
click at [767, 625] on icon "upload-file" at bounding box center [778, 621] width 22 height 22
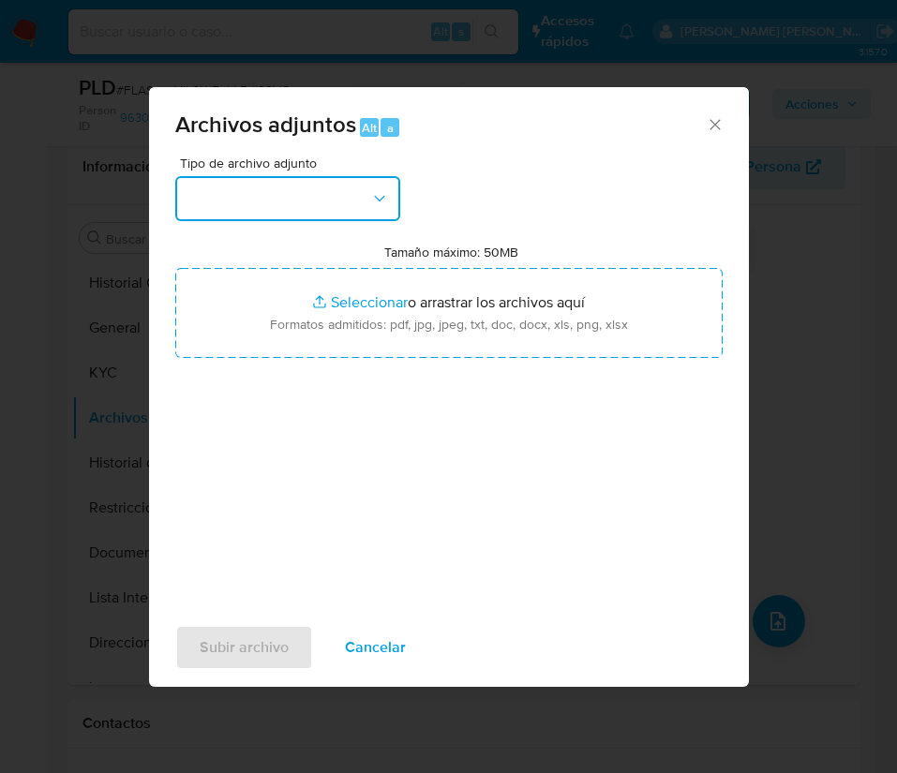
click at [371, 194] on icon "button" at bounding box center [379, 198] width 19 height 19
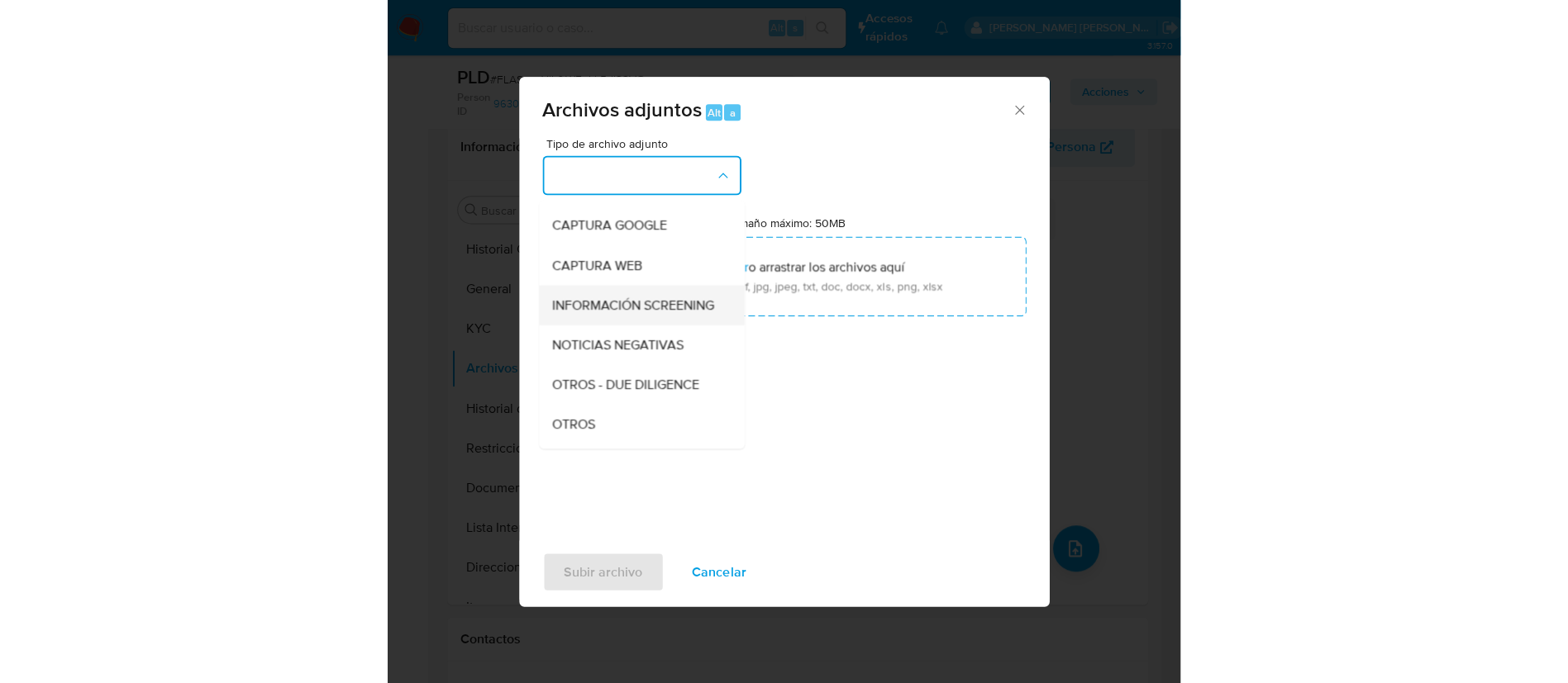
scroll to position [127, 0]
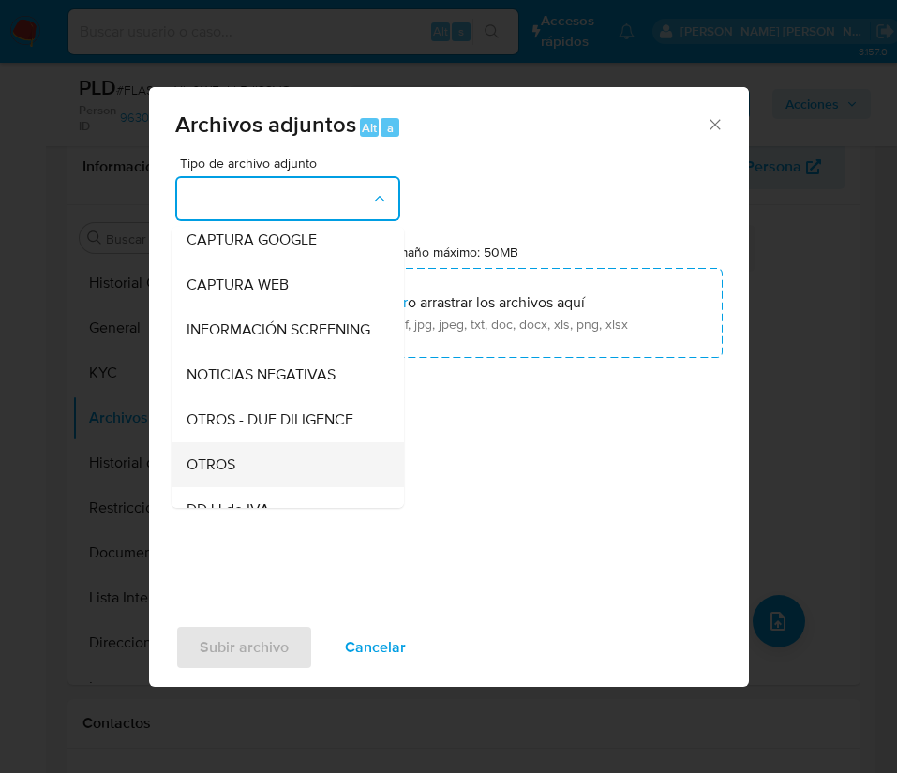
click at [234, 470] on div "OTROS" at bounding box center [282, 464] width 191 height 45
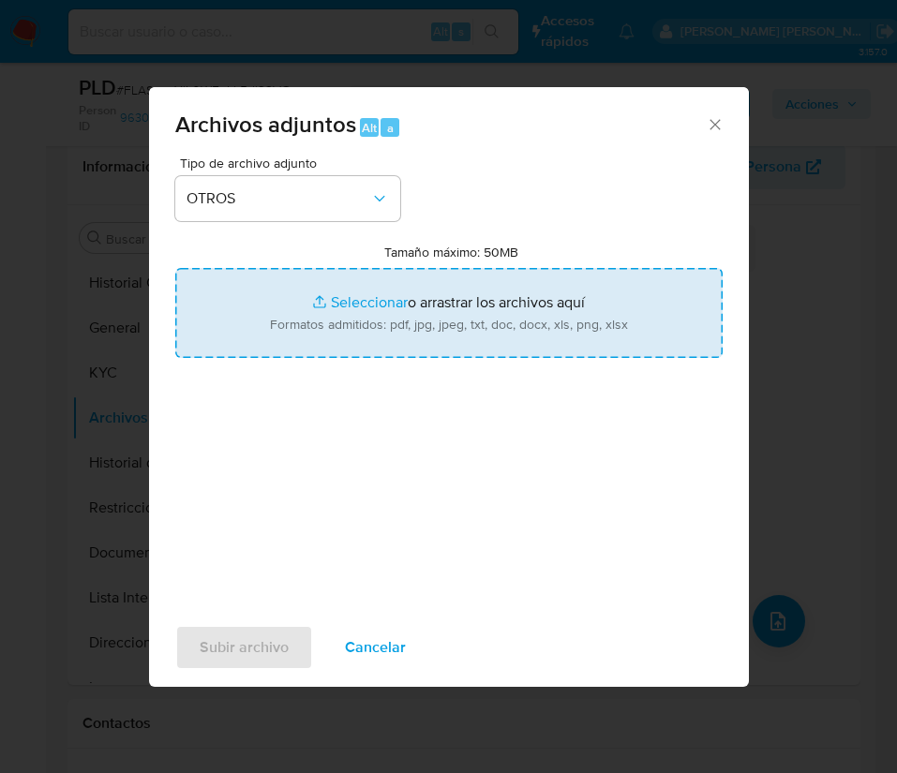
type input "C:\fakepath\Caselog FLASqygYjL0WEqLir5djS3VO.docx"
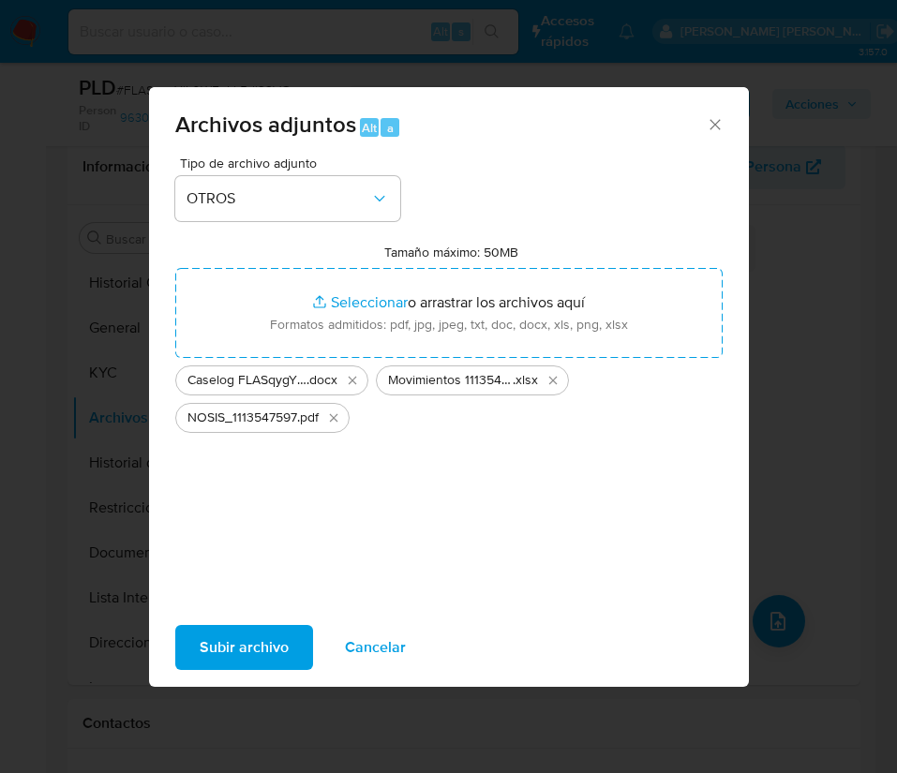
click at [265, 643] on span "Subir archivo" at bounding box center [244, 647] width 89 height 41
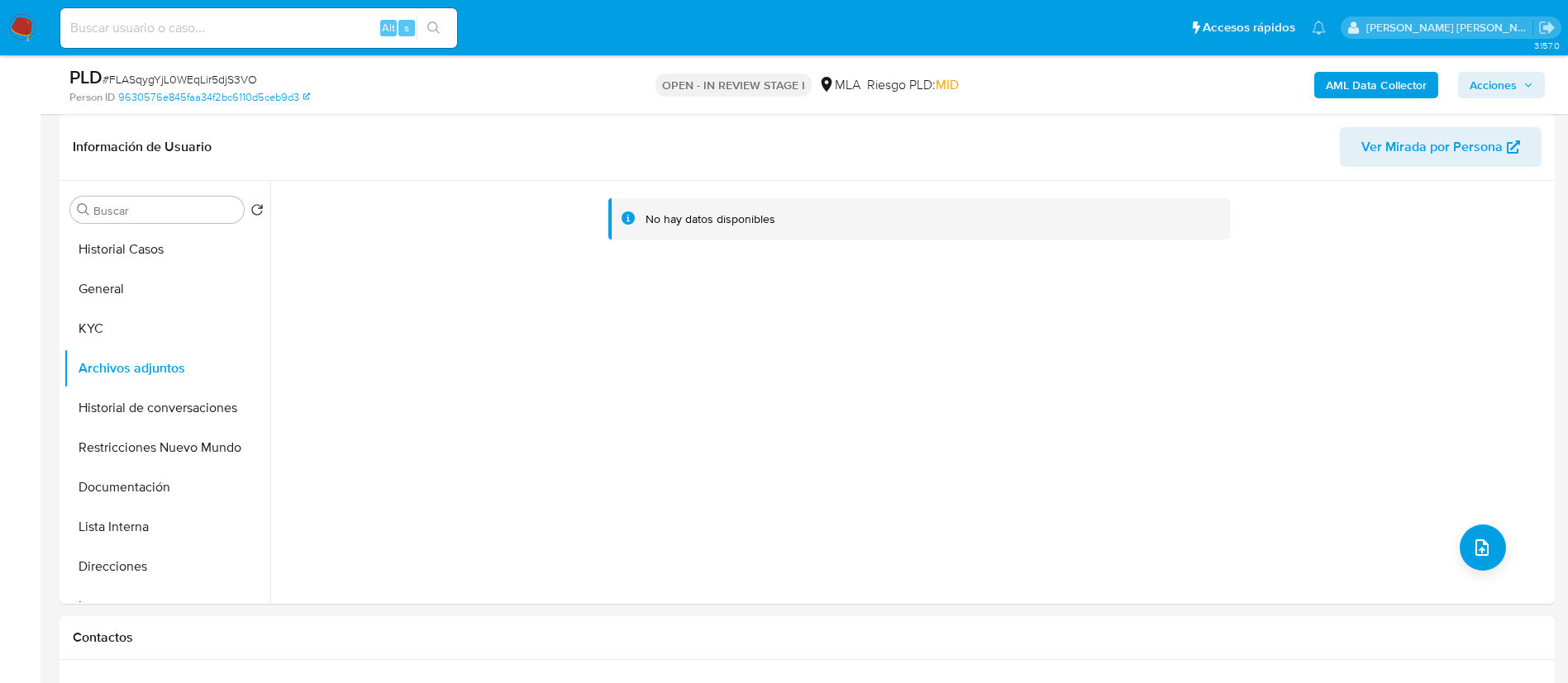
click at [1361, 93] on b "AML Data Collector" at bounding box center [1376, 85] width 101 height 26
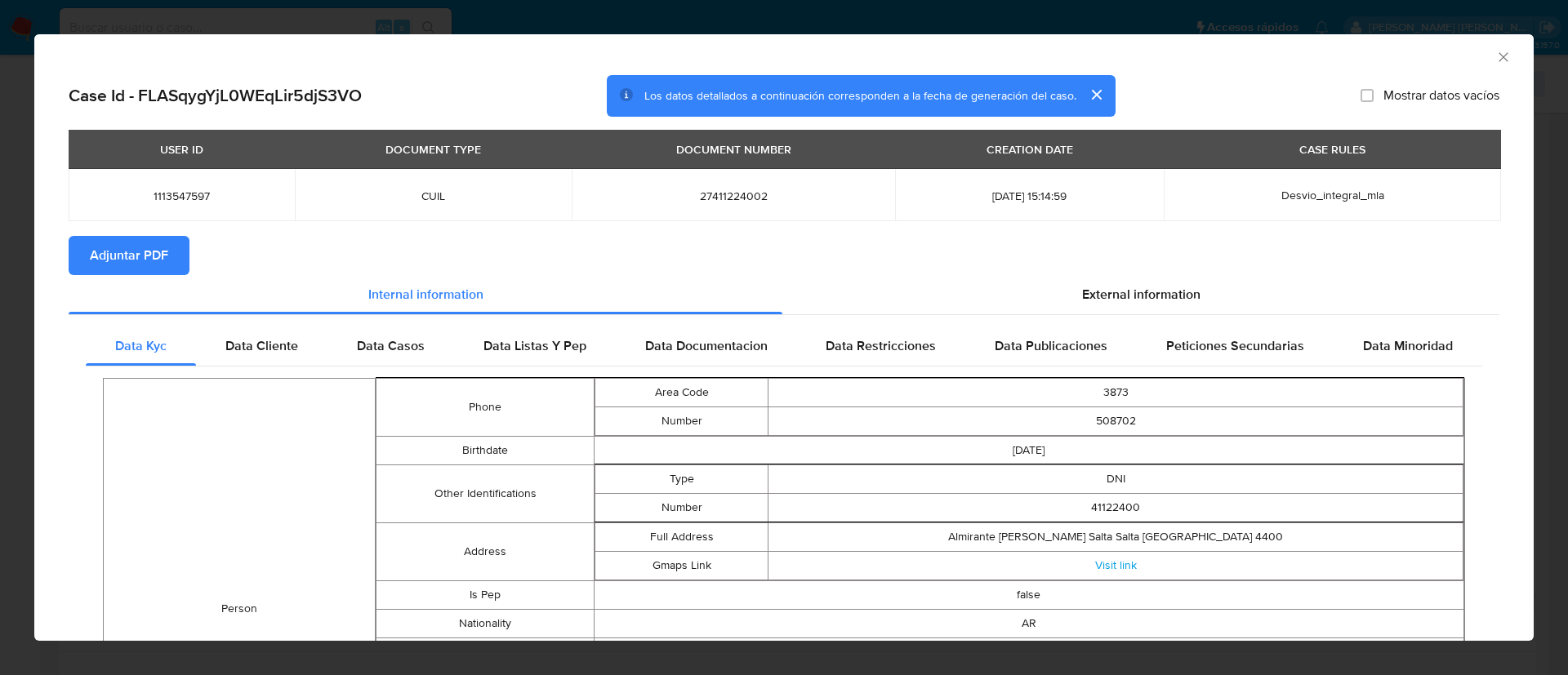
click at [134, 257] on span "Adjuntar PDF" at bounding box center [129, 255] width 78 height 36
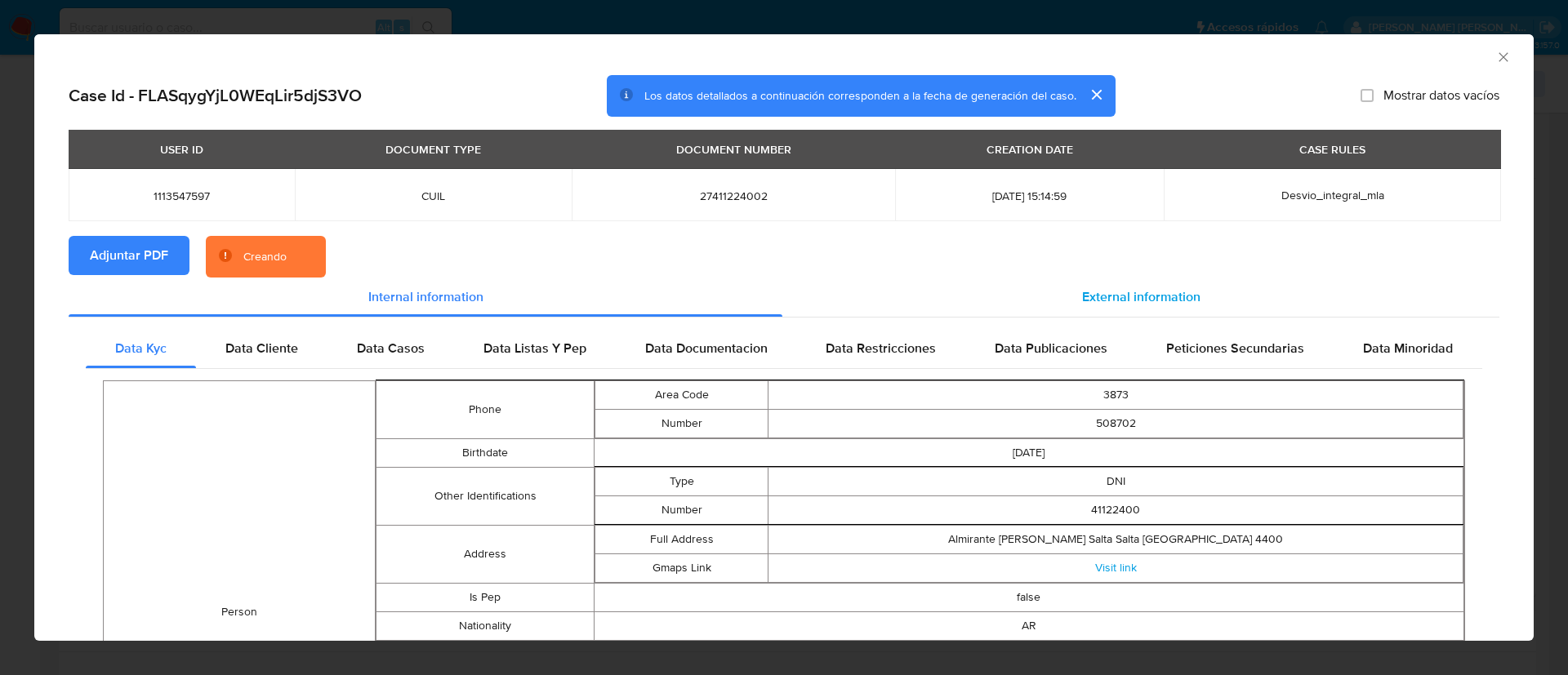
click at [1109, 300] on span "External information" at bounding box center [1142, 297] width 119 height 19
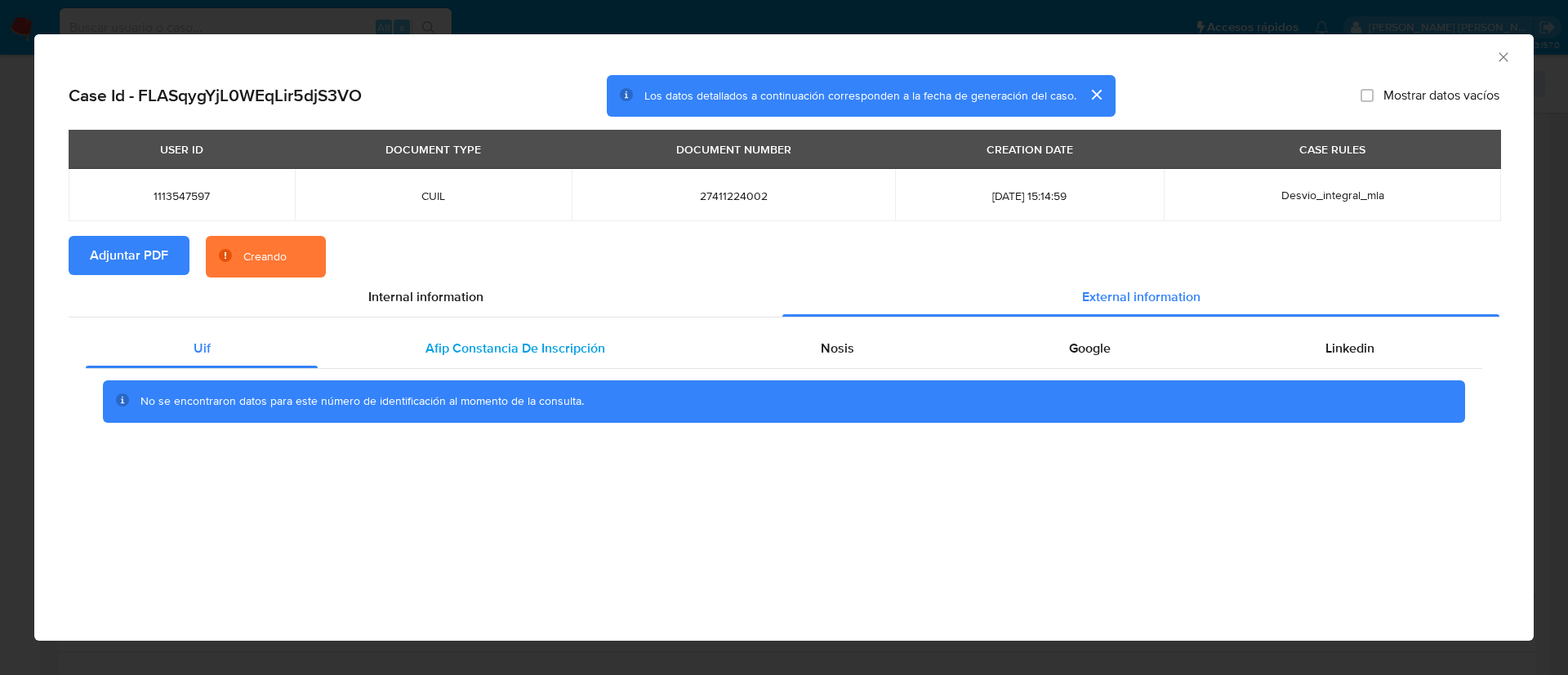
click at [519, 351] on span "Afip Constancia De Inscripción" at bounding box center [515, 348] width 180 height 19
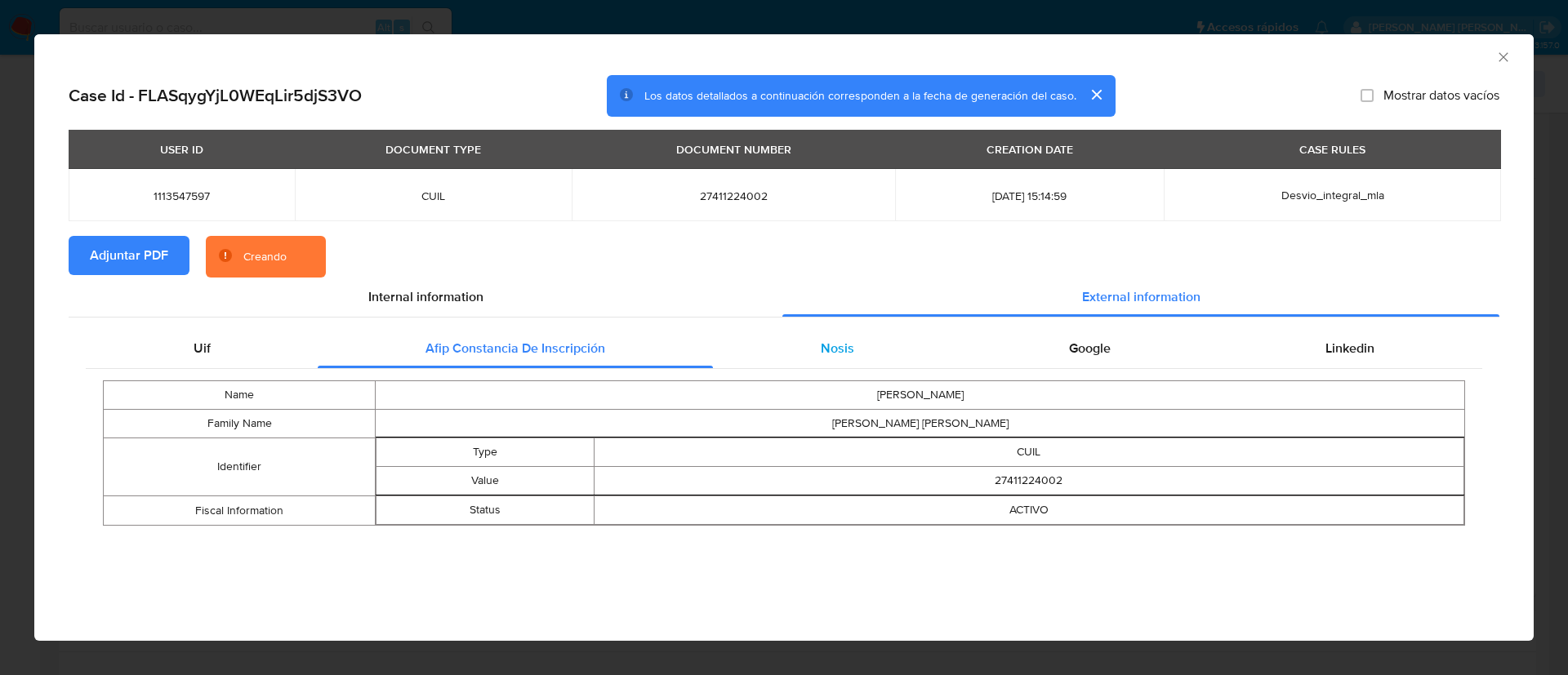
click at [813, 348] on div "Nosis" at bounding box center [837, 348] width 248 height 39
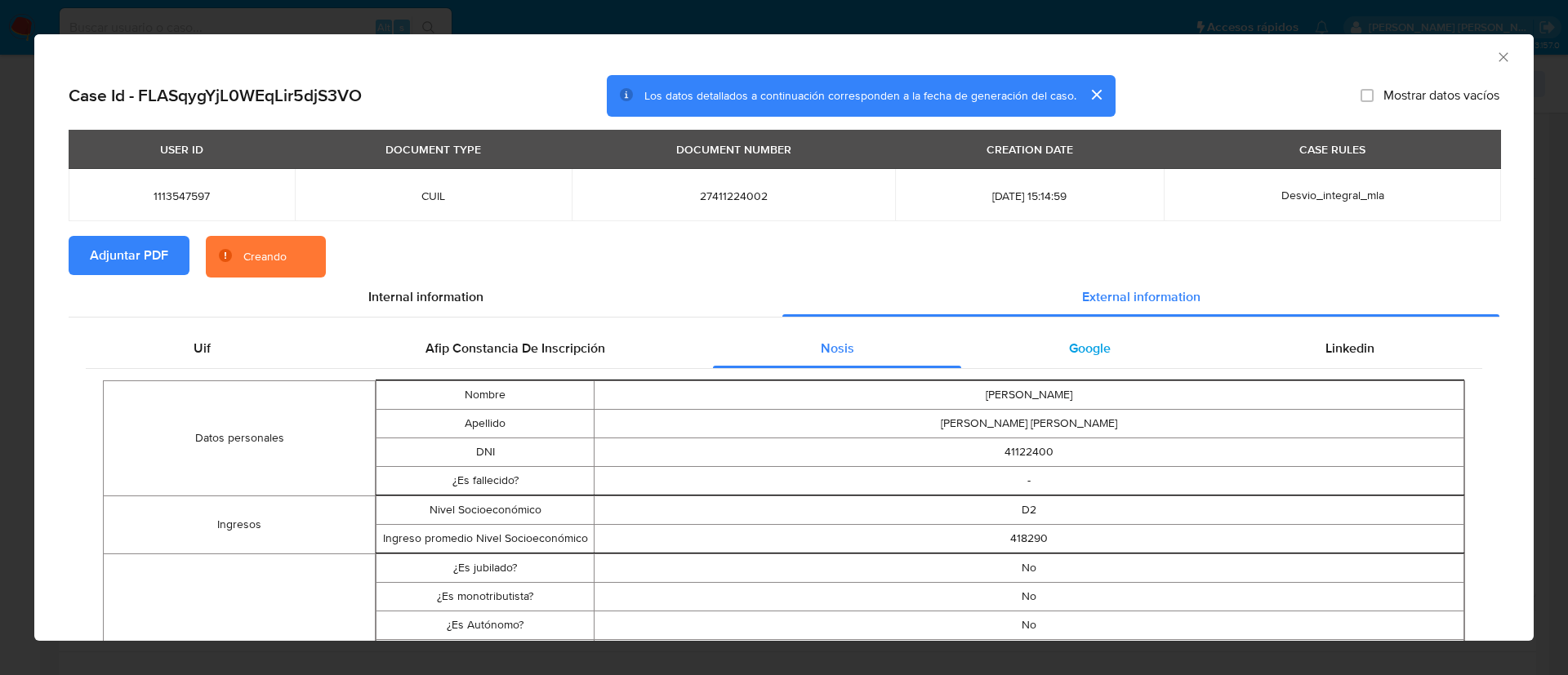
click at [1076, 343] on span "Google" at bounding box center [1090, 348] width 42 height 19
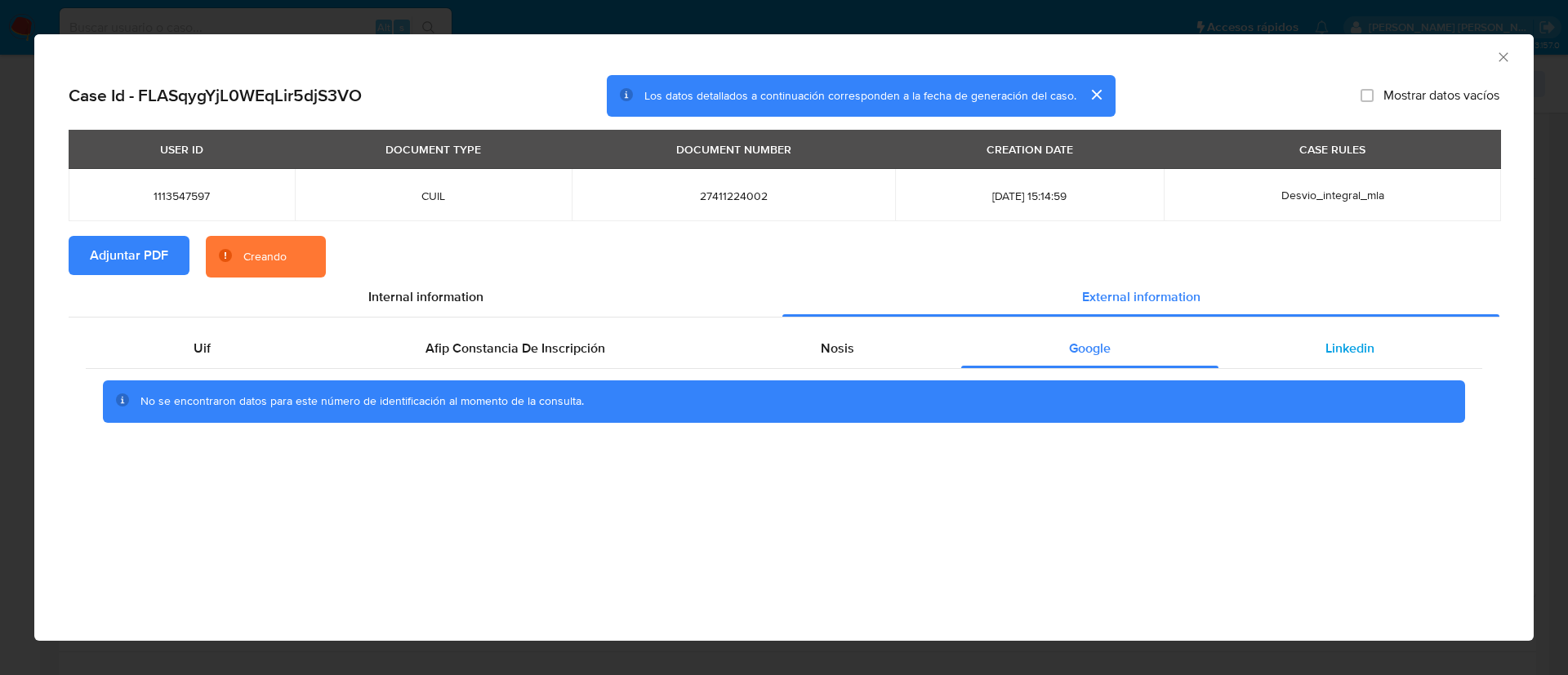
click at [1296, 346] on div "Linkedin" at bounding box center [1350, 348] width 264 height 39
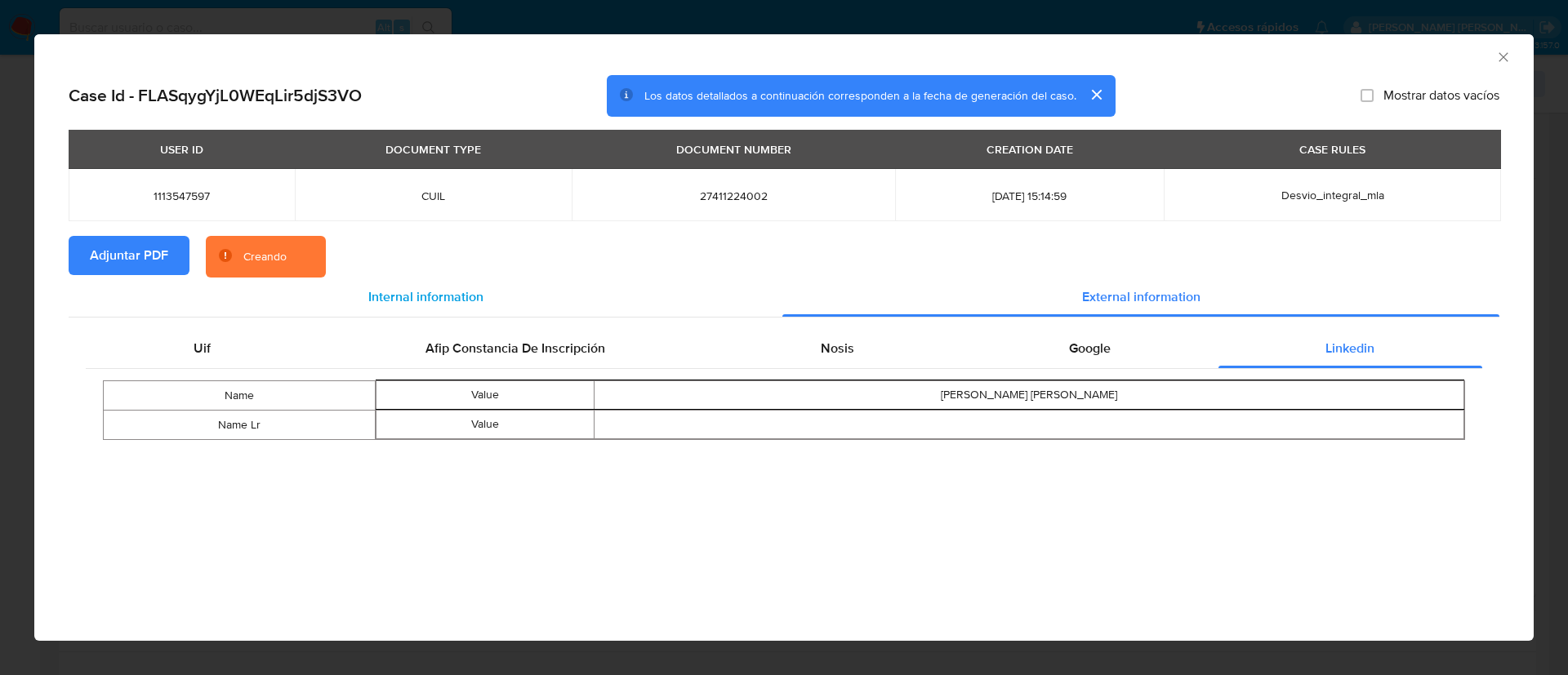
click at [449, 306] on span "Internal information" at bounding box center [426, 297] width 115 height 19
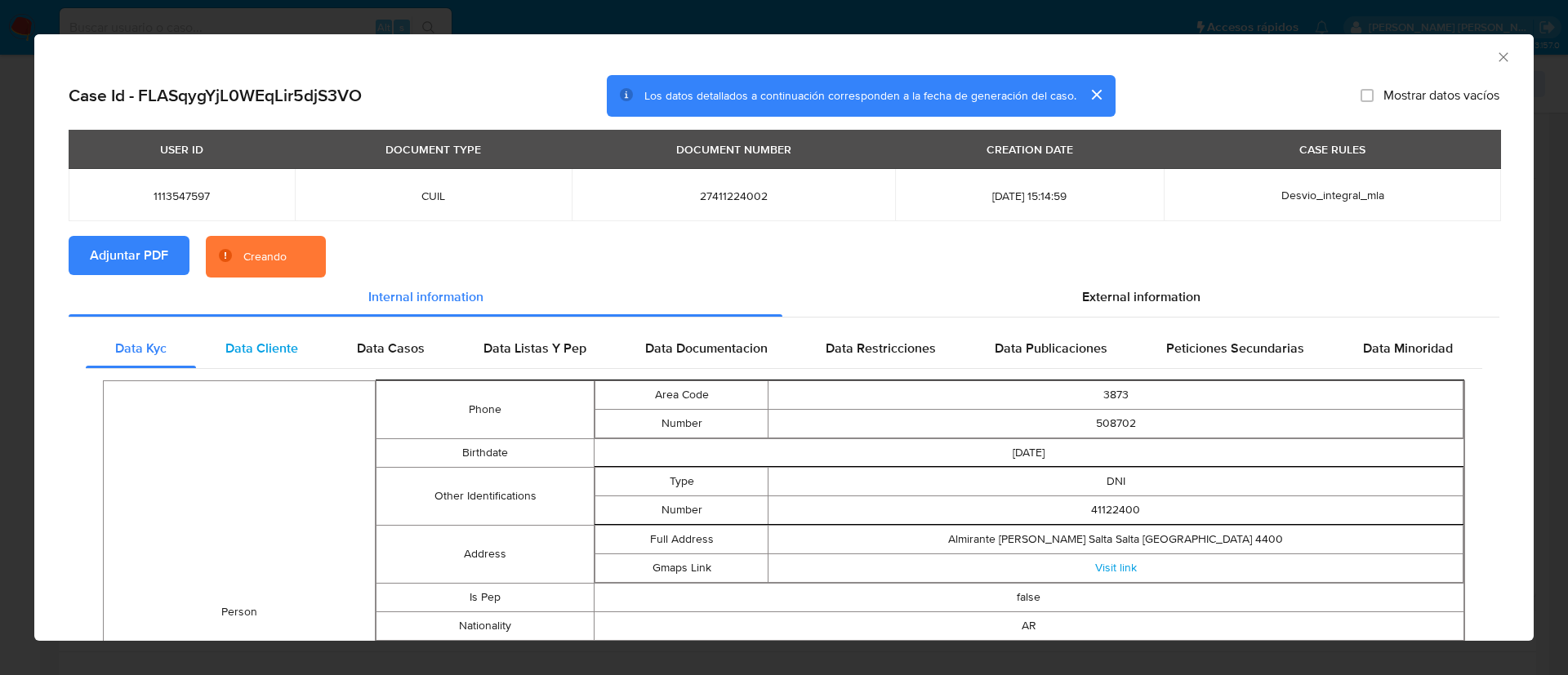
click at [295, 338] on div "Data Cliente" at bounding box center [261, 348] width 132 height 39
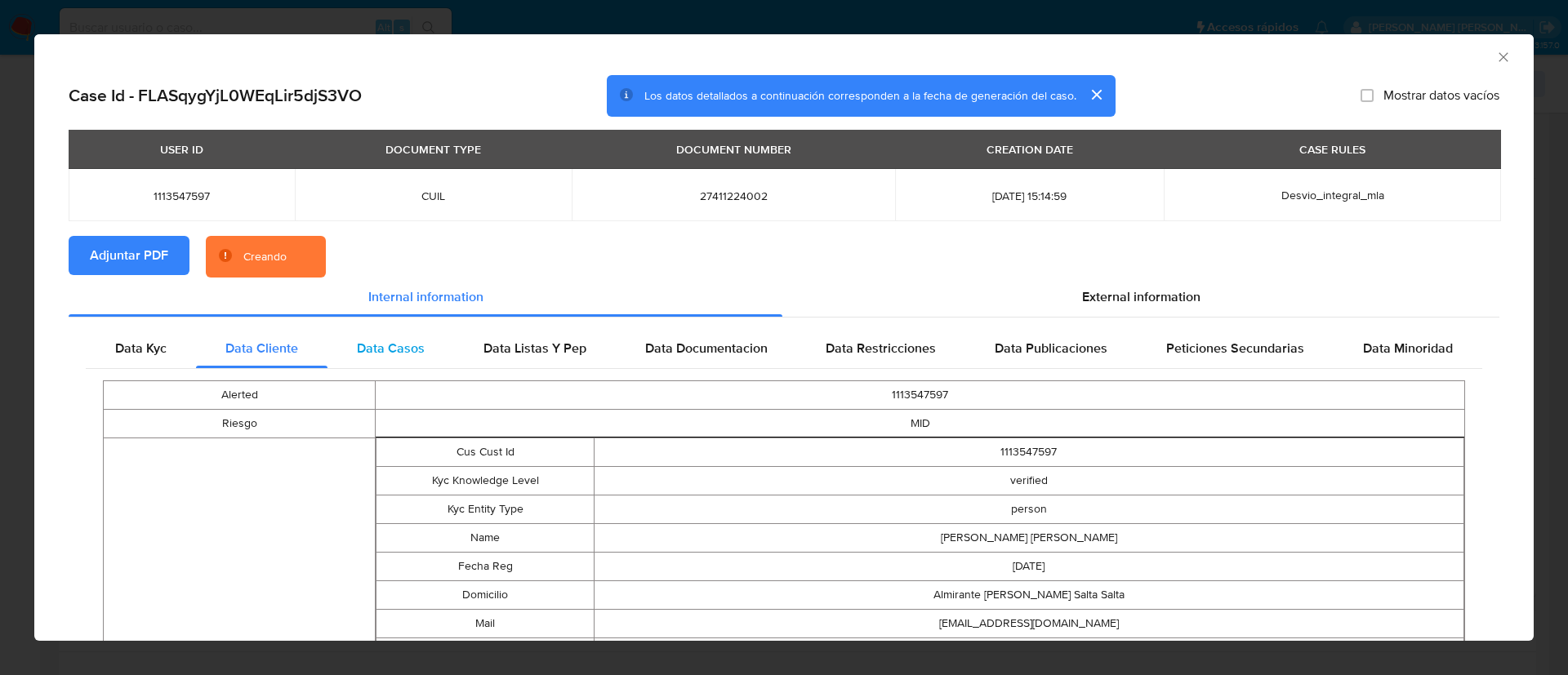
click at [381, 343] on span "Data Casos" at bounding box center [391, 348] width 68 height 19
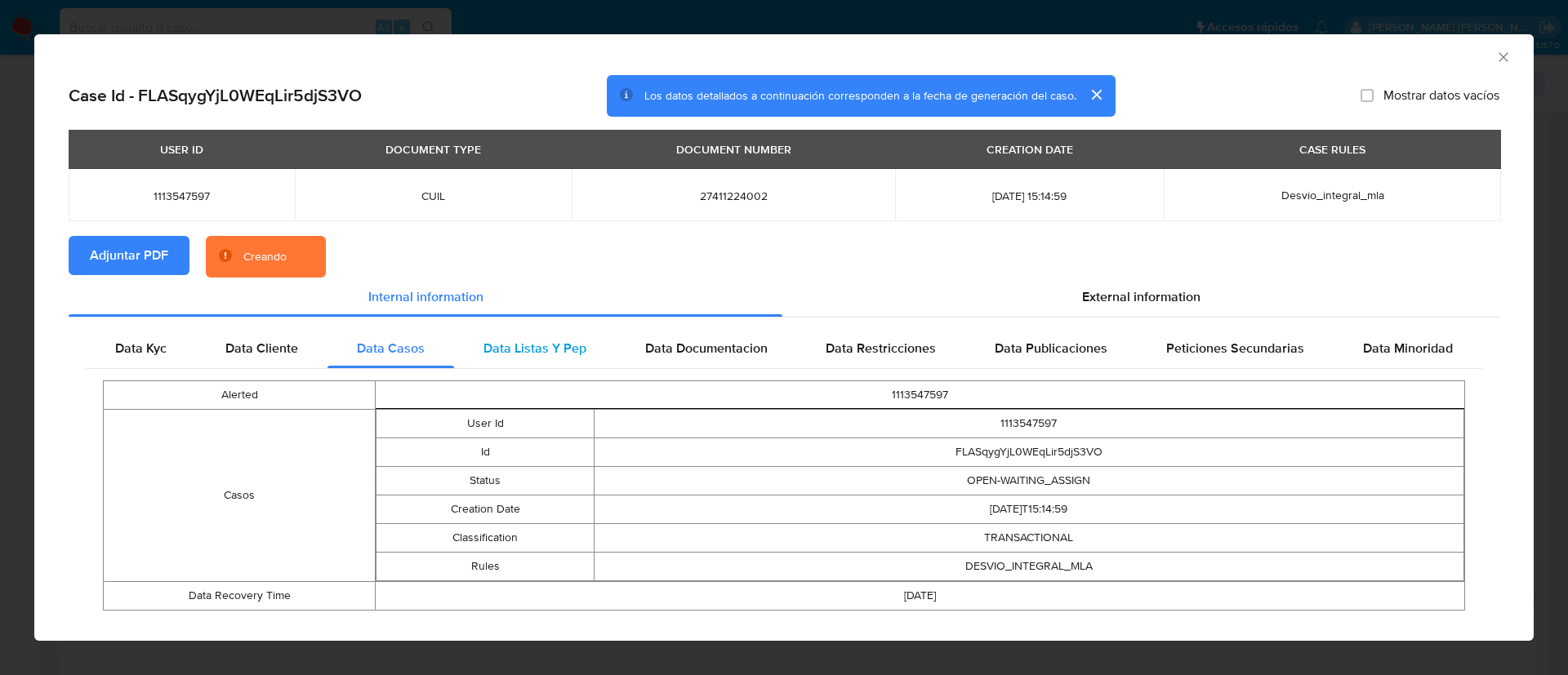
click at [484, 347] on span "Data Listas Y Pep" at bounding box center [535, 348] width 103 height 19
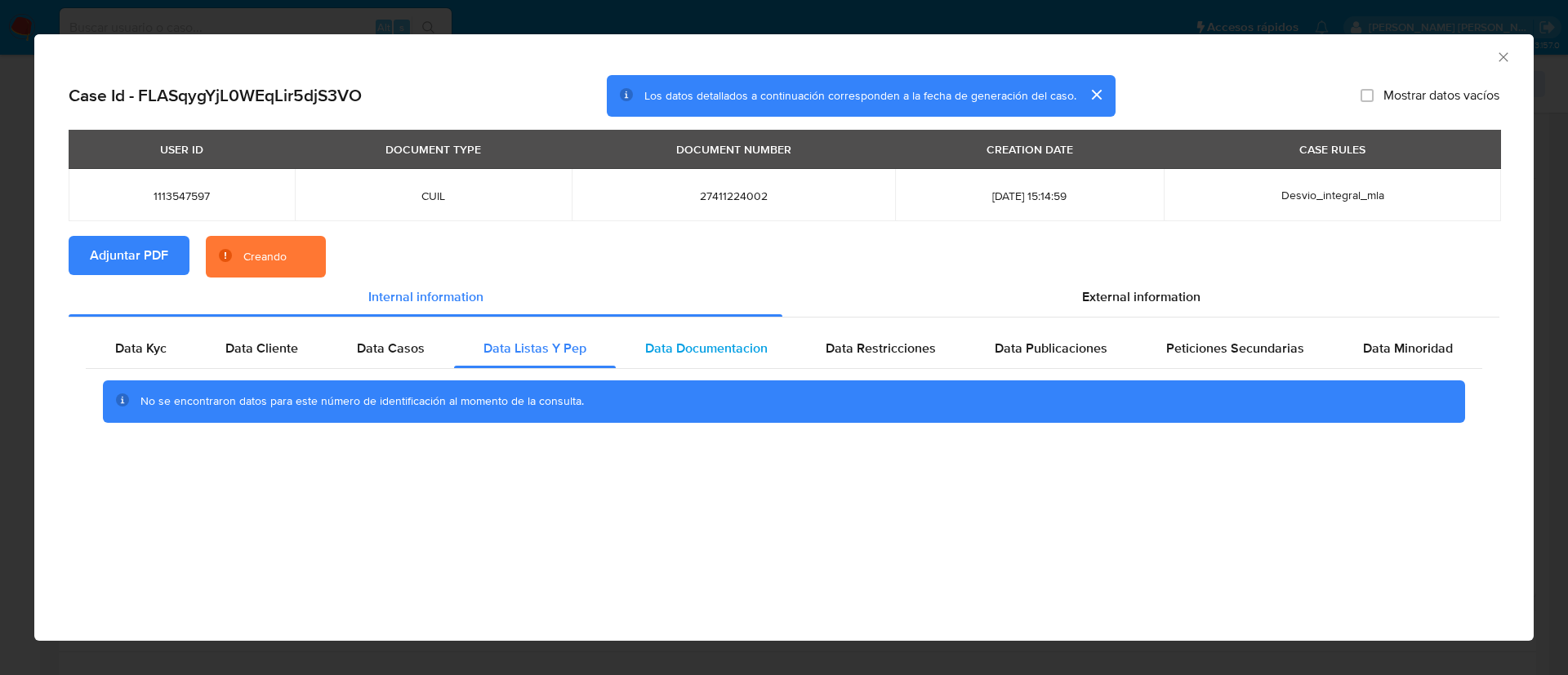
click at [673, 344] on span "Data Documentacion" at bounding box center [706, 348] width 123 height 19
click at [881, 348] on span "Data Restricciones" at bounding box center [880, 348] width 111 height 19
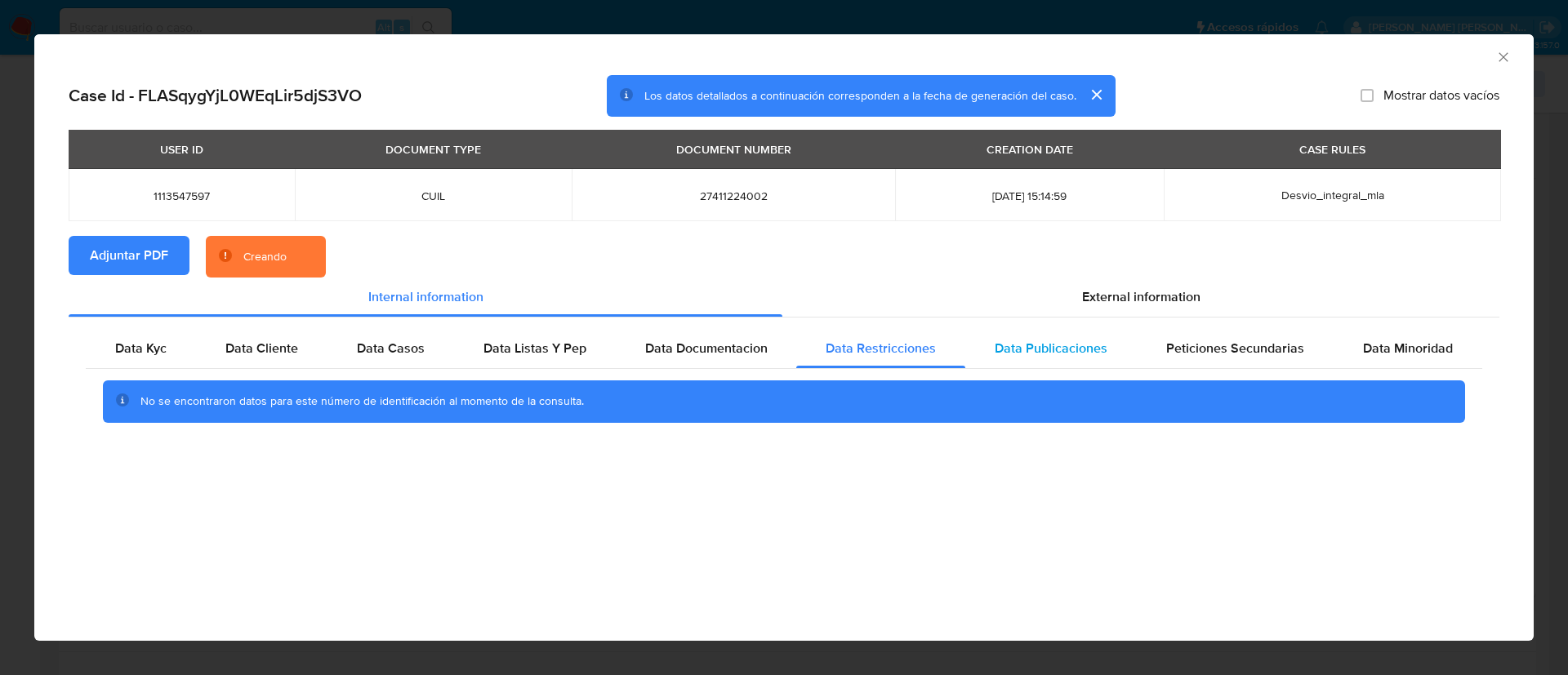
click at [1063, 348] on span "Data Publicaciones" at bounding box center [1050, 348] width 112 height 19
click at [1214, 348] on span "Peticiones Secundarias" at bounding box center [1235, 348] width 138 height 19
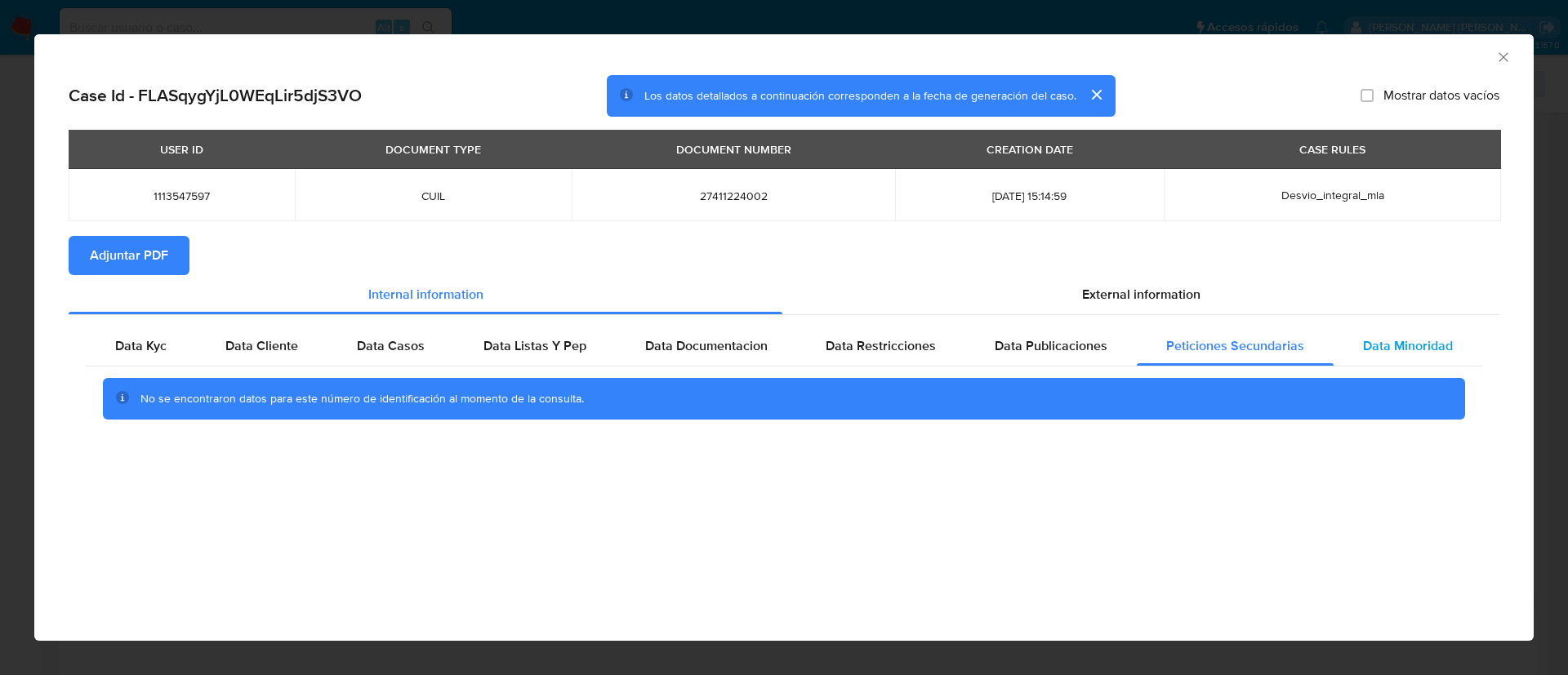
click at [1376, 338] on span "Data Minoridad" at bounding box center [1408, 346] width 90 height 19
click at [1511, 52] on icon "Cerrar ventana" at bounding box center [1504, 57] width 17 height 17
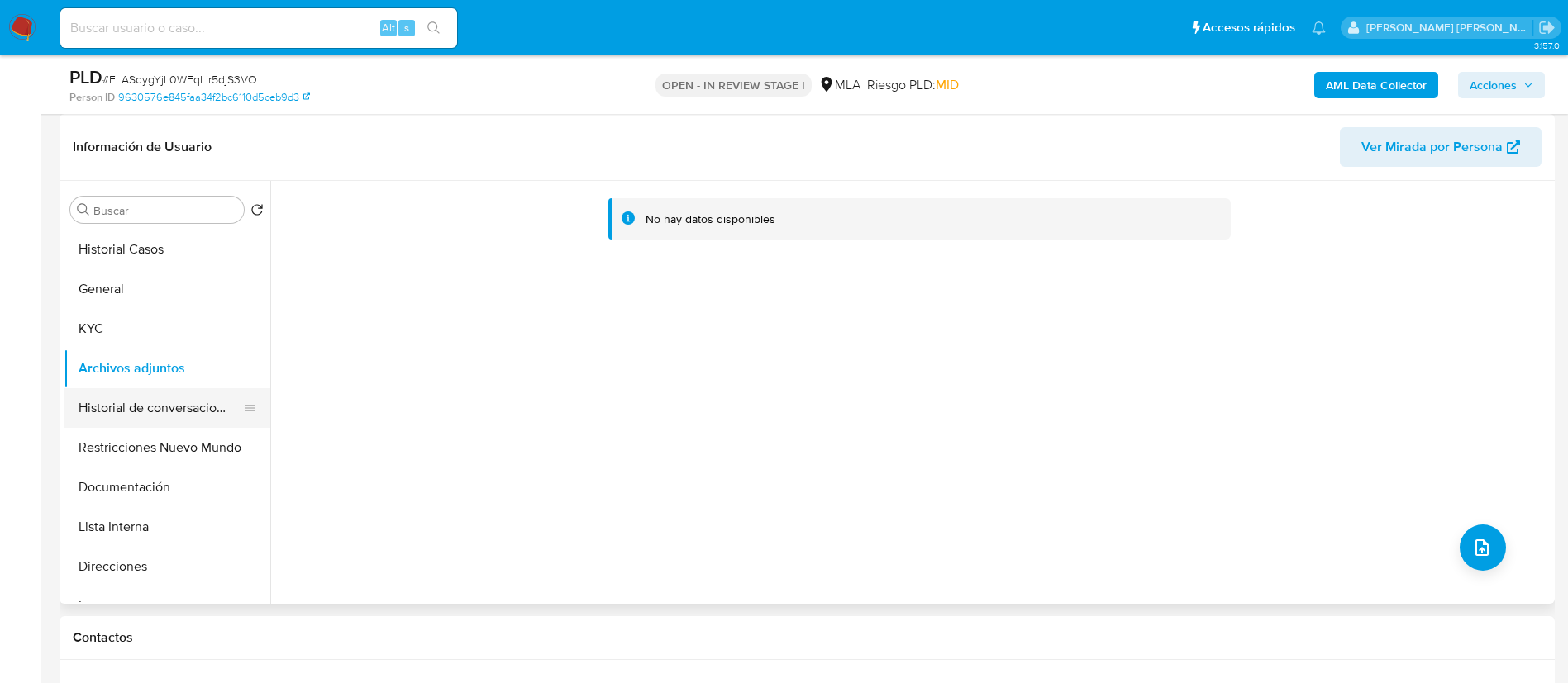
click at [131, 412] on button "Historial de conversaciones" at bounding box center [160, 407] width 193 height 40
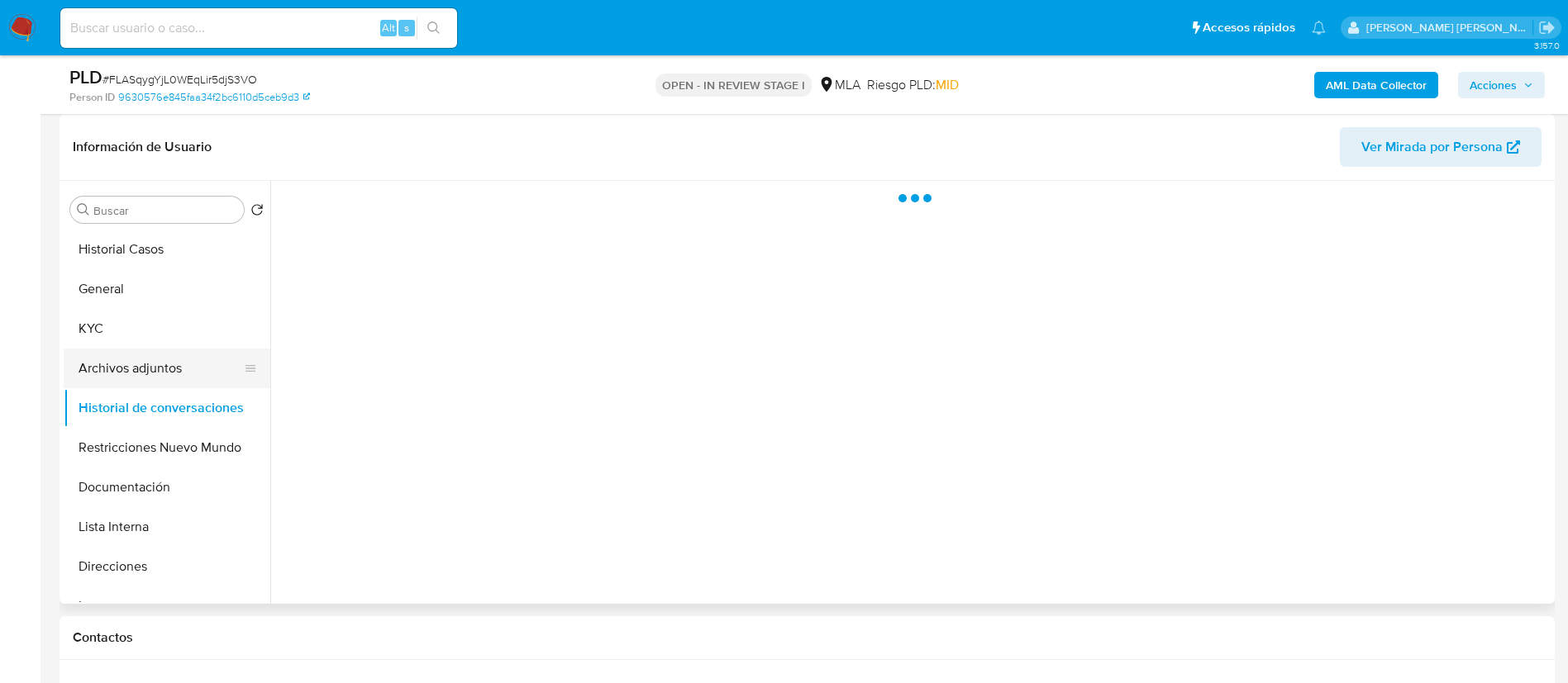
click at [131, 375] on button "Archivos adjuntos" at bounding box center [160, 367] width 193 height 40
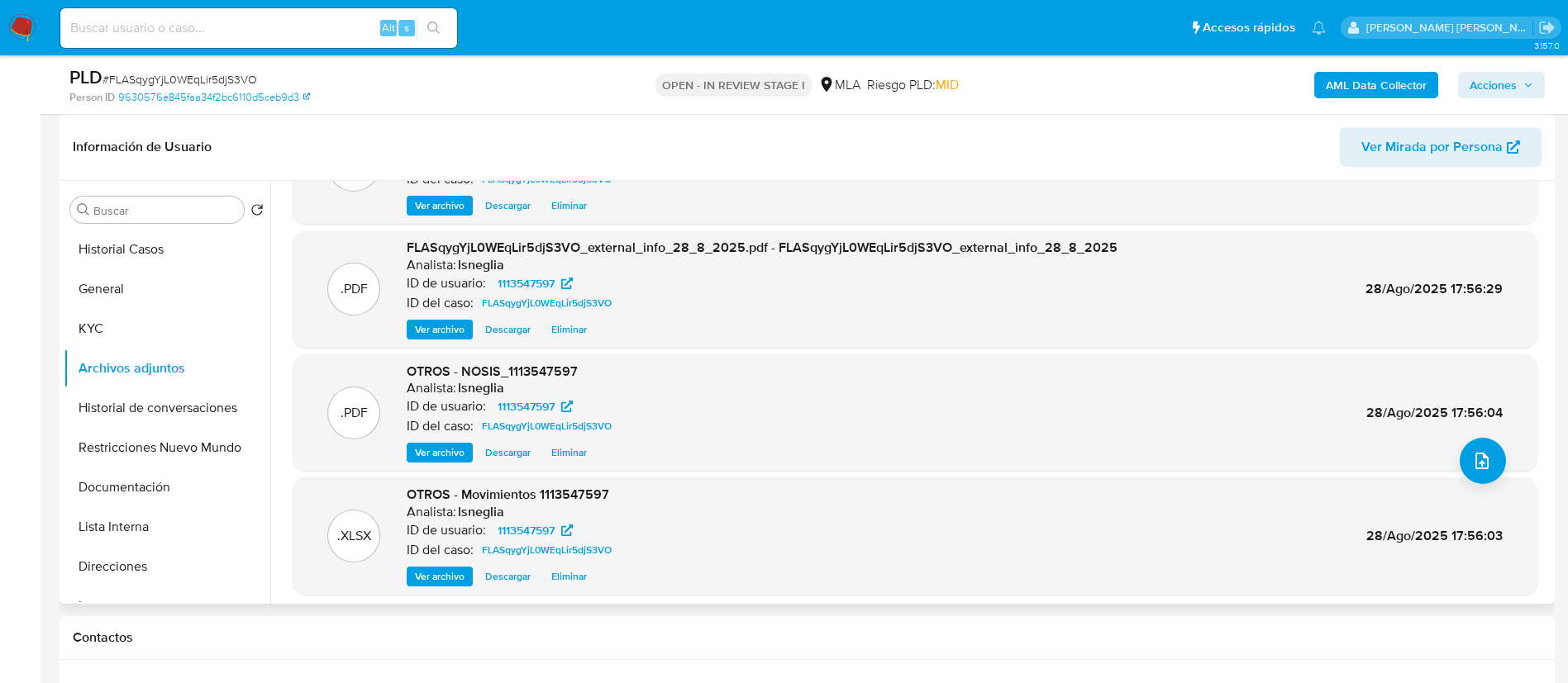
scroll to position [124, 0]
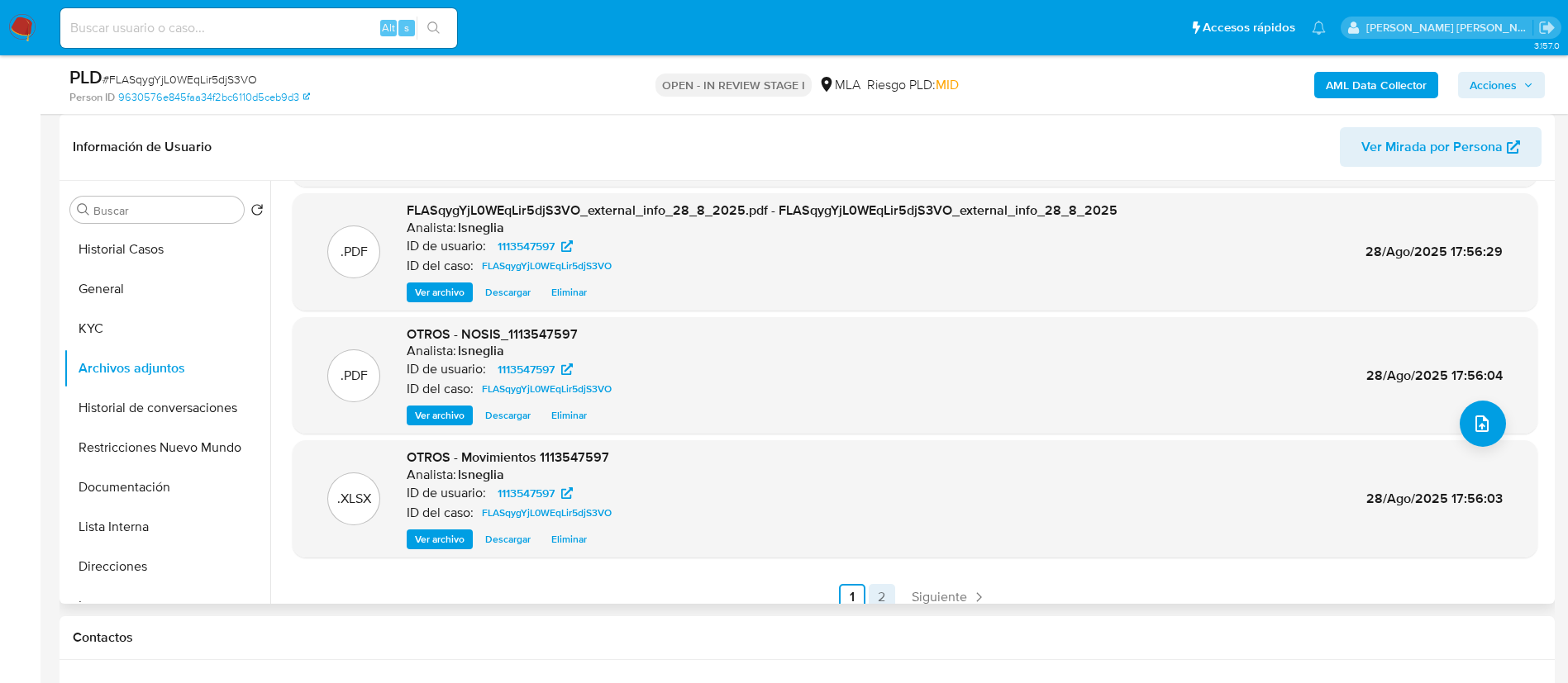
click at [882, 593] on link "2" at bounding box center [882, 598] width 26 height 26
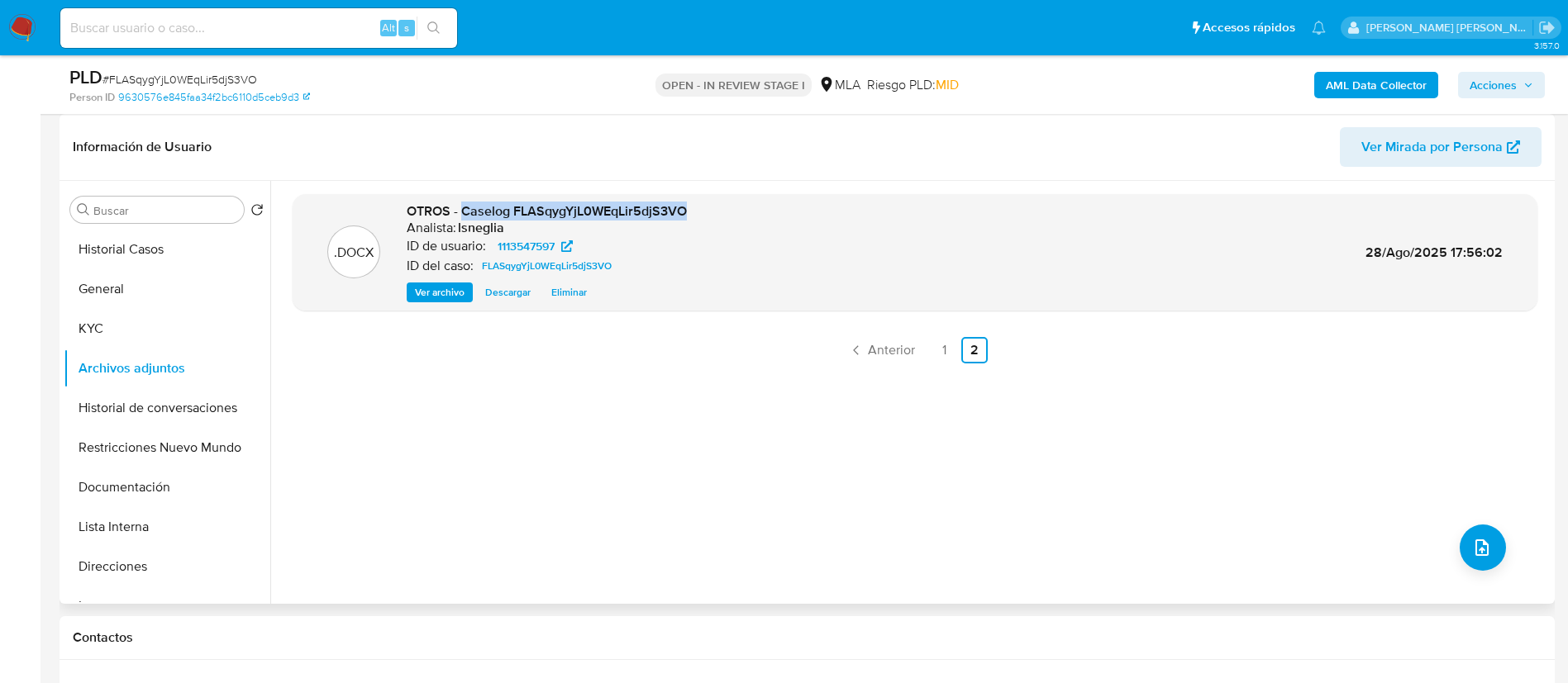
drag, startPoint x: 464, startPoint y: 208, endPoint x: 660, endPoint y: 217, distance: 196.2
click at [712, 212] on div ".DOCX OTROS - Caselog FLASqygYjL0WEqLir5djS3VO Analista: lsneglia ID de usuario…" at bounding box center [915, 253] width 1228 height 100
copy span "Caselog FLASqygYjL0WEqLir5djS3VO"
click at [164, 415] on button "Historial de conversaciones" at bounding box center [160, 407] width 193 height 40
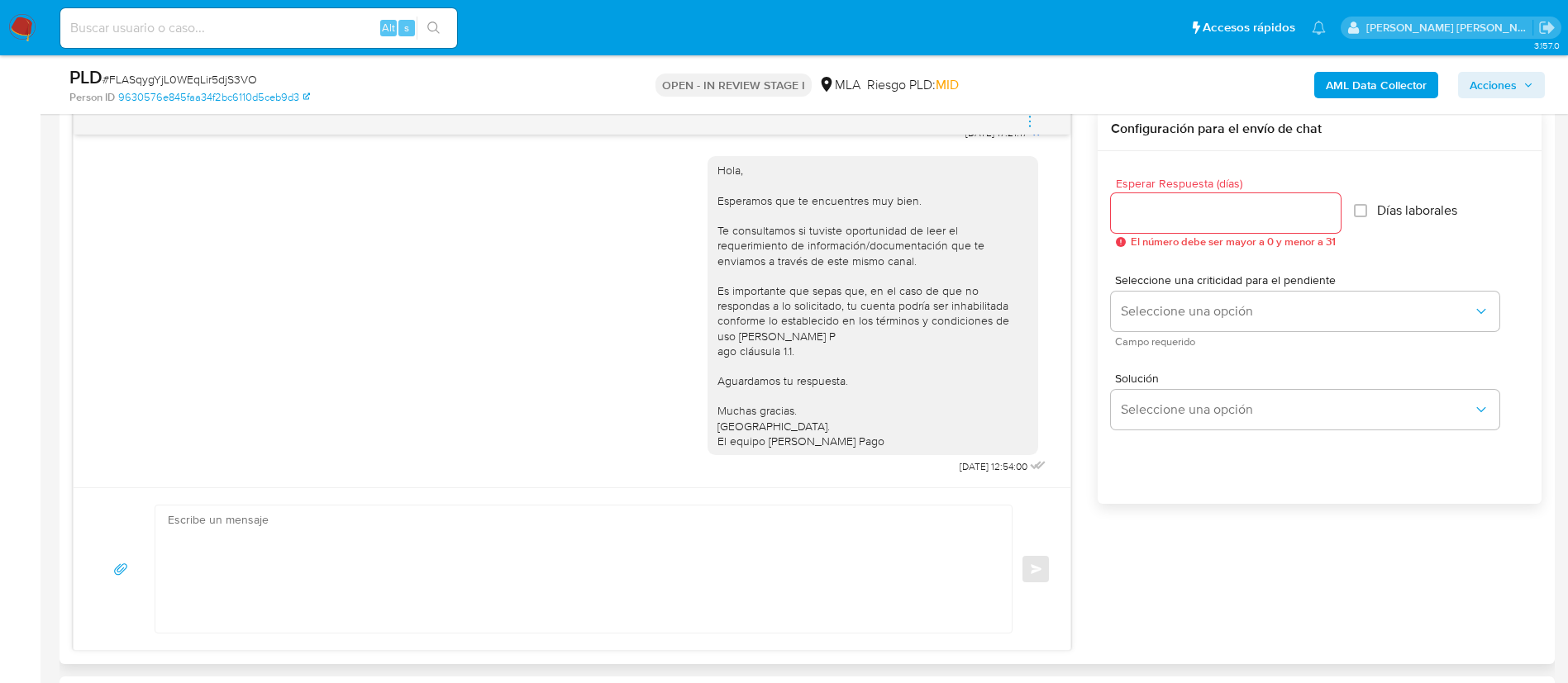
scroll to position [743, 0]
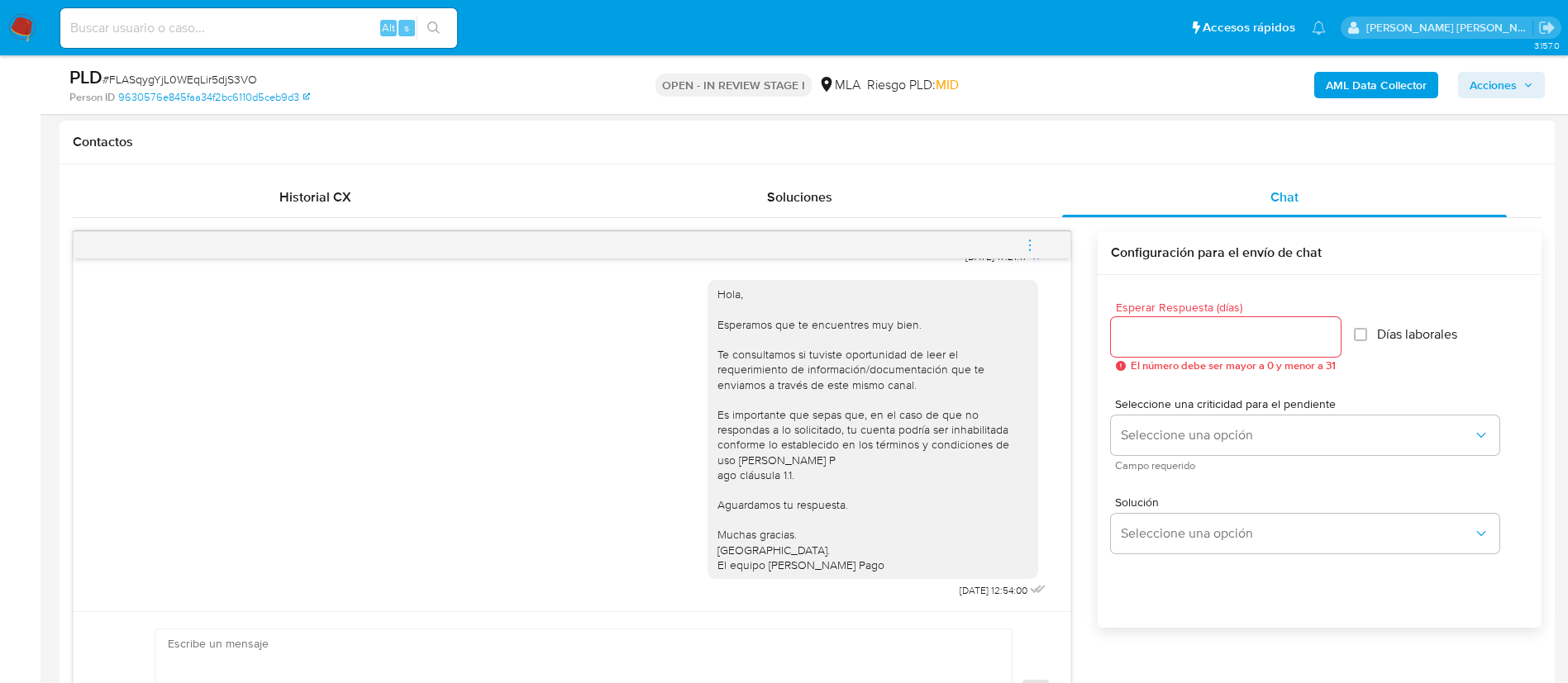
click at [1036, 245] on icon "menu-action" at bounding box center [1029, 245] width 15 height 15
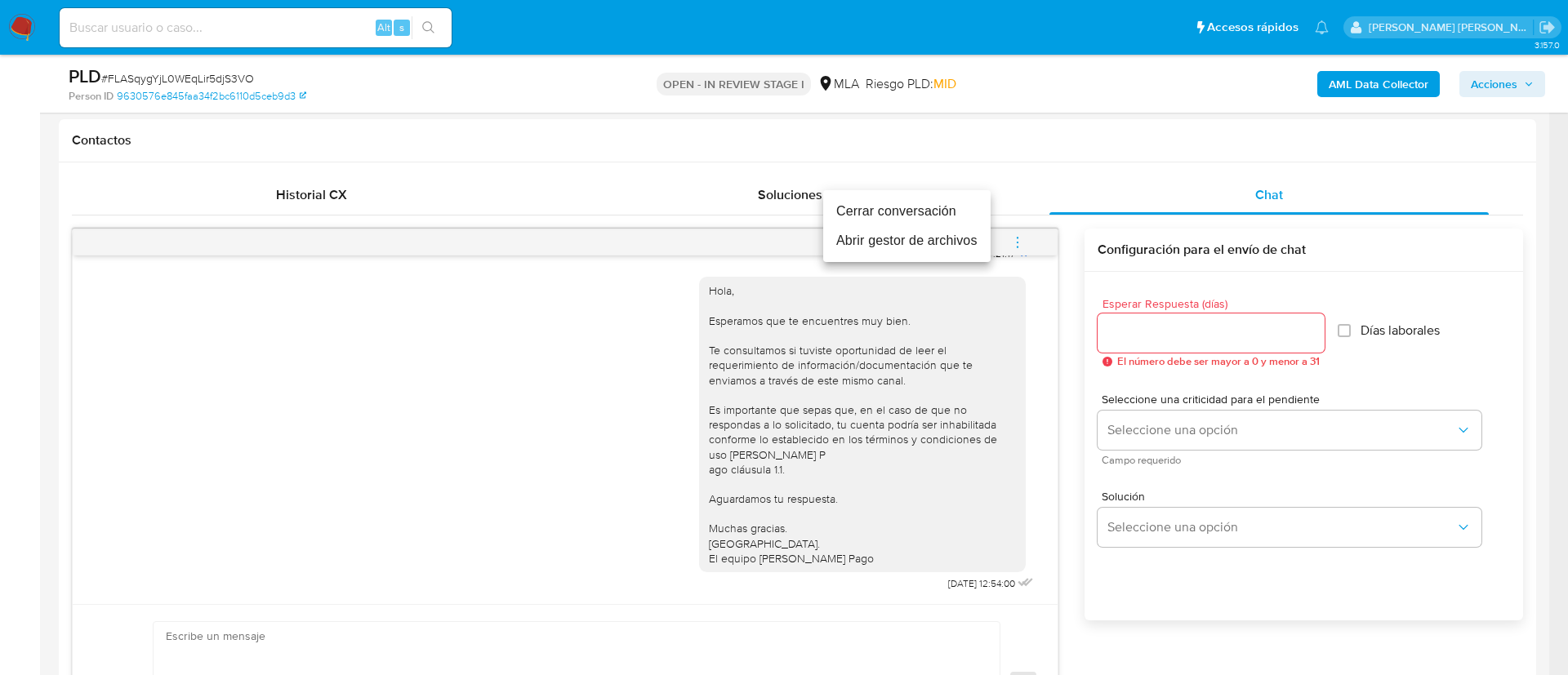
click at [920, 214] on li "Cerrar conversación" at bounding box center [907, 212] width 167 height 30
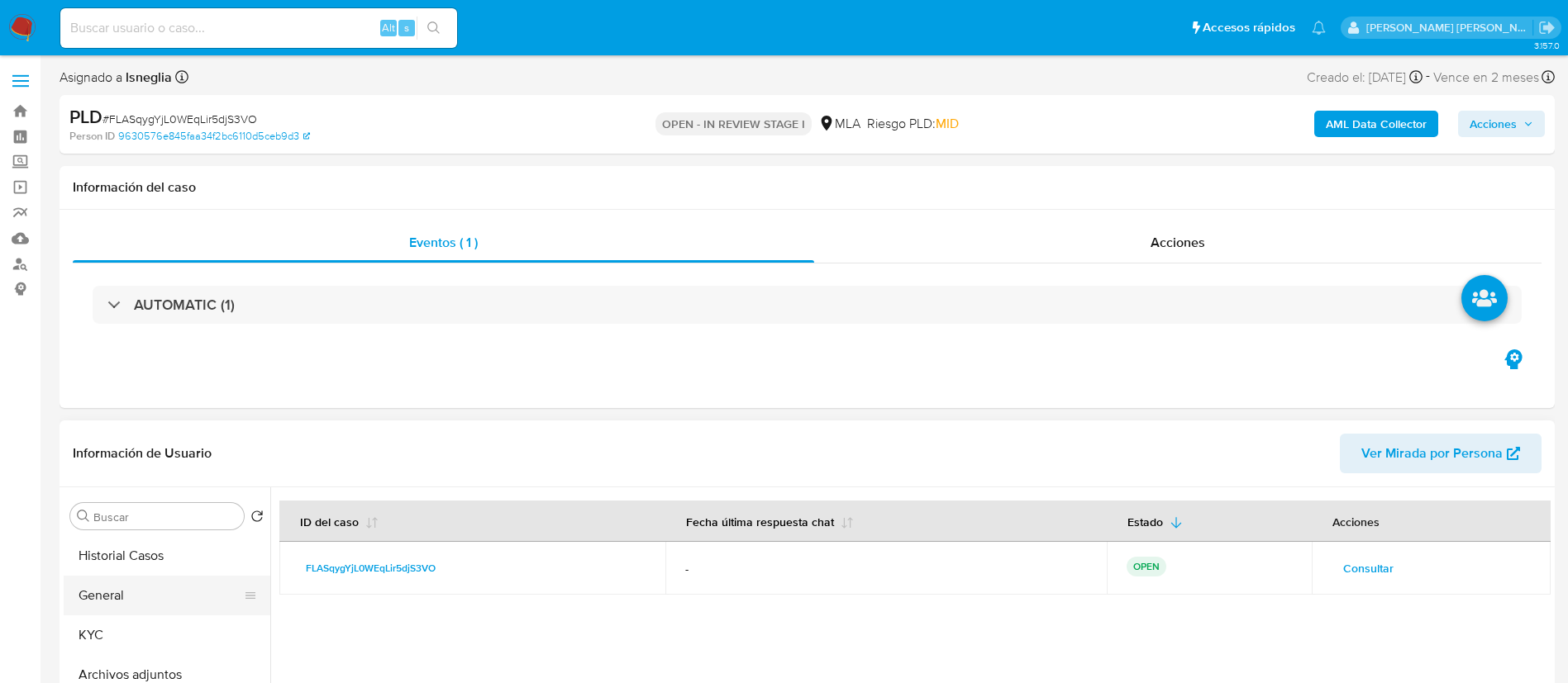
scroll to position [124, 0]
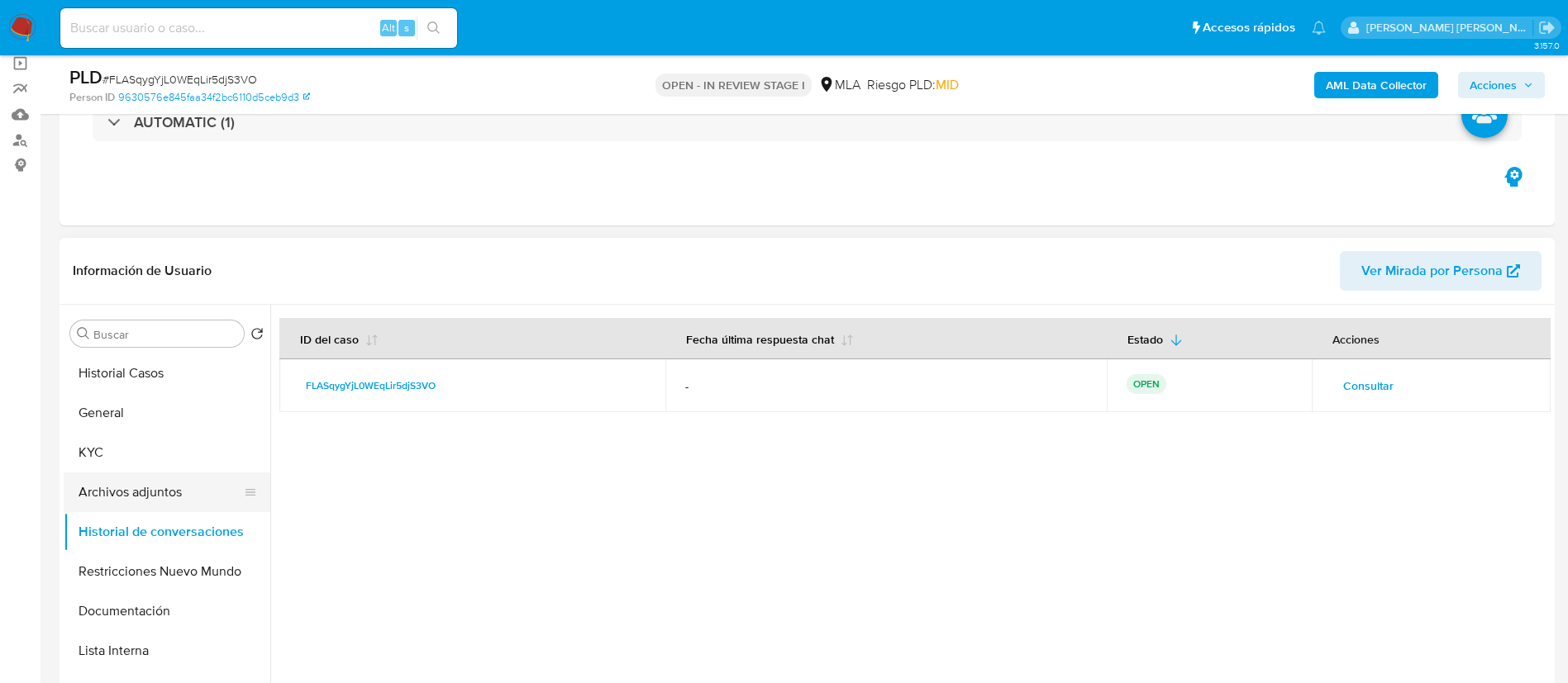
click at [153, 494] on button "Archivos adjuntos" at bounding box center [160, 492] width 193 height 40
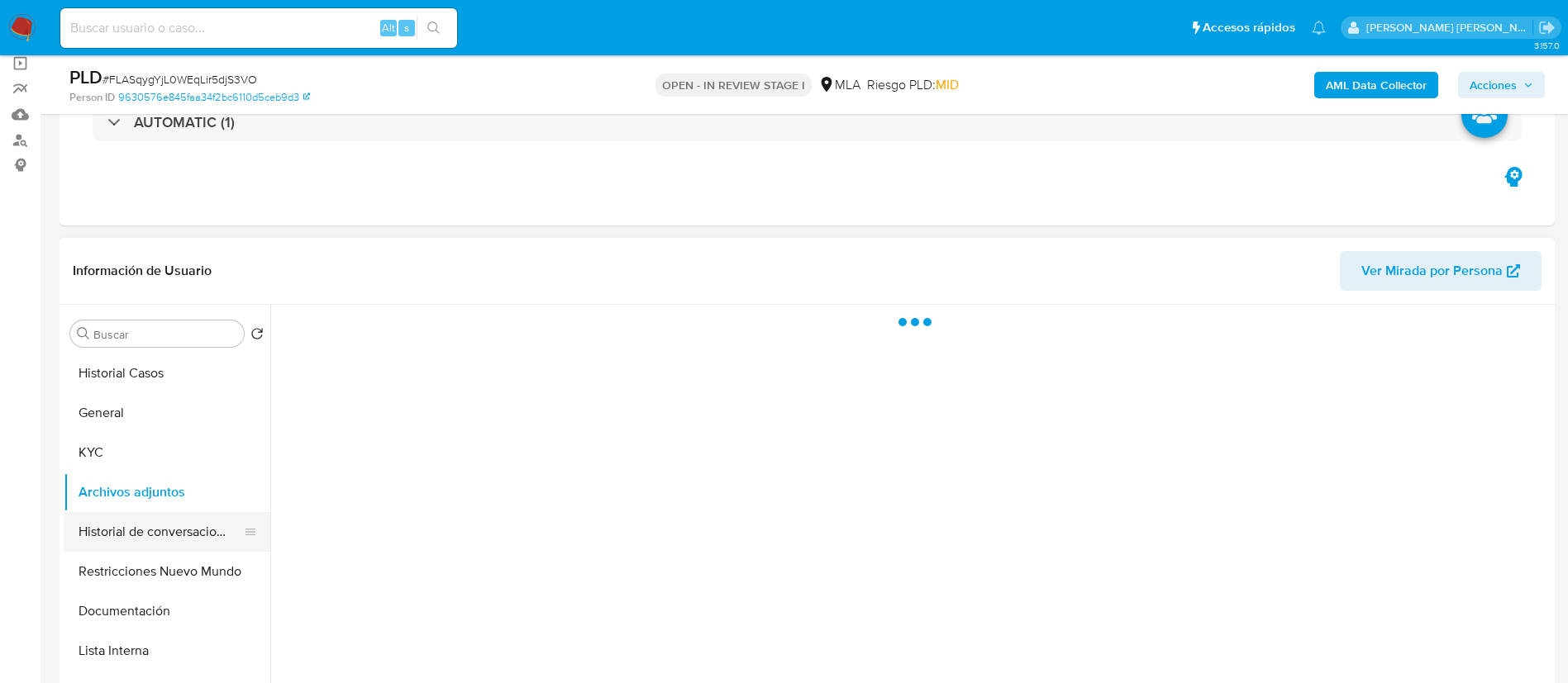
click at [149, 523] on button "Historial de conversaciones" at bounding box center [160, 531] width 193 height 40
click at [163, 491] on button "Archivos adjuntos" at bounding box center [160, 492] width 193 height 40
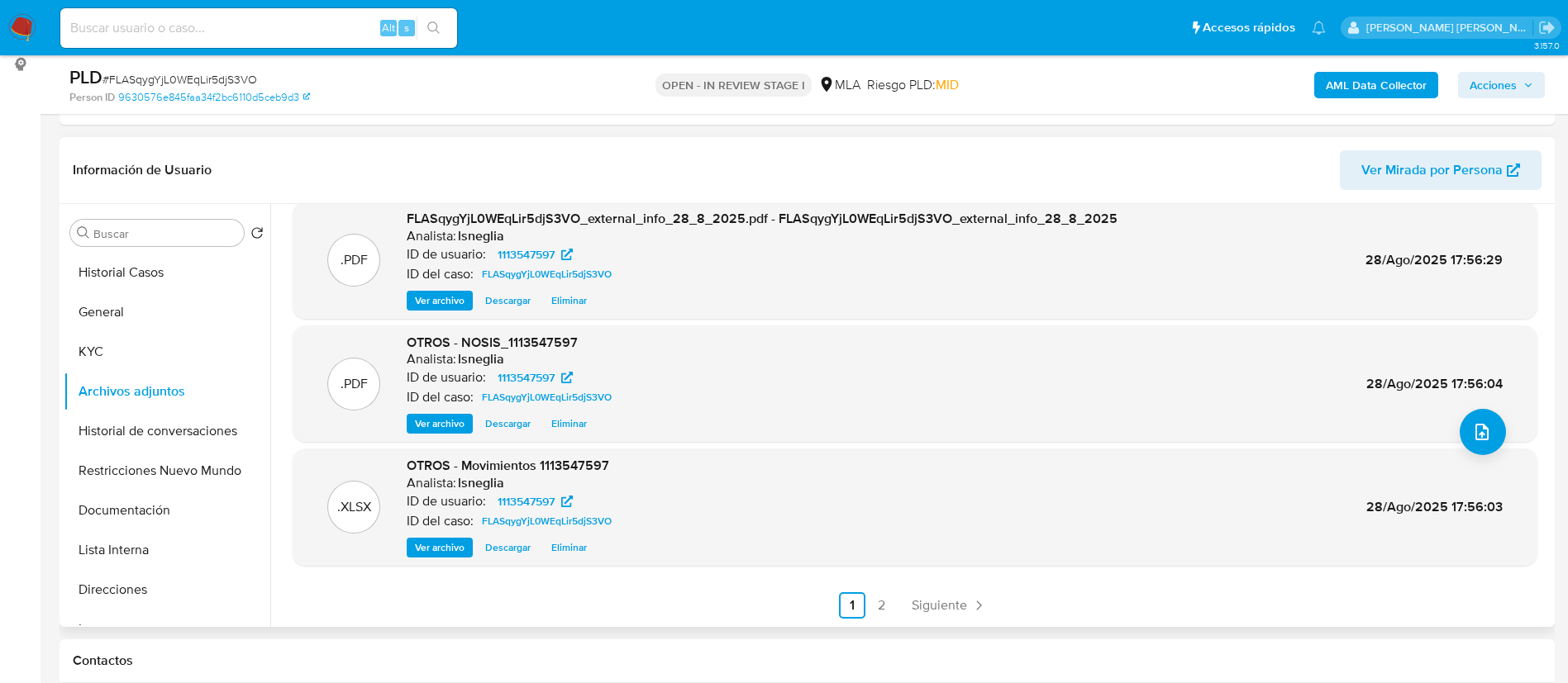
scroll to position [248, 0]
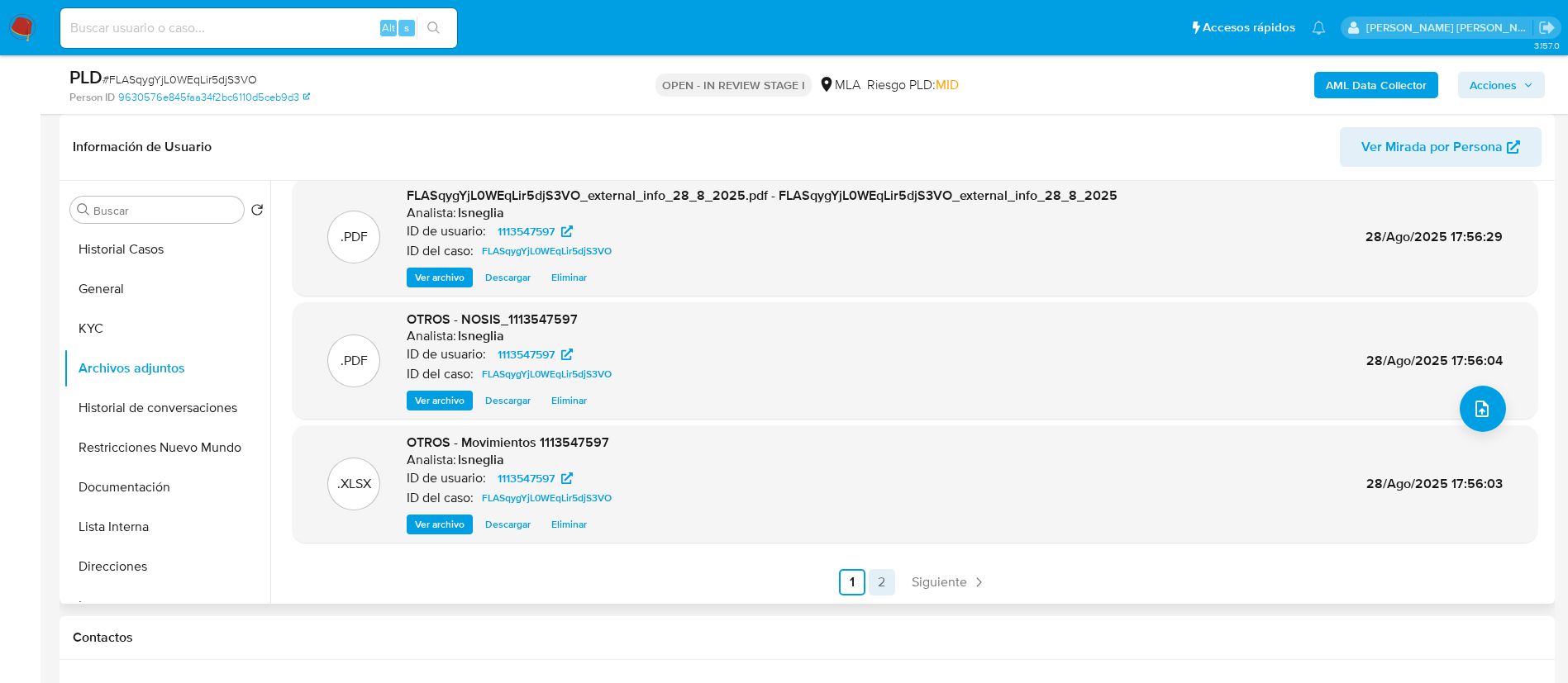
click at [875, 590] on link "2" at bounding box center [882, 583] width 26 height 26
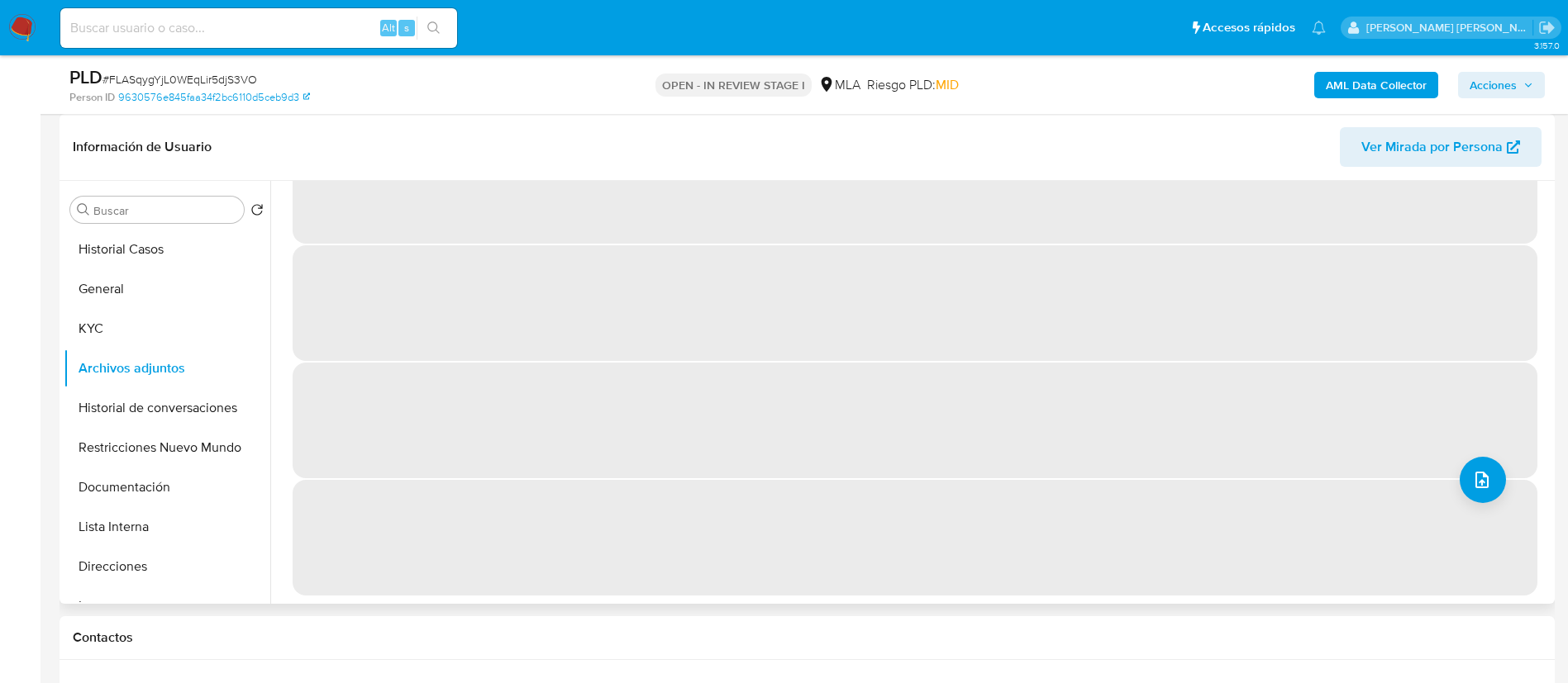
scroll to position [0, 0]
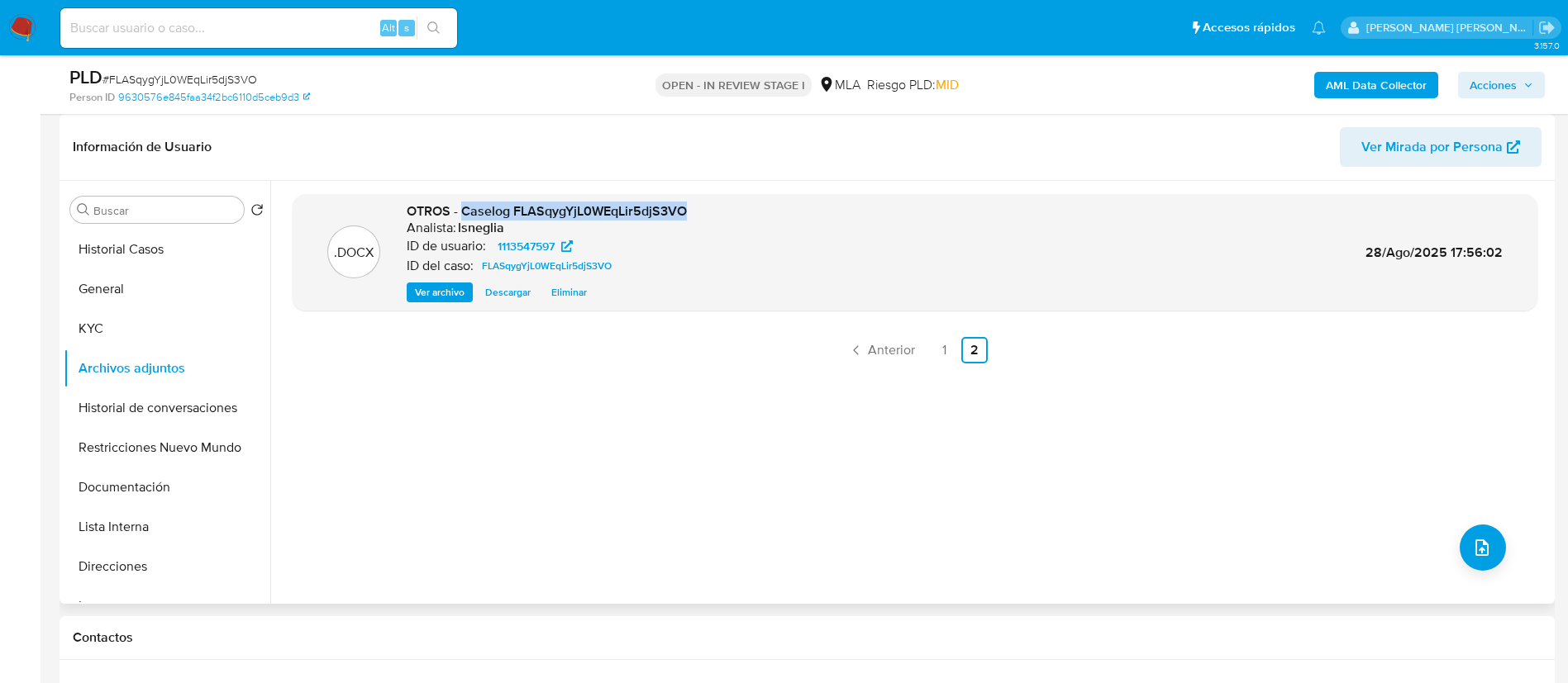
drag, startPoint x: 465, startPoint y: 207, endPoint x: 682, endPoint y: 204, distance: 217.0
click at [682, 204] on span "OTROS - Caselog FLASqygYjL0WEqLir5djS3VO" at bounding box center [547, 212] width 280 height 19
click at [124, 402] on button "Historial de conversaciones" at bounding box center [160, 407] width 193 height 40
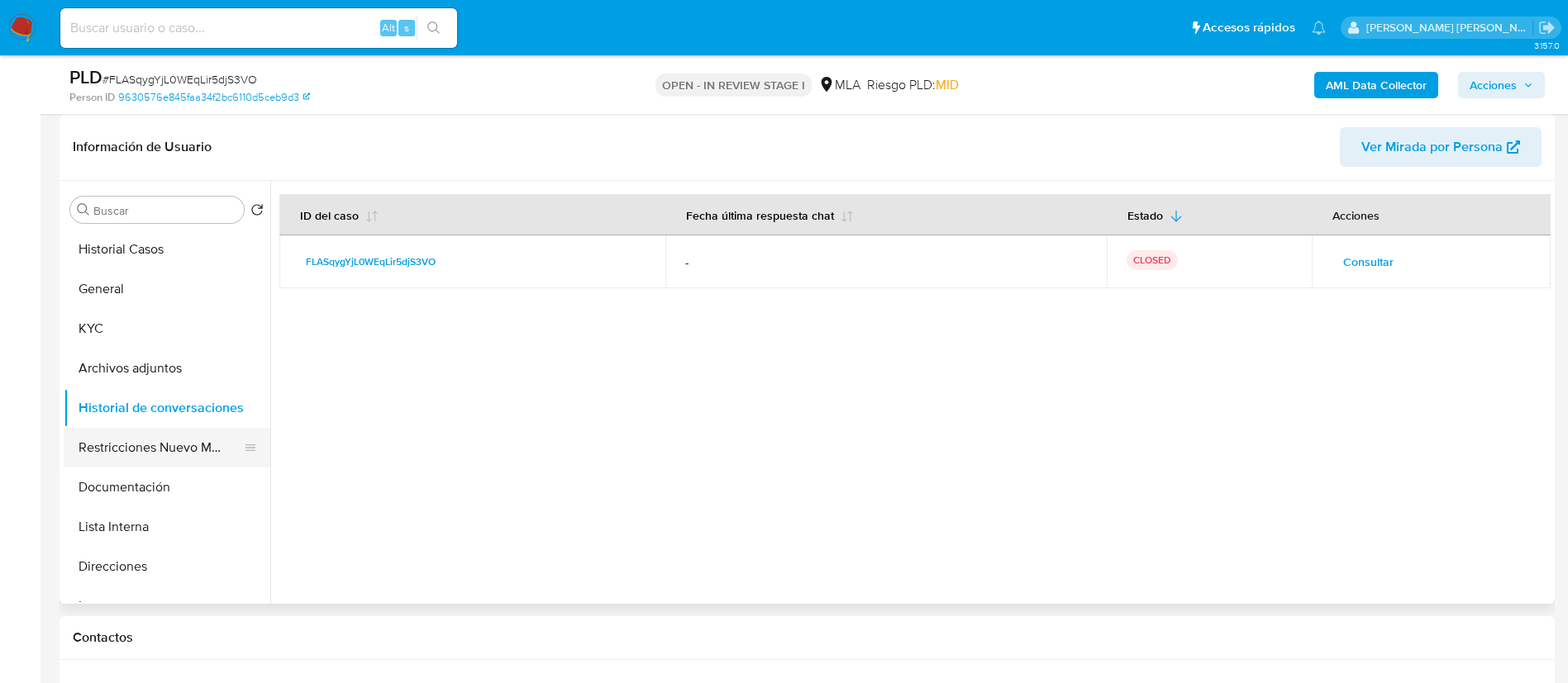
click at [156, 442] on button "Restricciones Nuevo Mundo" at bounding box center [160, 447] width 193 height 40
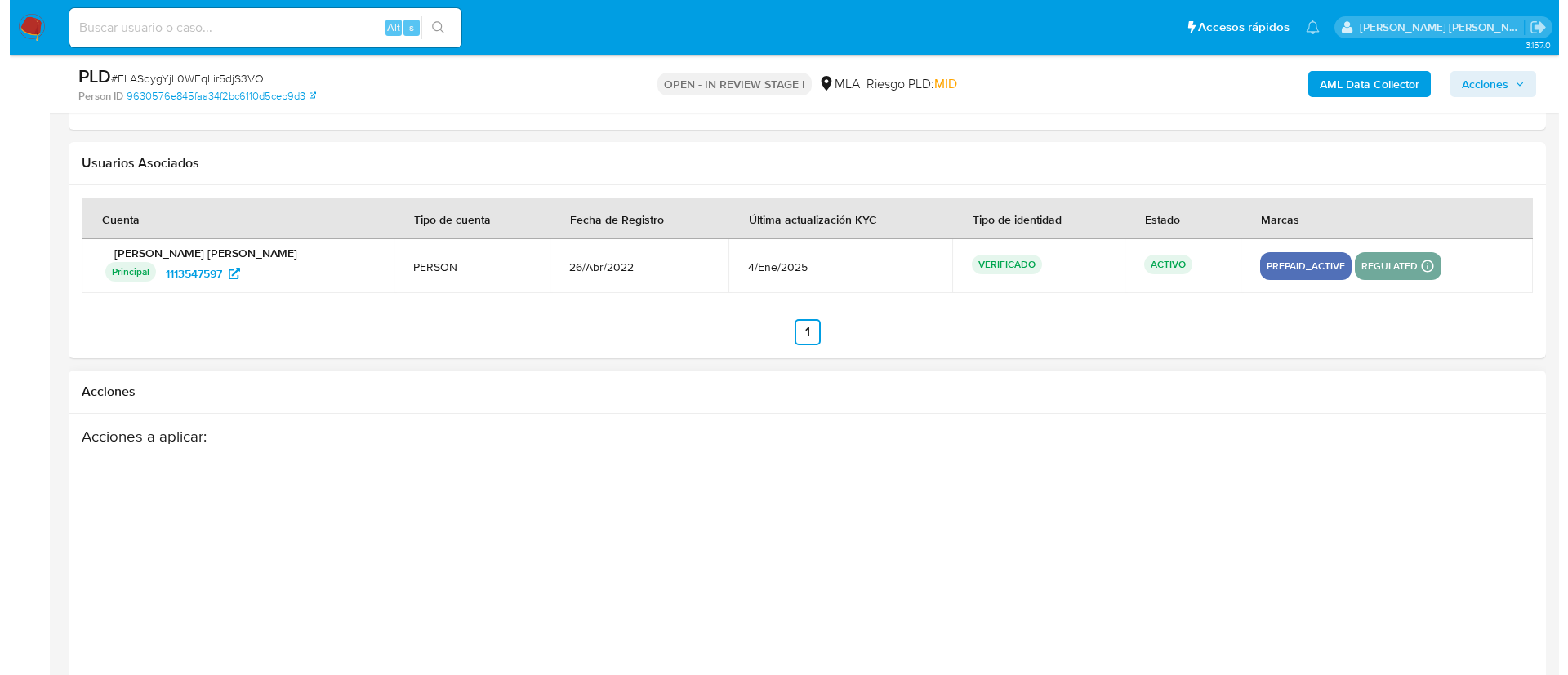
scroll to position [2871, 0]
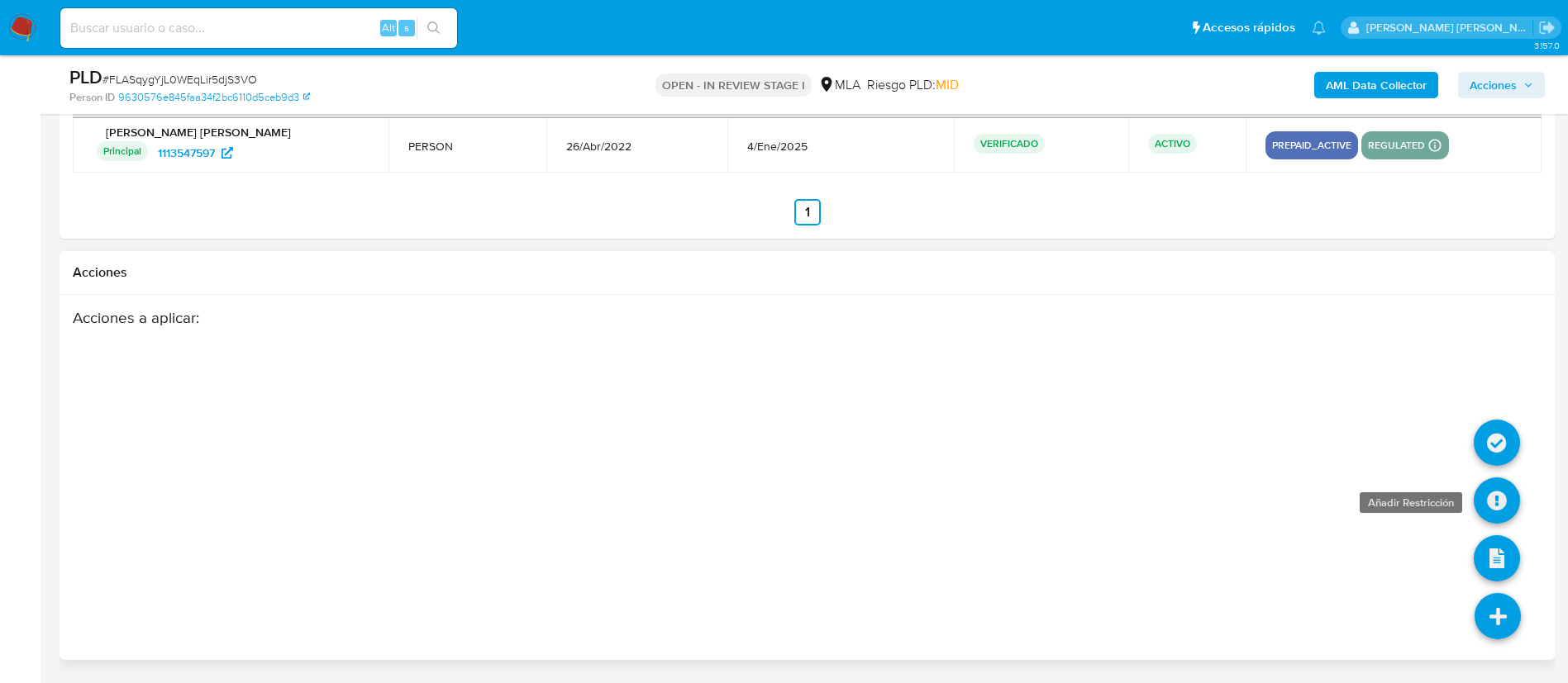
click at [1505, 501] on icon at bounding box center [1497, 501] width 46 height 46
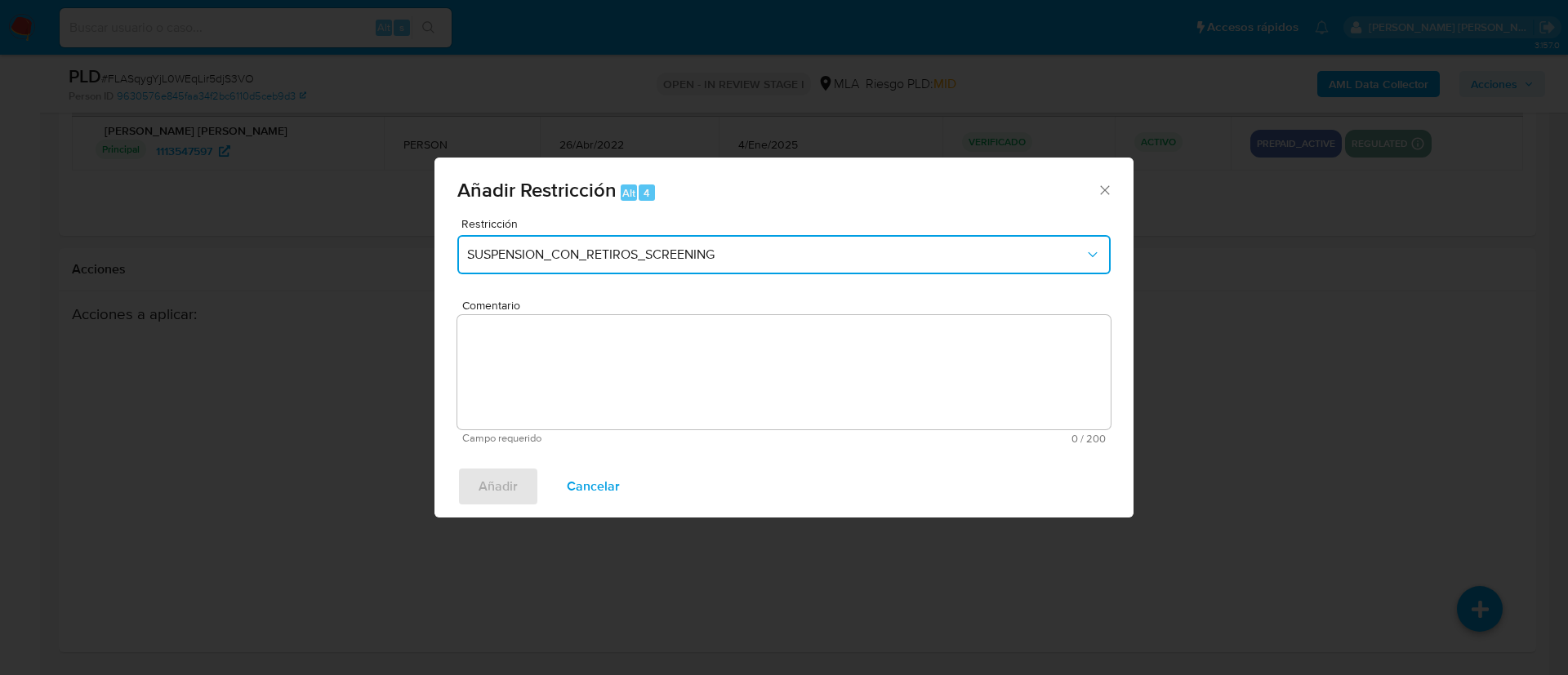
click at [711, 266] on button "SUSPENSION_CON_RETIROS_SCREENING" at bounding box center [784, 254] width 654 height 39
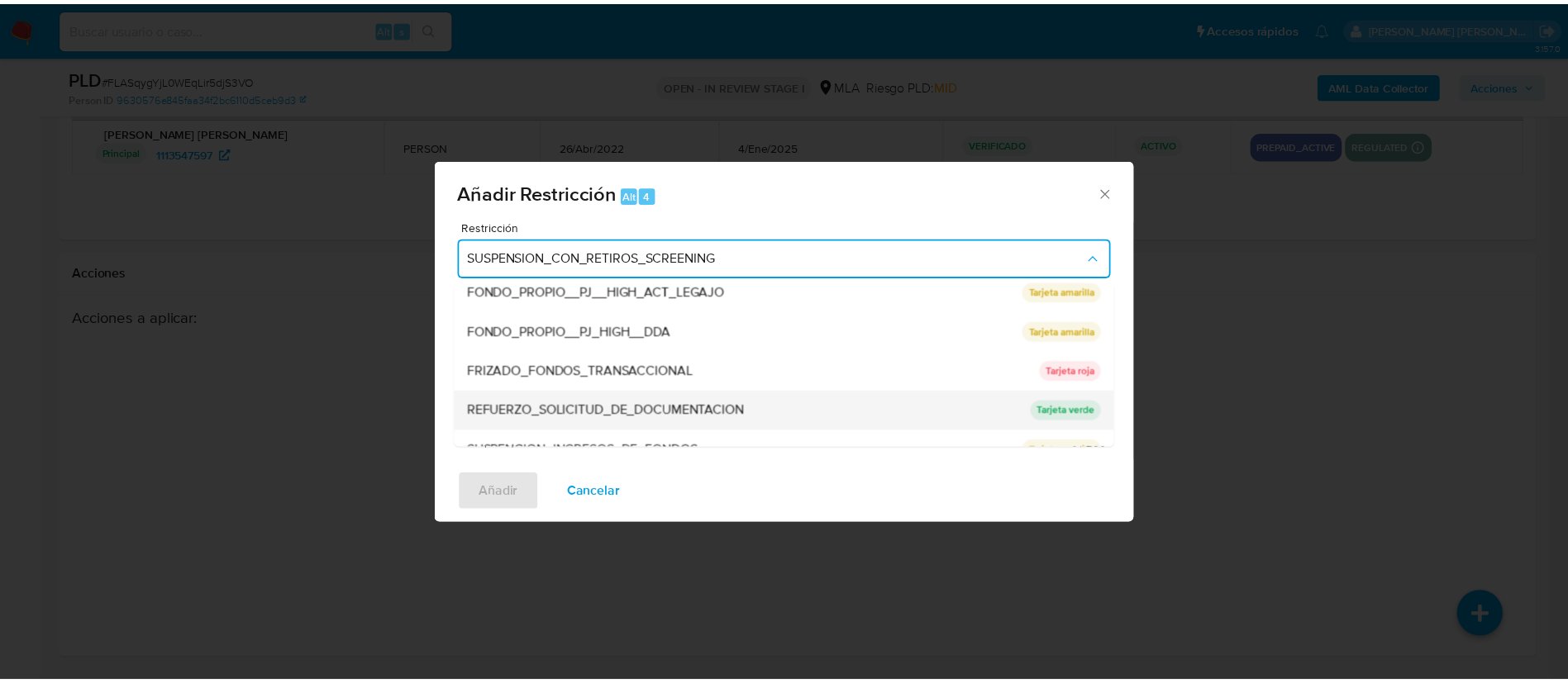
scroll to position [350, 0]
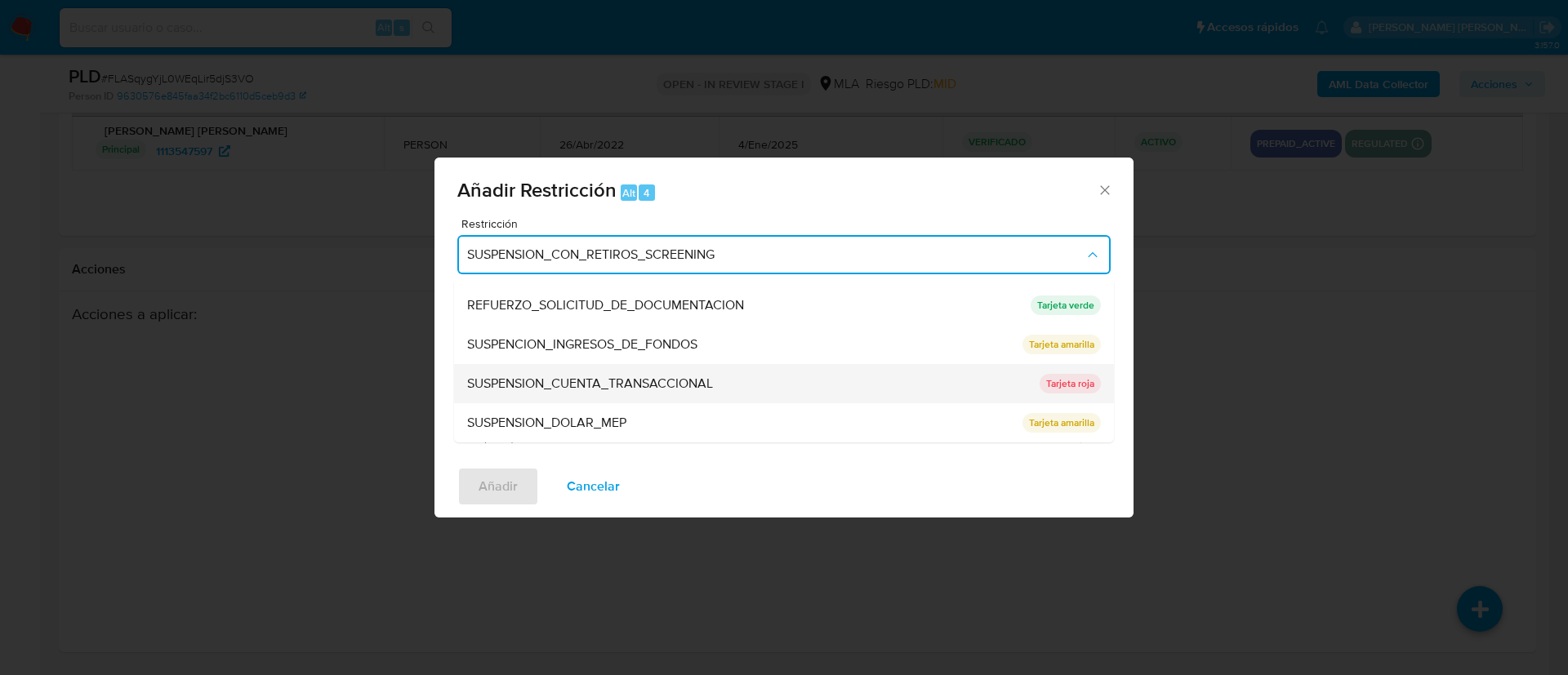
click at [594, 379] on span "SUSPENSION_CUENTA_TRANSACCIONAL" at bounding box center [590, 383] width 246 height 17
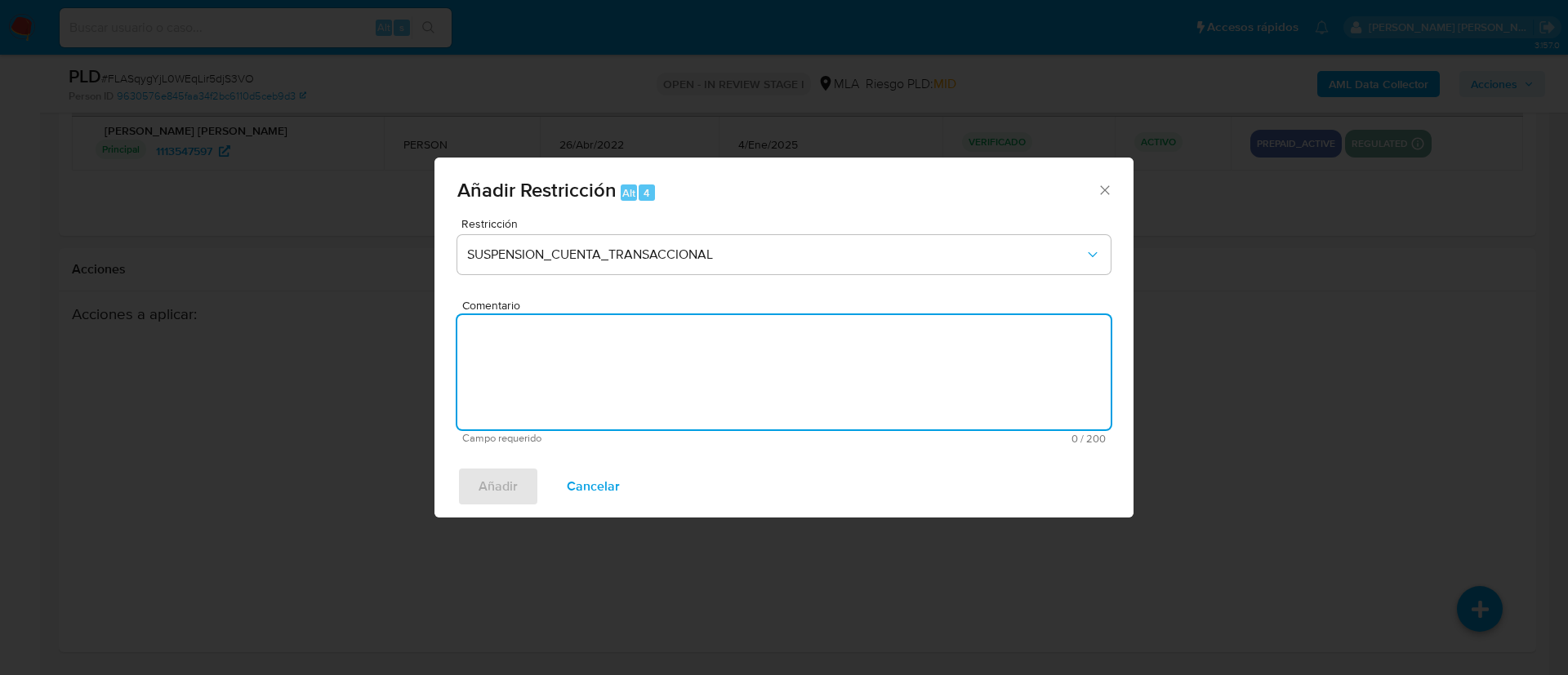
click at [556, 398] on textarea "Comentario" at bounding box center [784, 372] width 654 height 114
type textarea "aml"
click at [501, 489] on span "Añadir" at bounding box center [498, 486] width 39 height 36
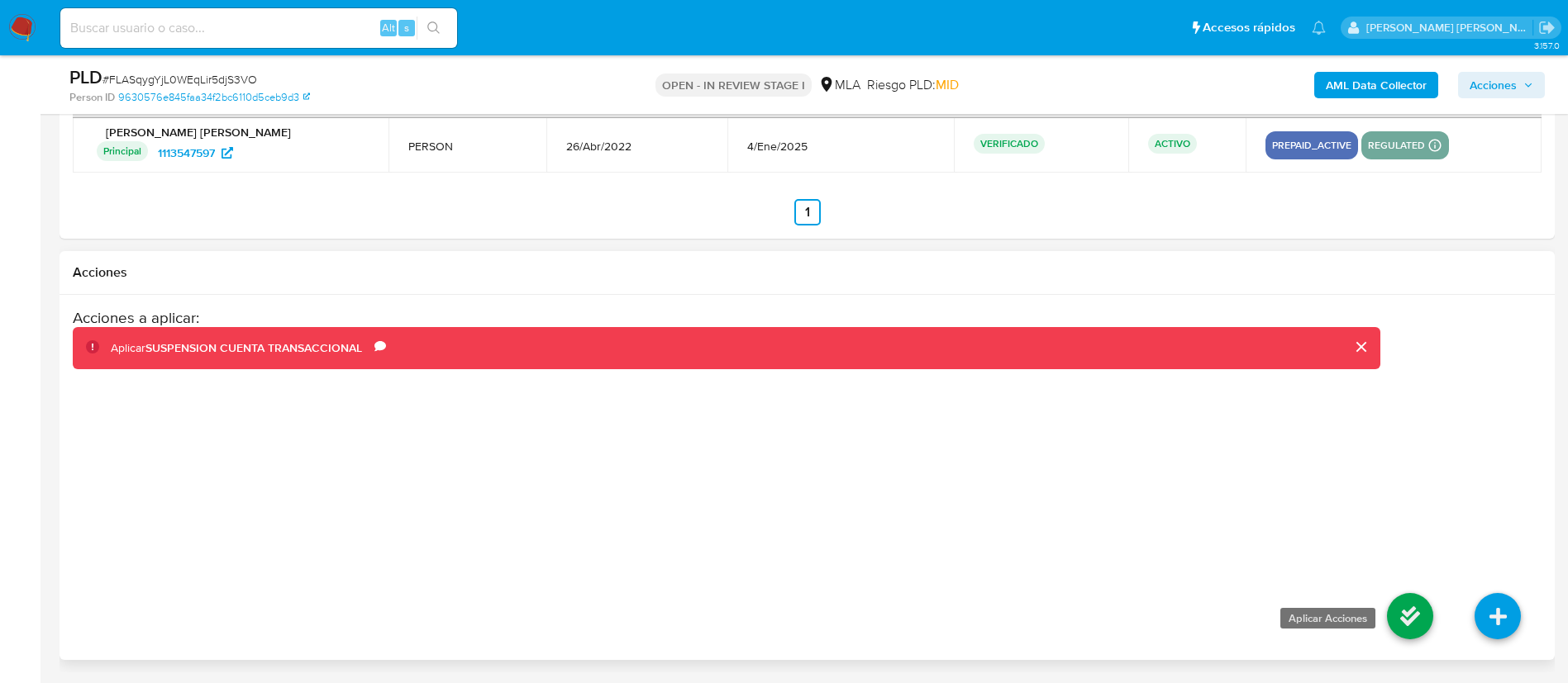
click at [1402, 605] on icon at bounding box center [1410, 616] width 46 height 46
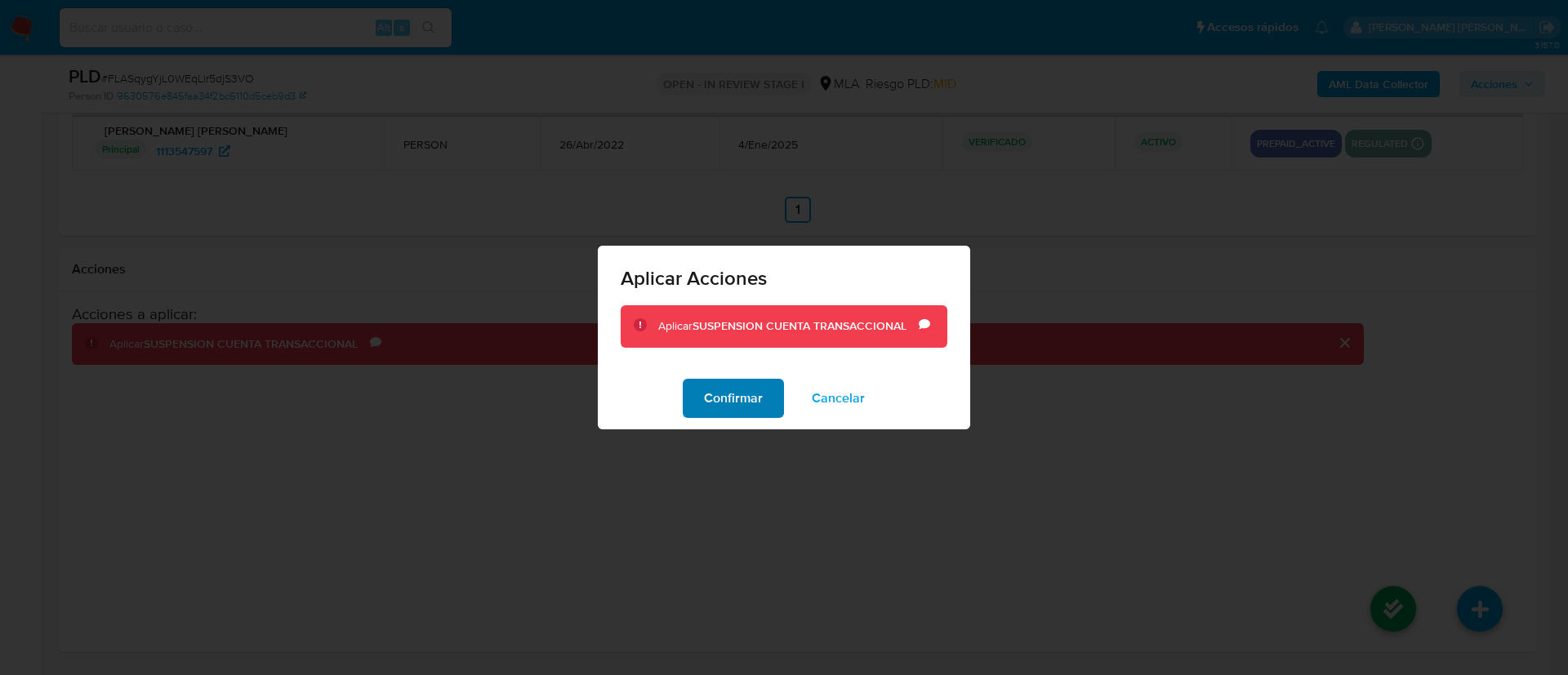
click at [759, 381] on span "Confirmar" at bounding box center [733, 398] width 58 height 36
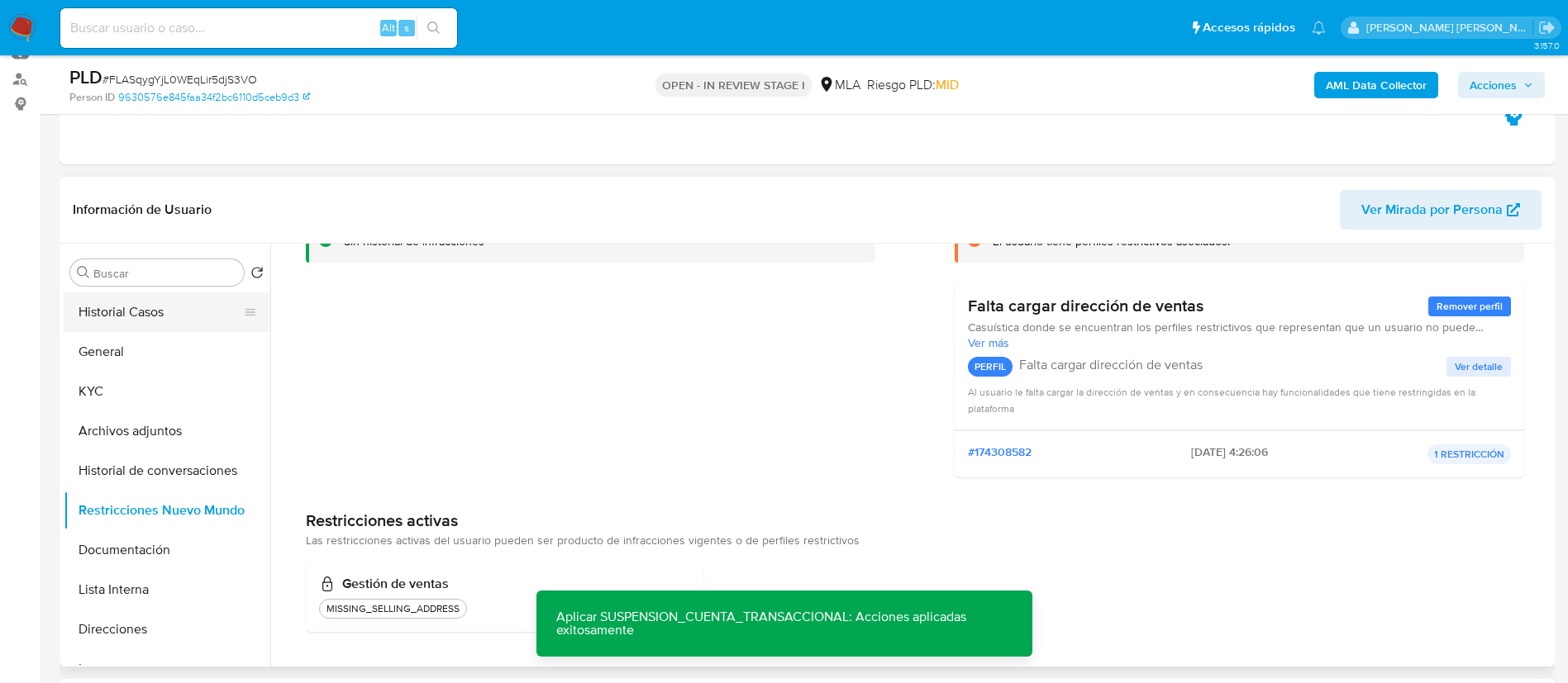
scroll to position [179, 0]
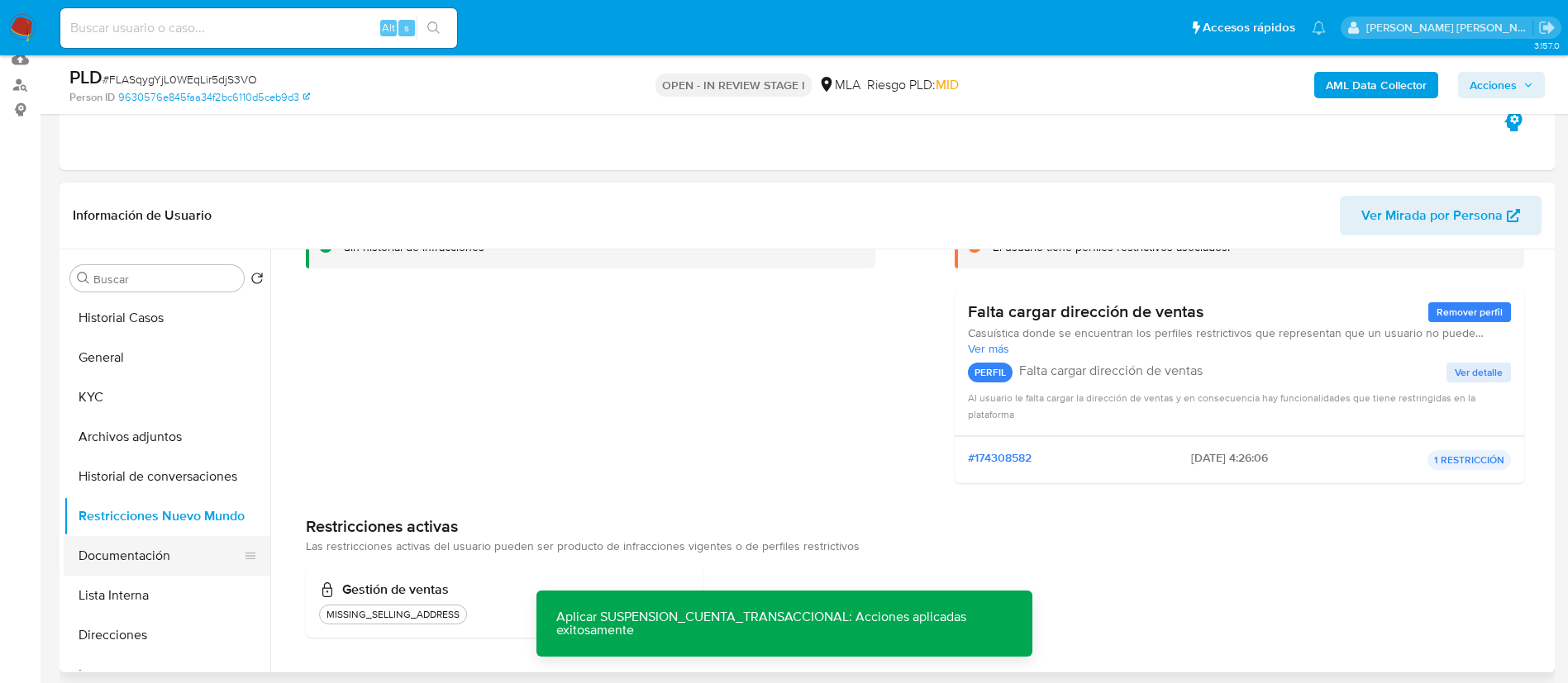
click at [144, 556] on button "Documentación" at bounding box center [160, 555] width 193 height 40
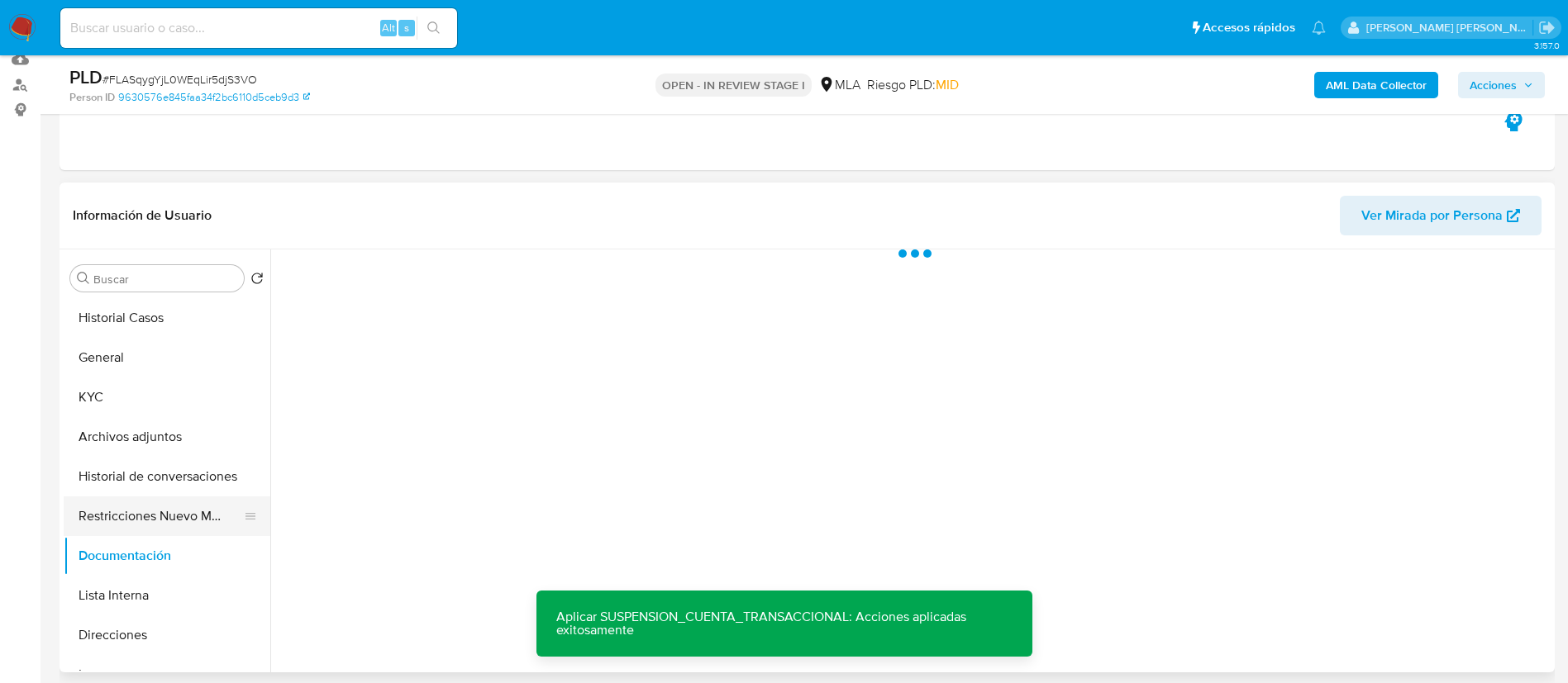
scroll to position [0, 0]
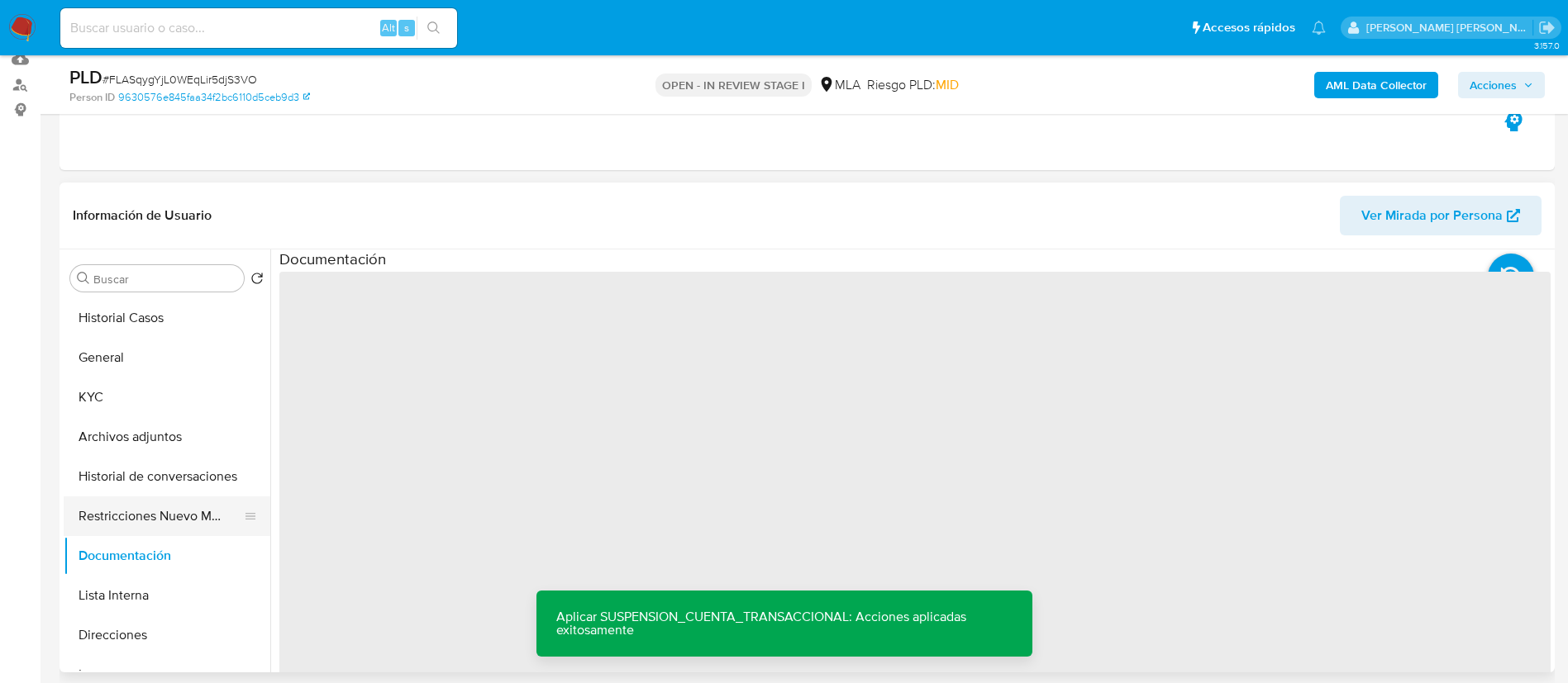
click at [154, 521] on button "Restricciones Nuevo Mundo" at bounding box center [160, 516] width 193 height 40
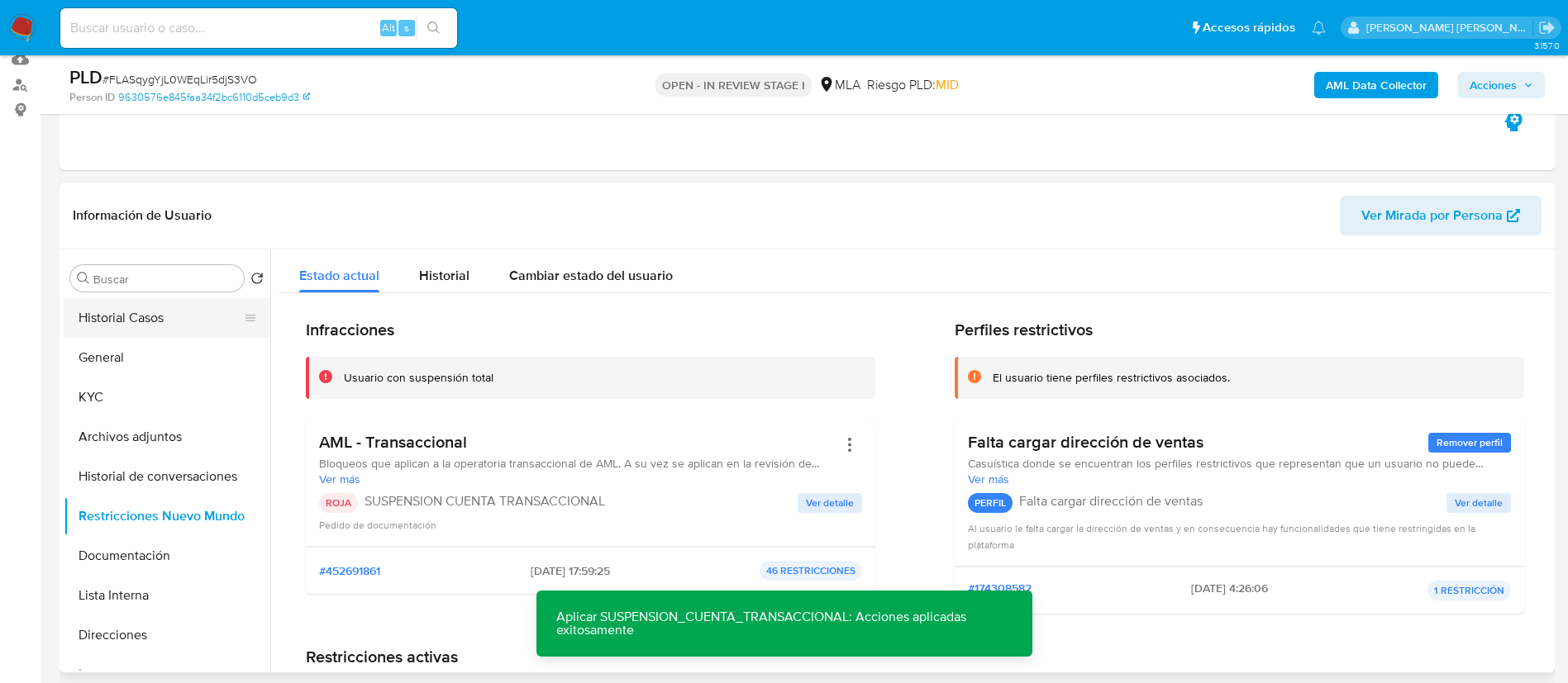
click at [148, 316] on button "Historial Casos" at bounding box center [160, 317] width 193 height 40
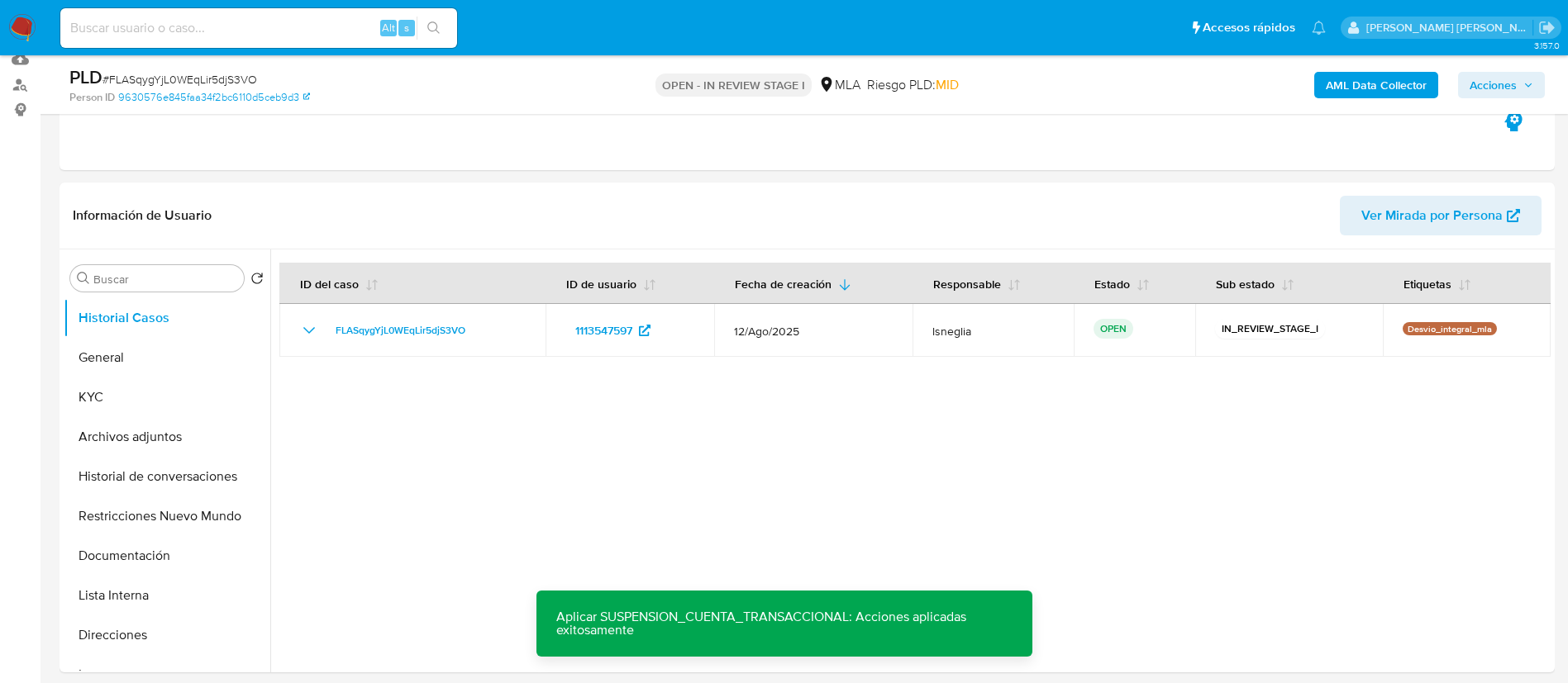
click at [1519, 79] on span "Acciones" at bounding box center [1501, 85] width 63 height 23
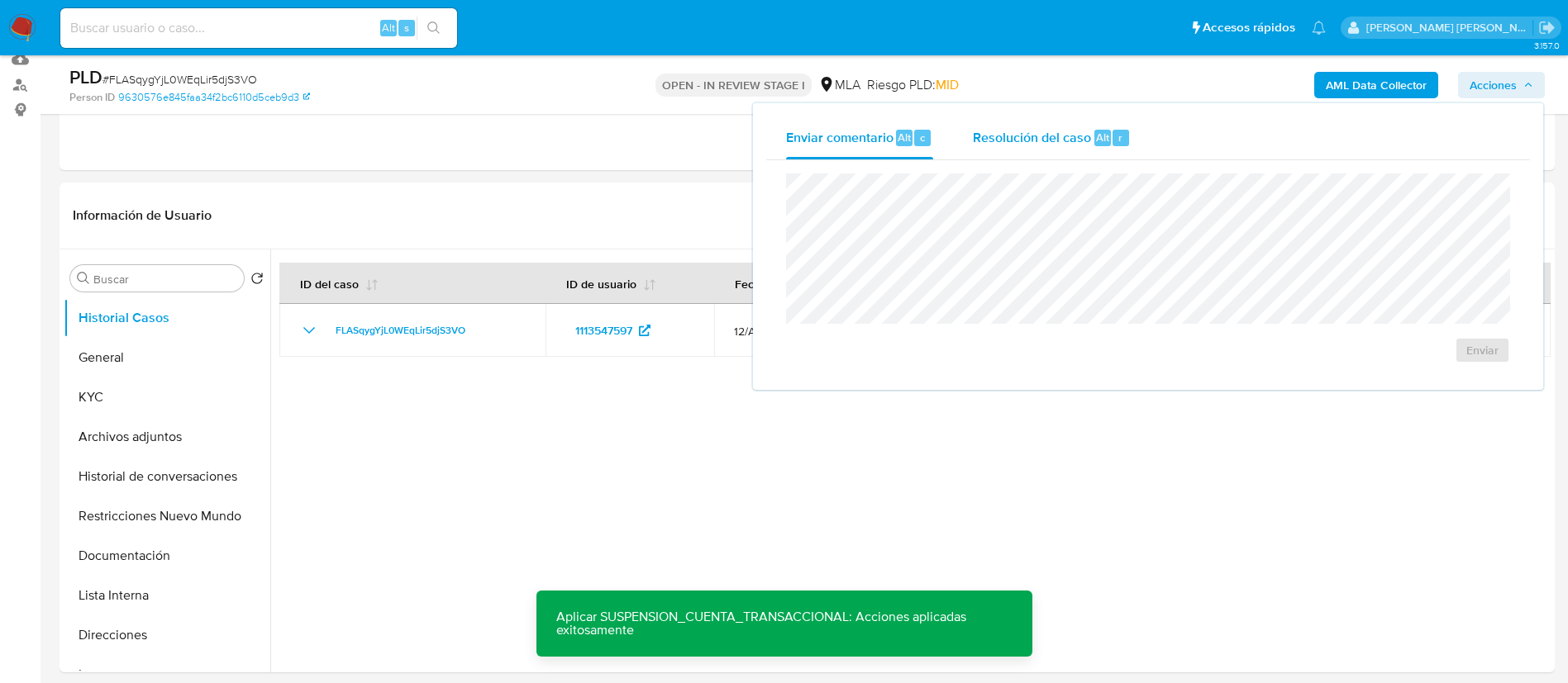
click at [1057, 137] on span "Resolución del caso" at bounding box center [1032, 137] width 118 height 19
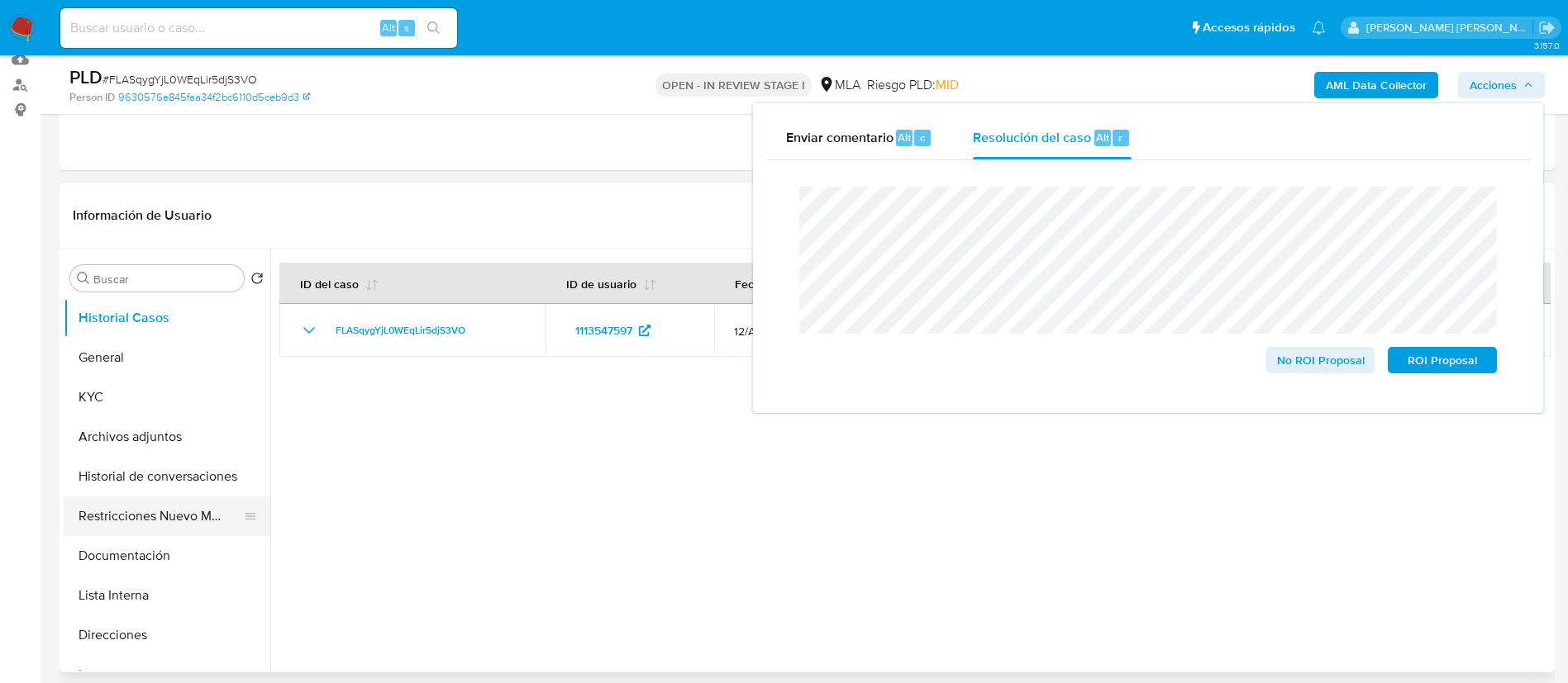
click at [129, 522] on button "Restricciones Nuevo Mundo" at bounding box center [160, 516] width 193 height 40
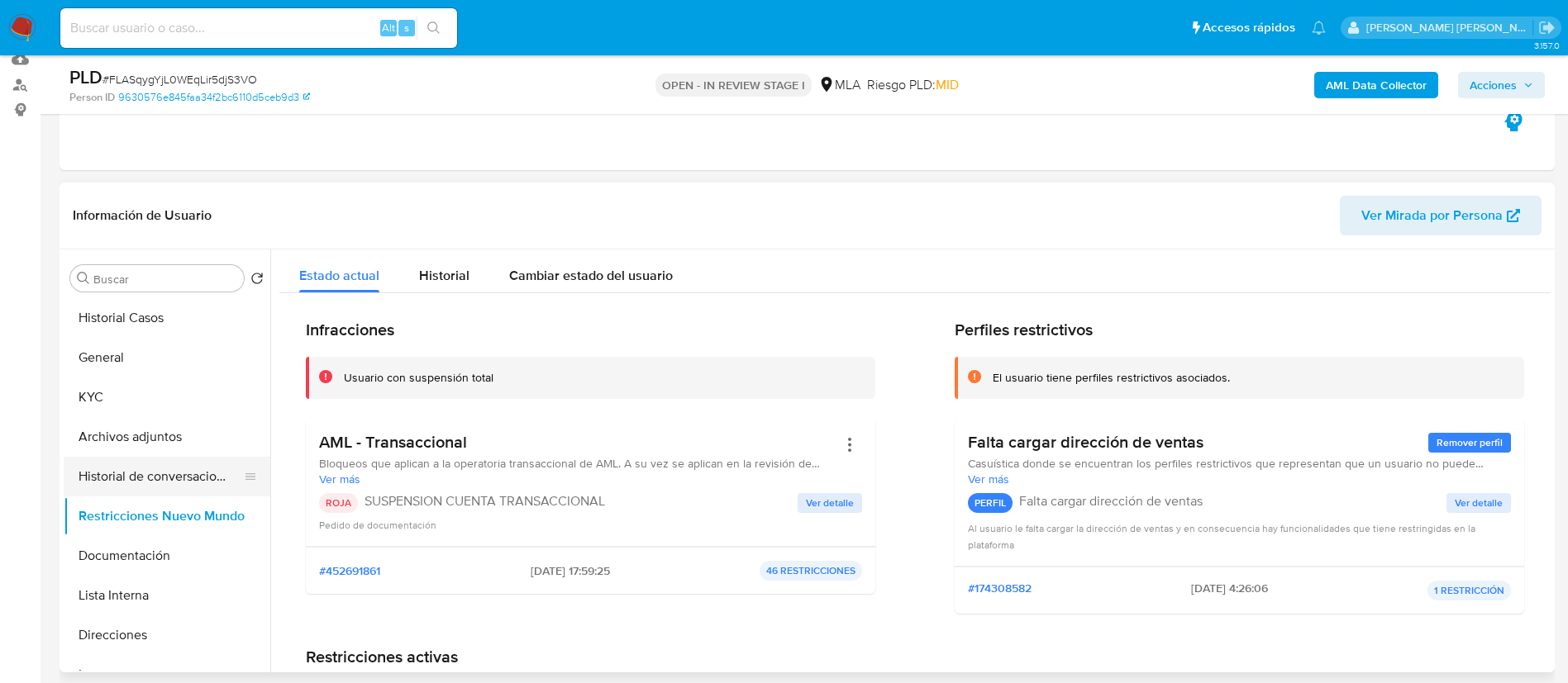
click at [134, 478] on button "Historial de conversaciones" at bounding box center [160, 476] width 193 height 40
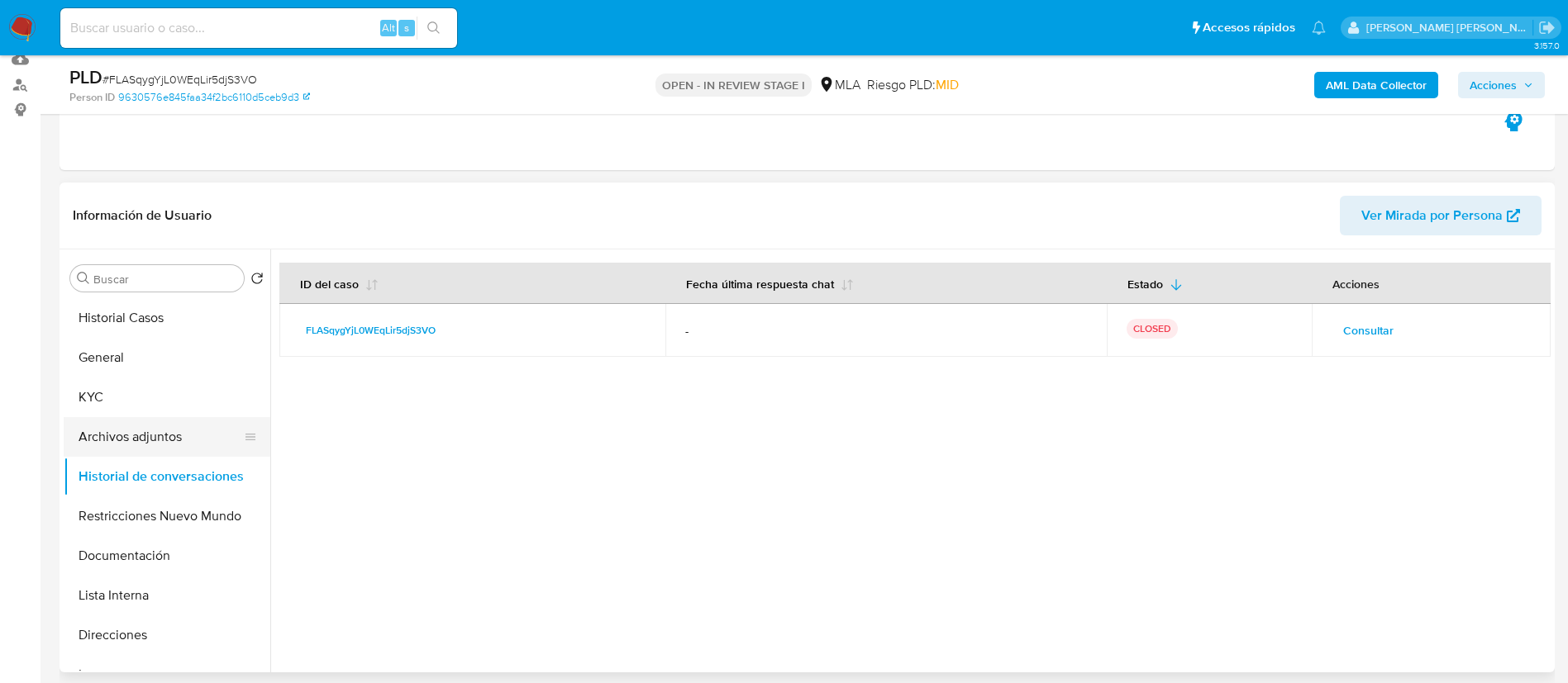
click at [146, 438] on button "Archivos adjuntos" at bounding box center [160, 436] width 193 height 40
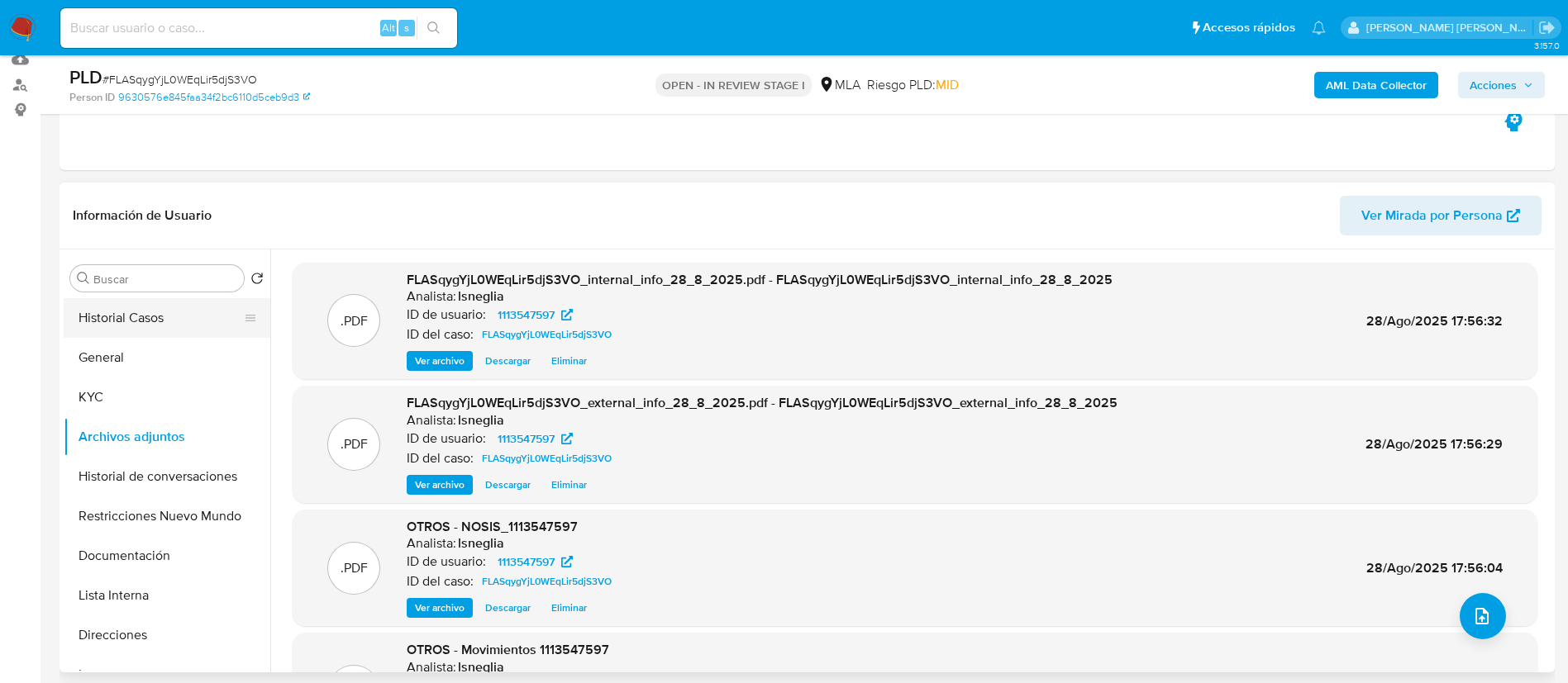
click at [154, 308] on button "Historial Casos" at bounding box center [160, 317] width 193 height 40
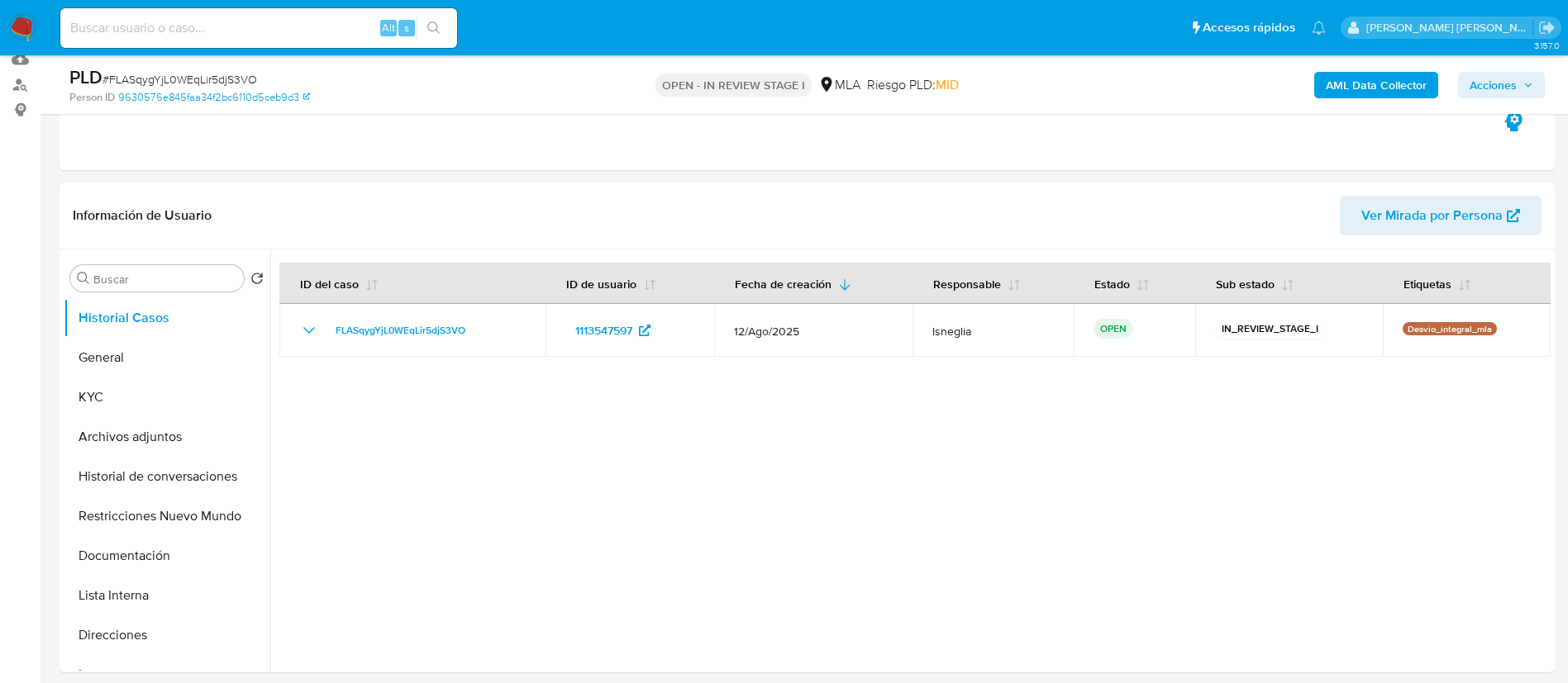
click at [1518, 78] on span "Acciones" at bounding box center [1501, 85] width 63 height 23
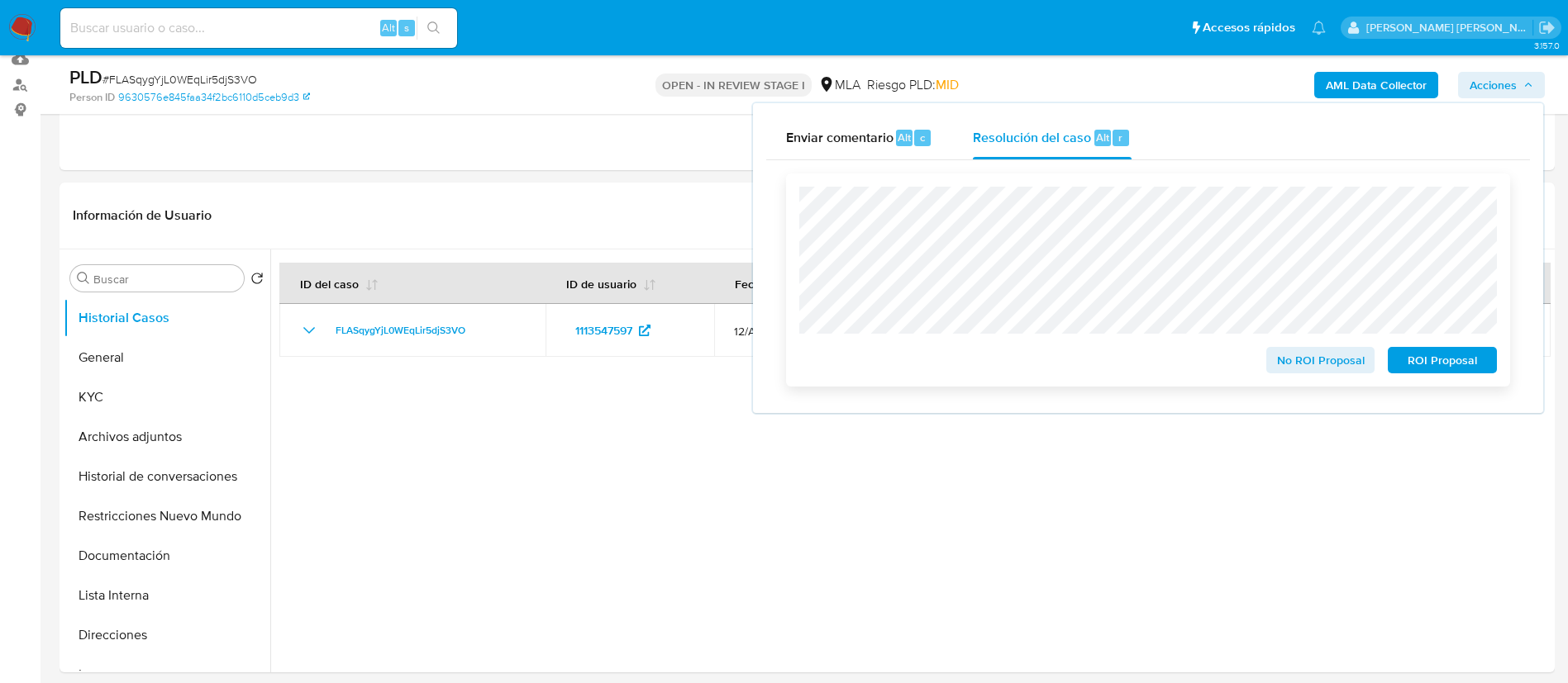
click at [1436, 361] on span "ROI Proposal" at bounding box center [1442, 360] width 86 height 23
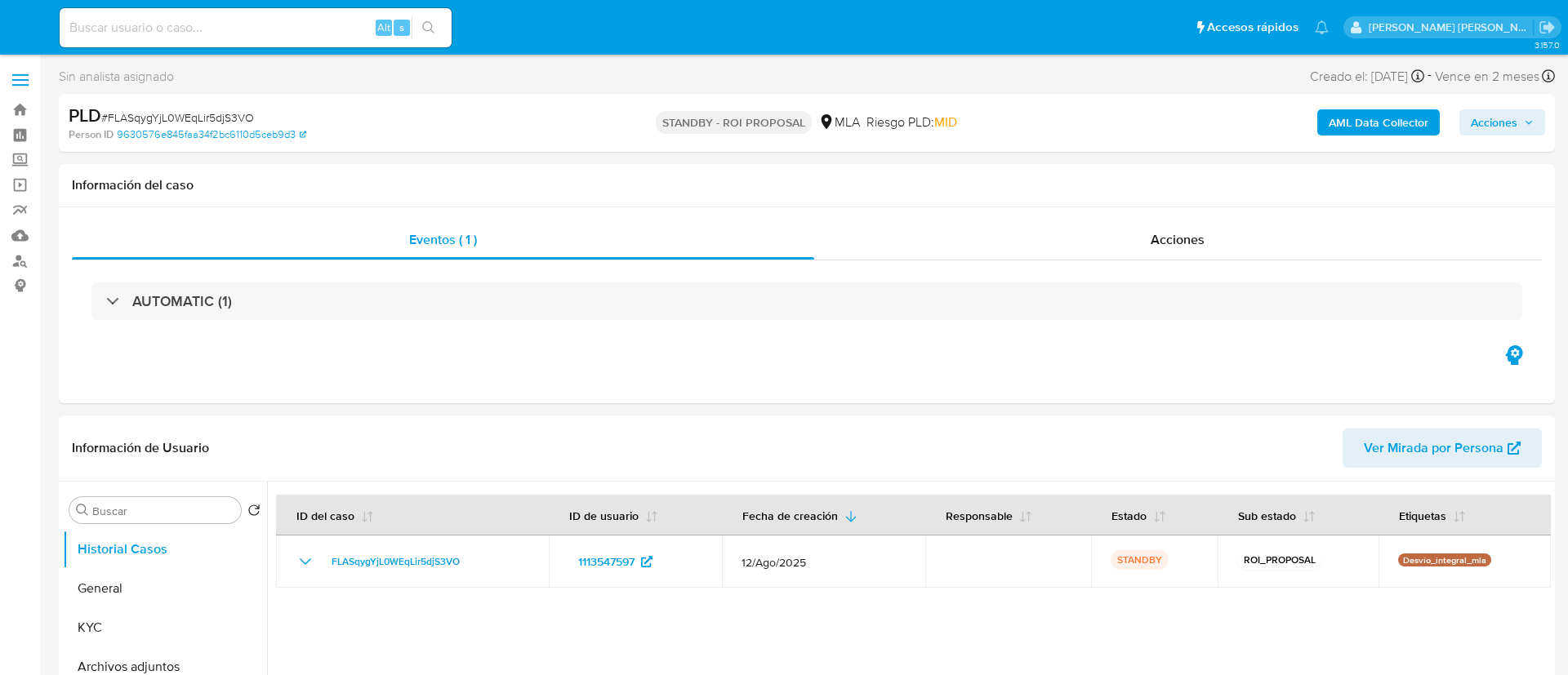
select select "10"
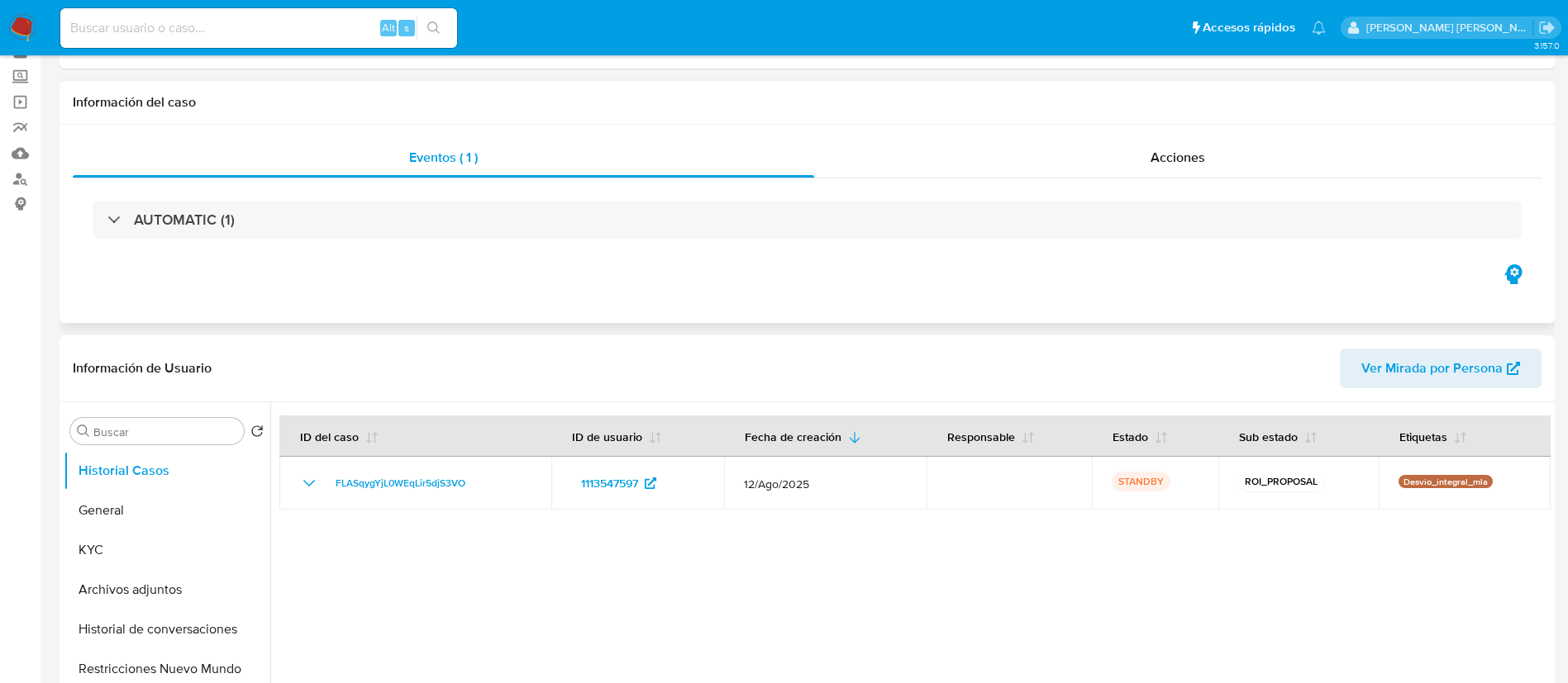
scroll to position [124, 0]
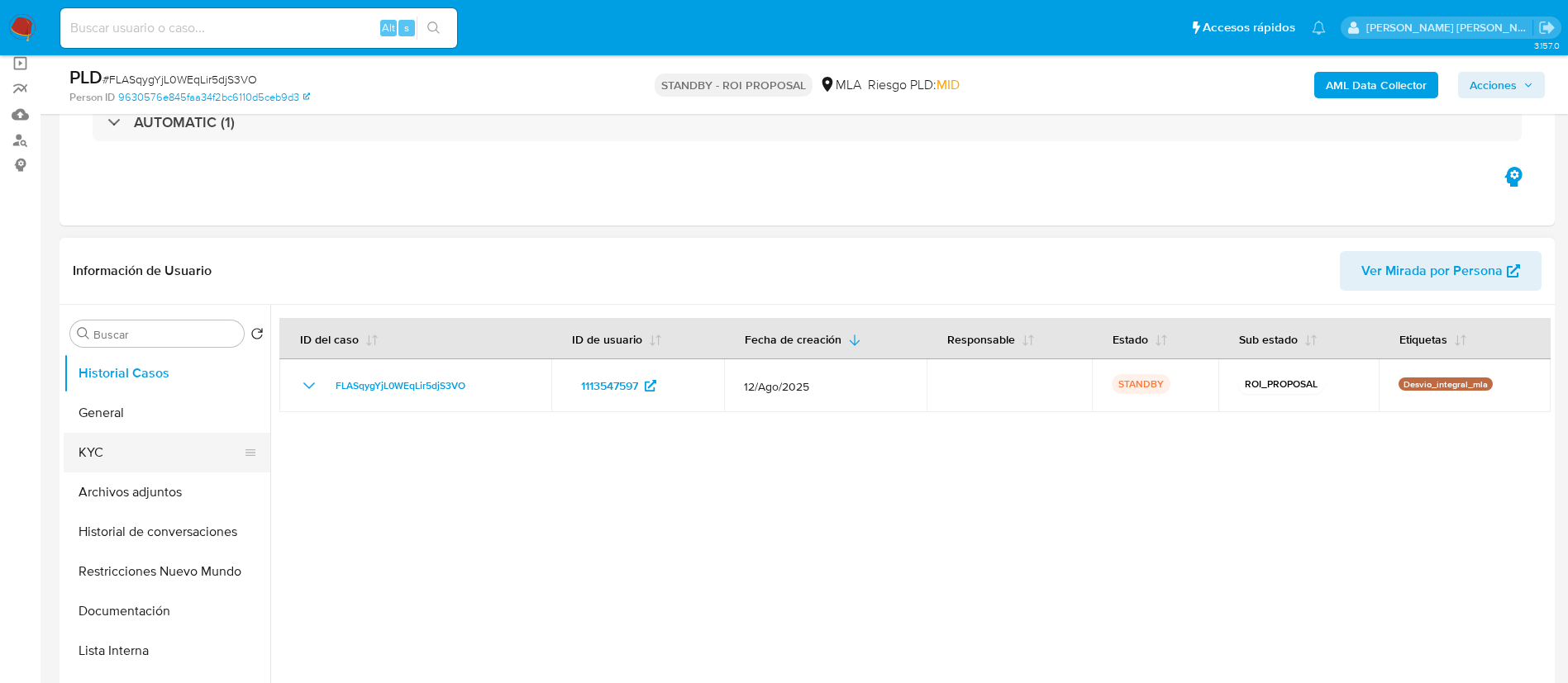
click at [125, 433] on button "KYC" at bounding box center [160, 452] width 193 height 40
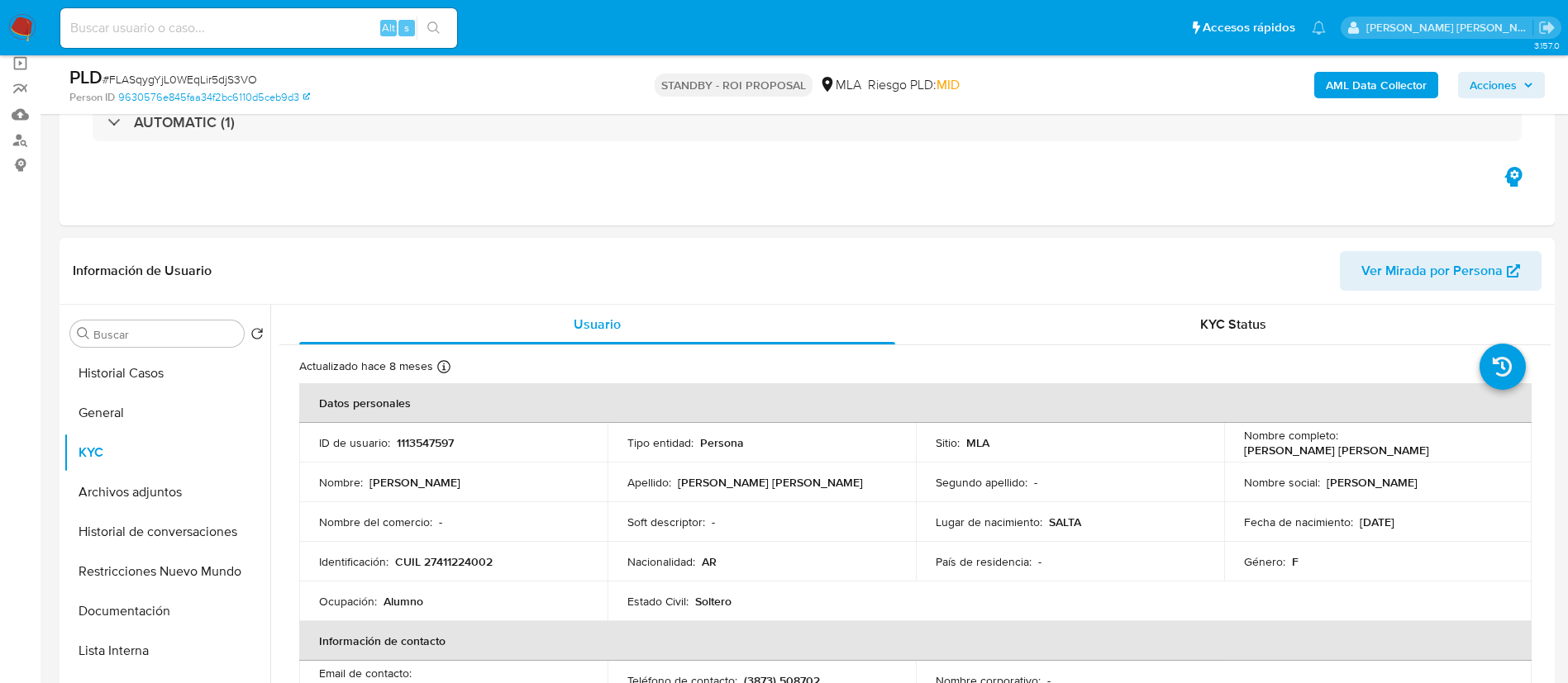
click at [203, 35] on input at bounding box center [258, 28] width 397 height 21
paste input "6lzk9x0mAZRJZxvcGrtcXy6L"
click at [453, 27] on input "6lzk9x0mAZRJZxvcGrtcXy6L" at bounding box center [258, 28] width 397 height 21
type input "6lzk9x0mAZRJZxvcGrtcXy6L"
click at [440, 21] on icon "search-icon" at bounding box center [434, 27] width 13 height 13
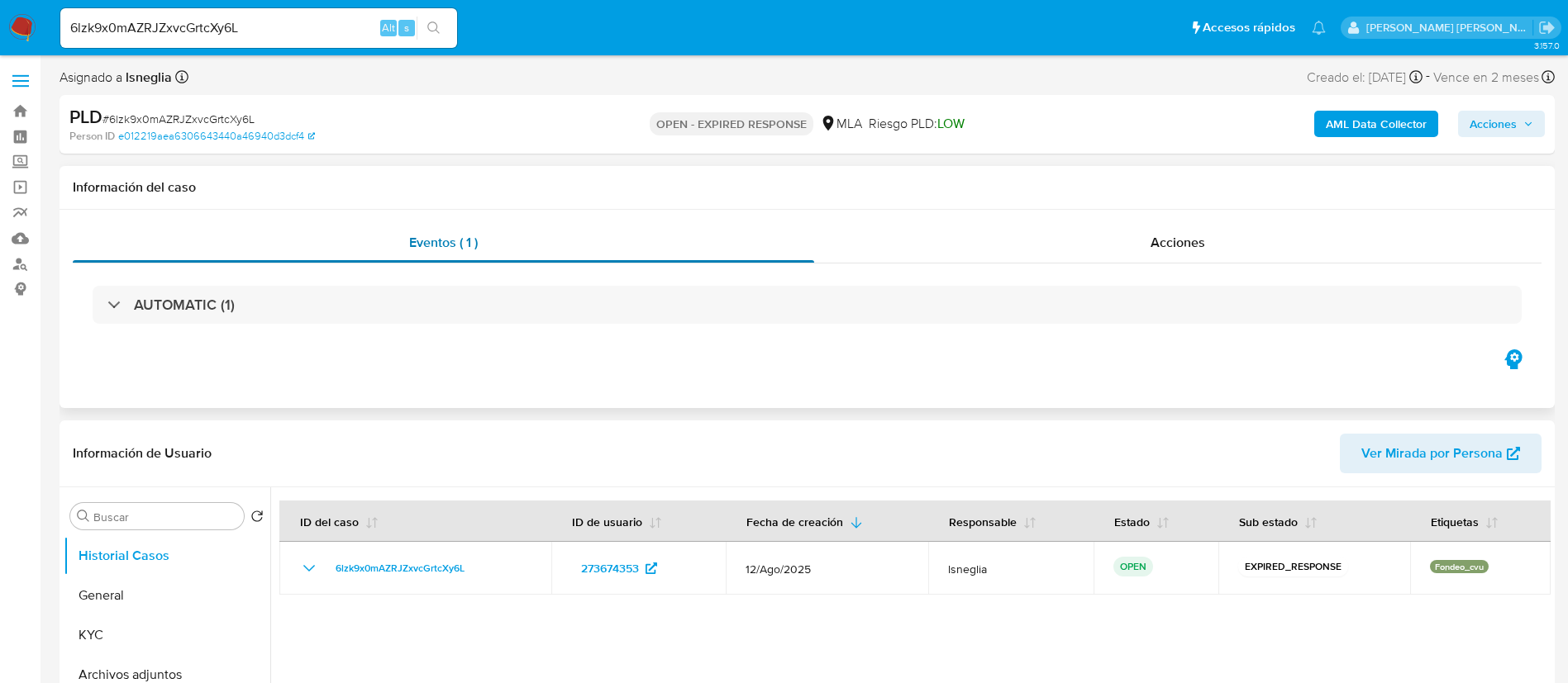
select select "10"
click at [210, 111] on span "# 6lzk9x0mAZRJZxvcGrtcXy6L" at bounding box center [178, 119] width 152 height 17
copy span "6lzk9x0mAZRJZxvcGrtcXy6L"
click at [34, 19] on img at bounding box center [22, 28] width 28 height 28
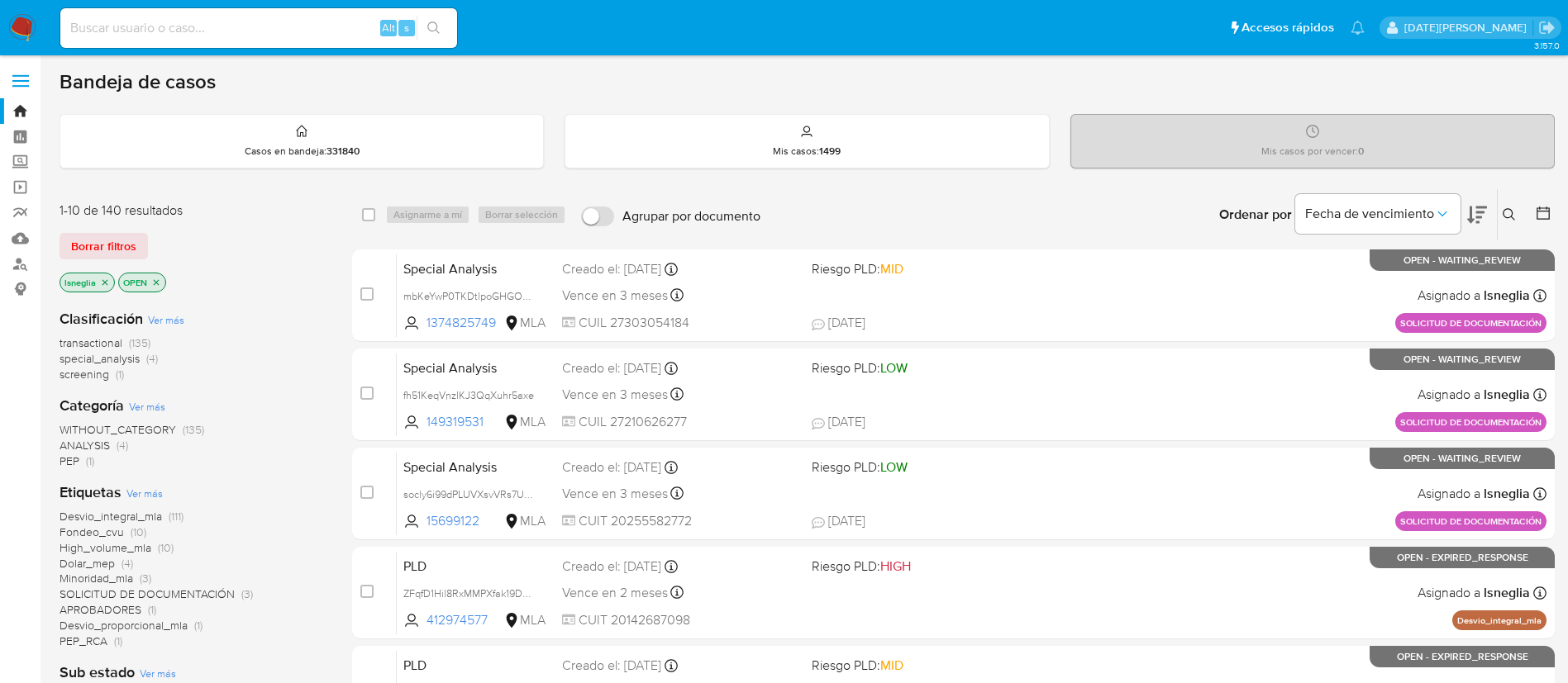
click at [1513, 206] on button at bounding box center [1511, 214] width 27 height 19
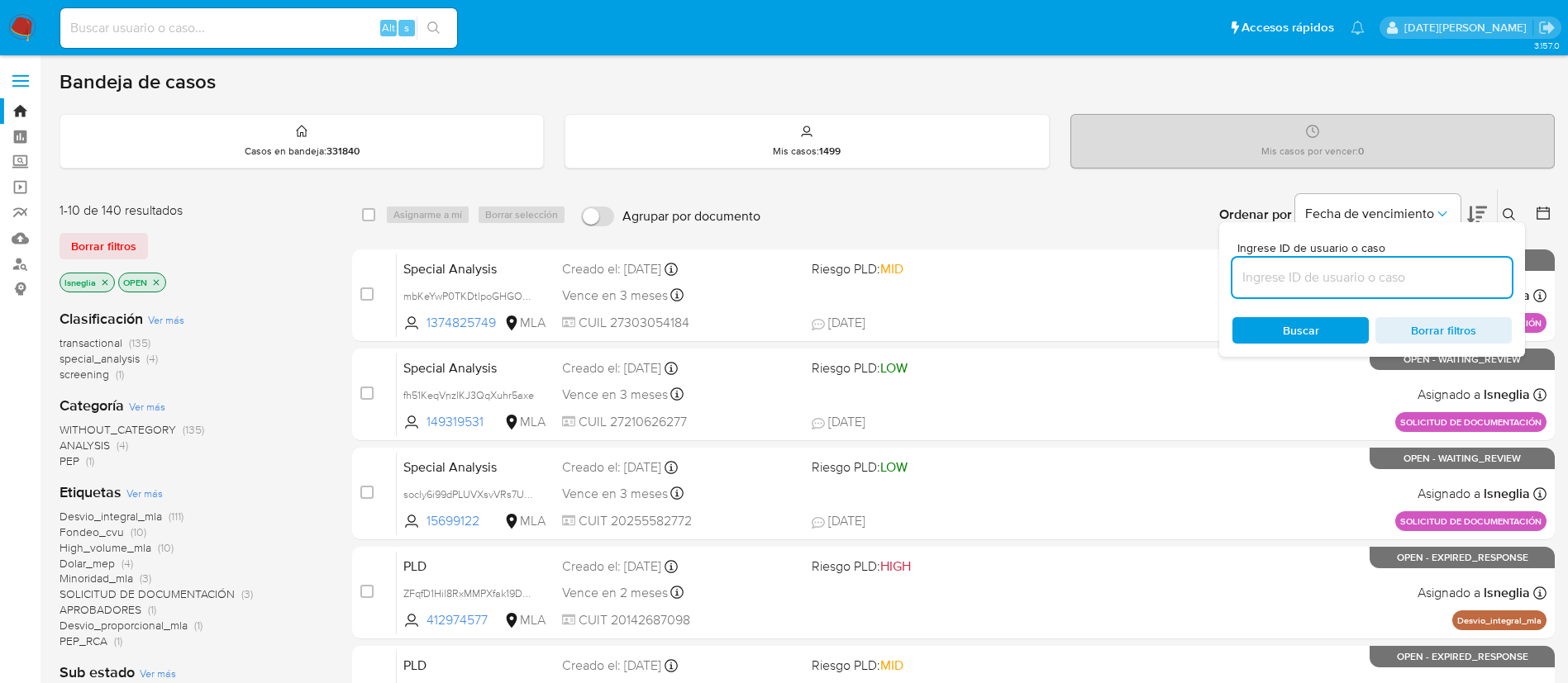
click at [1301, 270] on input at bounding box center [1371, 278] width 280 height 21
type input "6lzk9x0mAZRJZxvcGrtcXy6L"
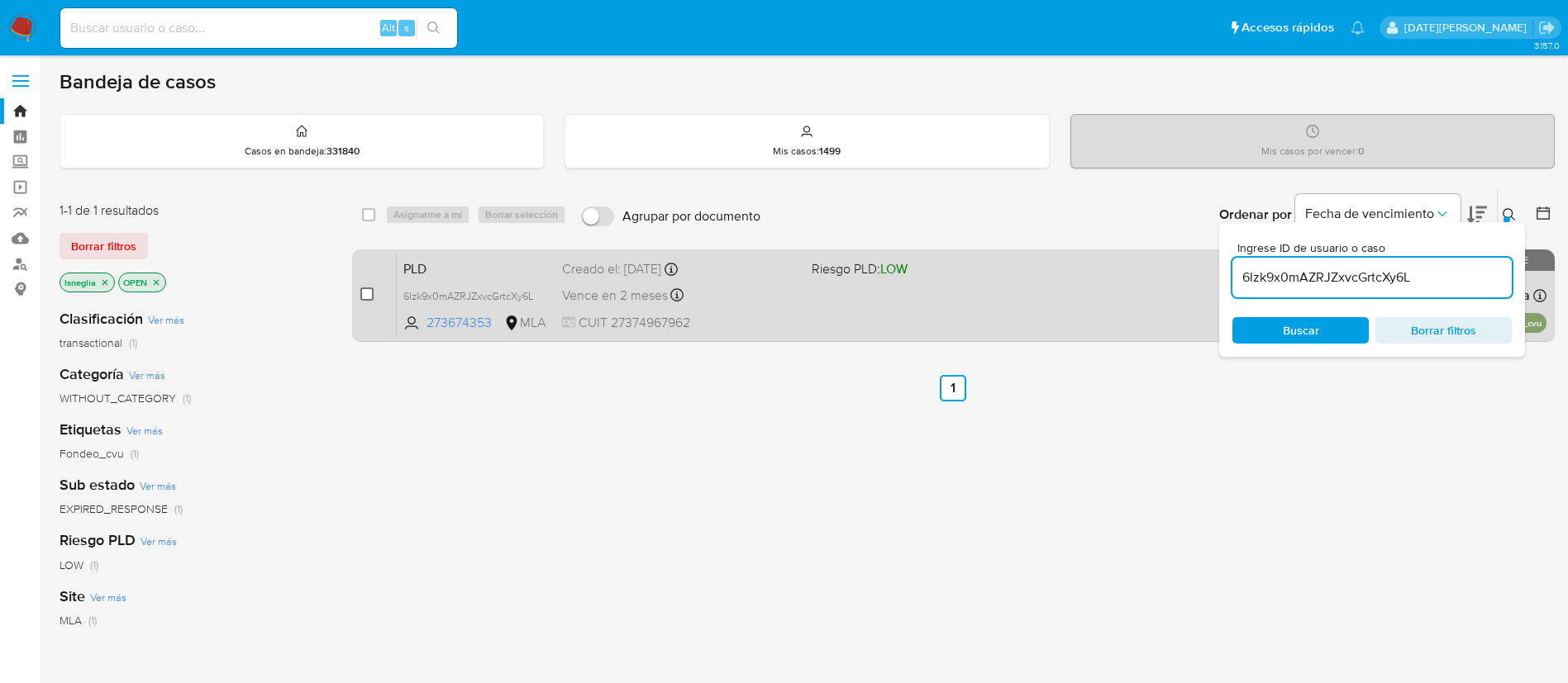
click at [366, 293] on input "checkbox" at bounding box center [367, 293] width 13 height 13
checkbox input "true"
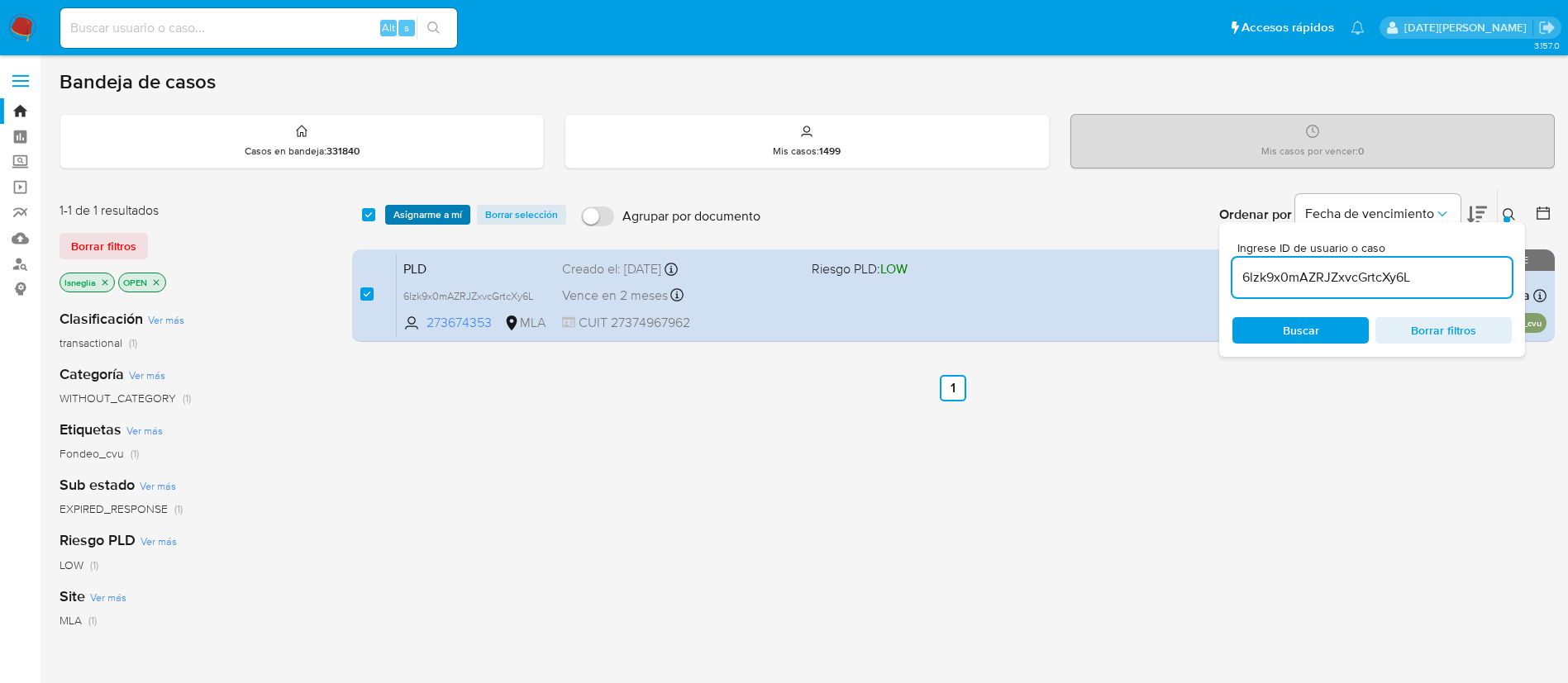
click at [423, 206] on span "Asignarme a mí" at bounding box center [428, 214] width 69 height 17
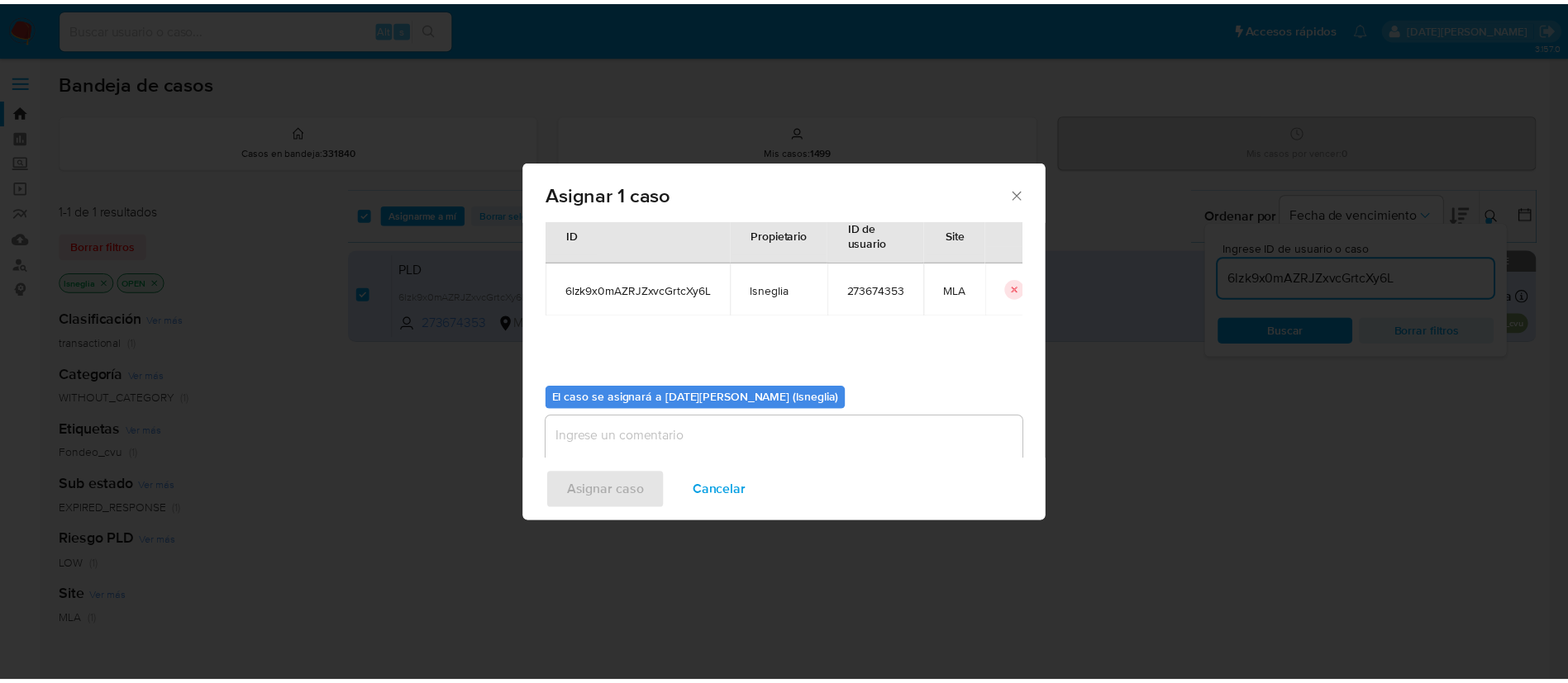
scroll to position [85, 0]
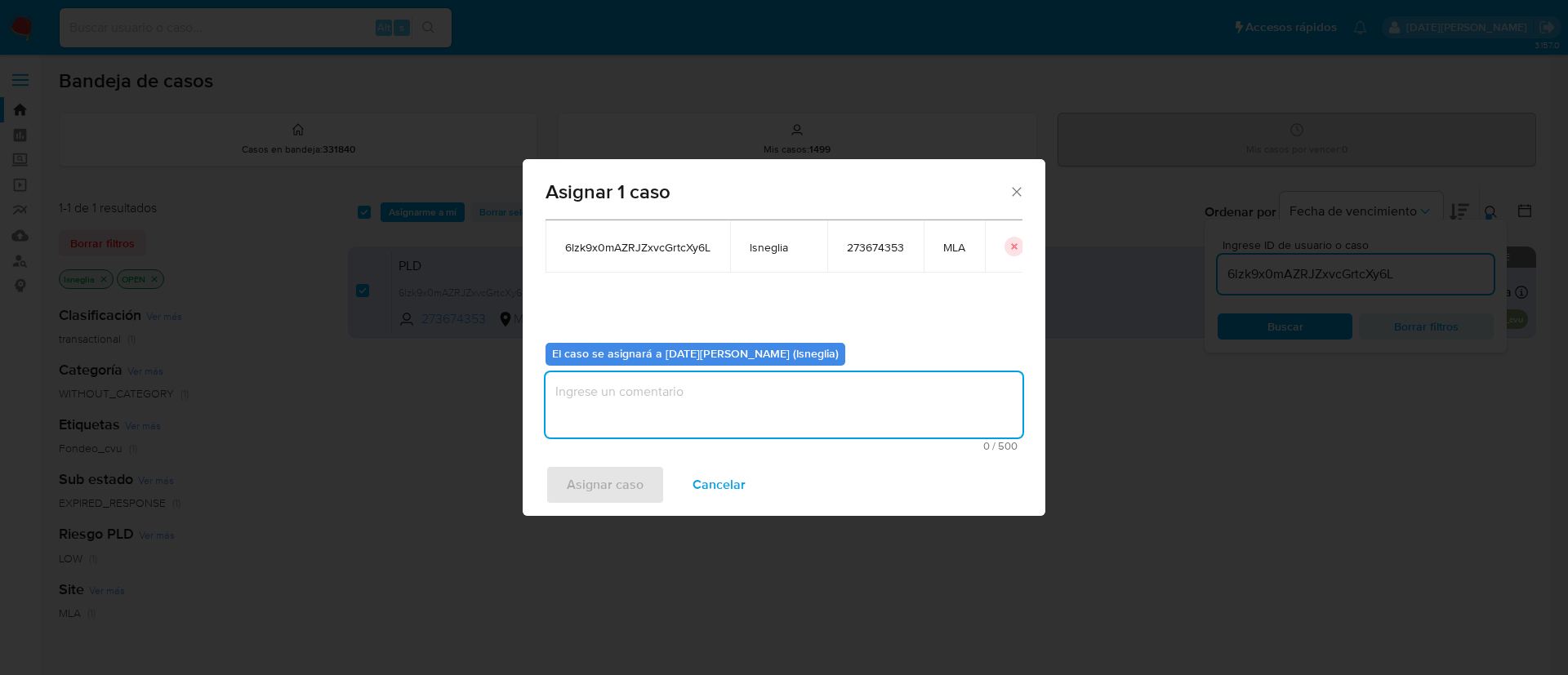
click at [637, 436] on textarea "assign-modal" at bounding box center [784, 404] width 477 height 65
type textarea "."
click at [618, 488] on span "Asignar caso" at bounding box center [605, 484] width 77 height 36
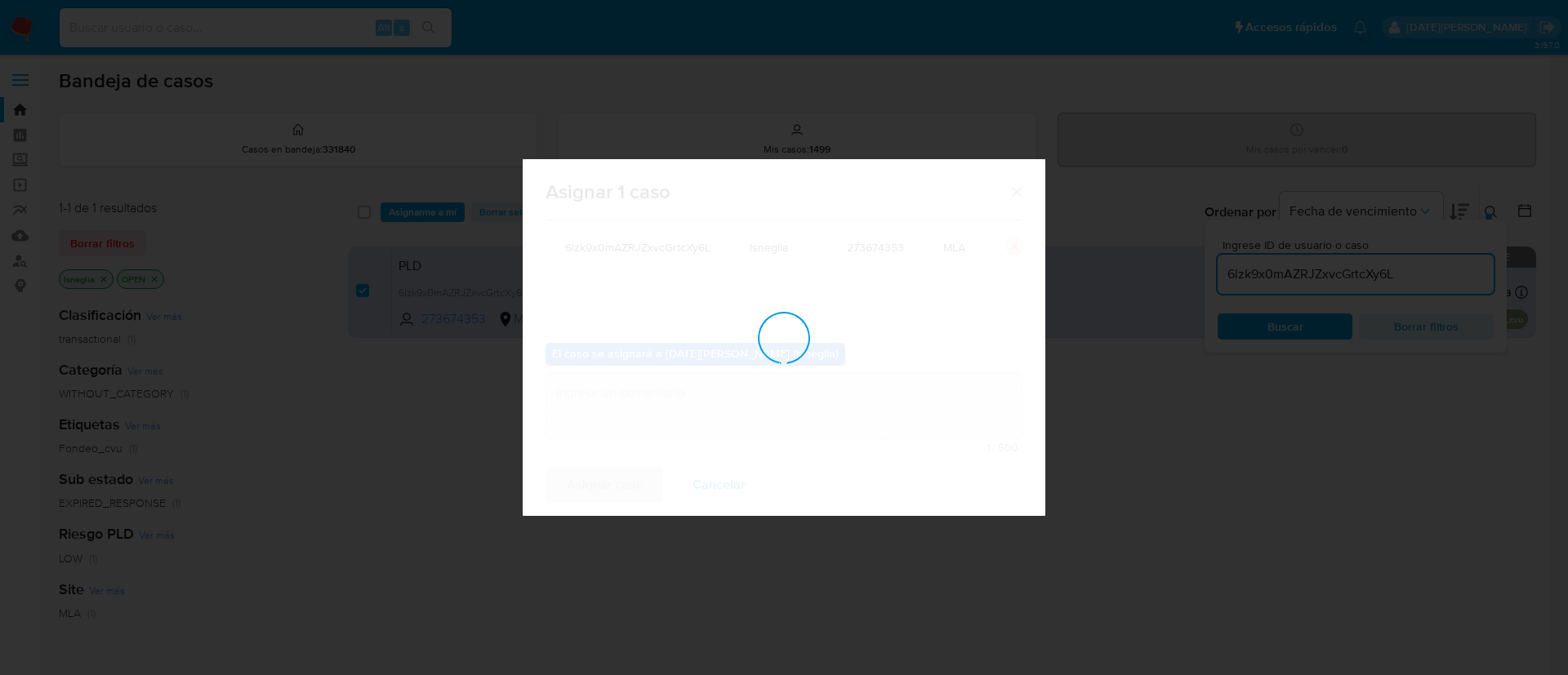
checkbox input "false"
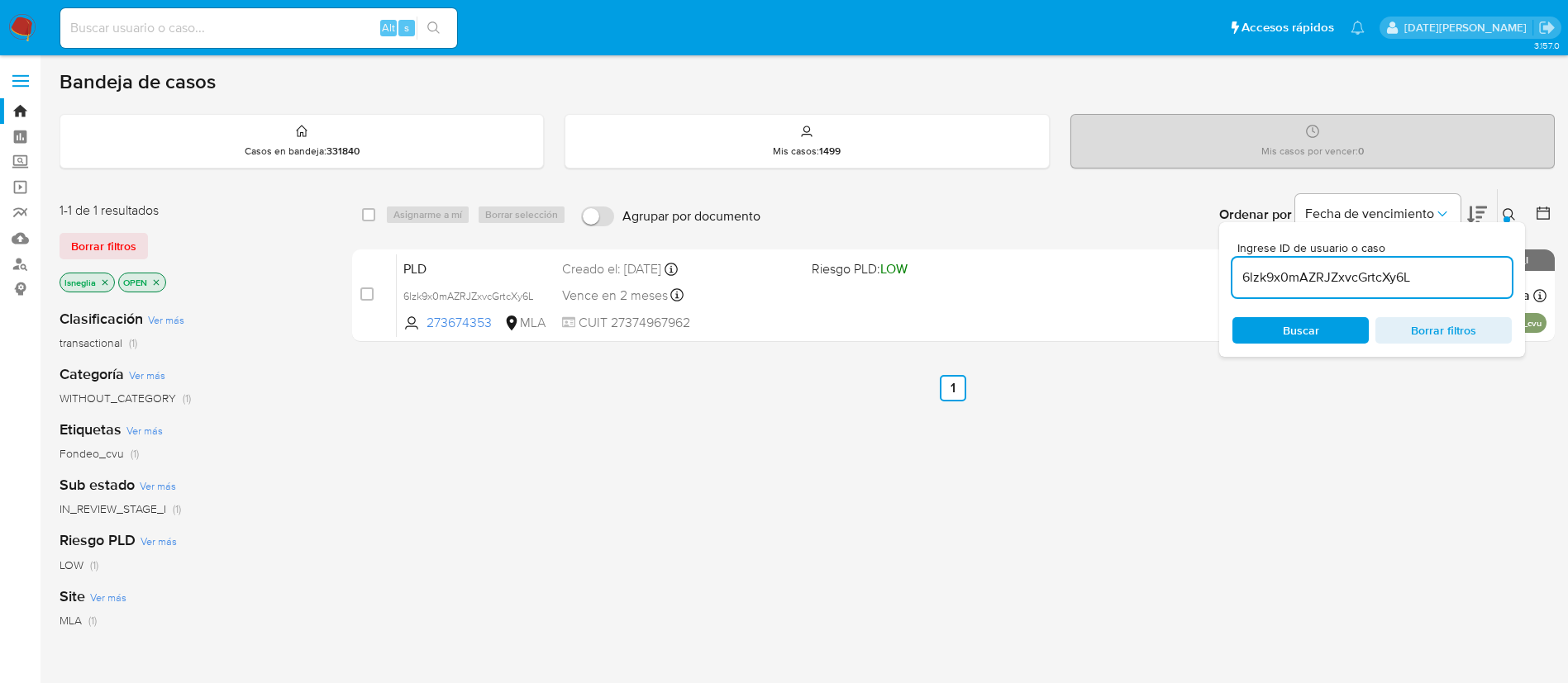
click at [1506, 213] on icon at bounding box center [1509, 214] width 13 height 13
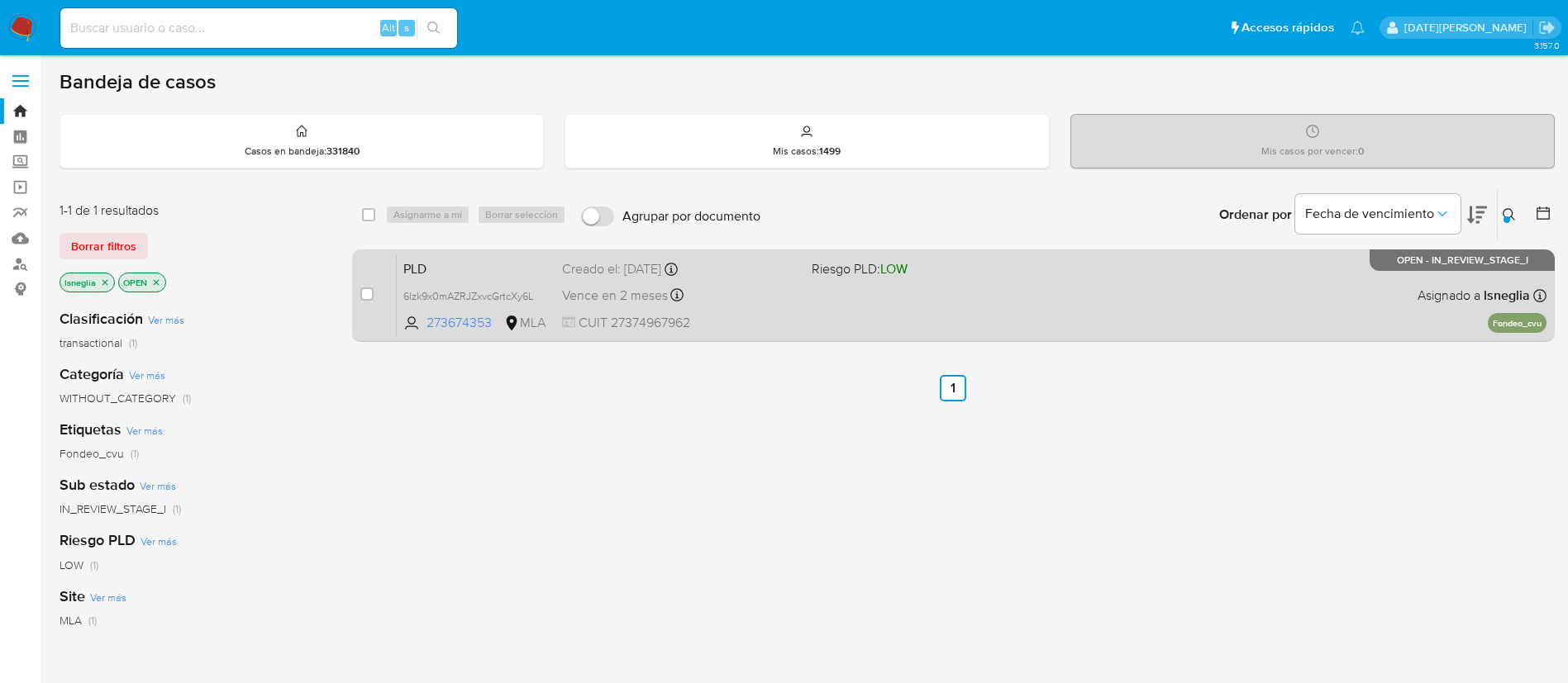
click at [457, 267] on span "PLD" at bounding box center [475, 267] width 146 height 21
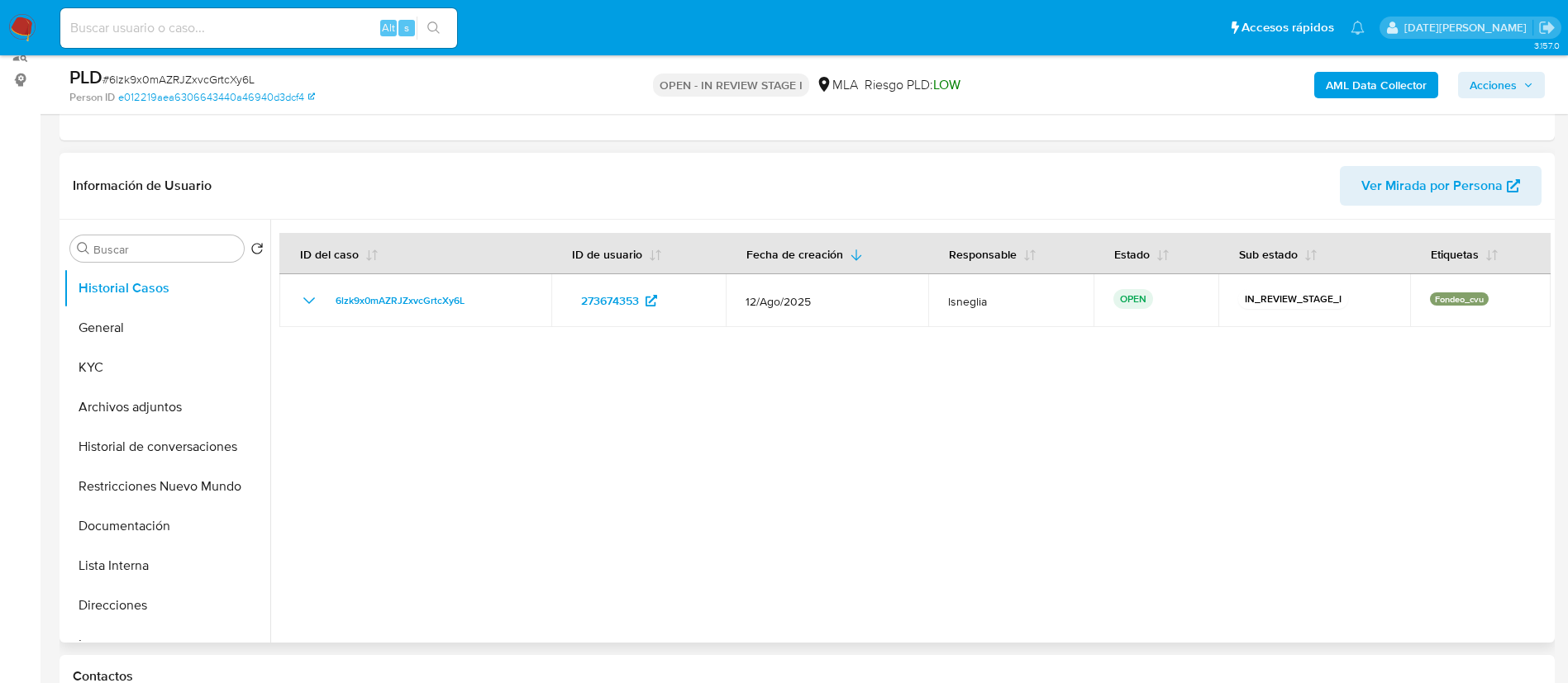
select select "10"
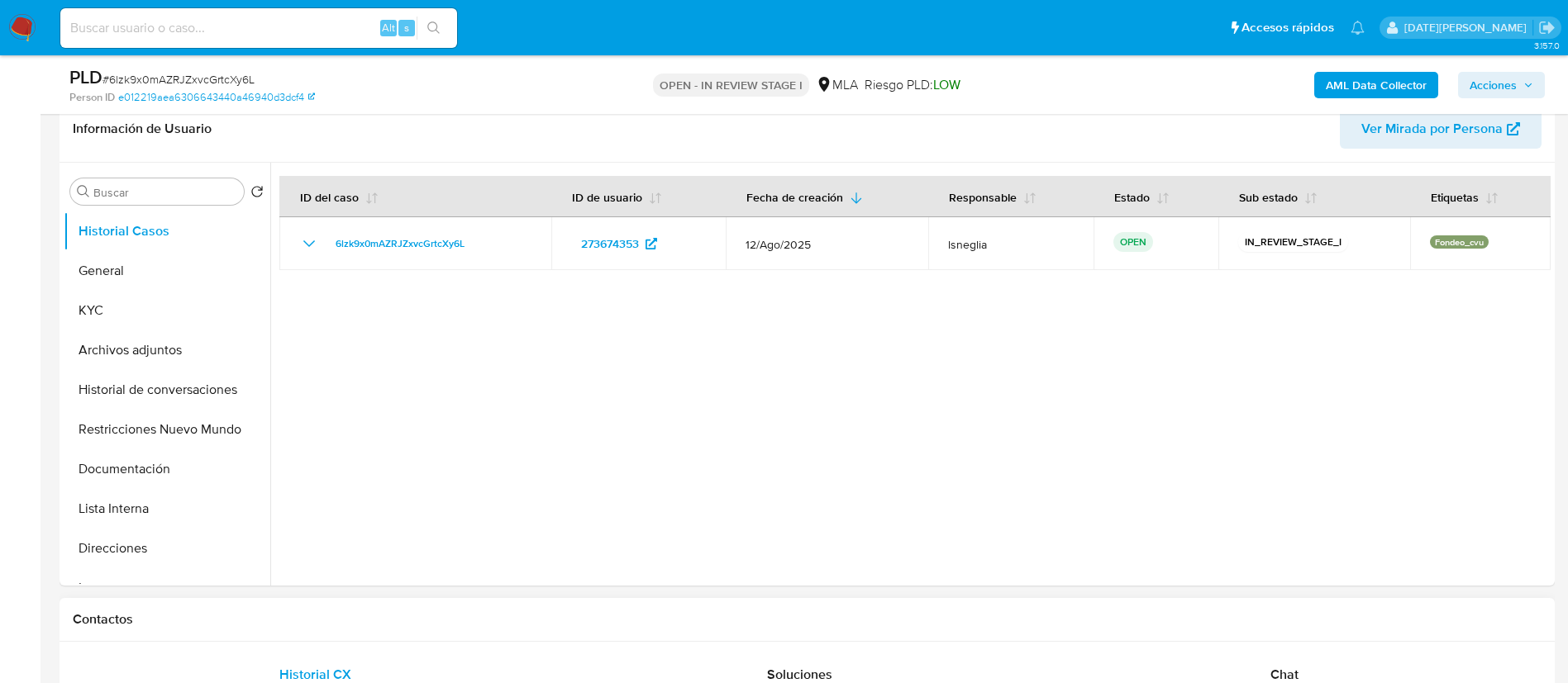
scroll to position [620, 0]
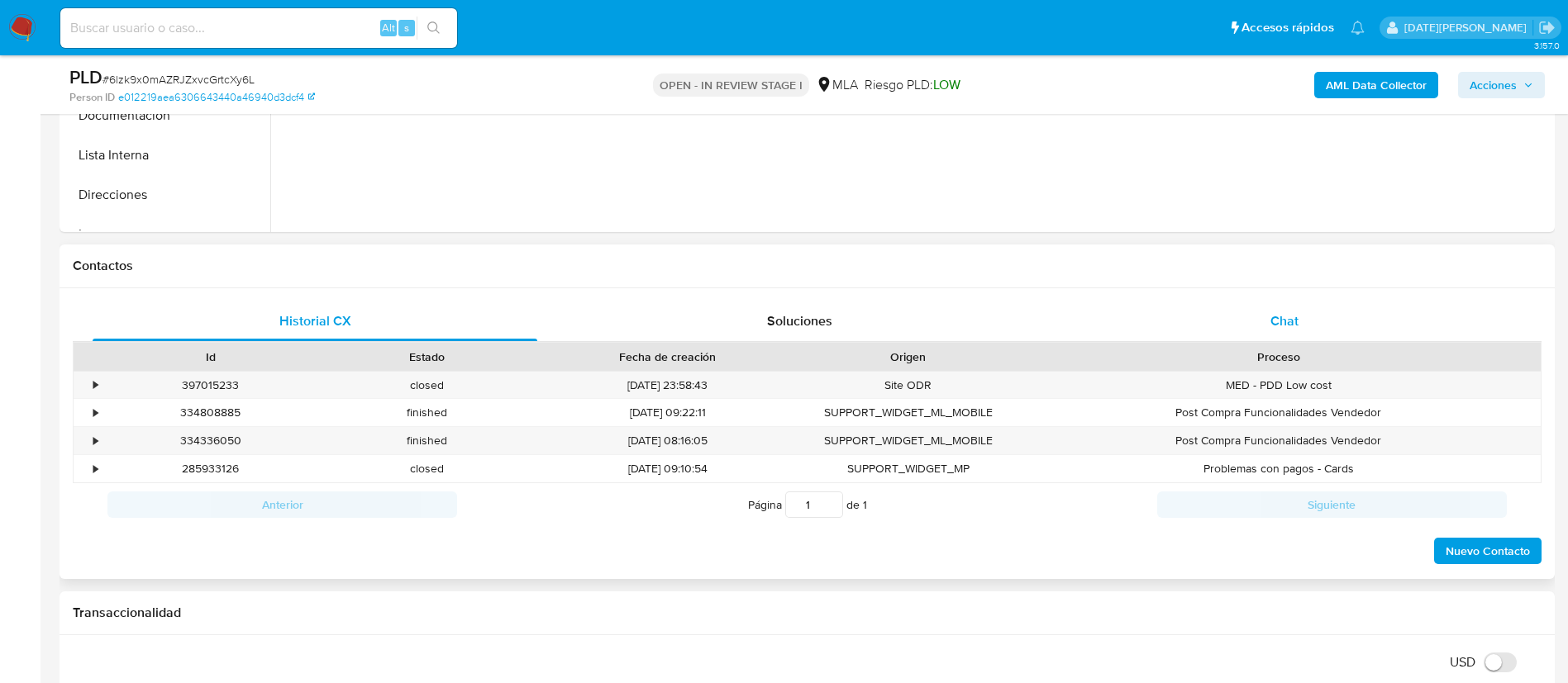
click at [1231, 309] on div "Chat" at bounding box center [1284, 321] width 444 height 40
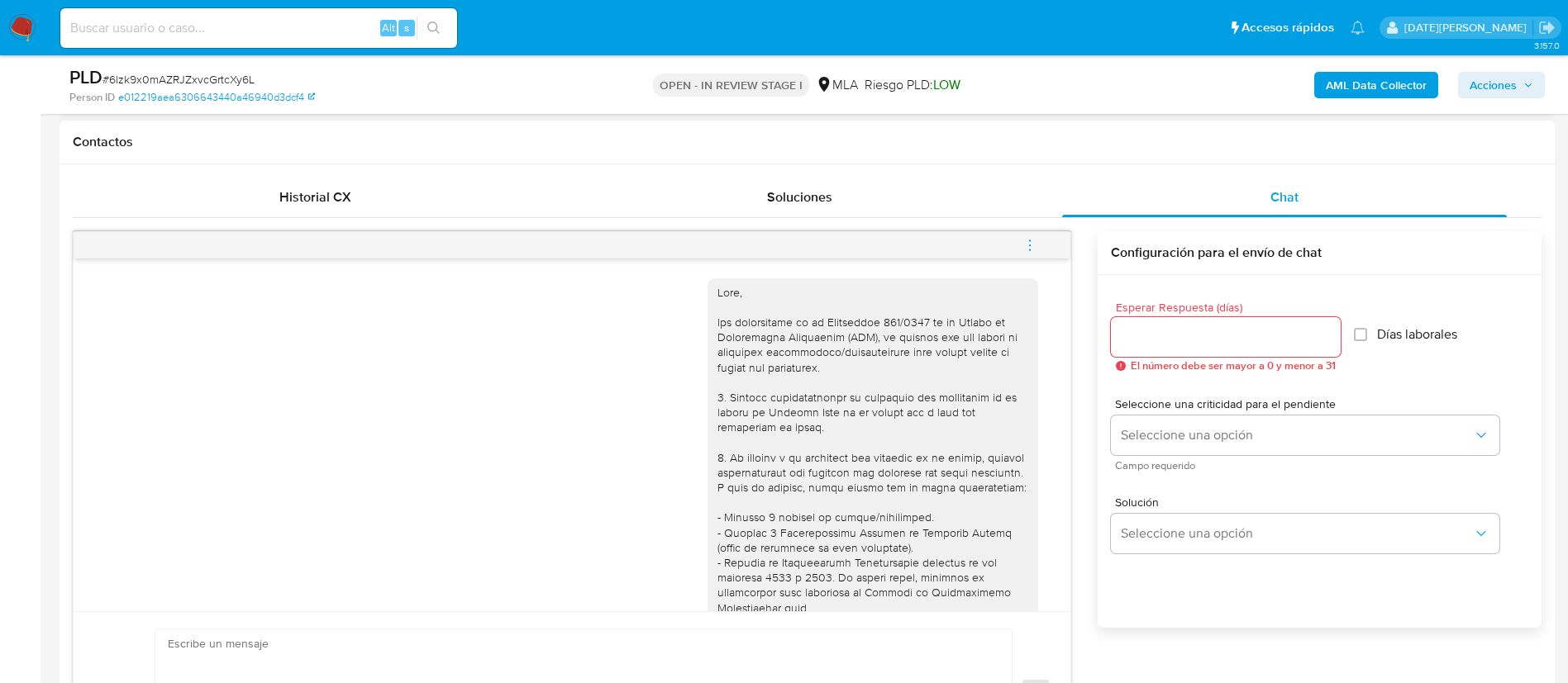
scroll to position [124, 0]
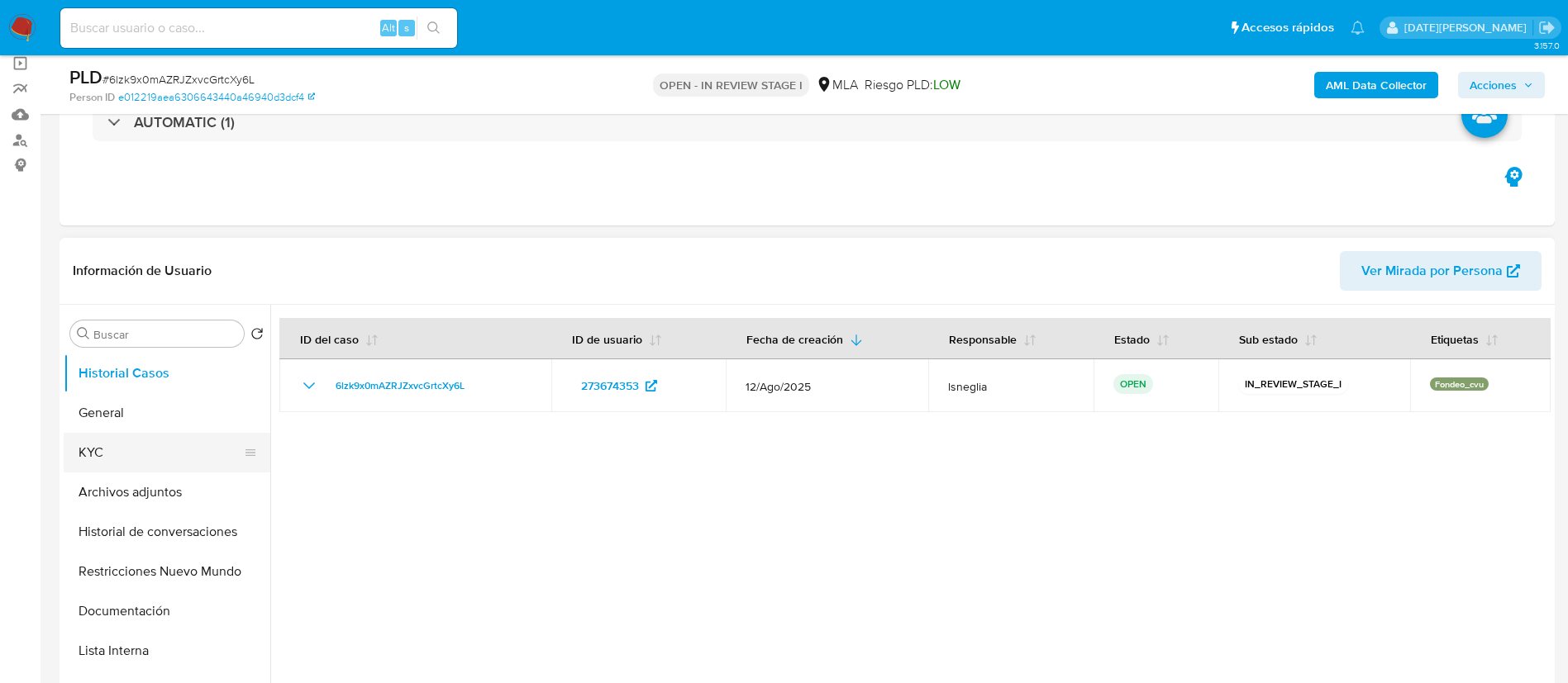
click at [149, 459] on button "KYC" at bounding box center [160, 452] width 193 height 40
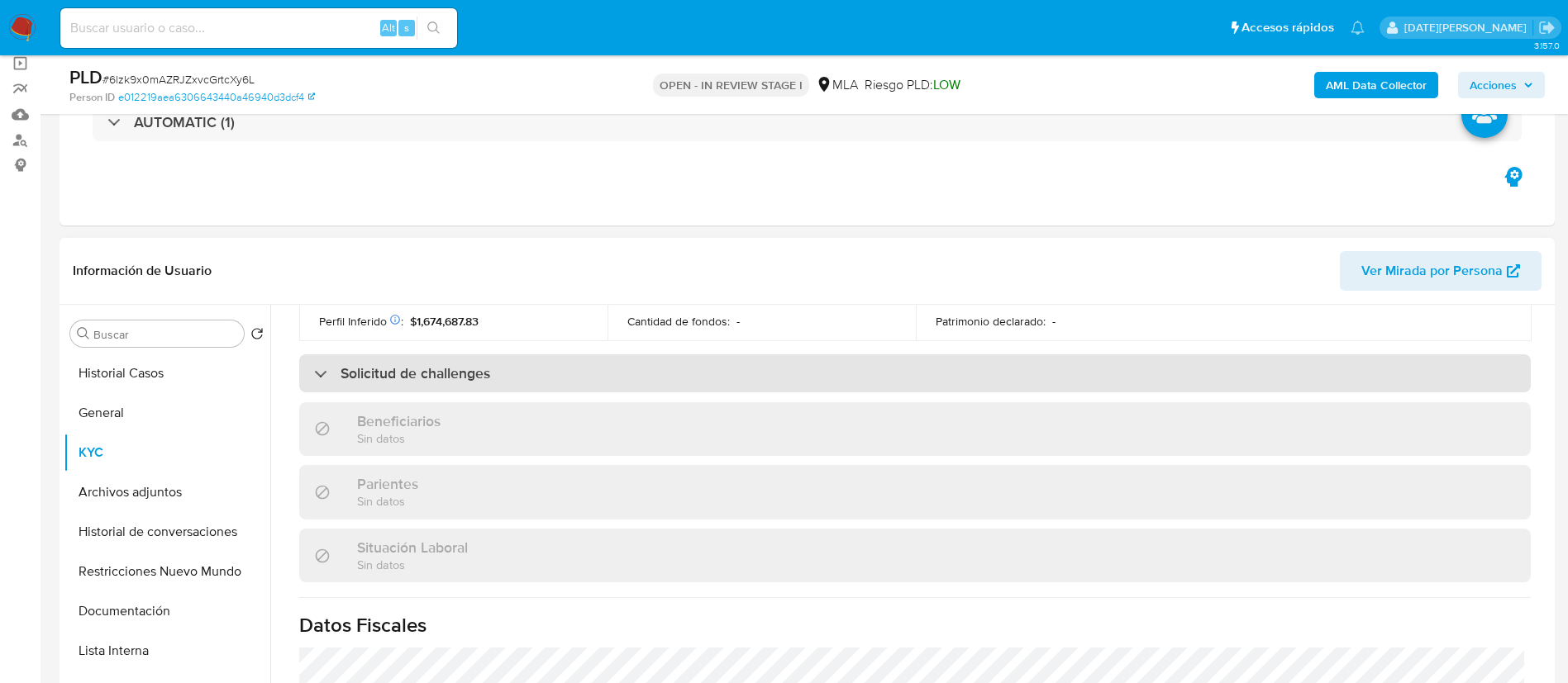
scroll to position [389, 0]
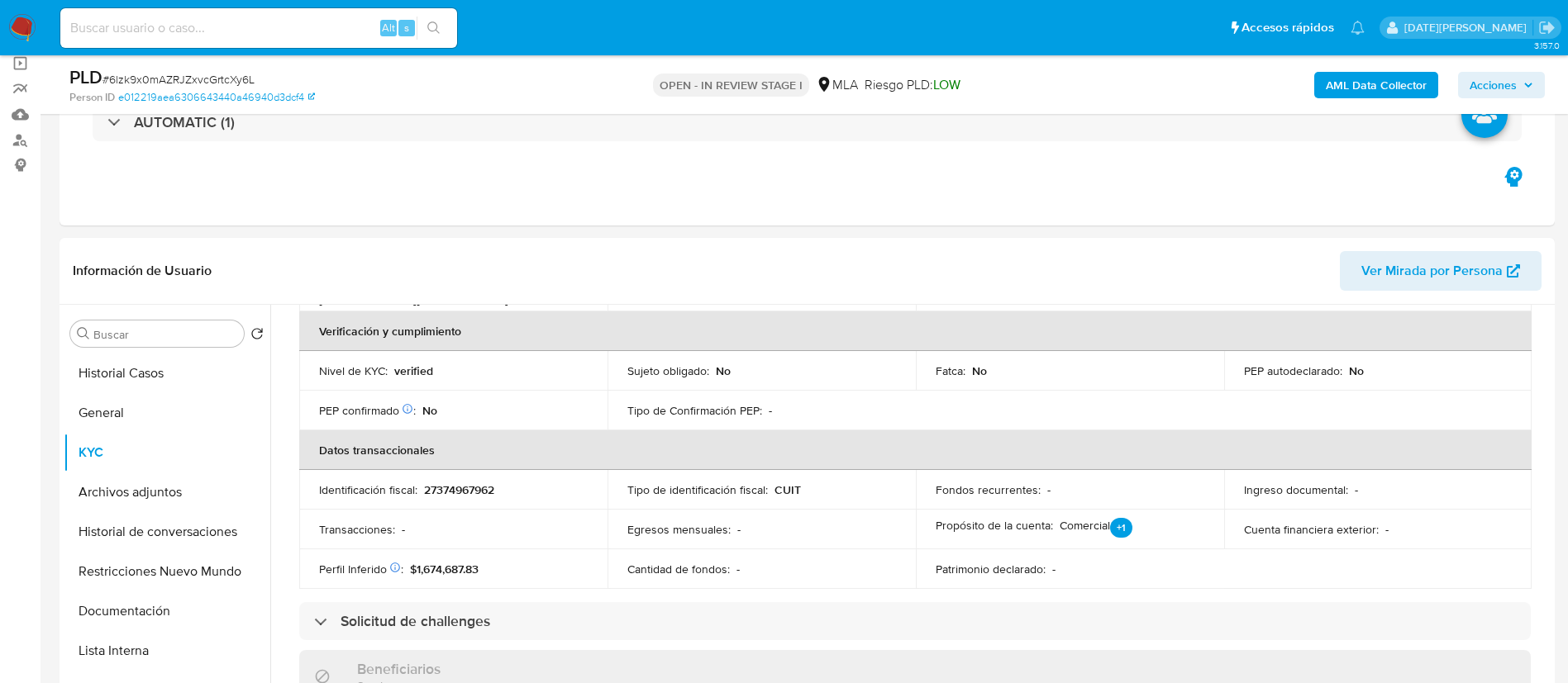
click at [232, 74] on span "# 6lzk9x0mAZRJZxvcGrtcXy6L" at bounding box center [178, 79] width 152 height 17
copy span "6lzk9x0mAZRJZxvcGrtcXy6L"
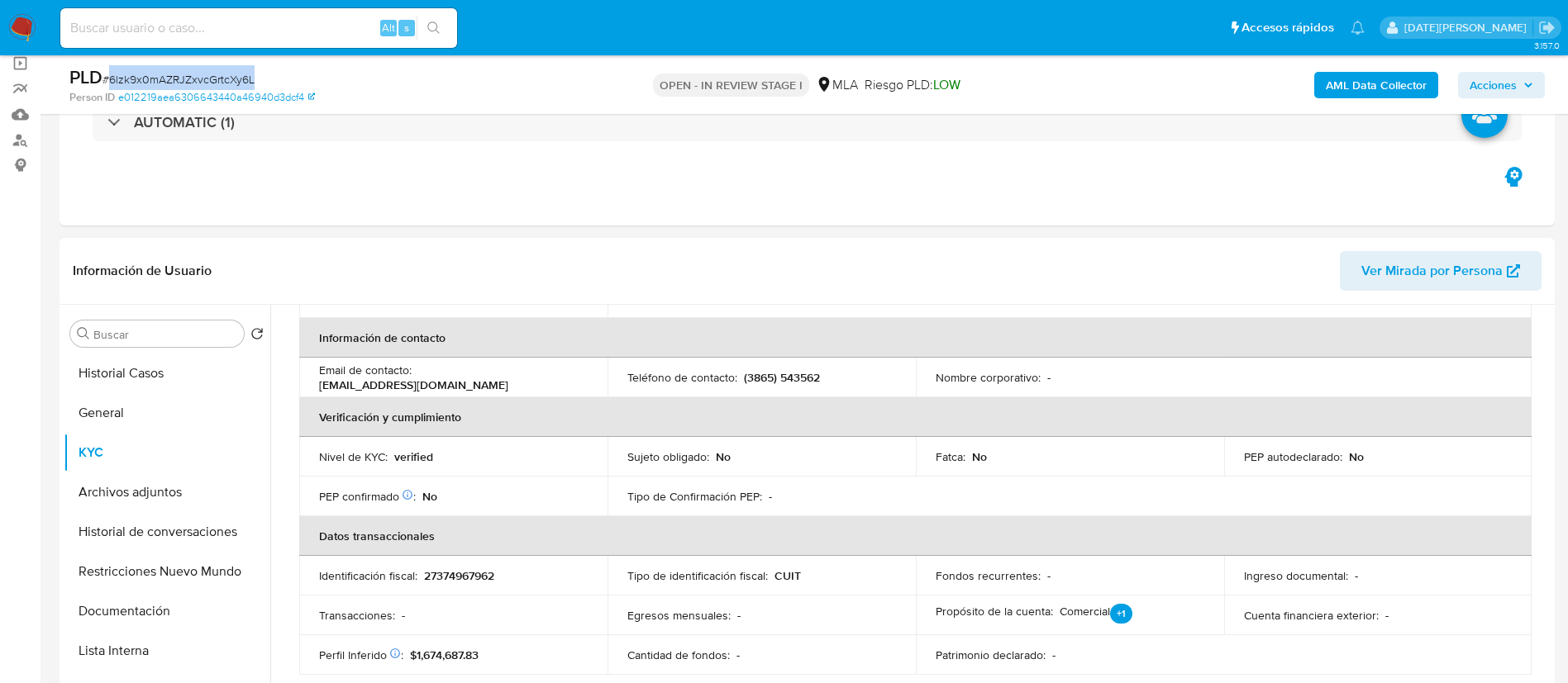
scroll to position [265, 0]
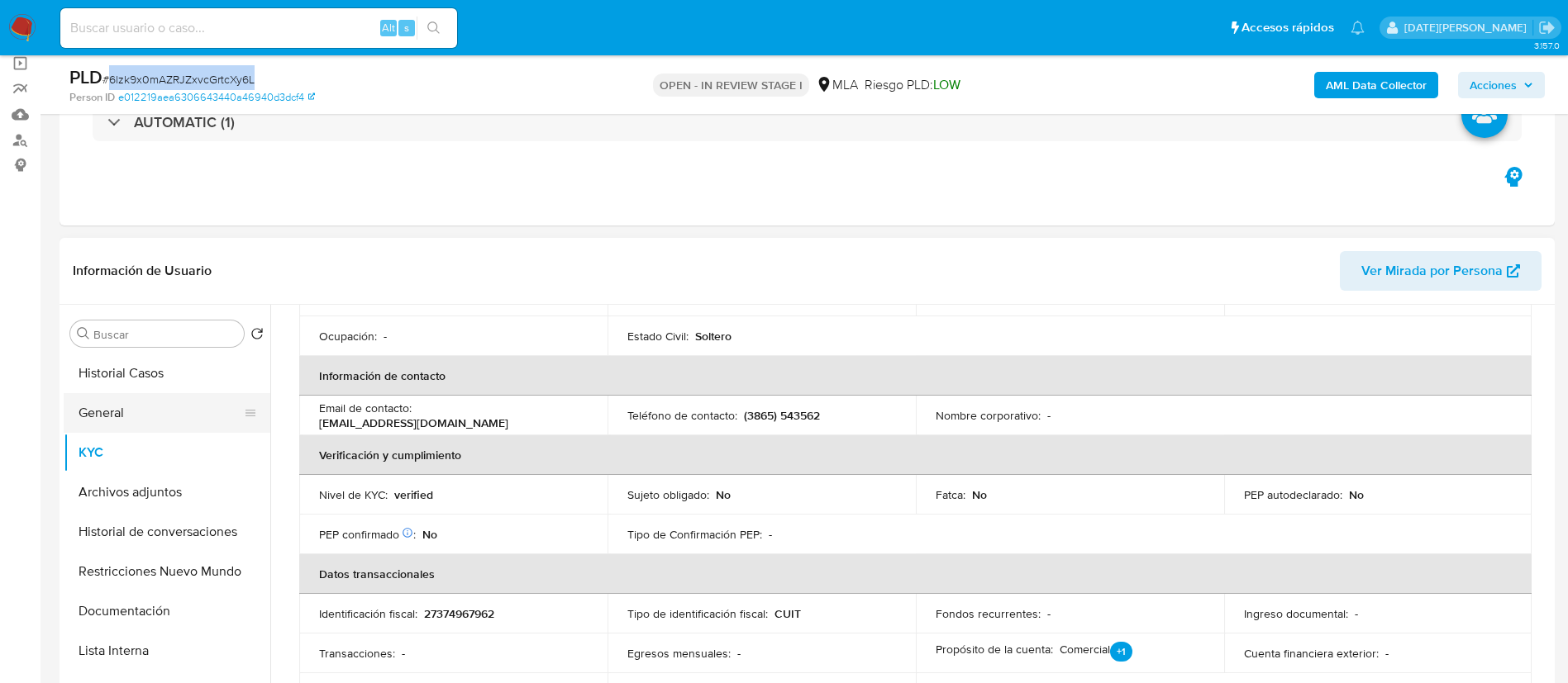
click at [133, 415] on button "General" at bounding box center [160, 412] width 193 height 40
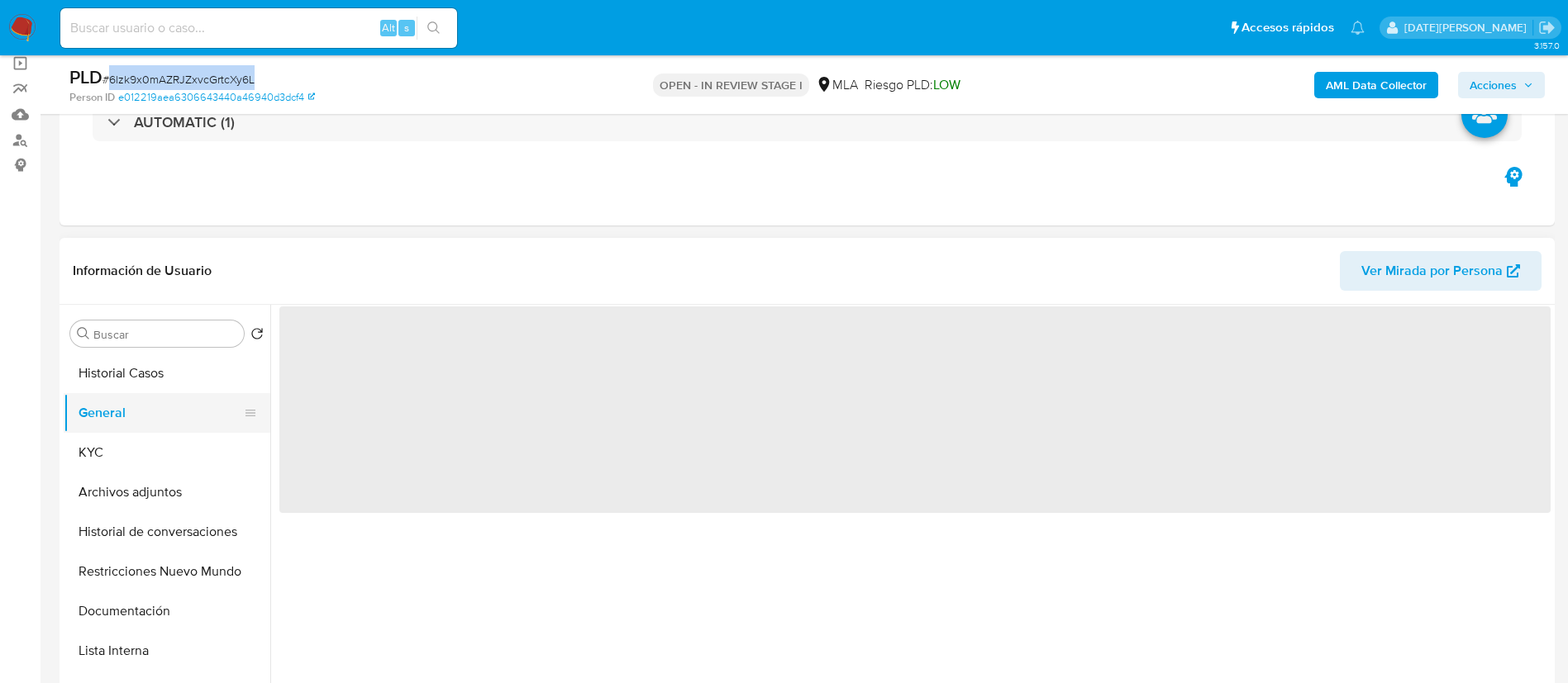
scroll to position [0, 0]
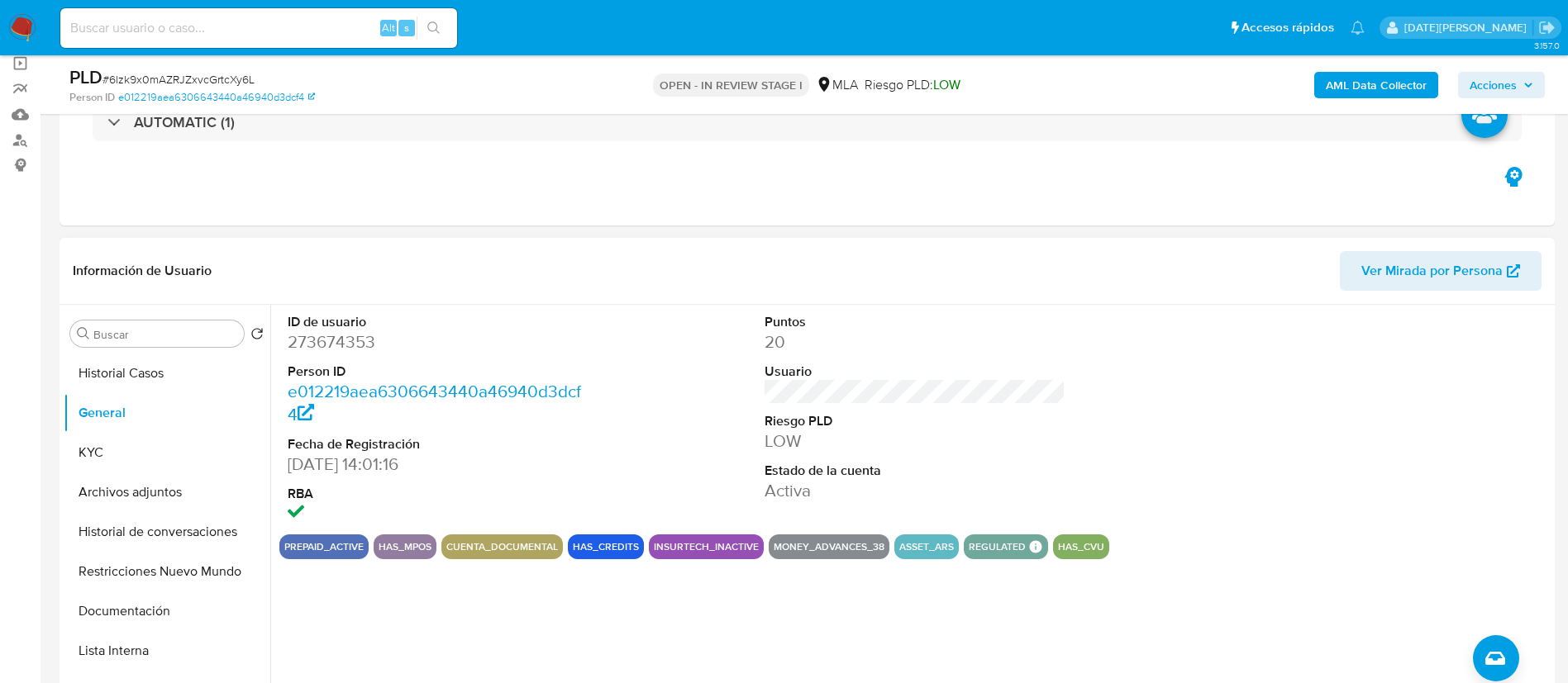
click at [350, 334] on dd "273674353" at bounding box center [438, 342] width 302 height 23
copy dd "273674353"
click at [344, 334] on dd "273674353" at bounding box center [438, 342] width 302 height 23
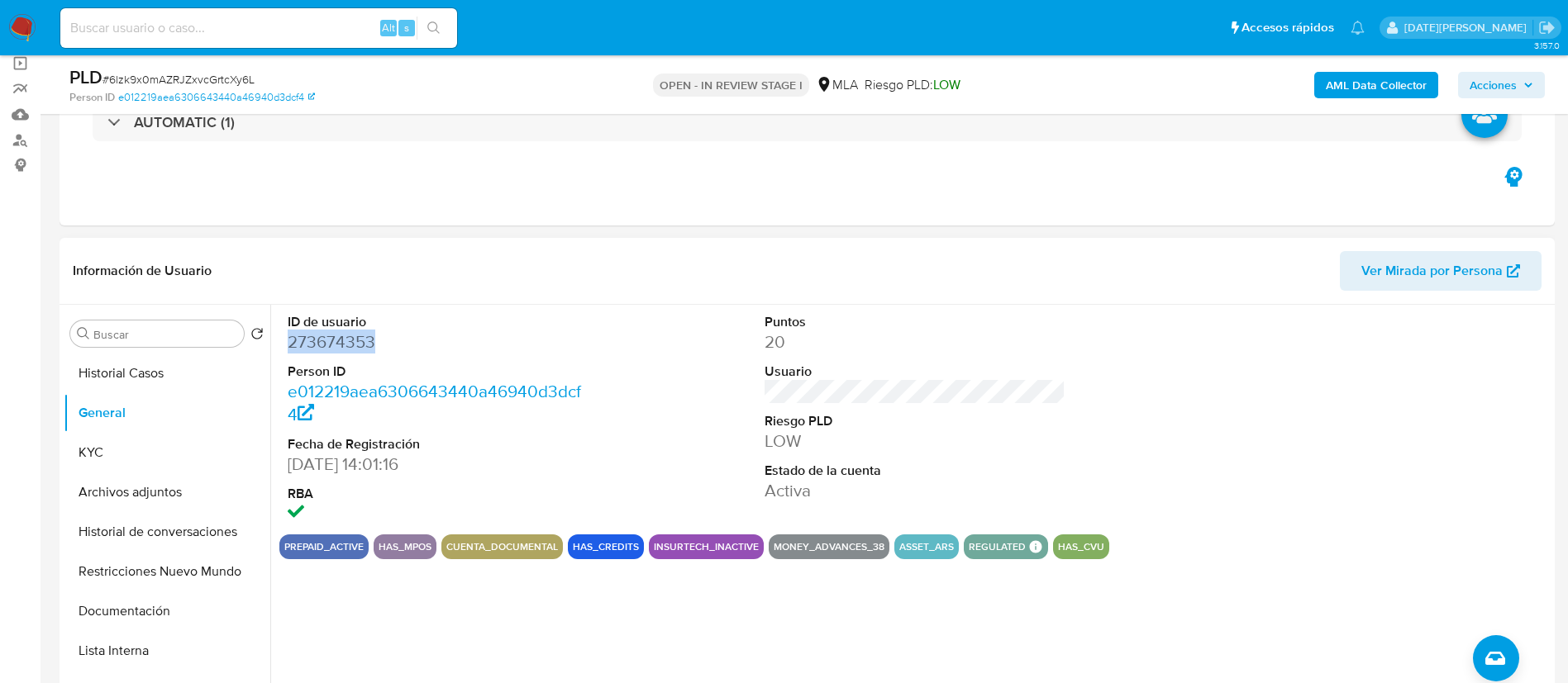
copy dd "273674353"
click at [117, 454] on button "KYC" at bounding box center [160, 452] width 193 height 40
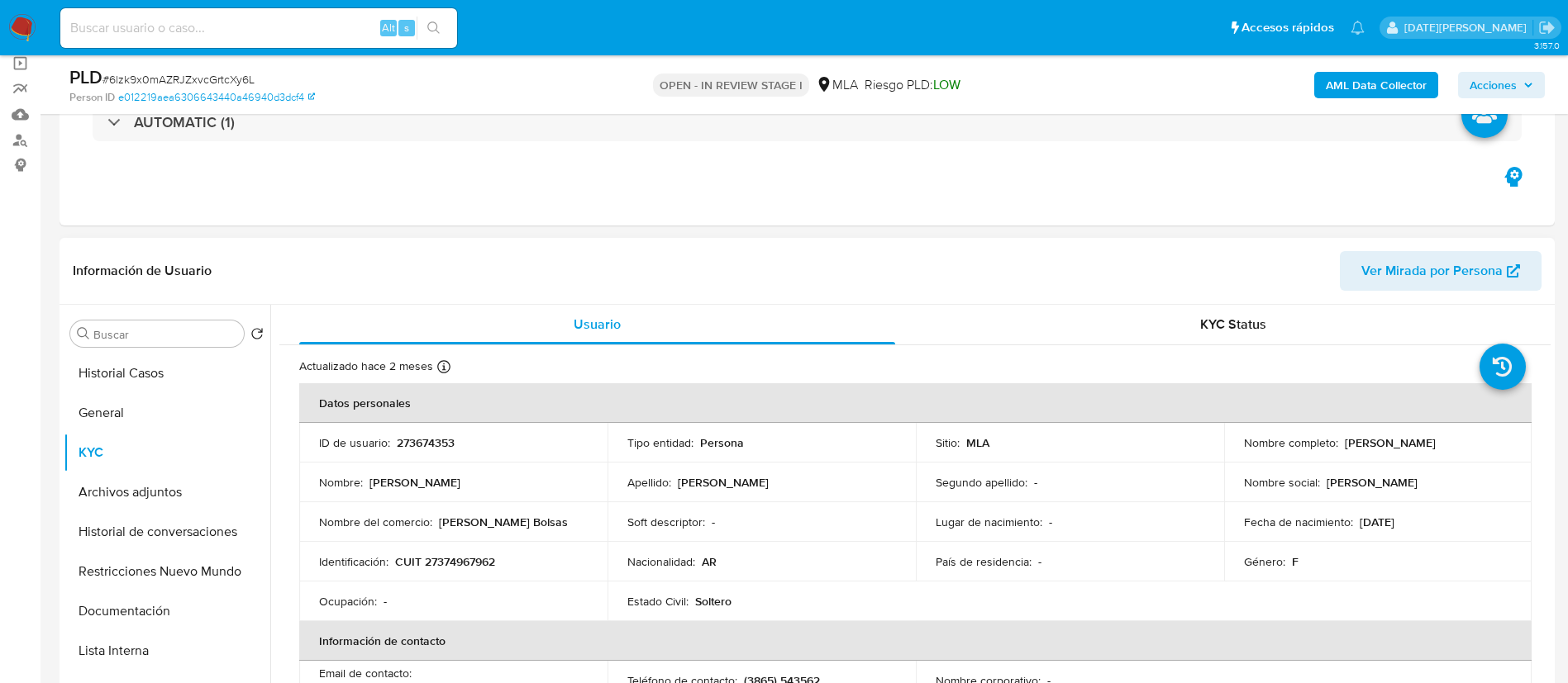
drag, startPoint x: 1342, startPoint y: 445, endPoint x: 1445, endPoint y: 449, distance: 103.1
click at [1445, 449] on div "Nombre completo : [PERSON_NAME]" at bounding box center [1378, 442] width 269 height 15
copy p "[PERSON_NAME]"
drag, startPoint x: 398, startPoint y: 560, endPoint x: 539, endPoint y: 561, distance: 141.0
click at [539, 561] on div "Identificación : CUIT 27374967962" at bounding box center [453, 561] width 269 height 15
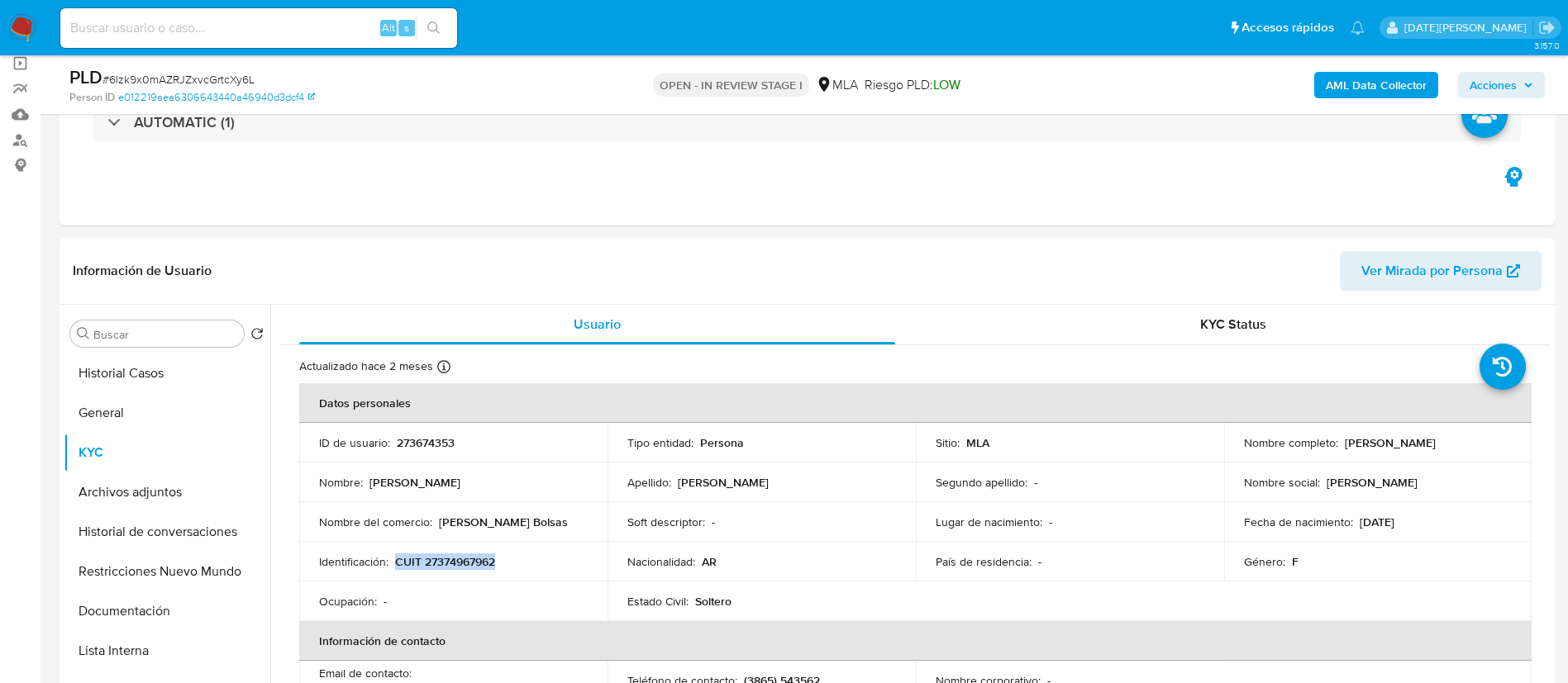
copy p "CUIT 27374967962"
click at [451, 563] on p "CUIT 27374967962" at bounding box center [444, 561] width 100 height 15
drag, startPoint x: 1340, startPoint y: 443, endPoint x: 1442, endPoint y: 442, distance: 102.0
click at [1442, 442] on div "Nombre completo : [PERSON_NAME]" at bounding box center [1378, 442] width 269 height 15
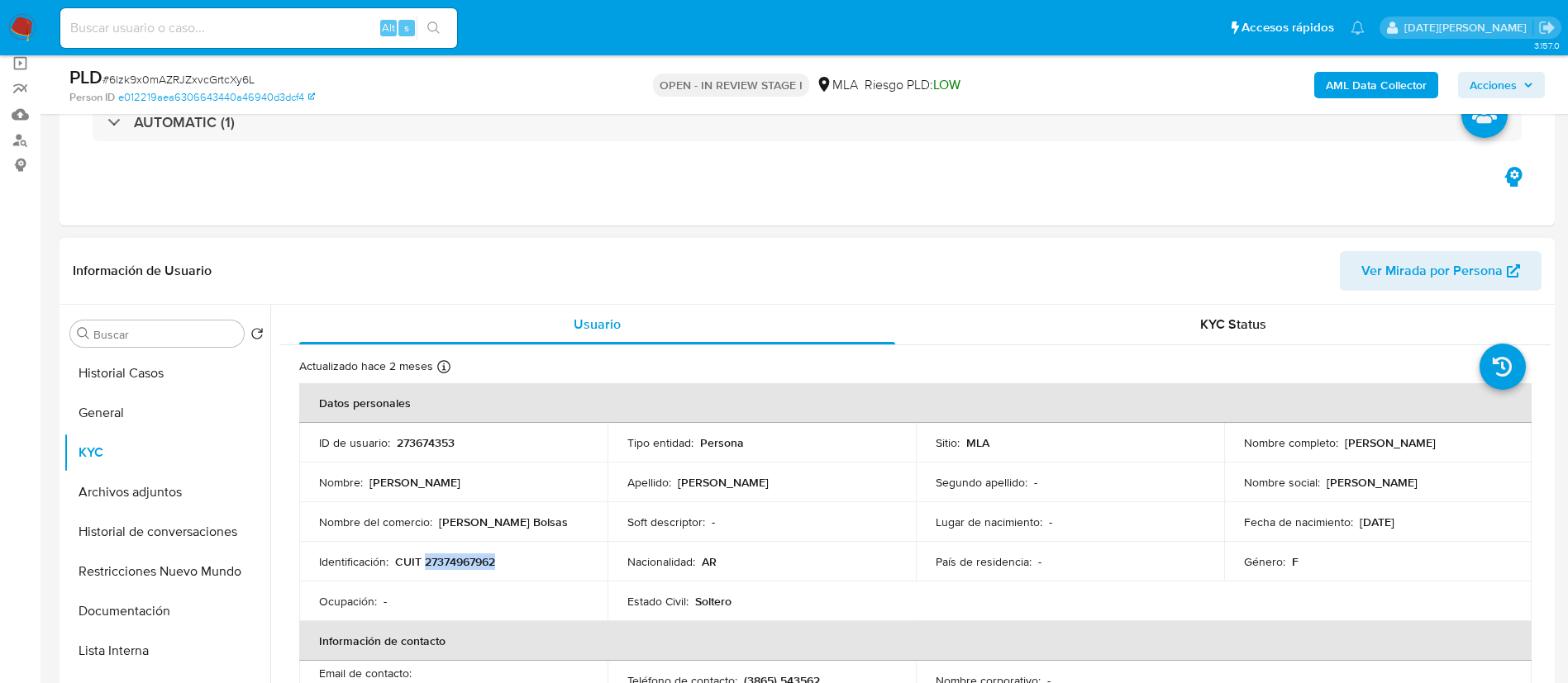
copy p "[PERSON_NAME]"
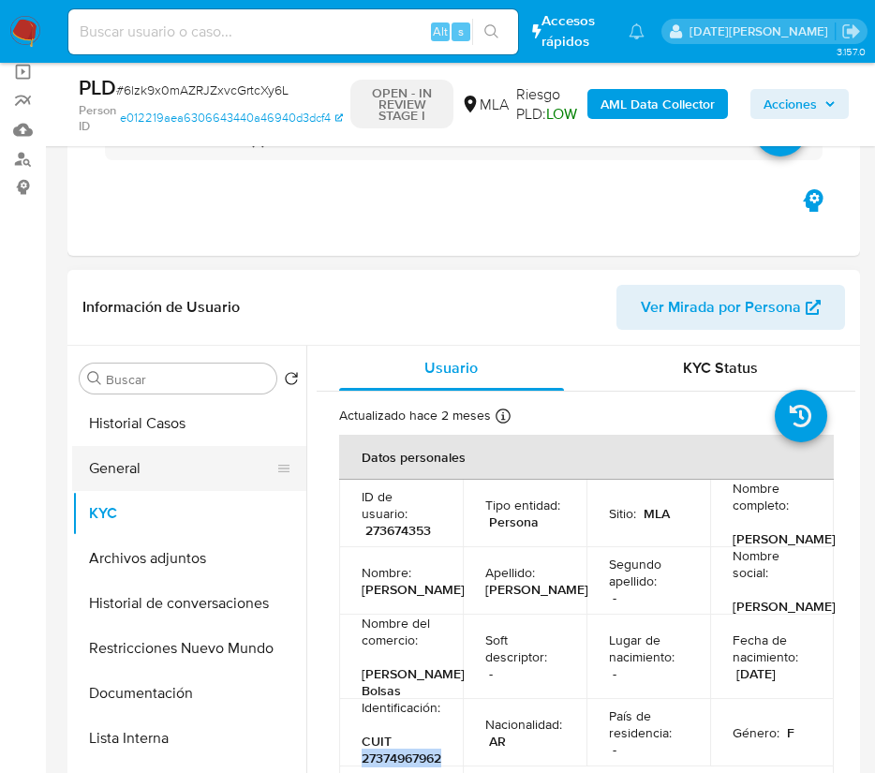
click at [145, 470] on button "General" at bounding box center [181, 468] width 219 height 45
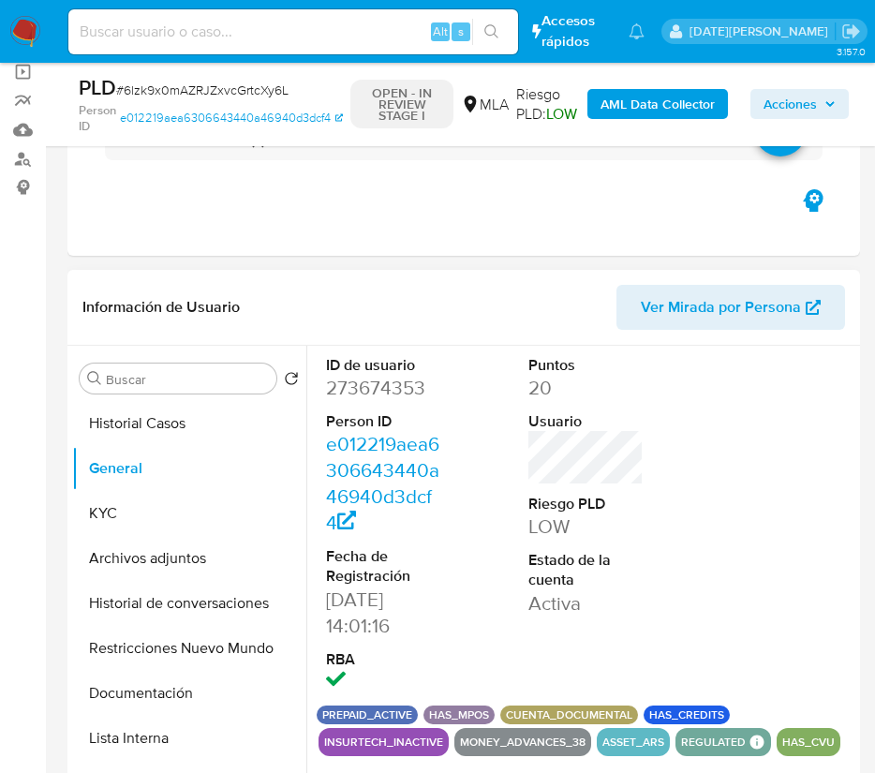
click at [370, 393] on dd "273674353" at bounding box center [384, 388] width 116 height 26
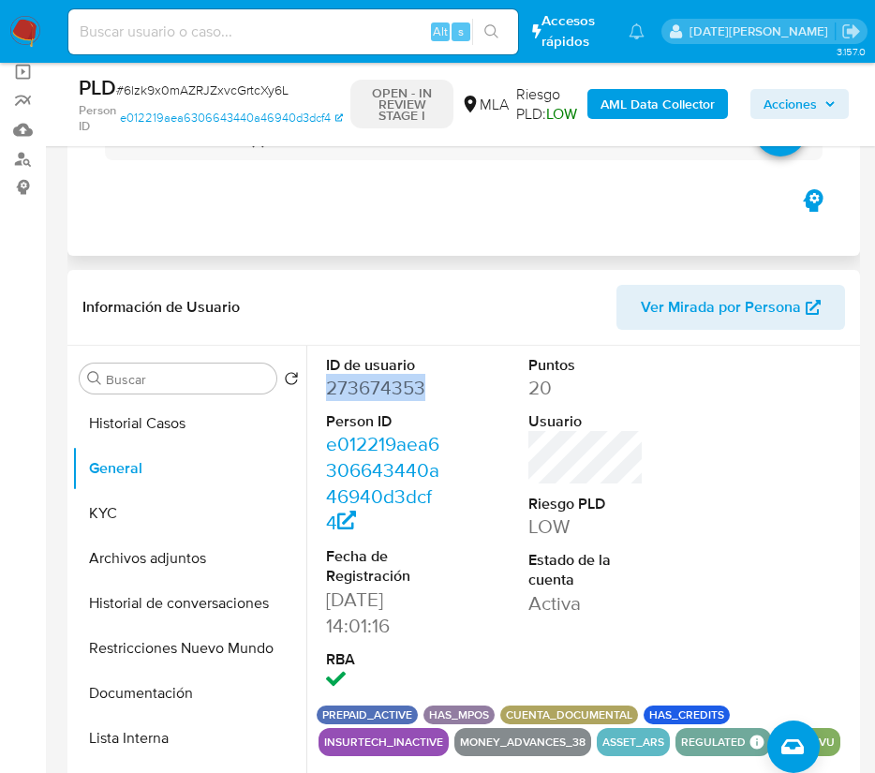
copy dd "273674353"
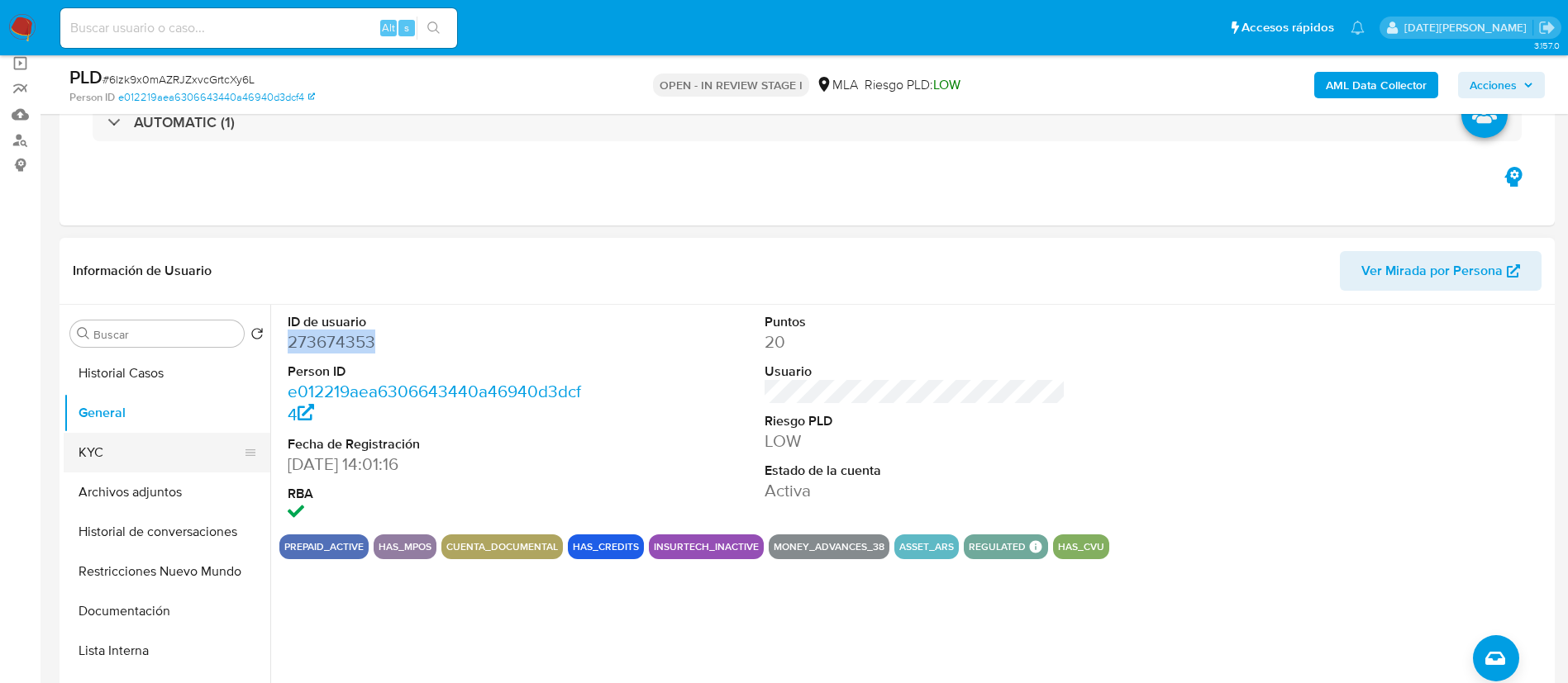
click at [153, 436] on button "KYC" at bounding box center [160, 452] width 193 height 40
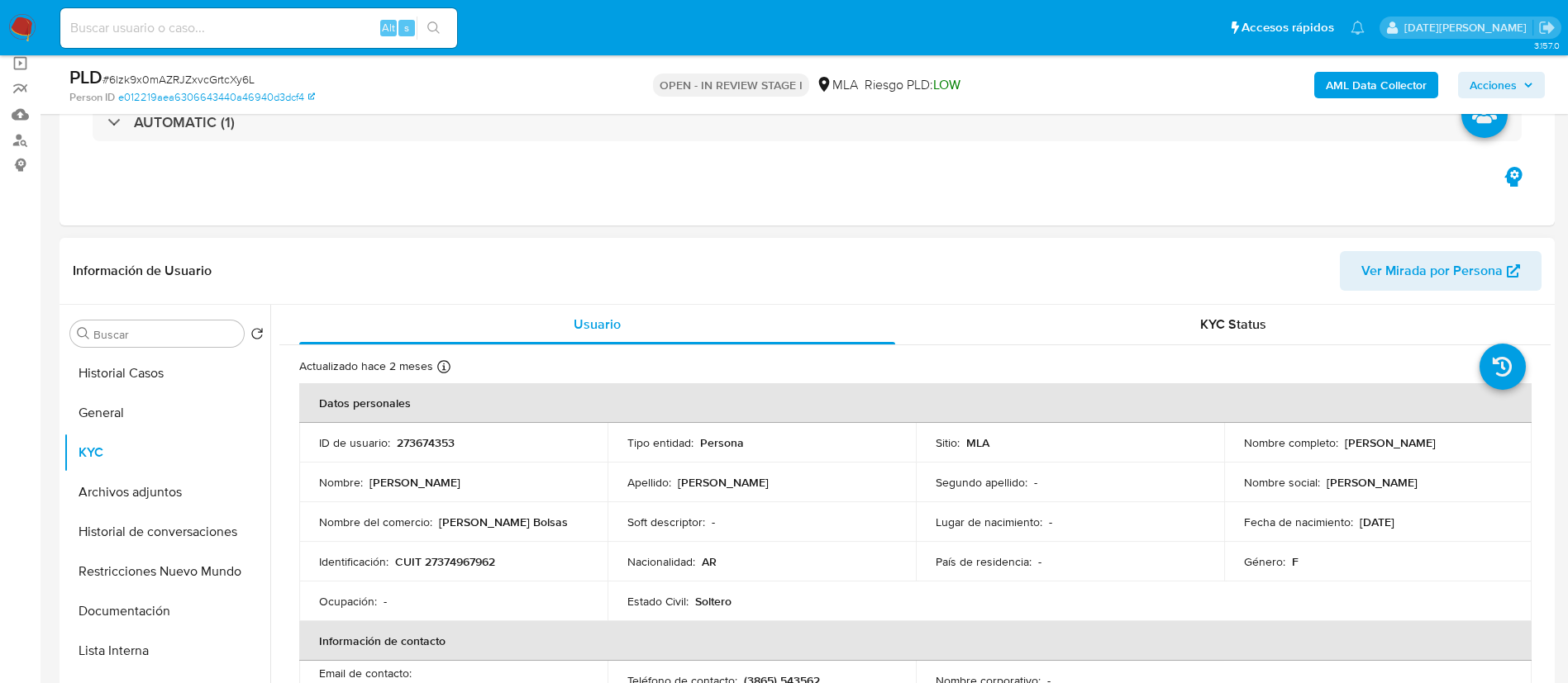
drag, startPoint x: 1379, startPoint y: 442, endPoint x: 1451, endPoint y: 442, distance: 72.0
click at [1451, 442] on div "Nombre completo : Maria Jose Roldan" at bounding box center [1378, 442] width 269 height 15
copy p "Maria Jose Roldan"
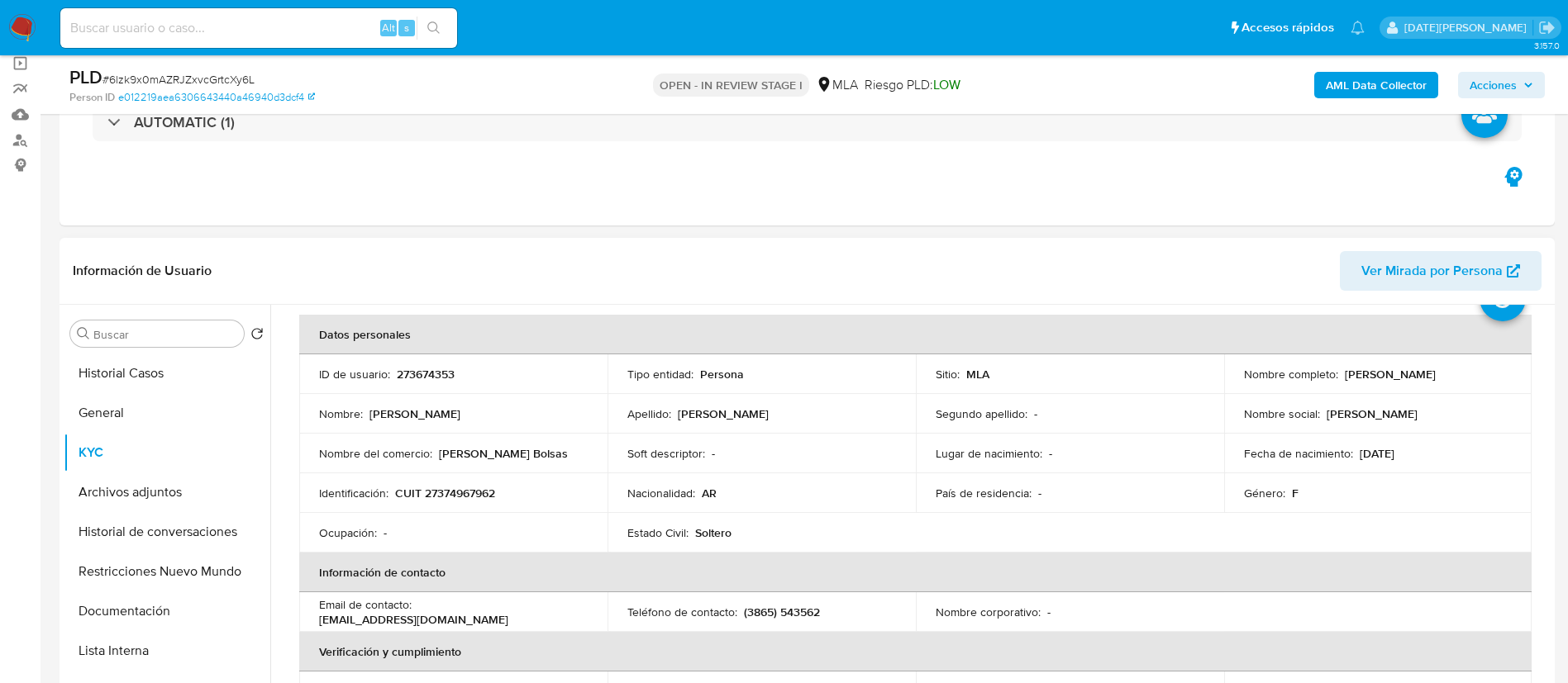
scroll to position [124, 0]
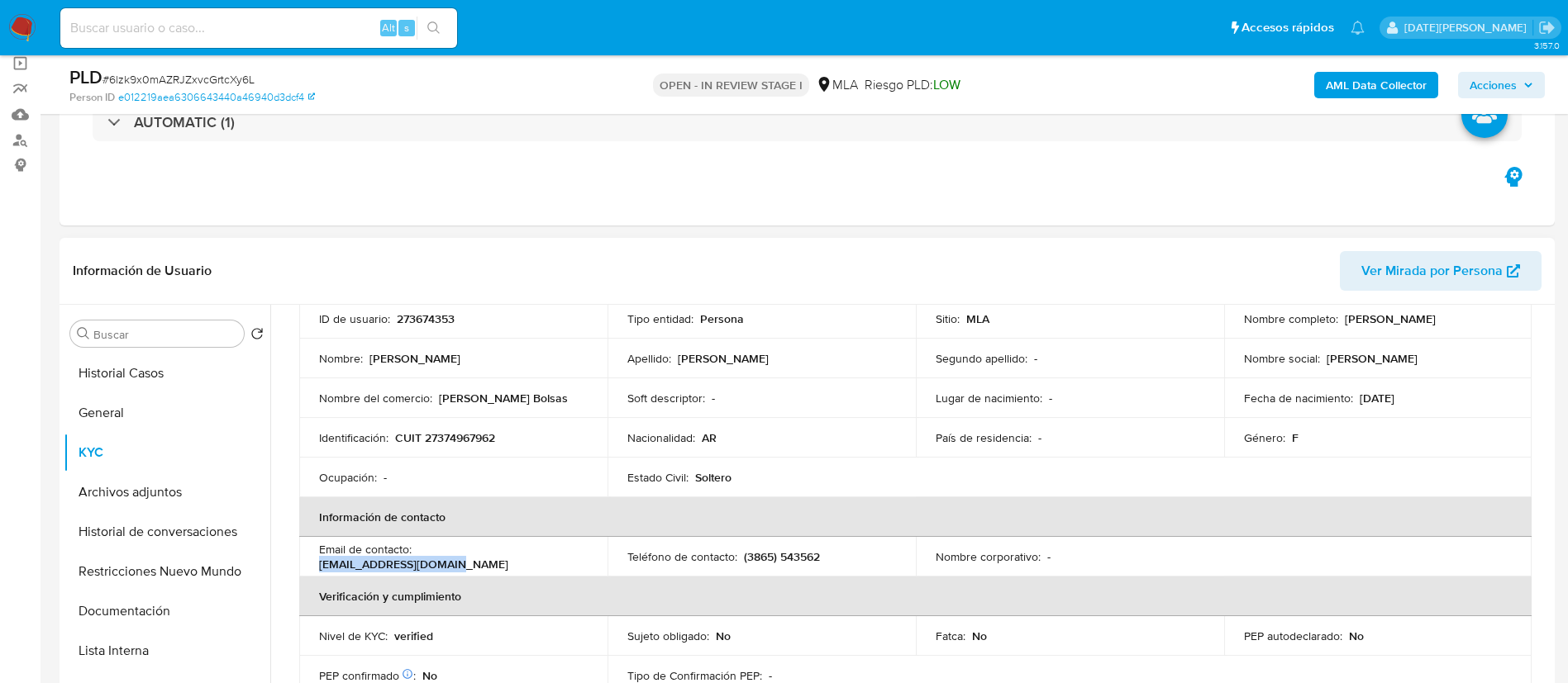
drag, startPoint x: 418, startPoint y: 556, endPoint x: 551, endPoint y: 556, distance: 133.0
click at [551, 556] on div "Email de contacto : pilarroldan9@gmail.com" at bounding box center [453, 557] width 269 height 30
copy p "pilarroldan9@gmail.com"
drag, startPoint x: 740, startPoint y: 553, endPoint x: 846, endPoint y: 552, distance: 106.0
click at [846, 552] on div "Teléfono de contacto : (3865) 543562" at bounding box center [761, 556] width 269 height 15
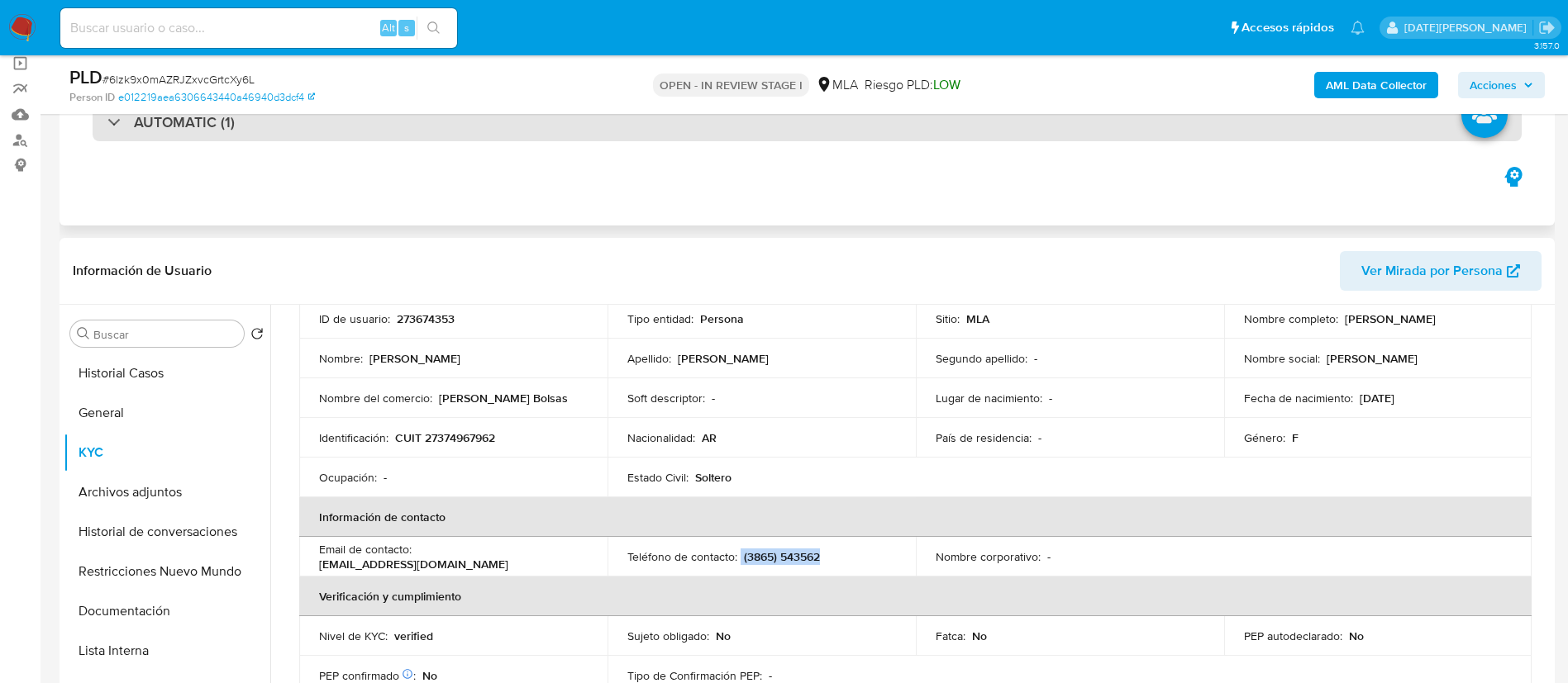
copy div "(3865) 543562"
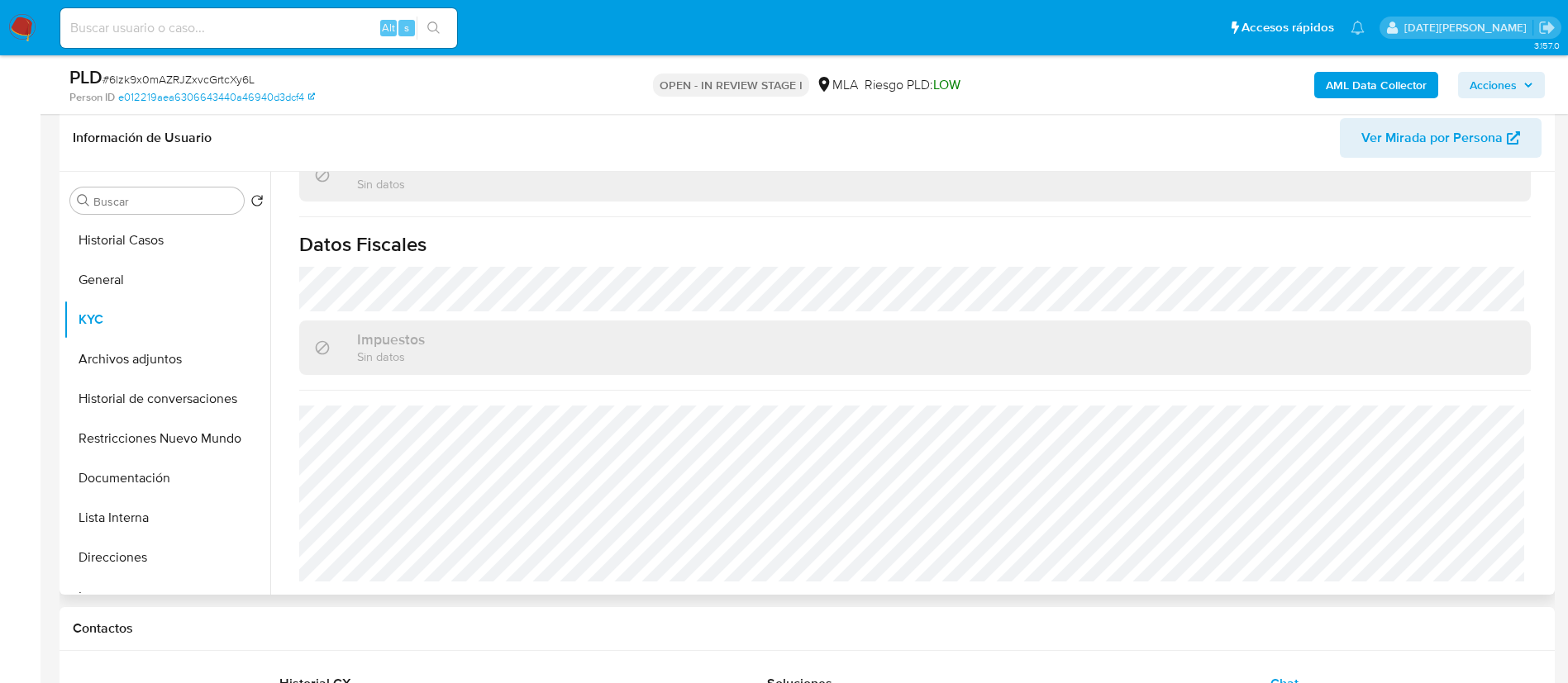
scroll to position [248, 0]
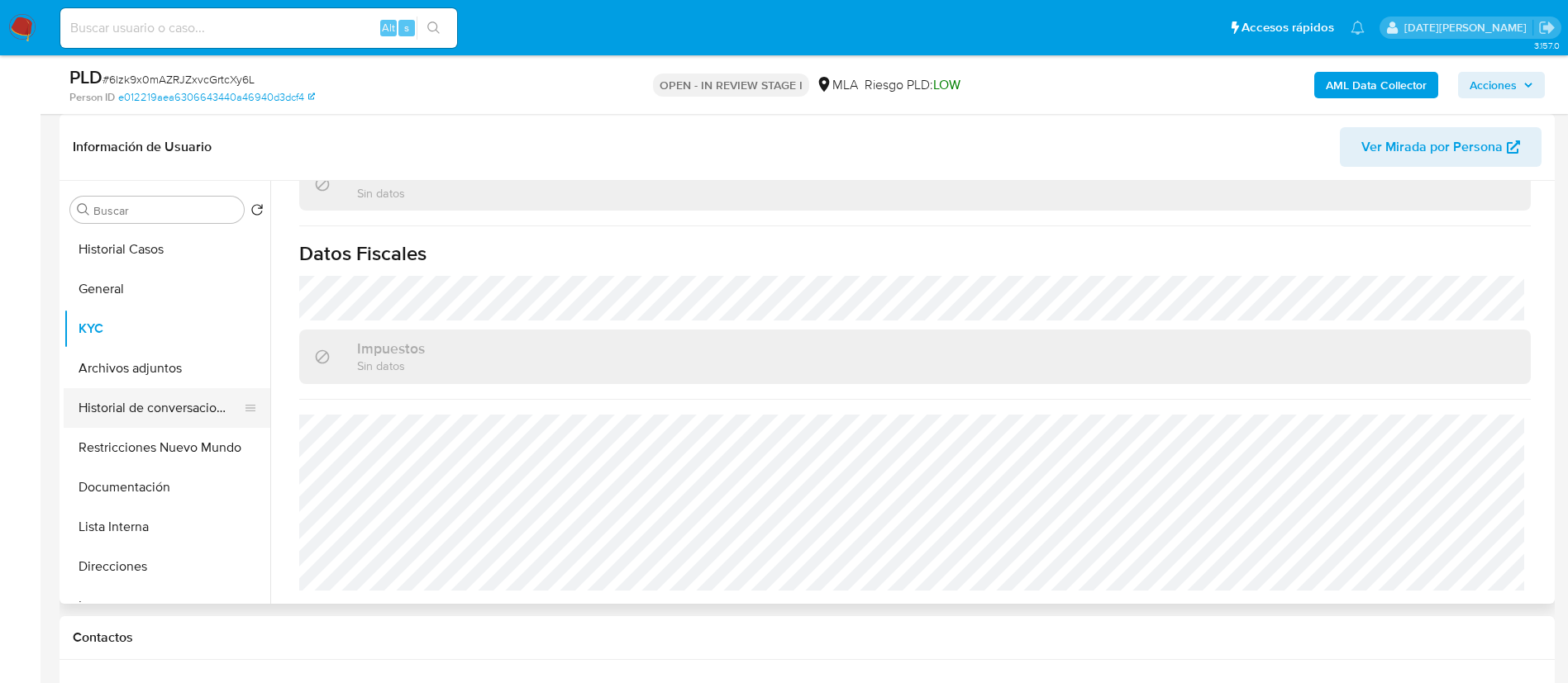
click at [183, 397] on button "Historial de conversaciones" at bounding box center [160, 407] width 193 height 40
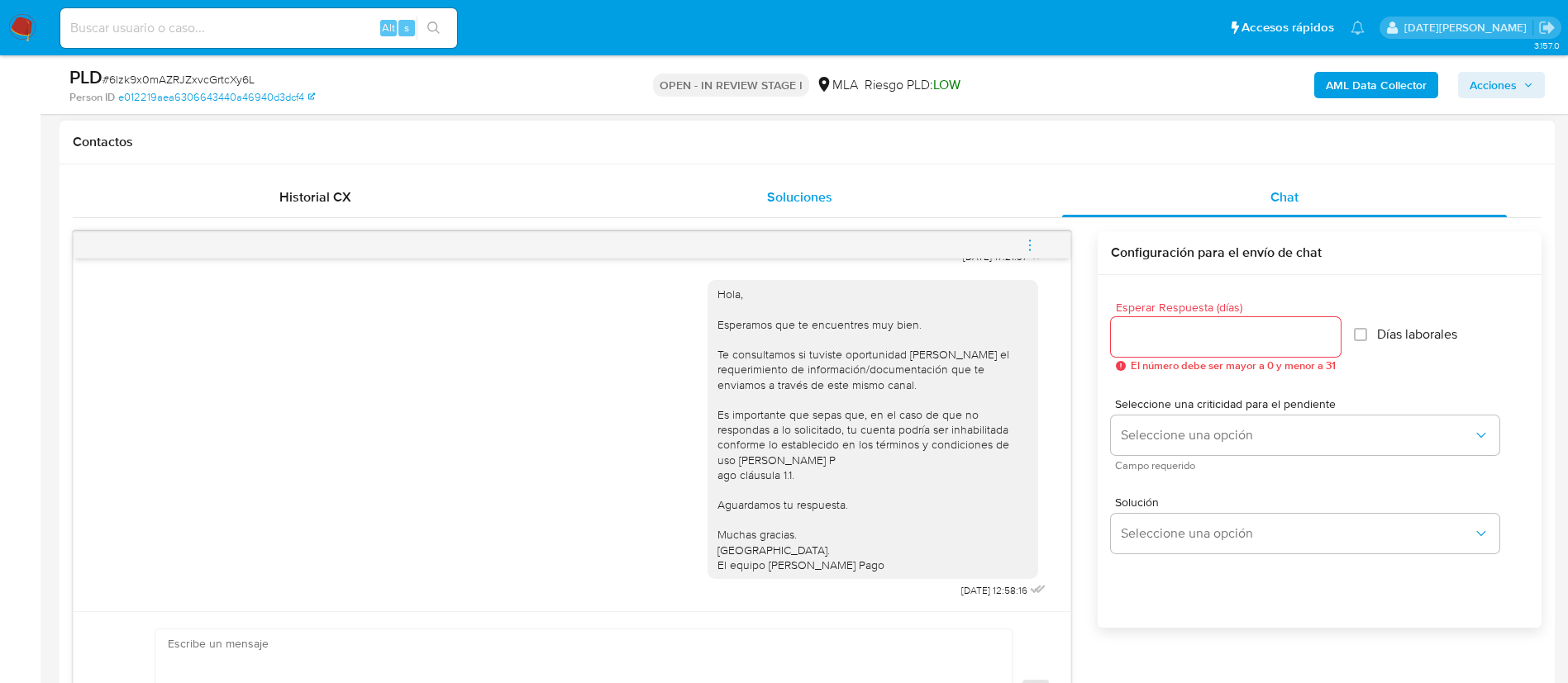
scroll to position [947, 0]
click at [1036, 238] on icon "menu-action" at bounding box center [1029, 245] width 15 height 15
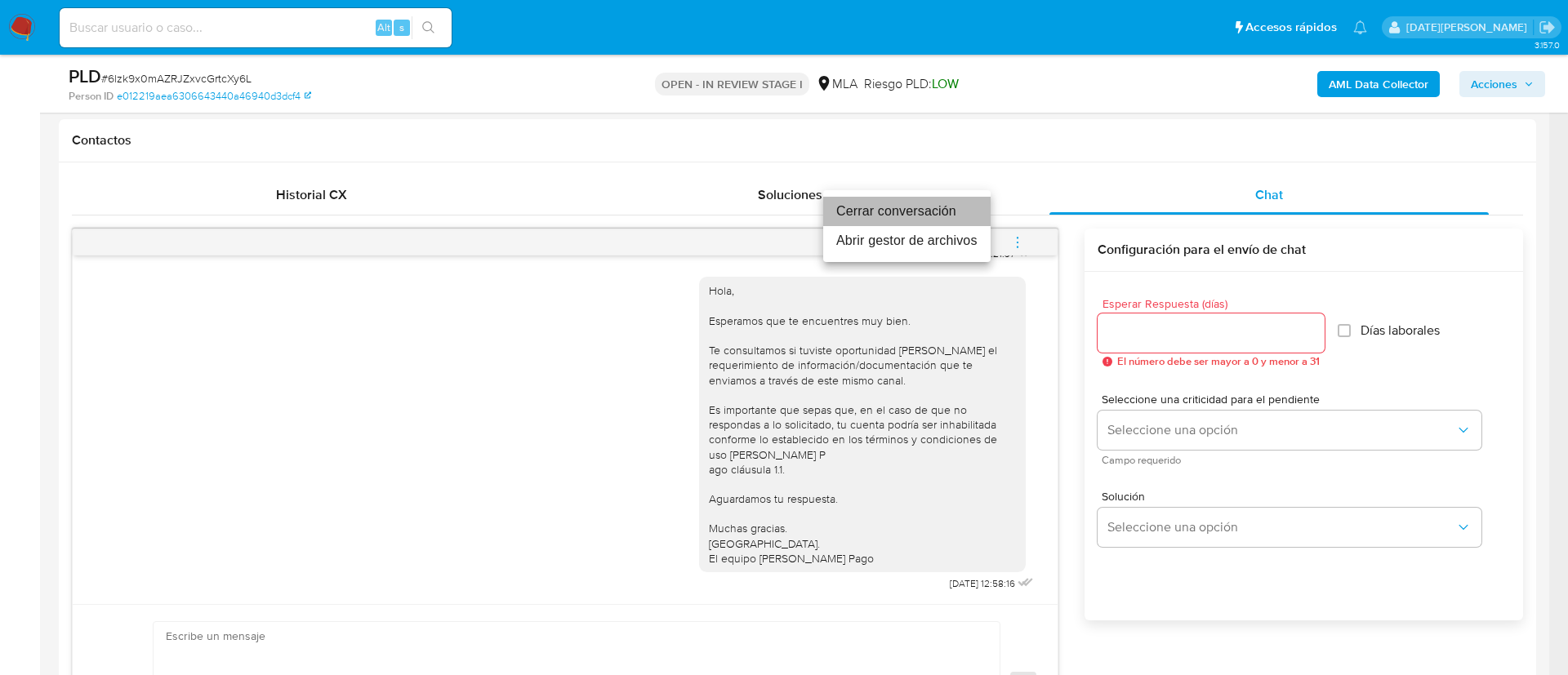
click at [916, 212] on li "Cerrar conversación" at bounding box center [907, 212] width 167 height 30
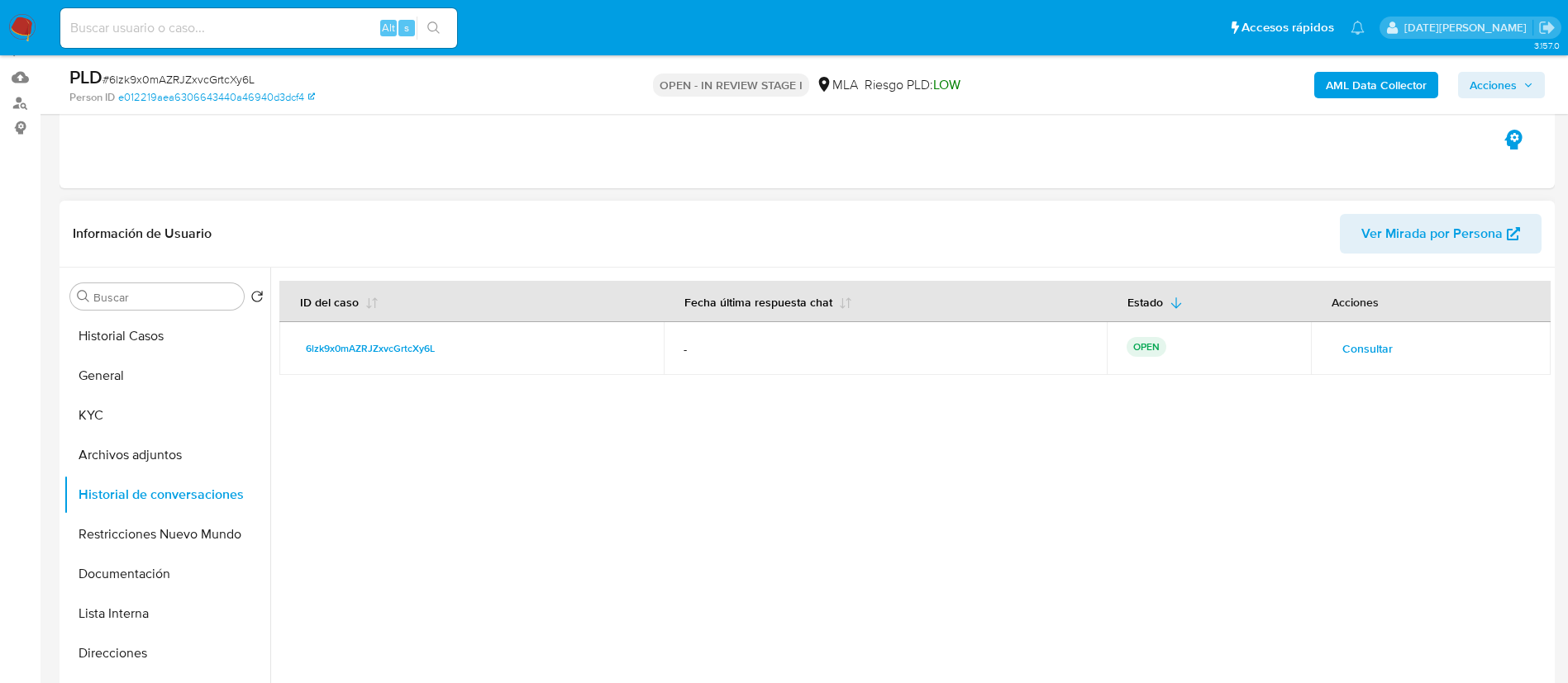
scroll to position [248, 0]
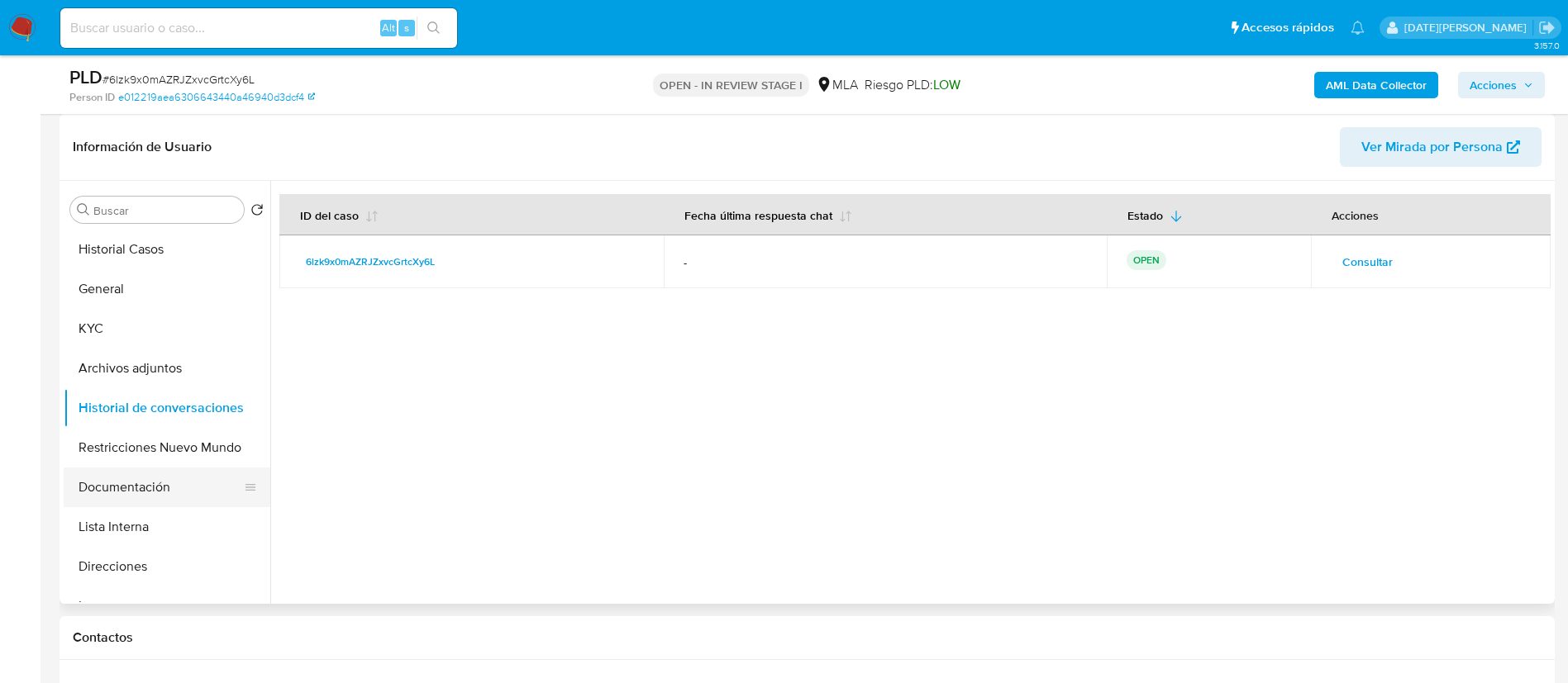
click at [112, 483] on button "Documentación" at bounding box center [160, 486] width 193 height 40
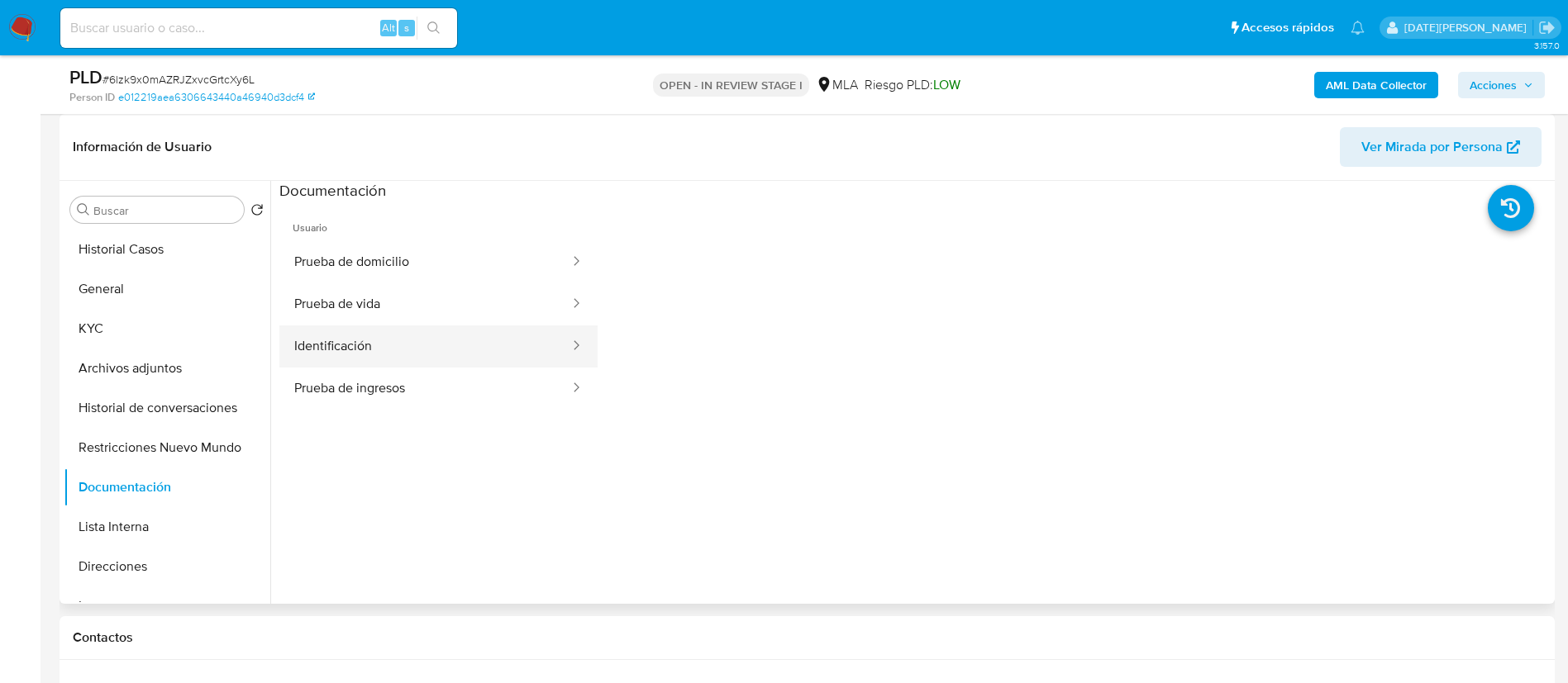
click at [388, 340] on button "Identificación" at bounding box center [425, 346] width 292 height 42
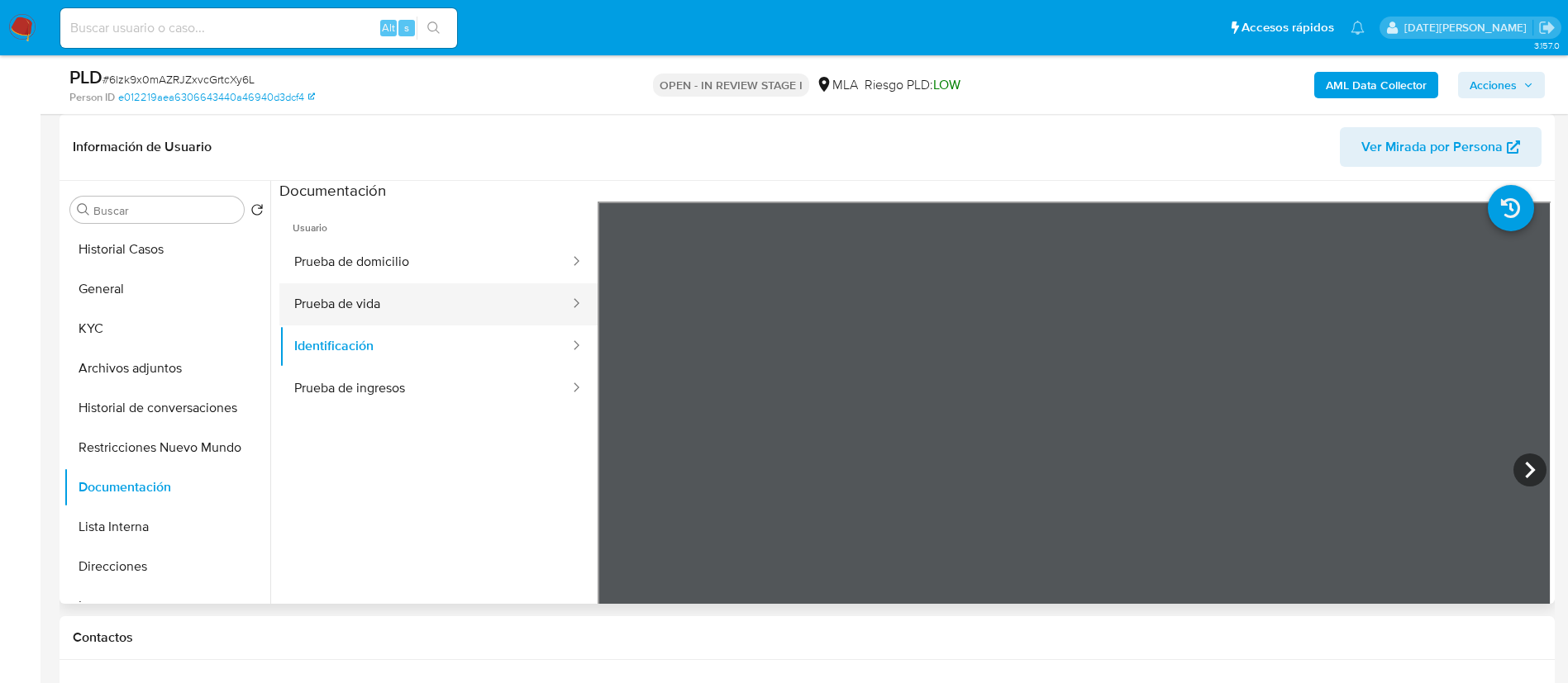
click at [348, 304] on button "Prueba de vida" at bounding box center [425, 304] width 292 height 42
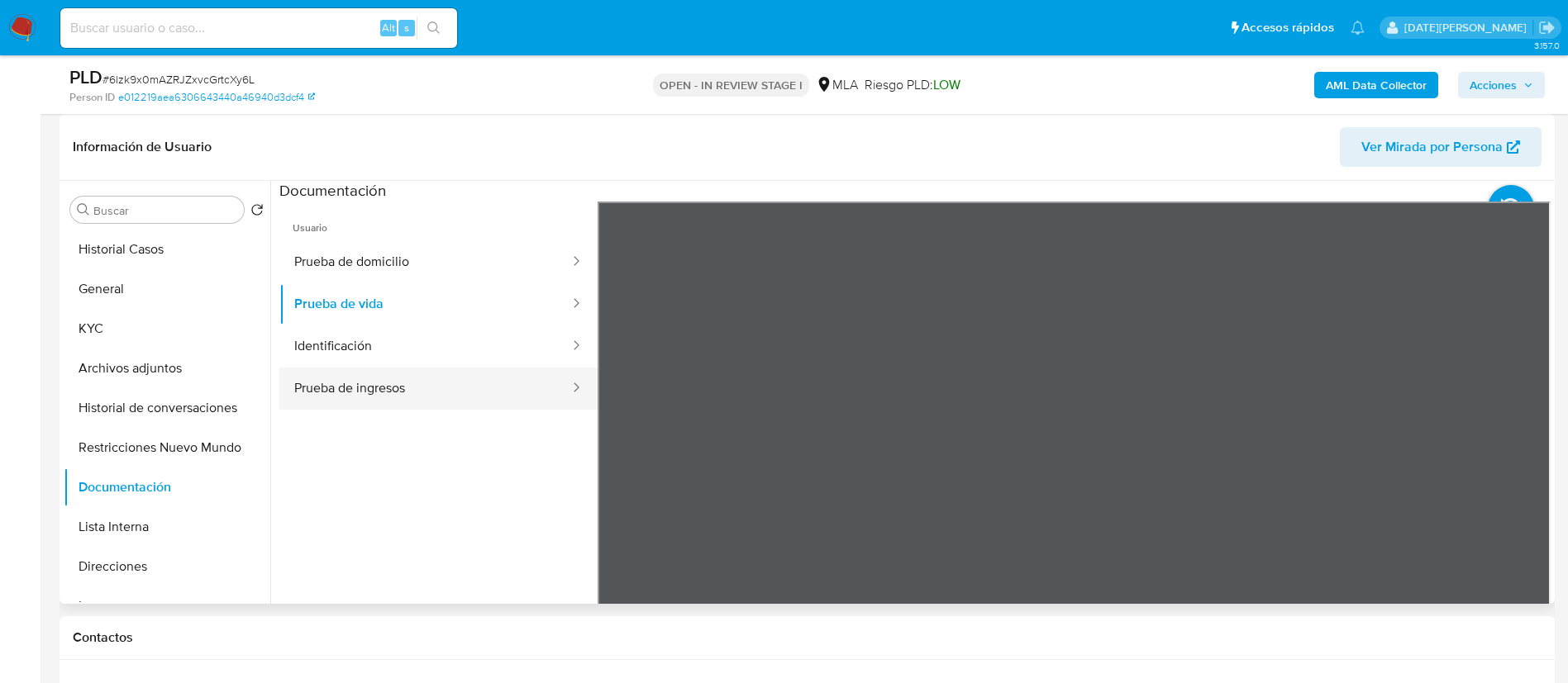
click at [414, 375] on button "Prueba de ingresos" at bounding box center [425, 389] width 292 height 42
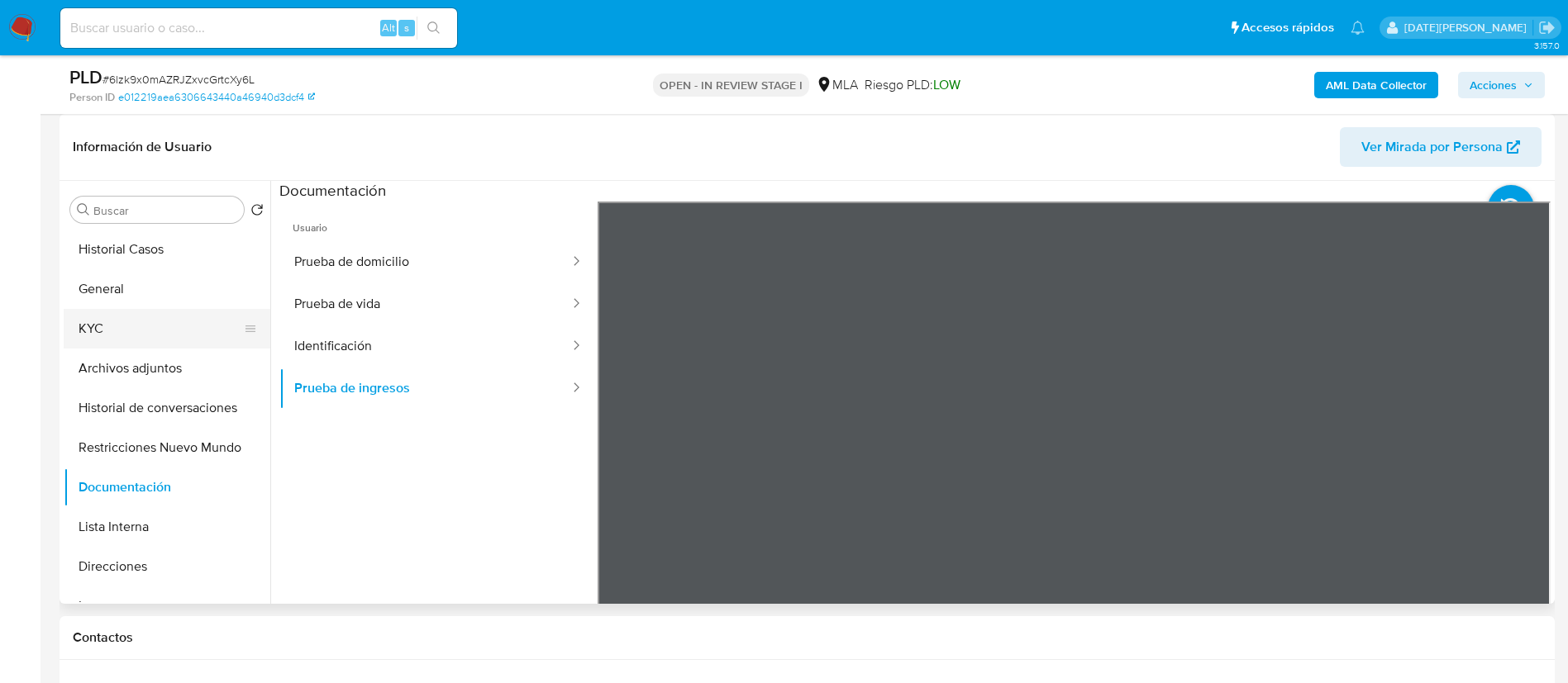
click at [150, 316] on button "KYC" at bounding box center [160, 329] width 193 height 40
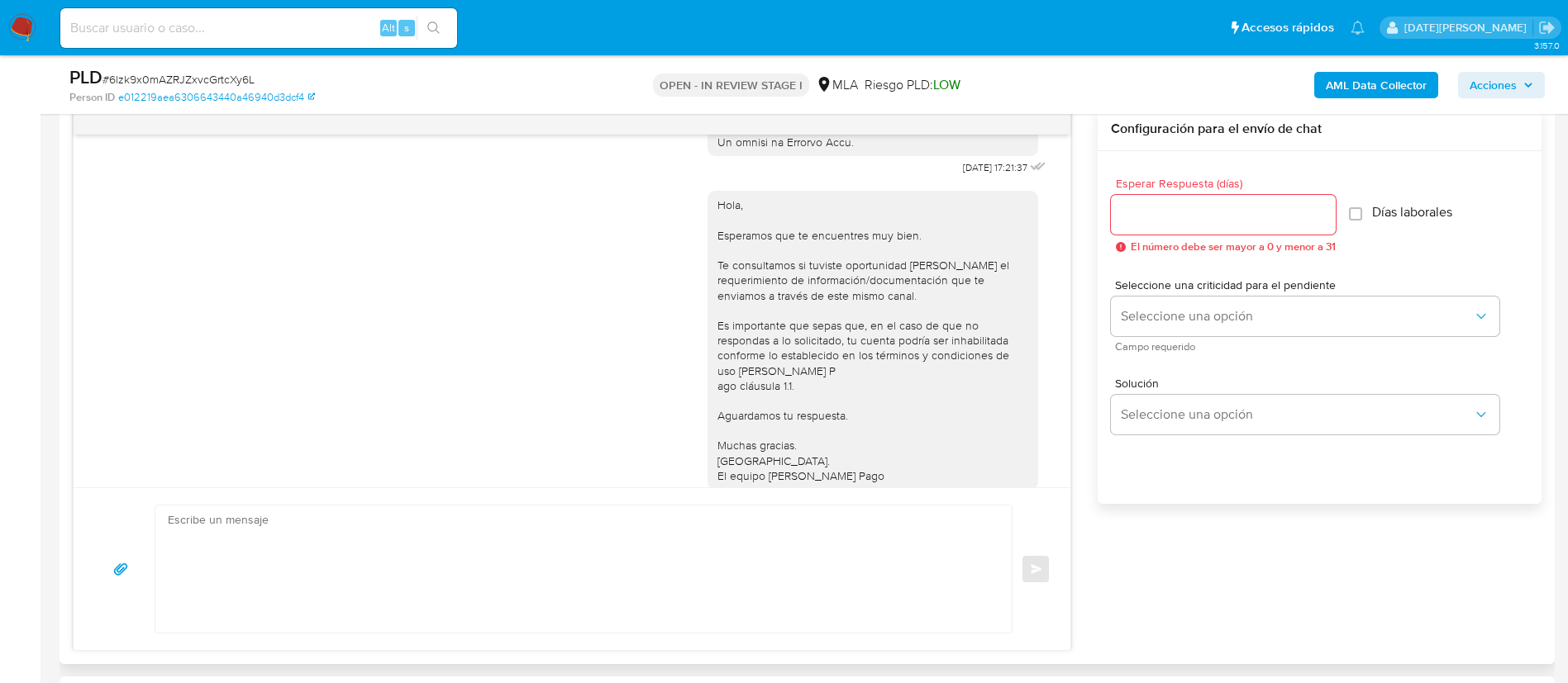
scroll to position [699, 0]
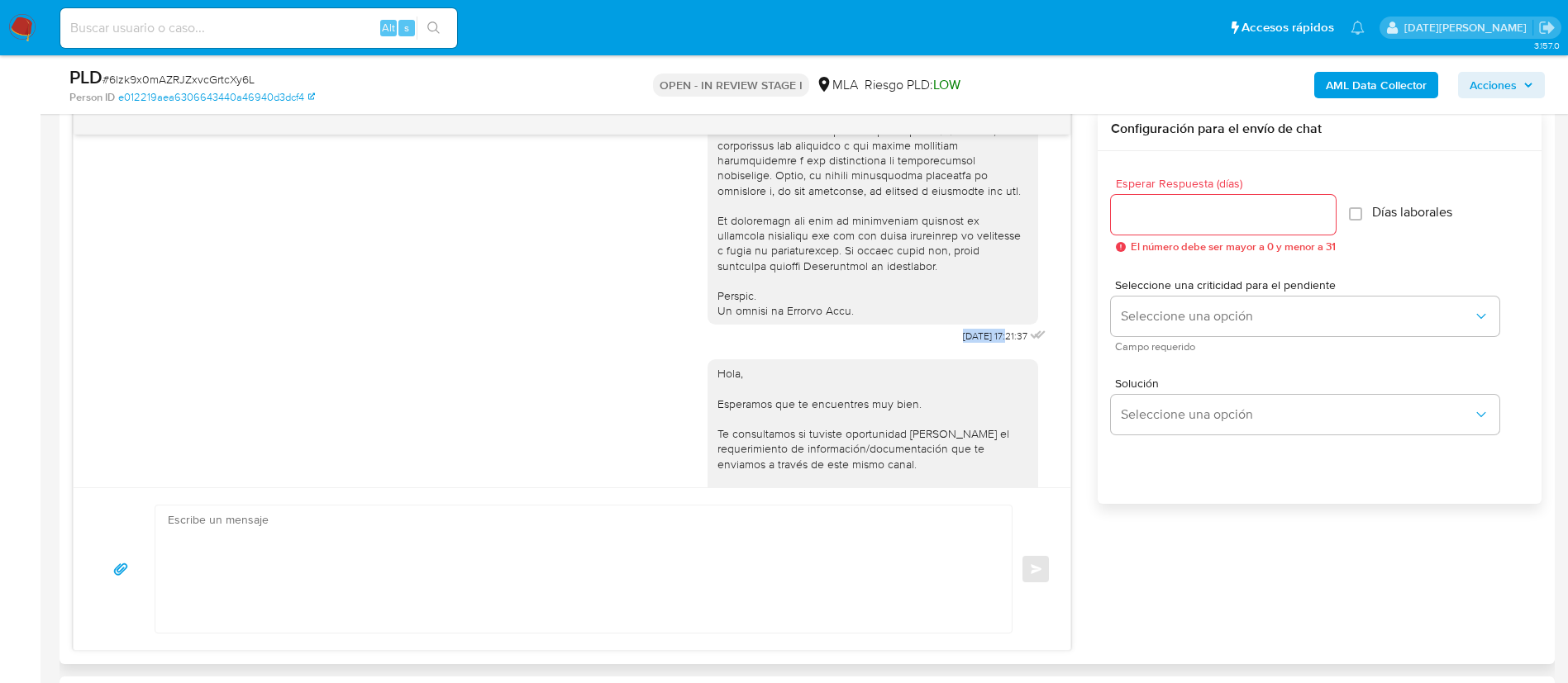
drag, startPoint x: 924, startPoint y: 364, endPoint x: 974, endPoint y: 366, distance: 50.0
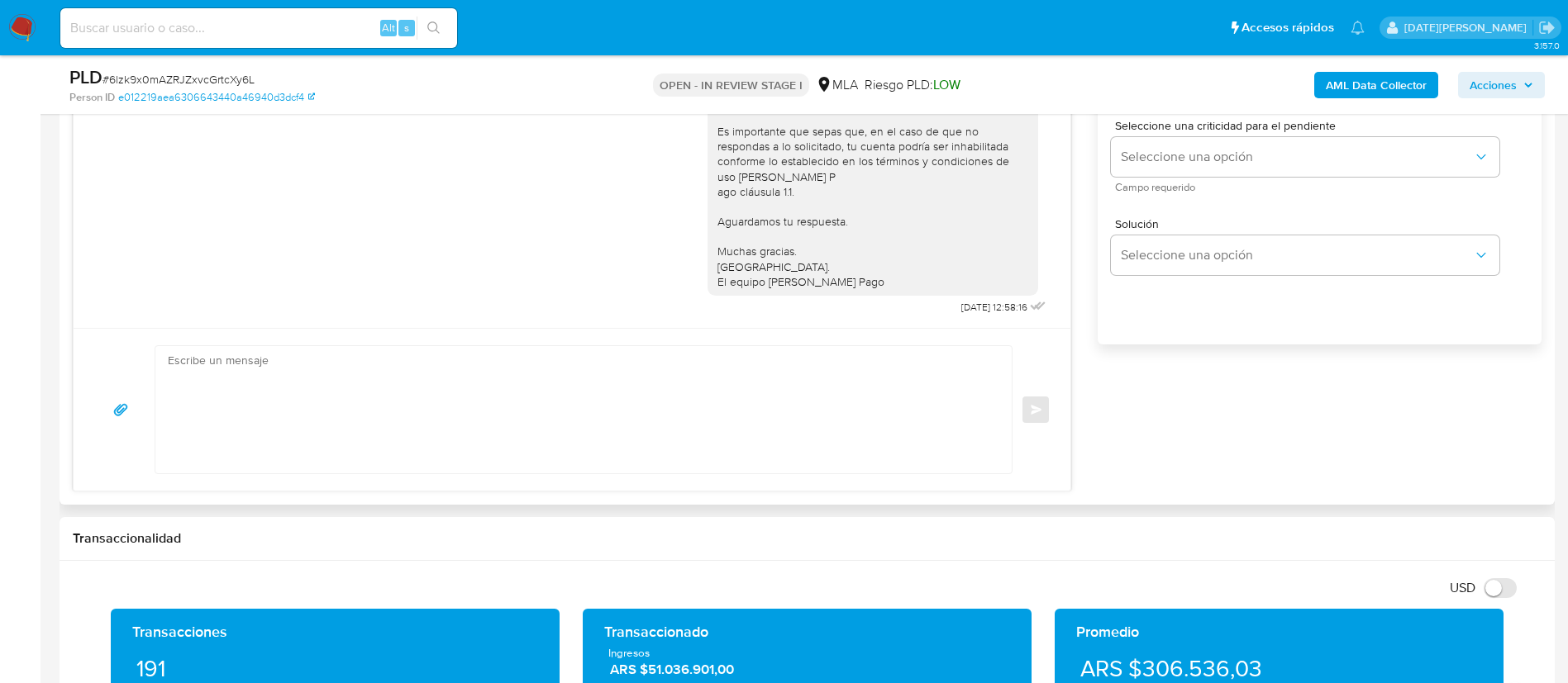
scroll to position [991, 0]
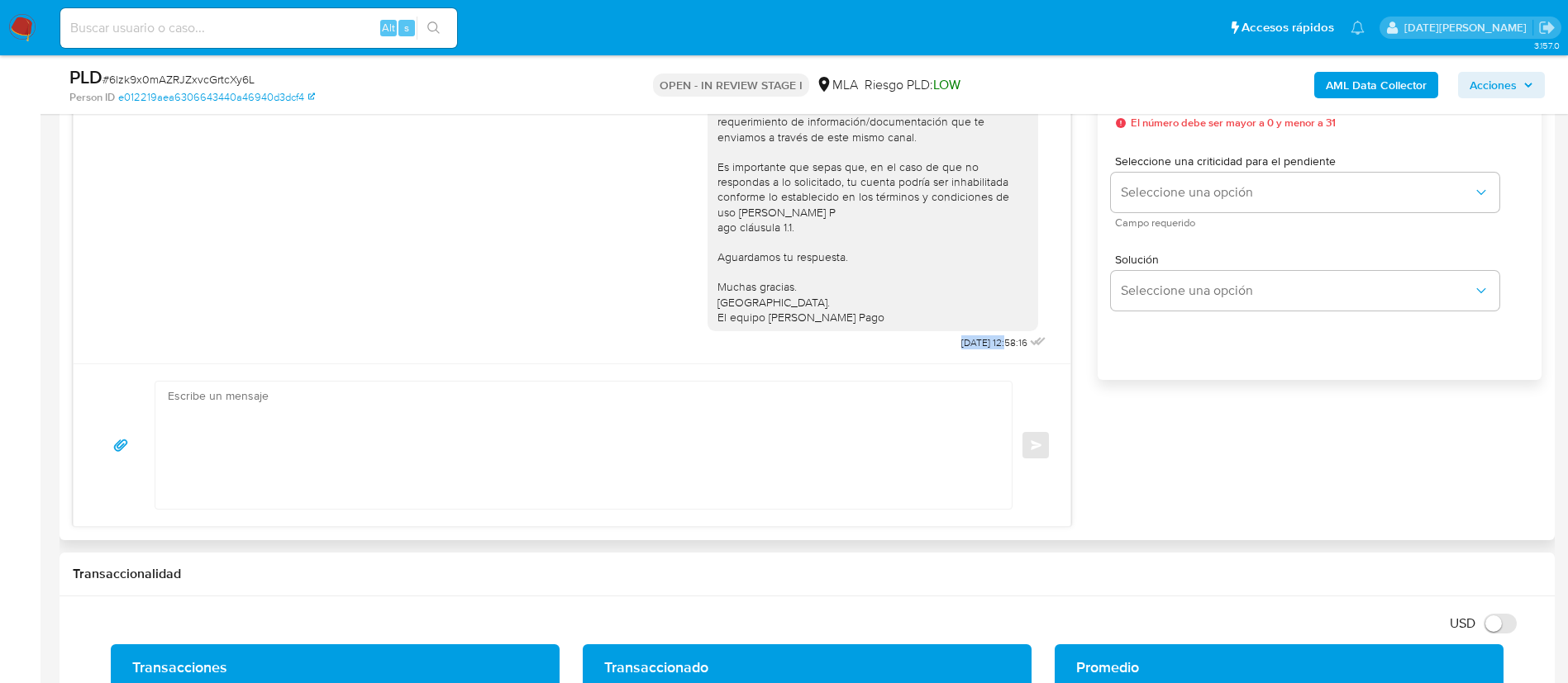
drag, startPoint x: 918, startPoint y: 342, endPoint x: 972, endPoint y: 342, distance: 54.0
click at [972, 342] on div "Hola, Esperamos que te encuentres muy bien. Te consultamos si tuviste oportunid…" at bounding box center [878, 187] width 342 height 334
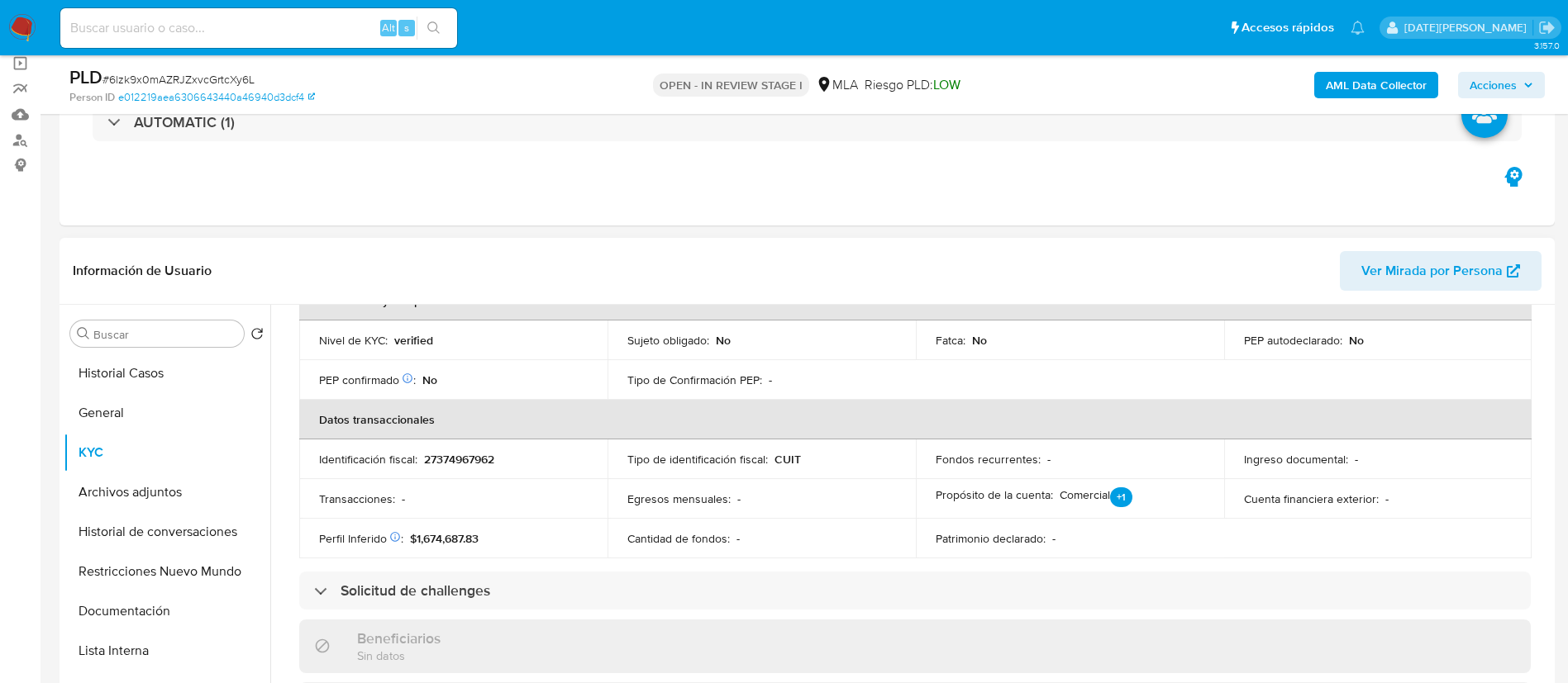
scroll to position [265, 0]
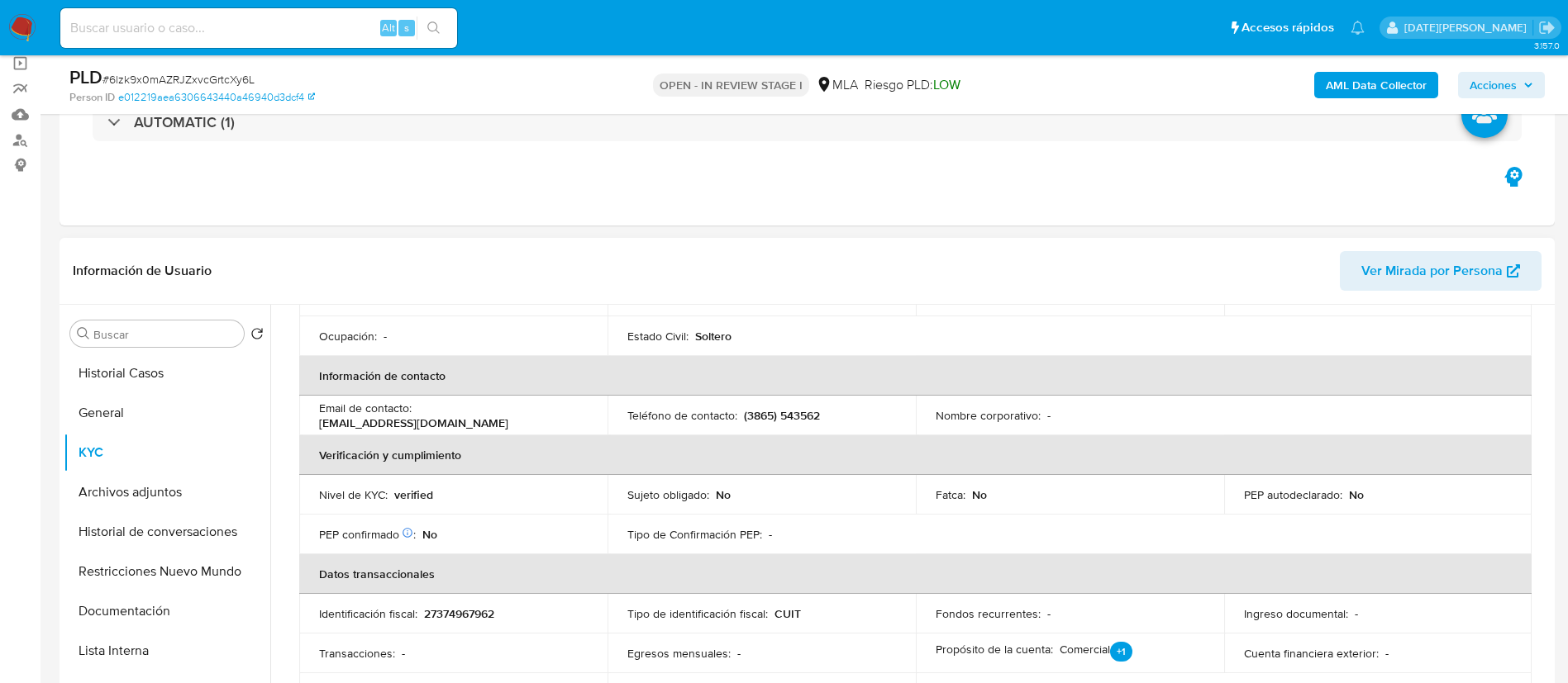
click at [471, 612] on p "27374967962" at bounding box center [459, 613] width 71 height 15
drag, startPoint x: 458, startPoint y: 625, endPoint x: 460, endPoint y: 616, distance: 9.2
click at [458, 625] on td "Identificación fiscal : 27374967962" at bounding box center [453, 613] width 309 height 40
click at [462, 615] on p "27374967962" at bounding box center [459, 613] width 71 height 15
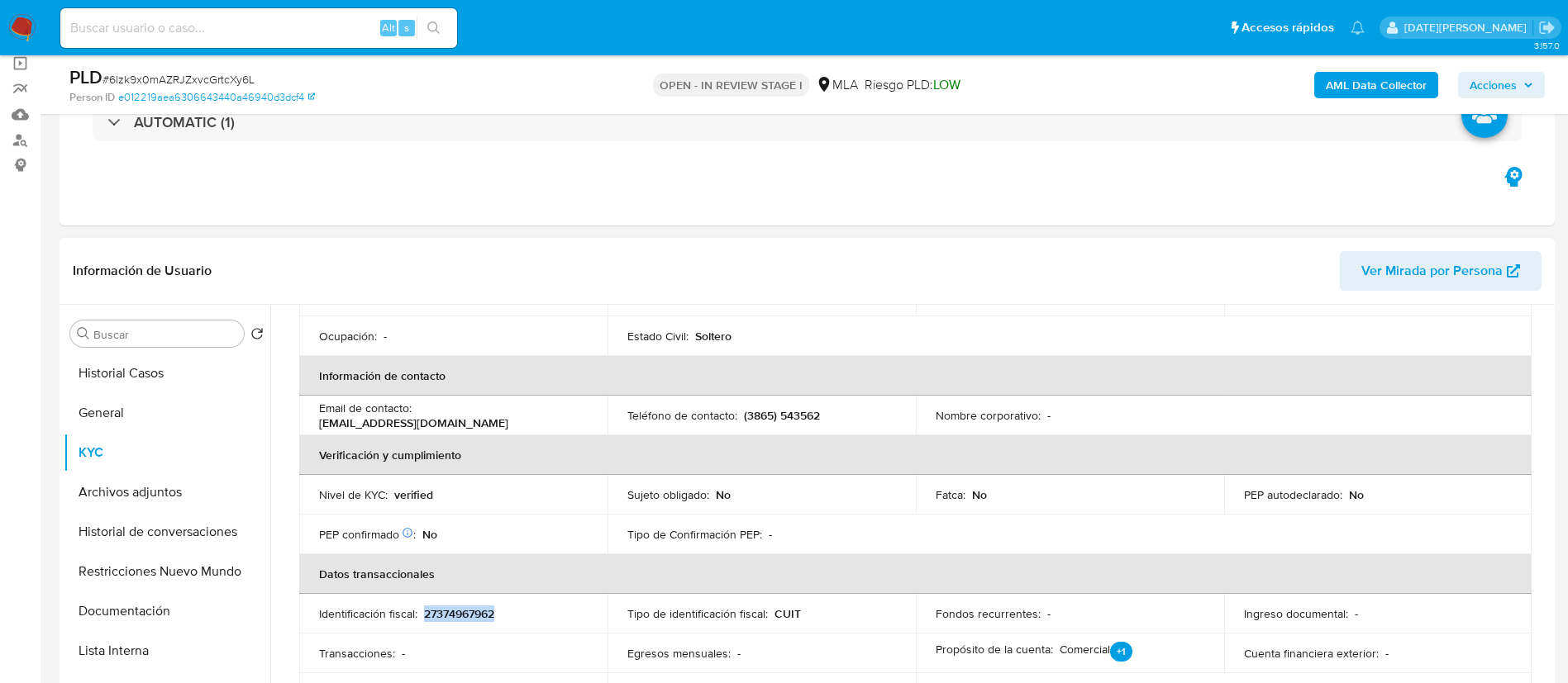
click at [462, 615] on p "27374967962" at bounding box center [459, 613] width 71 height 15
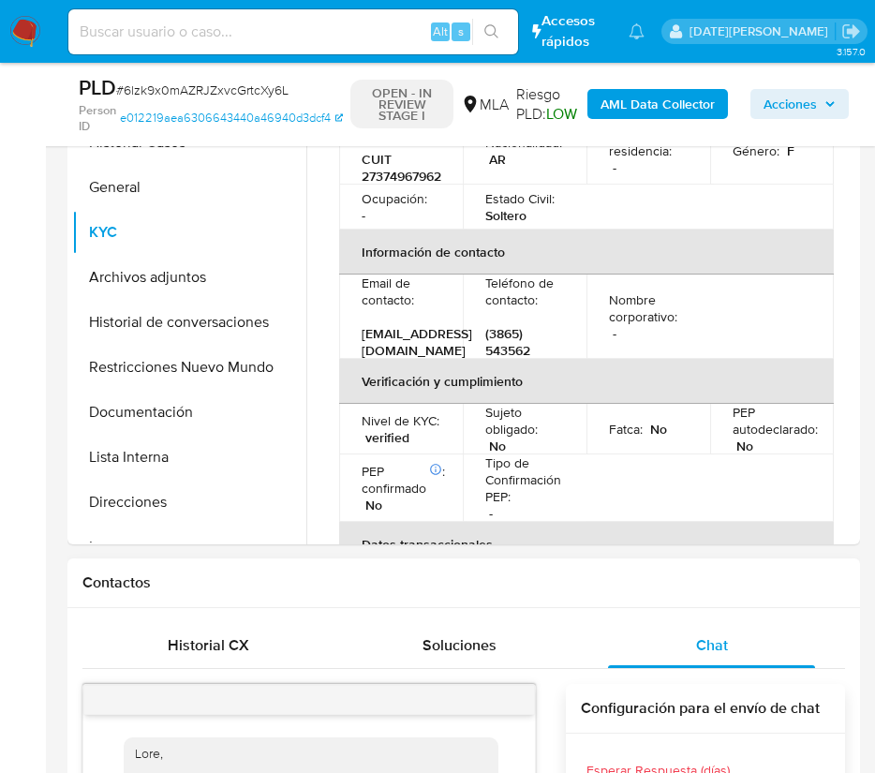
scroll to position [371, 0]
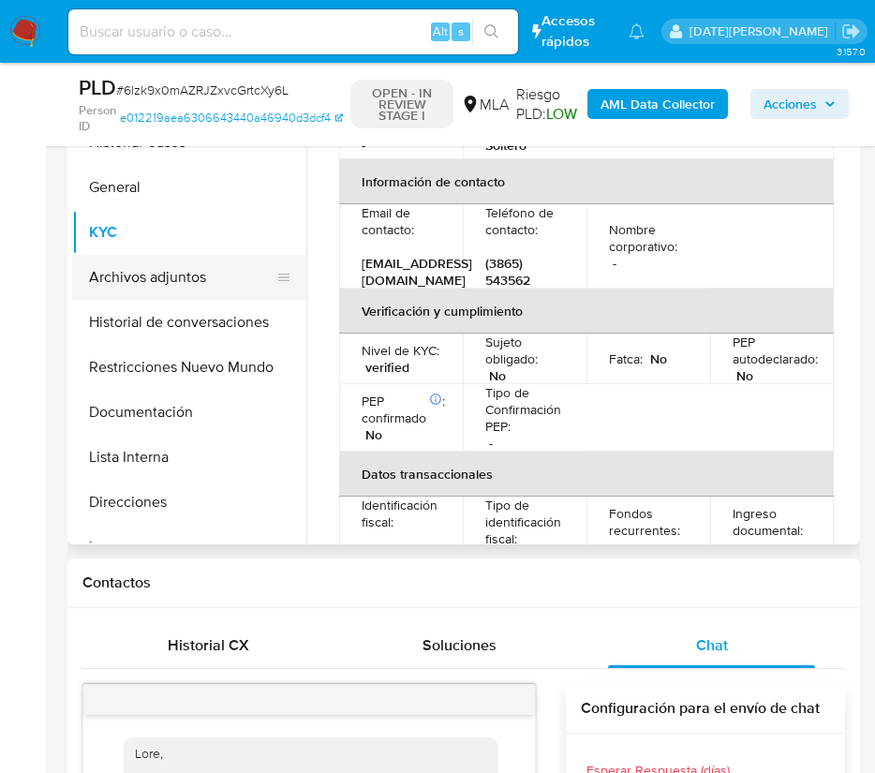
click at [113, 272] on button "Archivos adjuntos" at bounding box center [181, 277] width 219 height 45
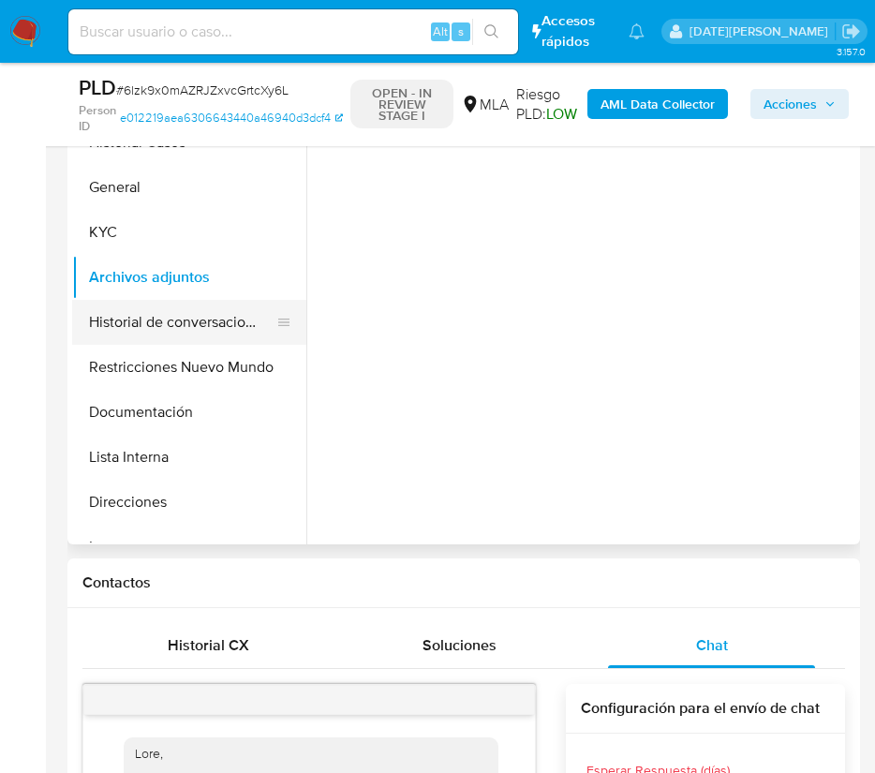
scroll to position [0, 0]
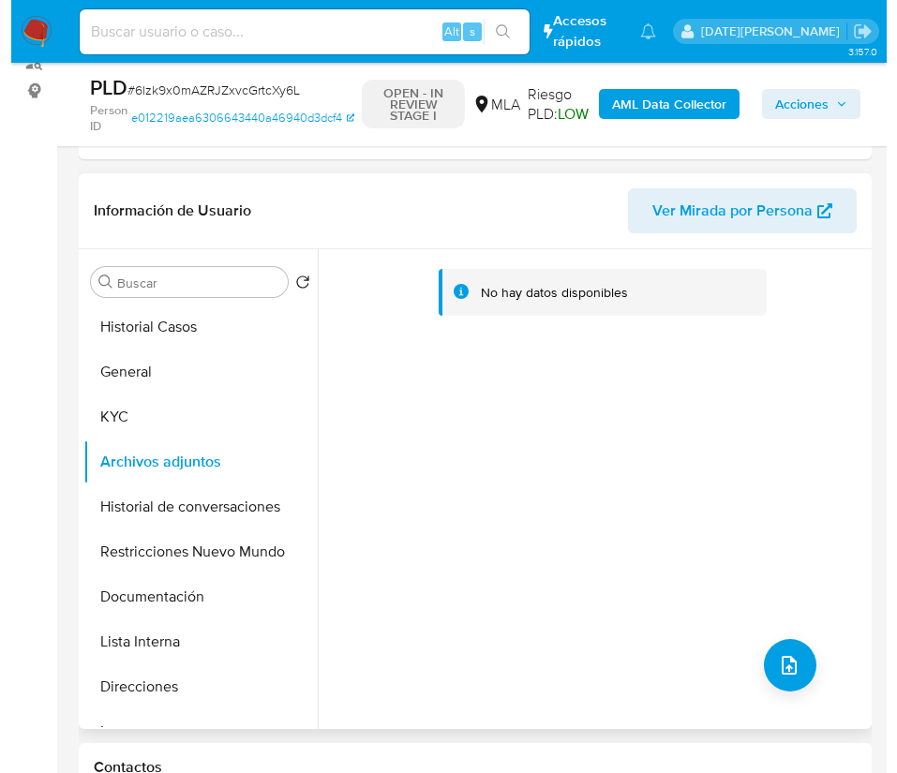
scroll to position [281, 0]
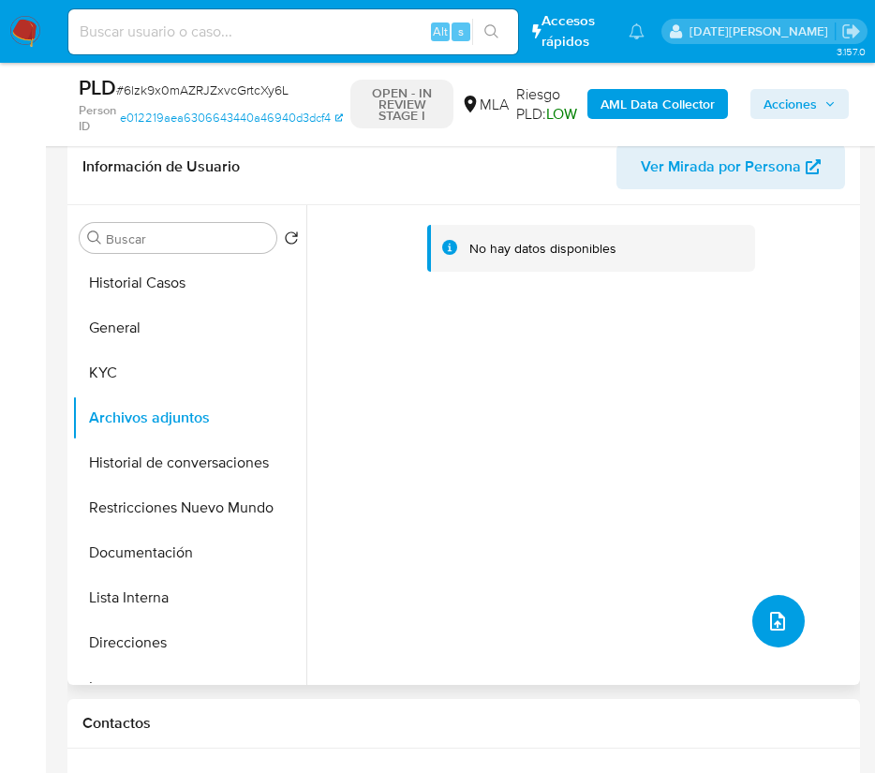
click at [778, 610] on span "upload-file" at bounding box center [778, 621] width 22 height 22
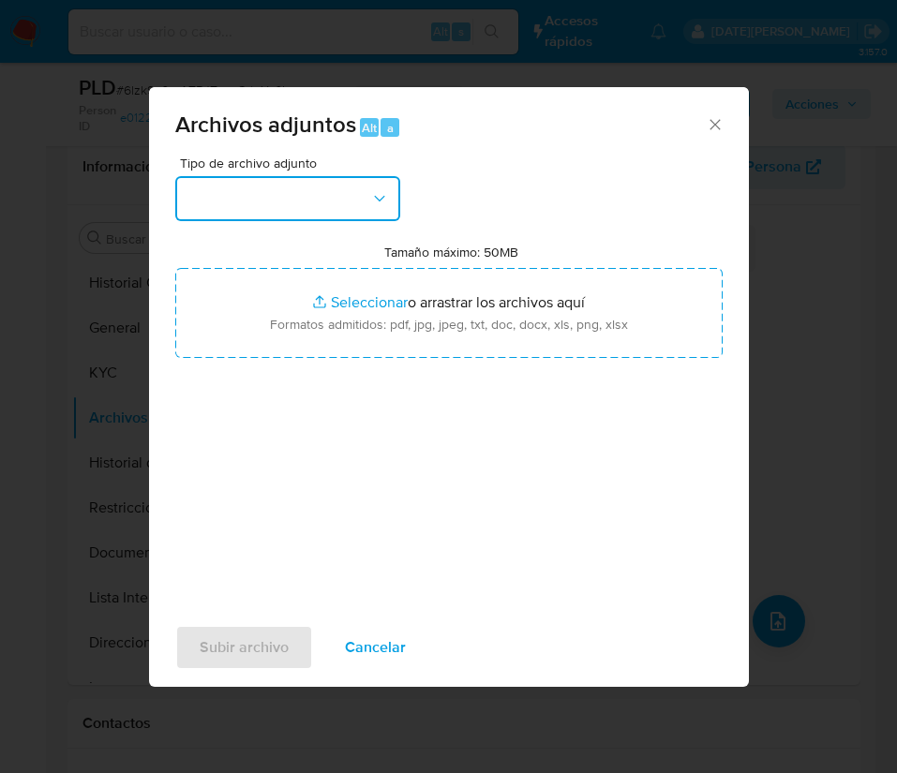
click at [321, 197] on button "button" at bounding box center [287, 198] width 225 height 45
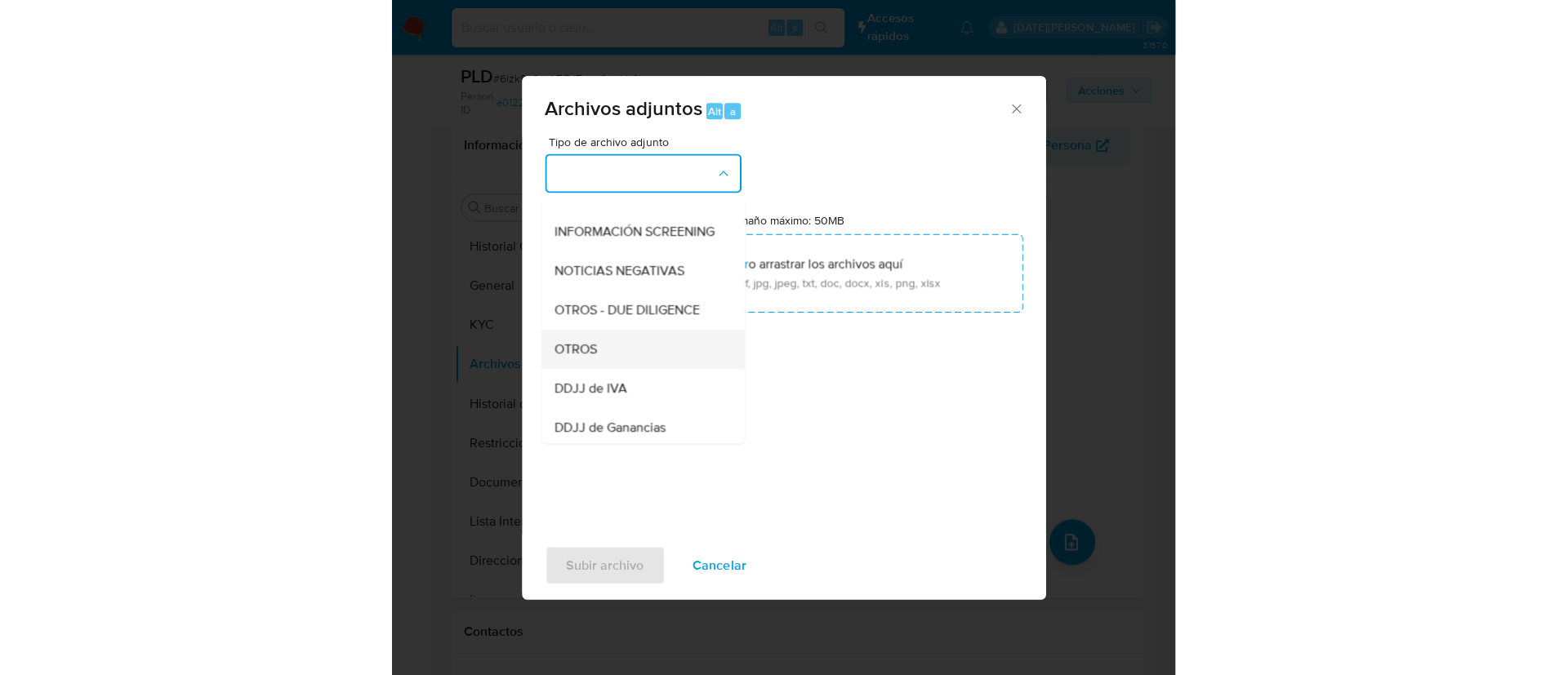
scroll to position [123, 0]
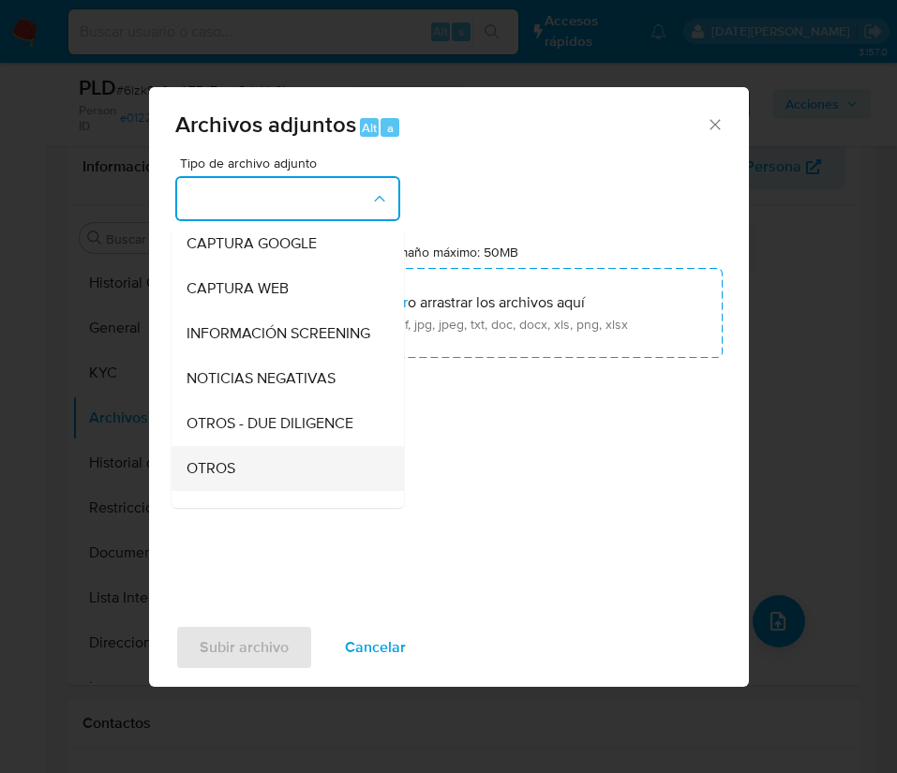
click at [237, 482] on div "OTROS" at bounding box center [282, 468] width 191 height 45
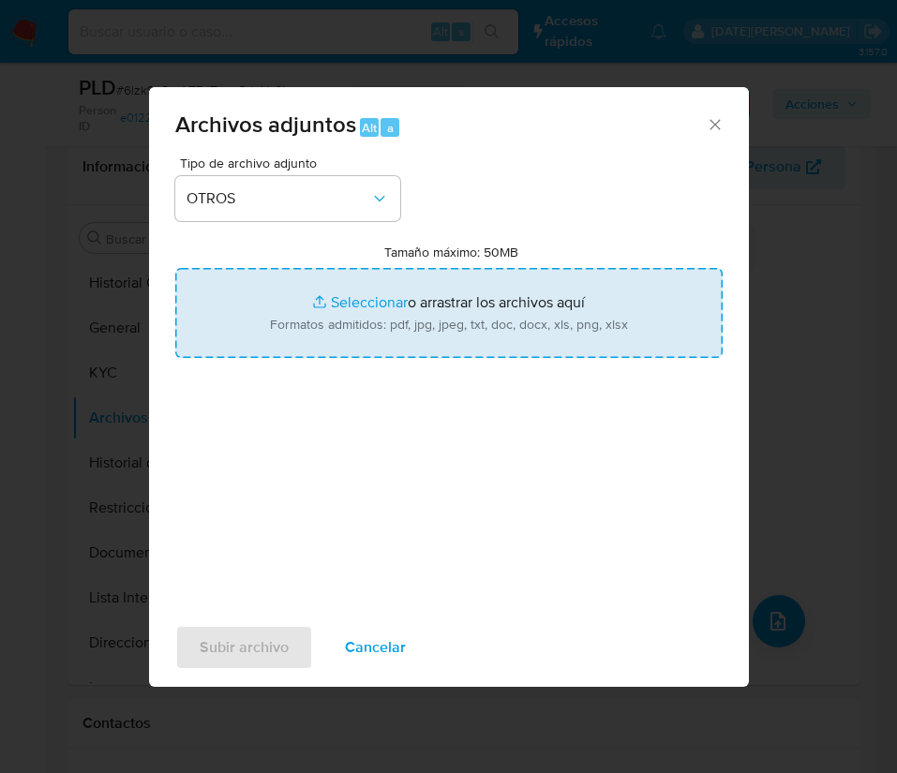
type input "C:\fakepath\Caselog 6lzk9x0mAZRJZxvcGrtcXy6L.docx"
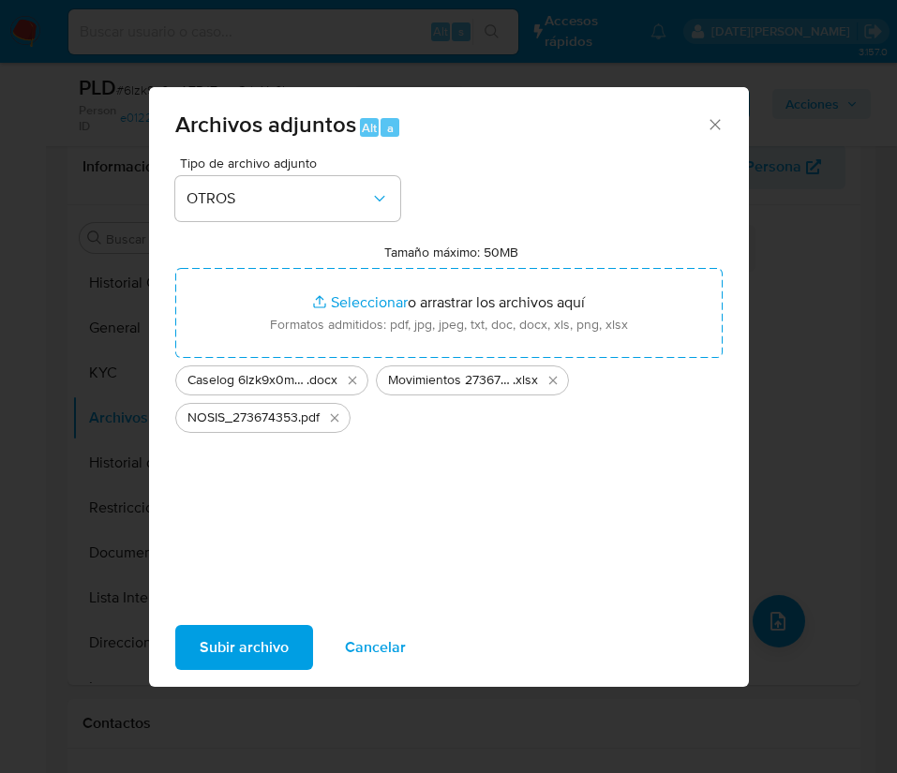
click at [266, 650] on span "Subir archivo" at bounding box center [244, 647] width 89 height 41
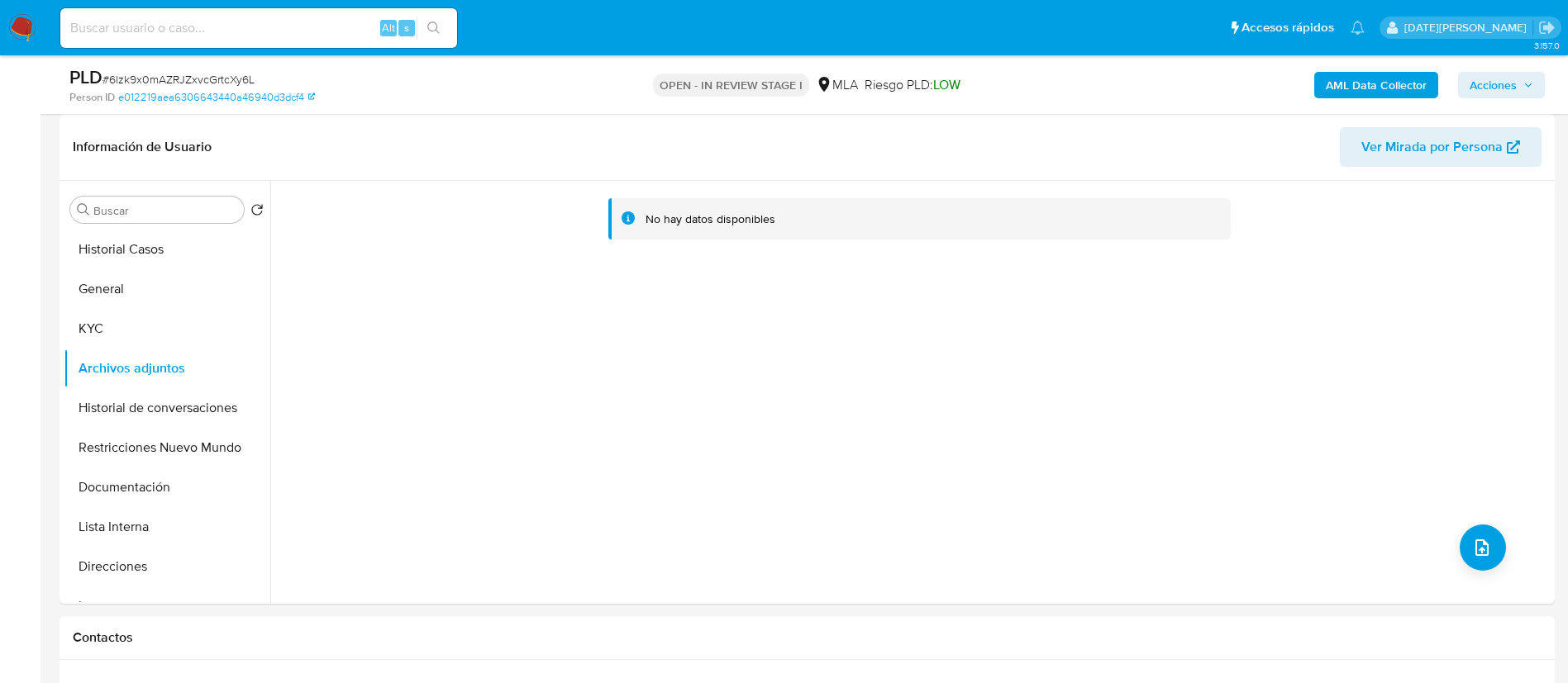
click at [1370, 79] on b "AML Data Collector" at bounding box center [1376, 85] width 101 height 26
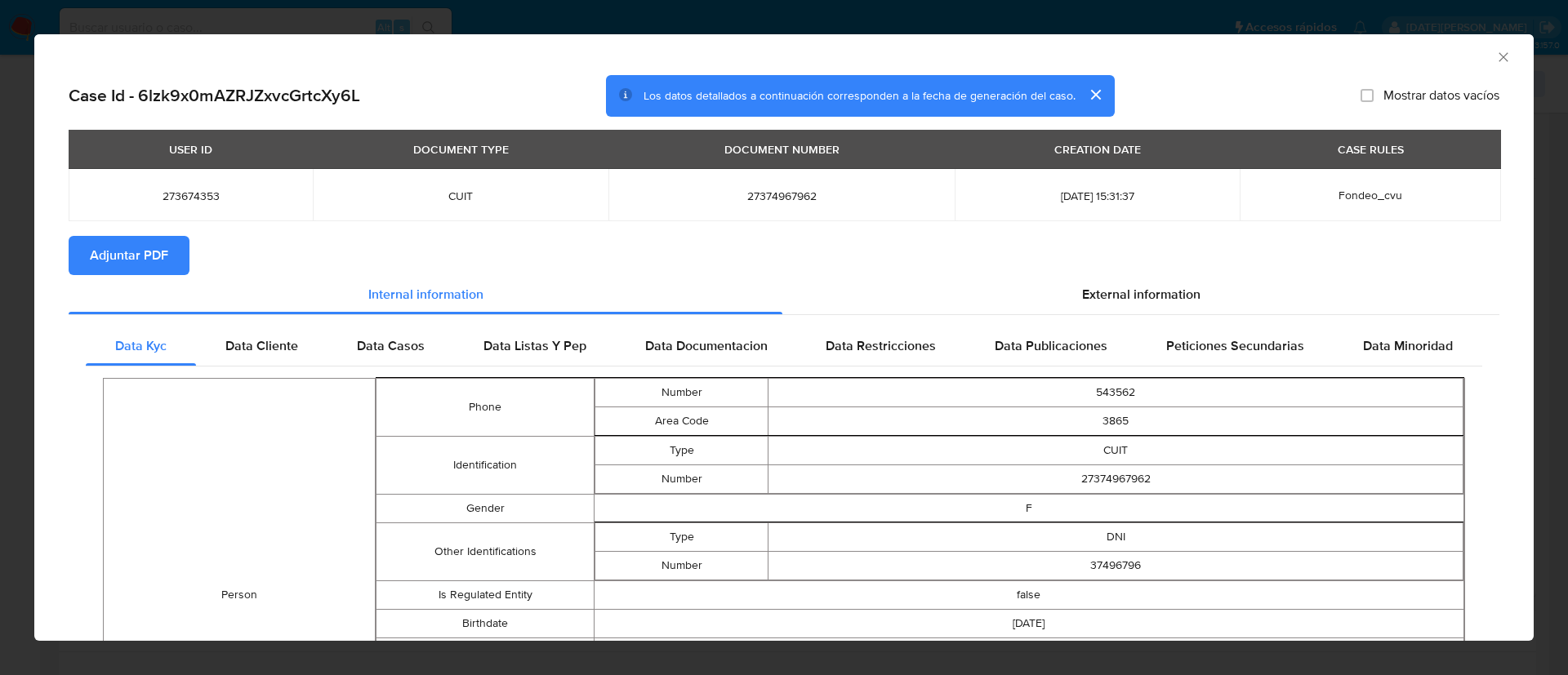
click at [173, 256] on button "Adjuntar PDF" at bounding box center [129, 255] width 121 height 39
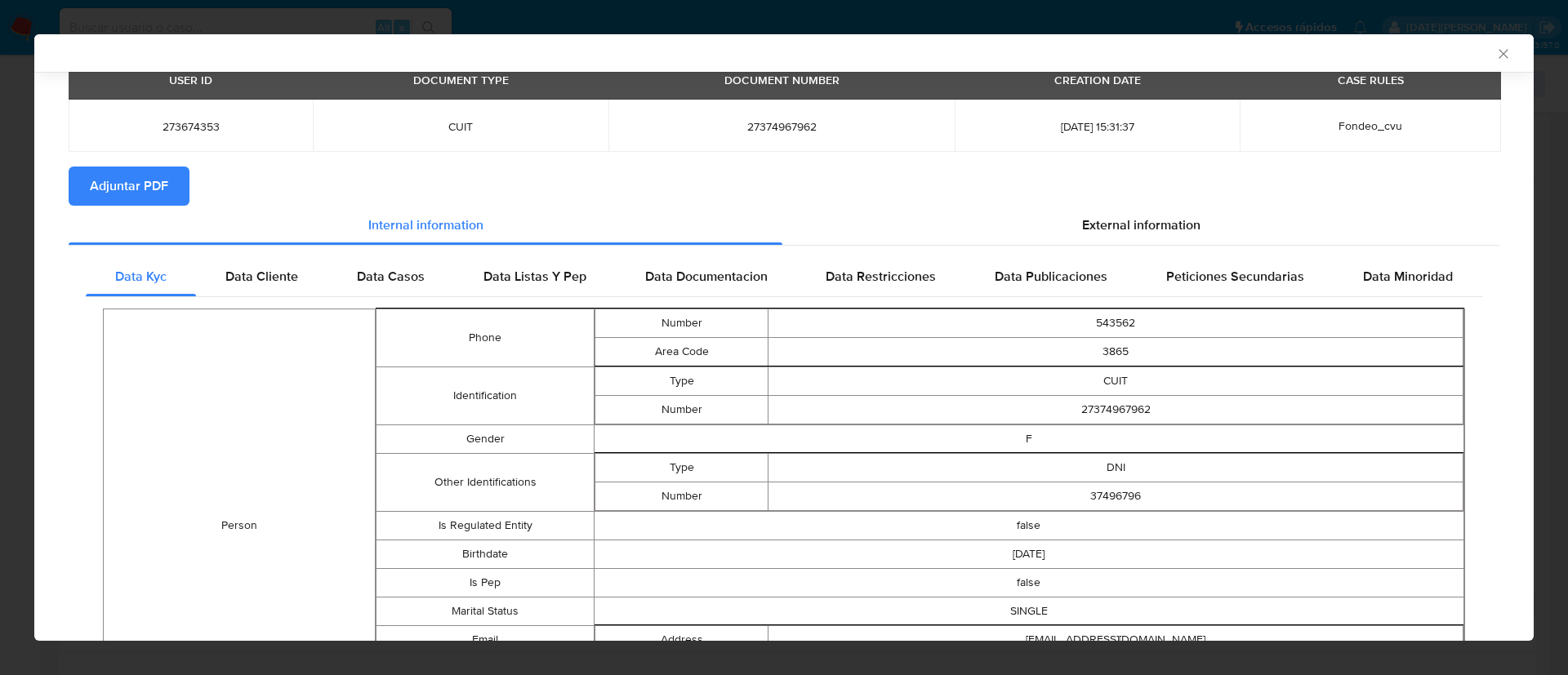
scroll to position [119, 0]
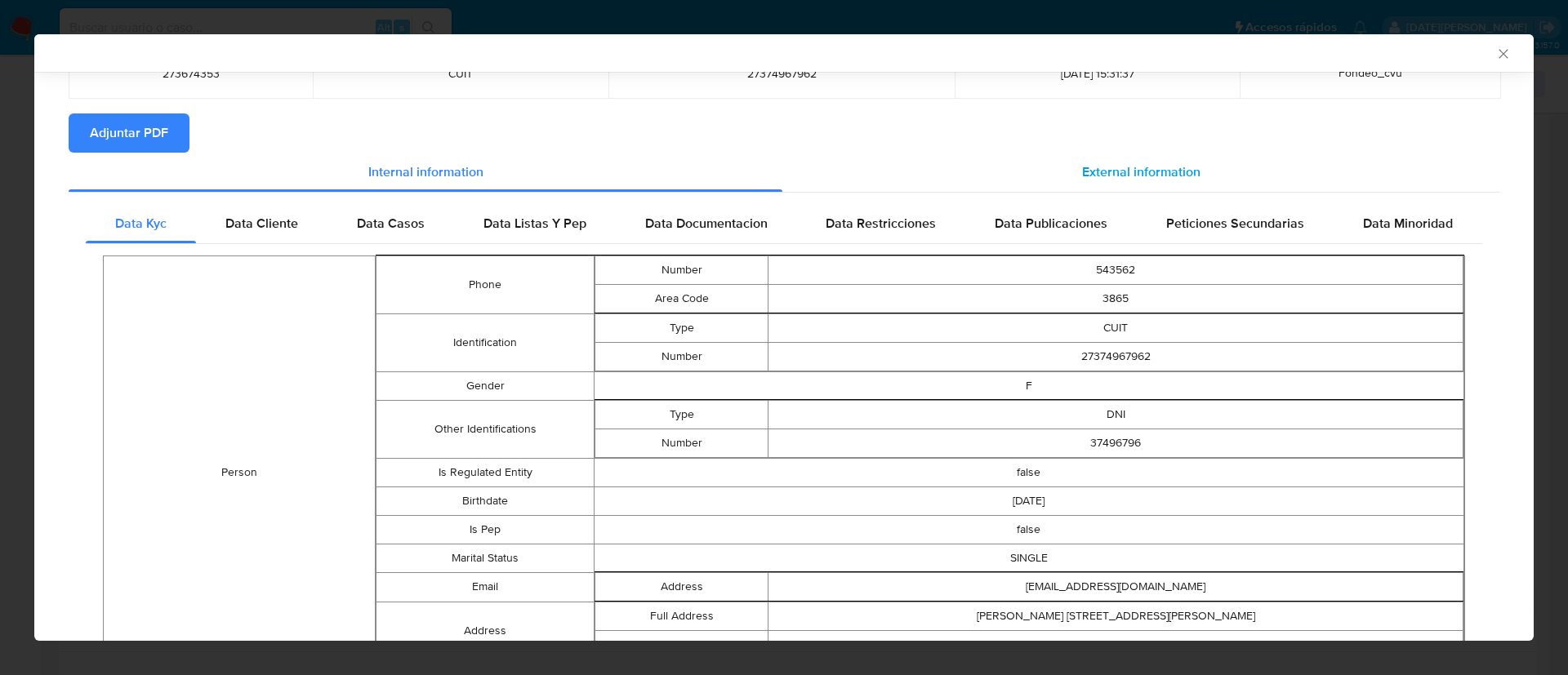
click at [1129, 165] on span "External information" at bounding box center [1142, 172] width 119 height 19
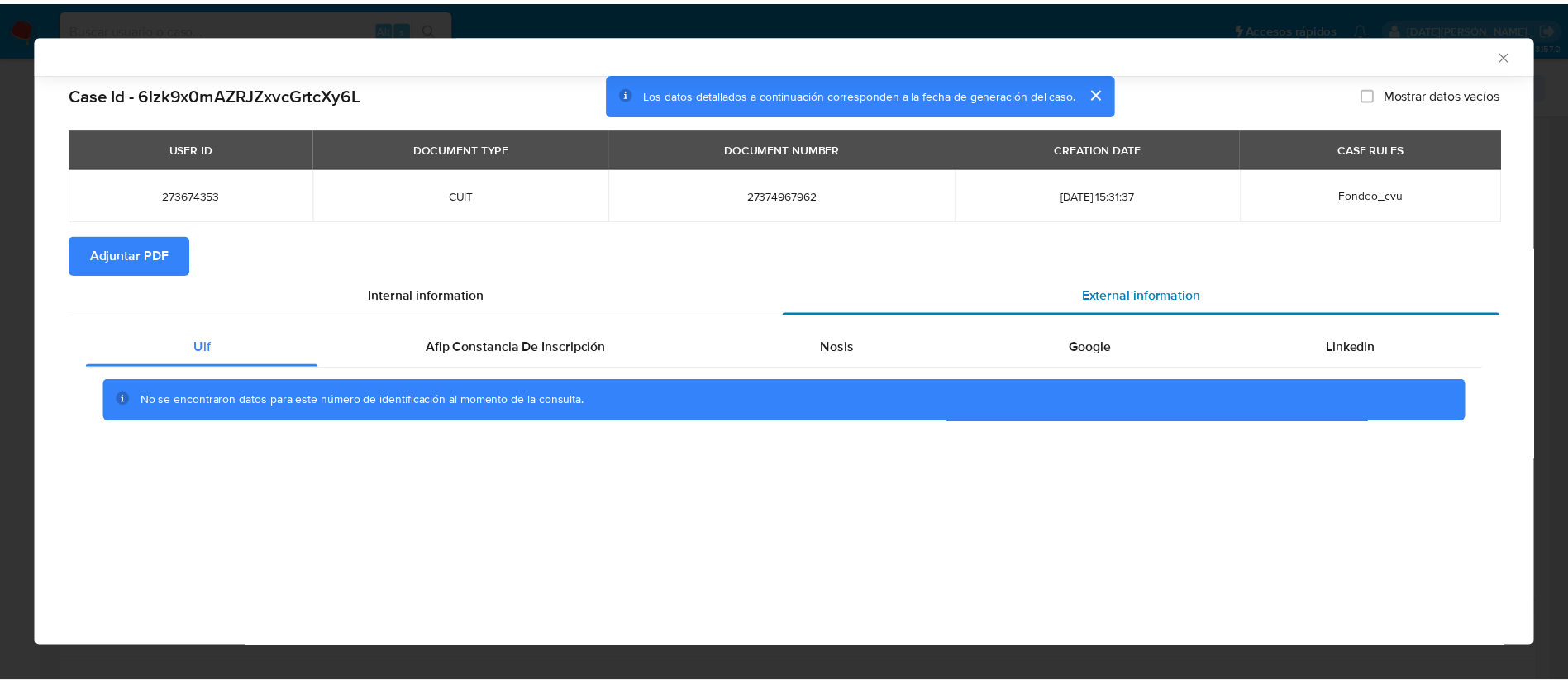
scroll to position [0, 0]
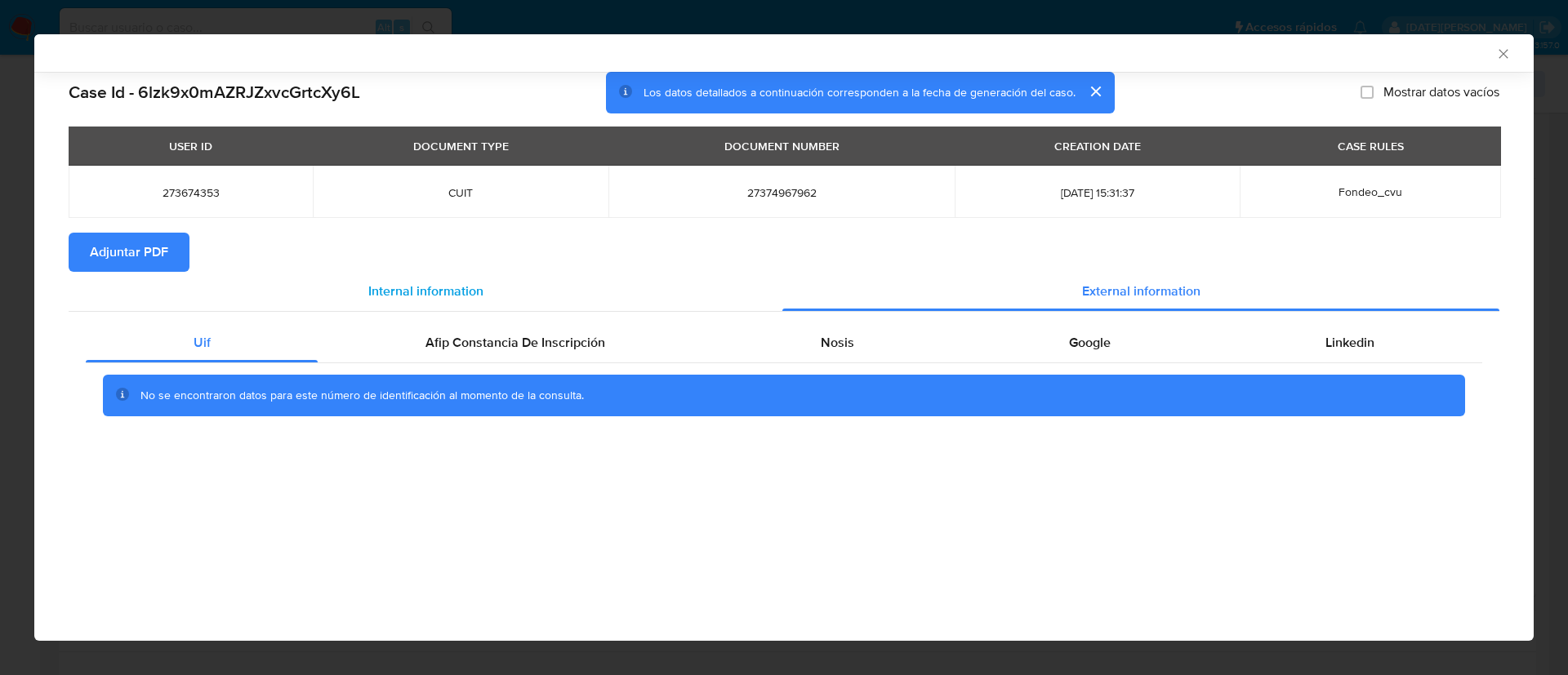
click at [544, 298] on div "Internal information" at bounding box center [425, 291] width 714 height 39
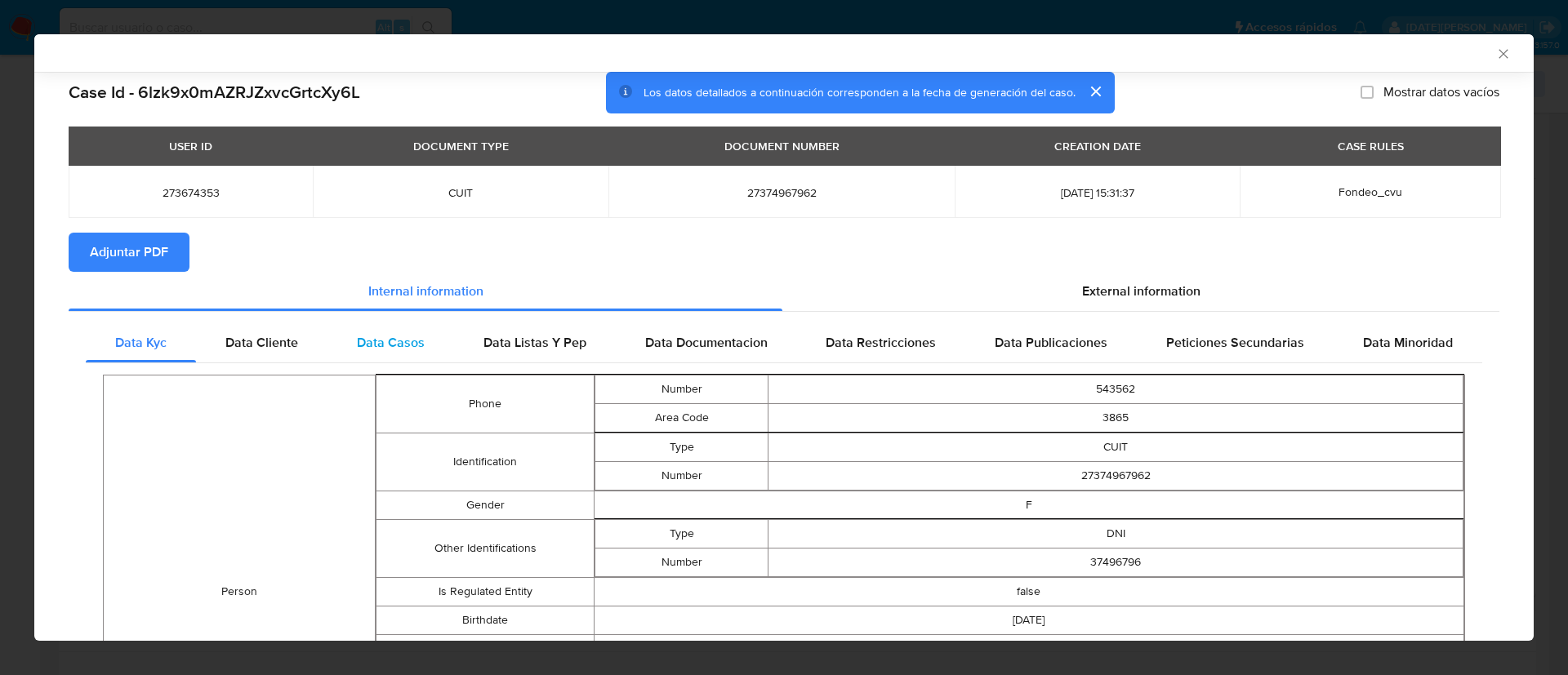
click at [401, 341] on span "Data Casos" at bounding box center [391, 342] width 68 height 19
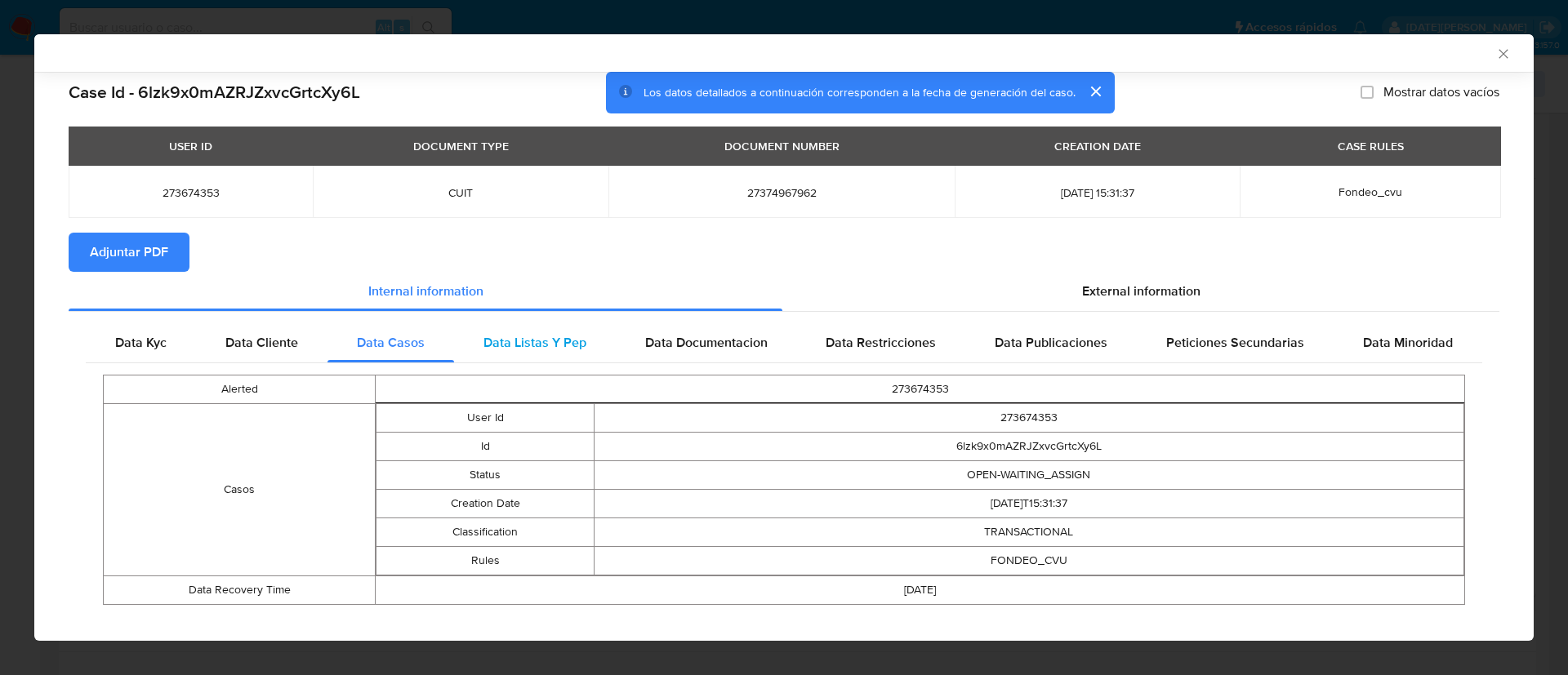
click at [526, 336] on span "Data Listas Y Pep" at bounding box center [535, 342] width 103 height 19
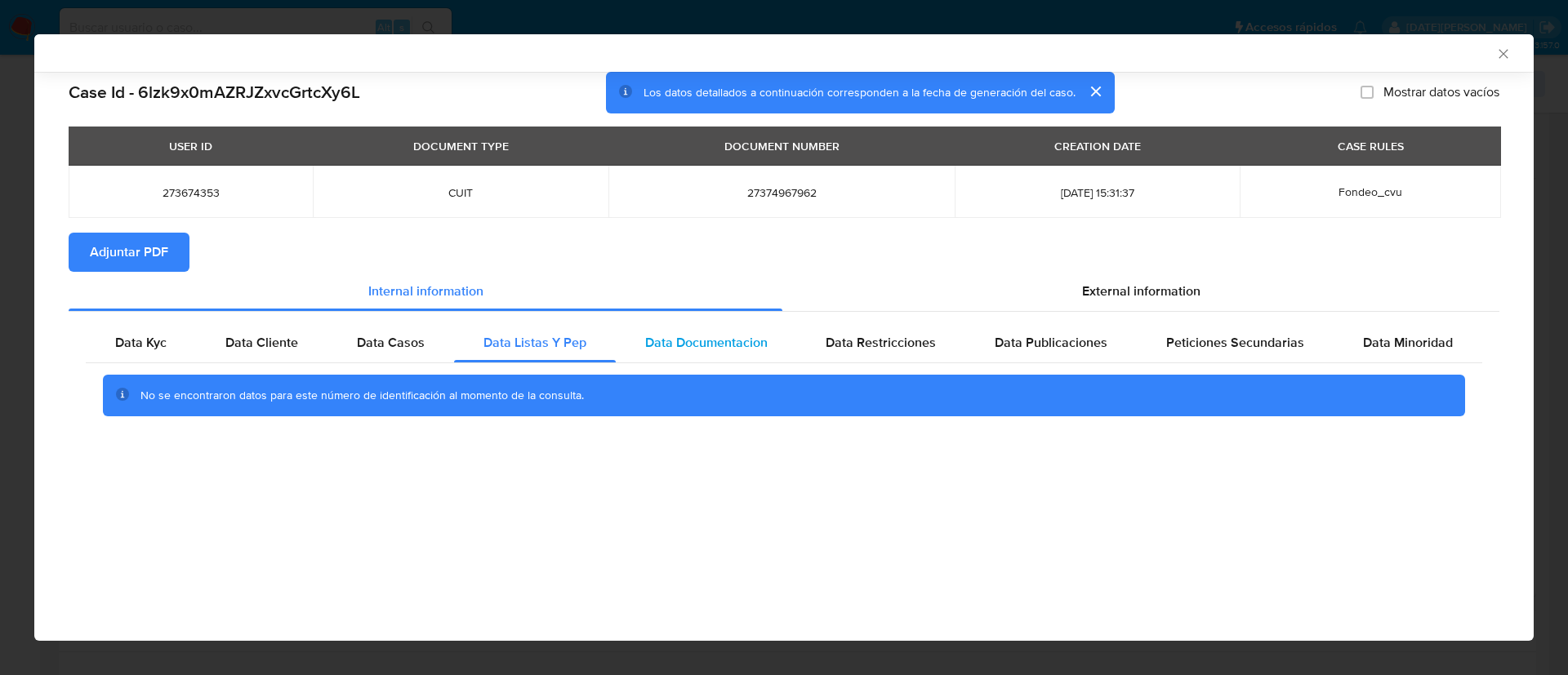
click at [703, 338] on span "Data Documentacion" at bounding box center [706, 342] width 123 height 19
click at [872, 327] on div "Data Restricciones" at bounding box center [881, 342] width 169 height 39
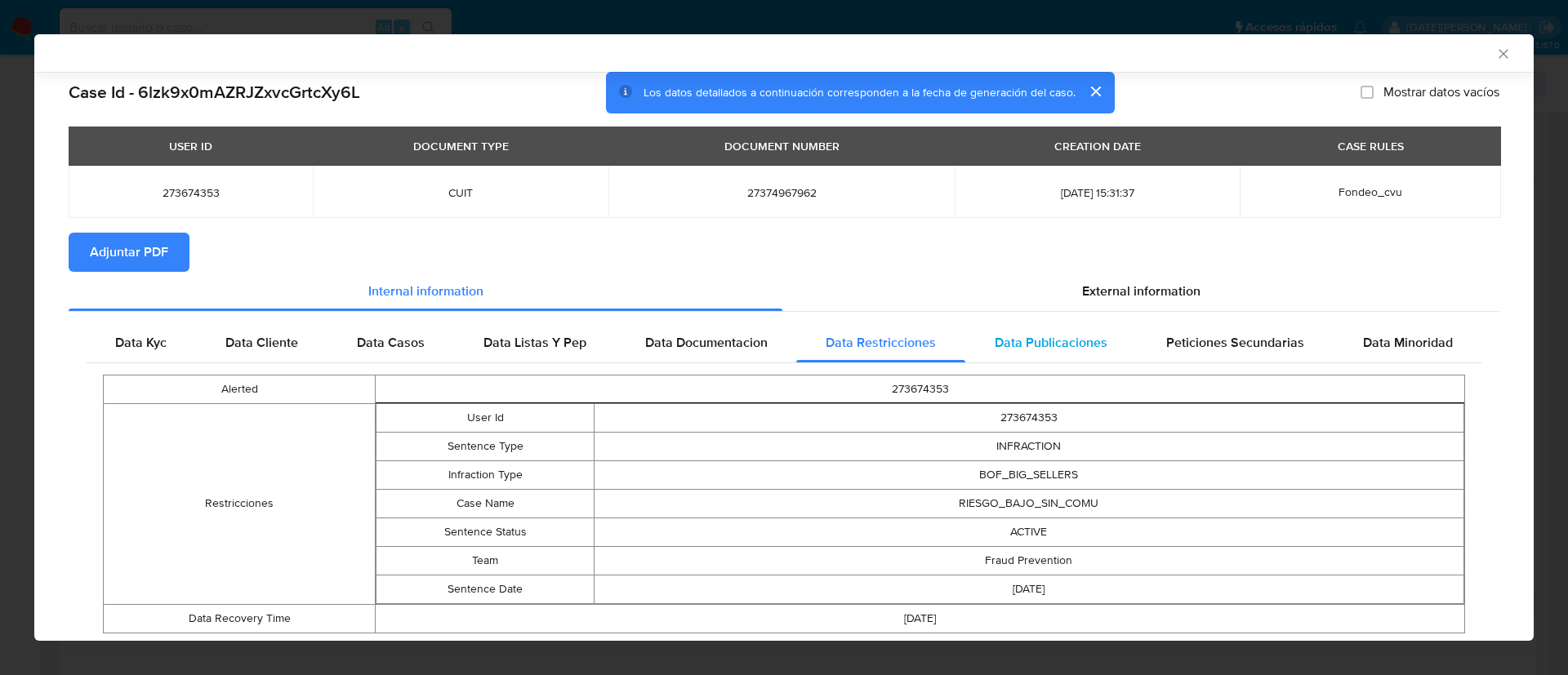
click at [1001, 337] on span "Data Publicaciones" at bounding box center [1050, 342] width 112 height 19
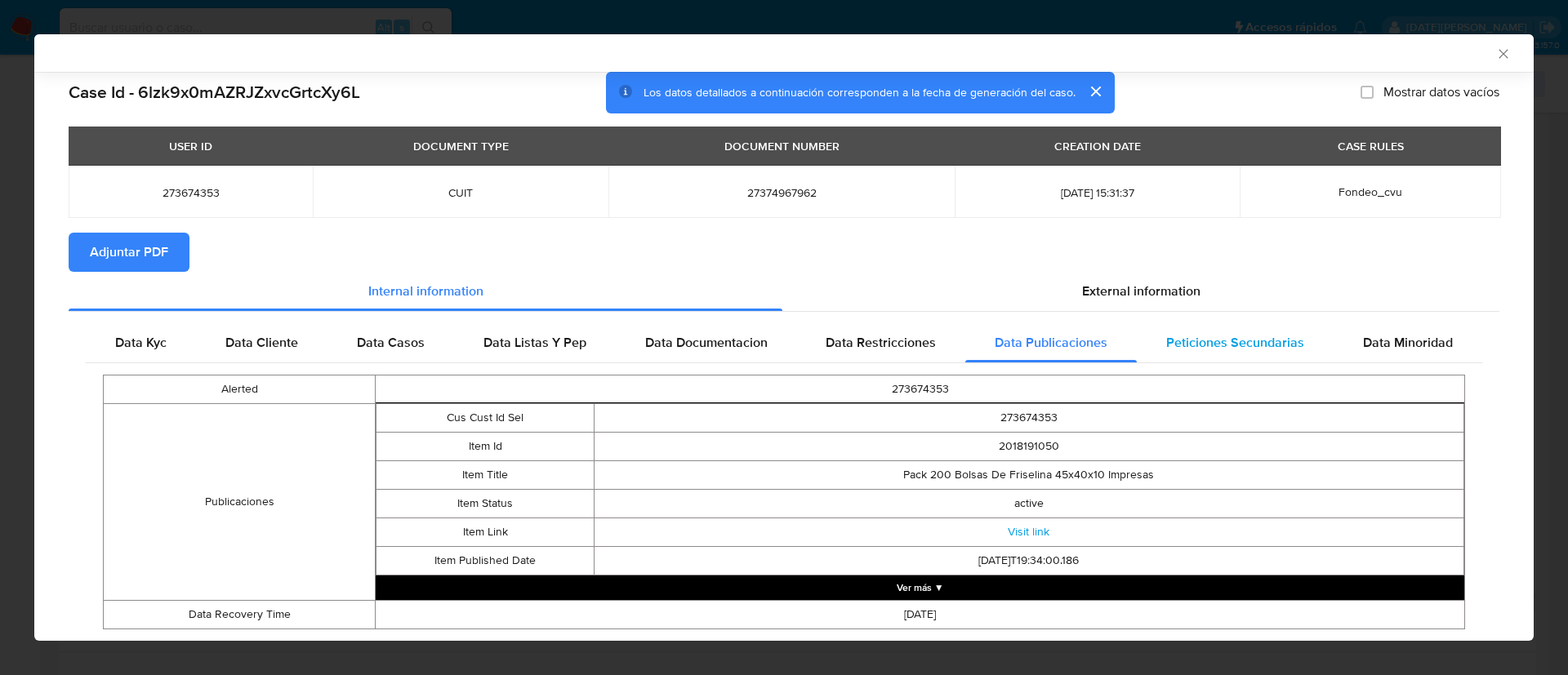
click at [1203, 342] on span "Peticiones Secundarias" at bounding box center [1235, 342] width 138 height 19
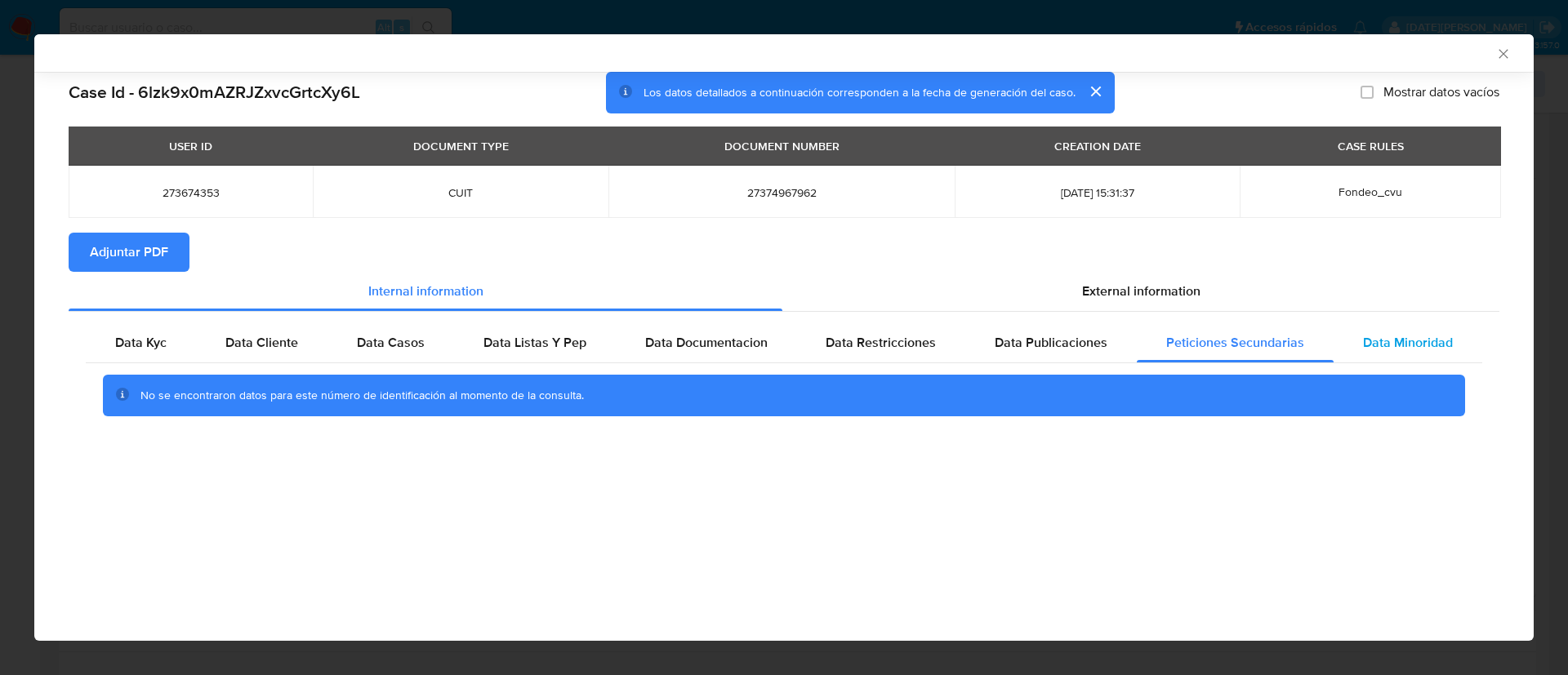
click at [1410, 344] on span "Data Minoridad" at bounding box center [1408, 342] width 90 height 19
click at [1172, 264] on section "Adjuntar PDF" at bounding box center [784, 252] width 1431 height 39
click at [1164, 283] on span "External information" at bounding box center [1142, 291] width 119 height 19
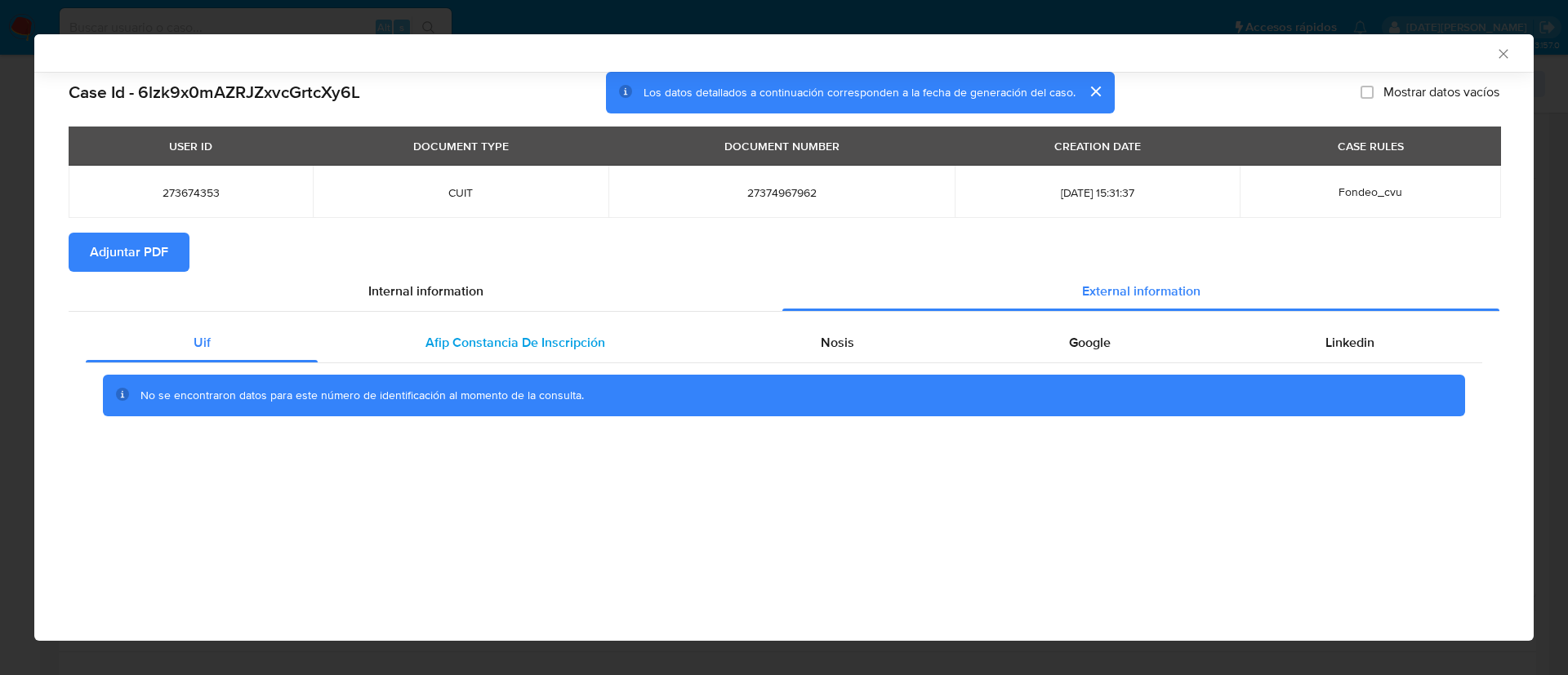
click at [623, 333] on div "Afip Constancia De Inscripción" at bounding box center [515, 342] width 395 height 39
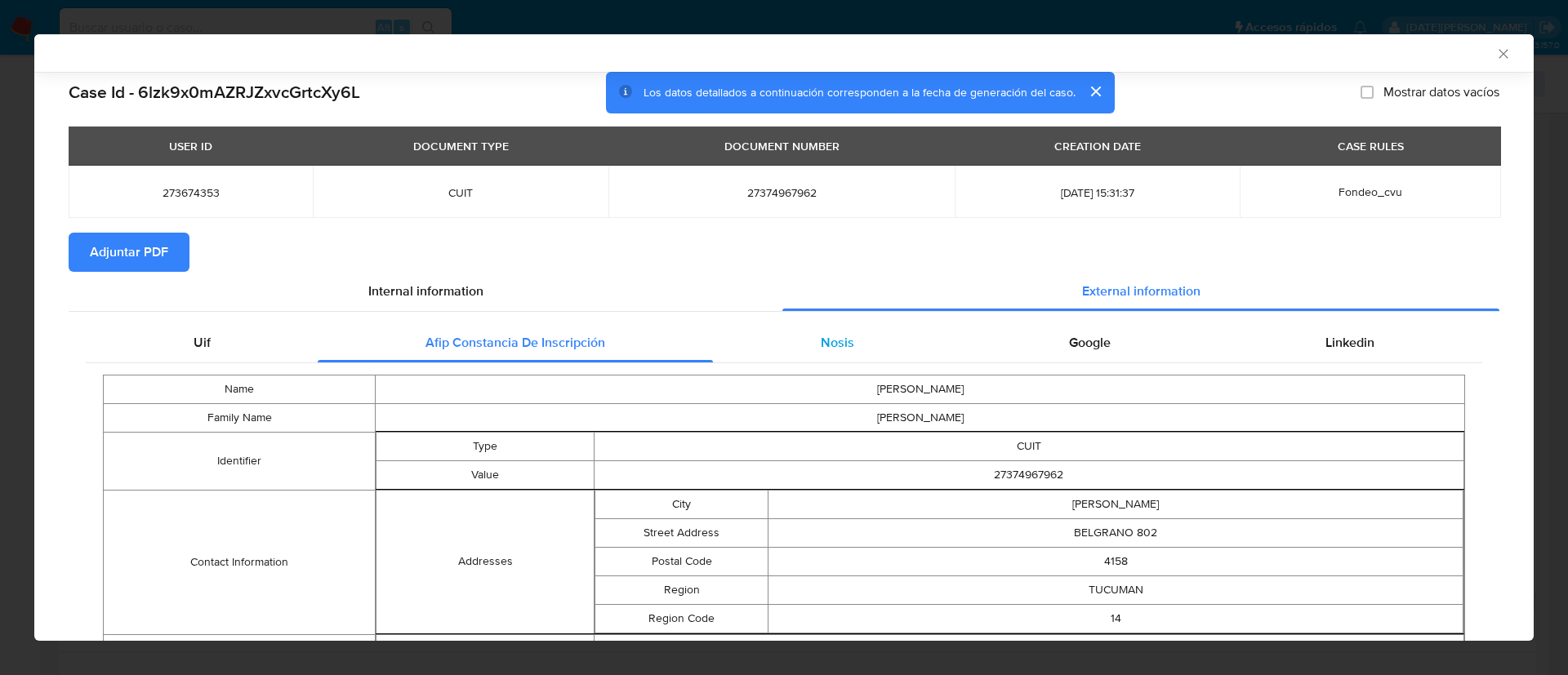
click at [803, 327] on div "Nosis" at bounding box center [837, 342] width 248 height 39
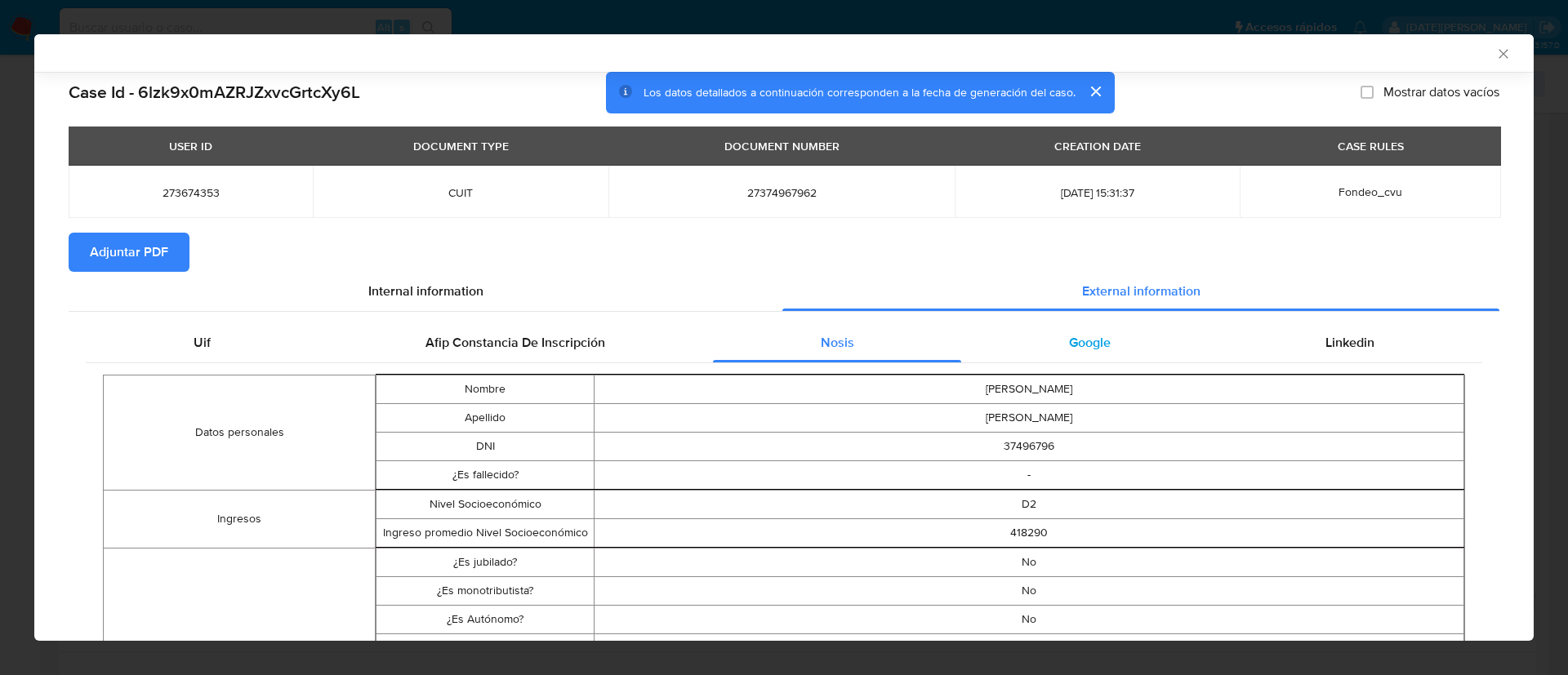
click at [1034, 331] on div "Google" at bounding box center [1089, 342] width 256 height 39
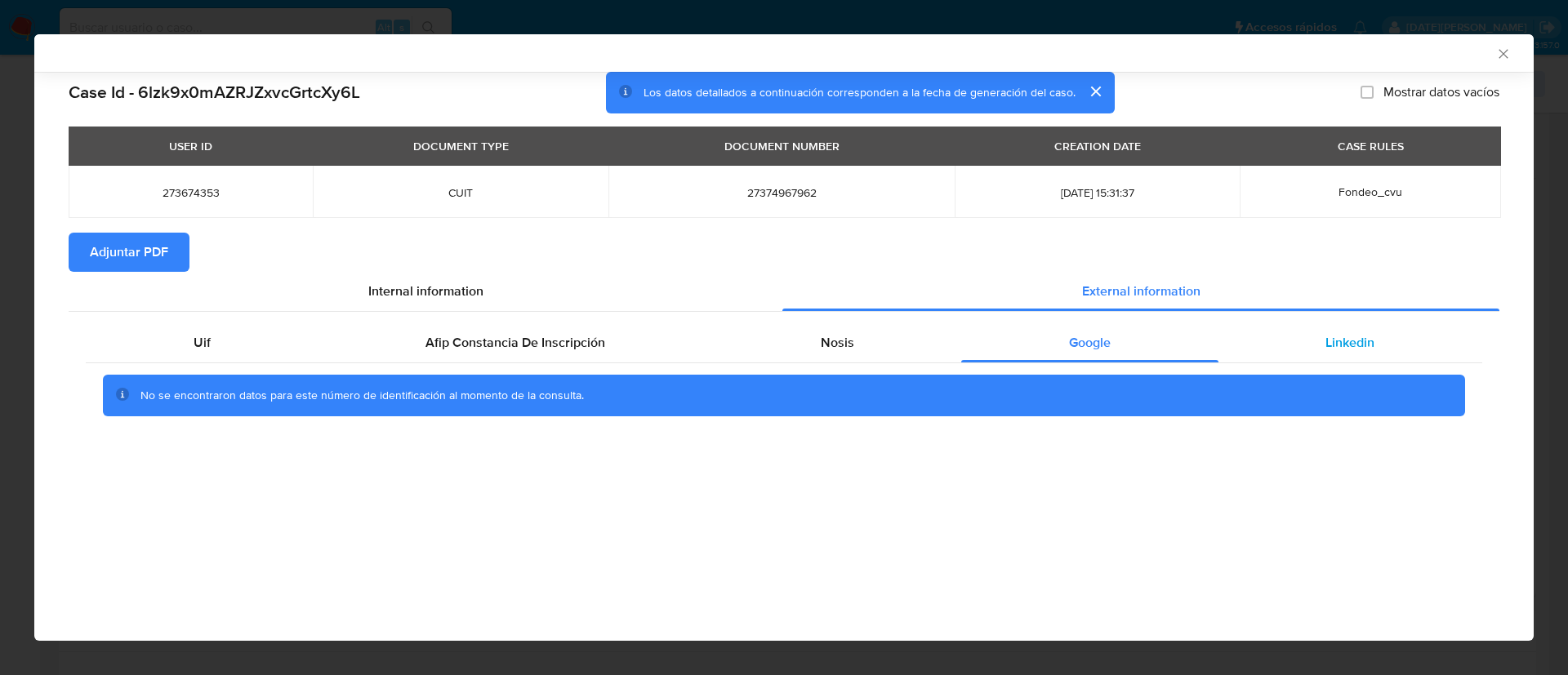
click at [1295, 331] on div "Linkedin" at bounding box center [1350, 342] width 264 height 39
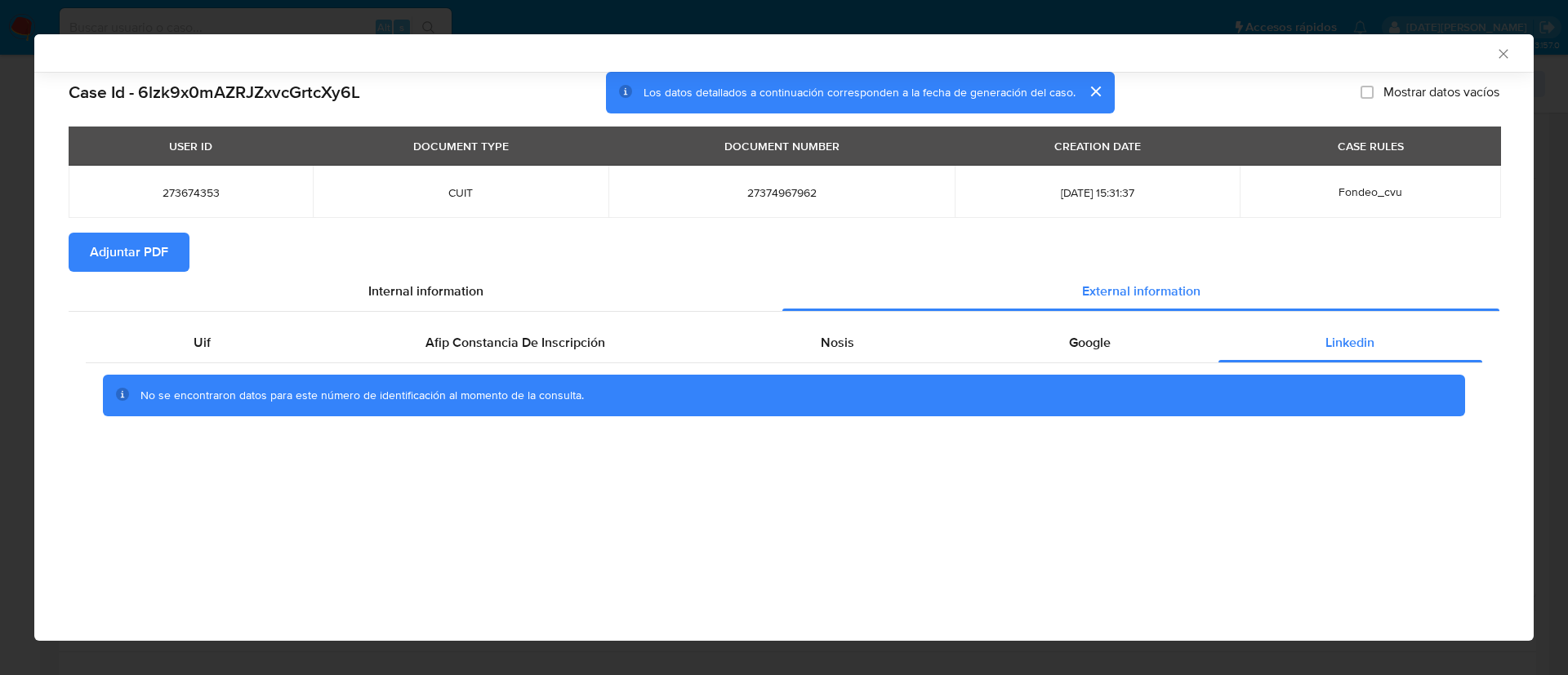
click at [1508, 45] on icon "Cerrar ventana" at bounding box center [1504, 53] width 17 height 17
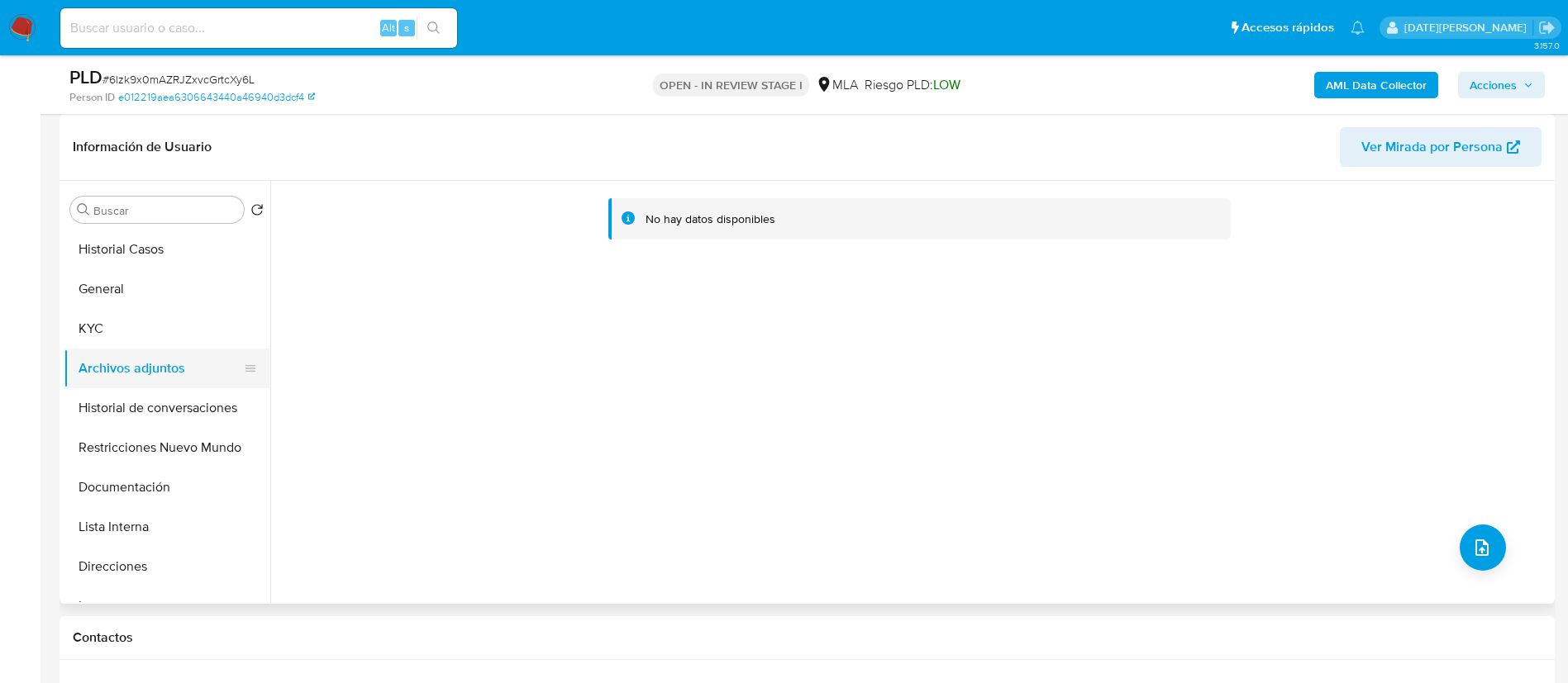
click at [177, 401] on button "Historial de conversaciones" at bounding box center [167, 407] width 206 height 40
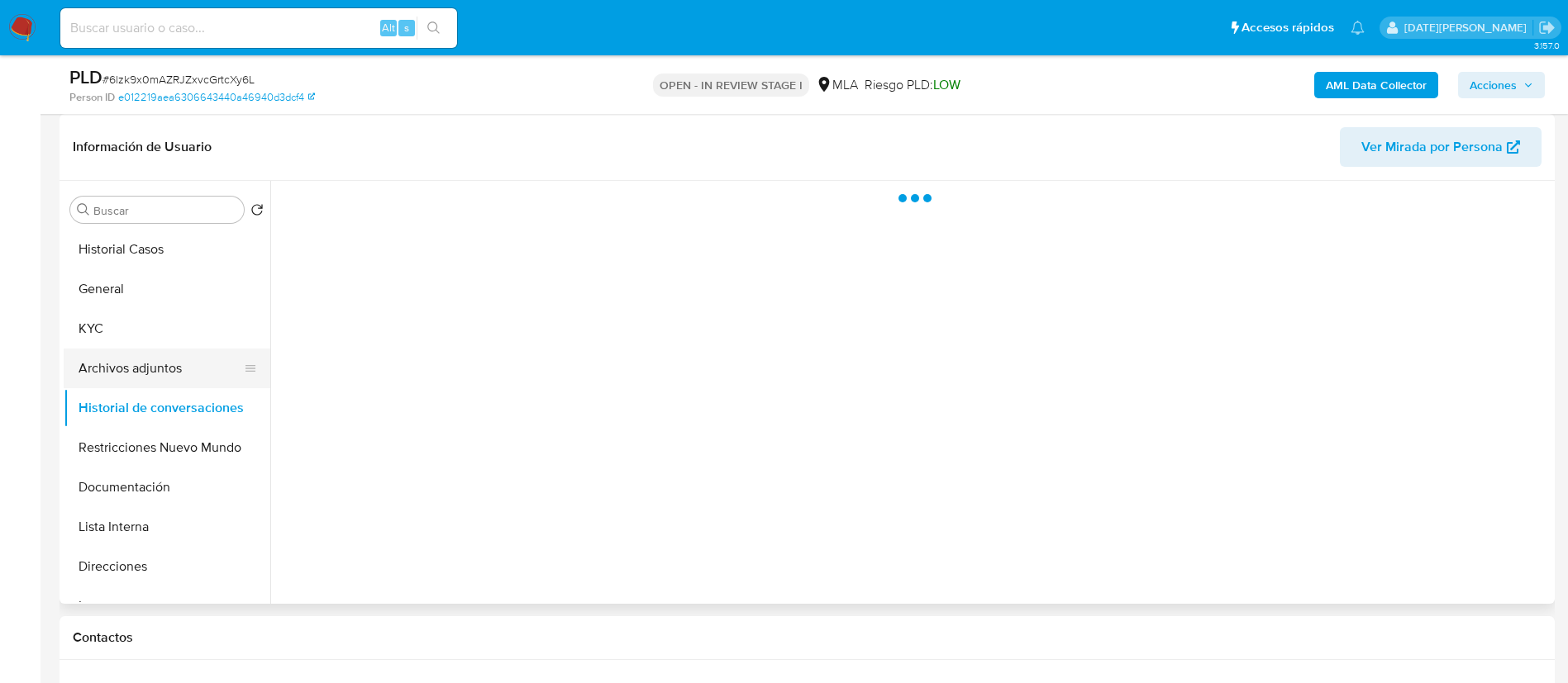
click at [160, 372] on button "Archivos adjuntos" at bounding box center [160, 367] width 193 height 40
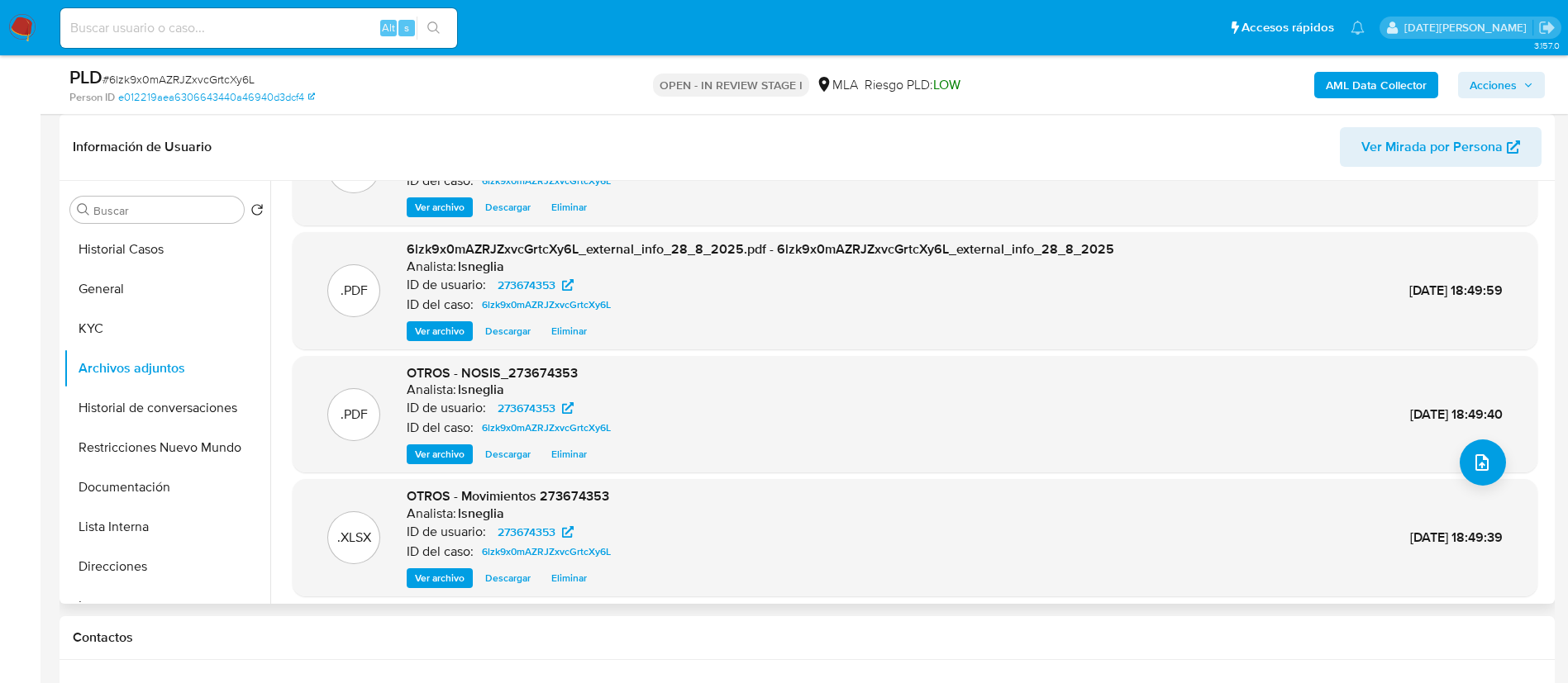
scroll to position [138, 0]
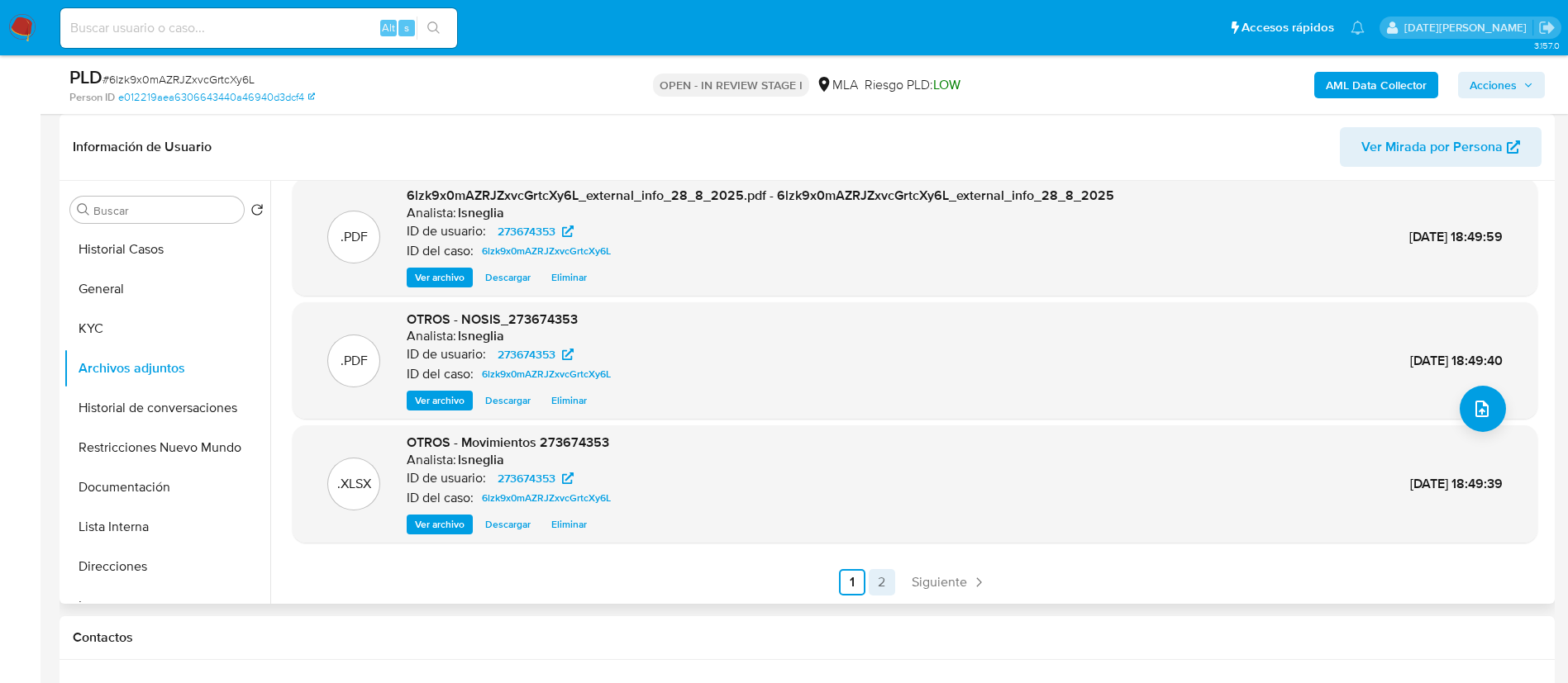
click at [871, 575] on link "2" at bounding box center [882, 583] width 26 height 26
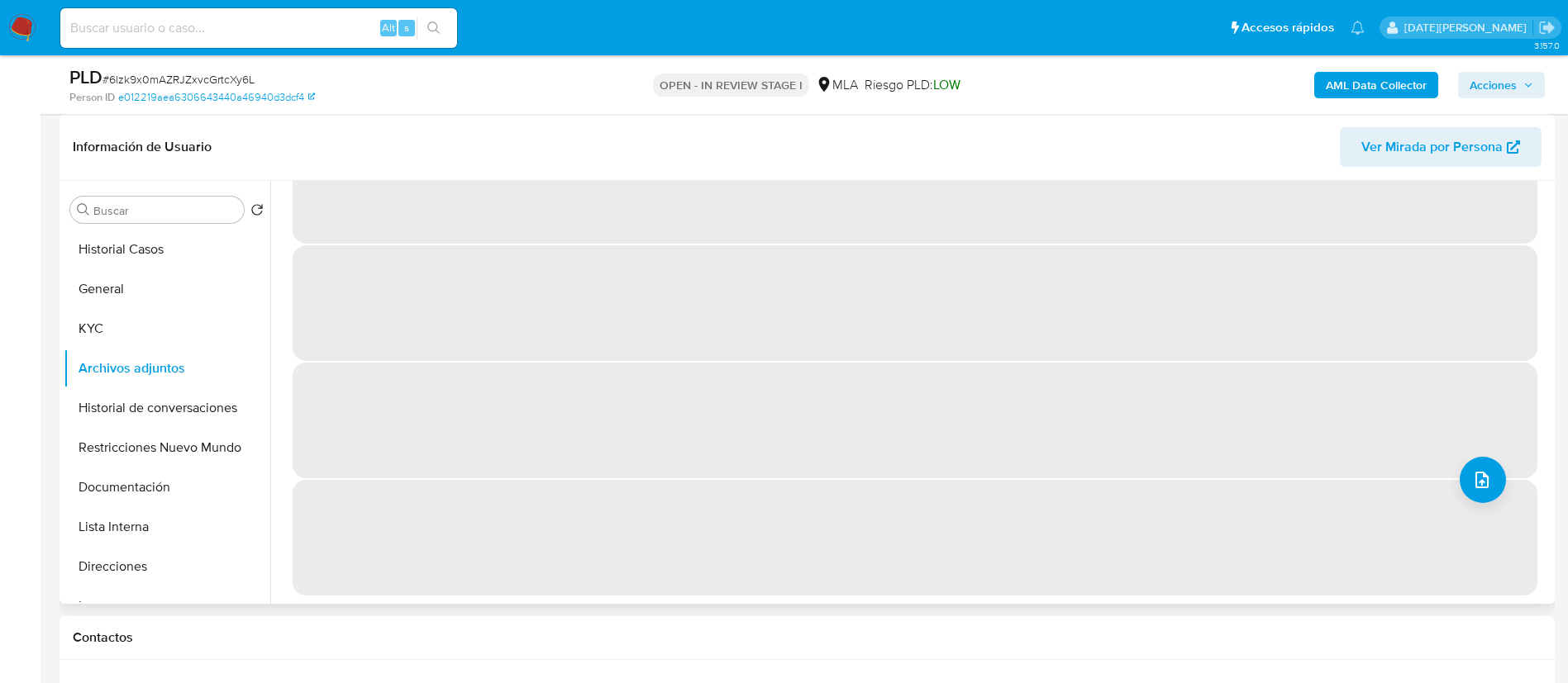
scroll to position [0, 0]
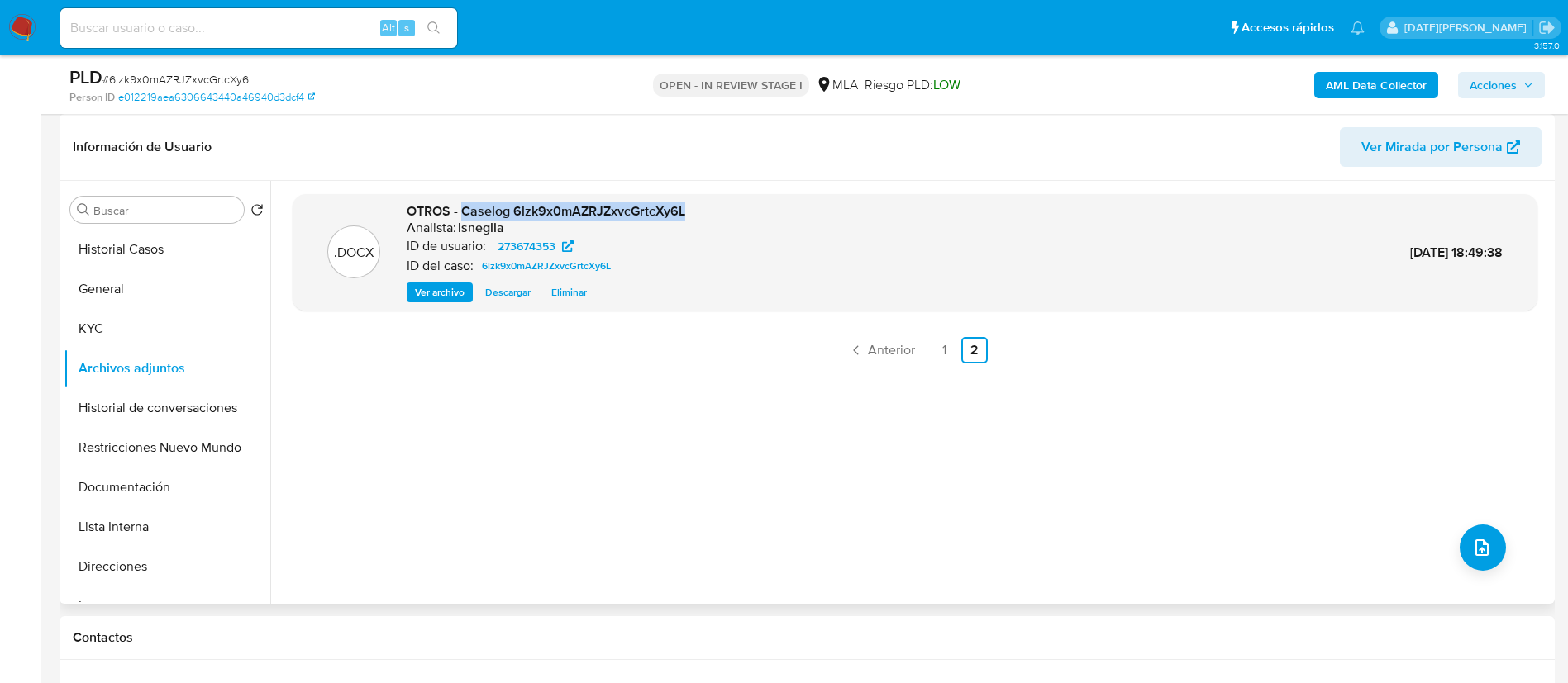
drag, startPoint x: 463, startPoint y: 212, endPoint x: 706, endPoint y: 207, distance: 243.1
click at [706, 207] on div ".DOCX OTROS - Caselog 6lzk9x0mAZRJZxvcGrtcXy6L Analista: lsneglia ID de usuario…" at bounding box center [915, 253] width 1228 height 100
click at [161, 447] on button "Restricciones Nuevo Mundo" at bounding box center [160, 447] width 193 height 40
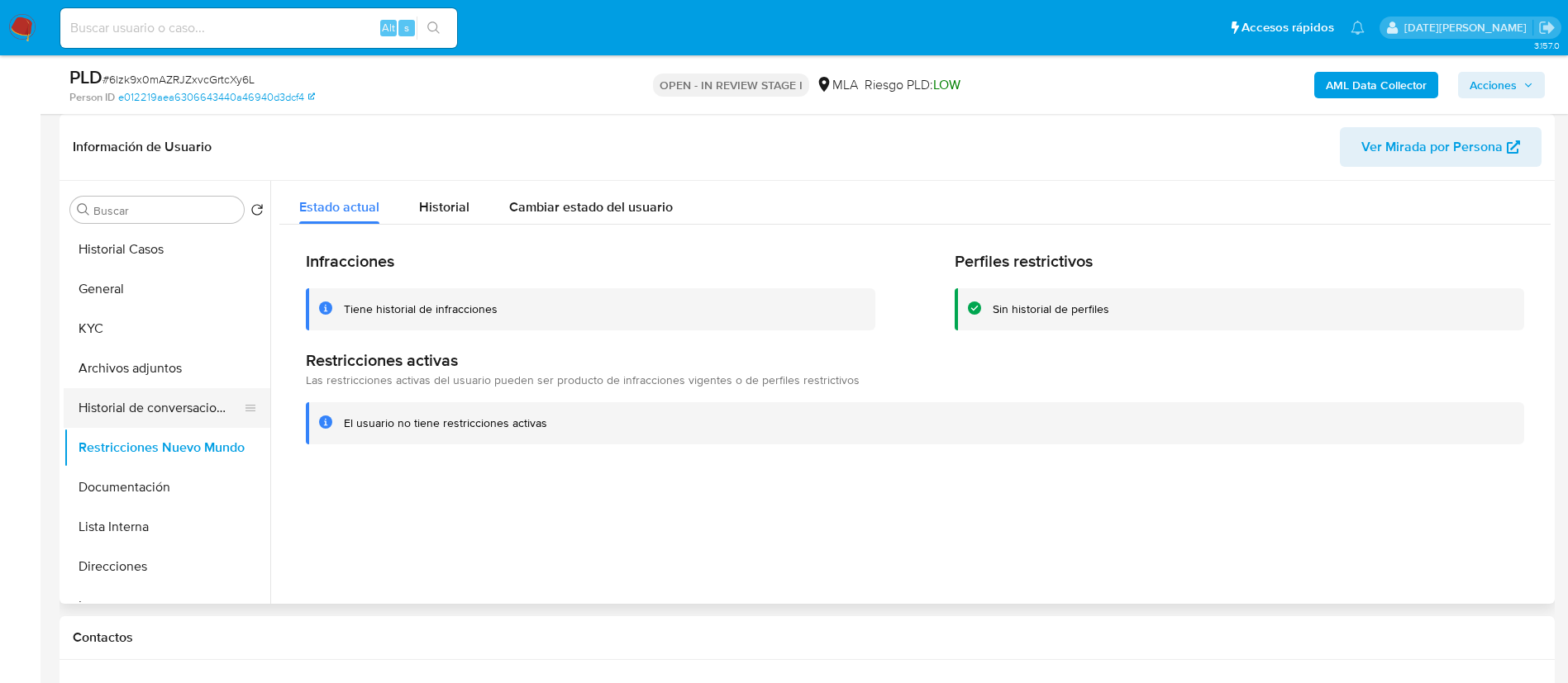
click at [132, 410] on button "Historial de conversaciones" at bounding box center [160, 407] width 193 height 40
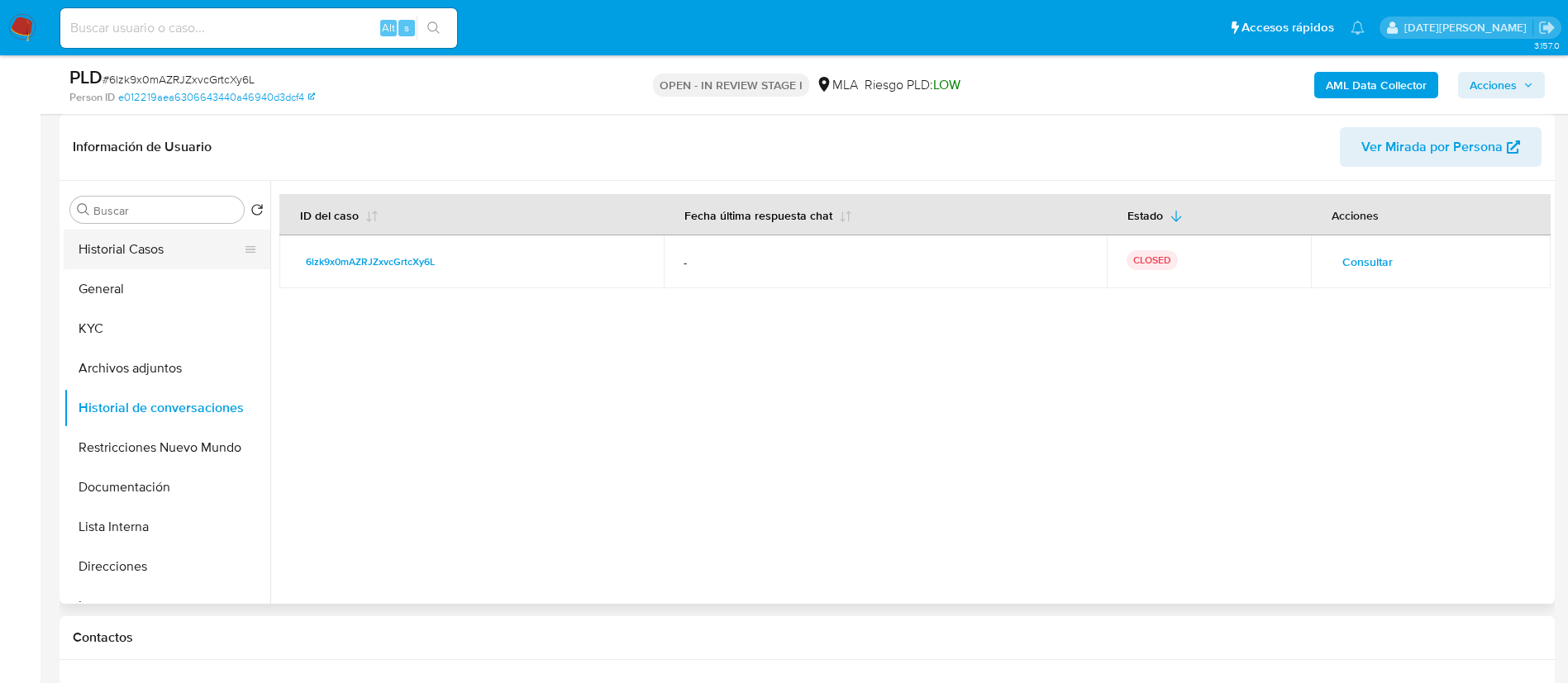
click at [108, 254] on button "Historial Casos" at bounding box center [160, 249] width 193 height 40
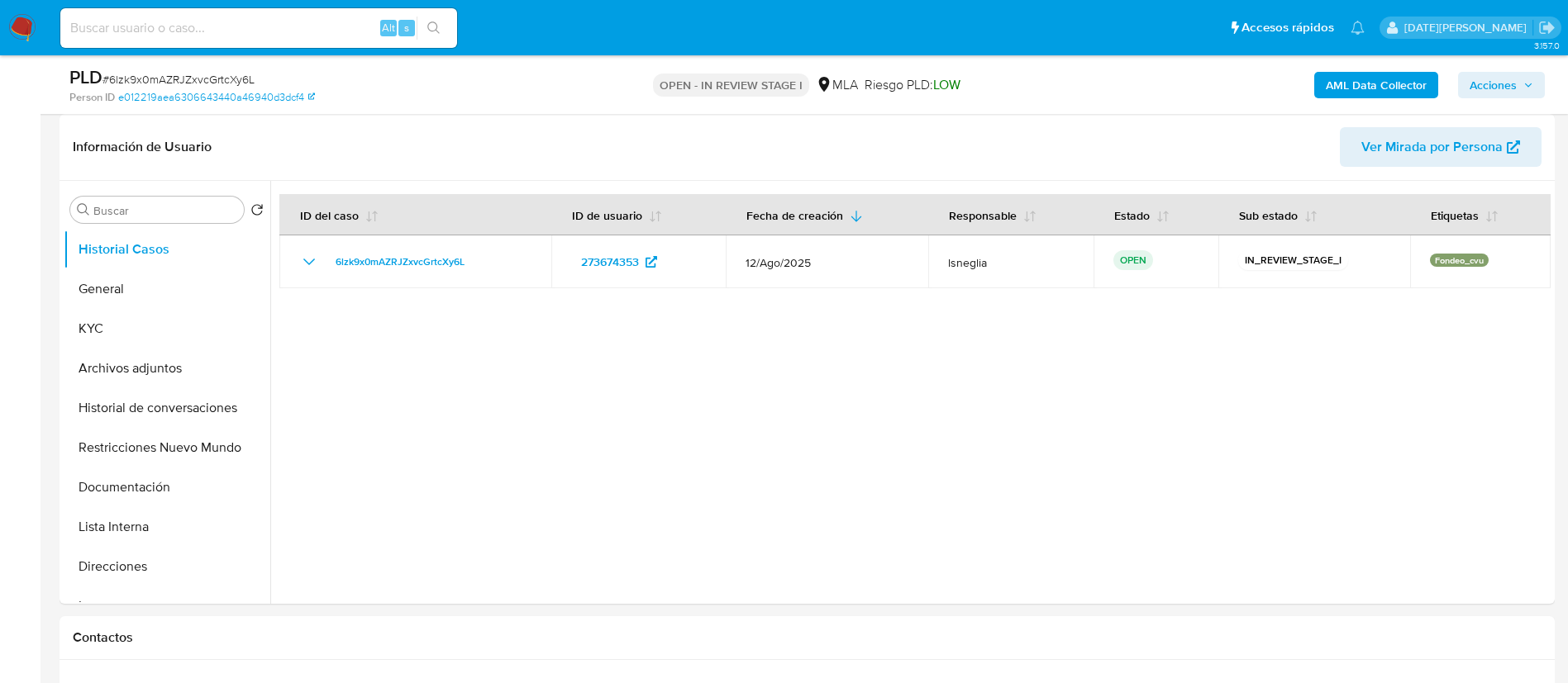
click at [1501, 75] on span "Acciones" at bounding box center [1492, 85] width 47 height 26
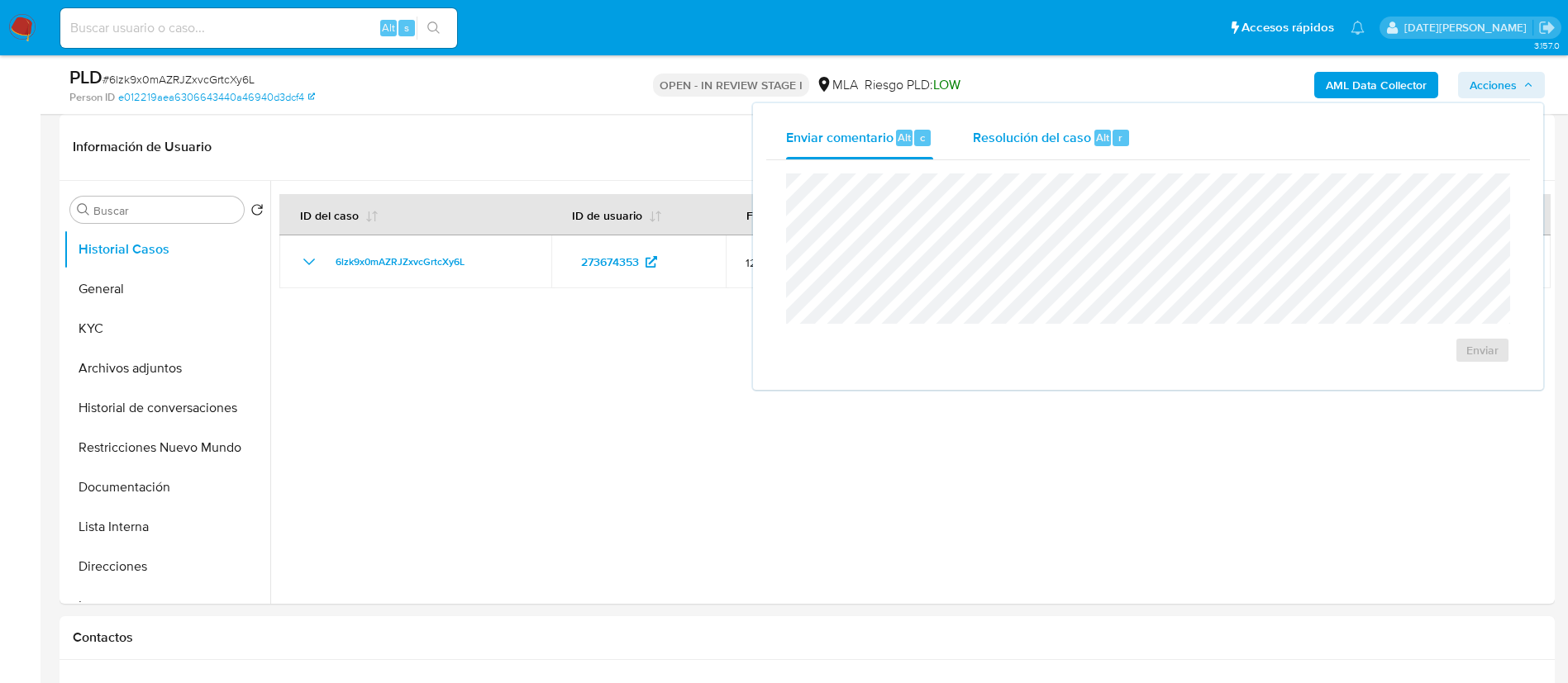
click at [979, 149] on div "Resolución del caso Alt r" at bounding box center [1051, 137] width 158 height 43
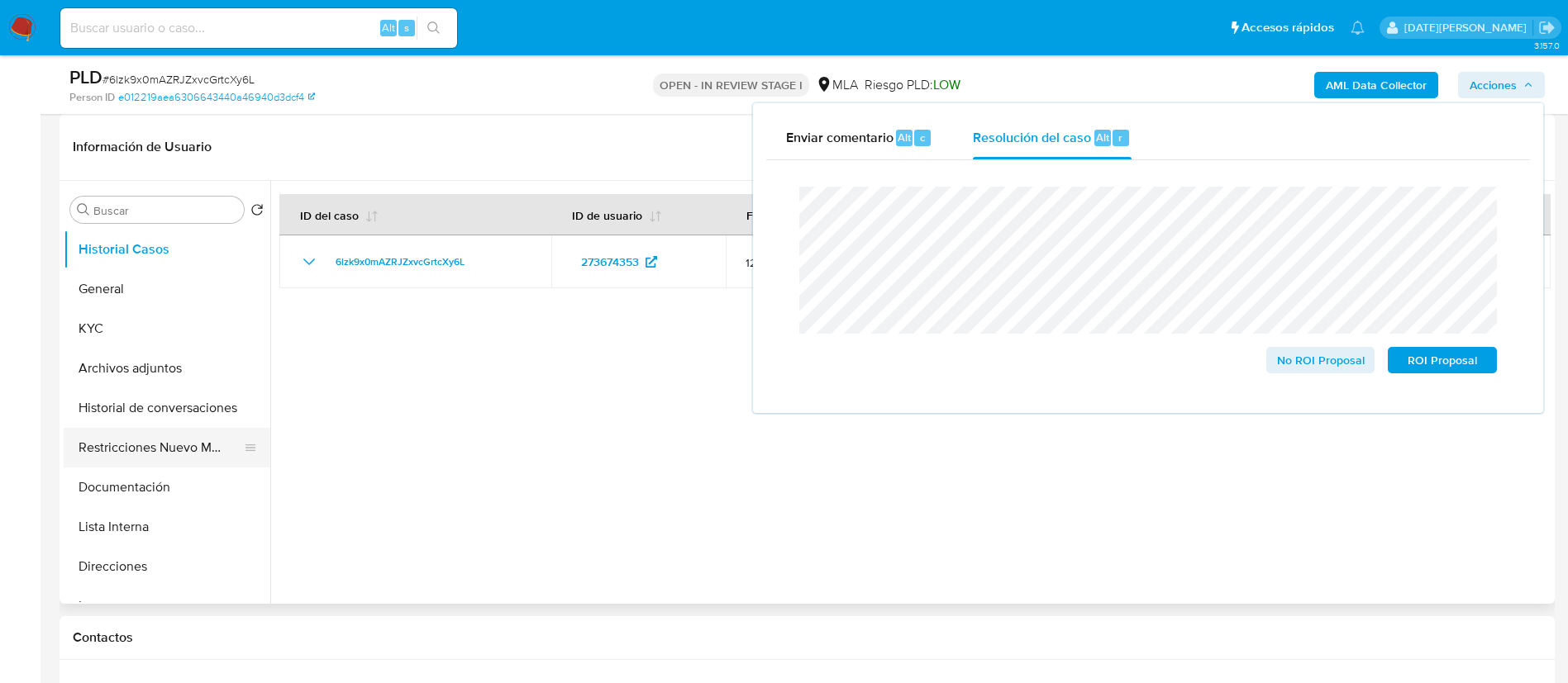
click at [141, 445] on button "Restricciones Nuevo Mundo" at bounding box center [160, 447] width 193 height 40
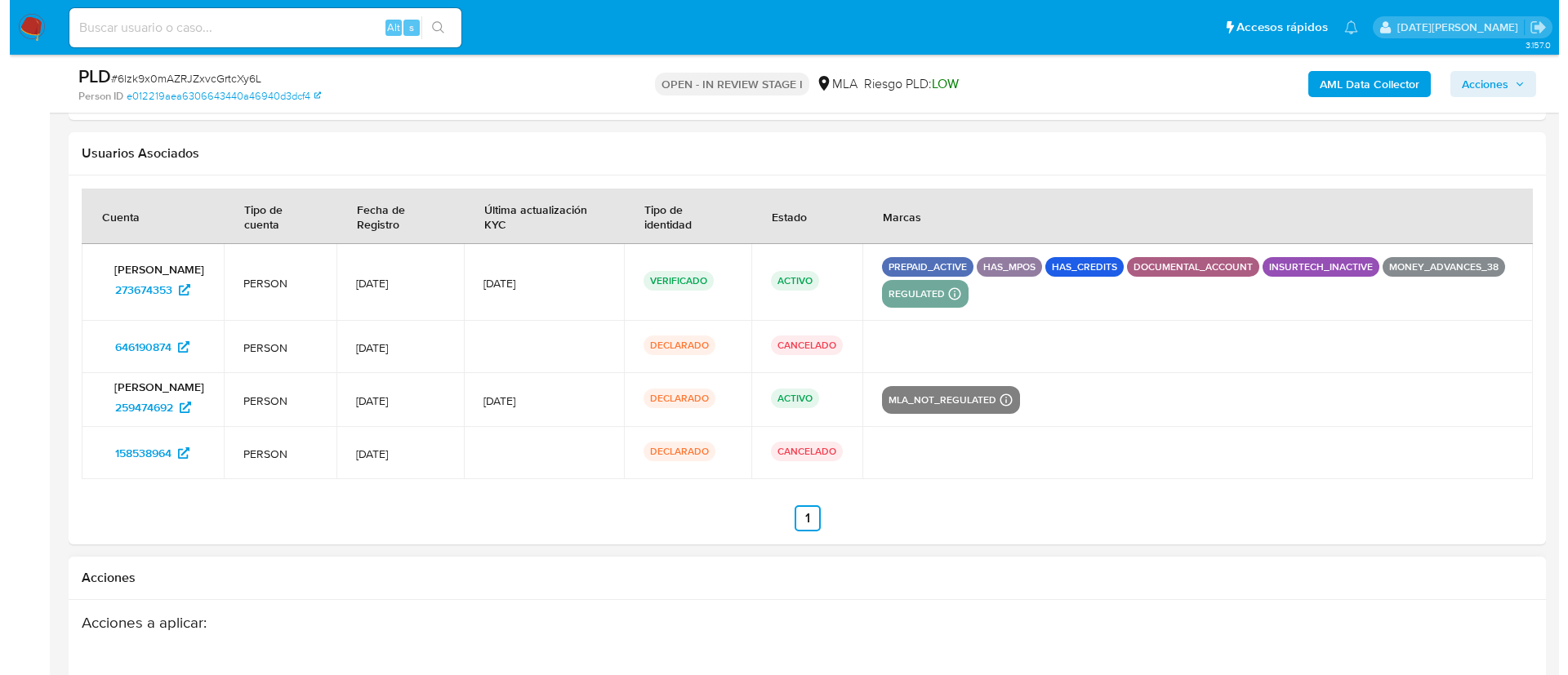
scroll to position [3068, 0]
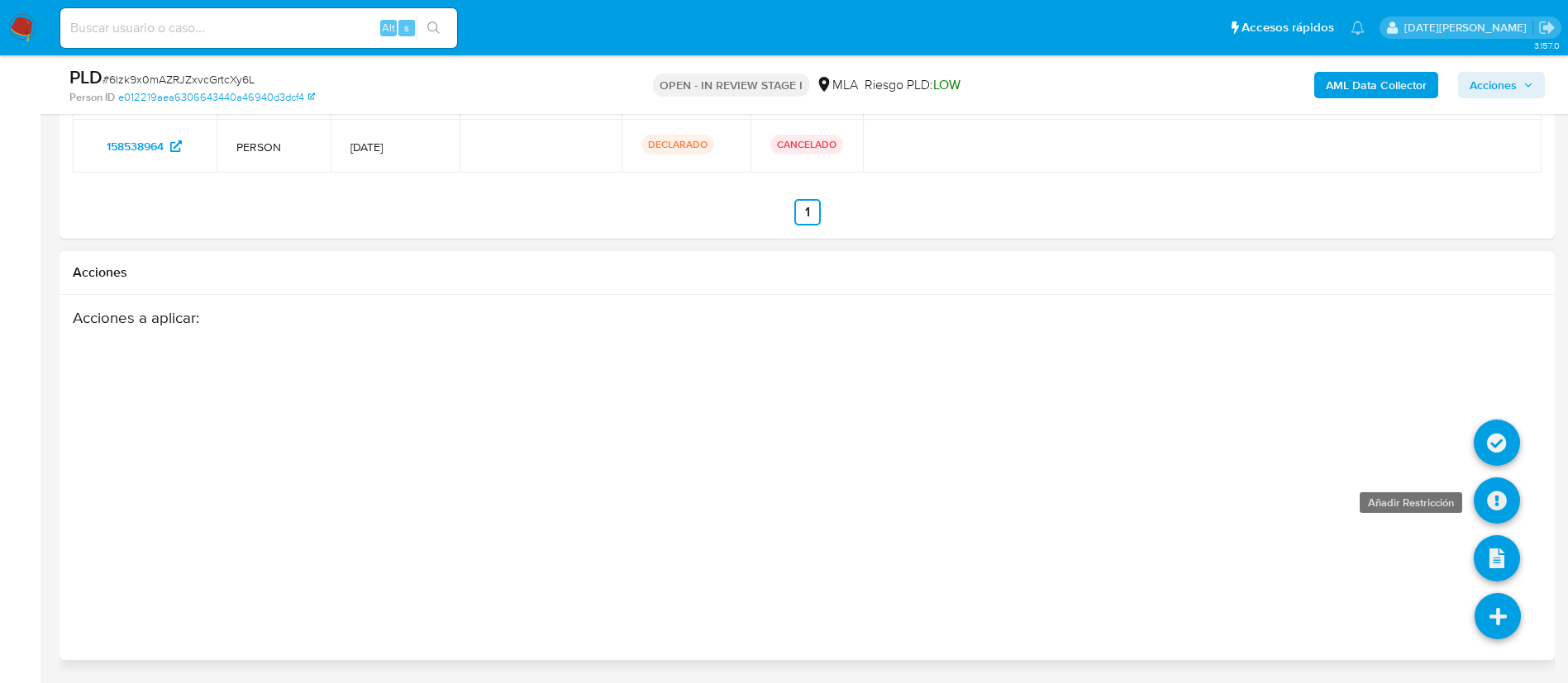
click at [1492, 499] on icon at bounding box center [1497, 501] width 46 height 46
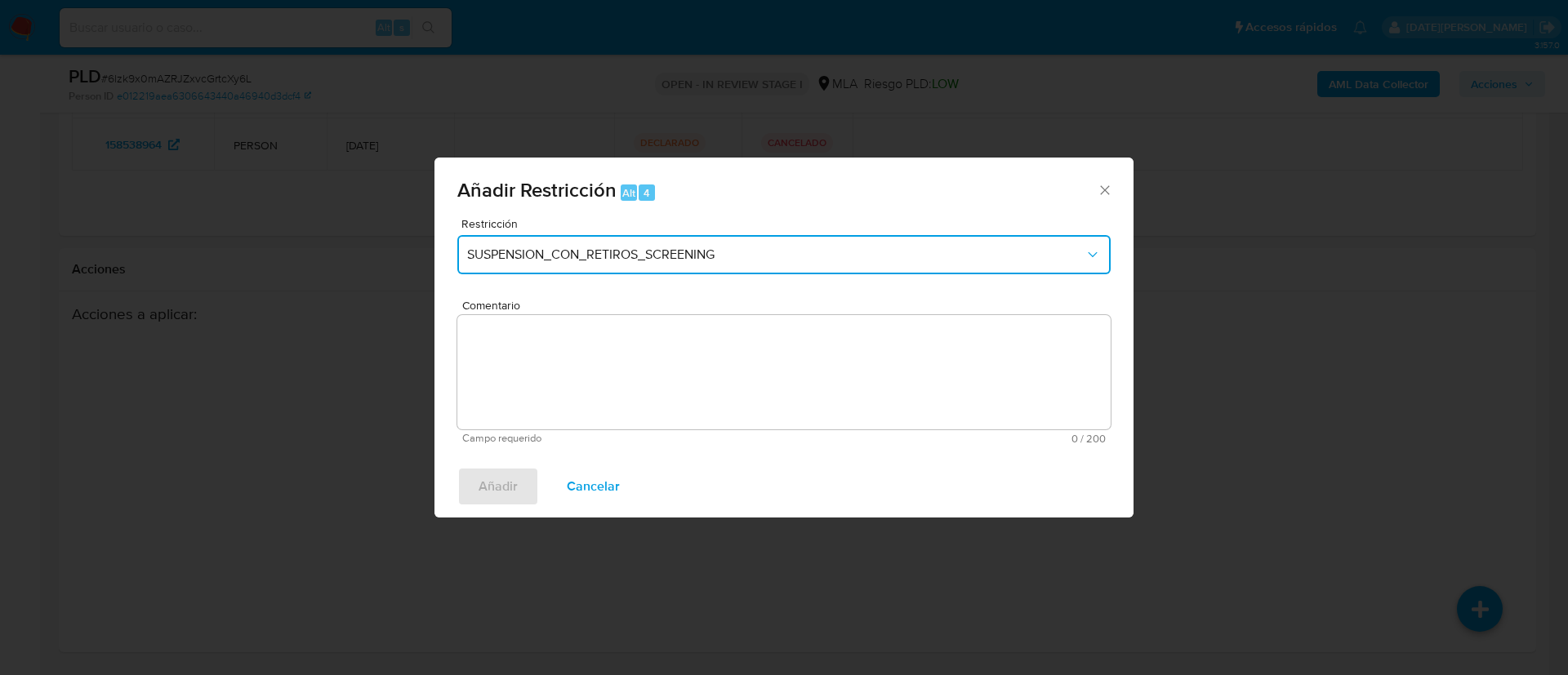
click at [659, 248] on span "SUSPENSION_CON_RETIROS_SCREENING" at bounding box center [776, 254] width 618 height 17
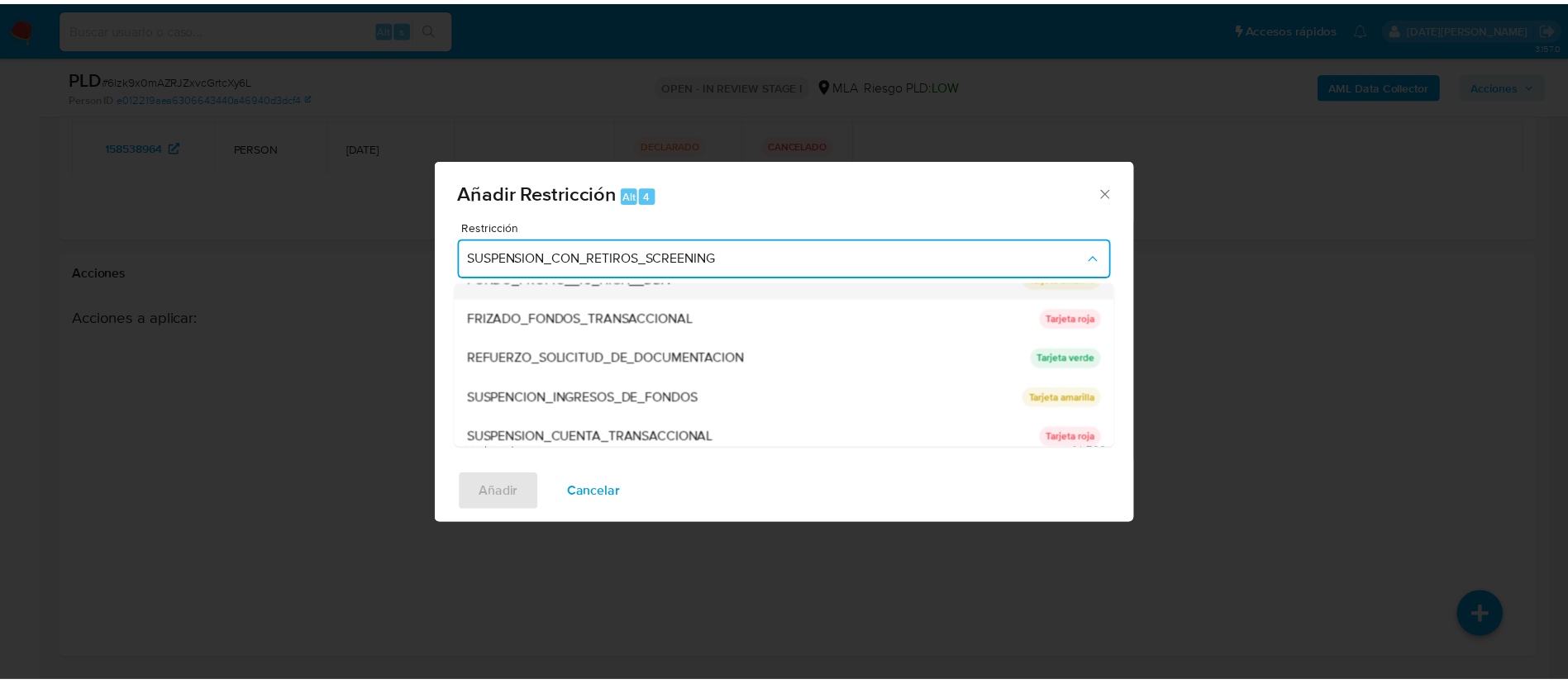
scroll to position [350, 0]
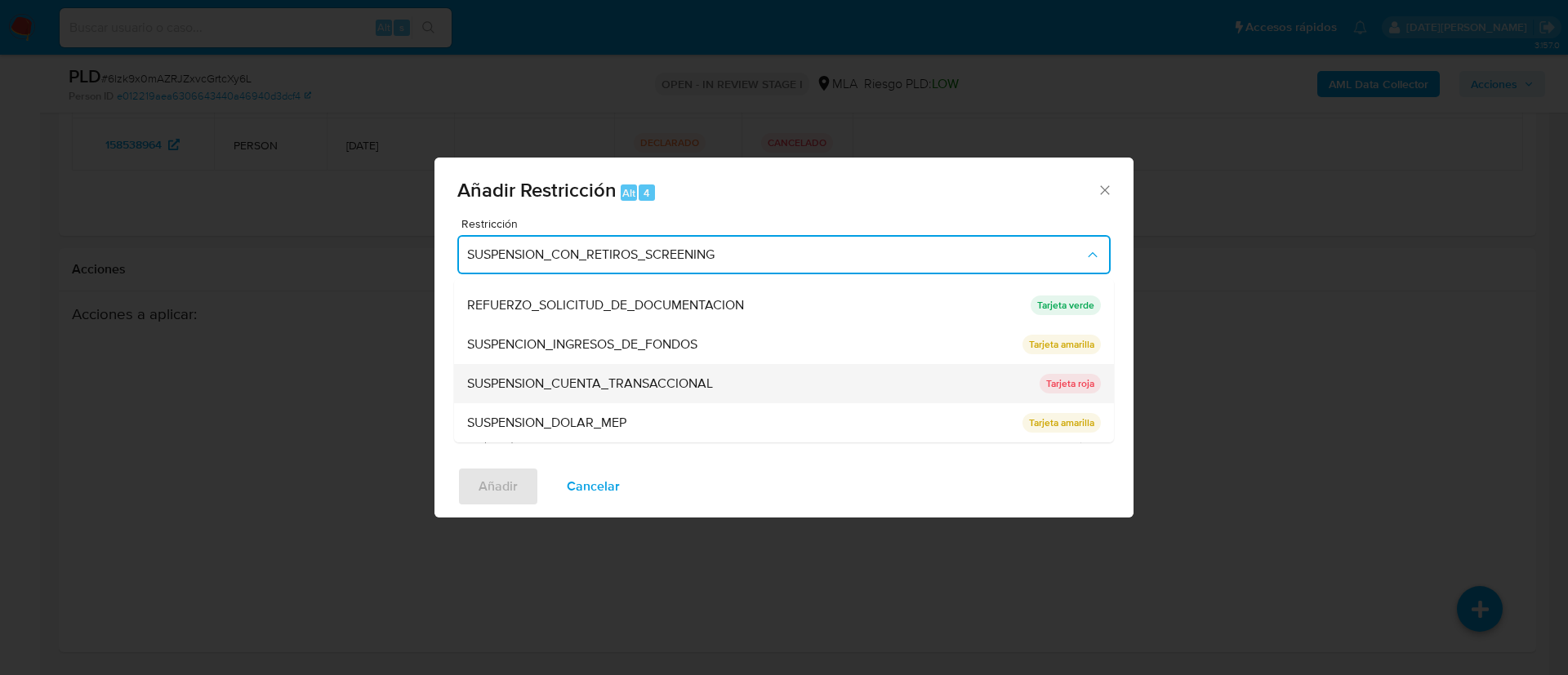
click at [601, 389] on span "SUSPENSION_CUENTA_TRANSACCIONAL" at bounding box center [590, 383] width 246 height 17
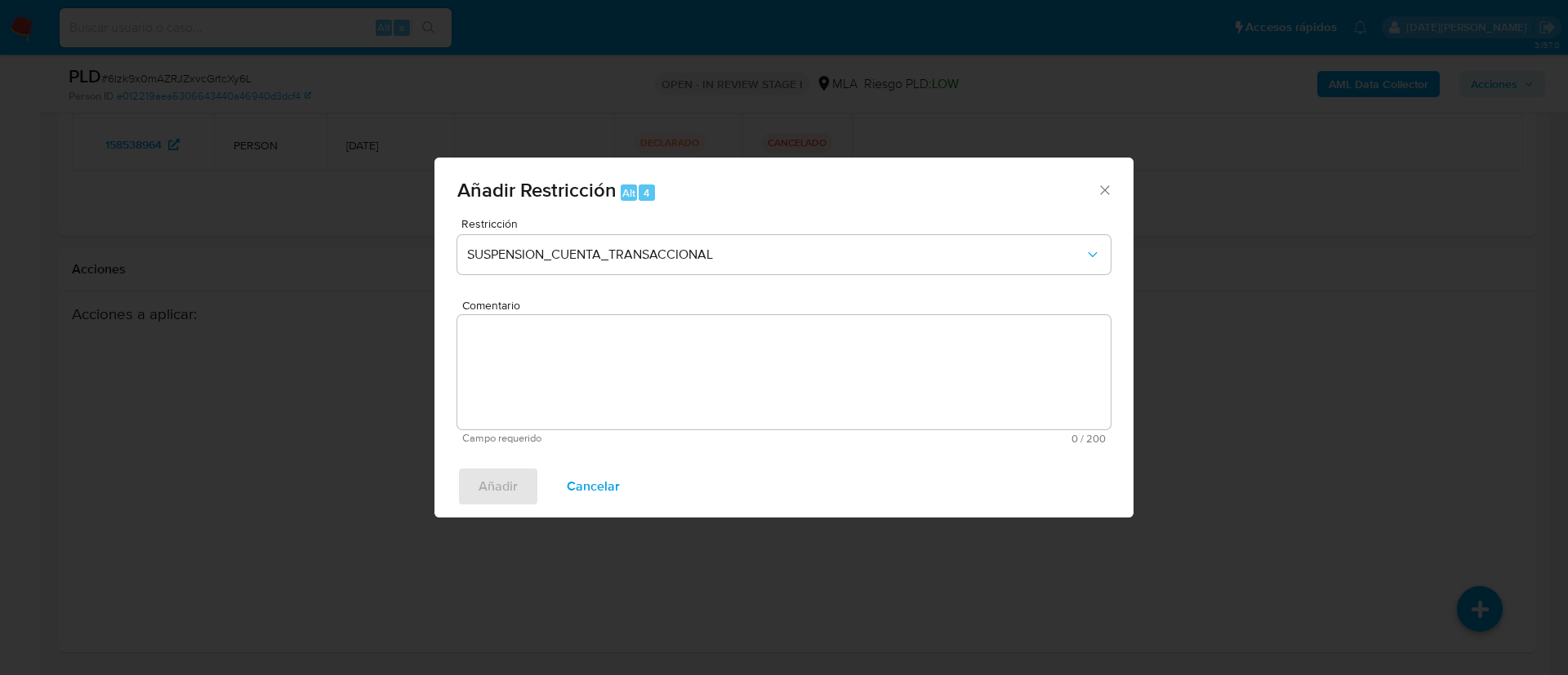
click at [600, 389] on textarea "Comentario" at bounding box center [784, 372] width 654 height 114
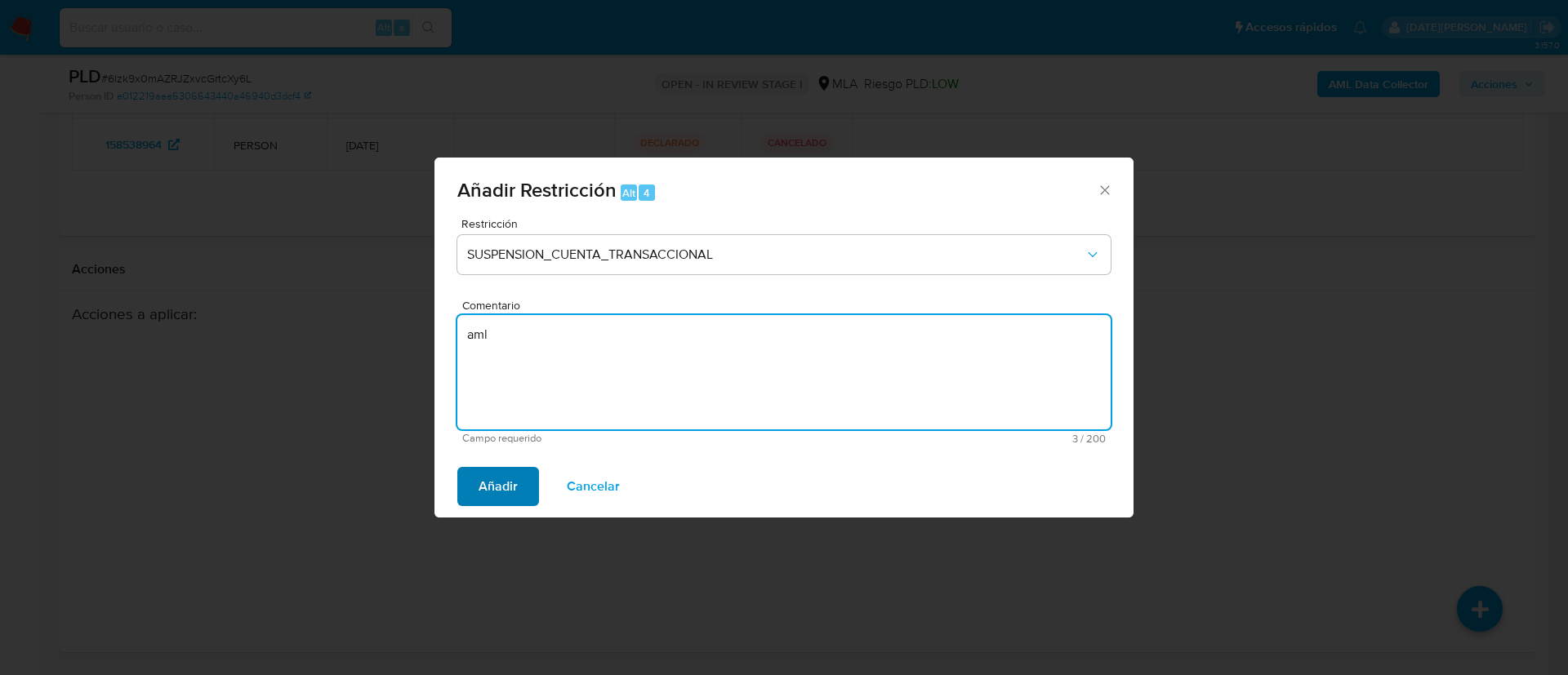
type textarea "aml"
click at [516, 471] on span "Añadir" at bounding box center [498, 486] width 39 height 36
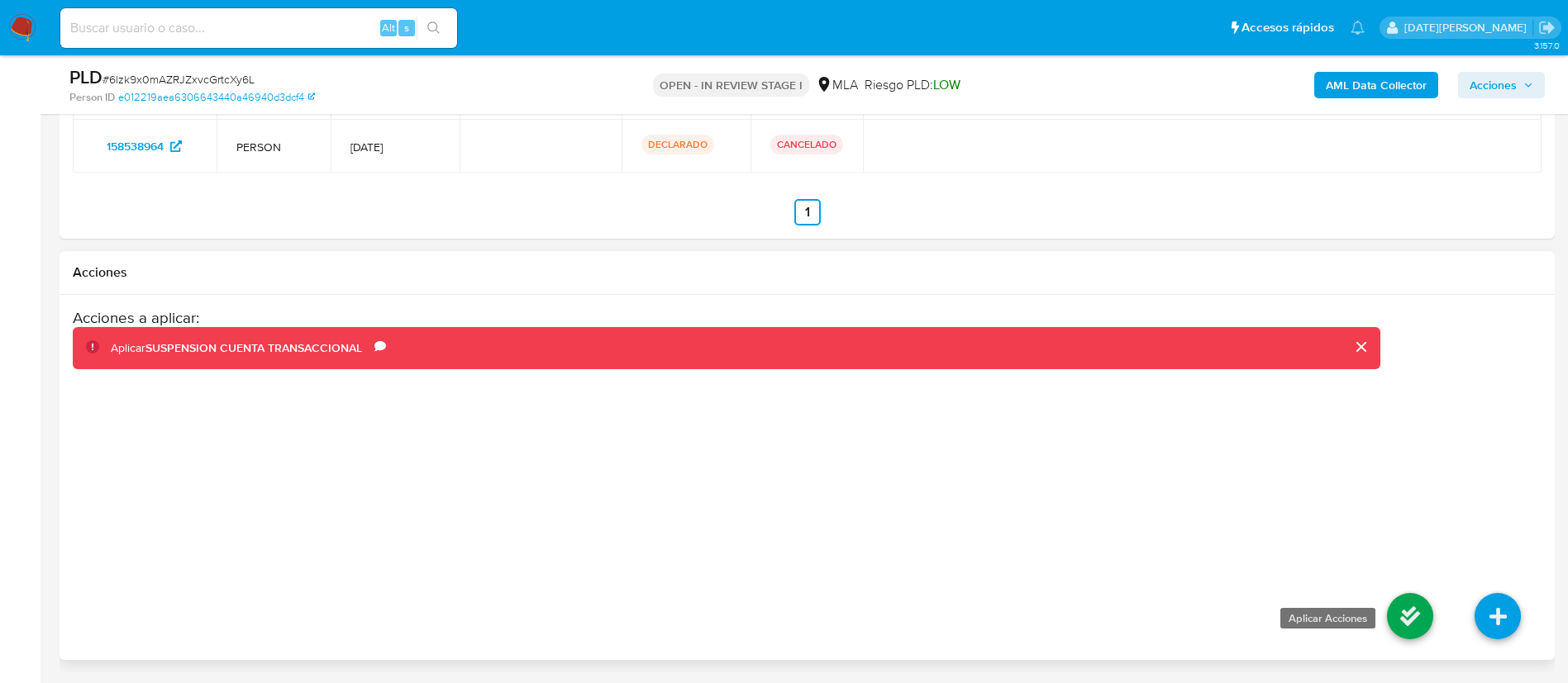
click at [1403, 613] on icon at bounding box center [1410, 616] width 46 height 46
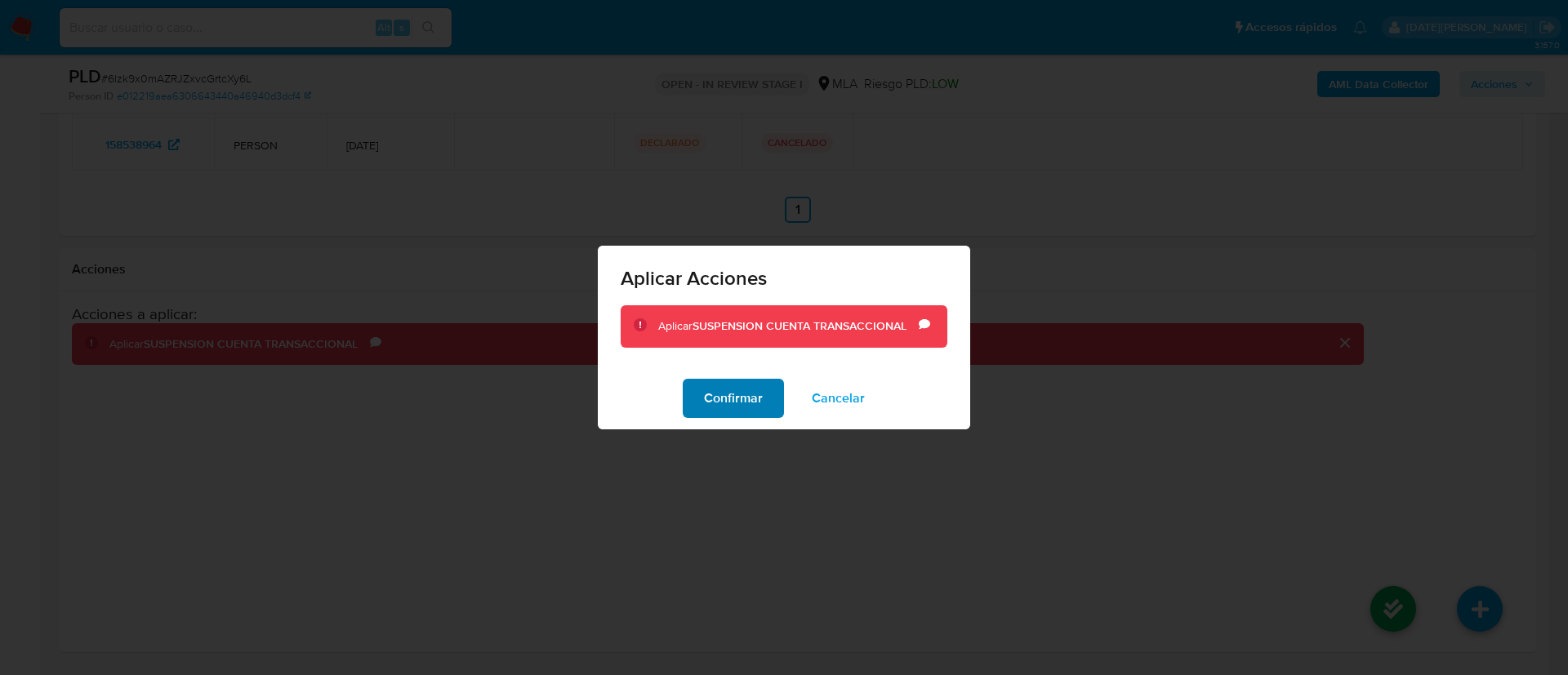
click at [750, 409] on span "Confirmar" at bounding box center [733, 398] width 58 height 36
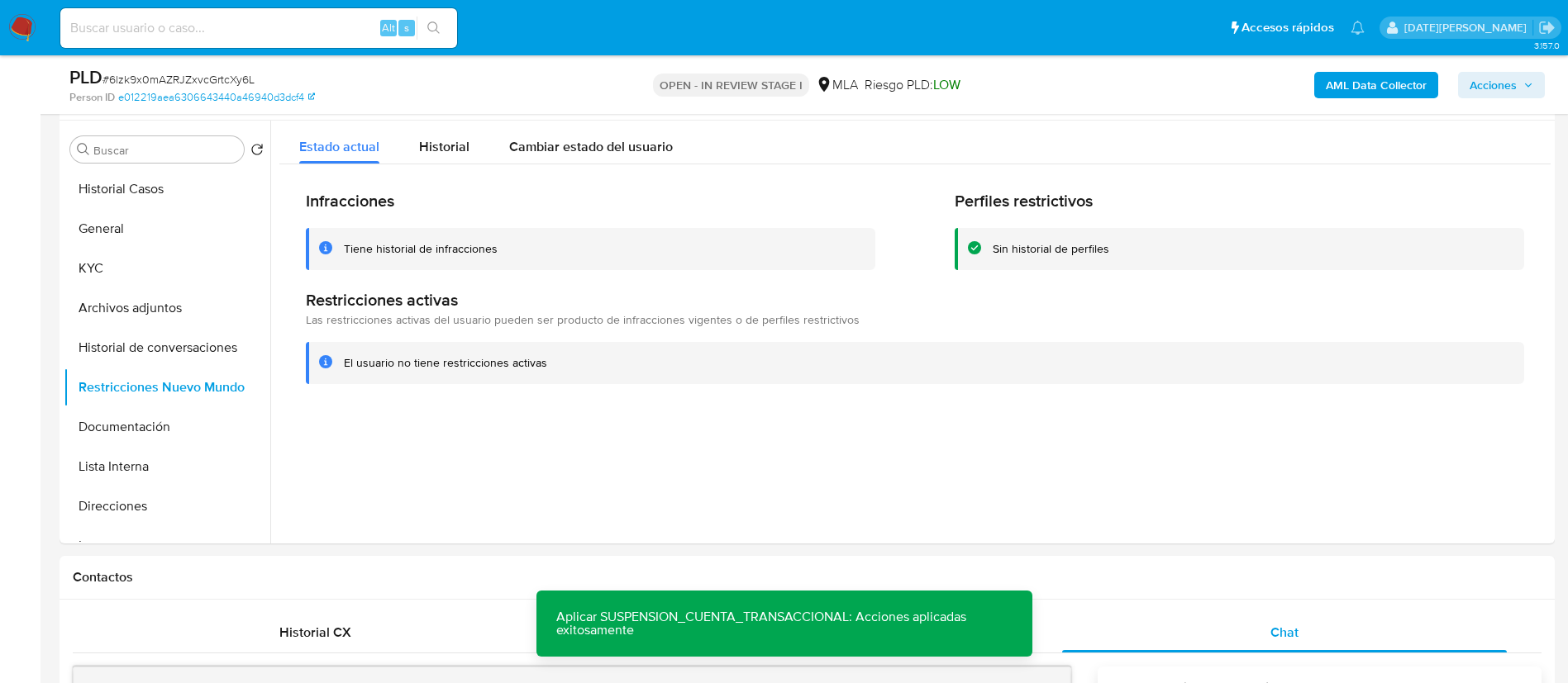
scroll to position [256, 0]
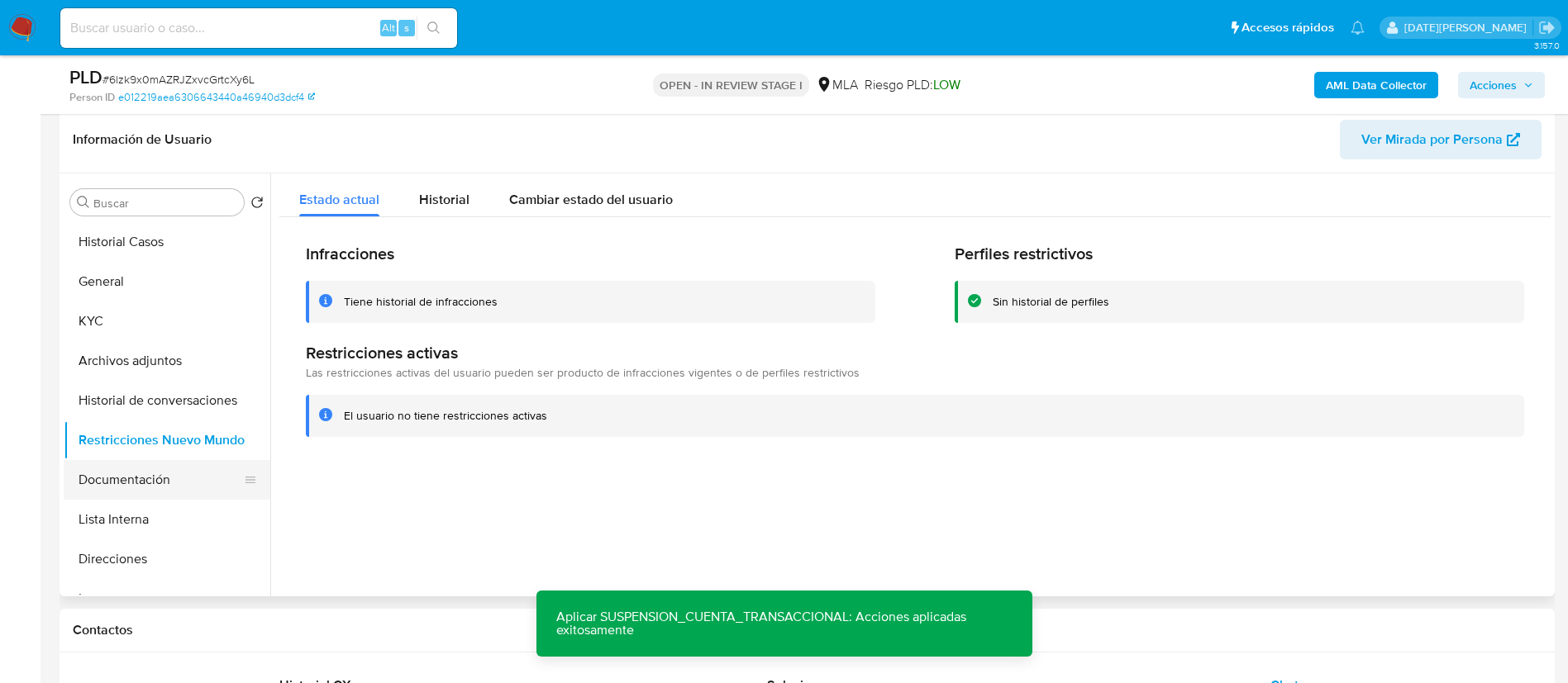
click at [138, 467] on button "Documentación" at bounding box center [160, 479] width 193 height 40
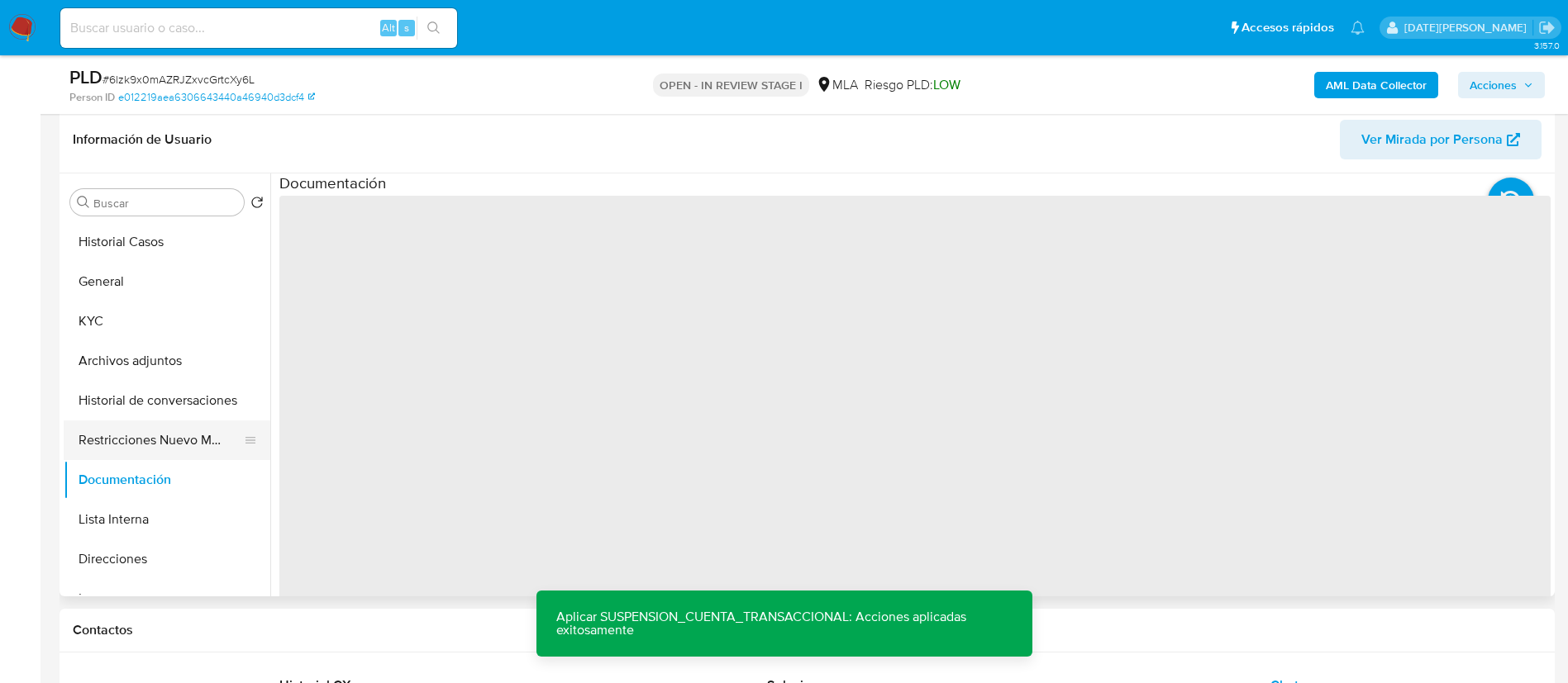
click at [149, 427] on button "Restricciones Nuevo Mundo" at bounding box center [160, 440] width 193 height 40
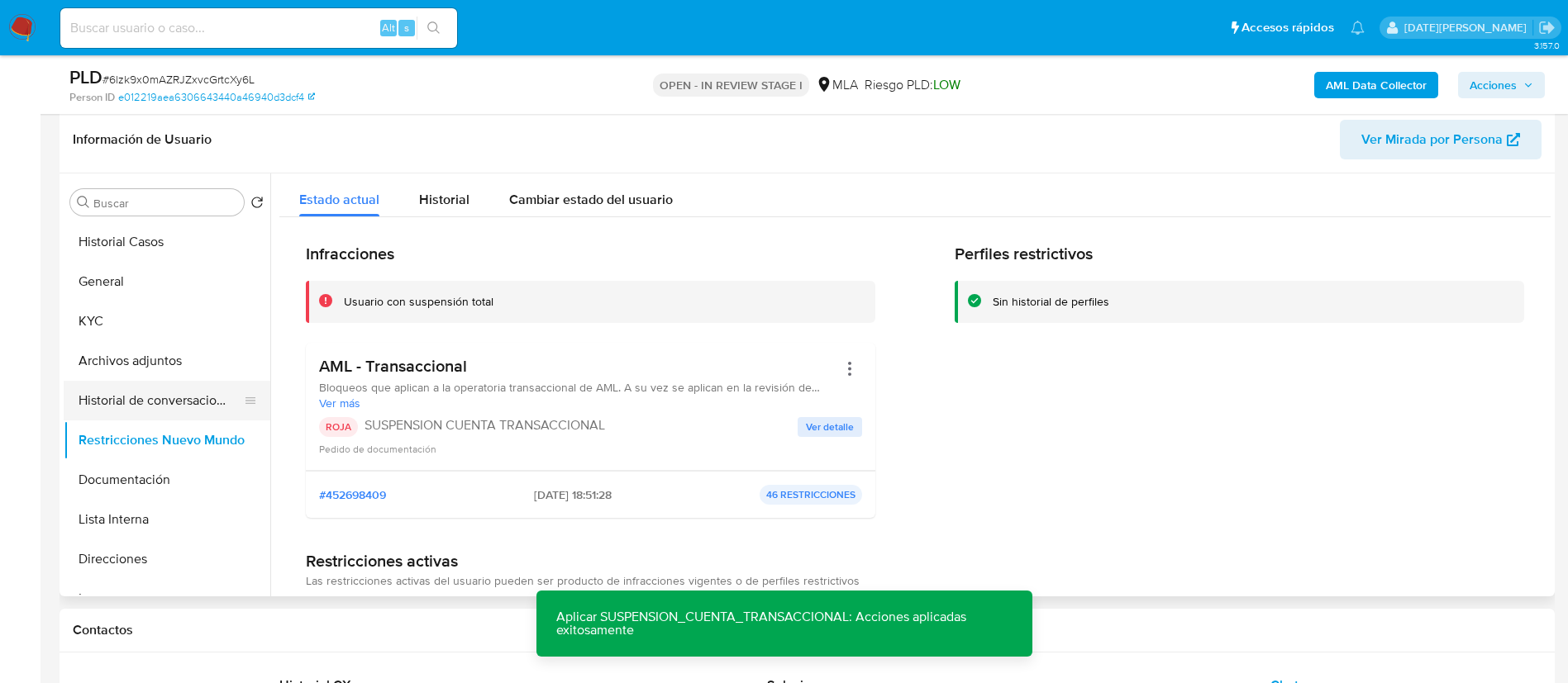
click at [129, 393] on button "Historial de conversaciones" at bounding box center [160, 400] width 193 height 40
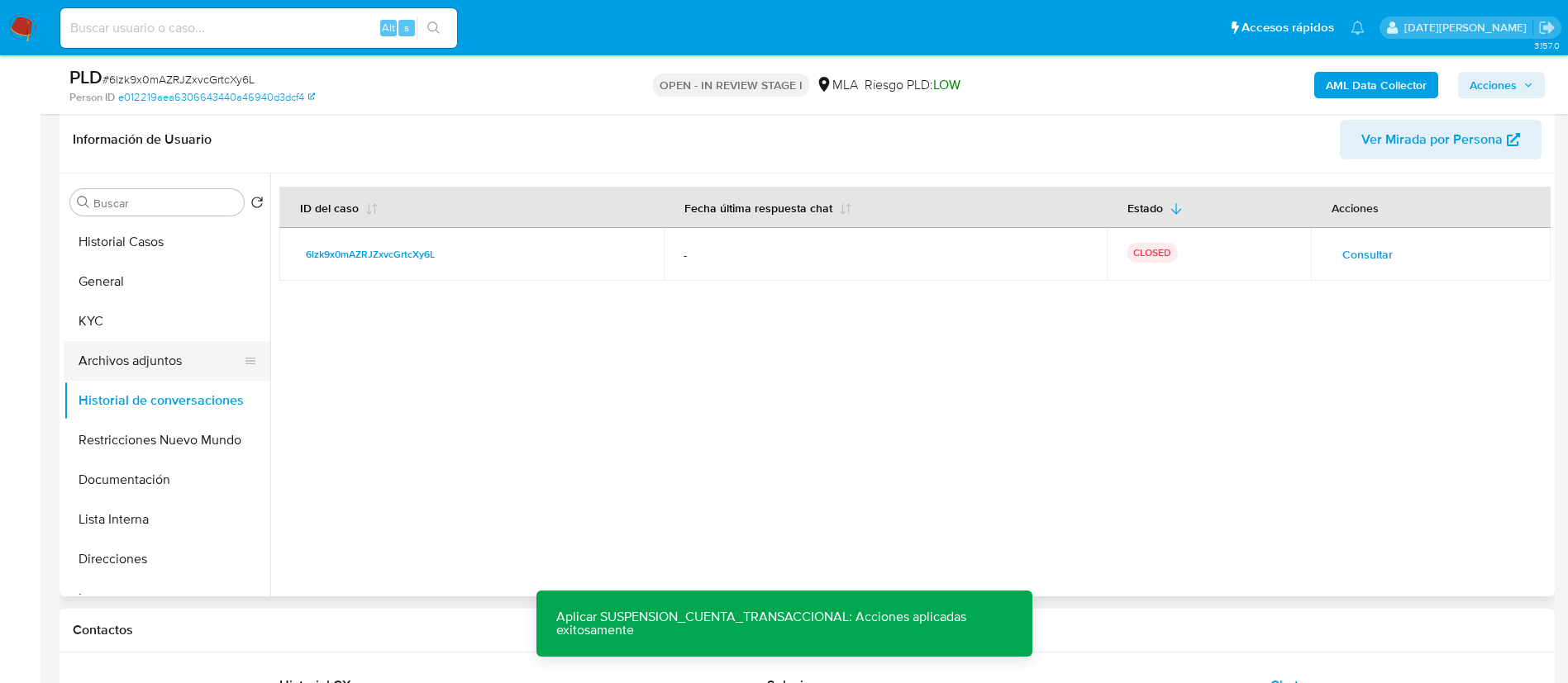
click at [102, 361] on button "Archivos adjuntos" at bounding box center [160, 360] width 193 height 40
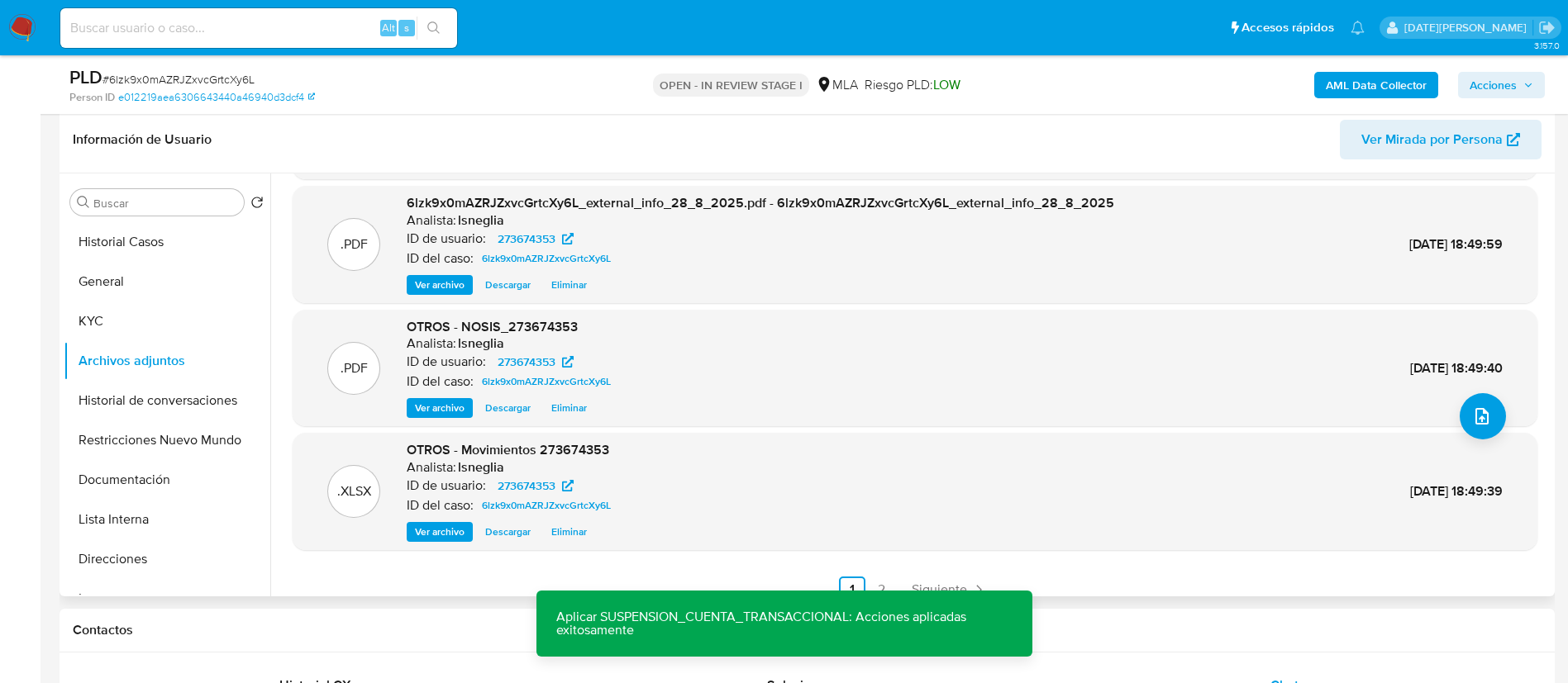
scroll to position [138, 0]
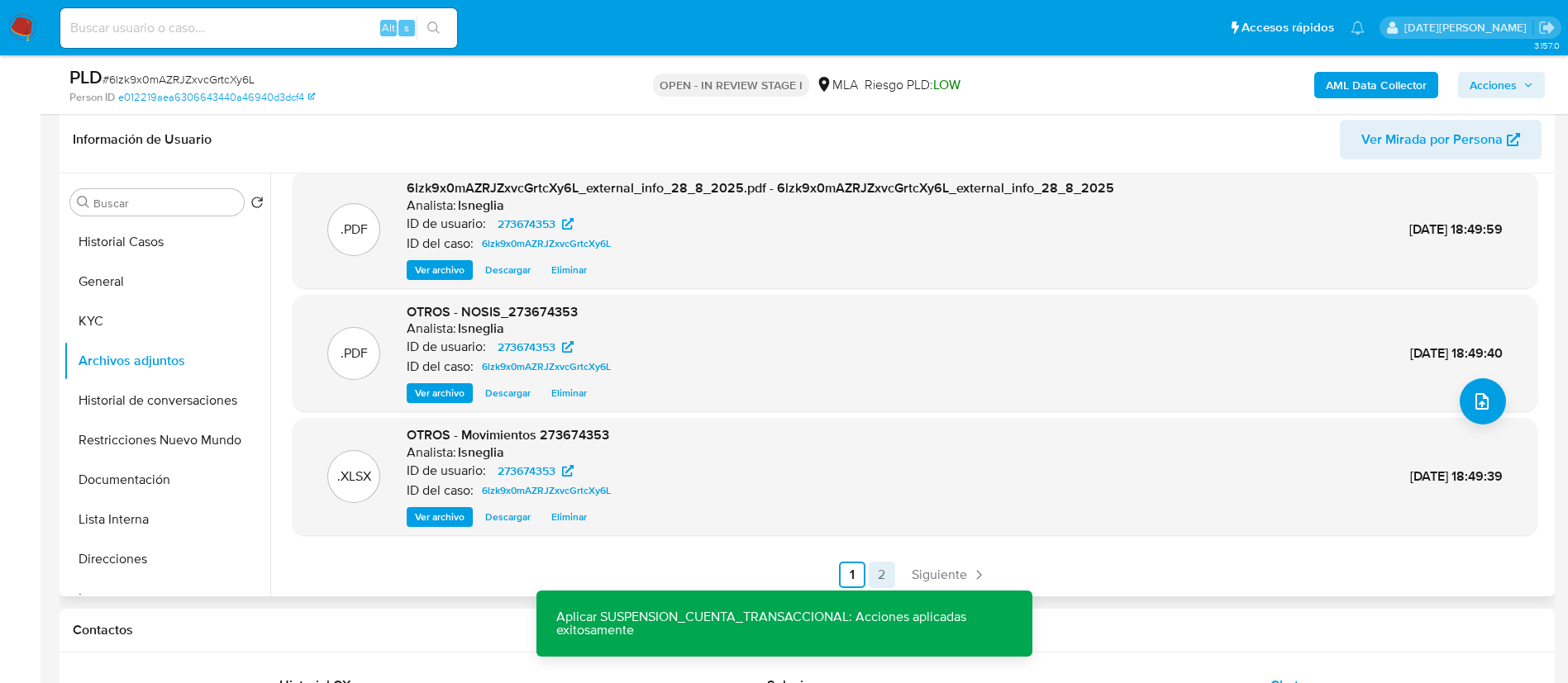
click at [886, 572] on link "2" at bounding box center [882, 575] width 26 height 26
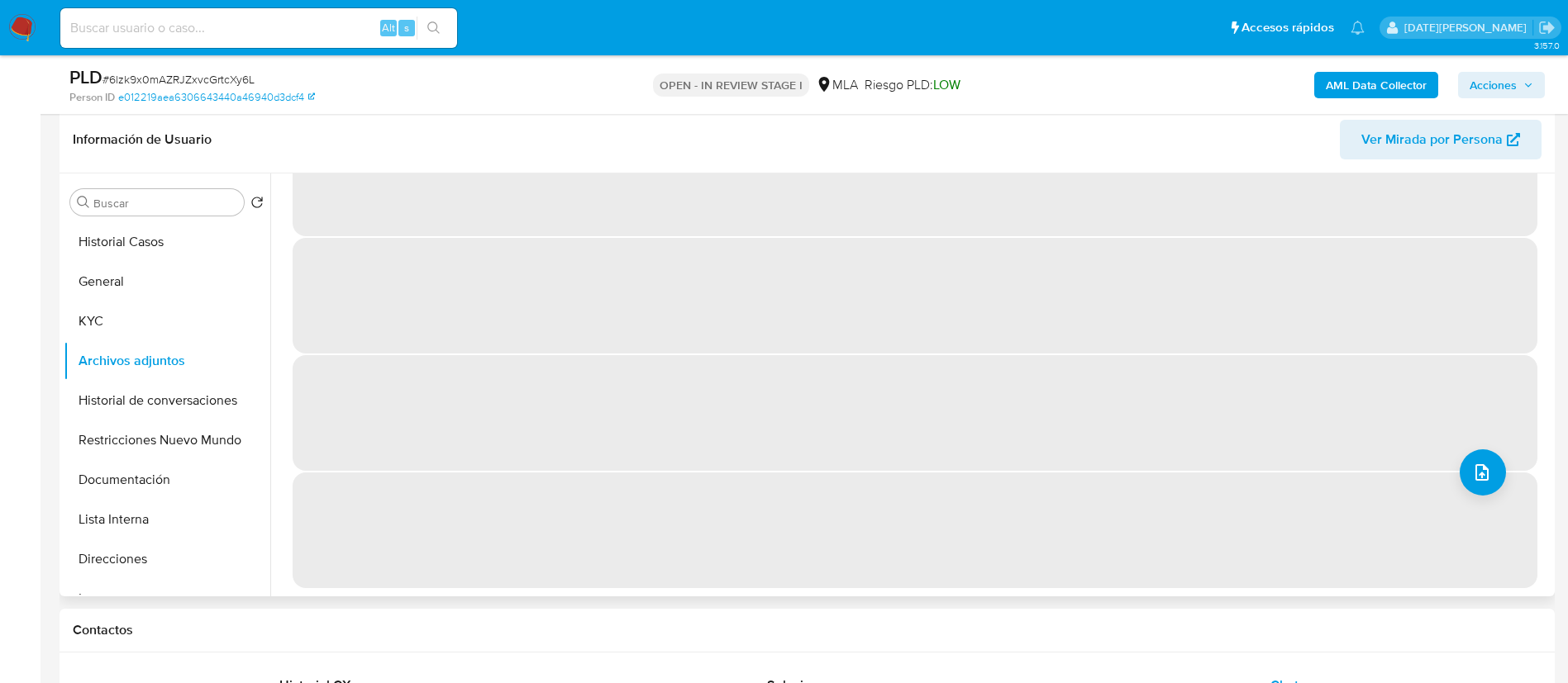
scroll to position [0, 0]
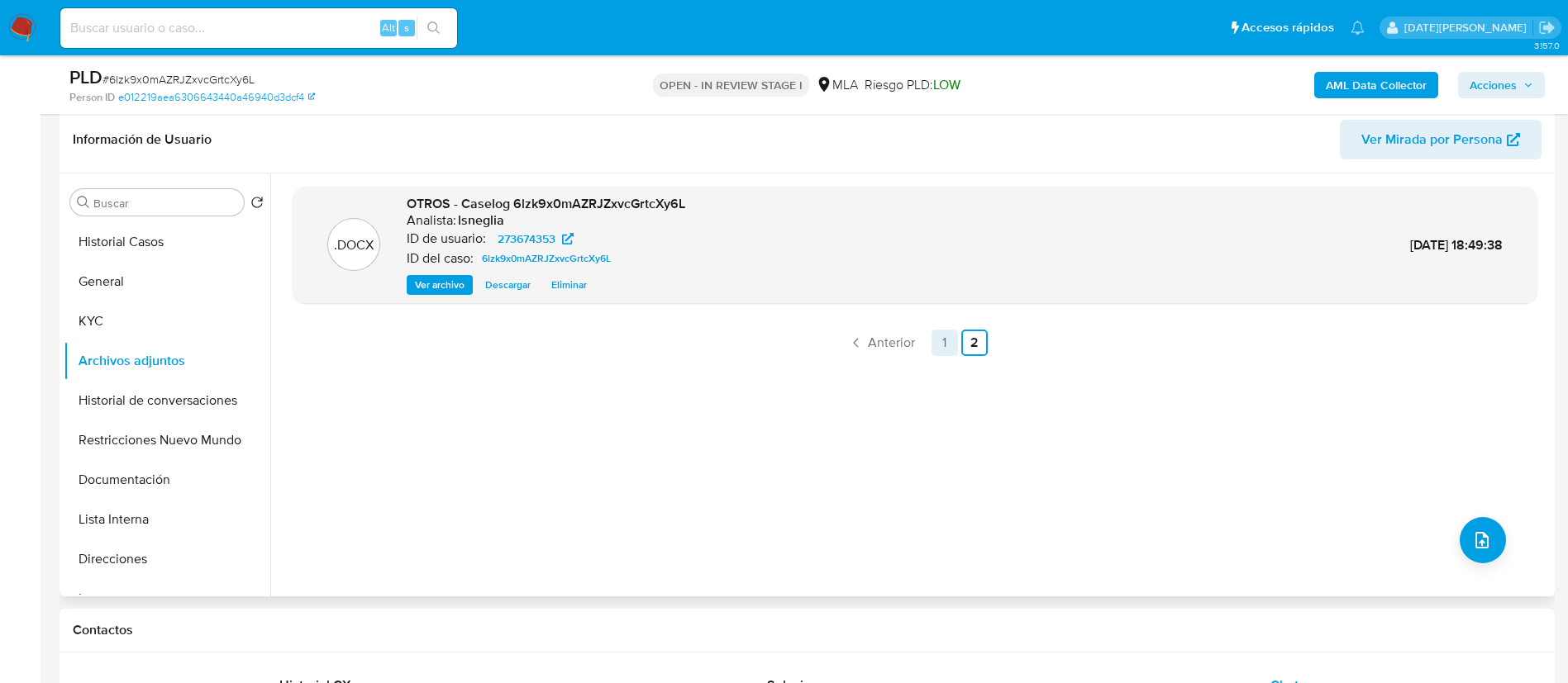
click at [942, 345] on link "1" at bounding box center [945, 343] width 26 height 26
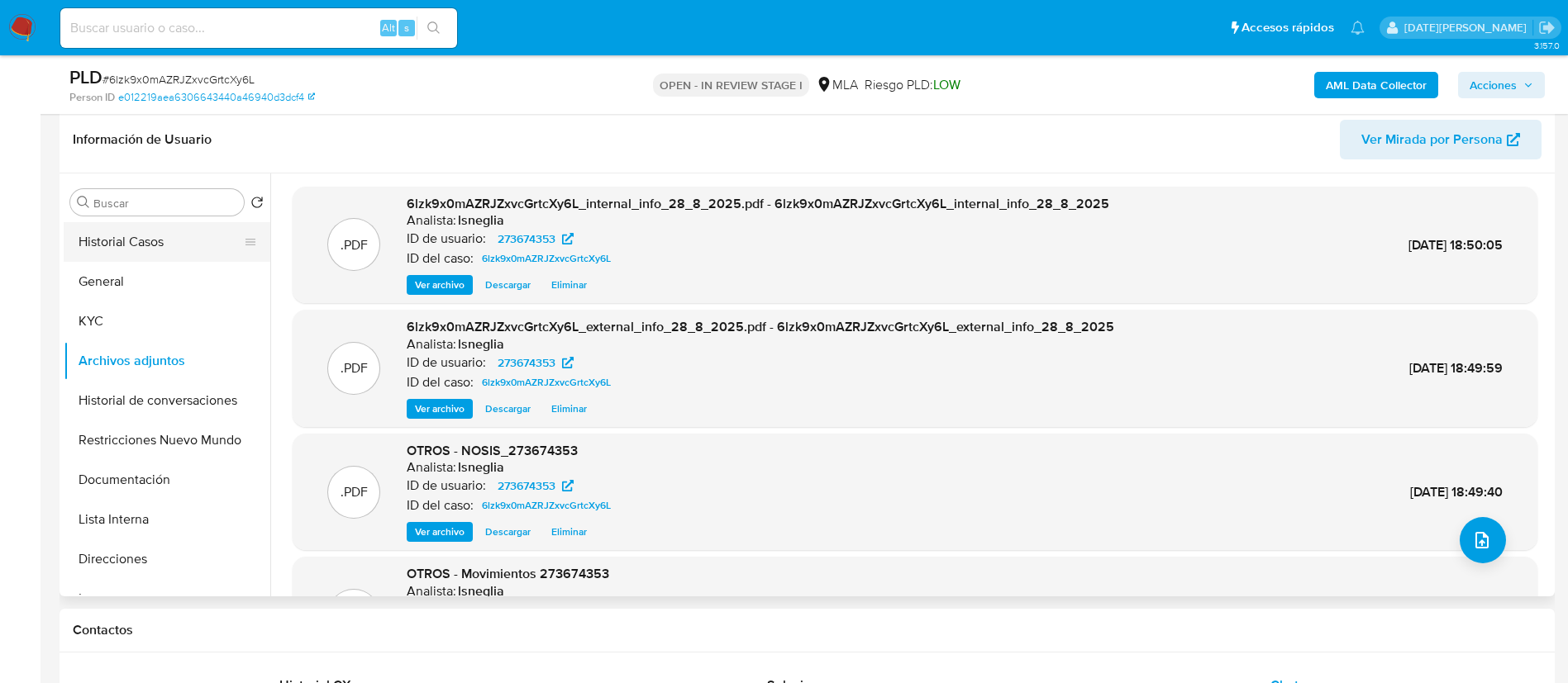
click at [143, 244] on button "Historial Casos" at bounding box center [160, 241] width 193 height 40
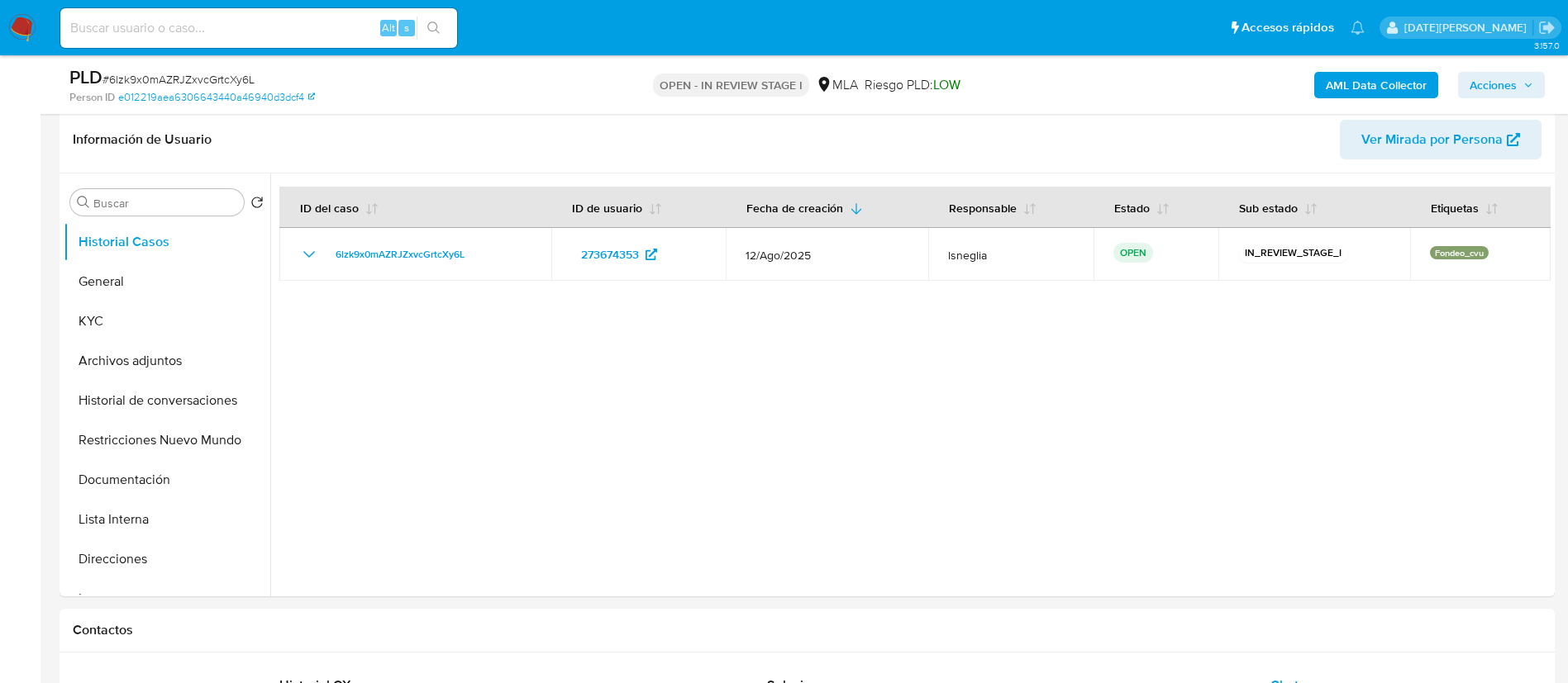
click at [1537, 84] on button "Acciones" at bounding box center [1501, 85] width 86 height 26
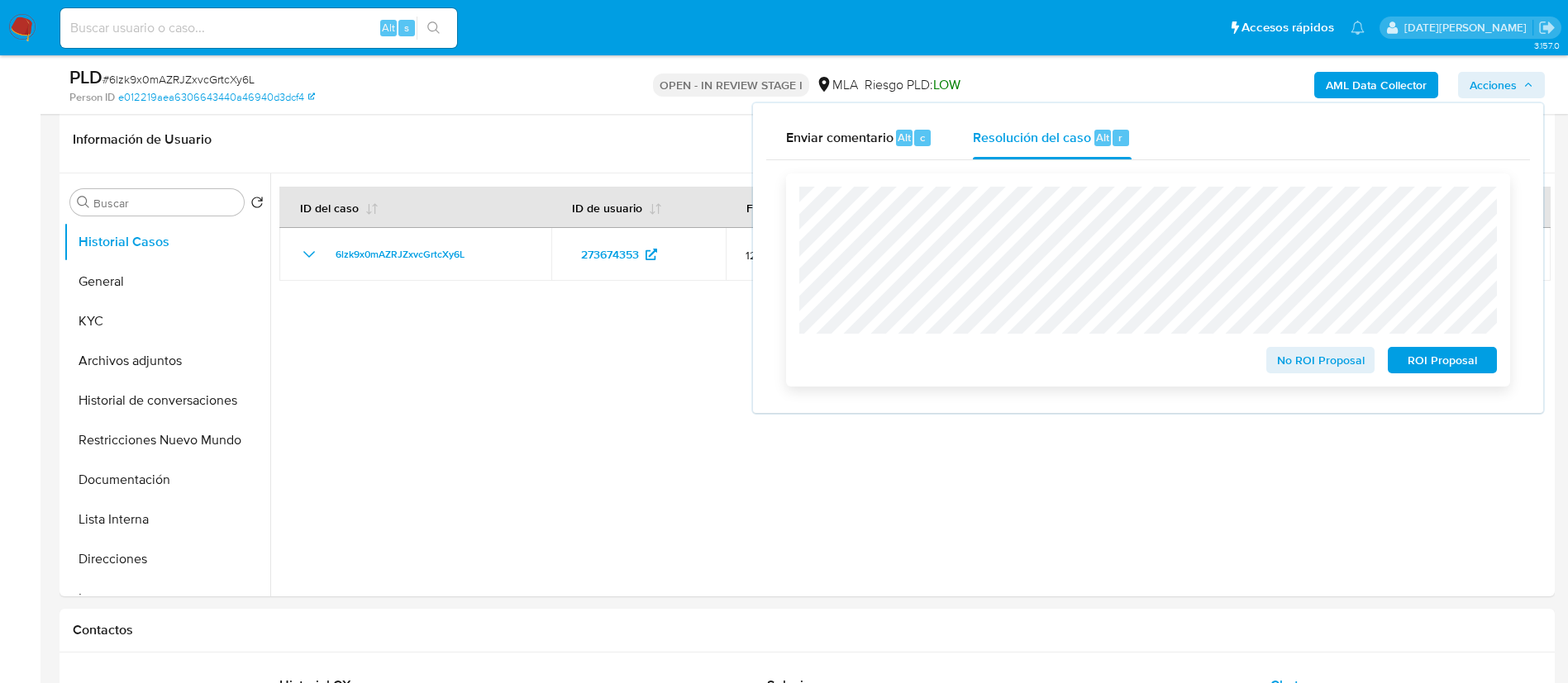
click at [1438, 361] on span "ROI Proposal" at bounding box center [1442, 360] width 86 height 23
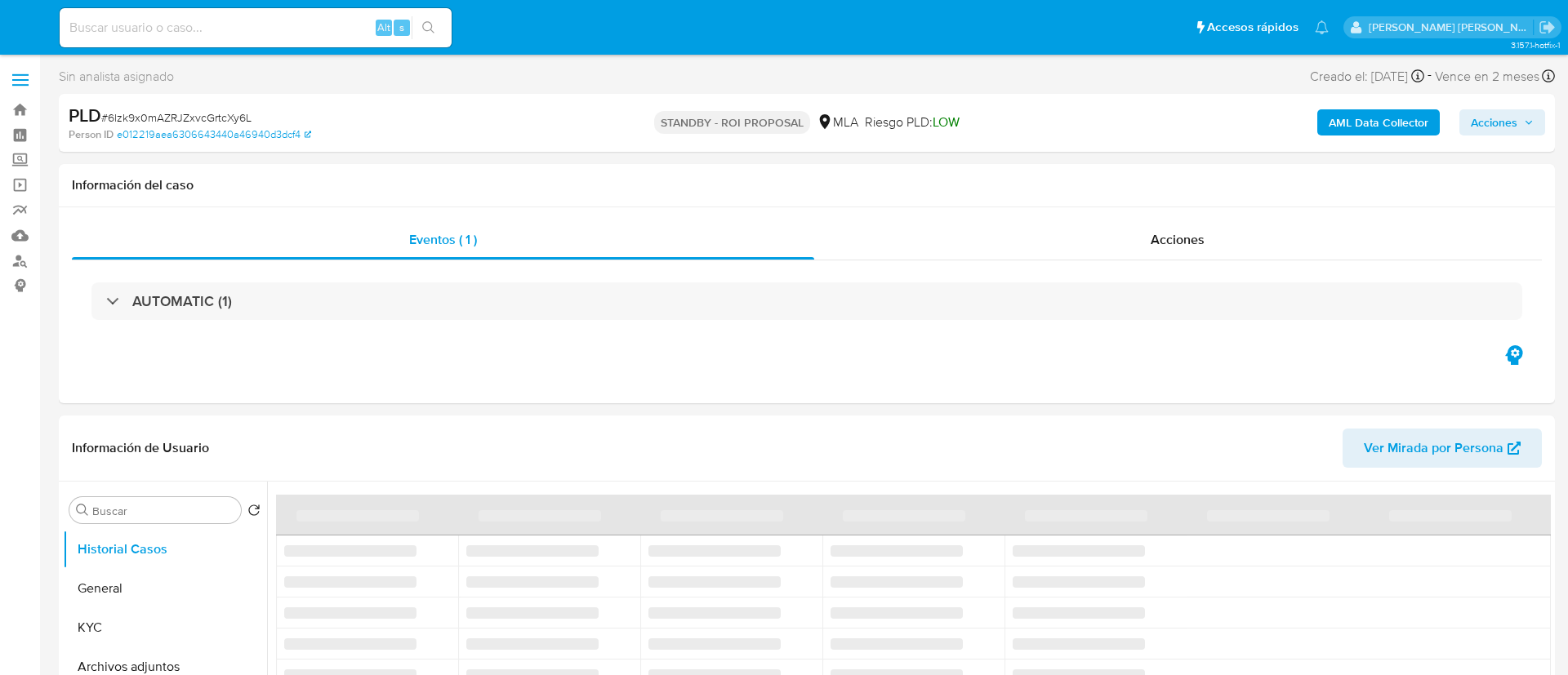
select select "10"
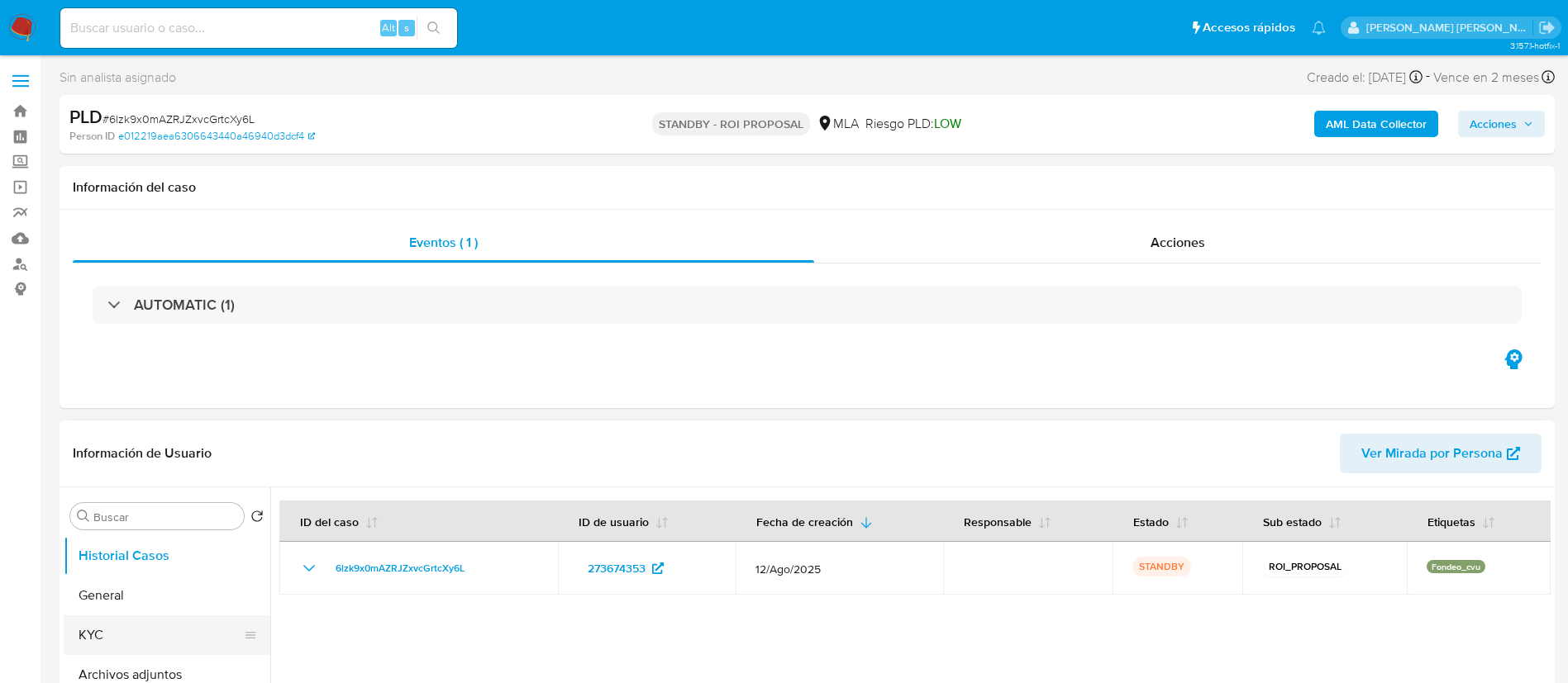
click at [133, 626] on button "KYC" at bounding box center [160, 635] width 193 height 40
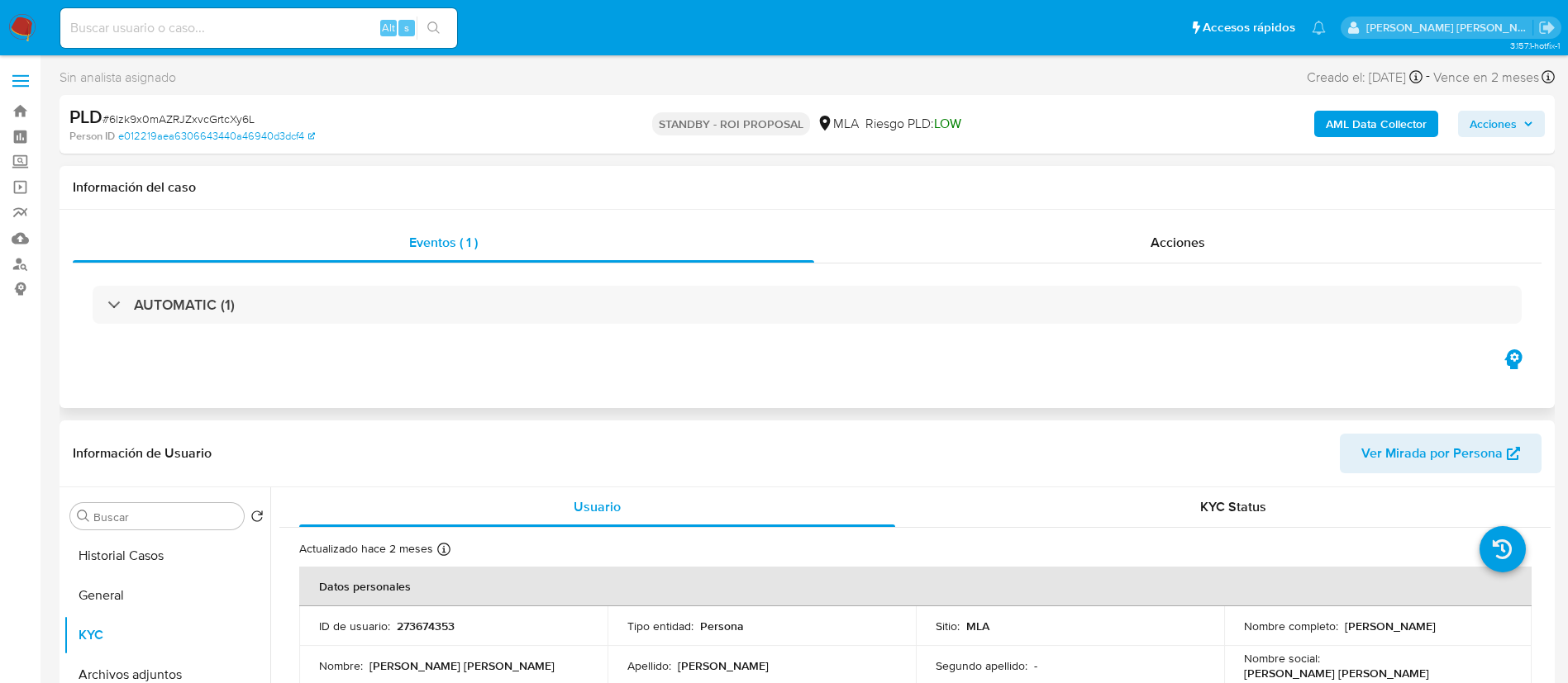
scroll to position [124, 0]
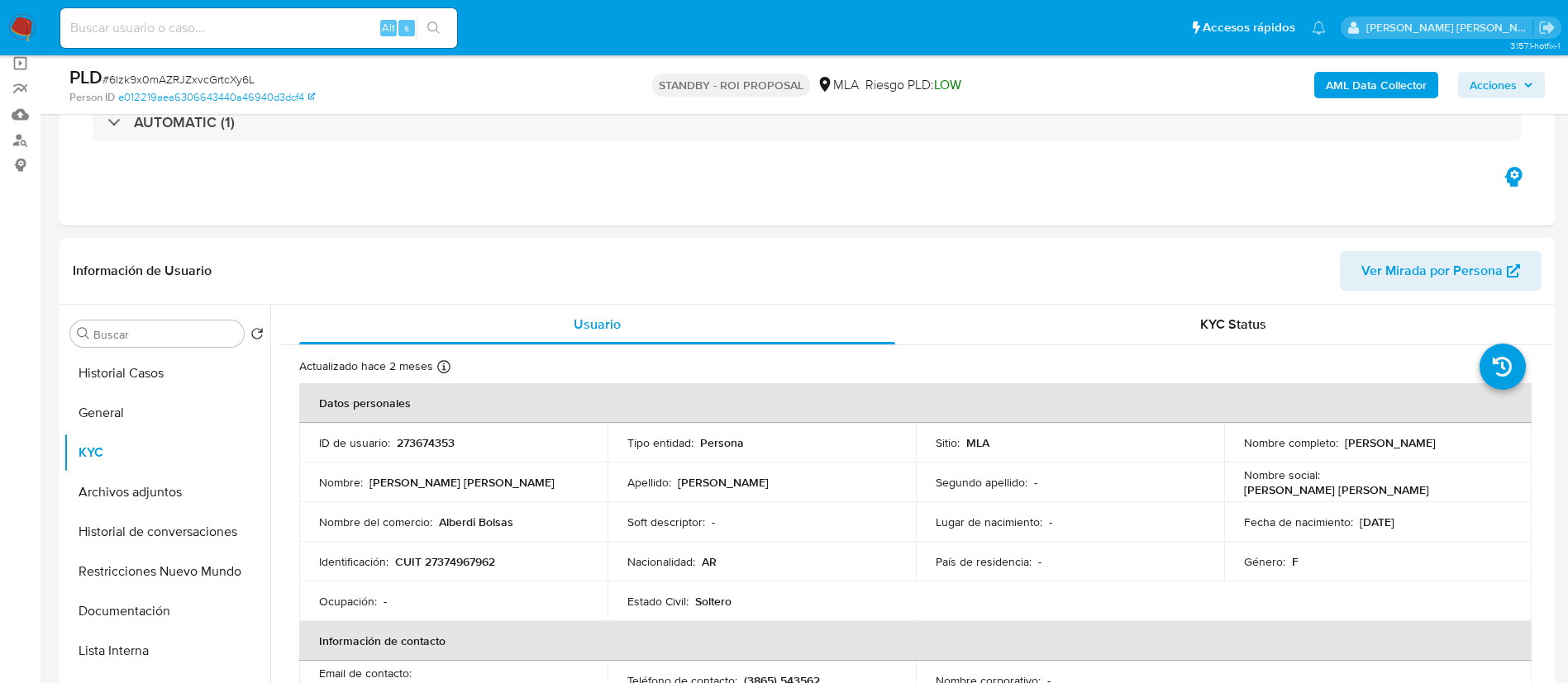
click at [236, 34] on input at bounding box center [258, 28] width 397 height 21
paste input "bV8syK2K77GdMie4xvHiToJN"
type input "bV8syK2K77GdMie4xvHiToJN"
click at [439, 26] on icon "search-icon" at bounding box center [434, 27] width 13 height 13
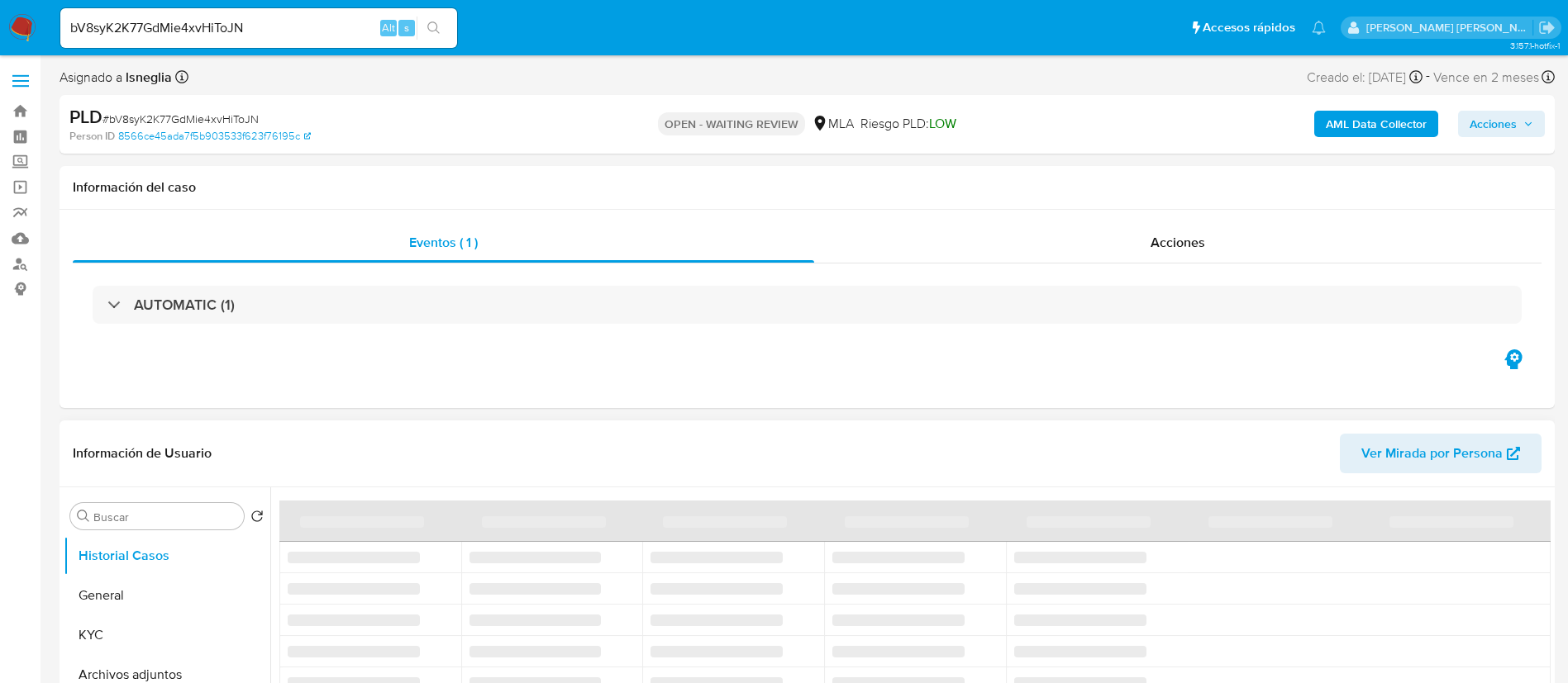
scroll to position [124, 0]
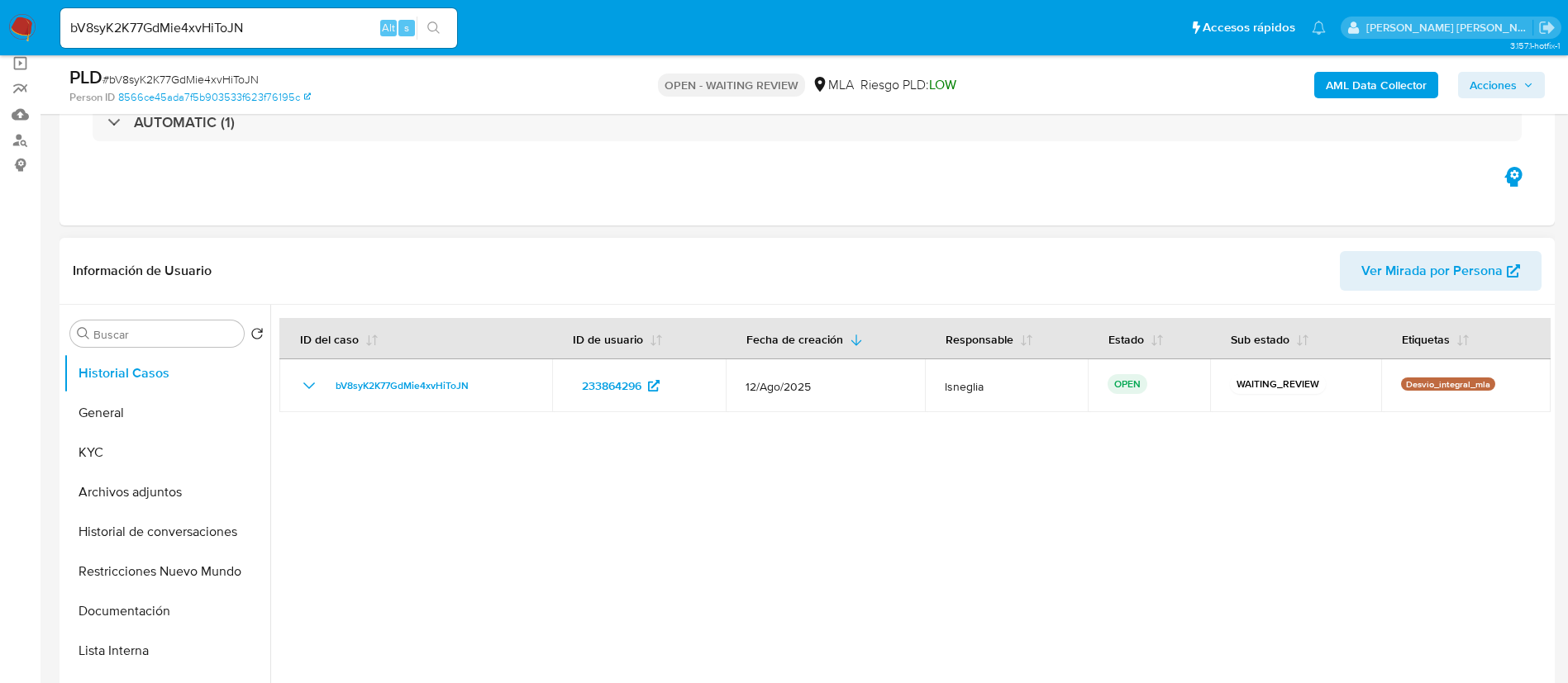
select select "10"
click at [205, 82] on span "# bV8syK2K77GdMie4xvHiToJN" at bounding box center [180, 79] width 156 height 17
copy span "bV8syK2K77GdMie4xvHiToJN"
click at [33, 20] on img at bounding box center [22, 28] width 28 height 28
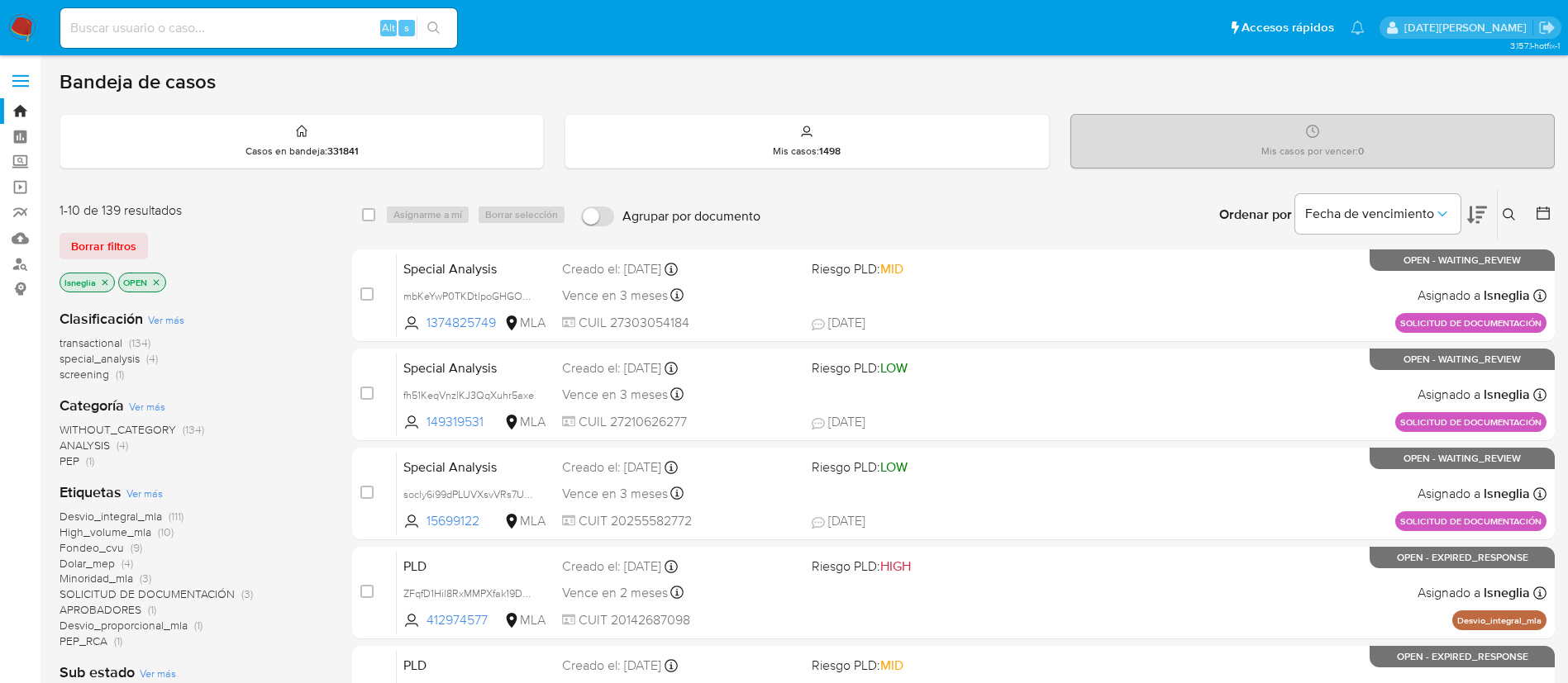
click at [1506, 216] on icon at bounding box center [1509, 214] width 13 height 13
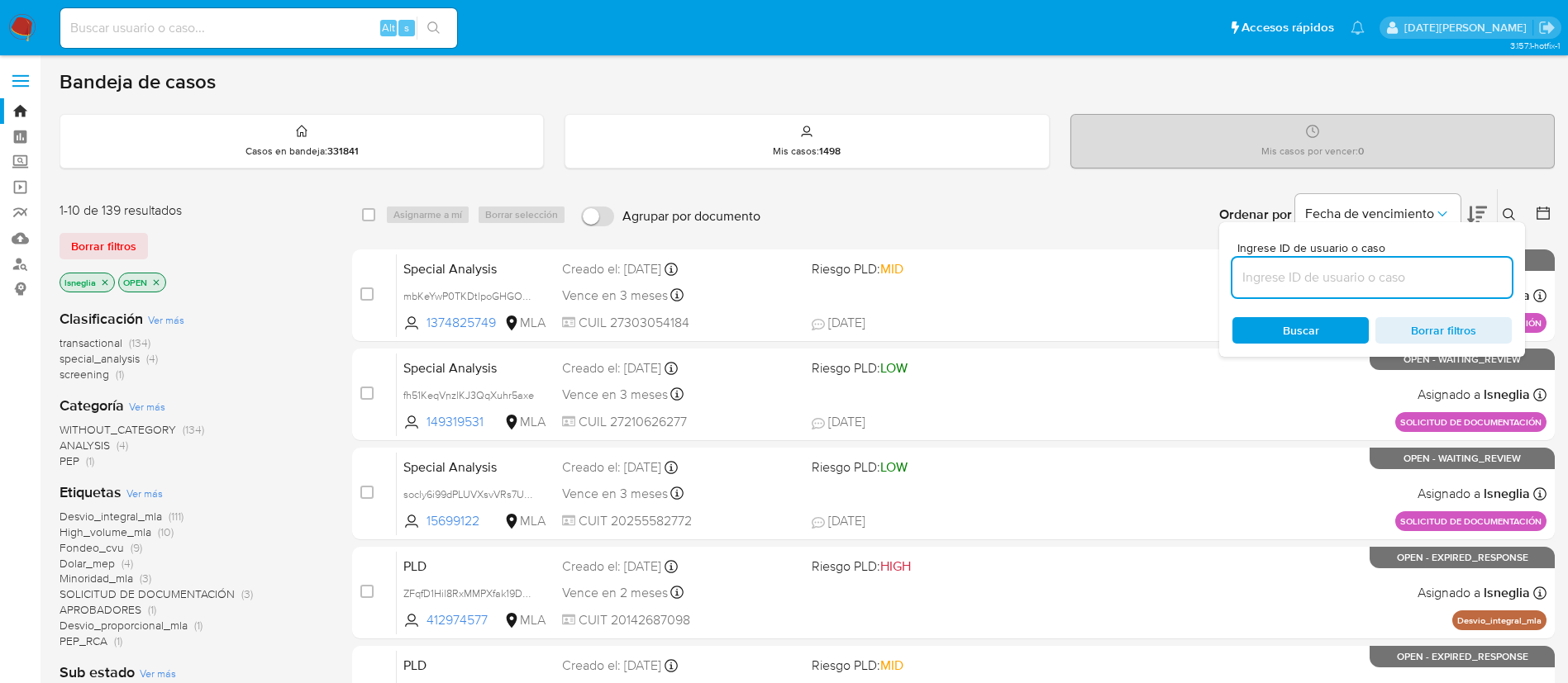
click at [1338, 271] on input at bounding box center [1371, 278] width 280 height 21
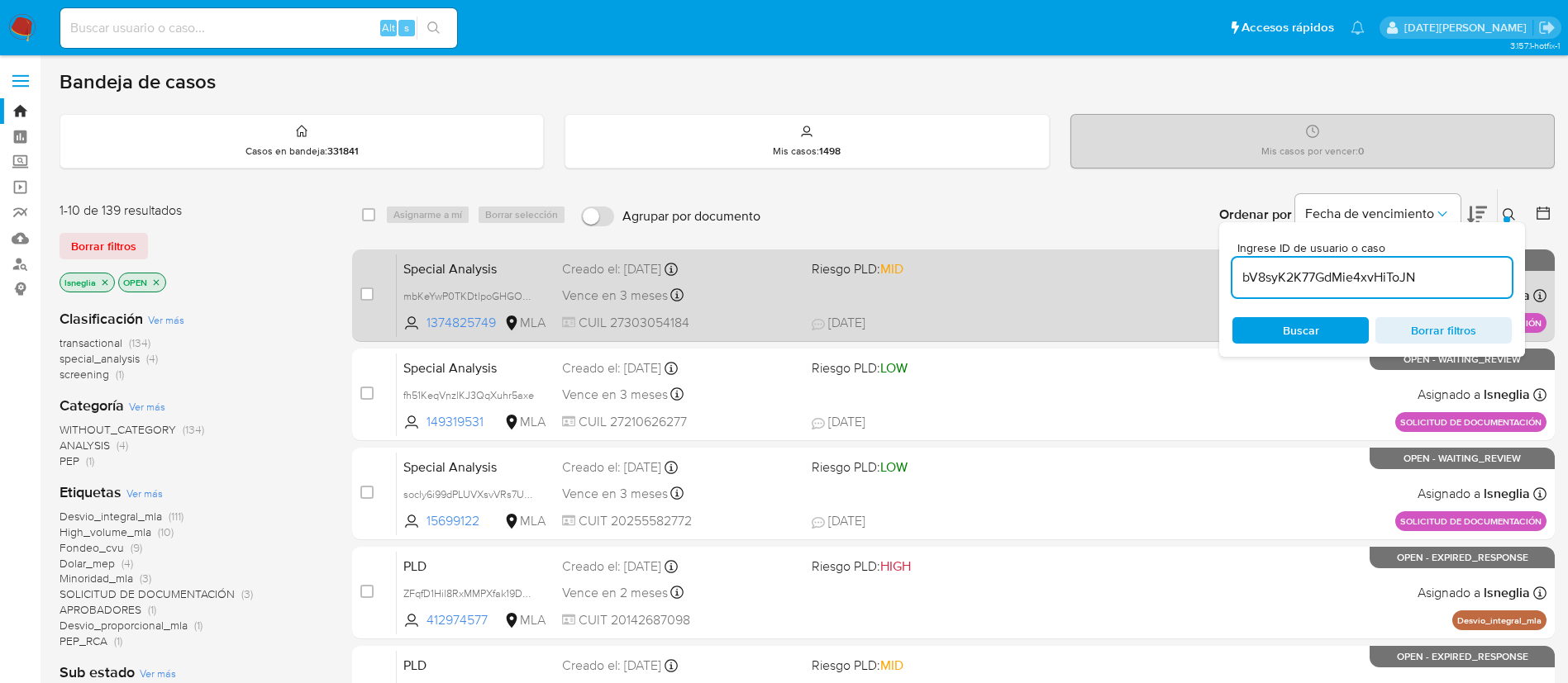
type input "bV8syK2K77GdMie4xvHiToJN"
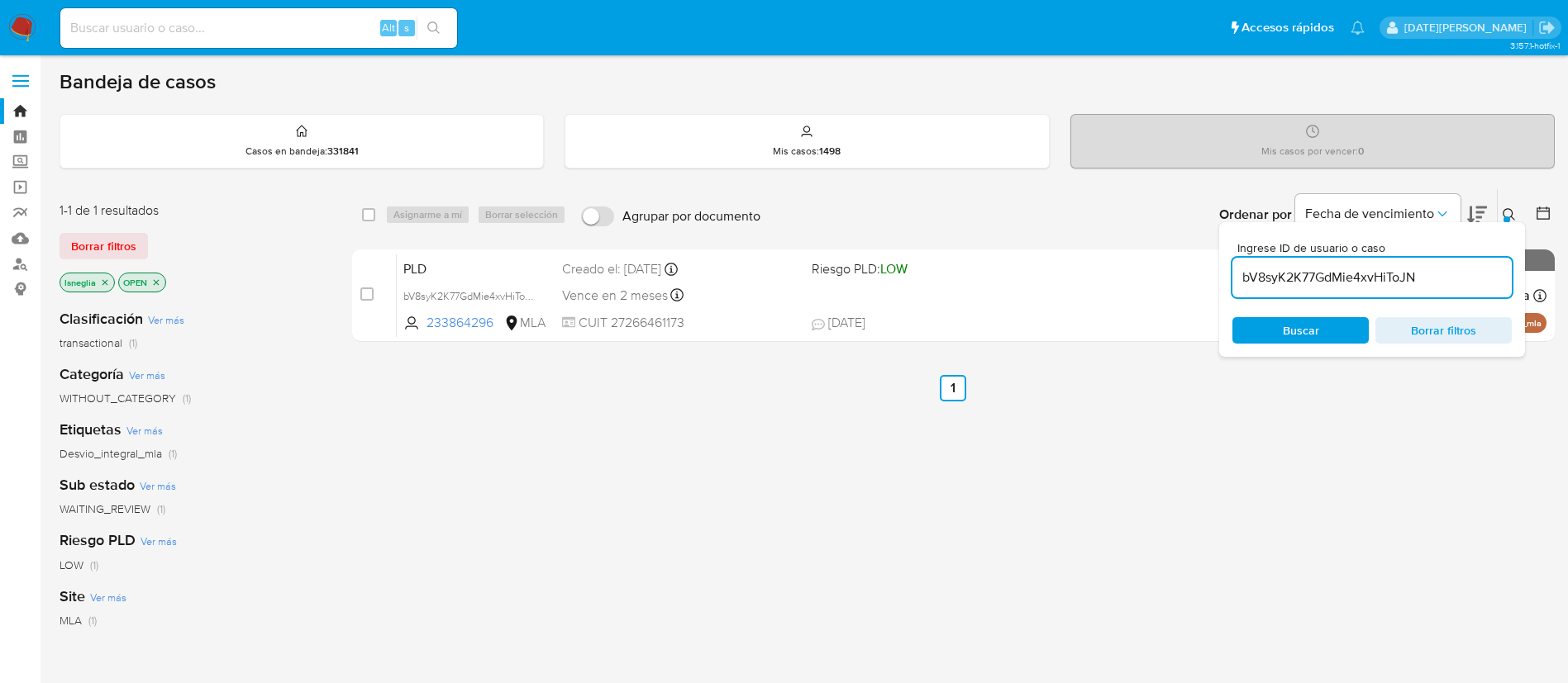
click at [1506, 213] on icon at bounding box center [1509, 214] width 13 height 13
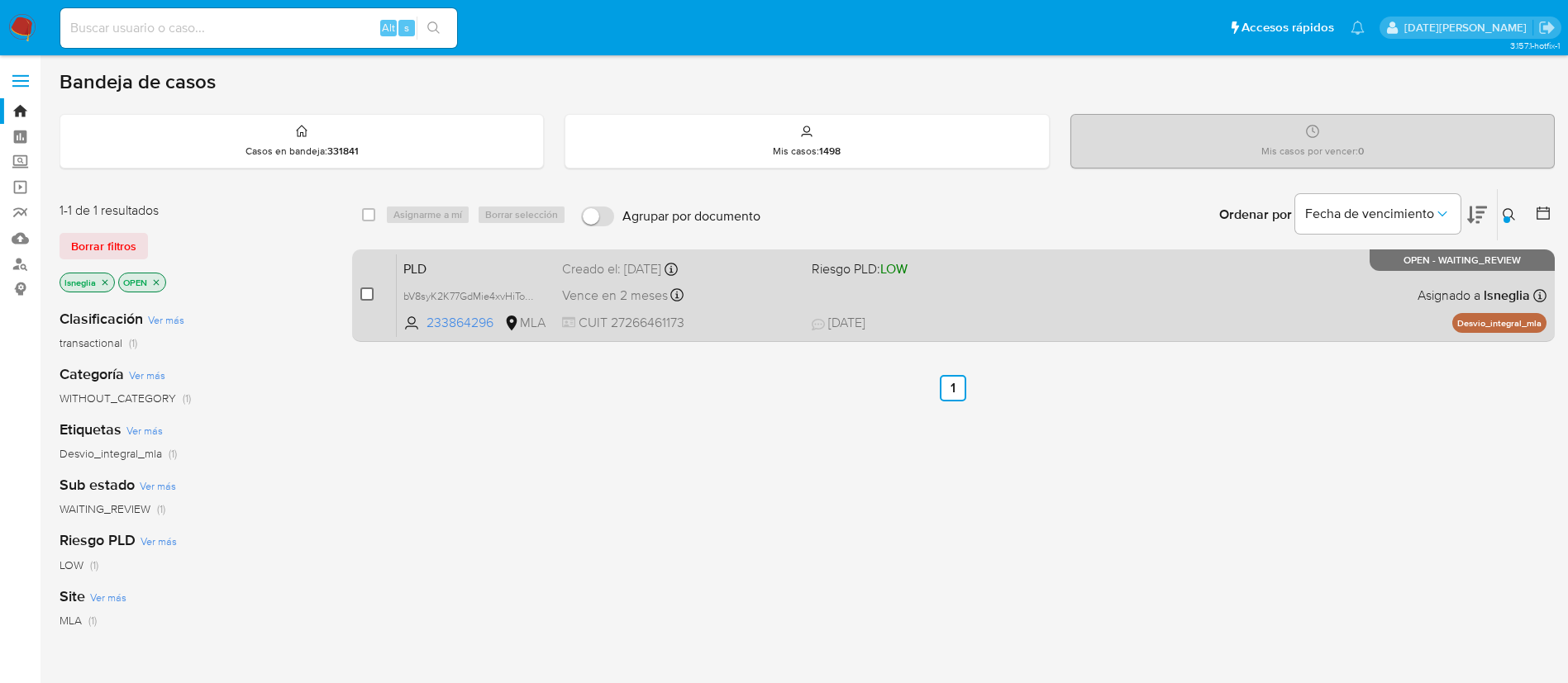
click at [367, 293] on input "checkbox" at bounding box center [367, 293] width 13 height 13
checkbox input "true"
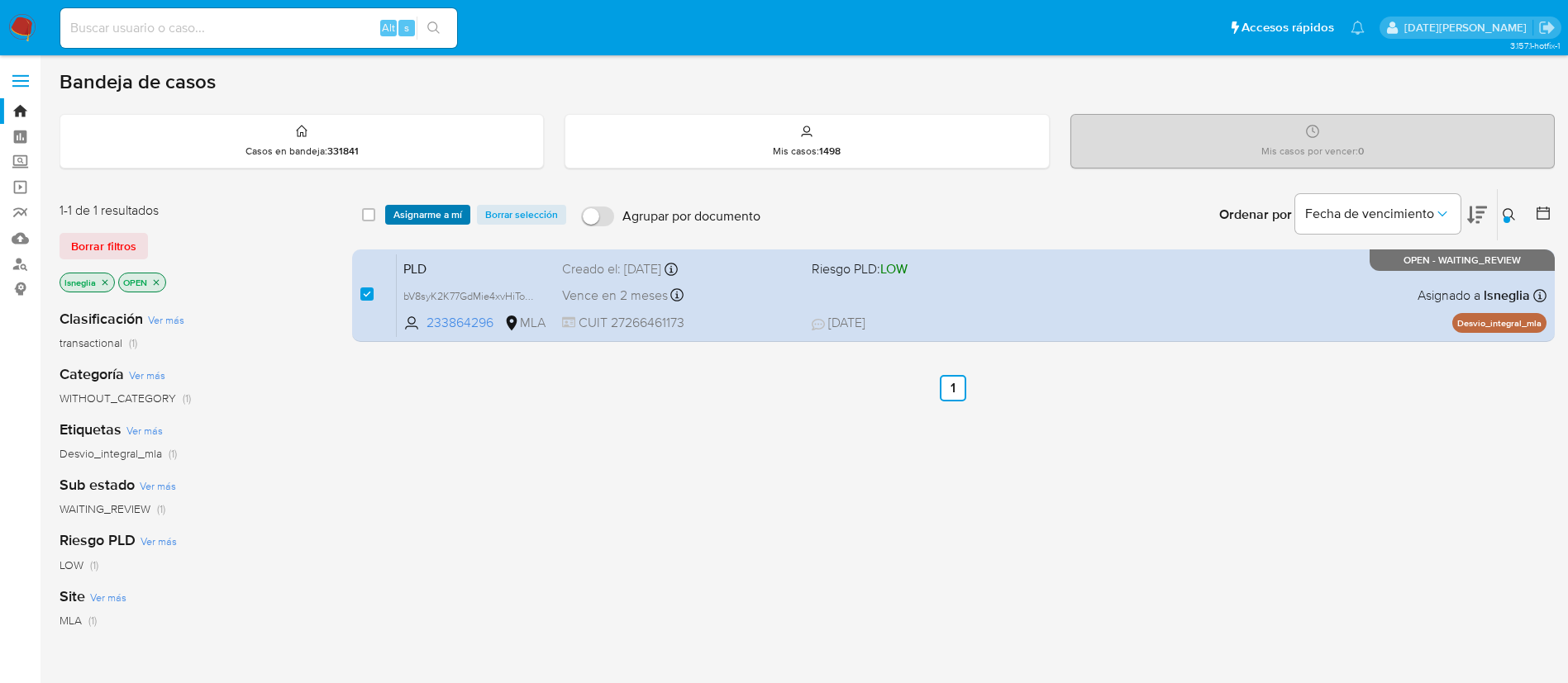
click at [442, 215] on span "Asignarme a mí" at bounding box center [428, 214] width 69 height 17
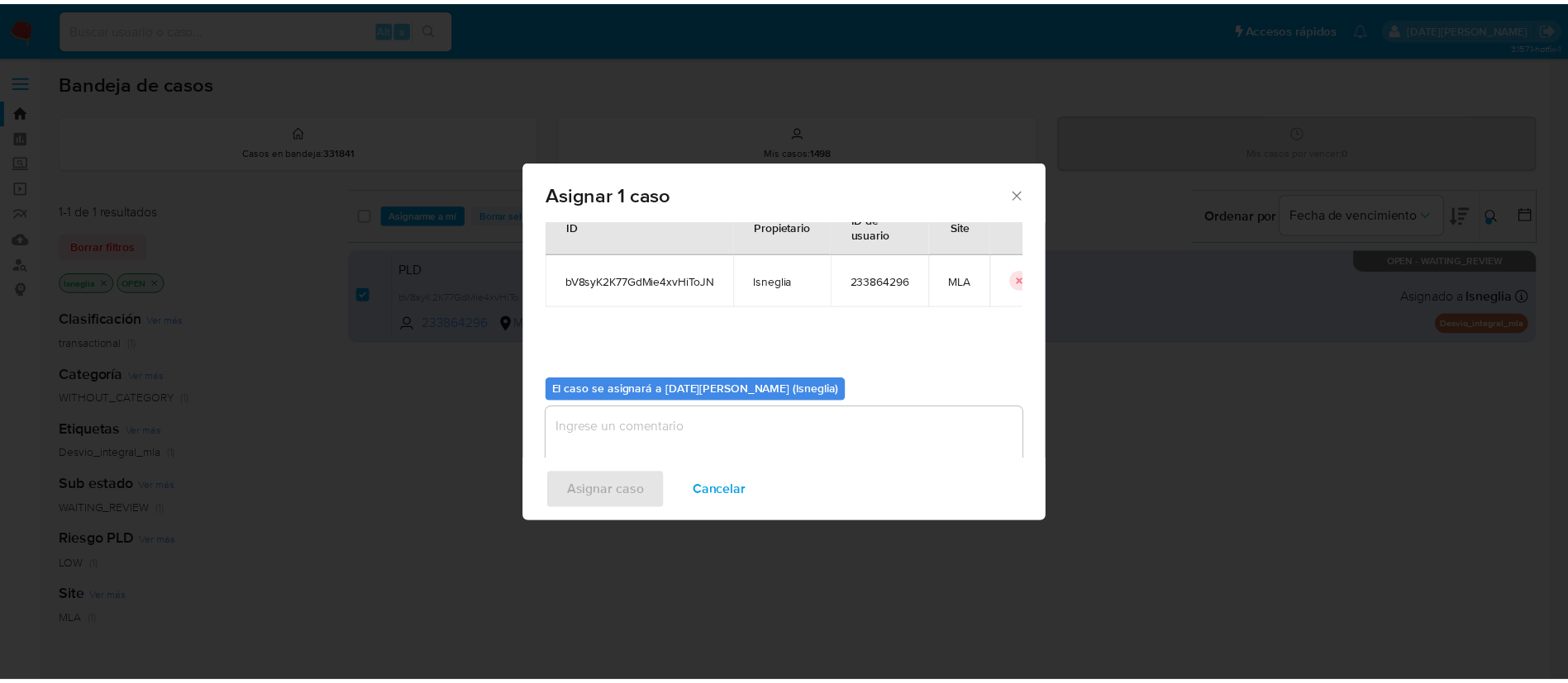
scroll to position [85, 0]
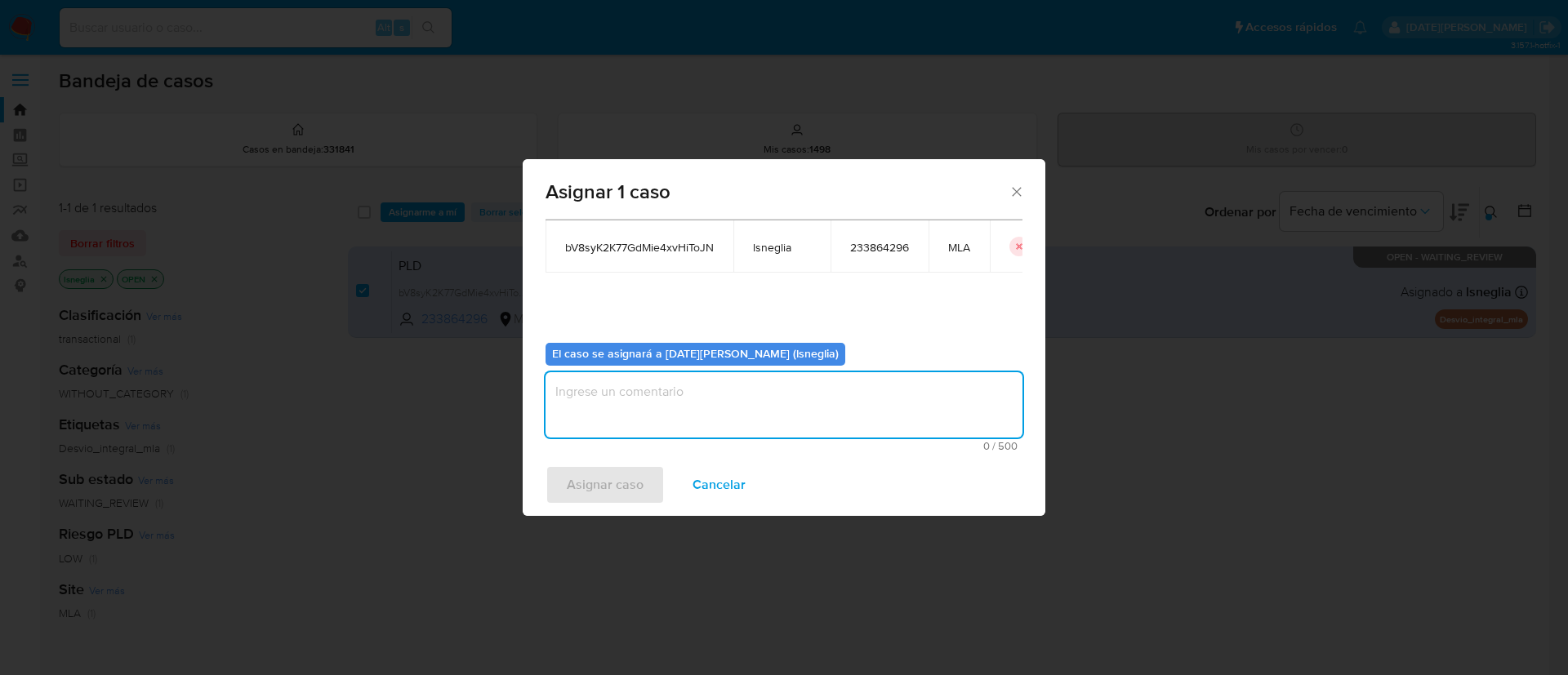
click at [699, 414] on textarea "assign-modal" at bounding box center [784, 404] width 477 height 65
type textarea "."
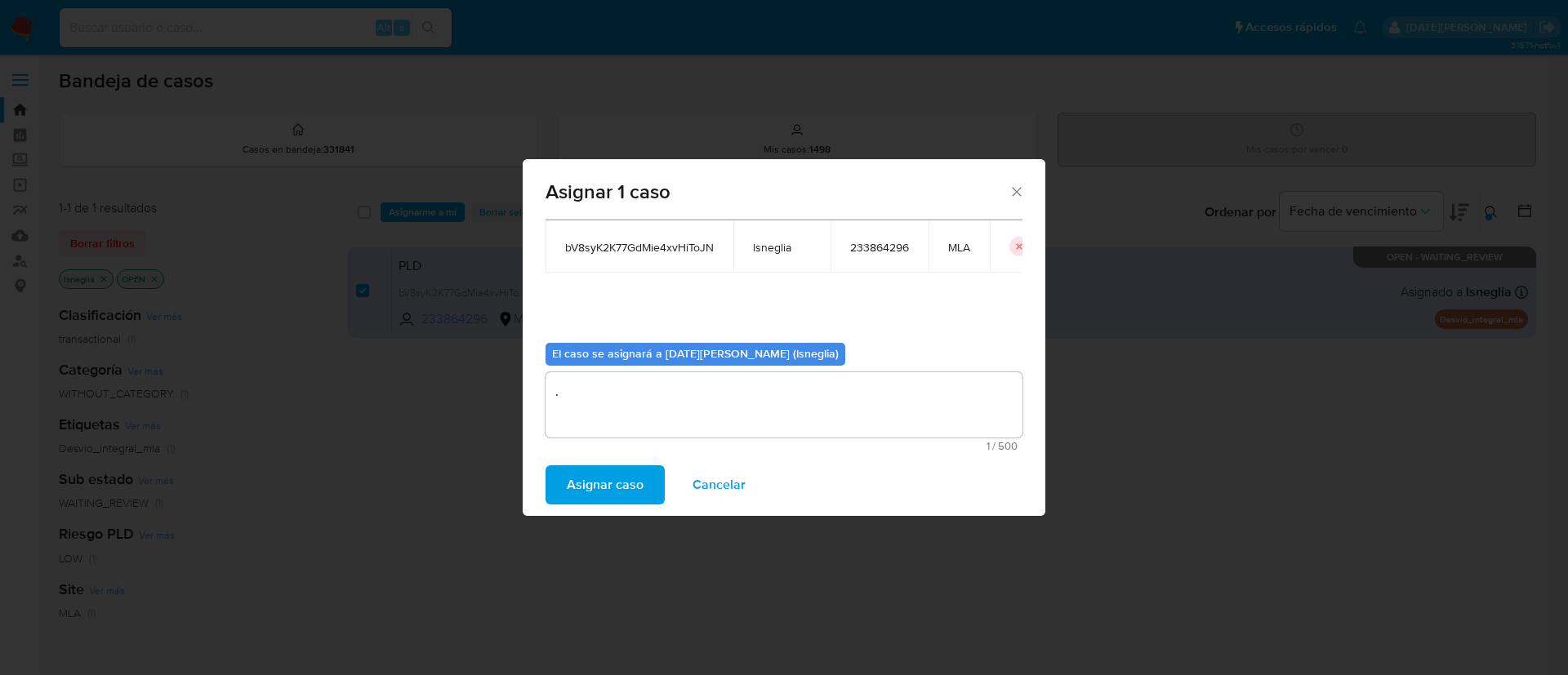
click at [625, 482] on span "Asignar caso" at bounding box center [605, 484] width 77 height 36
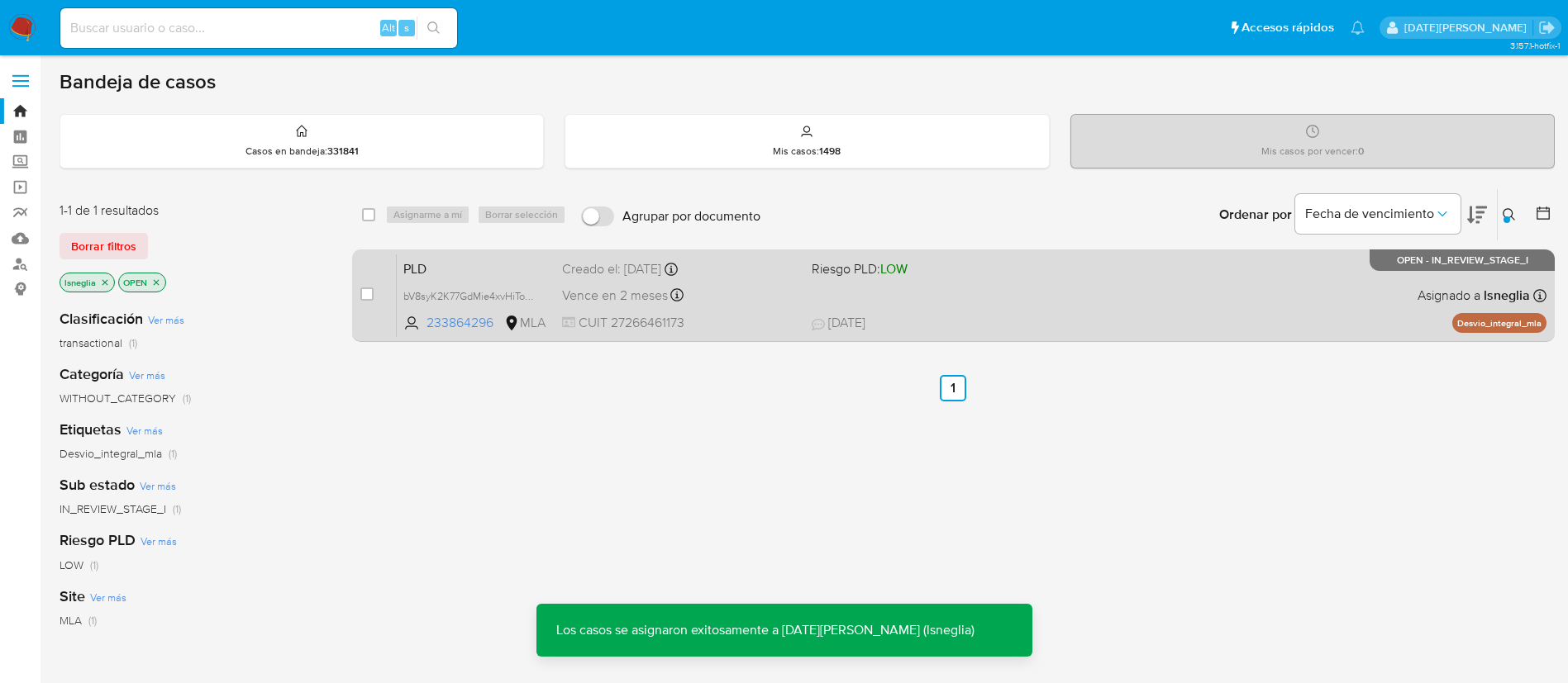
click at [453, 264] on span "PLD" at bounding box center [475, 267] width 146 height 21
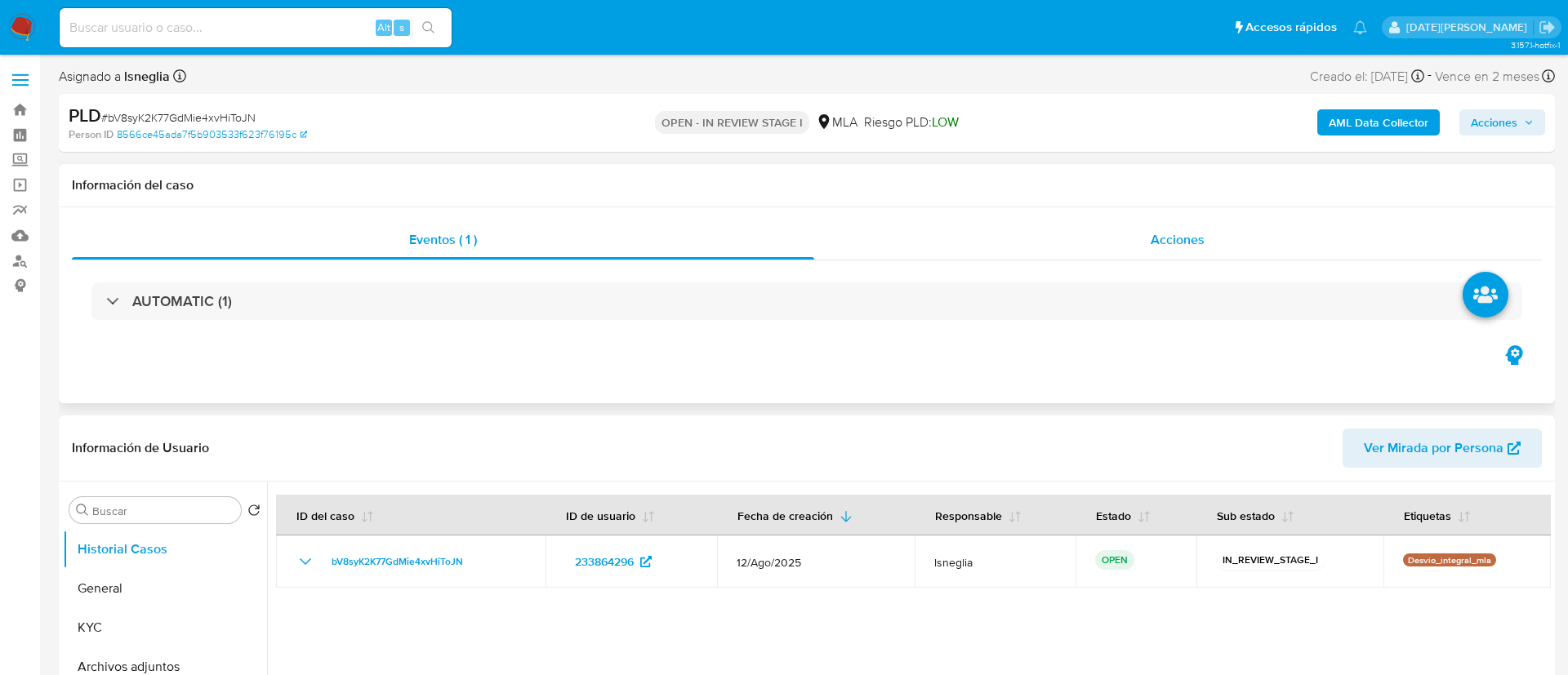
select select "10"
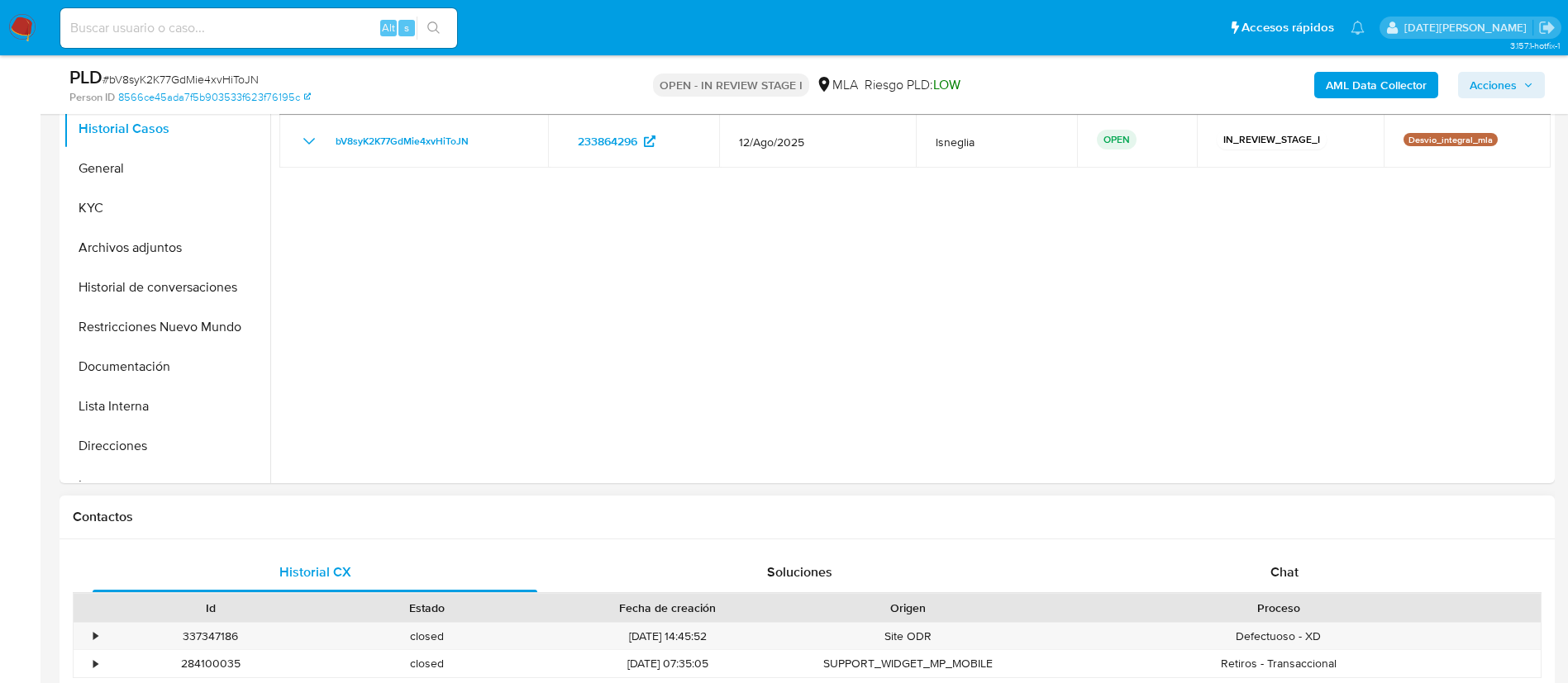
scroll to position [495, 0]
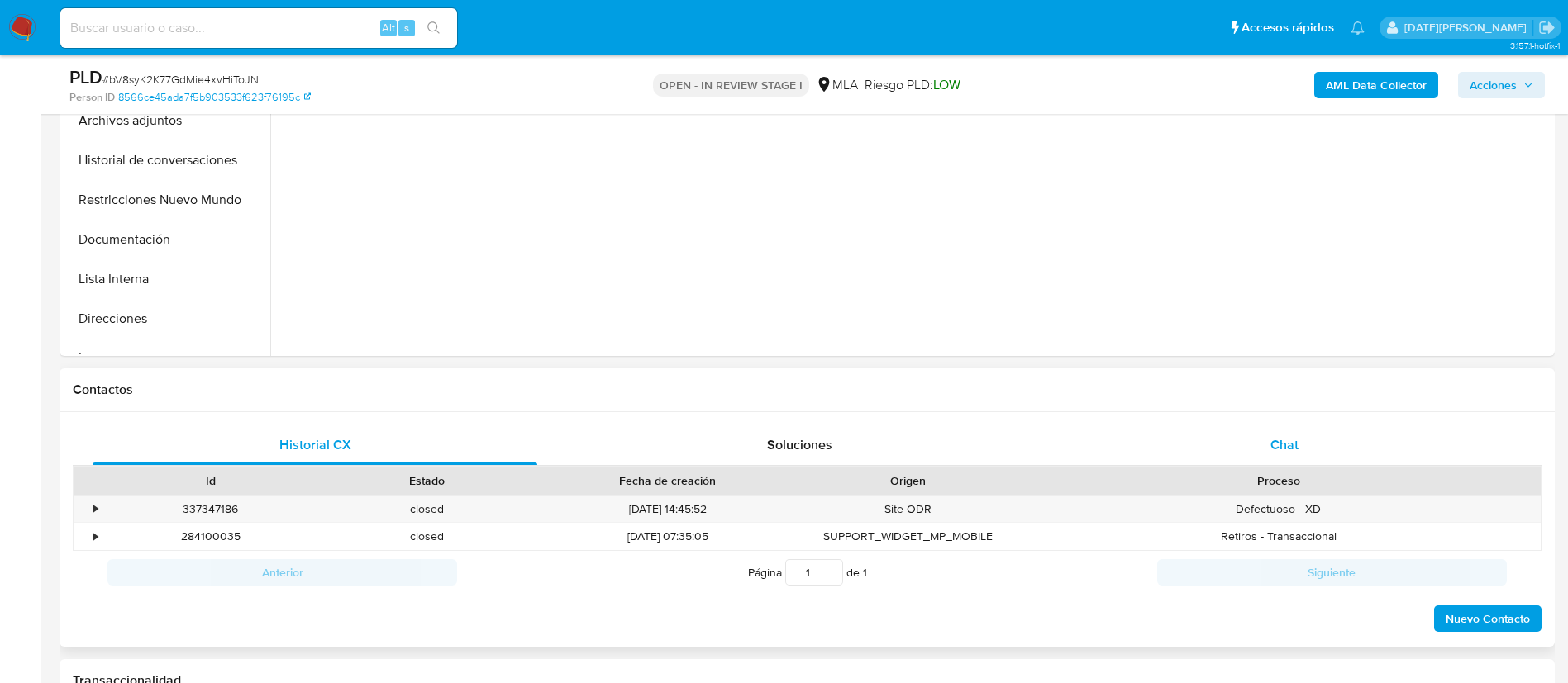
click at [1281, 450] on span "Chat" at bounding box center [1284, 445] width 28 height 19
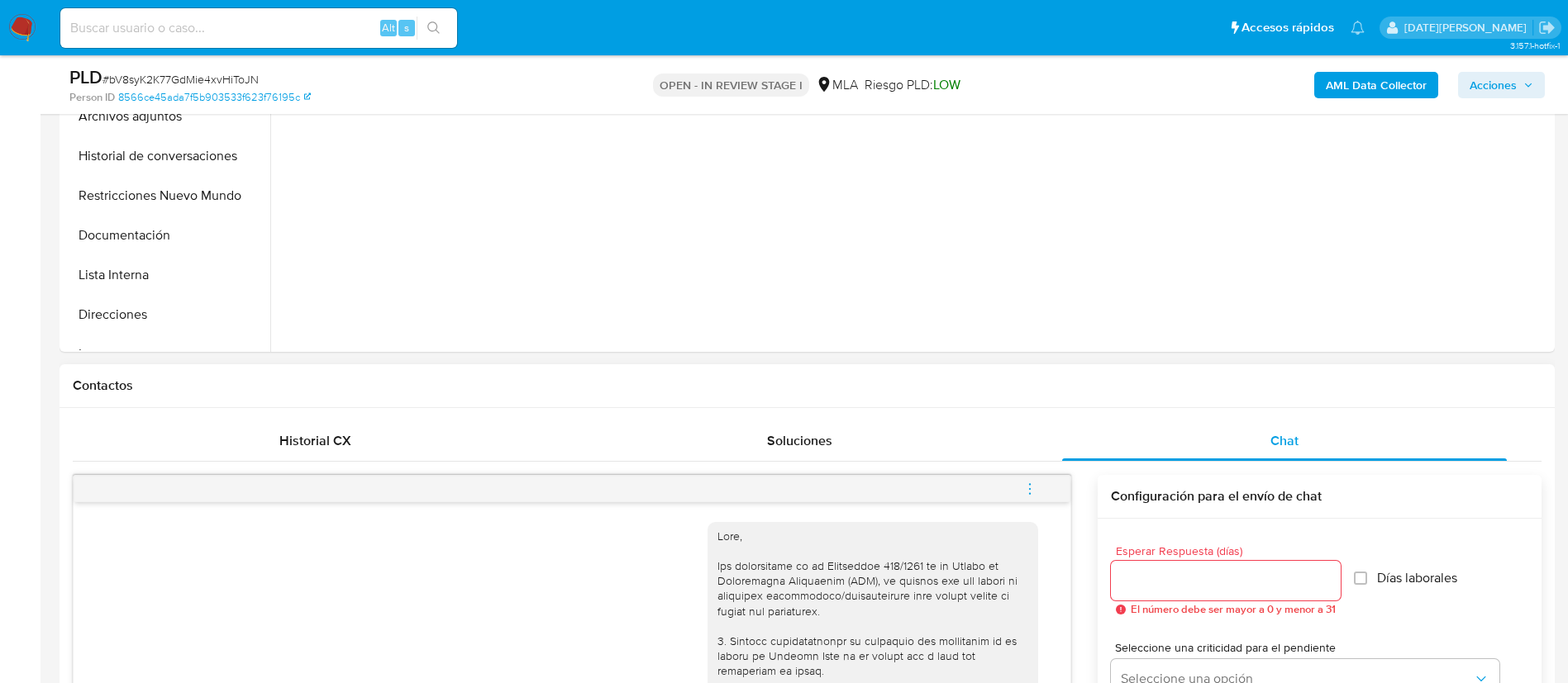
scroll to position [124, 0]
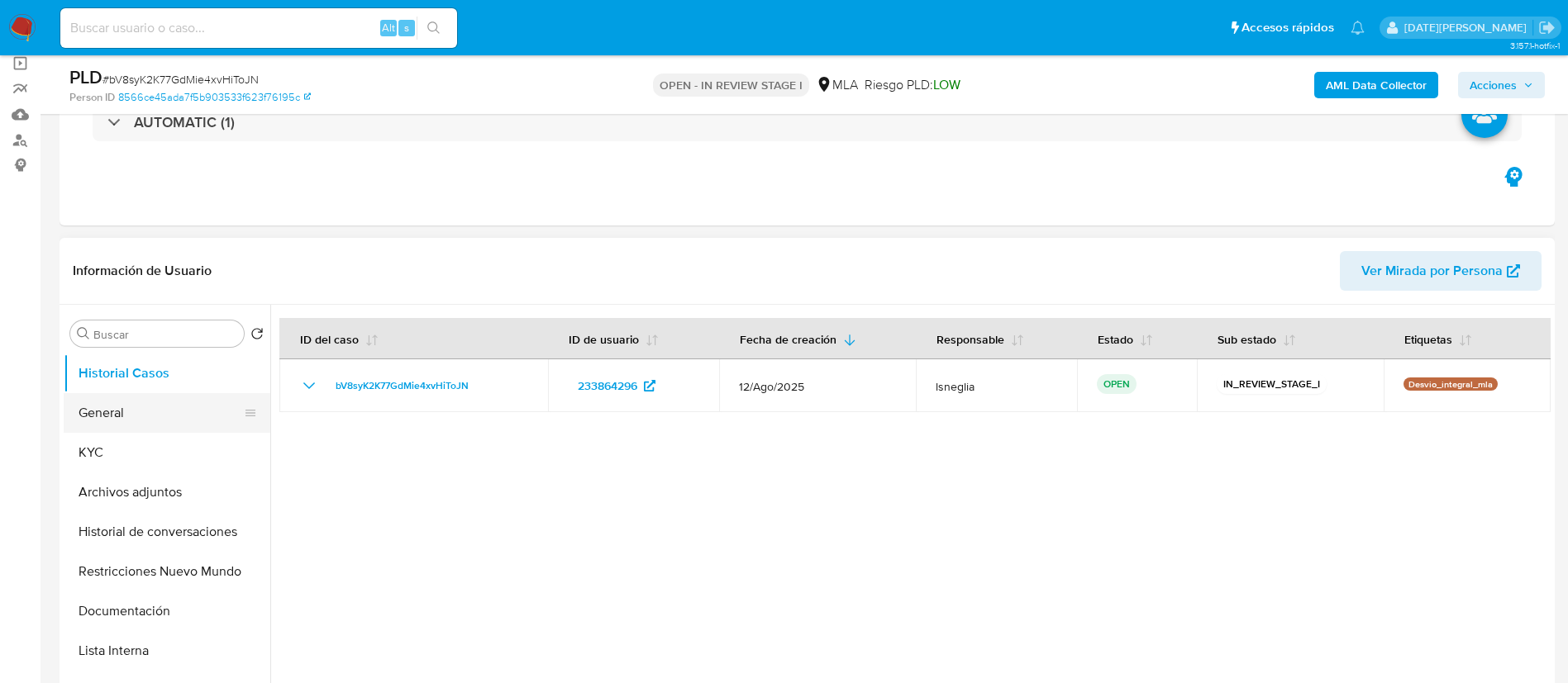
click at [134, 402] on button "General" at bounding box center [160, 412] width 193 height 40
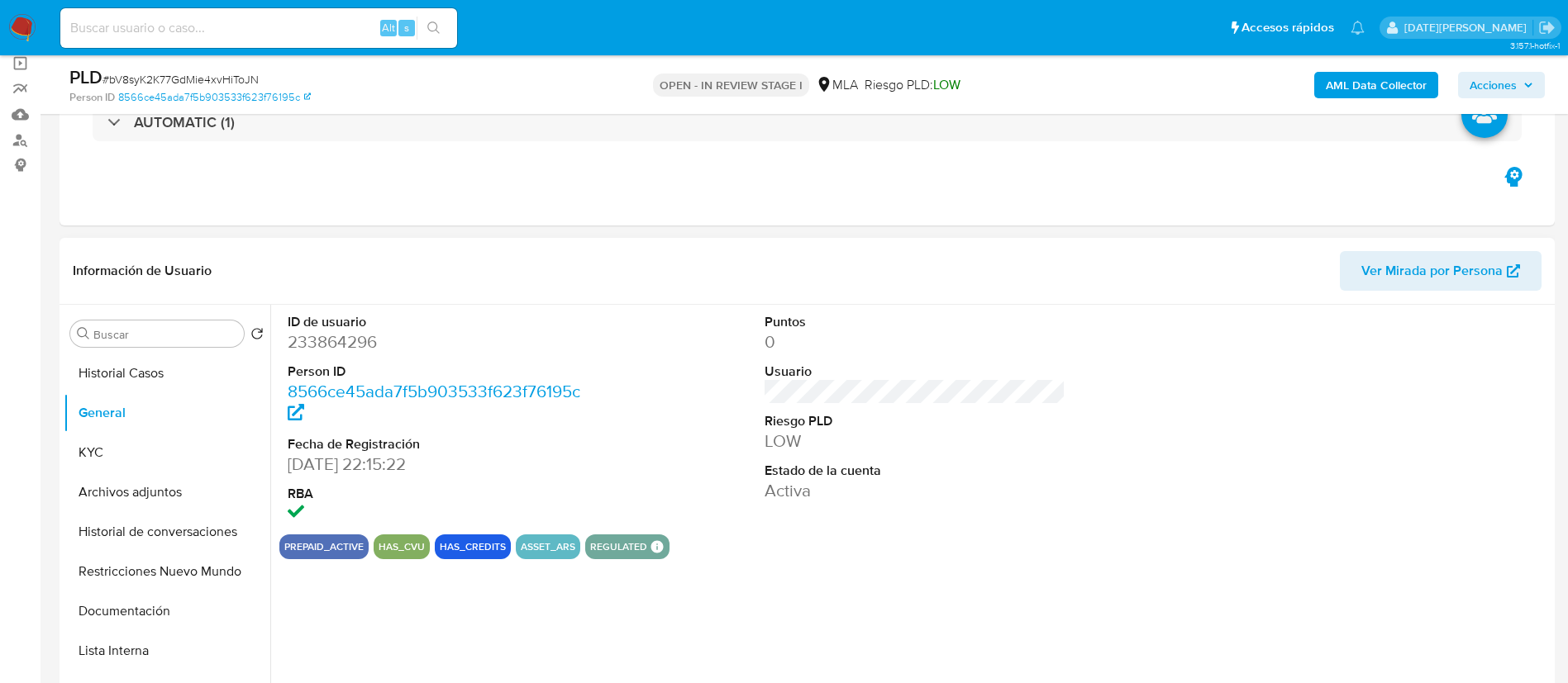
click at [339, 339] on dd "233864296" at bounding box center [438, 342] width 302 height 23
copy dd "233864296"
click at [345, 338] on dd "233864296" at bounding box center [438, 342] width 302 height 23
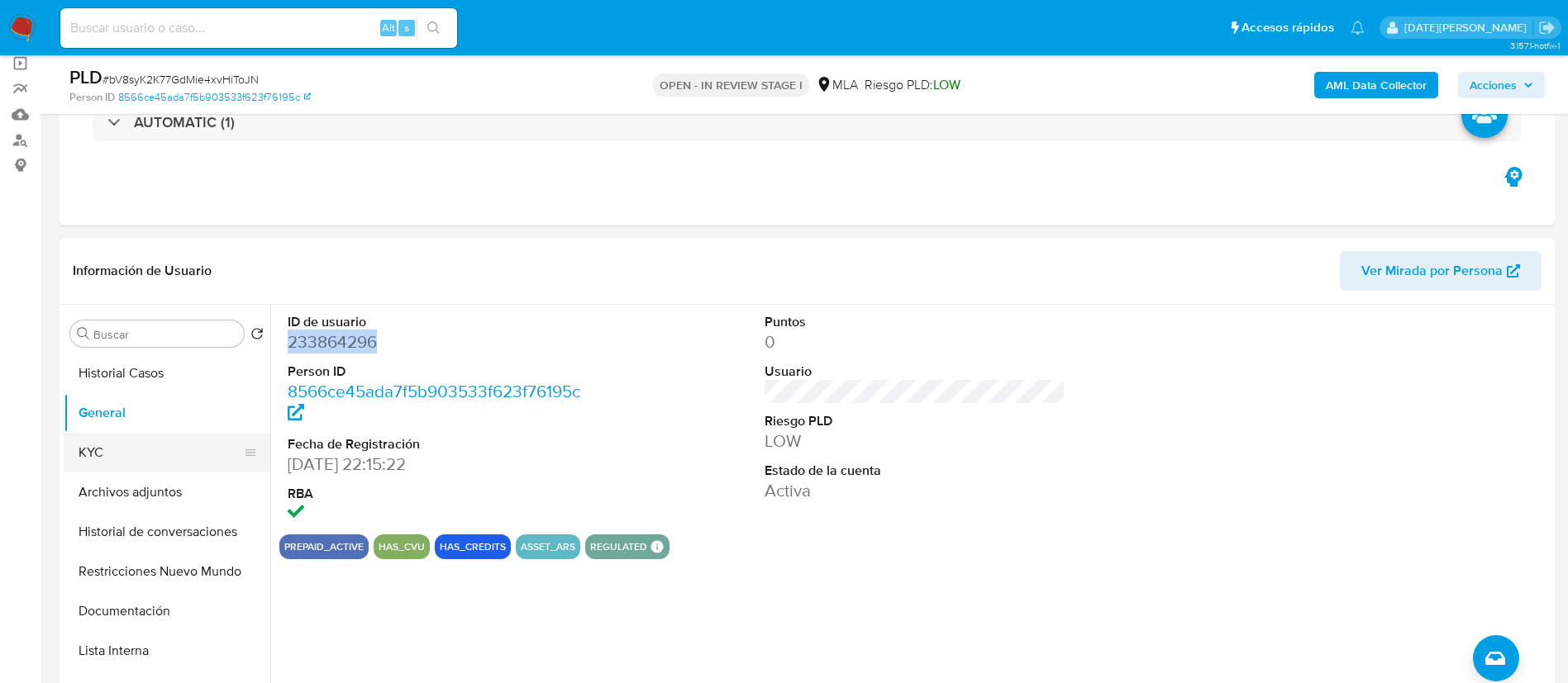
click at [138, 460] on button "KYC" at bounding box center [160, 452] width 193 height 40
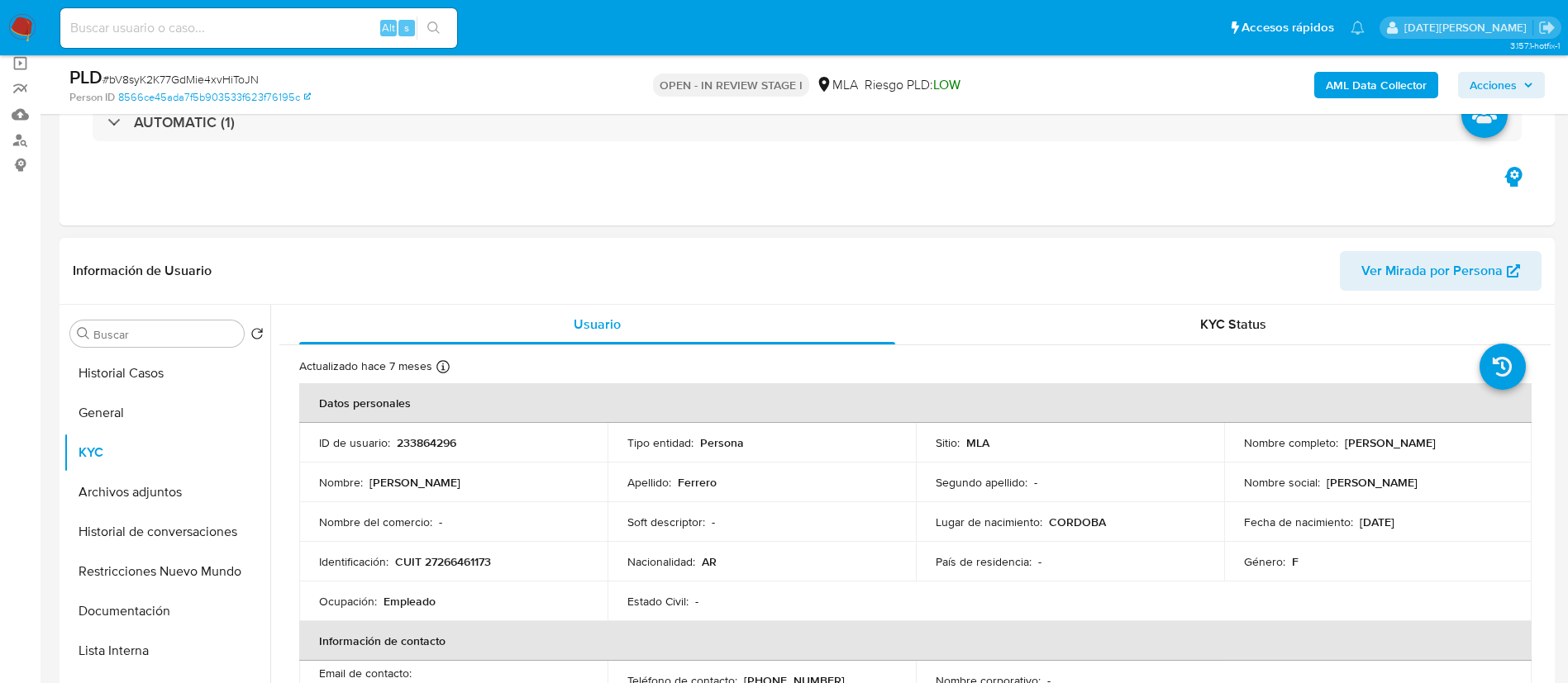
click at [435, 559] on p "CUIT 27266461173" at bounding box center [443, 561] width 96 height 15
copy p "27266461173"
drag, startPoint x: 1342, startPoint y: 440, endPoint x: 1446, endPoint y: 437, distance: 104.0
click at [1446, 437] on div "Nombre completo : [PERSON_NAME]" at bounding box center [1378, 442] width 269 height 15
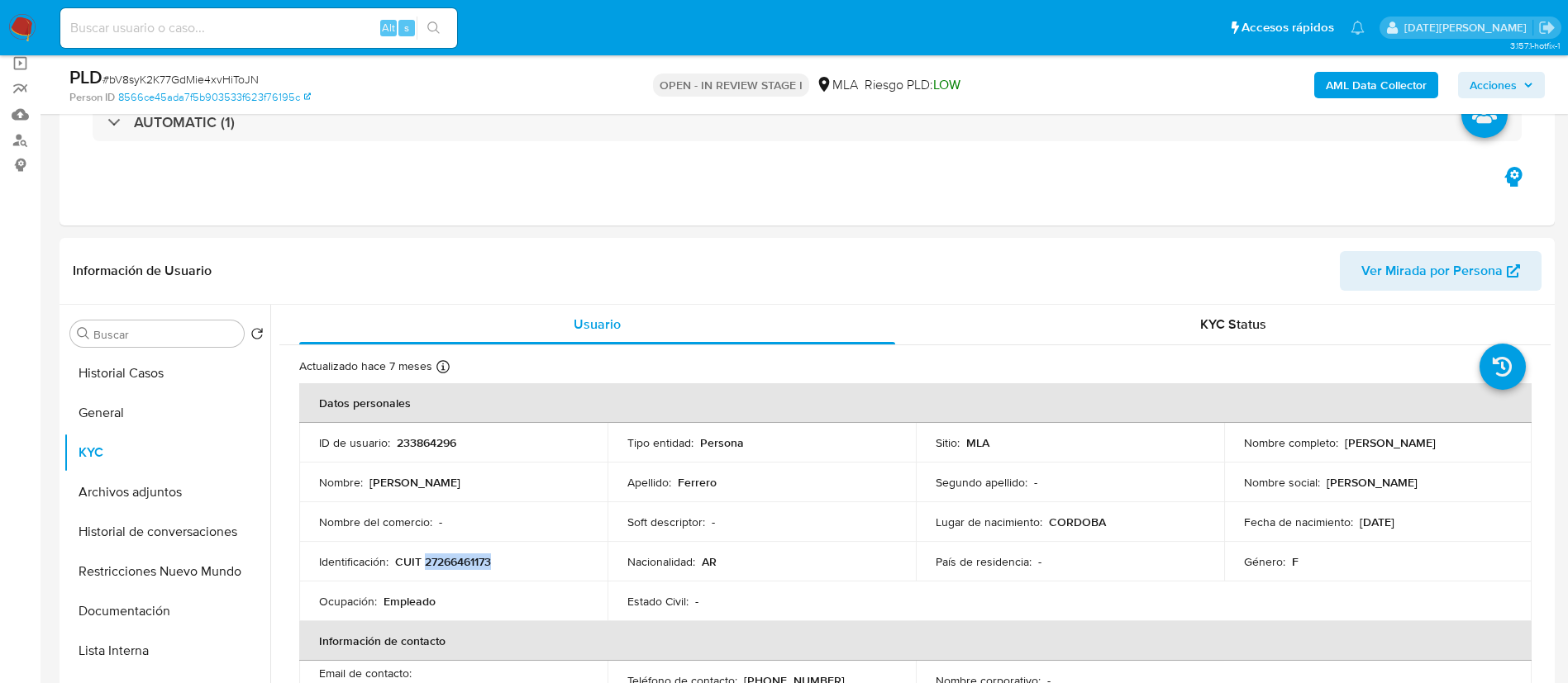
copy p "[PERSON_NAME]"
drag, startPoint x: 395, startPoint y: 561, endPoint x: 489, endPoint y: 563, distance: 94.0
click at [489, 563] on p "CUIT 27266461173" at bounding box center [443, 561] width 96 height 15
drag, startPoint x: 494, startPoint y: 560, endPoint x: 395, endPoint y: 559, distance: 99.0
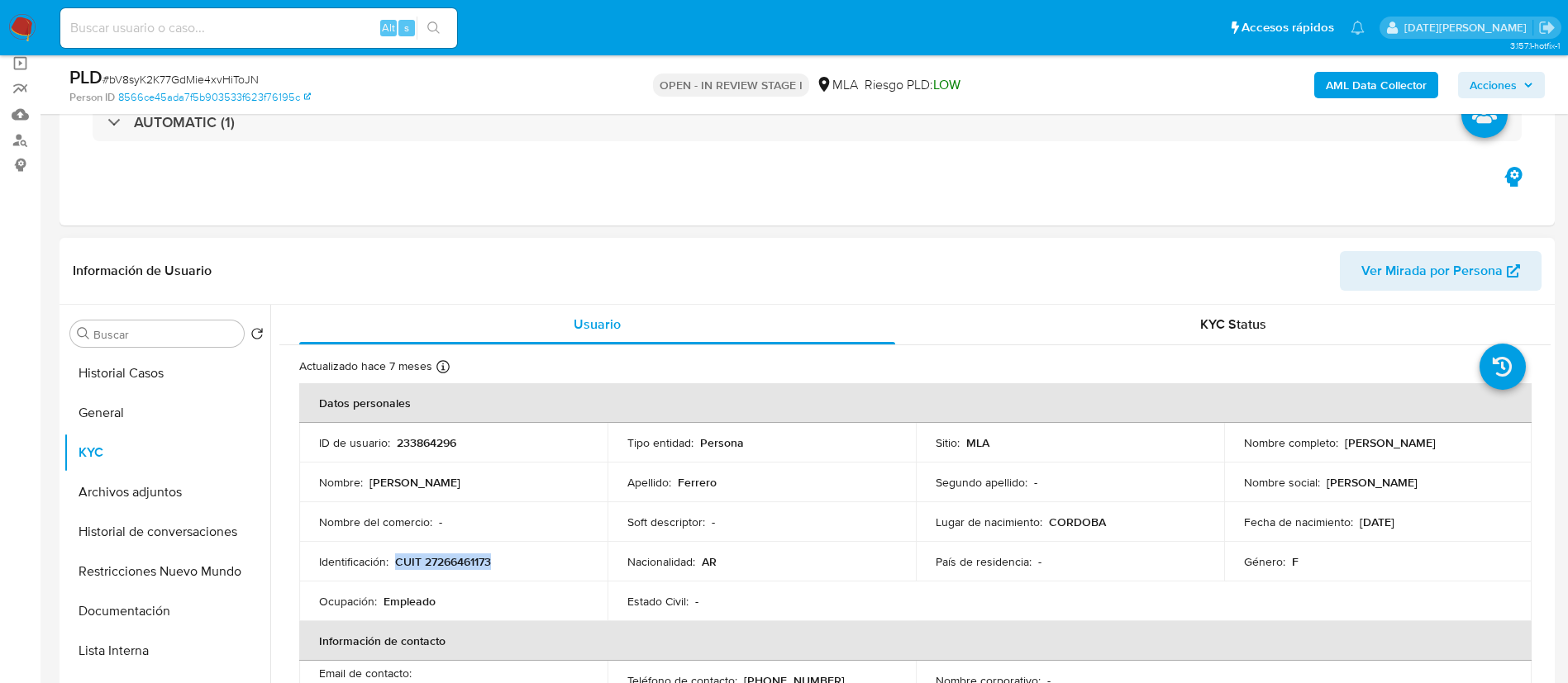
click at [395, 559] on div "Identificación : CUIT 27266461173" at bounding box center [453, 561] width 269 height 15
copy p "CUIT 27266461173"
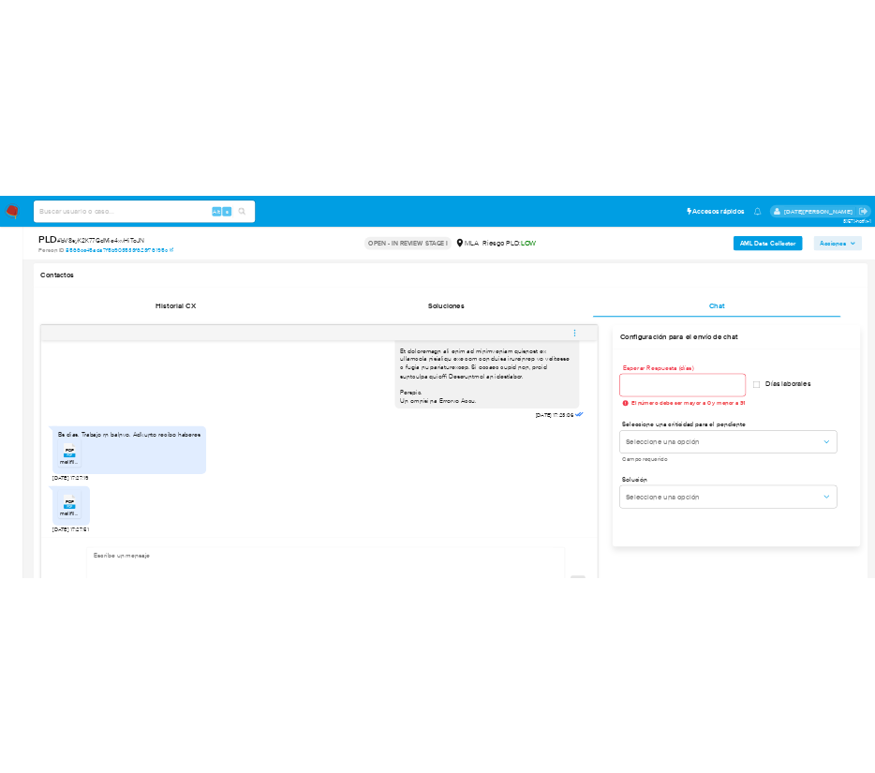
scroll to position [903, 0]
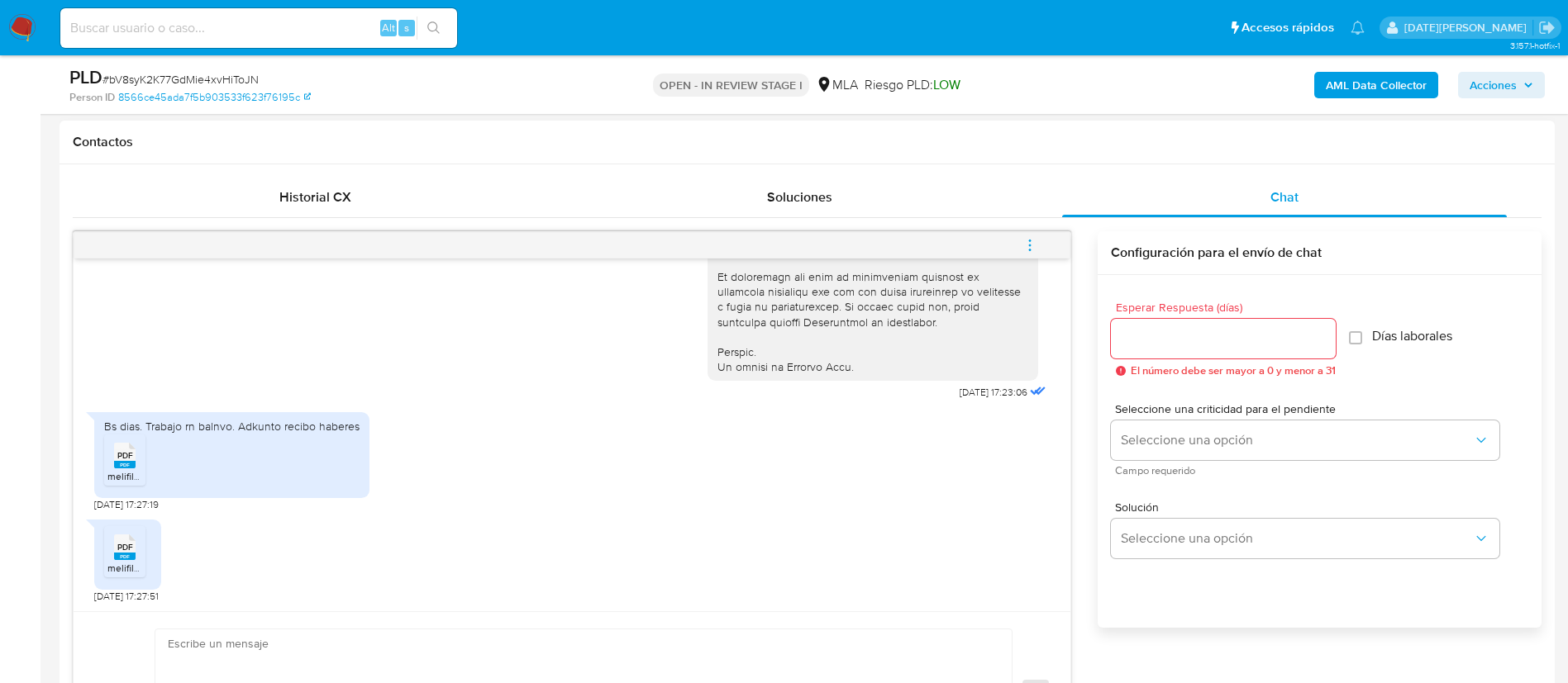
click at [123, 464] on rect at bounding box center [124, 464] width 21 height 7
click at [123, 547] on span "PDF" at bounding box center [125, 547] width 16 height 11
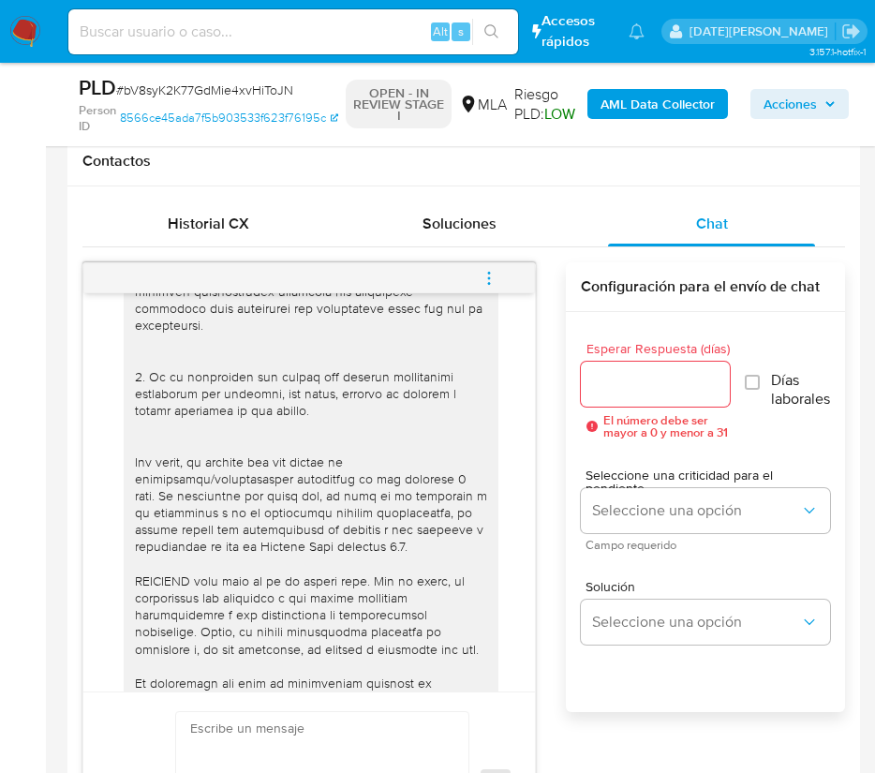
scroll to position [482, 0]
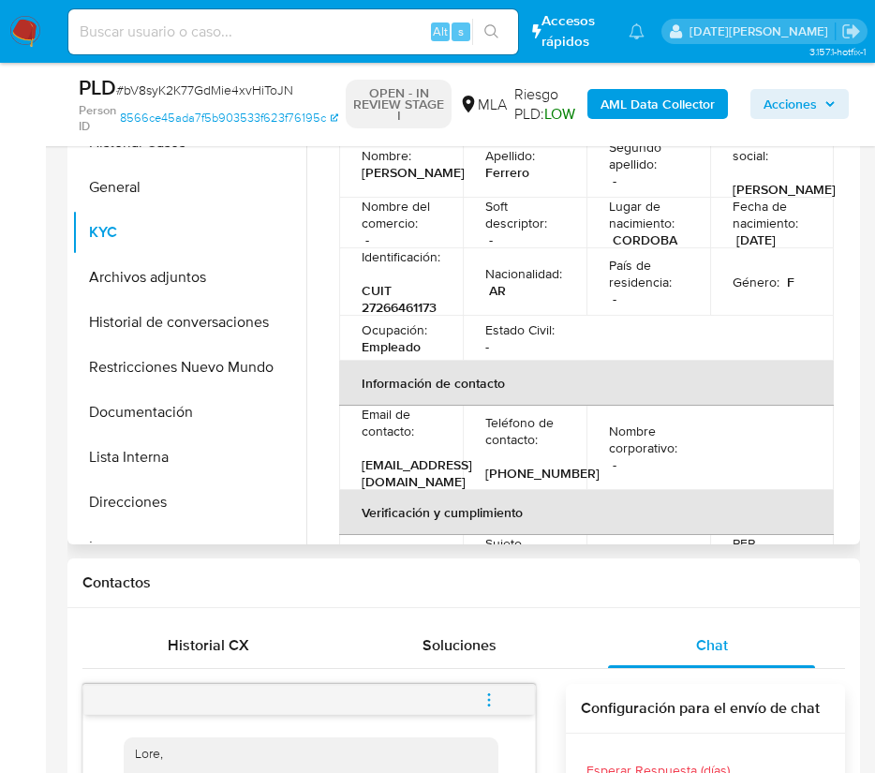
scroll to position [0, 0]
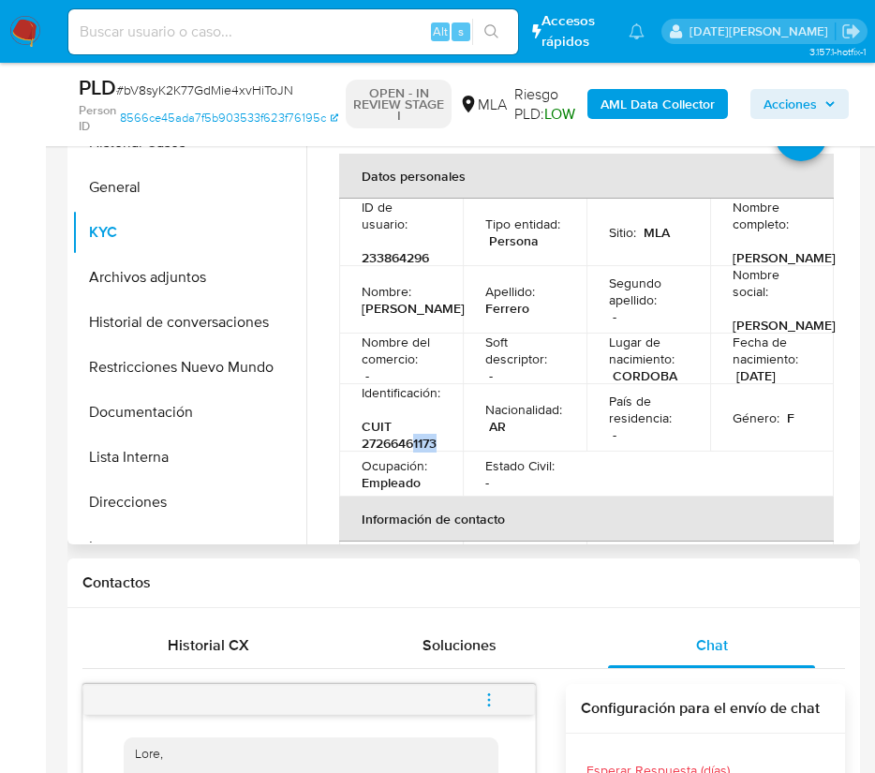
click at [440, 442] on td "Identificación : CUIT 27266461173" at bounding box center [401, 417] width 124 height 67
click at [142, 193] on button "General" at bounding box center [181, 187] width 219 height 45
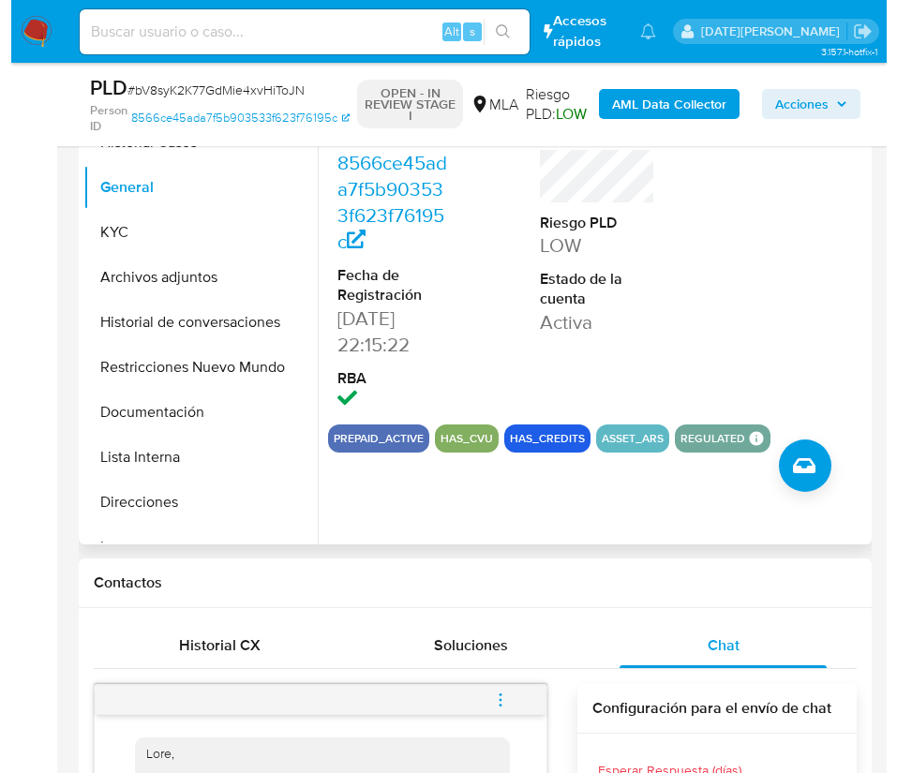
scroll to position [281, 0]
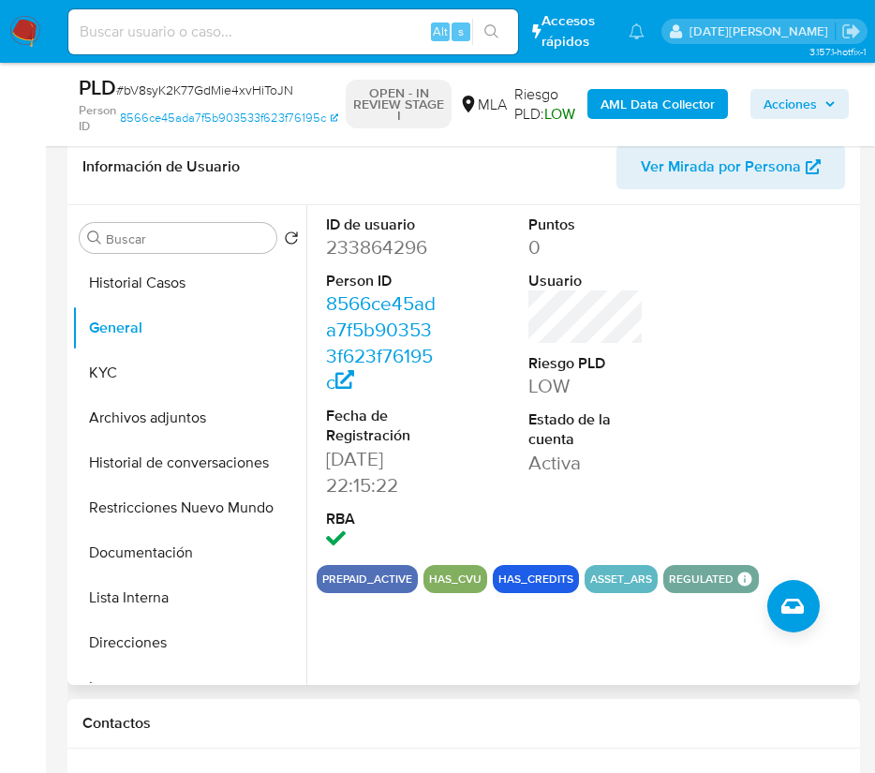
click at [371, 242] on dd "233864296" at bounding box center [384, 247] width 116 height 26
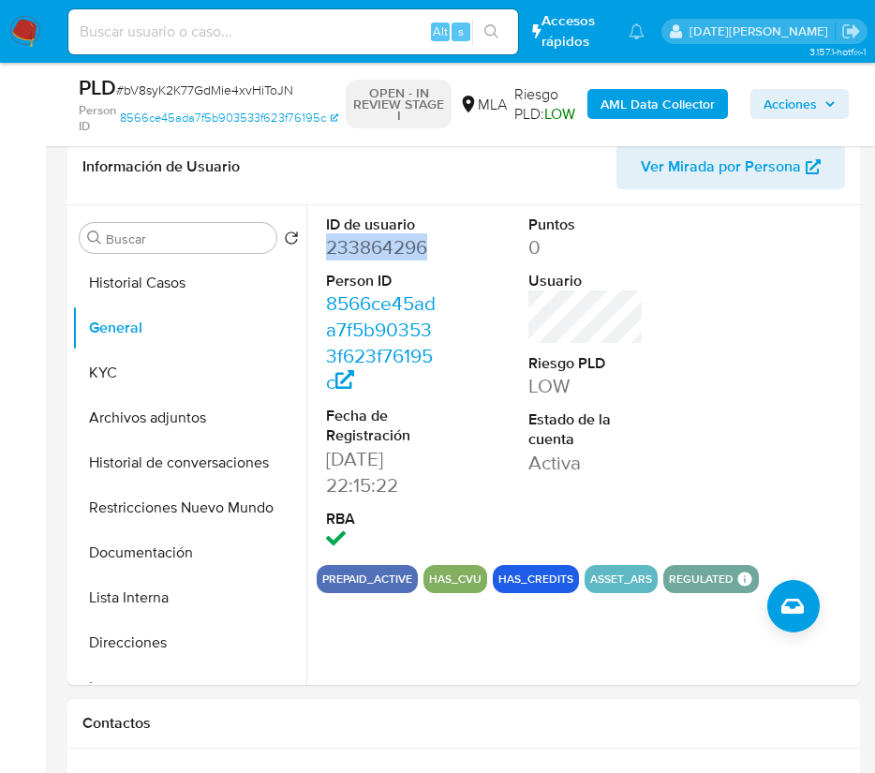
copy dd "233864296"
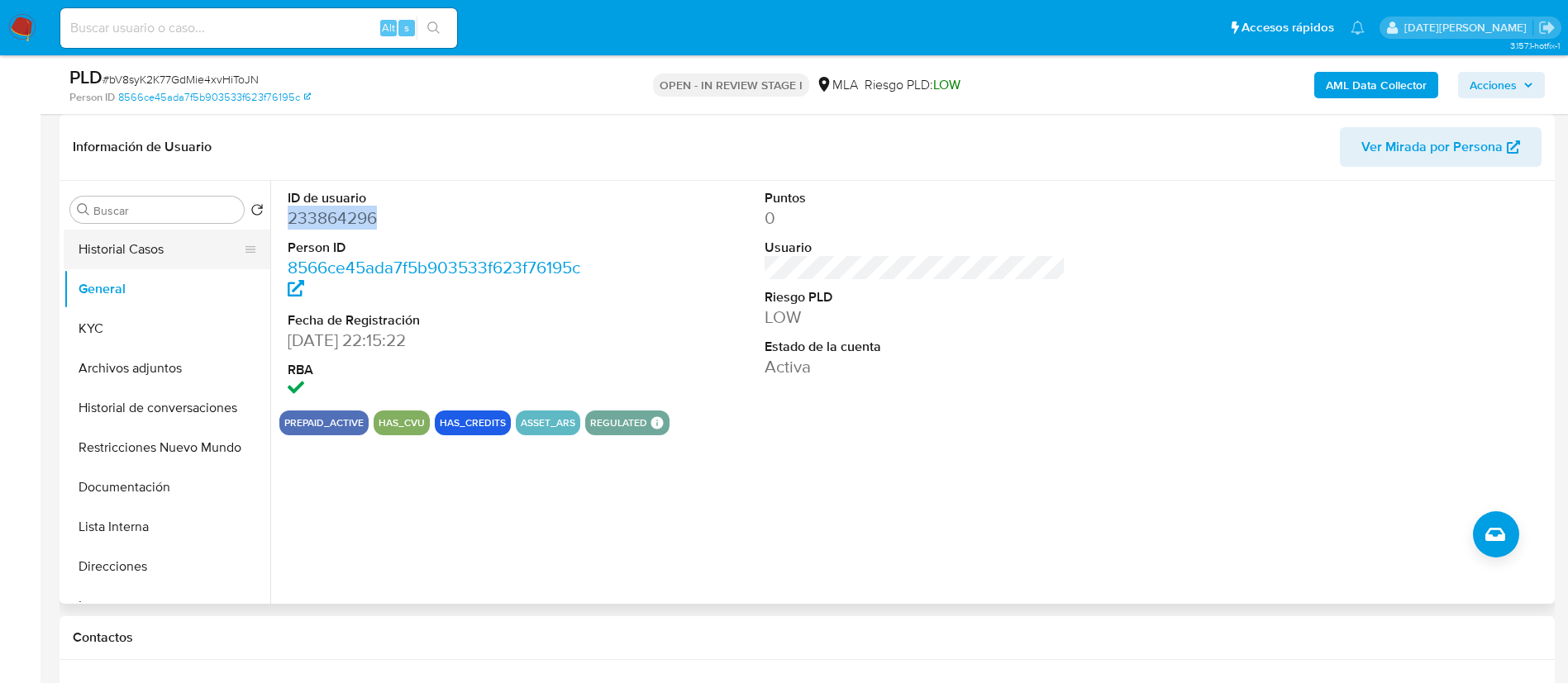
click at [127, 245] on button "Historial Casos" at bounding box center [160, 249] width 193 height 40
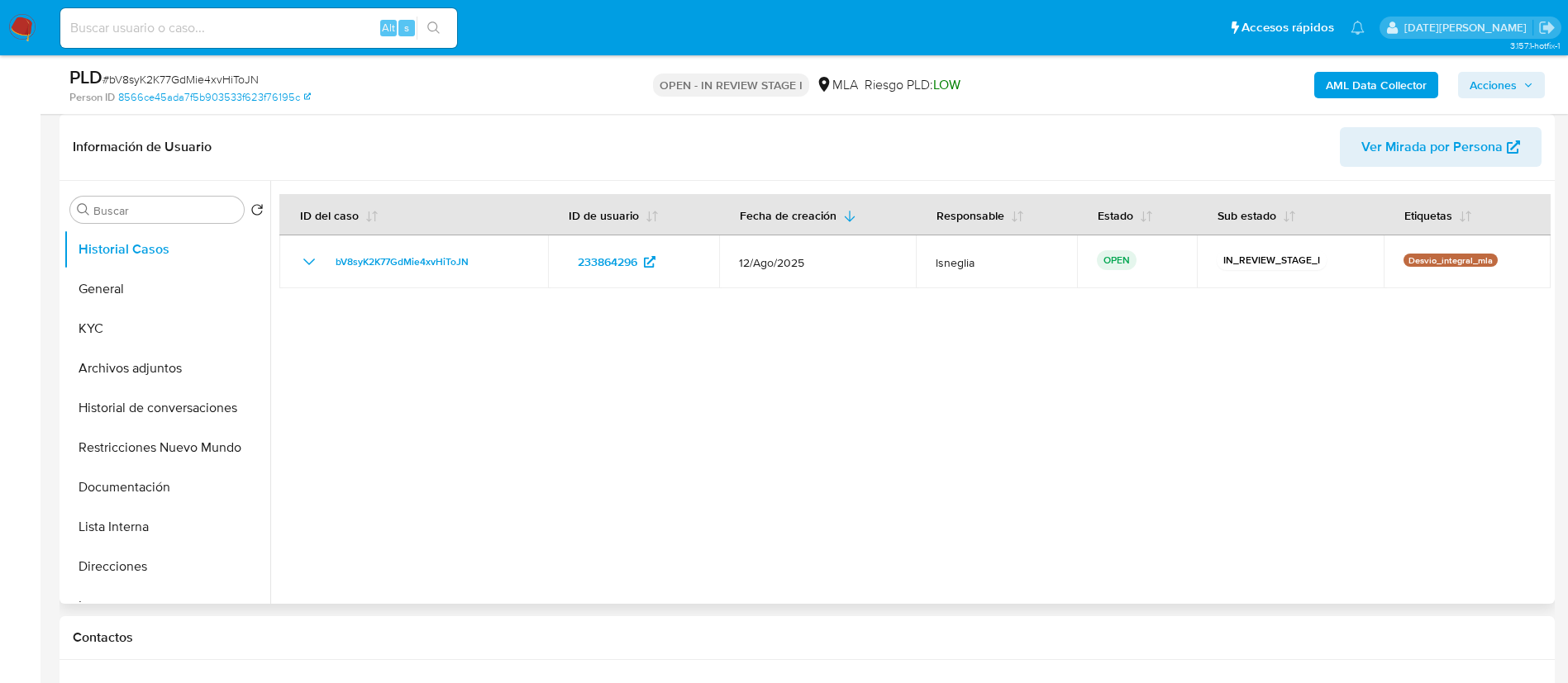
drag, startPoint x: 134, startPoint y: 363, endPoint x: 413, endPoint y: 283, distance: 290.2
click at [136, 363] on button "Archivos adjuntos" at bounding box center [167, 367] width 206 height 40
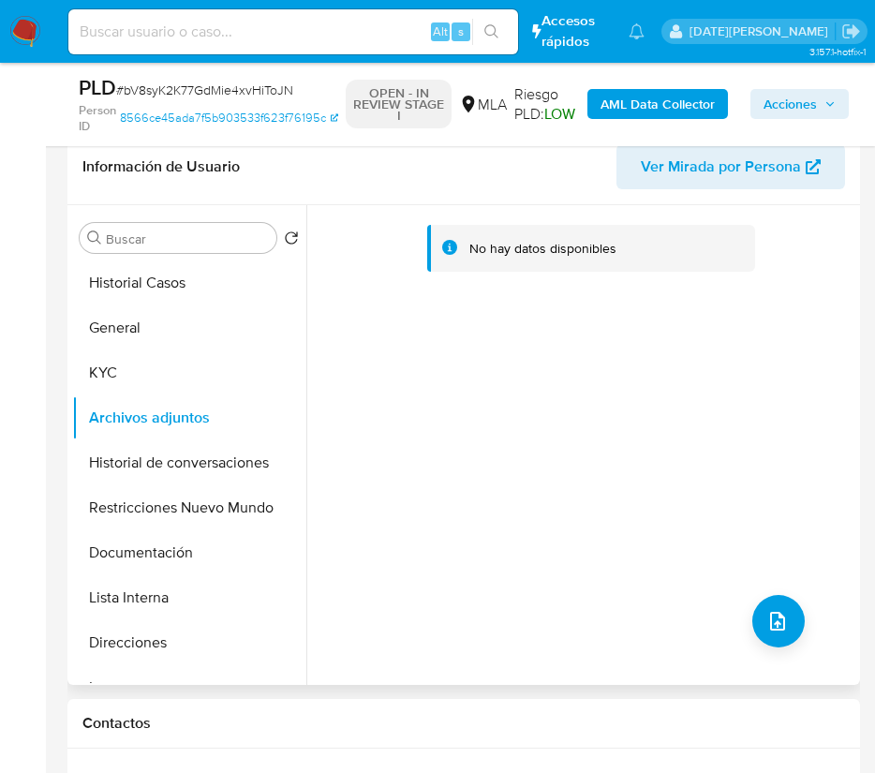
click at [767, 419] on div "No hay datos disponibles" at bounding box center [580, 445] width 549 height 480
click at [767, 620] on icon "upload-file" at bounding box center [778, 621] width 22 height 22
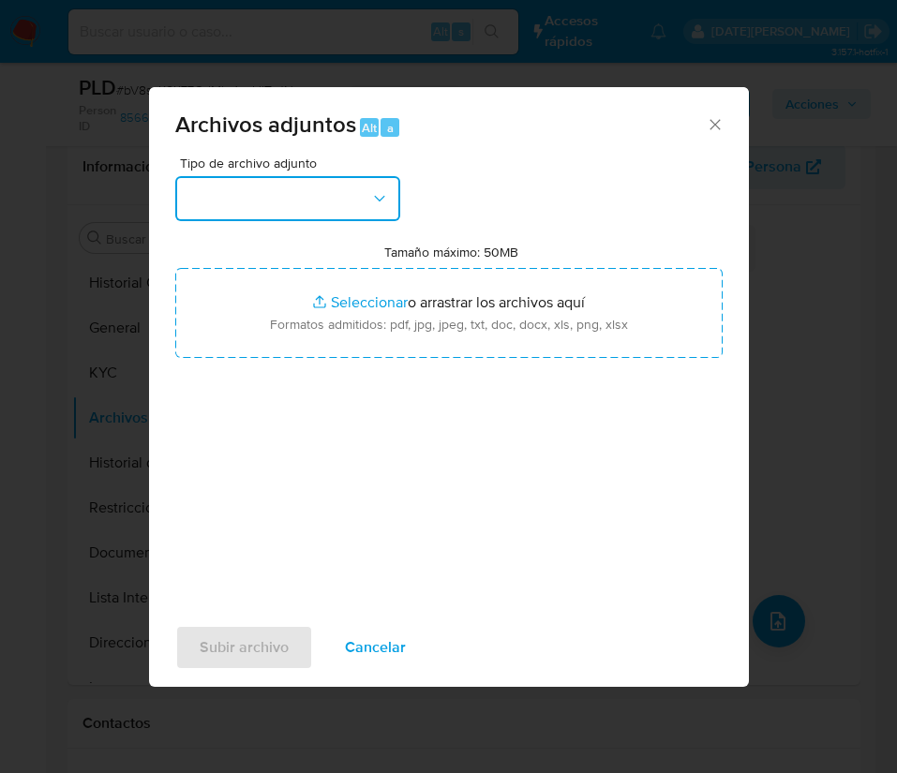
click at [246, 193] on button "button" at bounding box center [287, 198] width 225 height 45
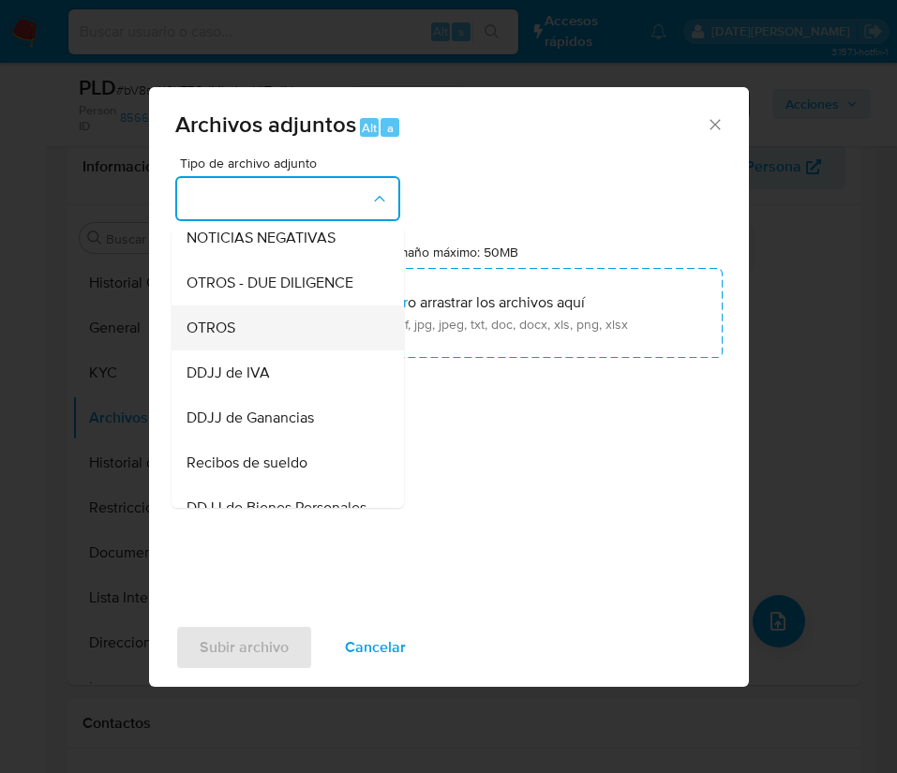
click at [246, 351] on div "OTROS" at bounding box center [282, 328] width 191 height 45
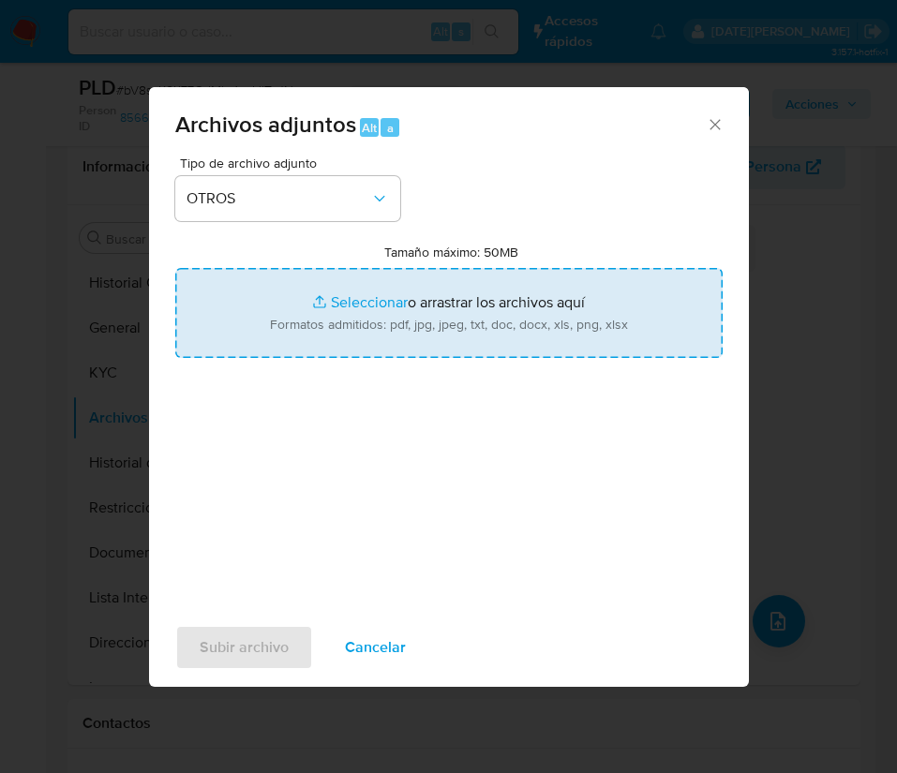
type input "C:\fakepath\Movimientos 233864296.xlsx"
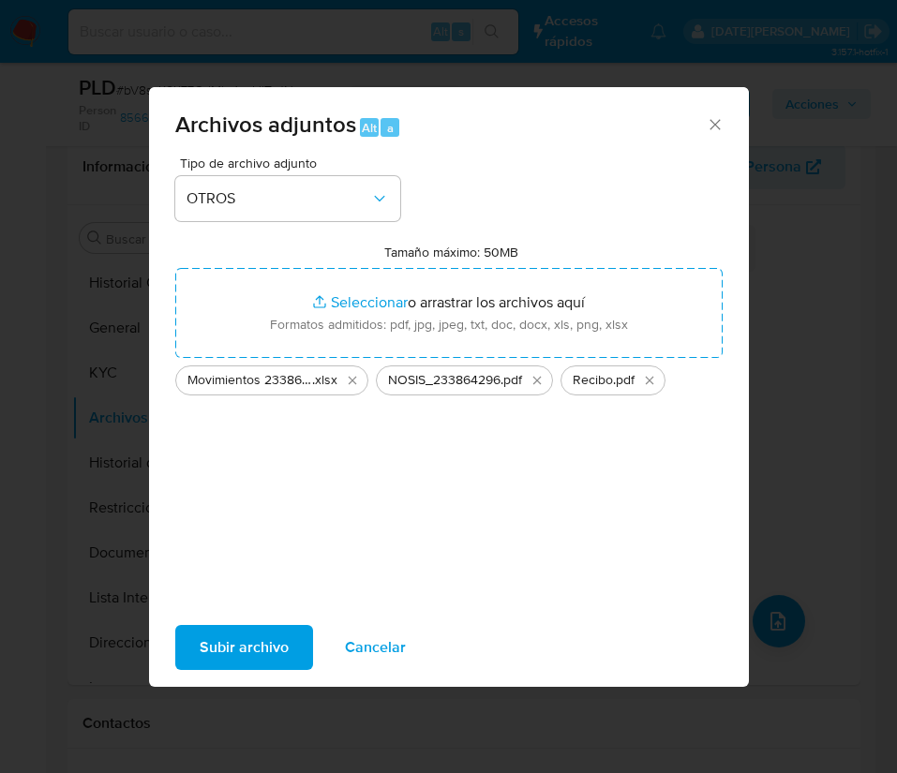
click at [258, 636] on span "Subir archivo" at bounding box center [244, 647] width 89 height 41
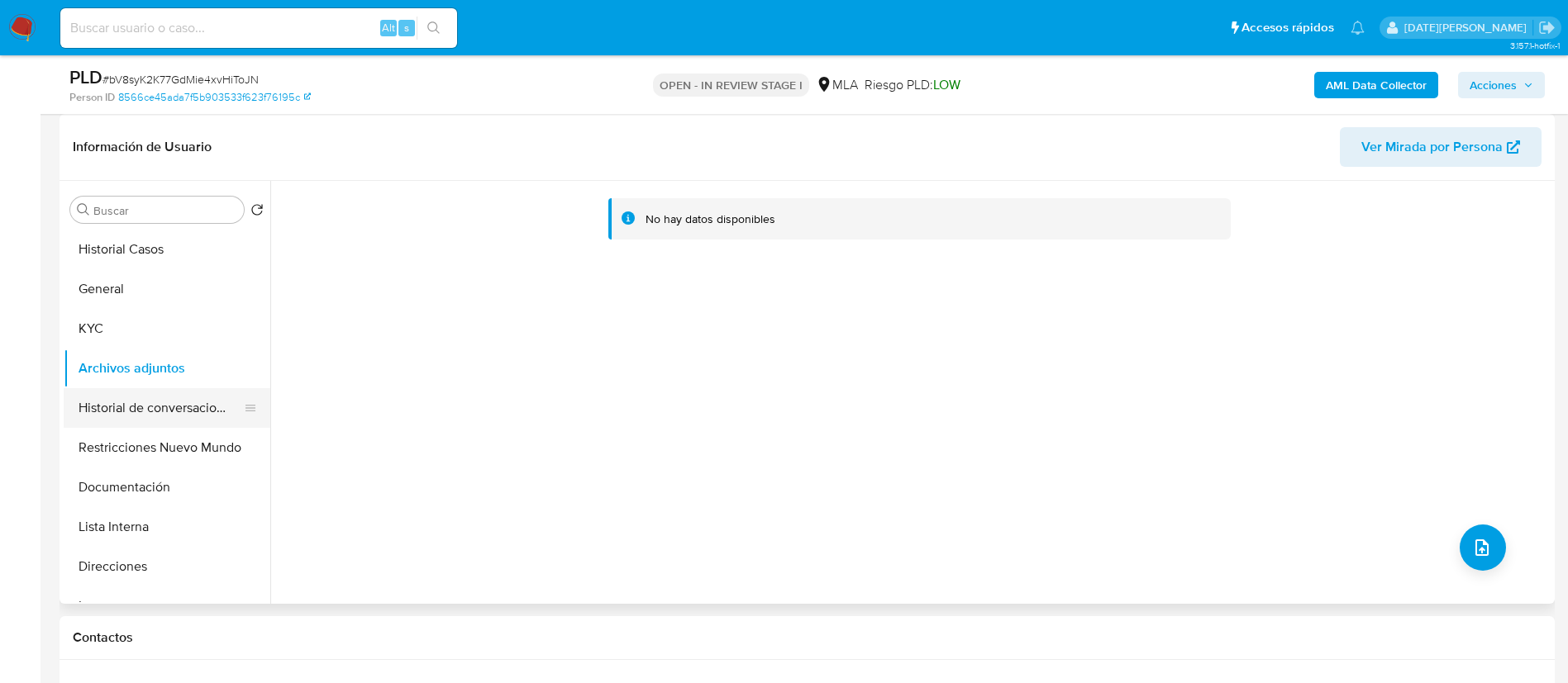
click at [147, 406] on button "Historial de conversaciones" at bounding box center [160, 407] width 193 height 40
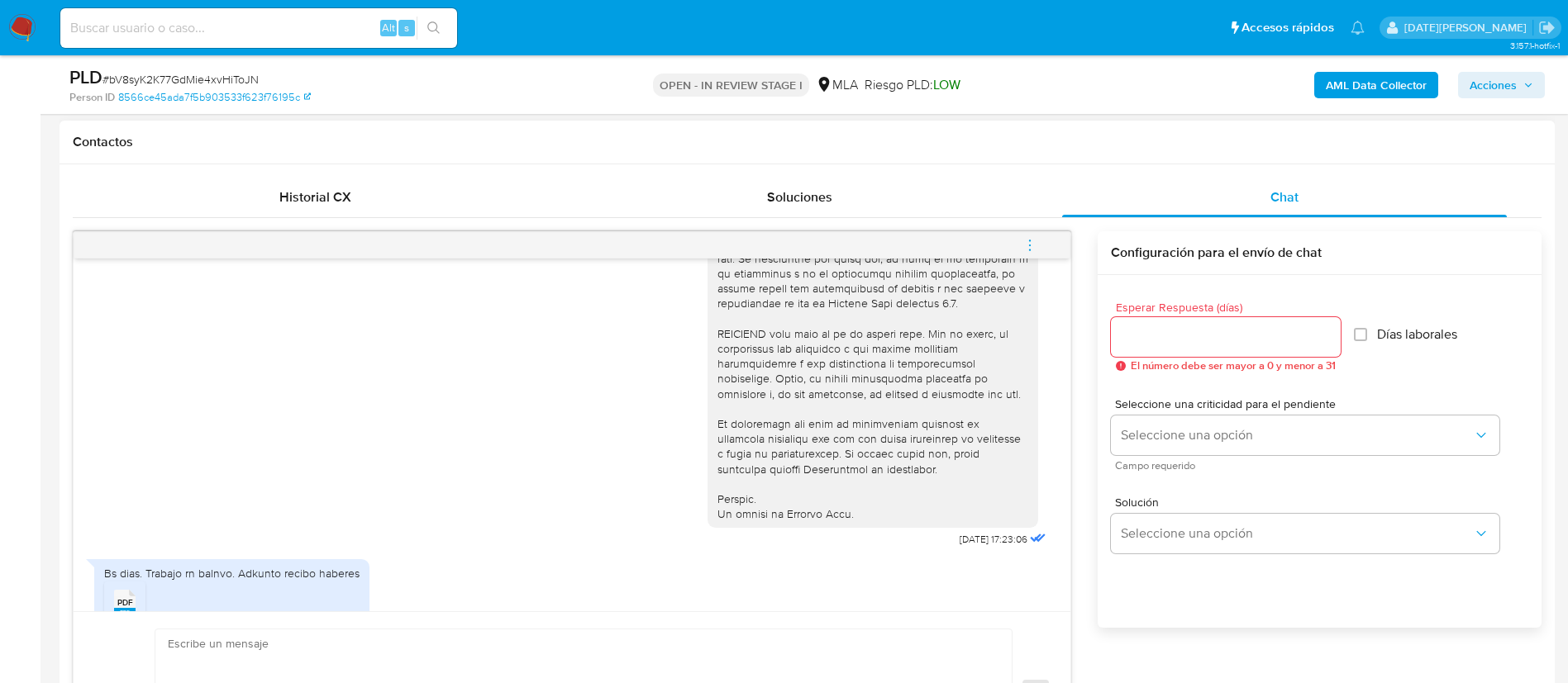
scroll to position [796, 0]
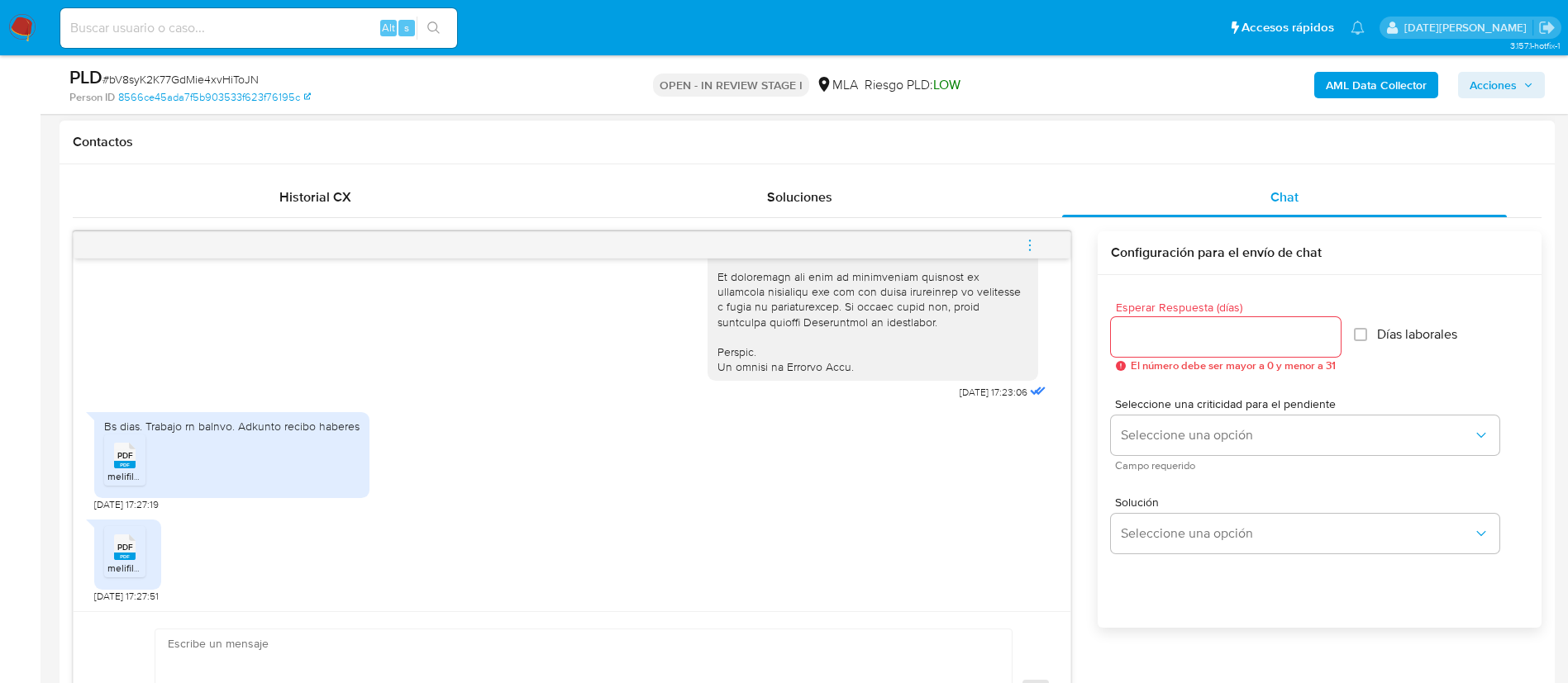
click at [1029, 243] on icon "menu-action" at bounding box center [1029, 245] width 15 height 15
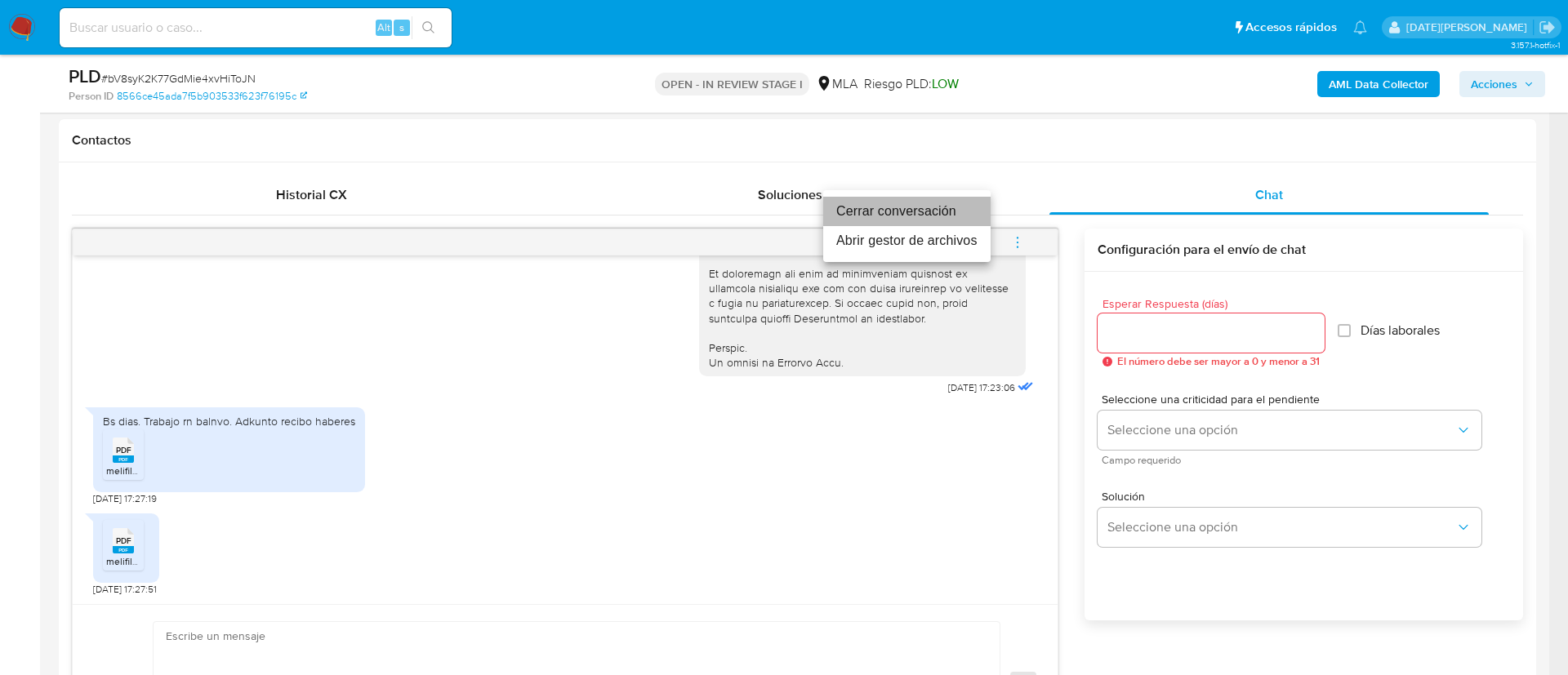
click at [920, 212] on li "Cerrar conversación" at bounding box center [907, 212] width 167 height 30
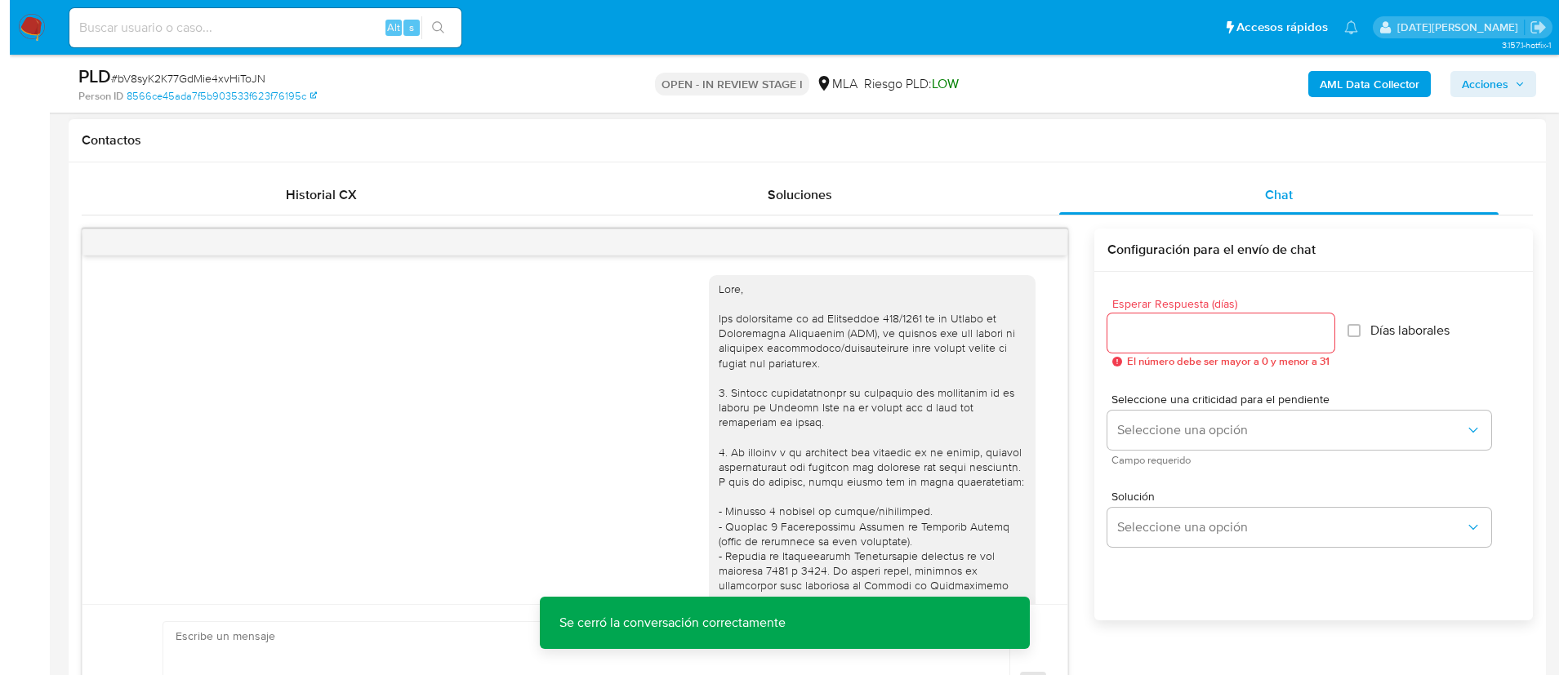
scroll to position [123, 0]
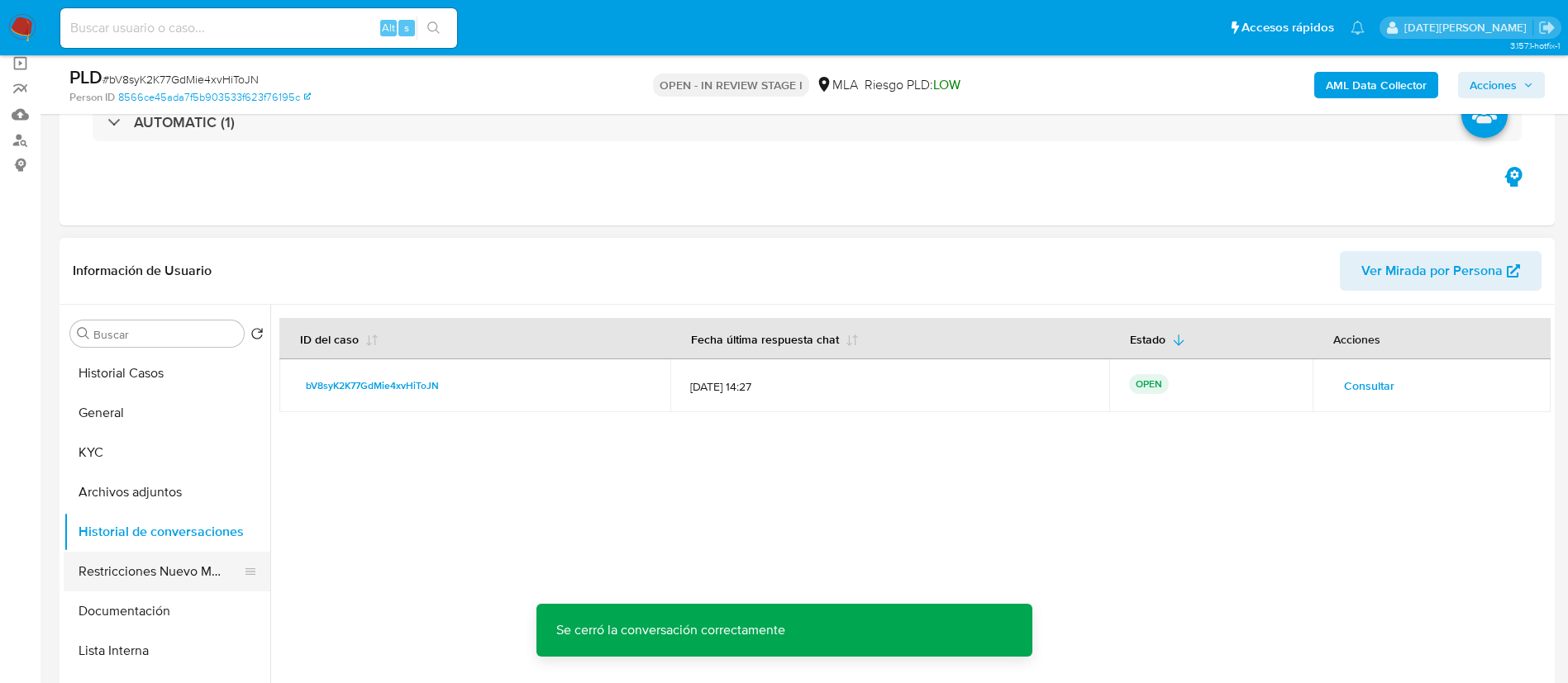
click at [150, 562] on button "Restricciones Nuevo Mundo" at bounding box center [160, 571] width 193 height 40
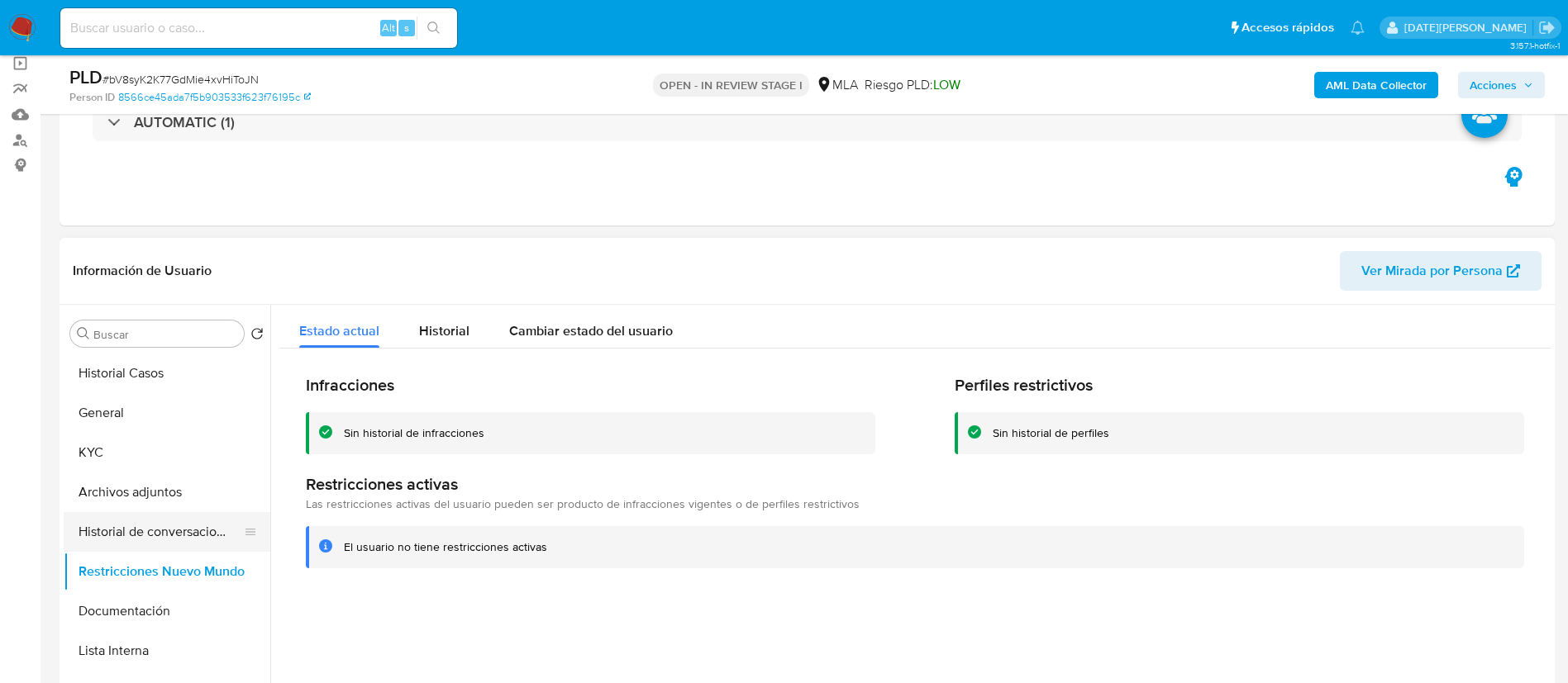
click at [168, 539] on button "Historial de conversaciones" at bounding box center [160, 531] width 193 height 40
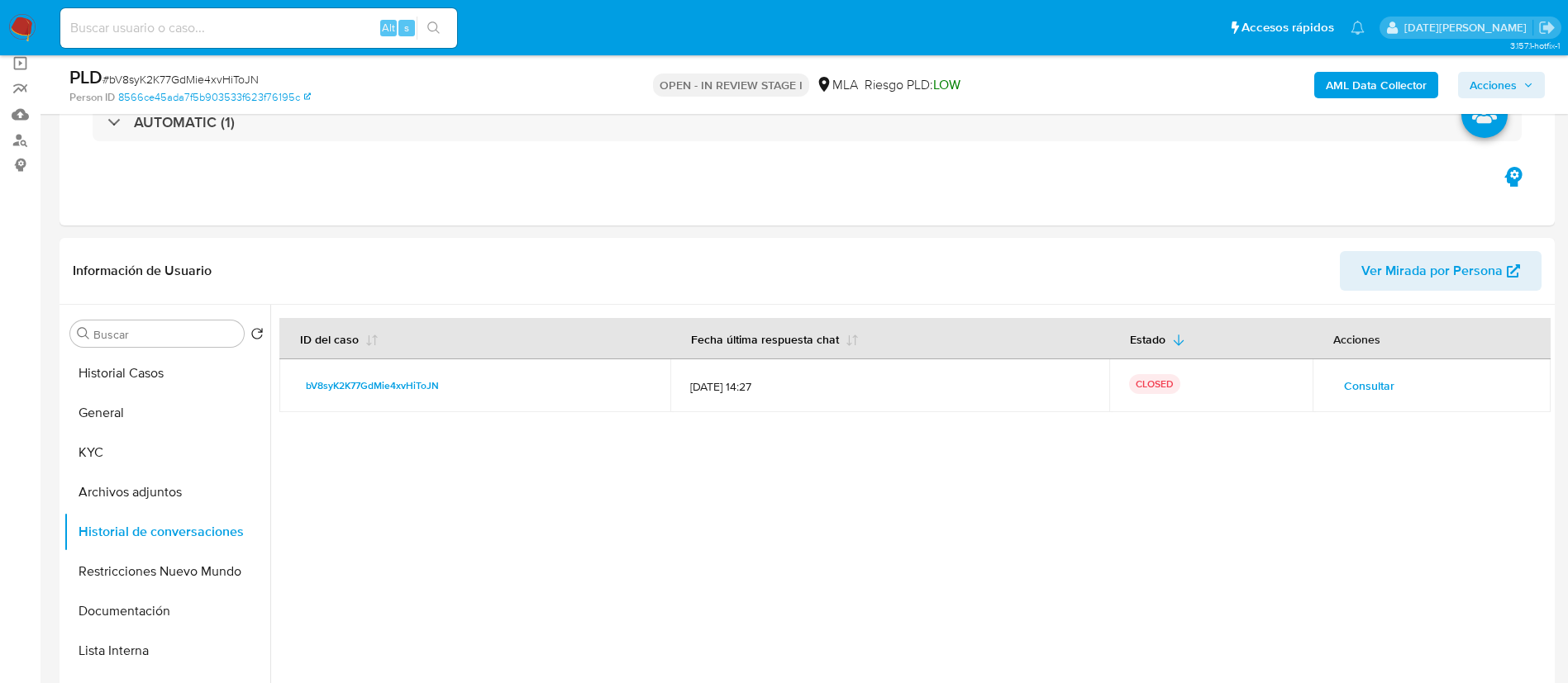
click at [1370, 85] on b "AML Data Collector" at bounding box center [1376, 85] width 101 height 26
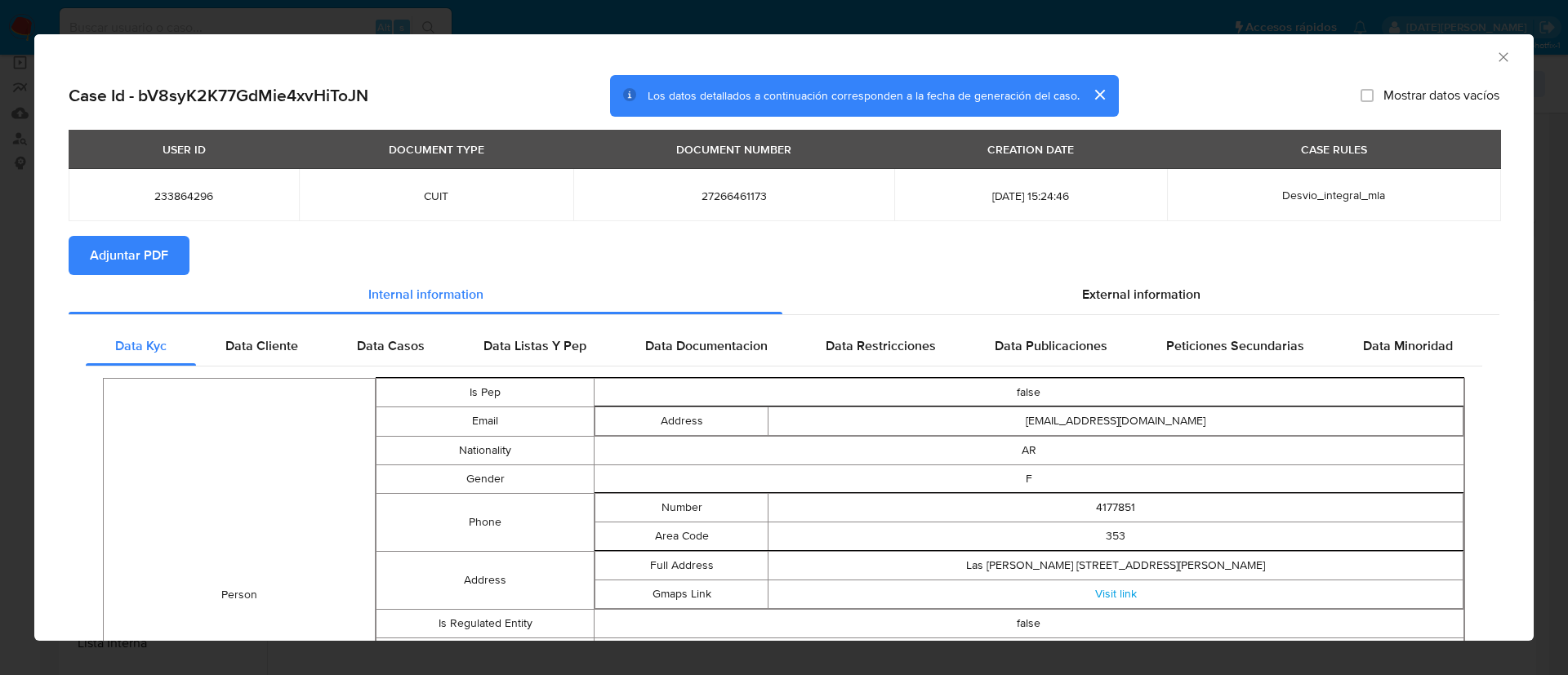
click at [172, 255] on button "Adjuntar PDF" at bounding box center [129, 255] width 121 height 39
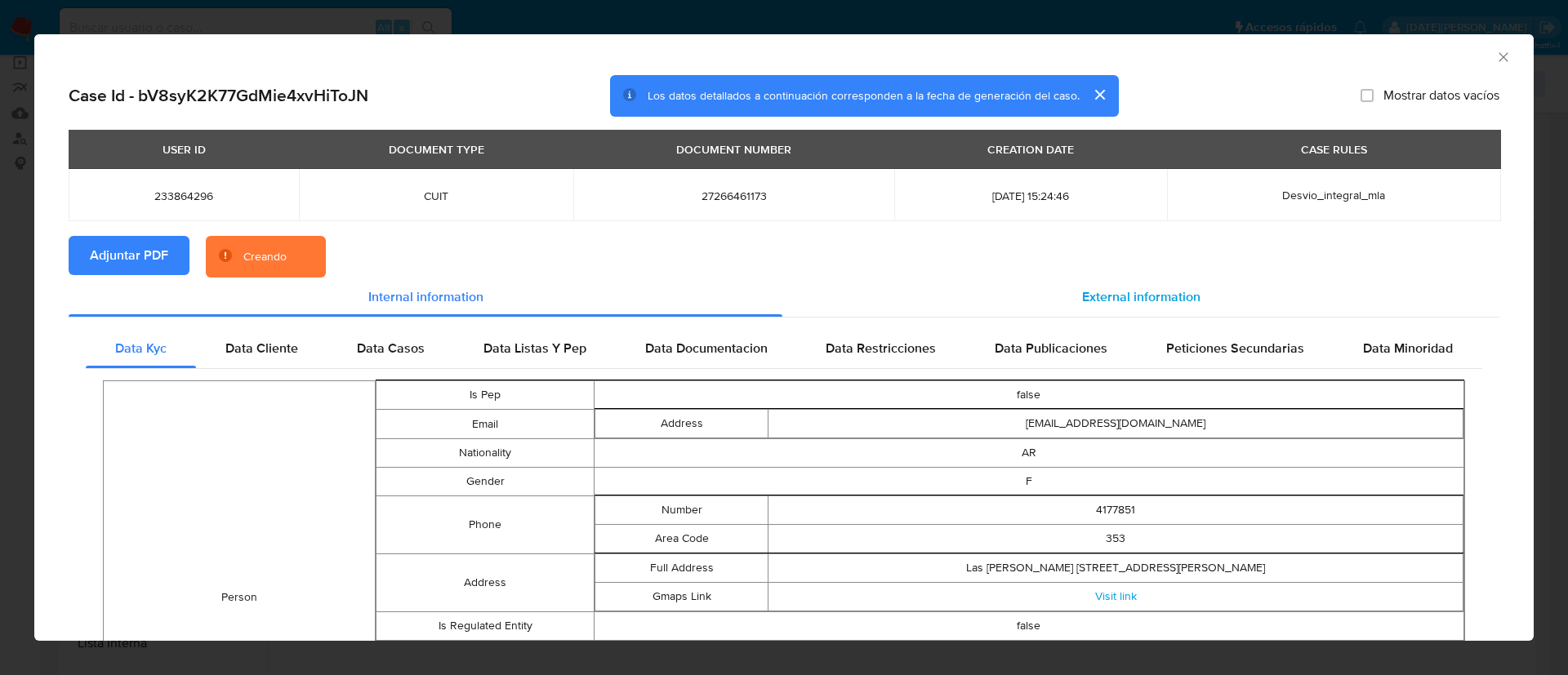
click at [1163, 283] on div "External information" at bounding box center [1141, 297] width 717 height 39
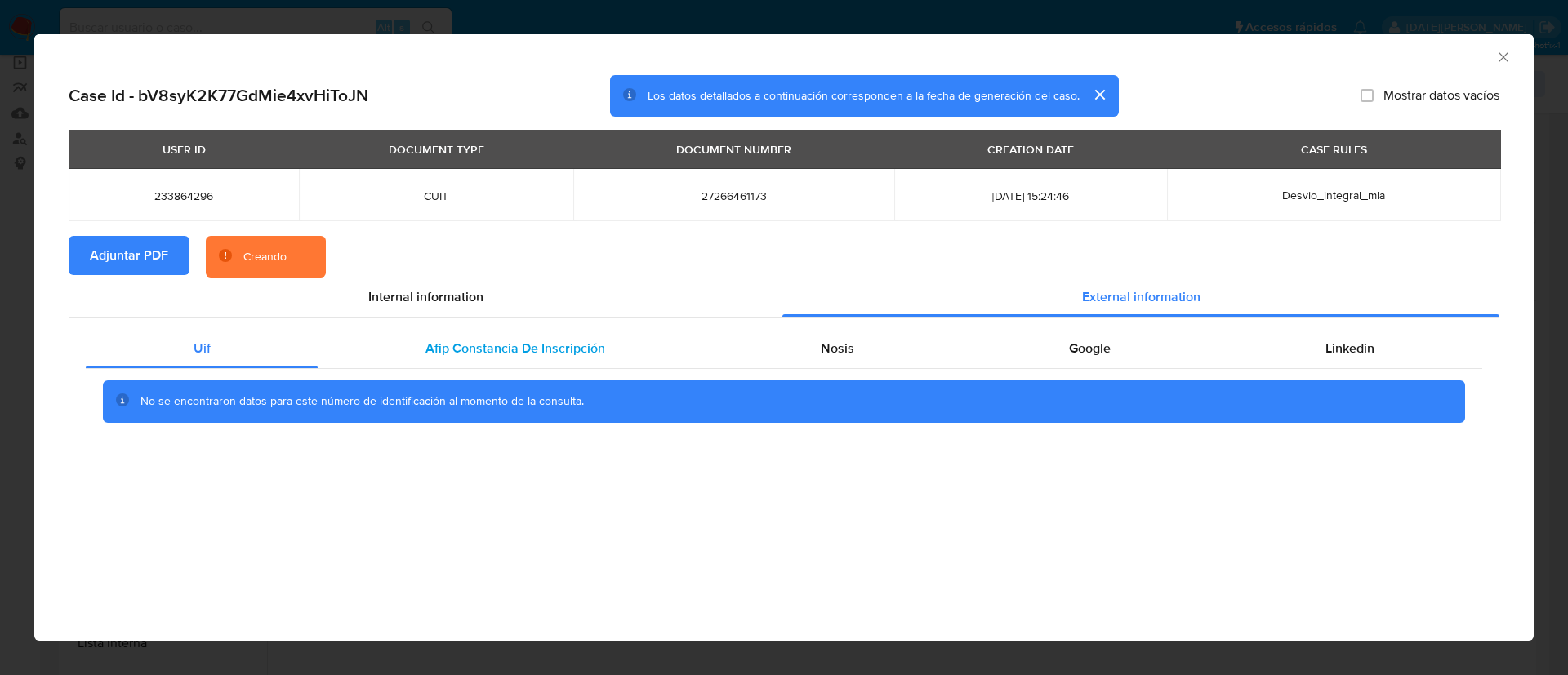
click at [464, 350] on span "Afip Constancia De Inscripción" at bounding box center [515, 348] width 180 height 19
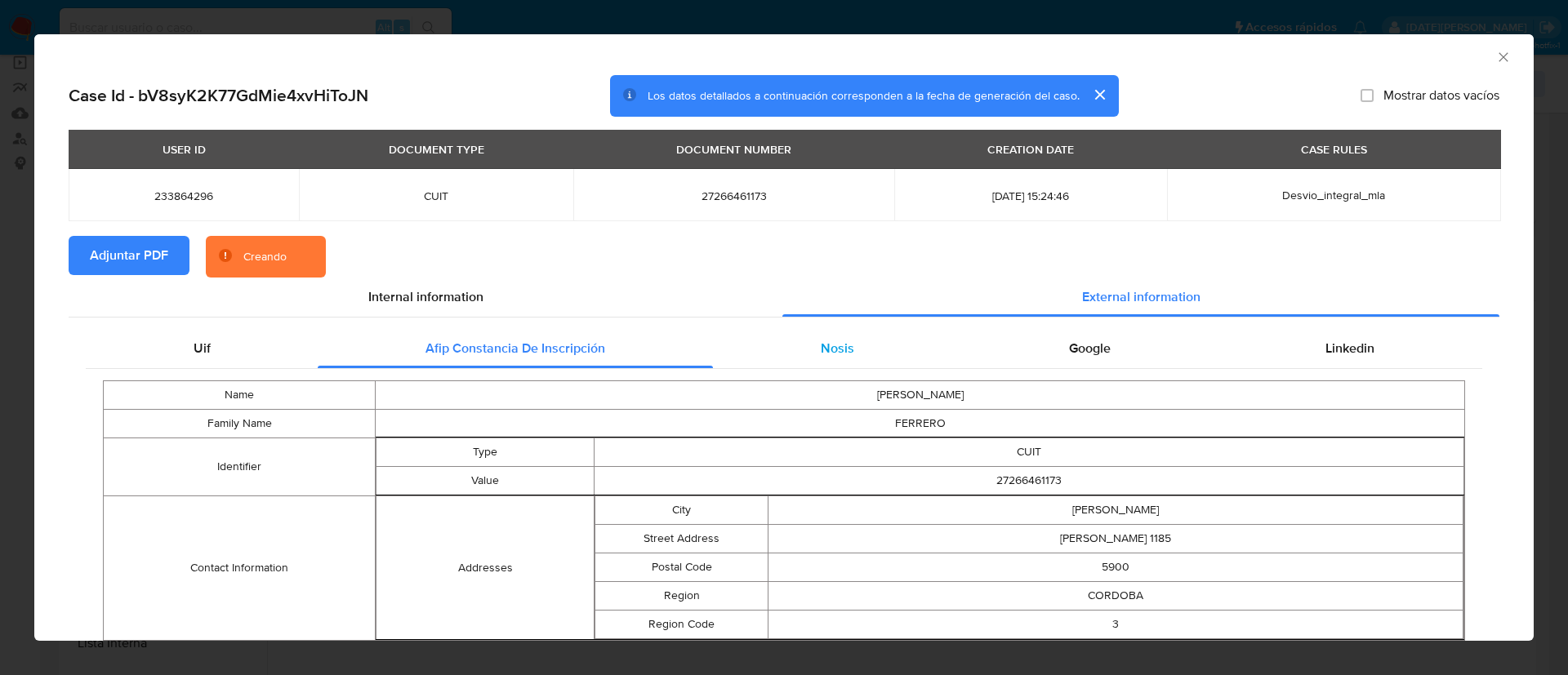
click at [770, 362] on div "Nosis" at bounding box center [837, 348] width 248 height 39
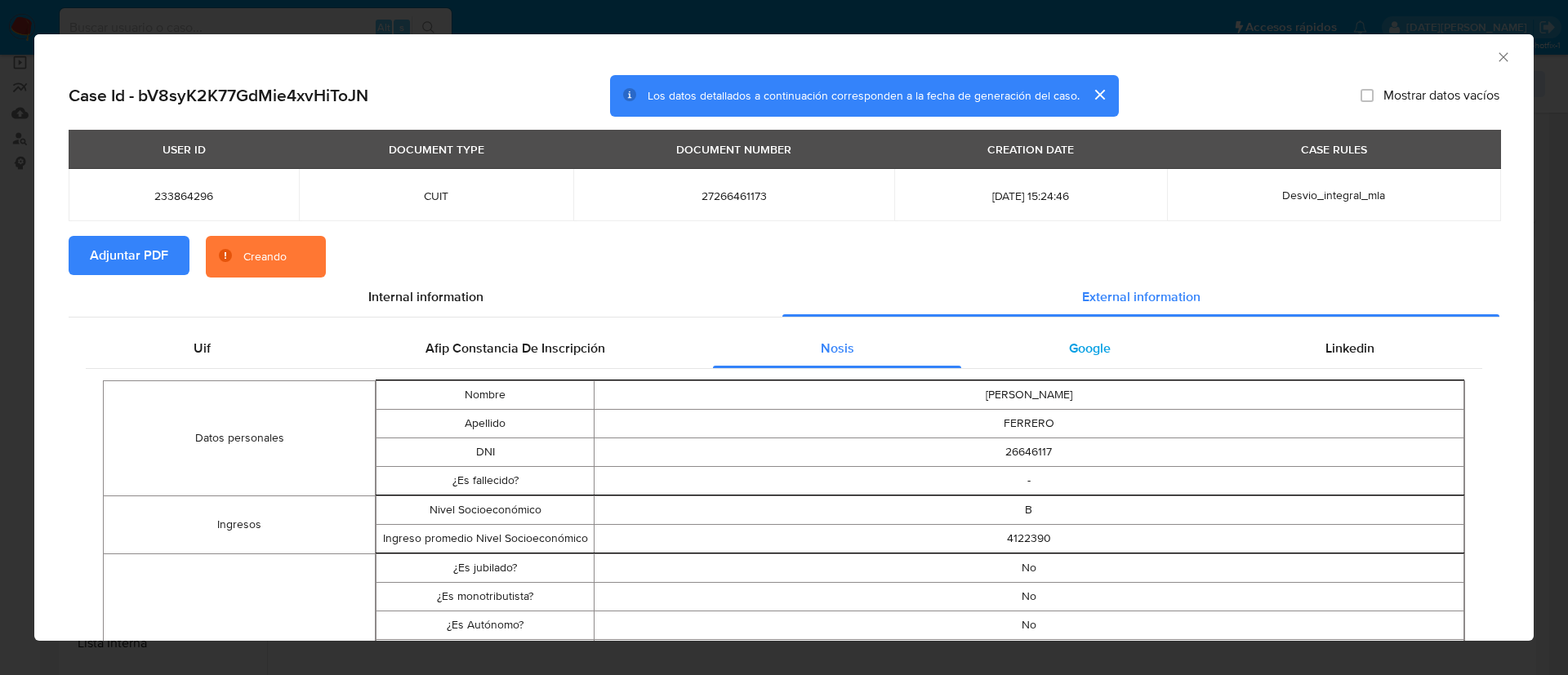
click at [1042, 351] on div "Google" at bounding box center [1089, 348] width 256 height 39
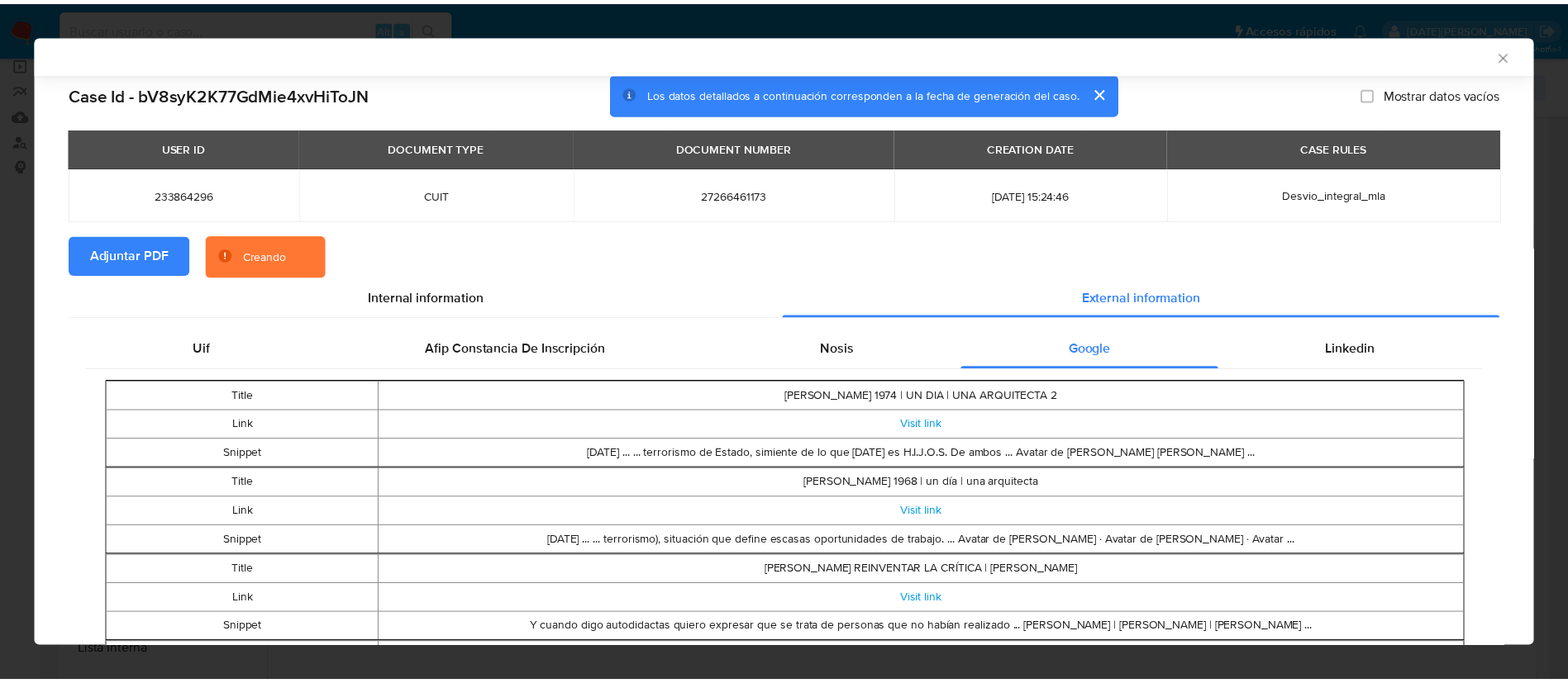
scroll to position [121, 0]
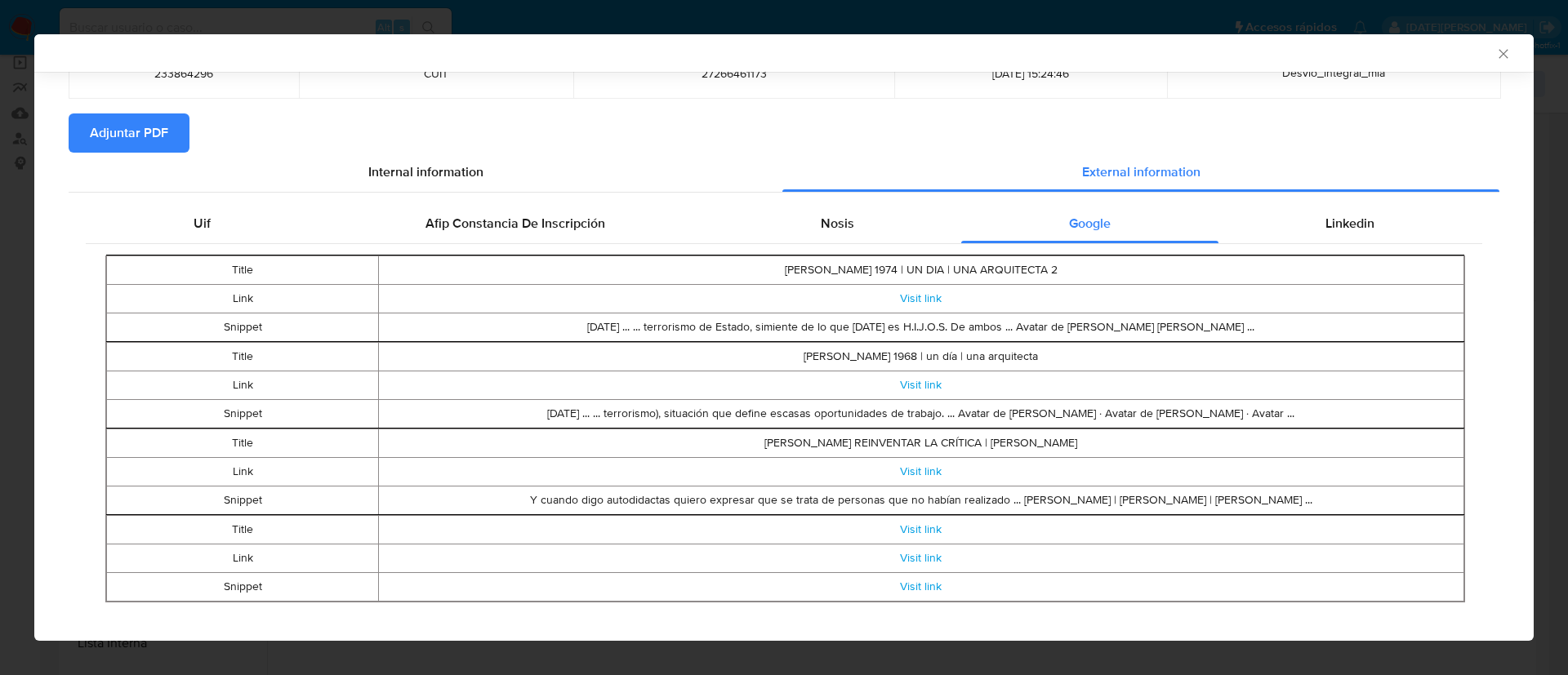
click at [1496, 49] on icon "Cerrar ventana" at bounding box center [1504, 53] width 17 height 17
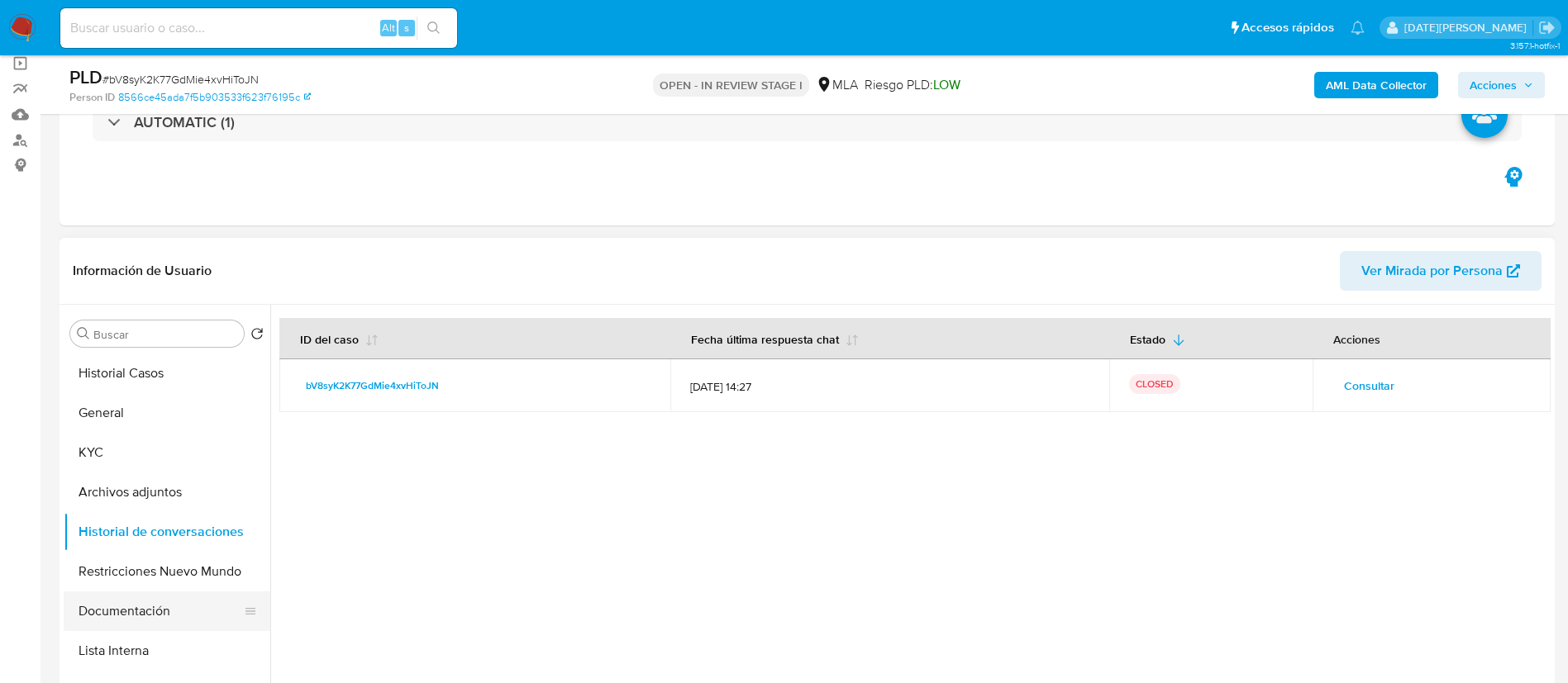
click at [141, 611] on button "Documentación" at bounding box center [160, 611] width 193 height 40
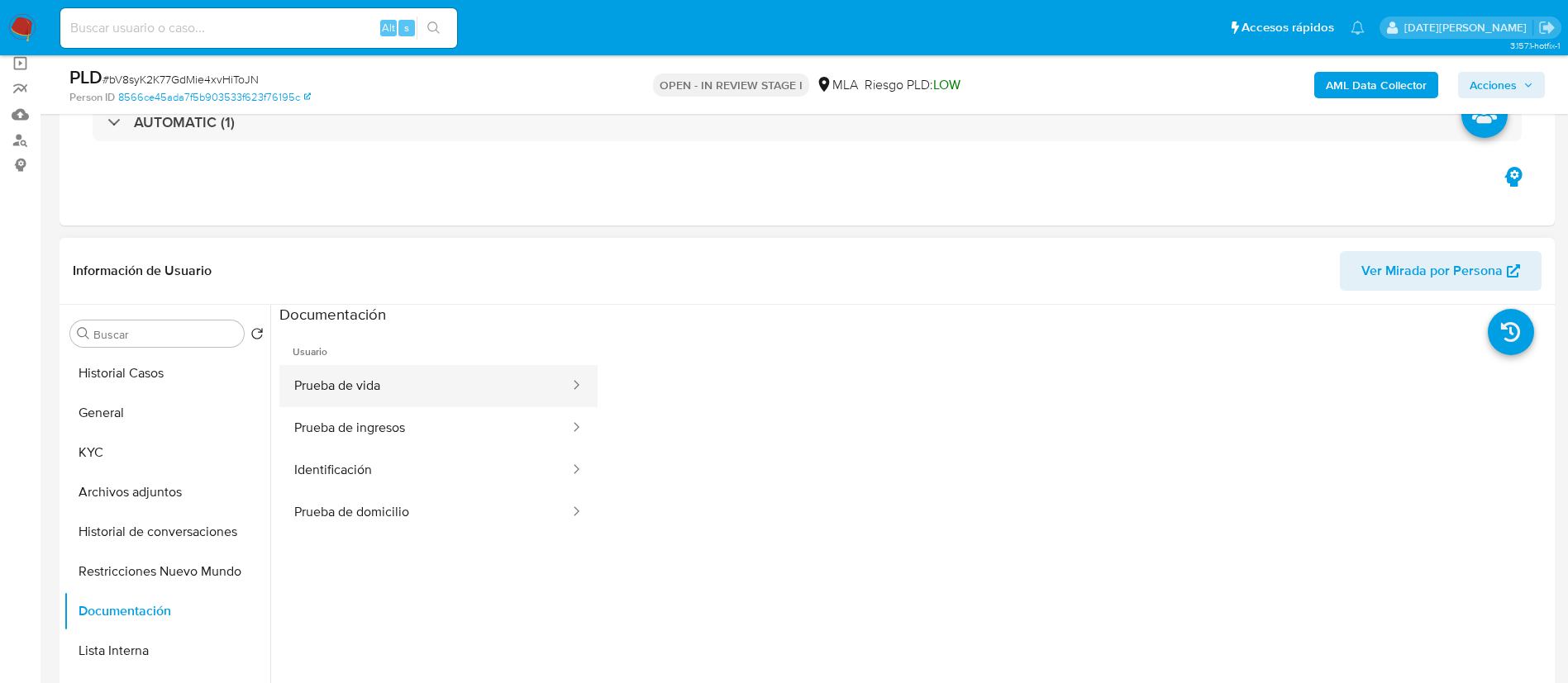
click at [401, 395] on button "Prueba de vida" at bounding box center [425, 386] width 292 height 42
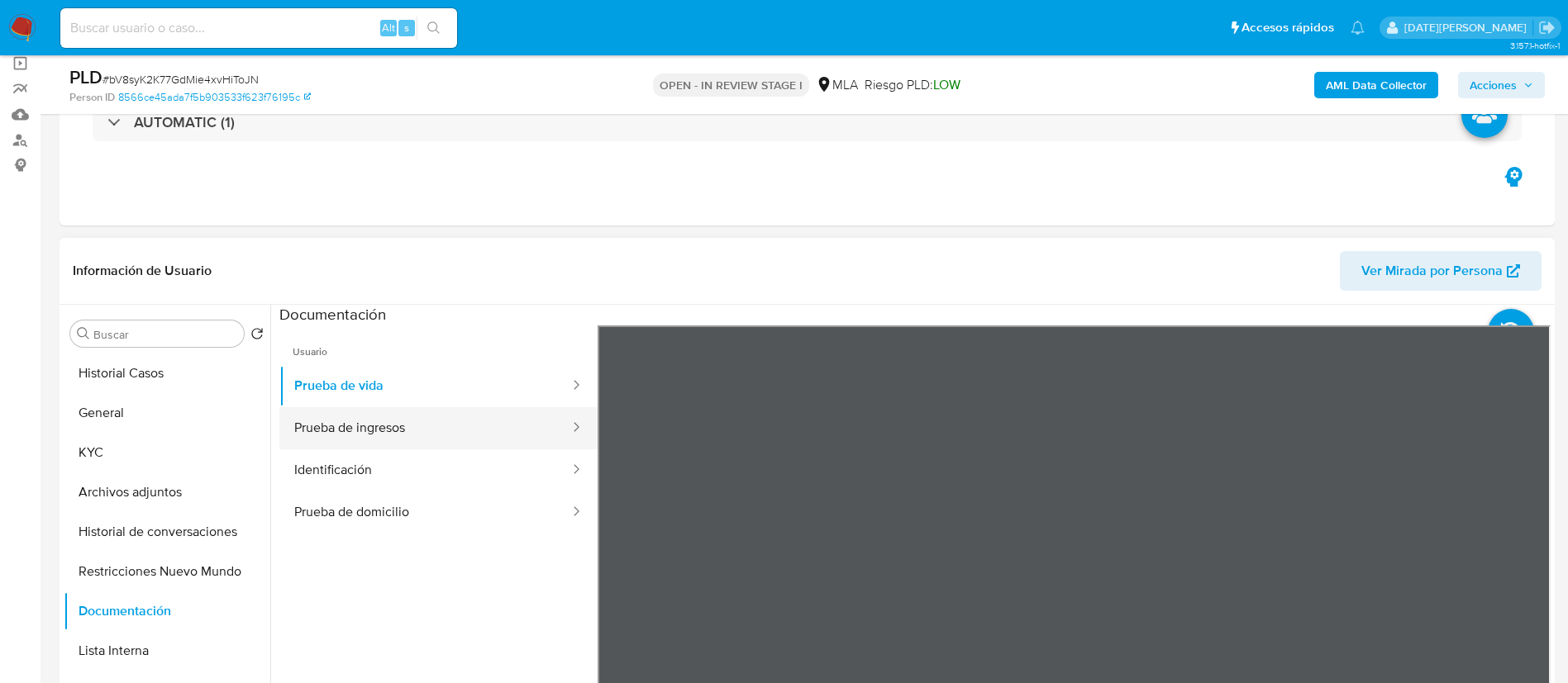
click at [367, 428] on button "Prueba de ingresos" at bounding box center [425, 428] width 292 height 42
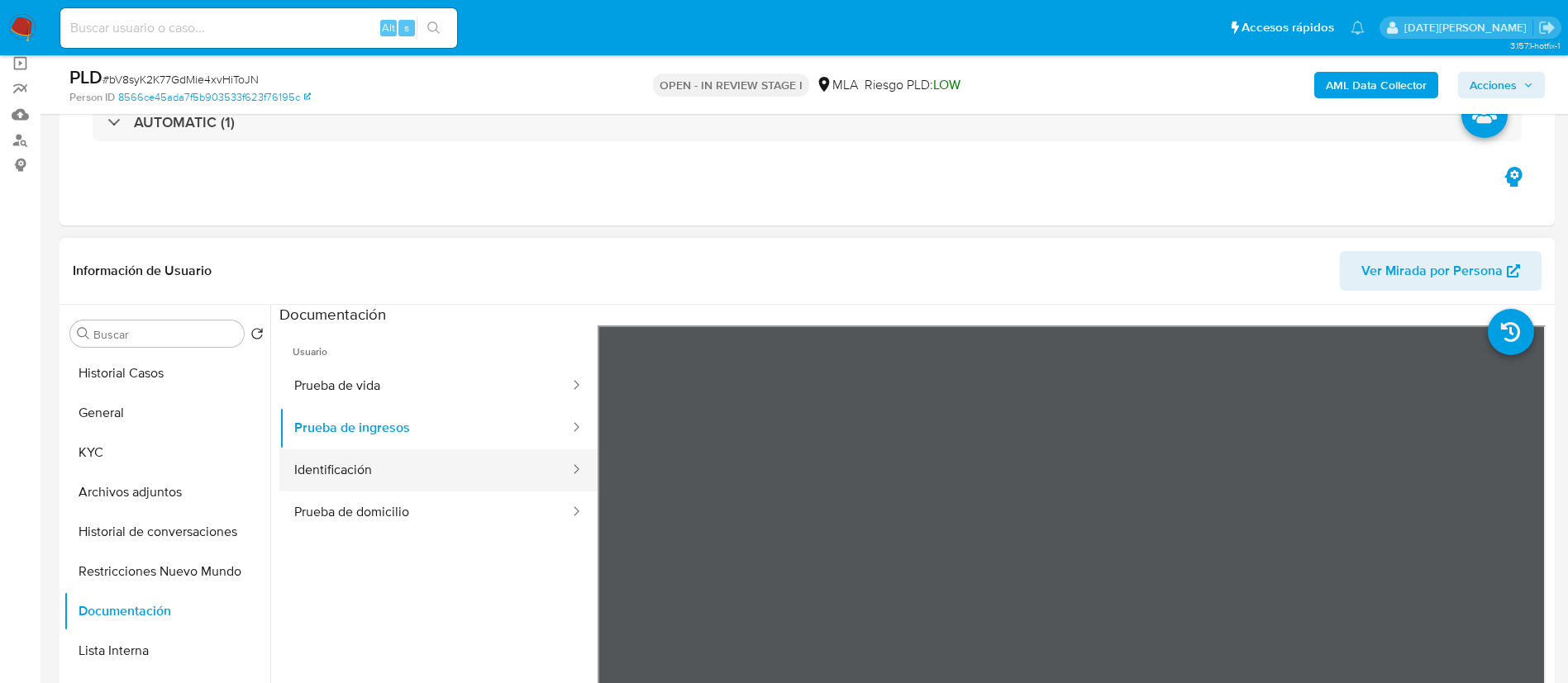
click at [412, 463] on button "Identificación" at bounding box center [425, 471] width 292 height 42
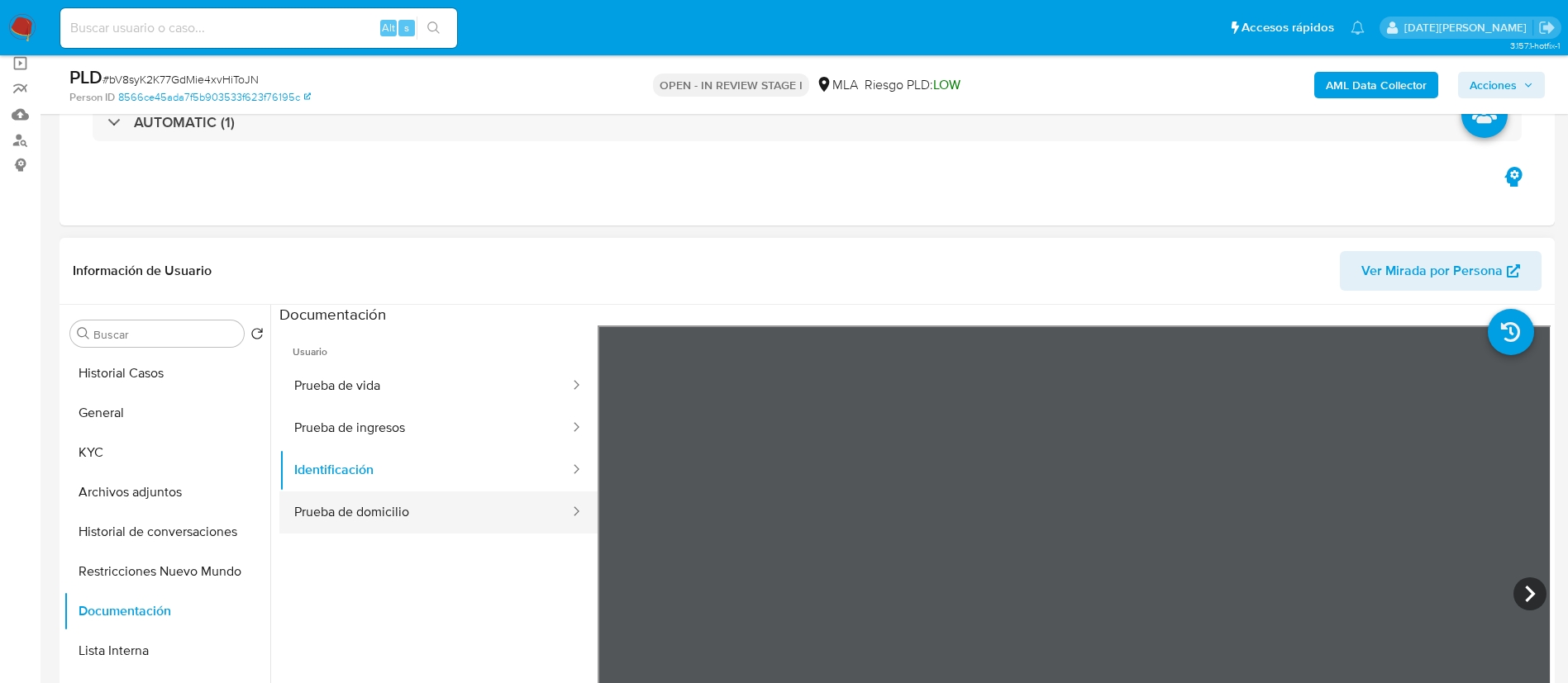
click at [426, 516] on button "Prueba de domicilio" at bounding box center [425, 513] width 292 height 42
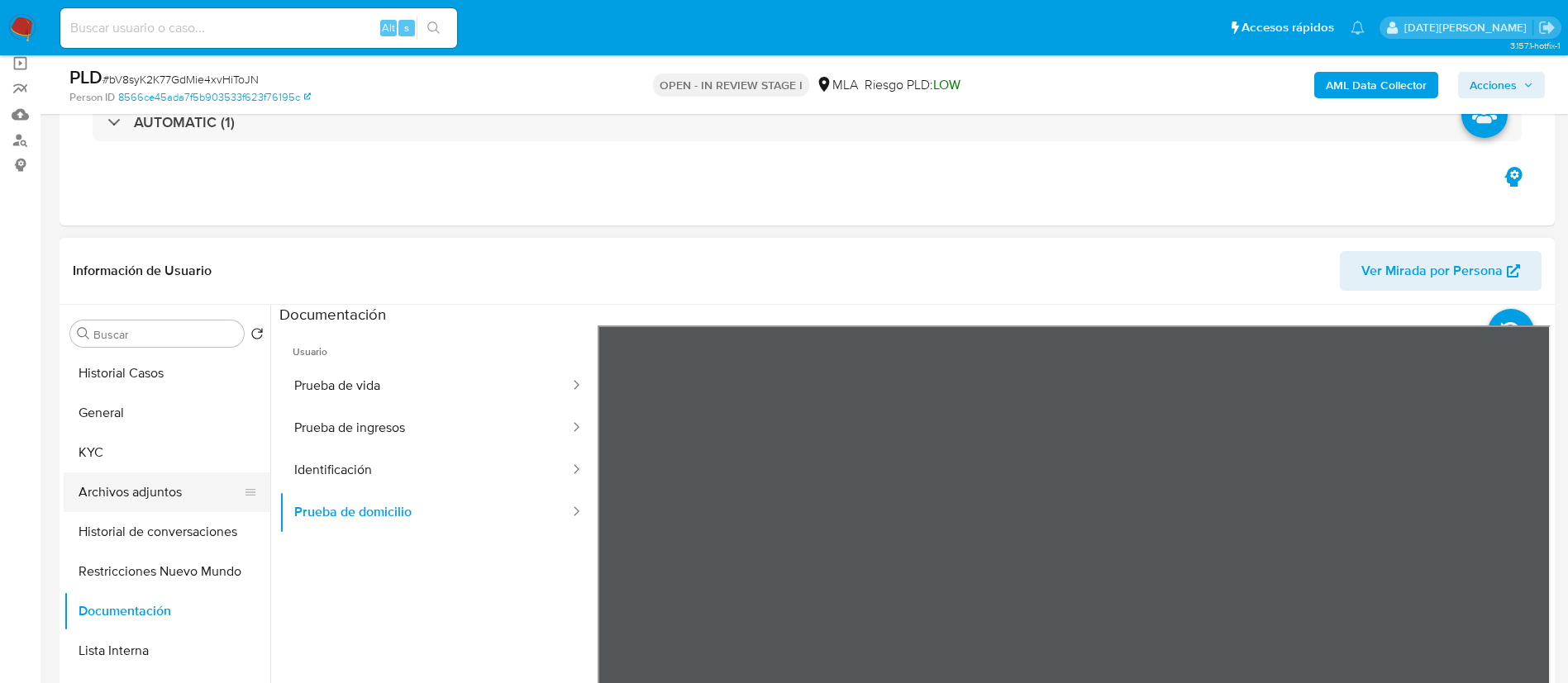
click at [123, 486] on button "Archivos adjuntos" at bounding box center [160, 492] width 193 height 40
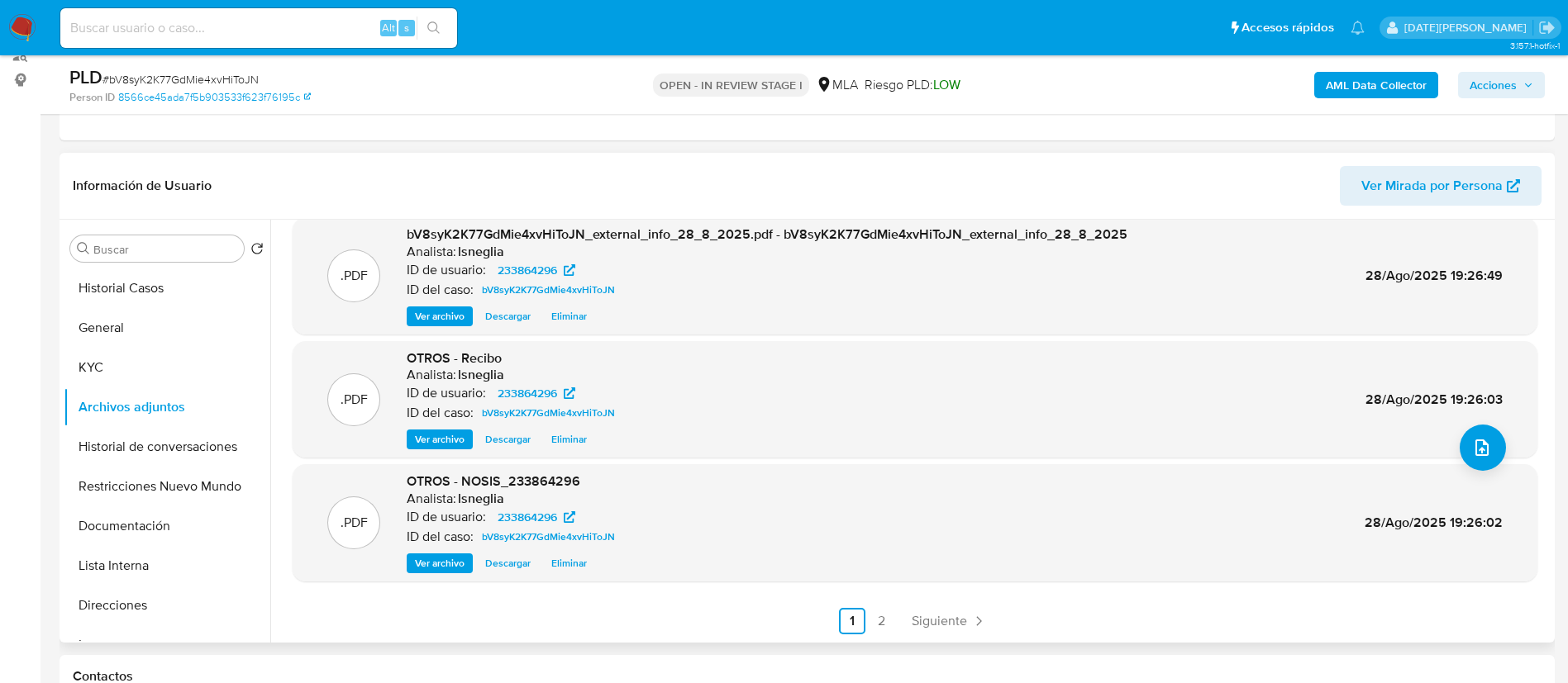
scroll to position [248, 0]
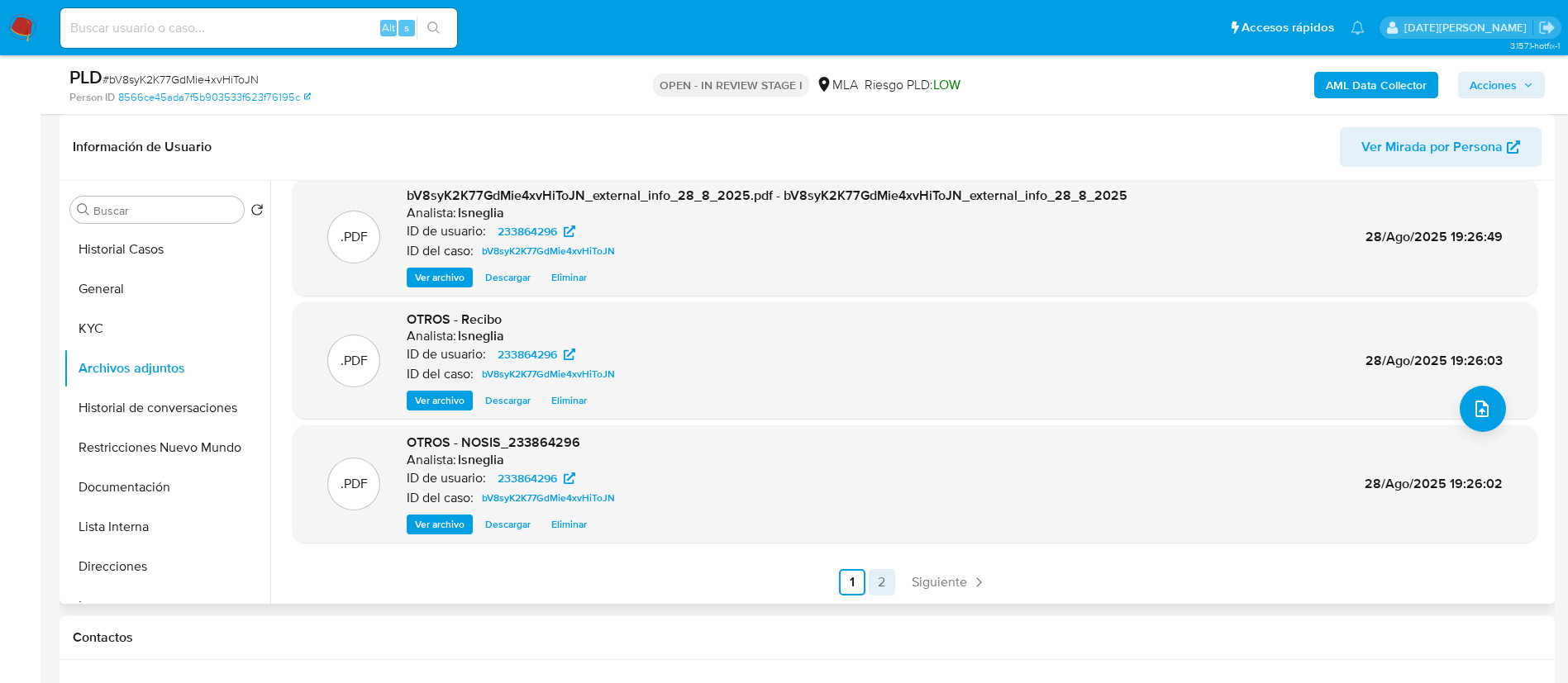
click at [888, 584] on link "2" at bounding box center [882, 583] width 26 height 26
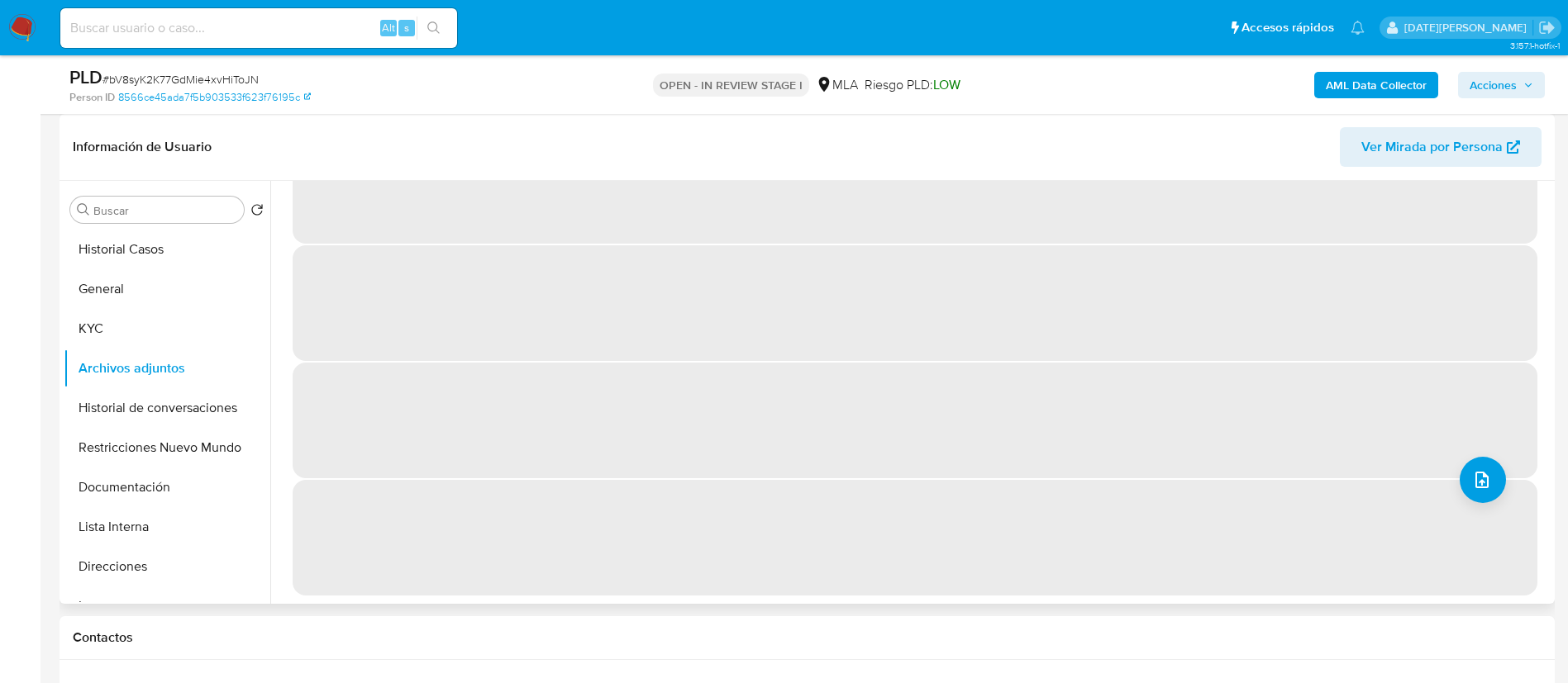
scroll to position [0, 0]
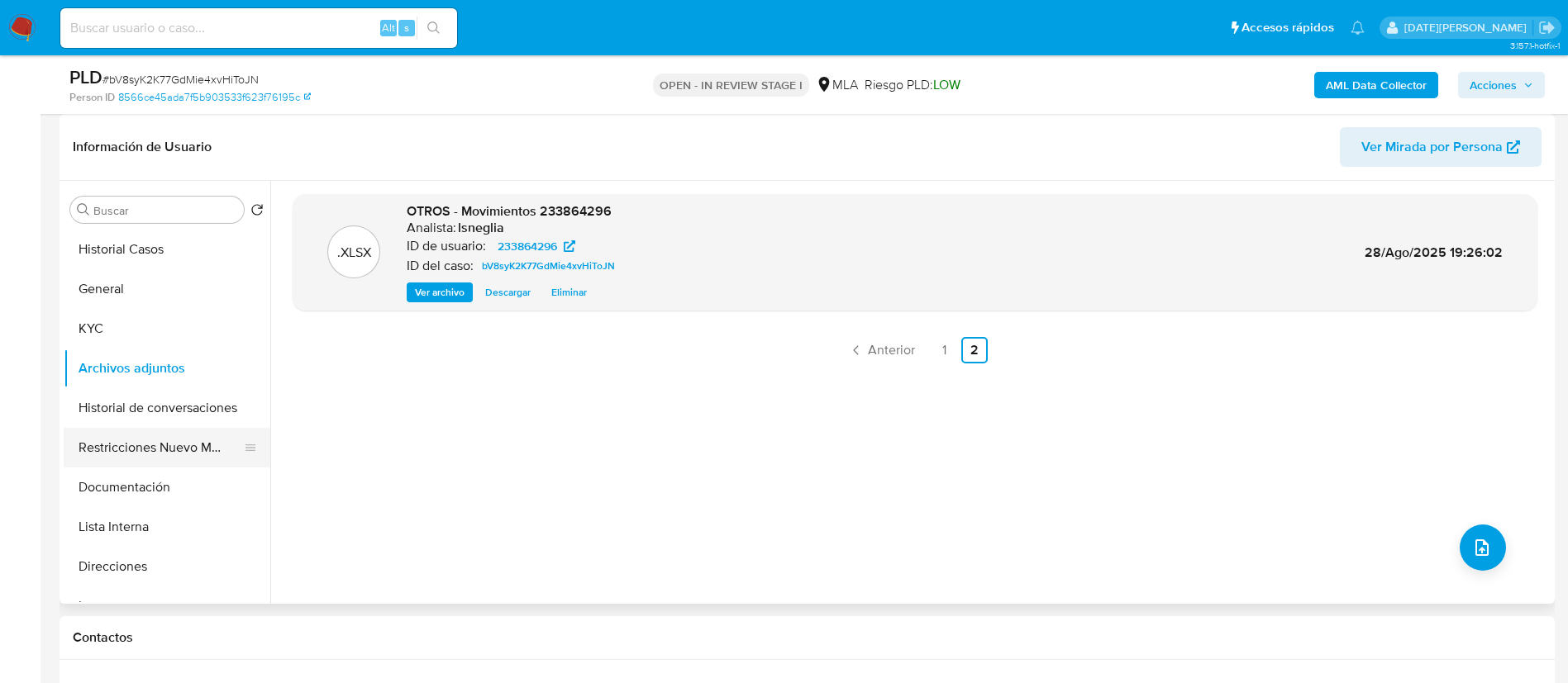
click at [143, 438] on button "Restricciones Nuevo Mundo" at bounding box center [160, 447] width 193 height 40
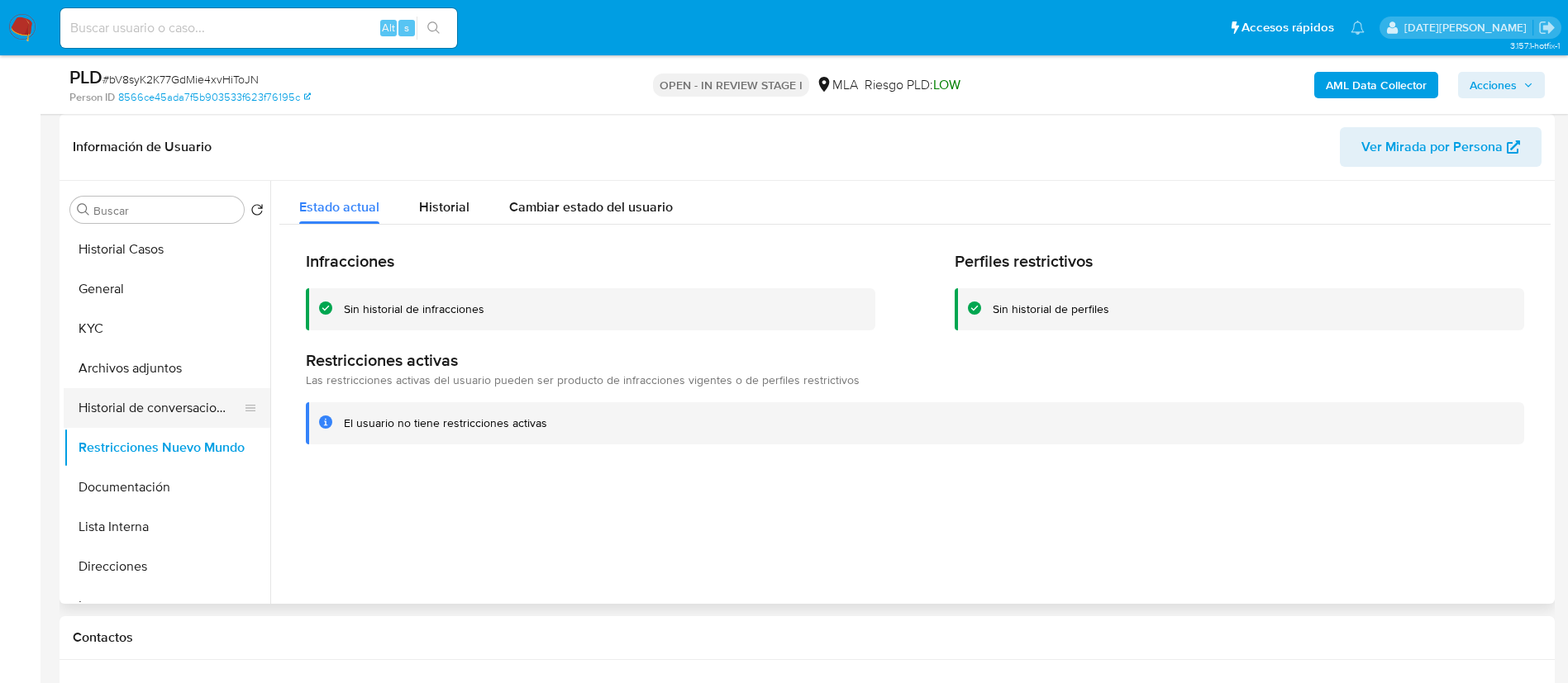
click at [148, 409] on button "Historial de conversaciones" at bounding box center [160, 407] width 193 height 40
